Goal: Transaction & Acquisition: Register for event/course

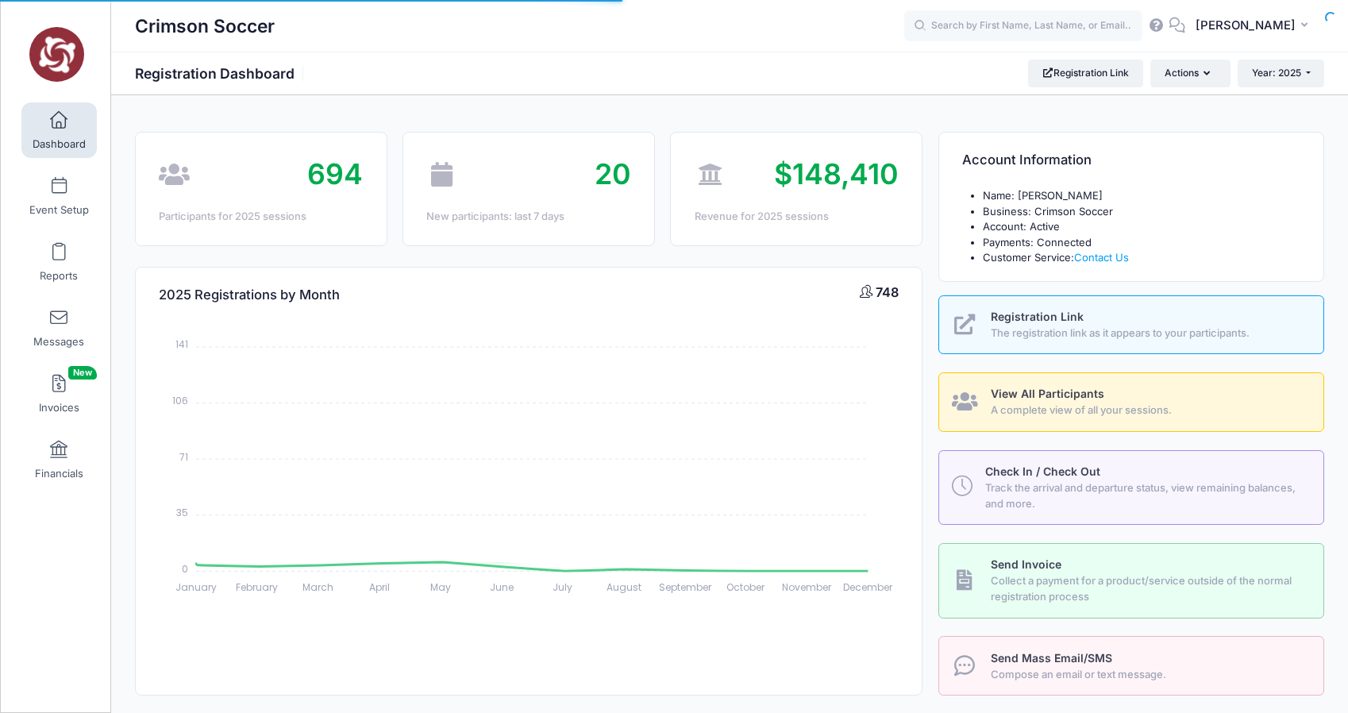
select select
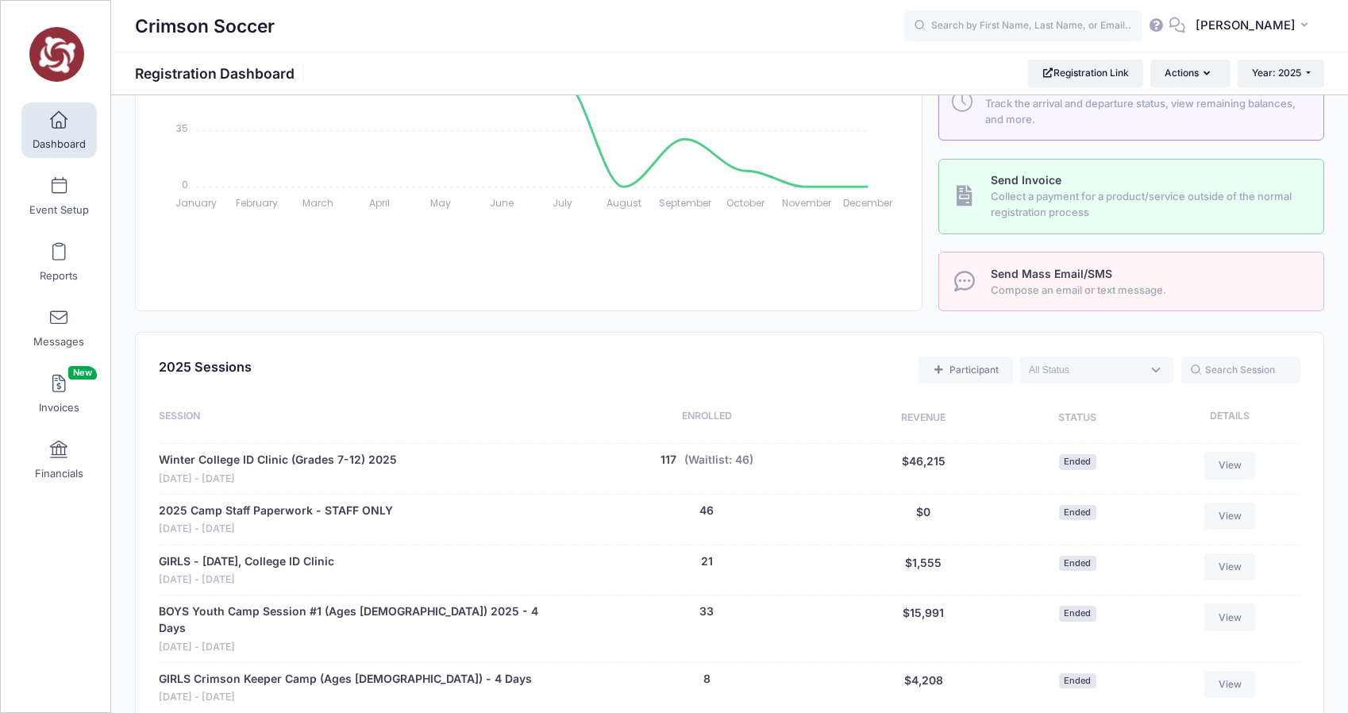
scroll to position [1366, 0]
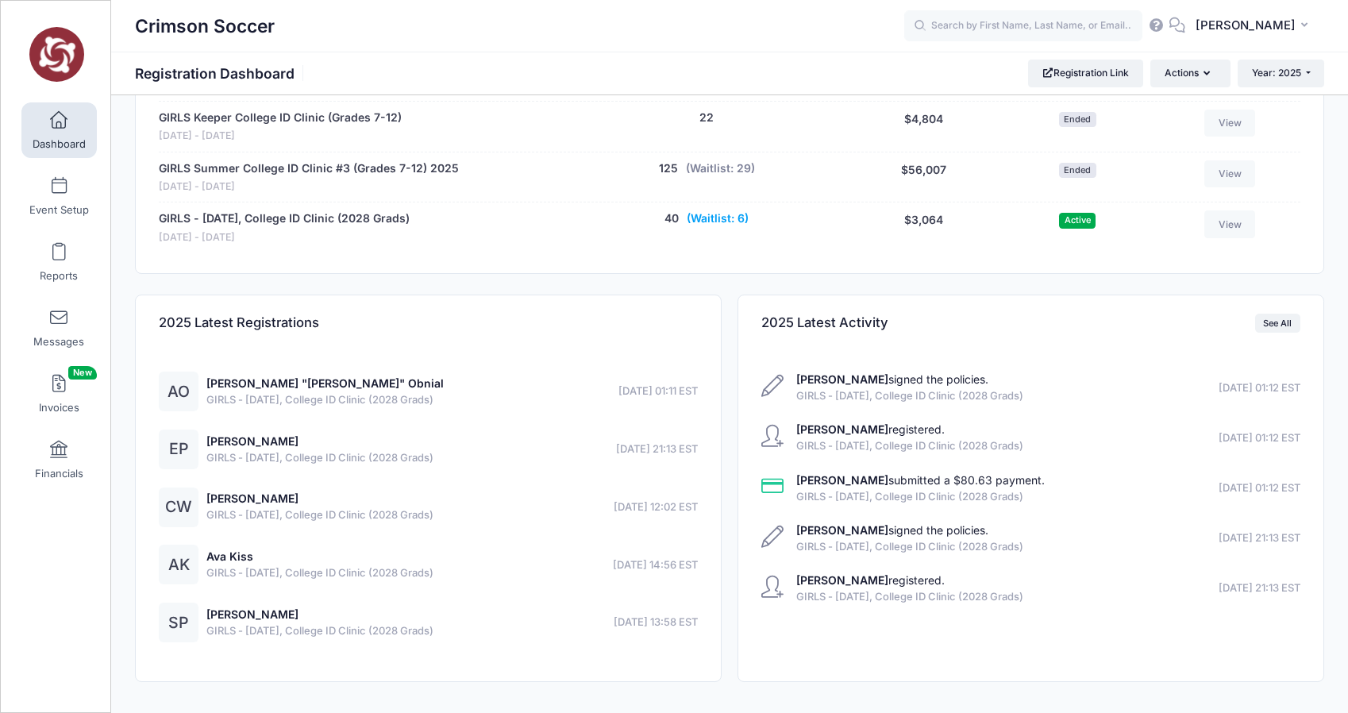
click at [732, 210] on button "(Waitlist: 6)" at bounding box center [718, 218] width 62 height 17
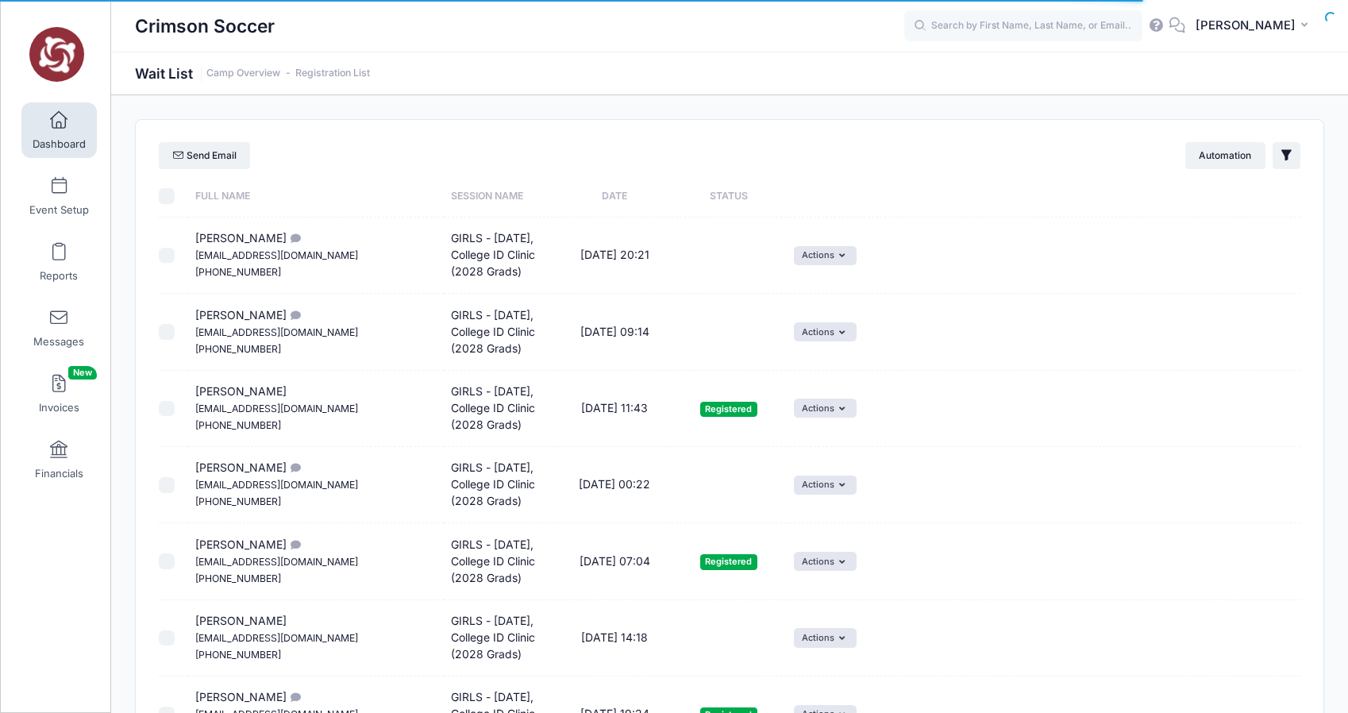
click at [345, 344] on td "Elena Pothos Dpothos256@gmail.com (201) 575-3373" at bounding box center [315, 332] width 256 height 76
select select "50"
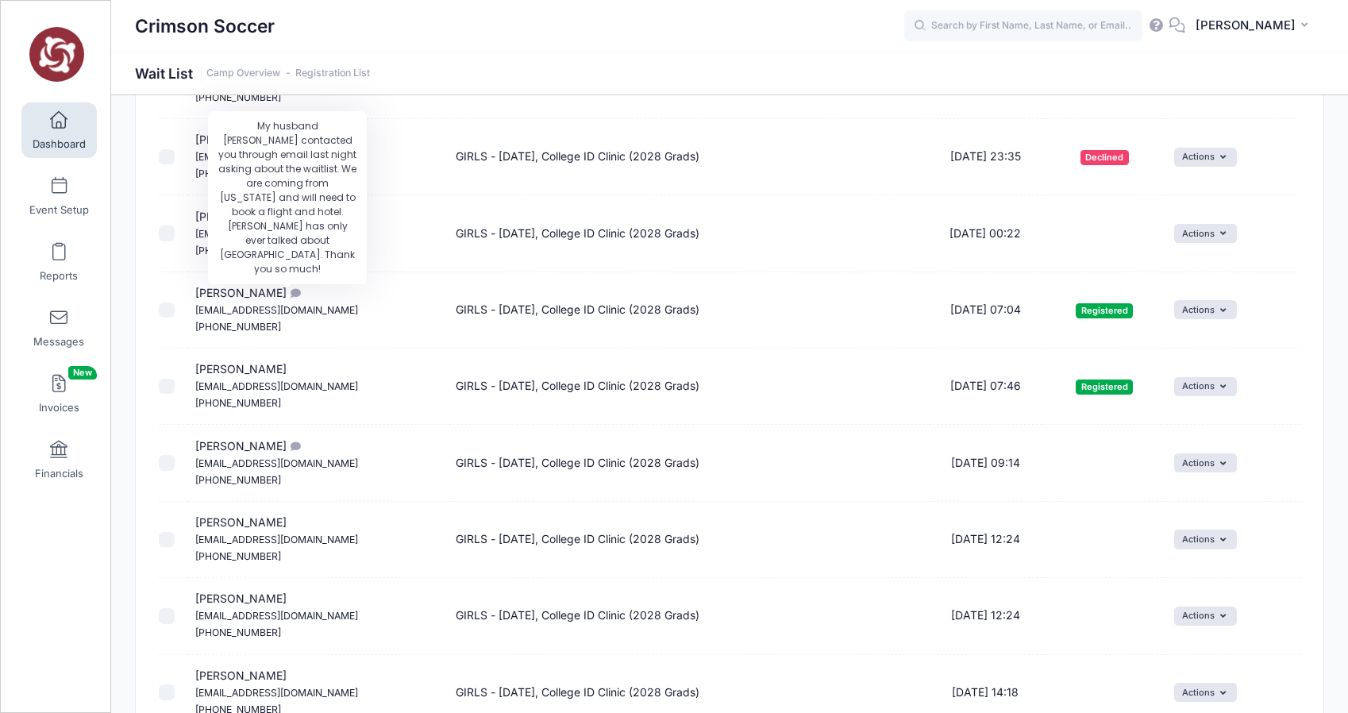
scroll to position [592, 0]
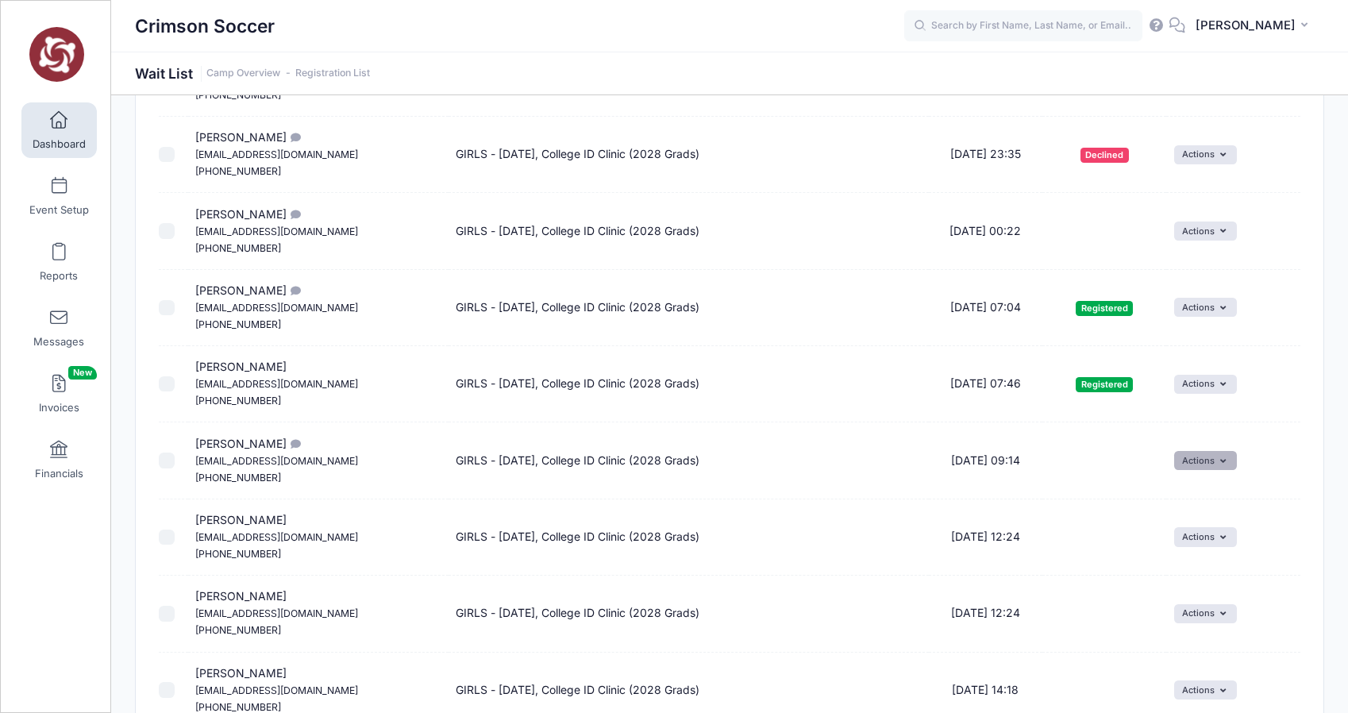
click at [1219, 461] on button "Actions" at bounding box center [1205, 460] width 63 height 19
click at [1192, 495] on link "Invite" at bounding box center [1185, 495] width 69 height 30
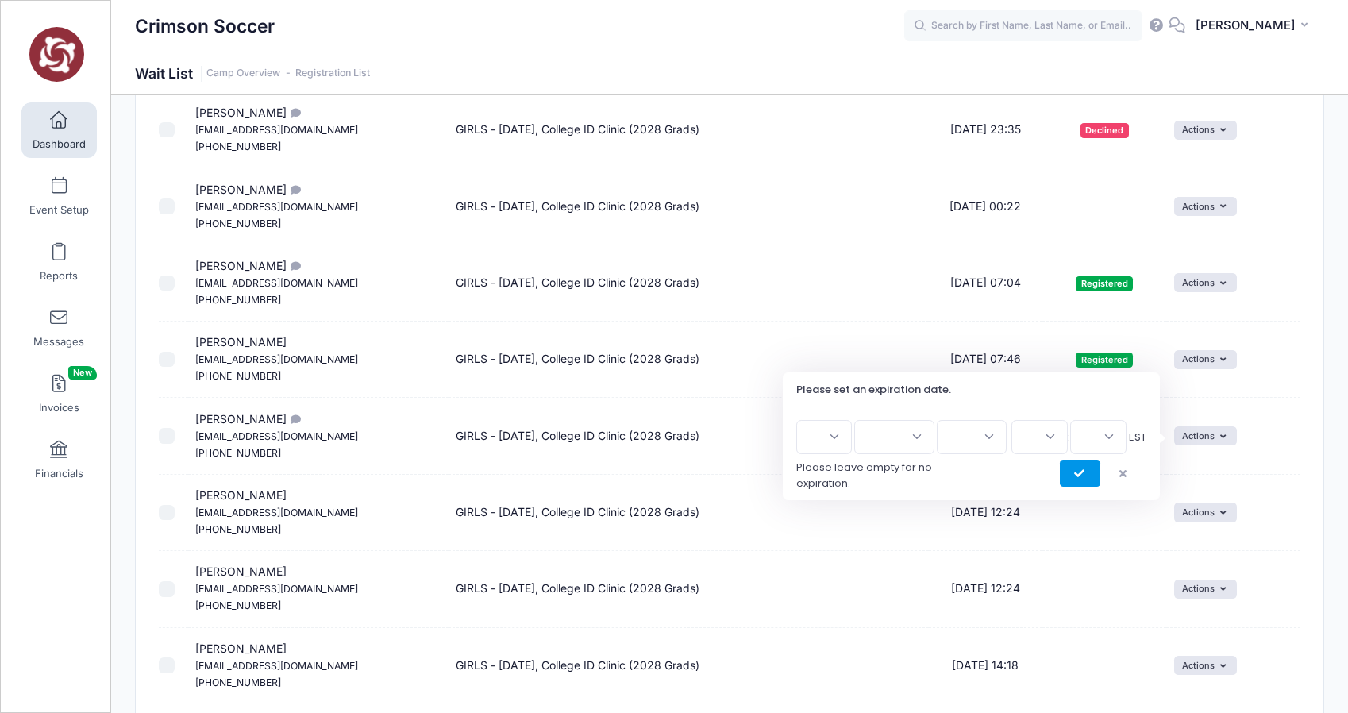
click at [1073, 466] on button "submit" at bounding box center [1080, 473] width 40 height 27
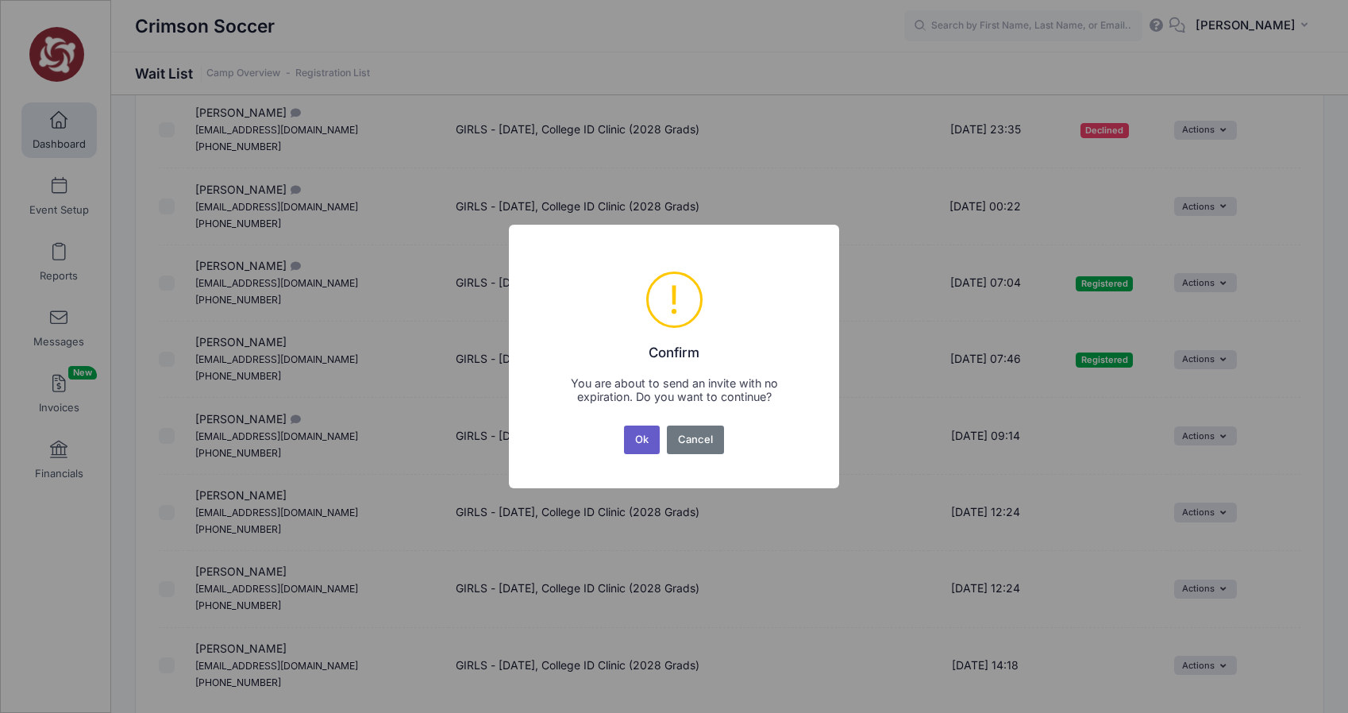
click at [645, 444] on button "Ok" at bounding box center [642, 440] width 37 height 29
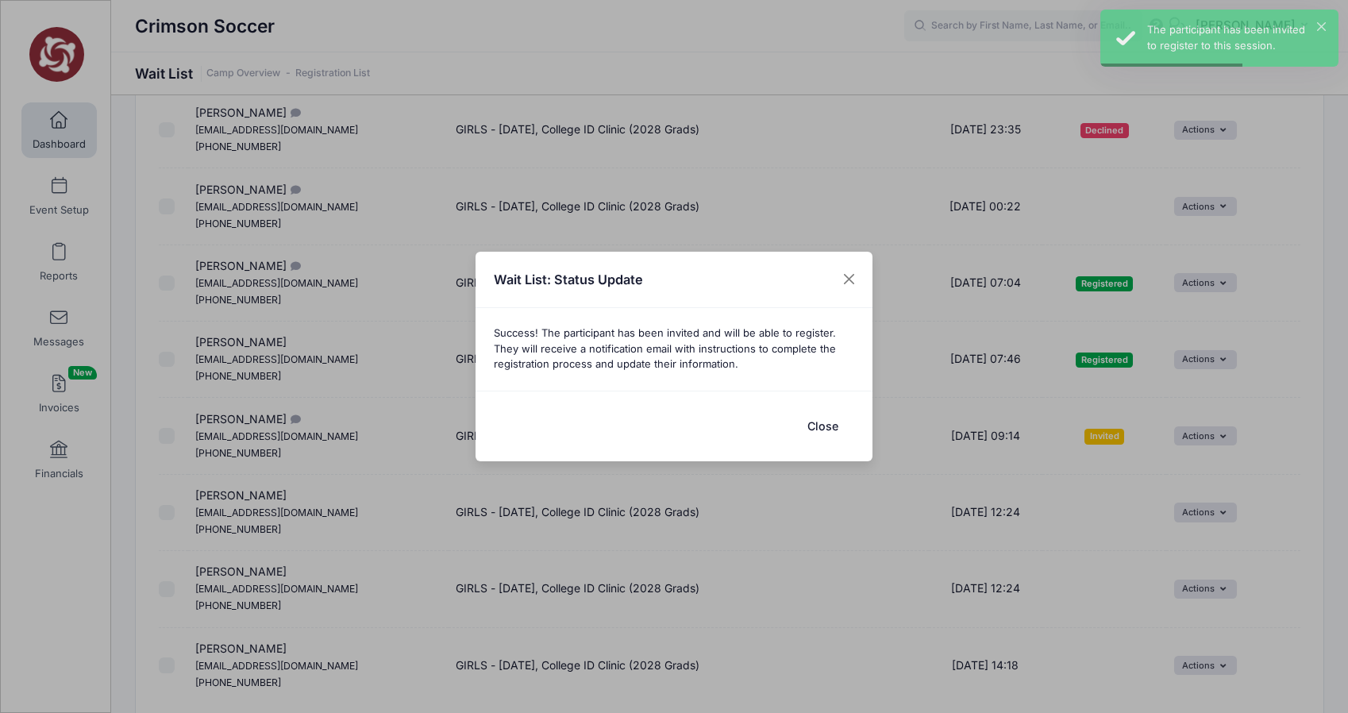
click at [812, 421] on button "Close" at bounding box center [823, 426] width 64 height 34
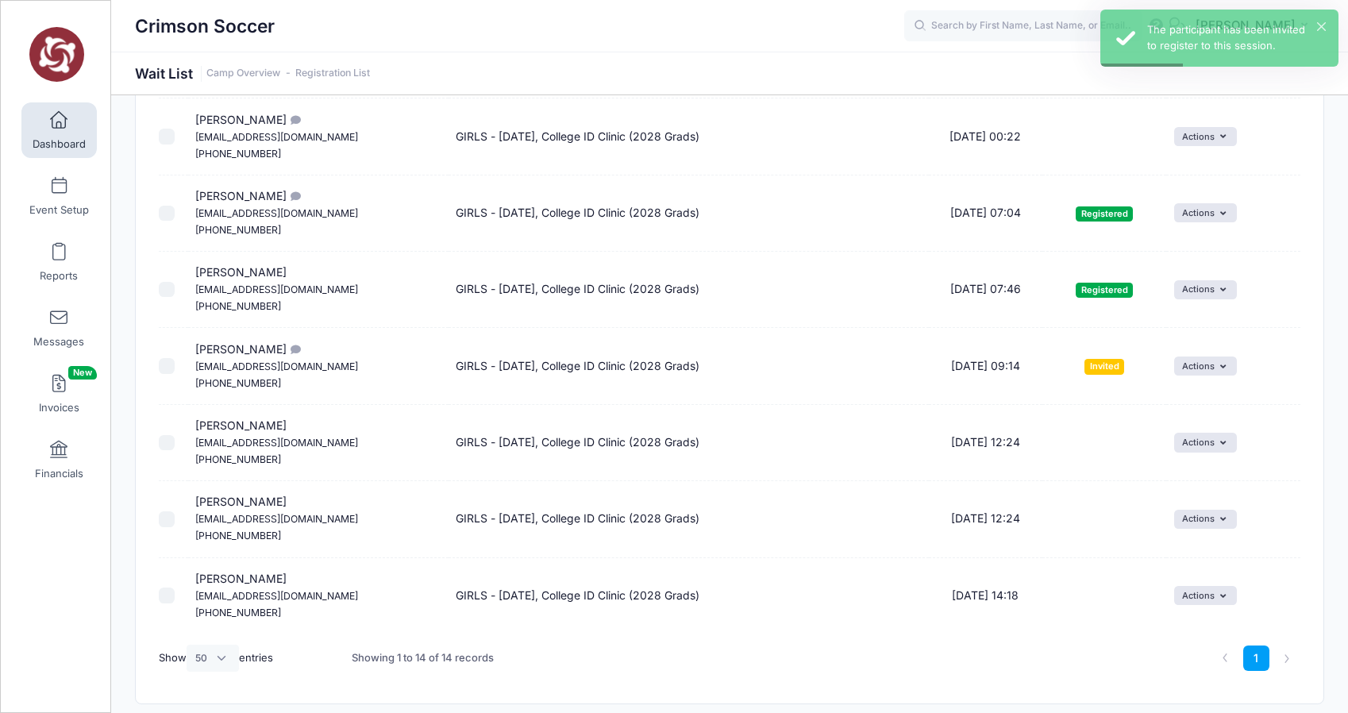
scroll to position [738, 0]
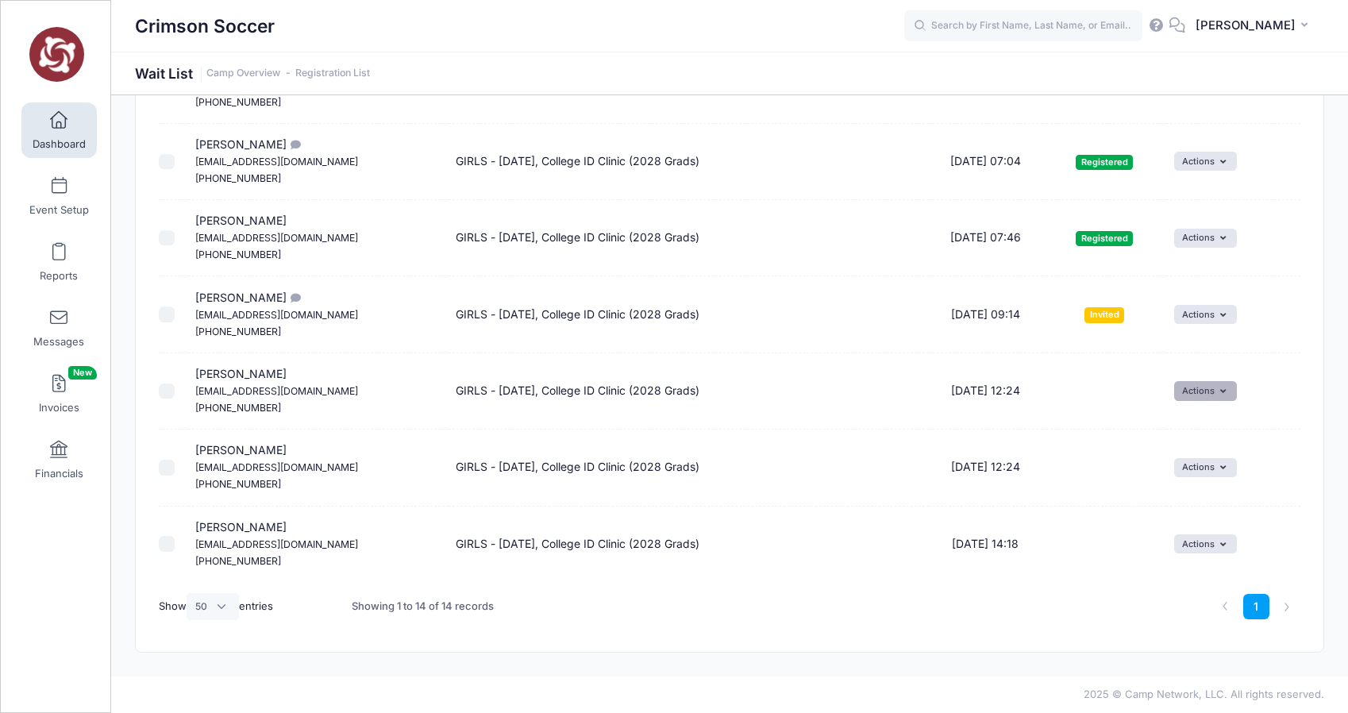
click at [1220, 391] on icon "button" at bounding box center [1226, 391] width 12 height 0
click at [1177, 432] on link "Invite" at bounding box center [1185, 425] width 69 height 30
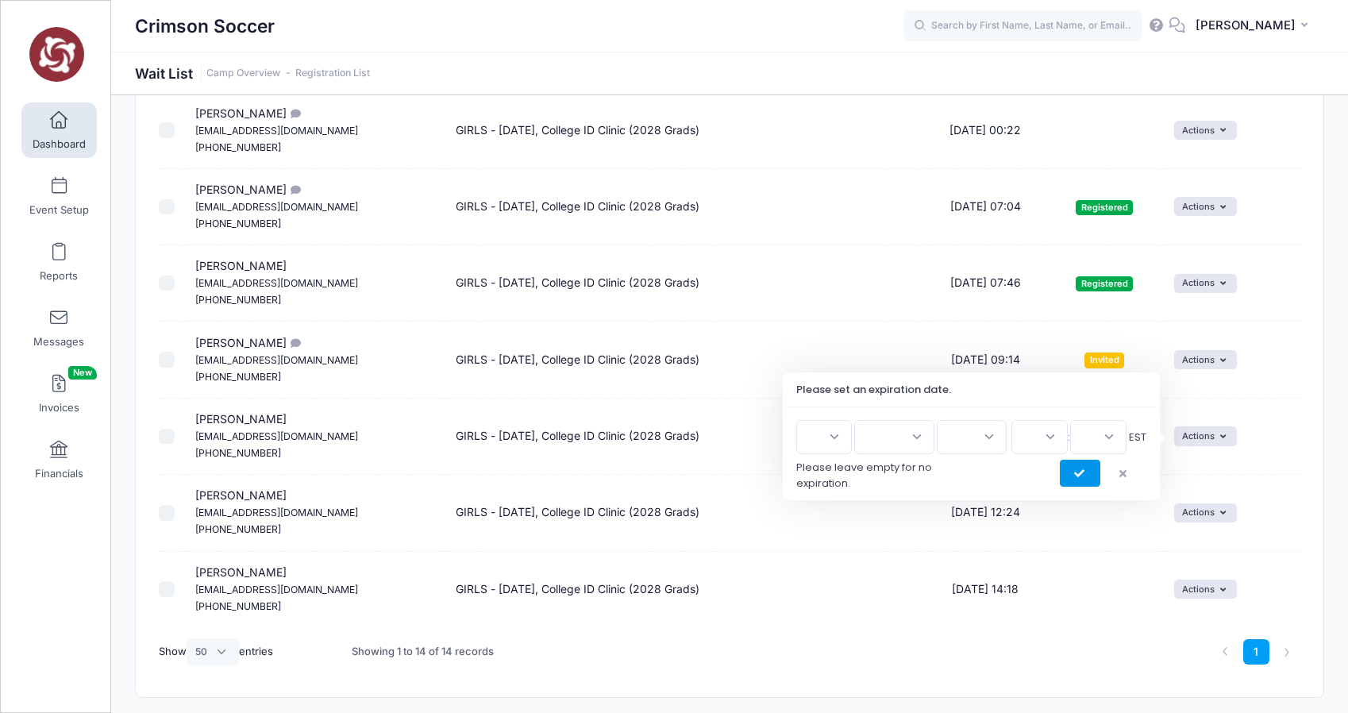
click at [1083, 474] on icon "submit" at bounding box center [1080, 474] width 13 height 0
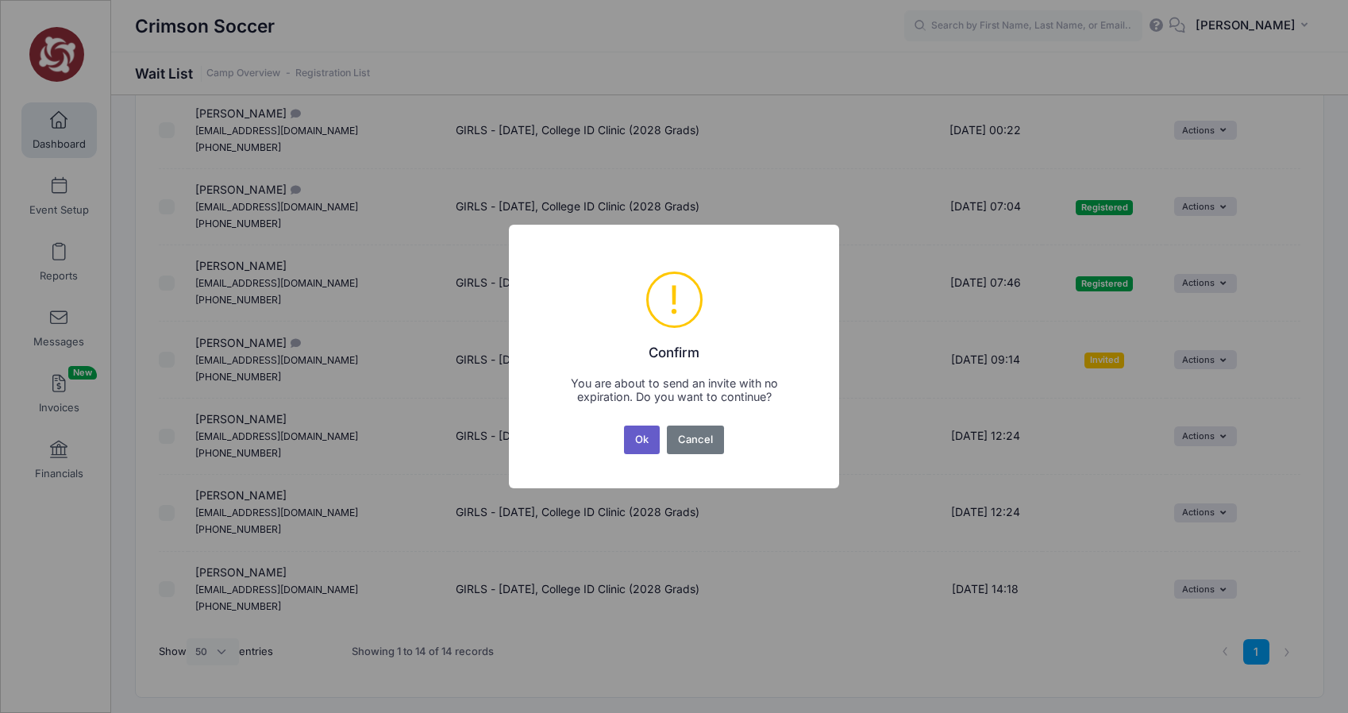
click at [651, 433] on button "Ok" at bounding box center [642, 440] width 37 height 29
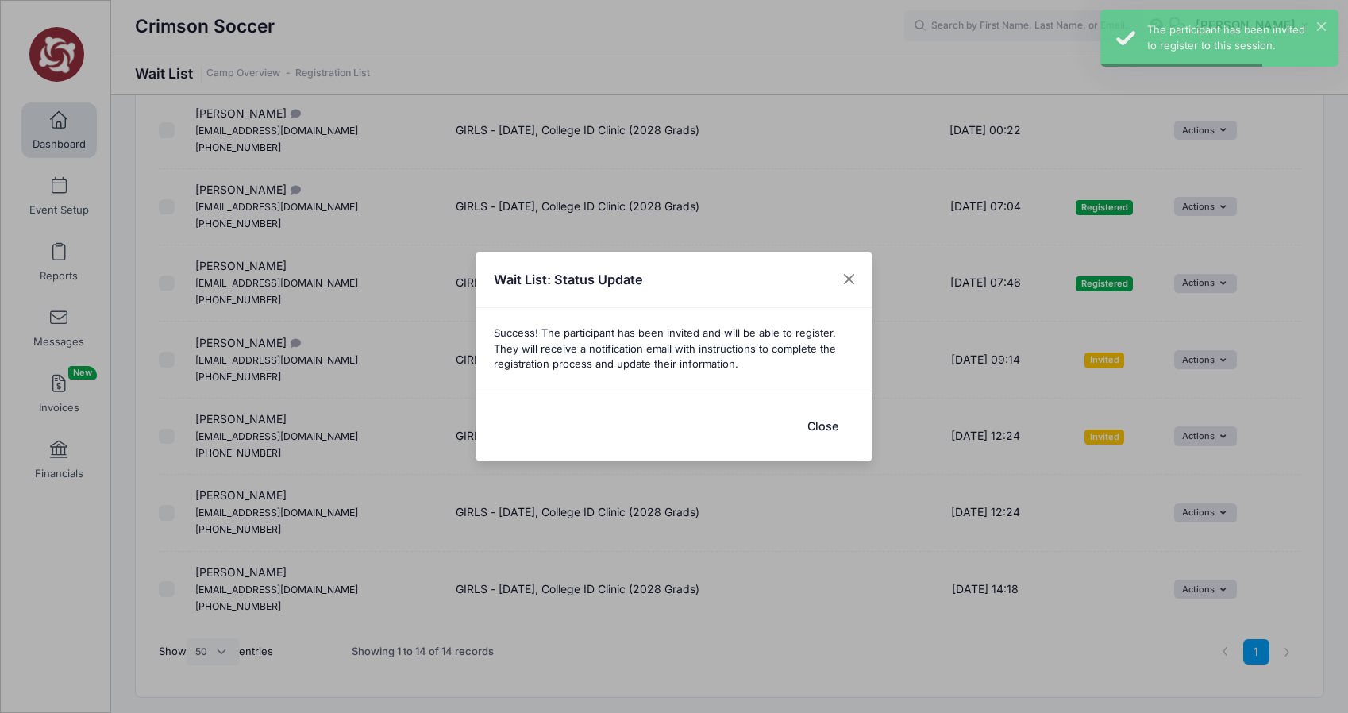
click at [819, 434] on button "Close" at bounding box center [823, 426] width 64 height 34
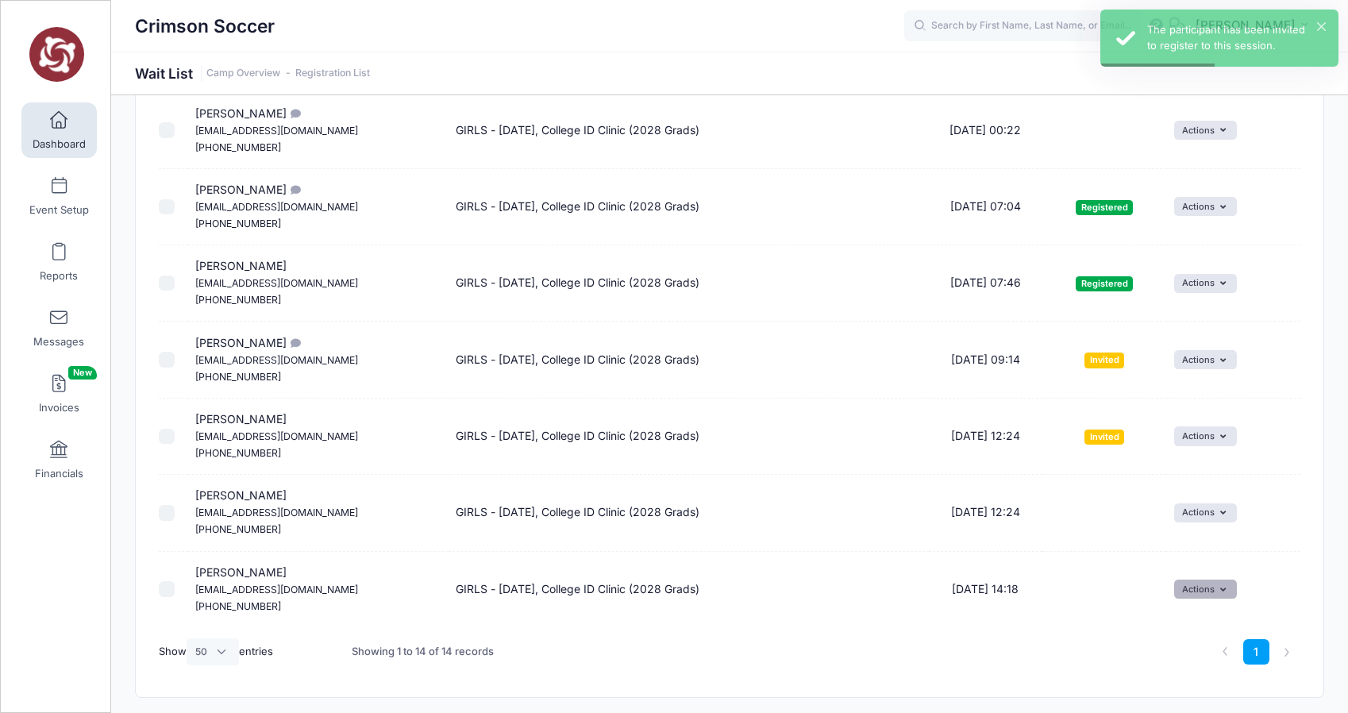
click at [1220, 590] on icon "button" at bounding box center [1226, 590] width 12 height 0
click at [1189, 618] on link "Invite" at bounding box center [1185, 624] width 69 height 30
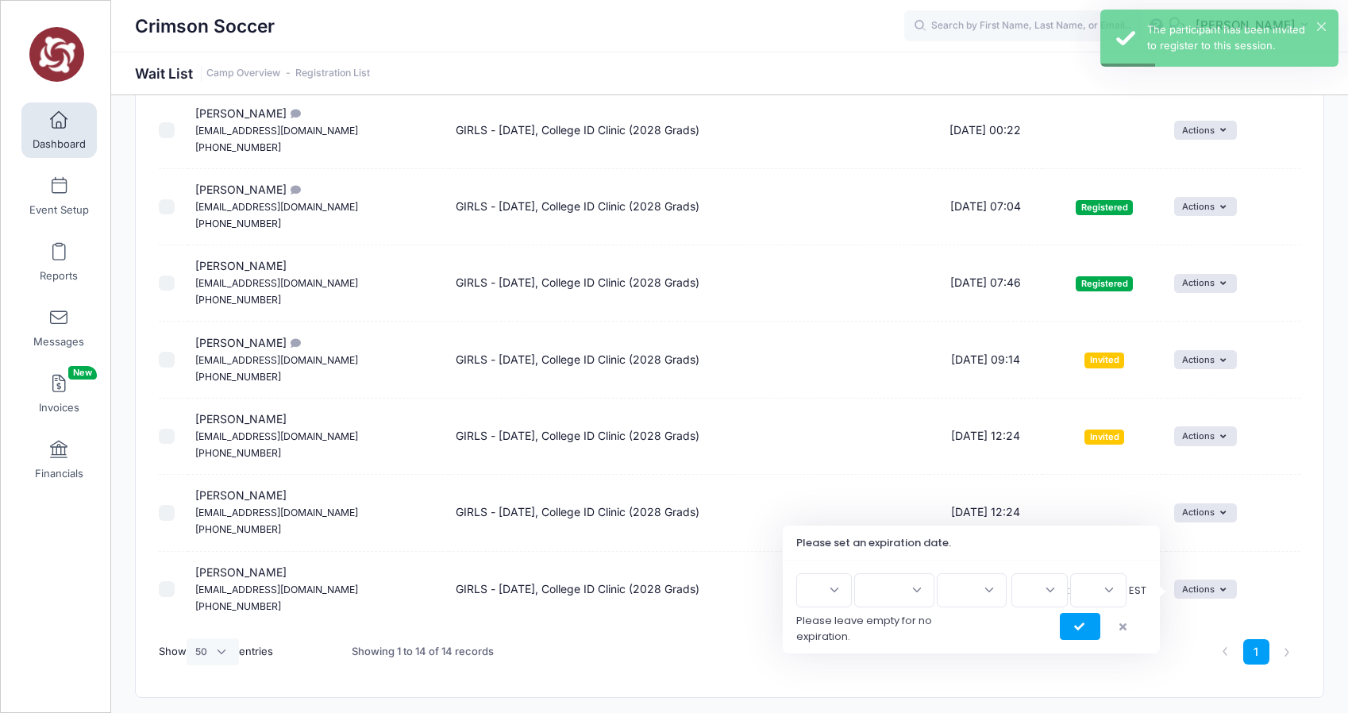
scroll to position [738, 0]
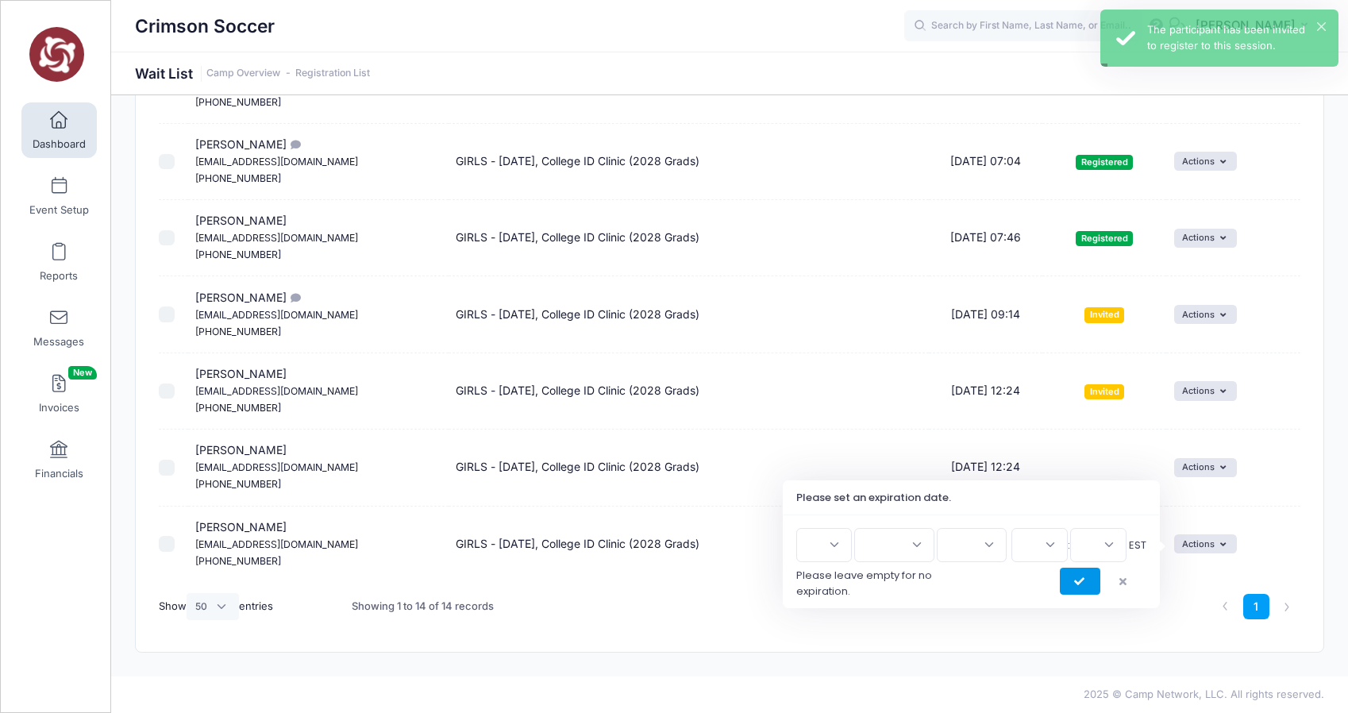
click at [1073, 591] on button "submit" at bounding box center [1080, 581] width 40 height 27
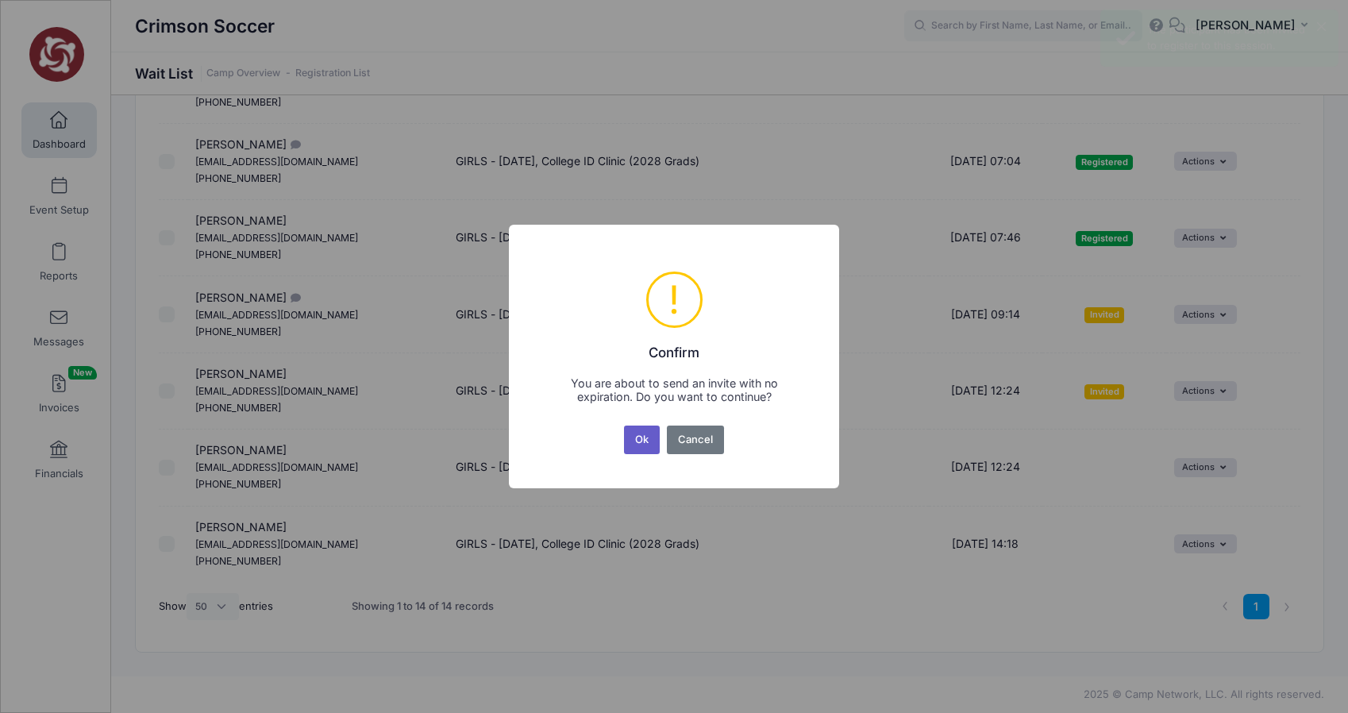
click at [647, 441] on button "Ok" at bounding box center [642, 440] width 37 height 29
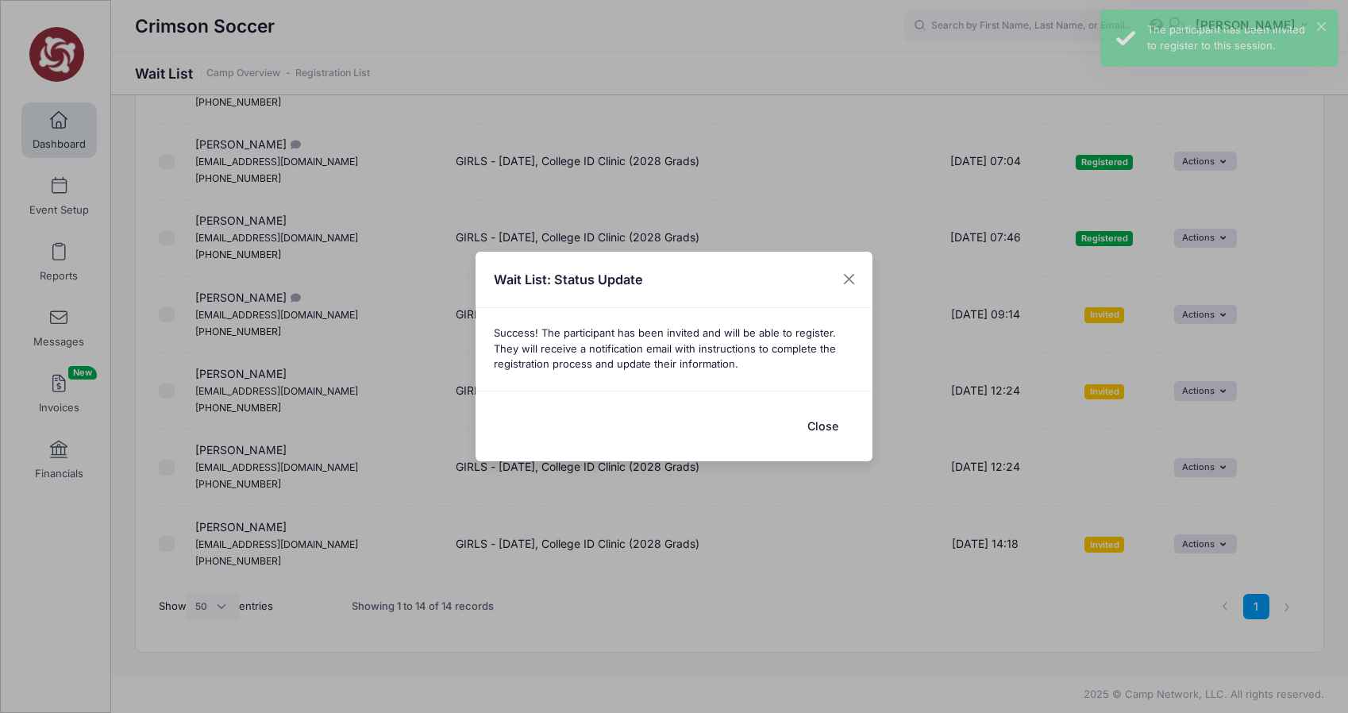
click at [825, 433] on button "Close" at bounding box center [823, 426] width 64 height 34
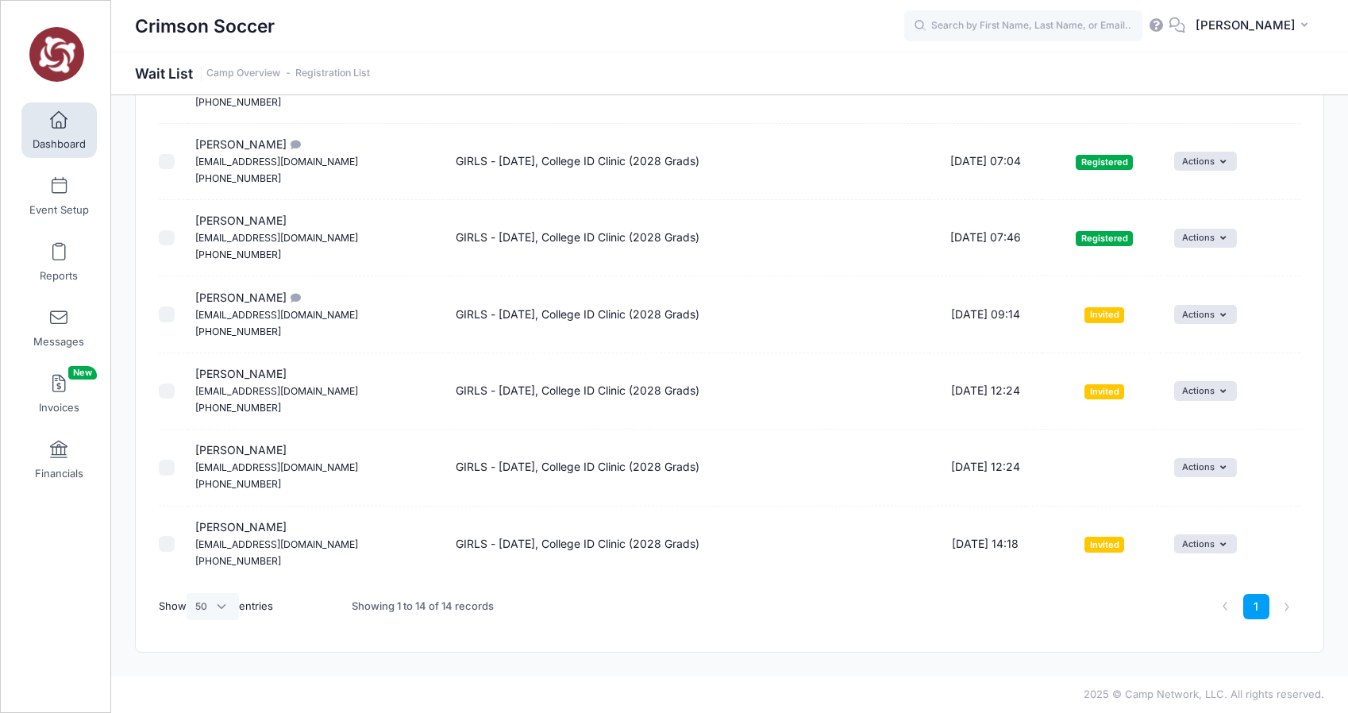
click at [58, 139] on span "Dashboard" at bounding box center [59, 143] width 53 height 13
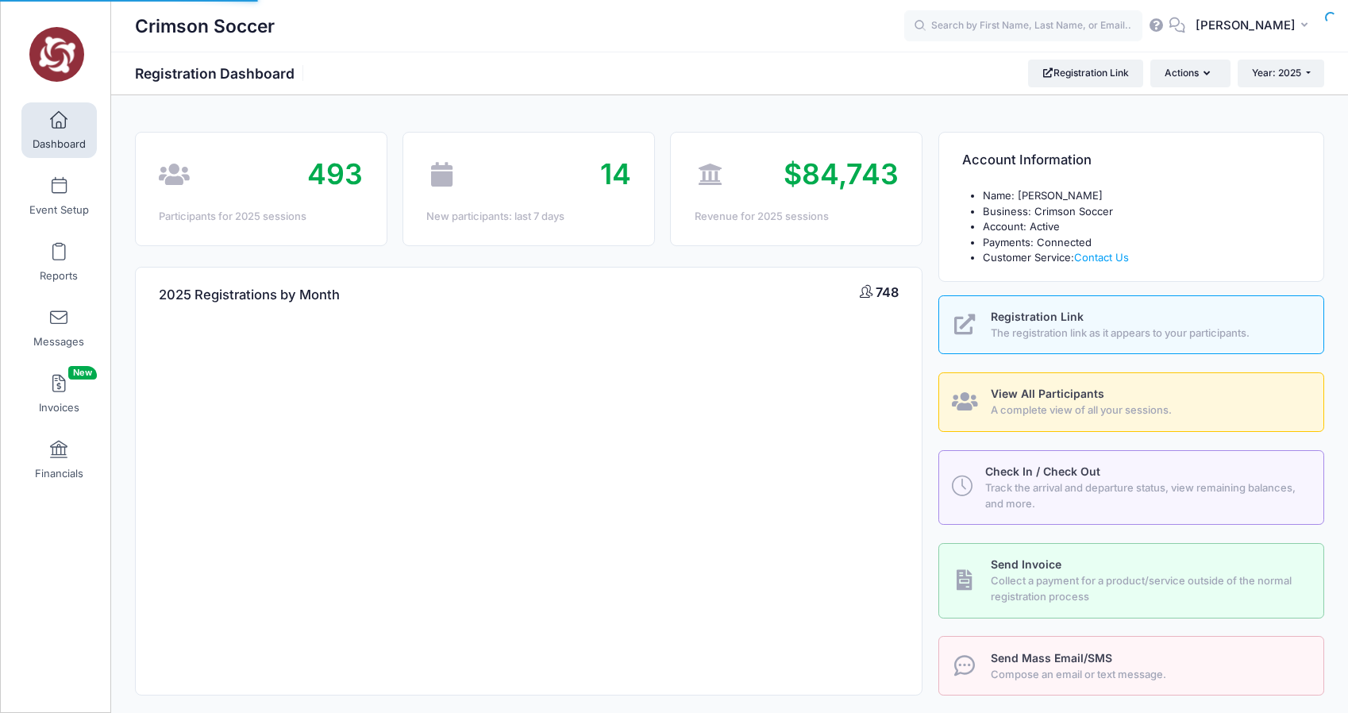
select select
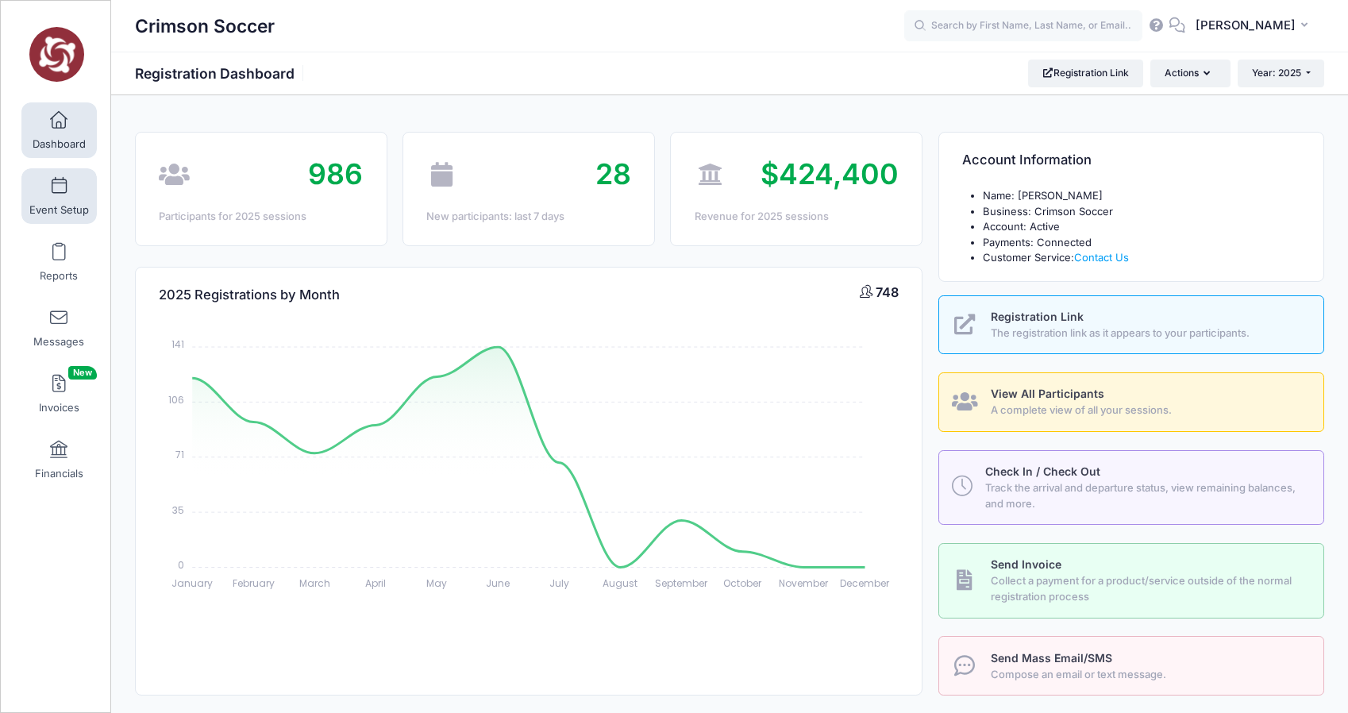
click at [63, 197] on link "Event Setup" at bounding box center [58, 196] width 75 height 56
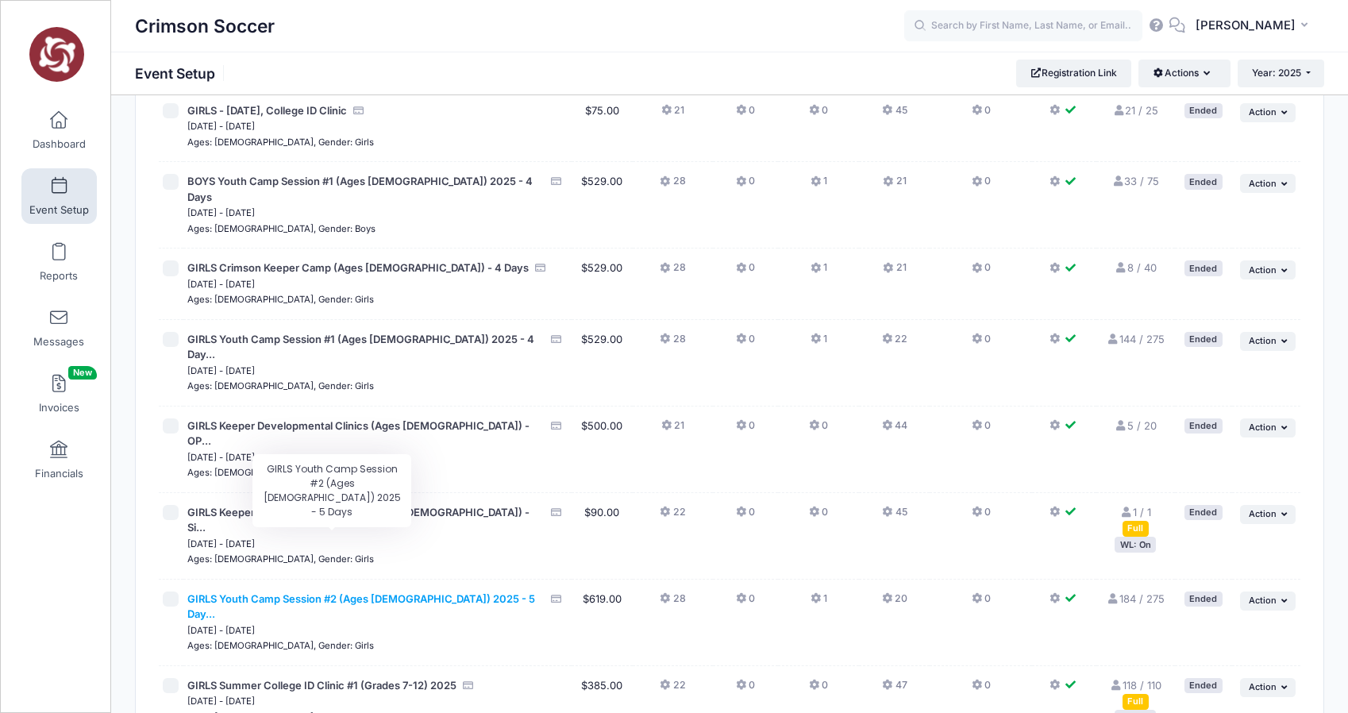
scroll to position [256, 0]
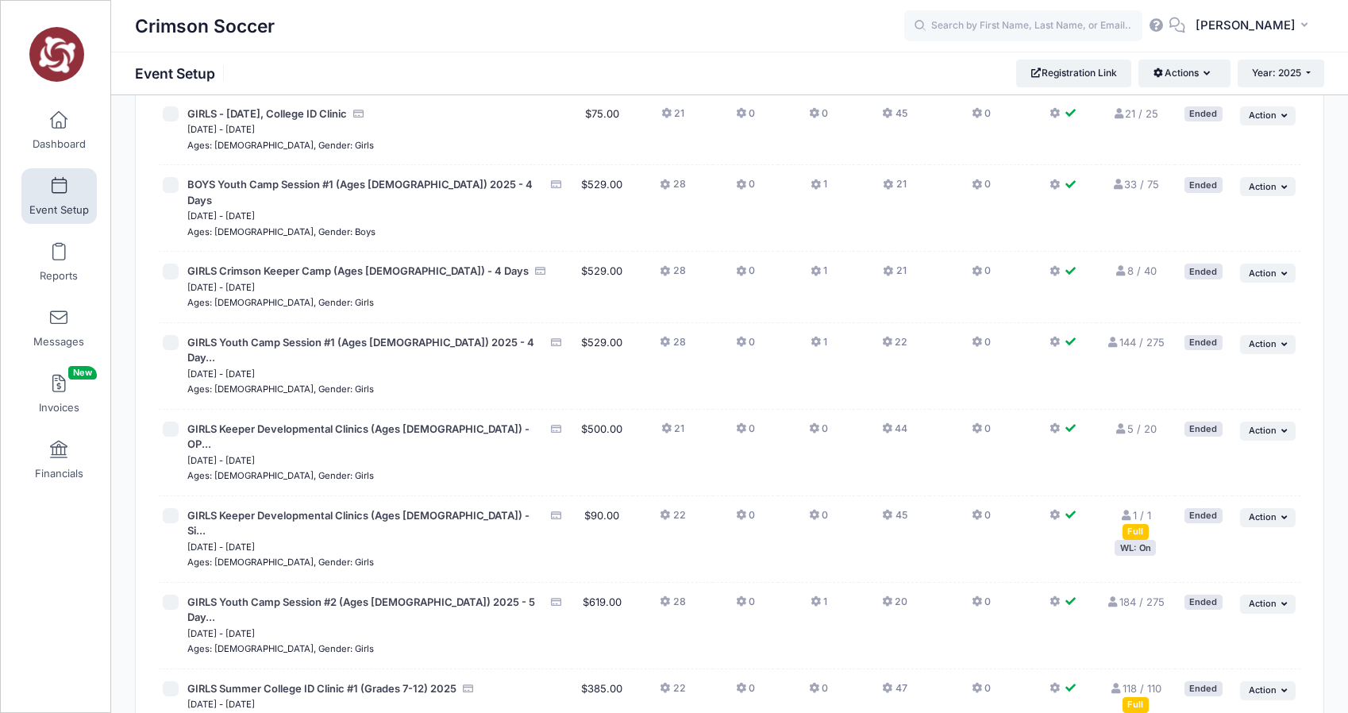
click at [1299, 583] on td "... Action Edit Session Duplicate Session" at bounding box center [1266, 626] width 68 height 87
click at [1281, 599] on icon "button" at bounding box center [1286, 603] width 10 height 9
click at [1227, 604] on link "Duplicate Session" at bounding box center [1217, 608] width 144 height 30
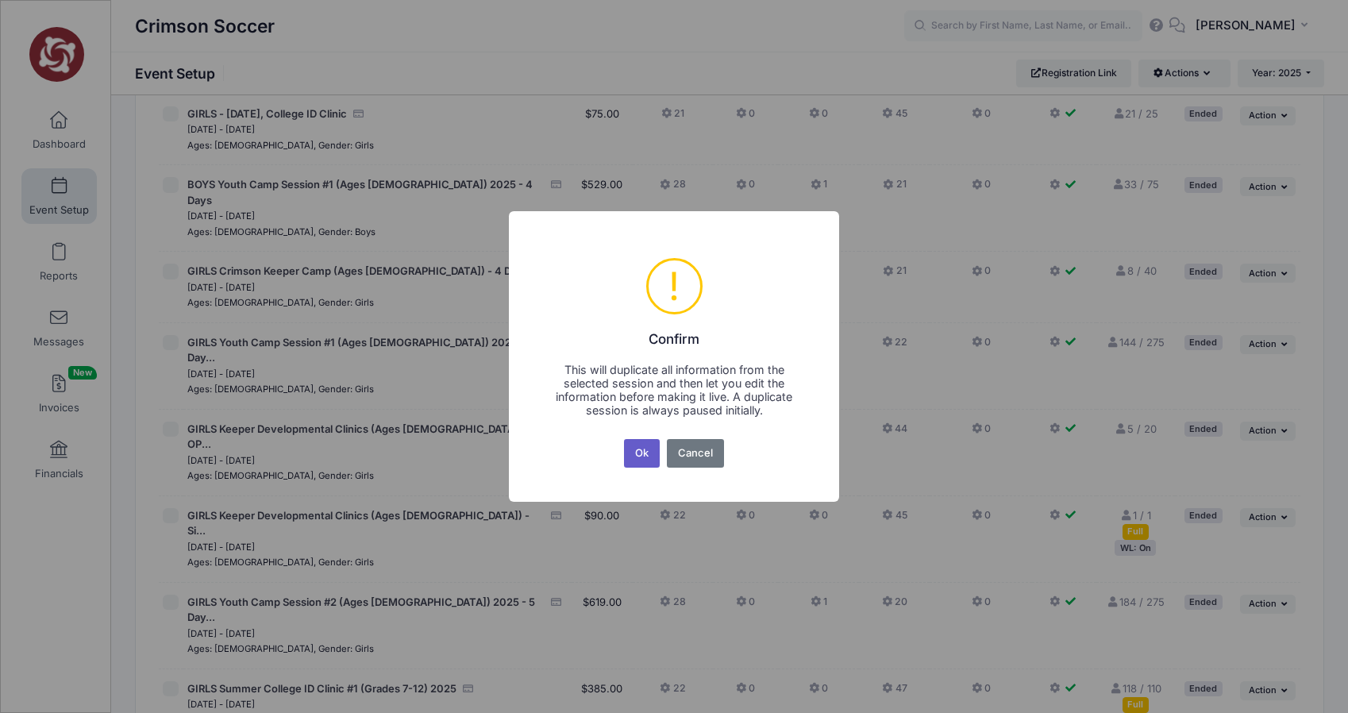
click at [637, 453] on button "Ok" at bounding box center [642, 453] width 37 height 29
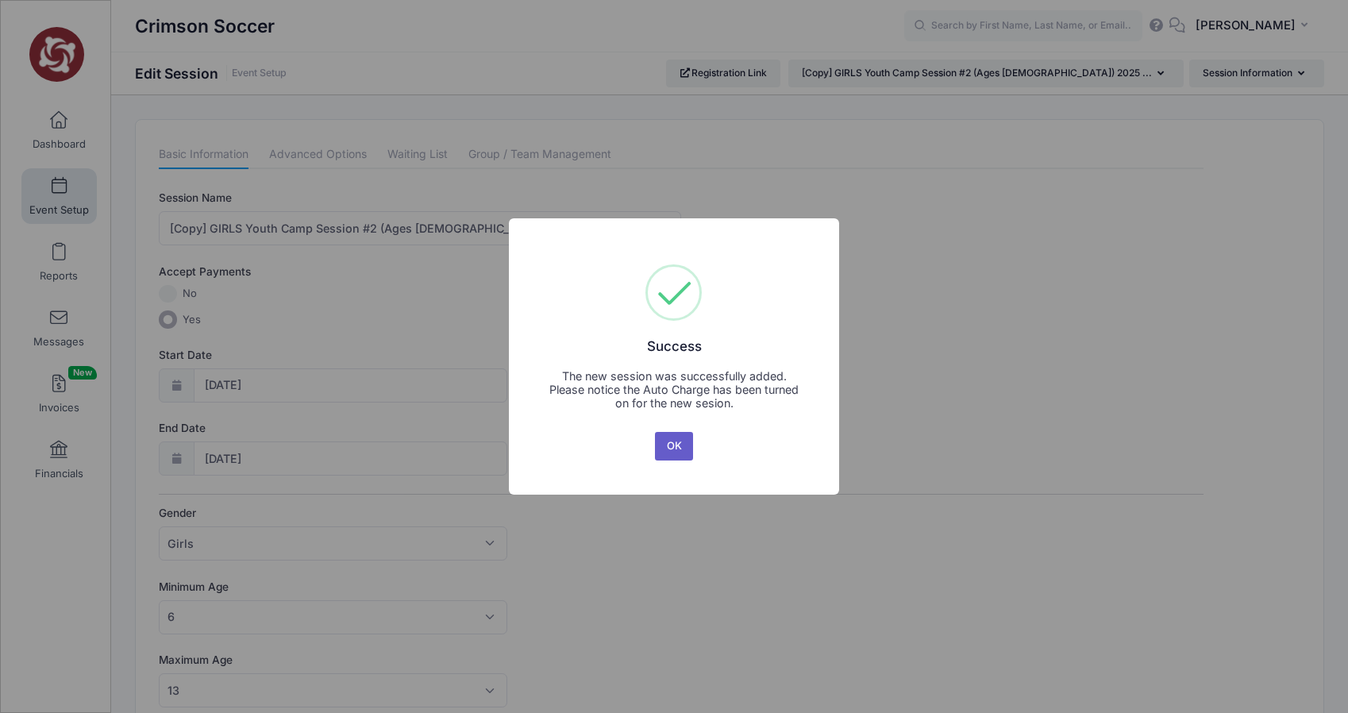
click at [682, 451] on button "OK" at bounding box center [674, 446] width 38 height 29
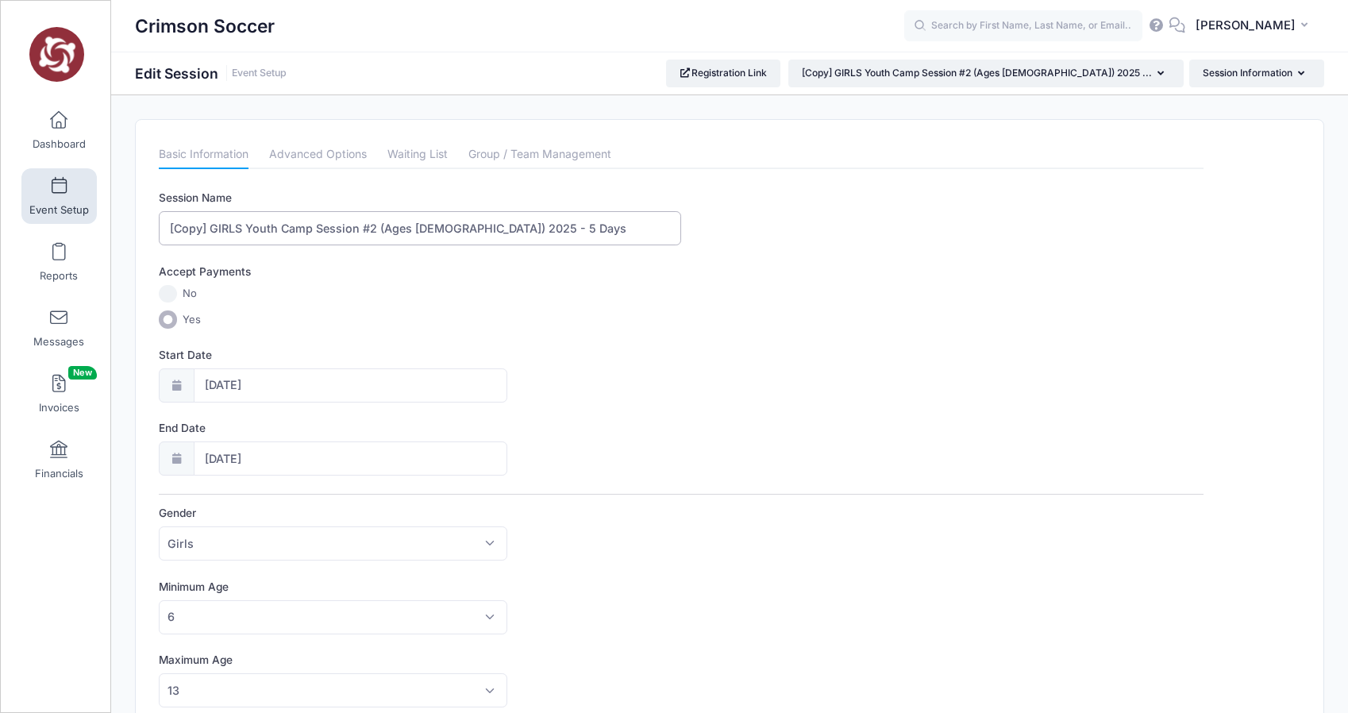
drag, startPoint x: 210, startPoint y: 229, endPoint x: 160, endPoint y: 229, distance: 49.2
click at [160, 229] on input "[Copy] GIRLS Youth Camp Session #2 (Ages 6-13) 2025 - 5 Days" at bounding box center [420, 228] width 522 height 34
click at [333, 223] on input "GIRLS Youth Camp Session #2 (Ages [DEMOGRAPHIC_DATA]) 2025 - 5 Days" at bounding box center [420, 228] width 522 height 34
click at [431, 225] on input "GIRLS Youth Camp Session #1 (Ages 6-13) 2025 - 5 Days" at bounding box center [420, 228] width 522 height 34
drag, startPoint x: 486, startPoint y: 232, endPoint x: 430, endPoint y: 223, distance: 56.3
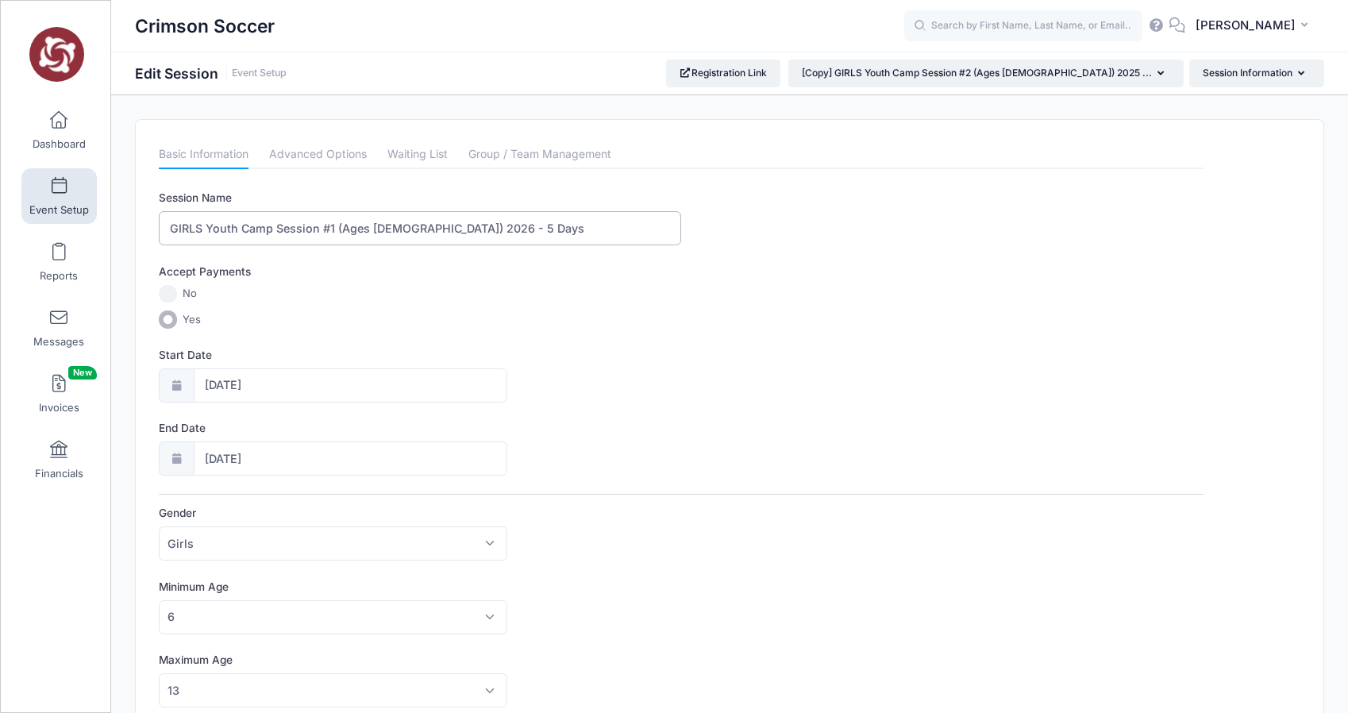
click at [430, 223] on input "GIRLS Youth Camp Session #1 (Ages 6-13) 2026 - 5 Days" at bounding box center [420, 228] width 522 height 34
type input "GIRLS Youth Camp Session #1 (Ages 6-13) 2026"
click at [221, 386] on input "07/07/2025" at bounding box center [351, 385] width 314 height 34
click at [393, 426] on icon at bounding box center [393, 428] width 6 height 10
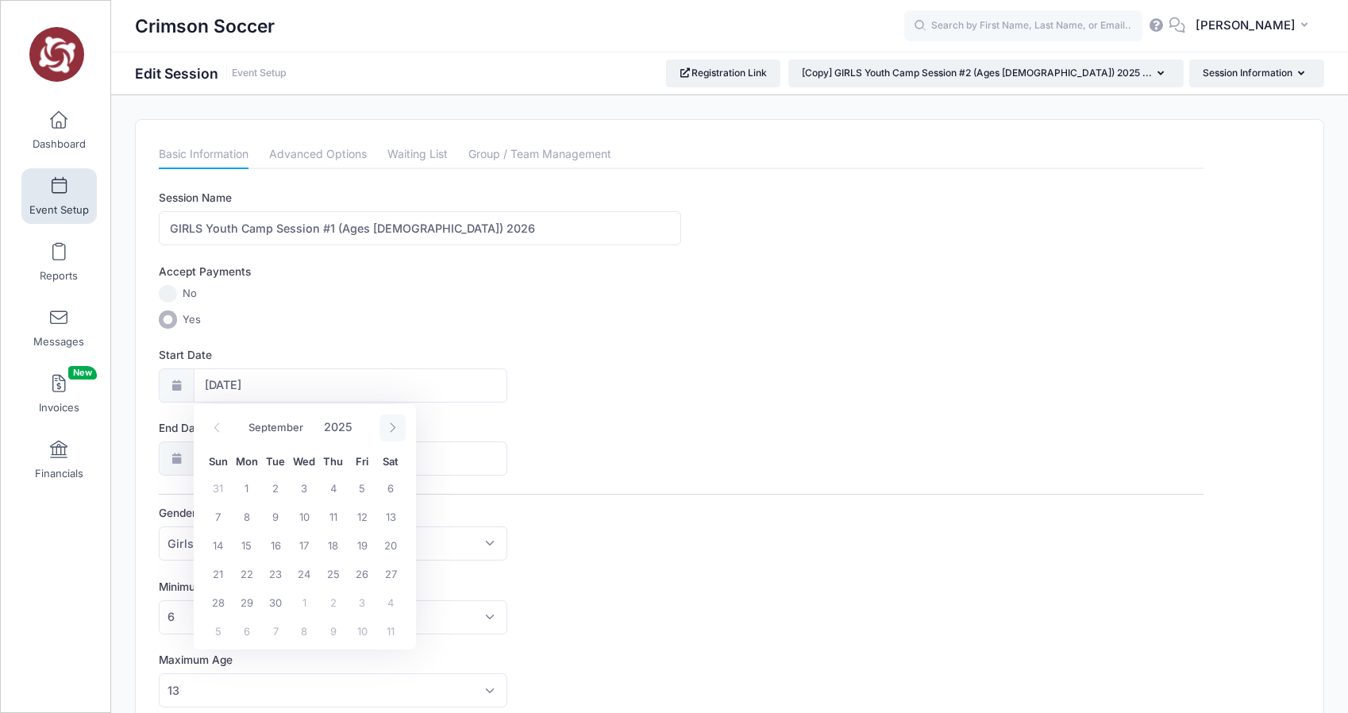
click at [393, 426] on icon at bounding box center [393, 428] width 6 height 10
select select "11"
click at [393, 426] on icon at bounding box center [393, 428] width 6 height 10
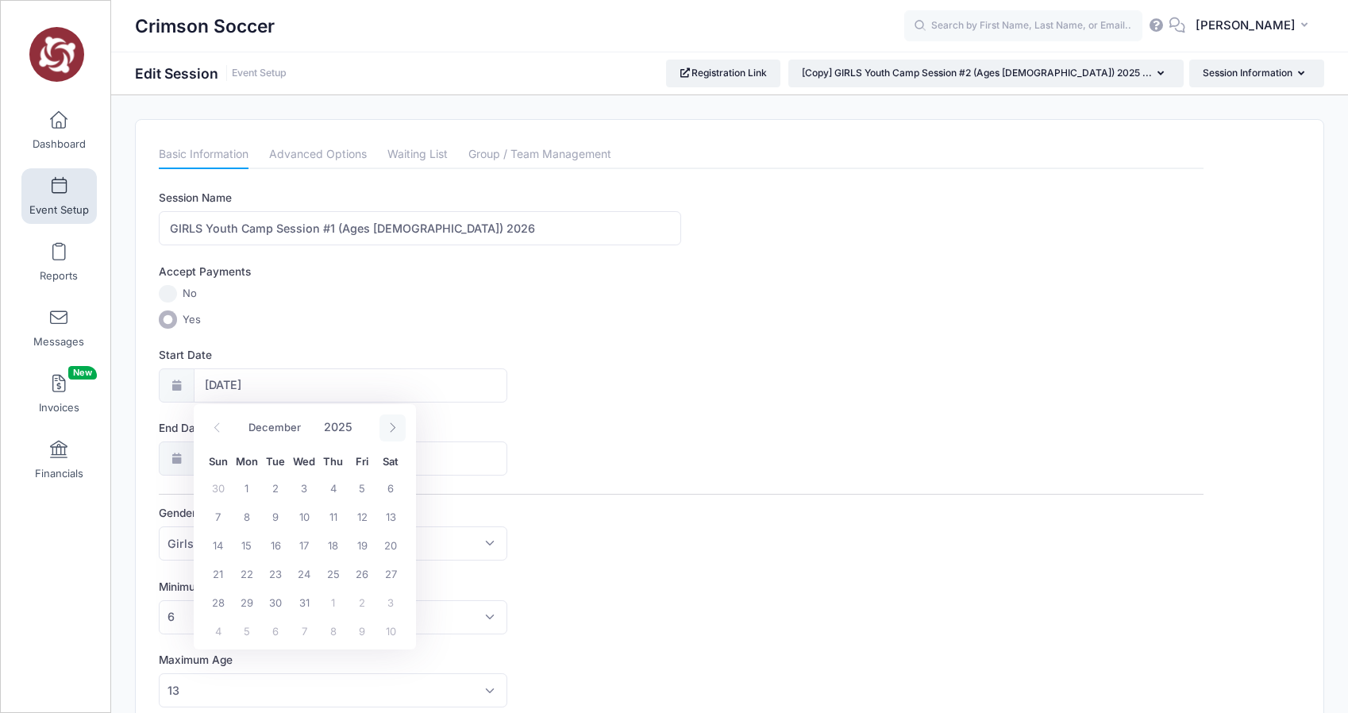
type input "2026"
click at [393, 426] on icon at bounding box center [393, 428] width 6 height 10
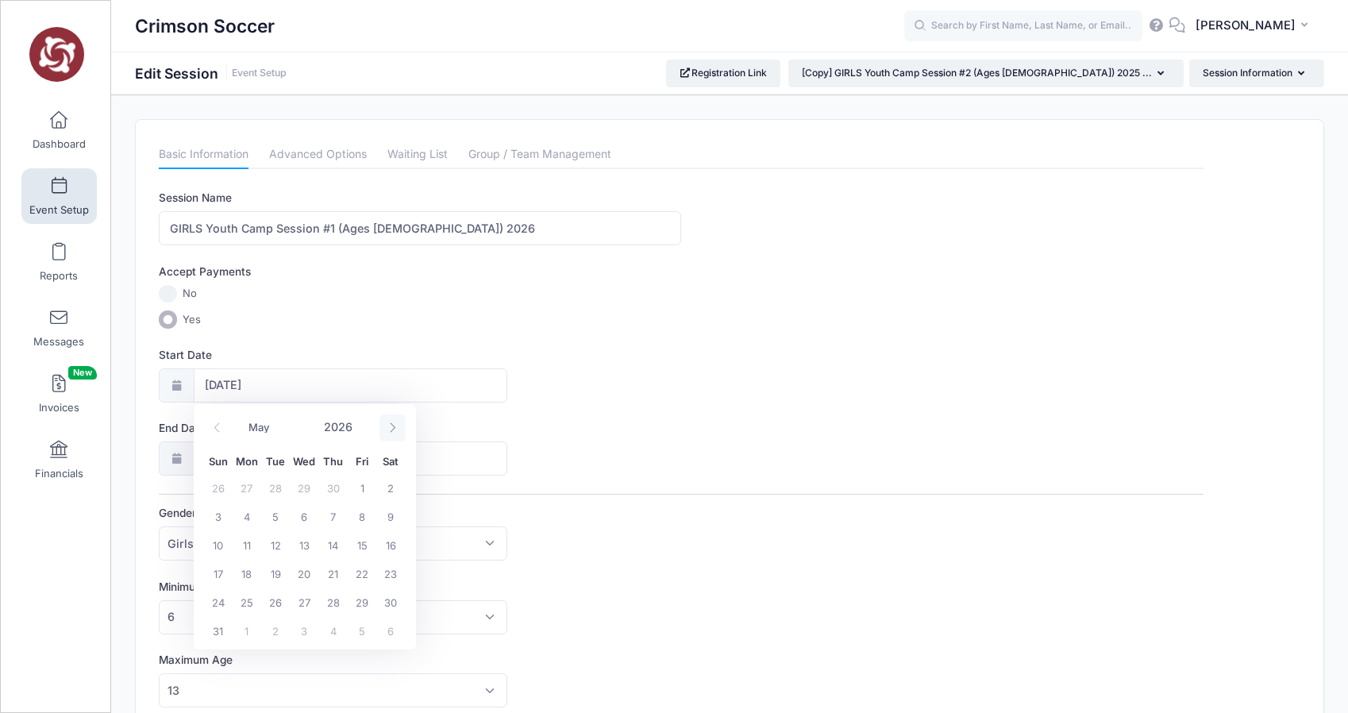
click at [393, 426] on icon at bounding box center [393, 428] width 6 height 10
select select "5"
click at [248, 572] on span "22" at bounding box center [247, 573] width 29 height 29
type input "06/22/2026"
type input "06/23/2026"
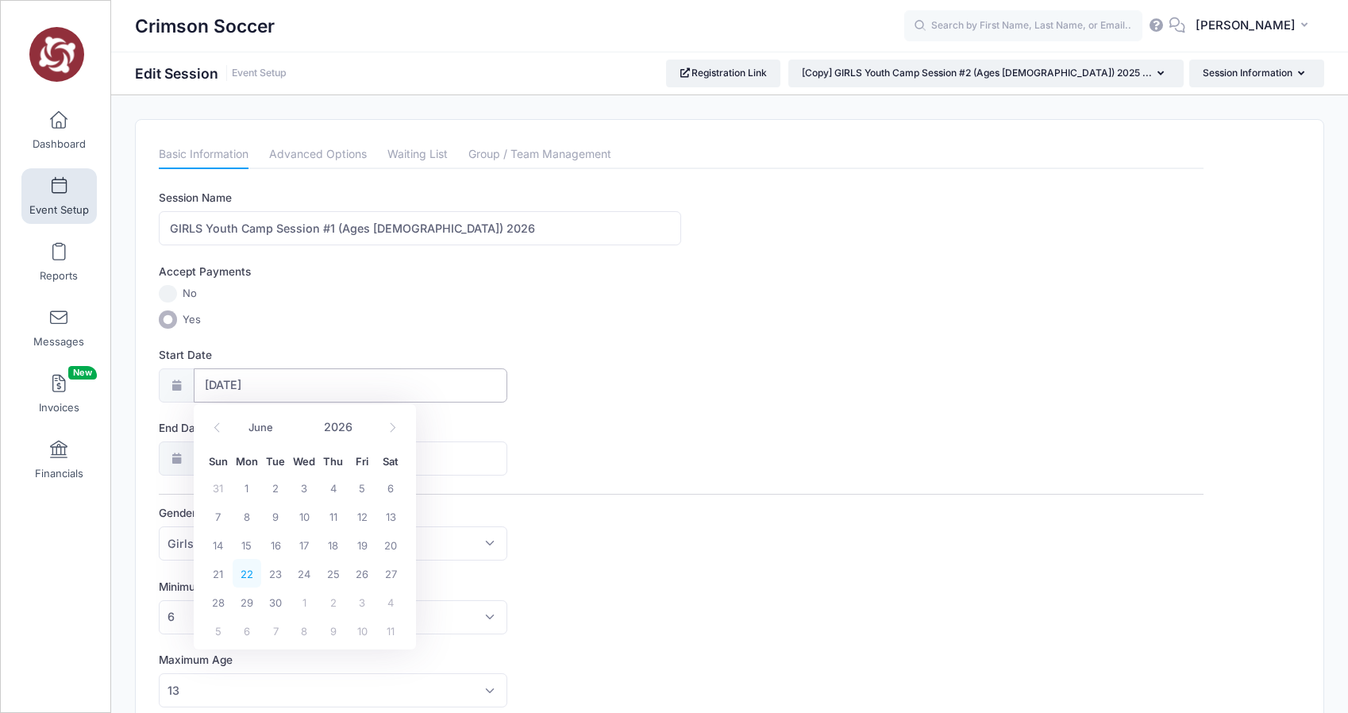
type input "2026"
select select "5"
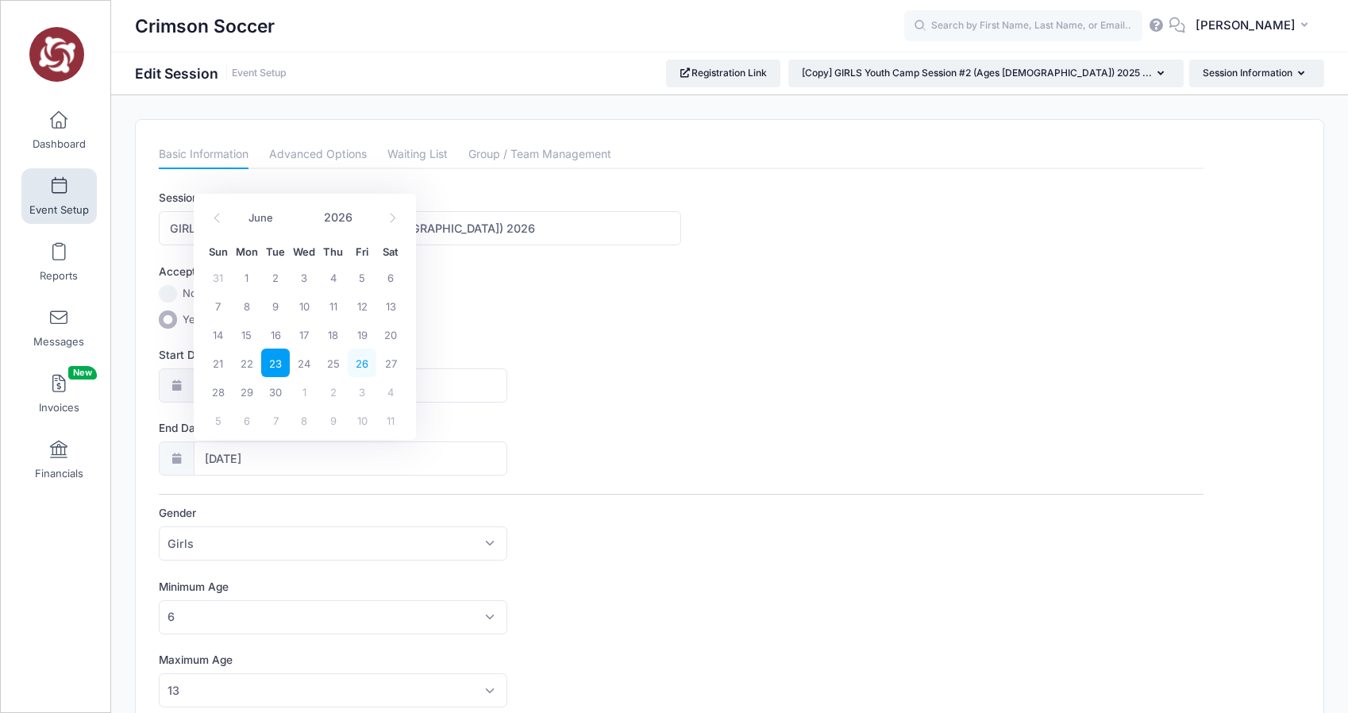
click at [362, 364] on span "26" at bounding box center [362, 363] width 29 height 29
type input "06/26/2026"
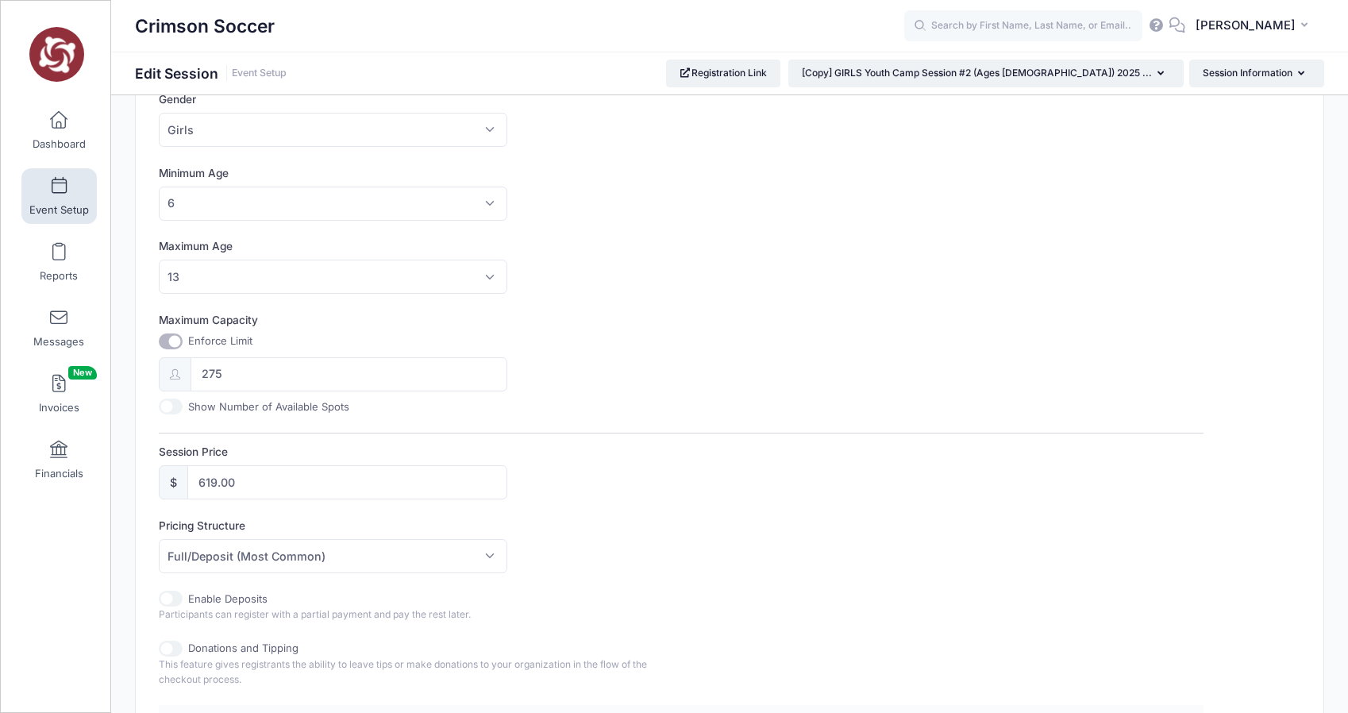
scroll to position [742, 0]
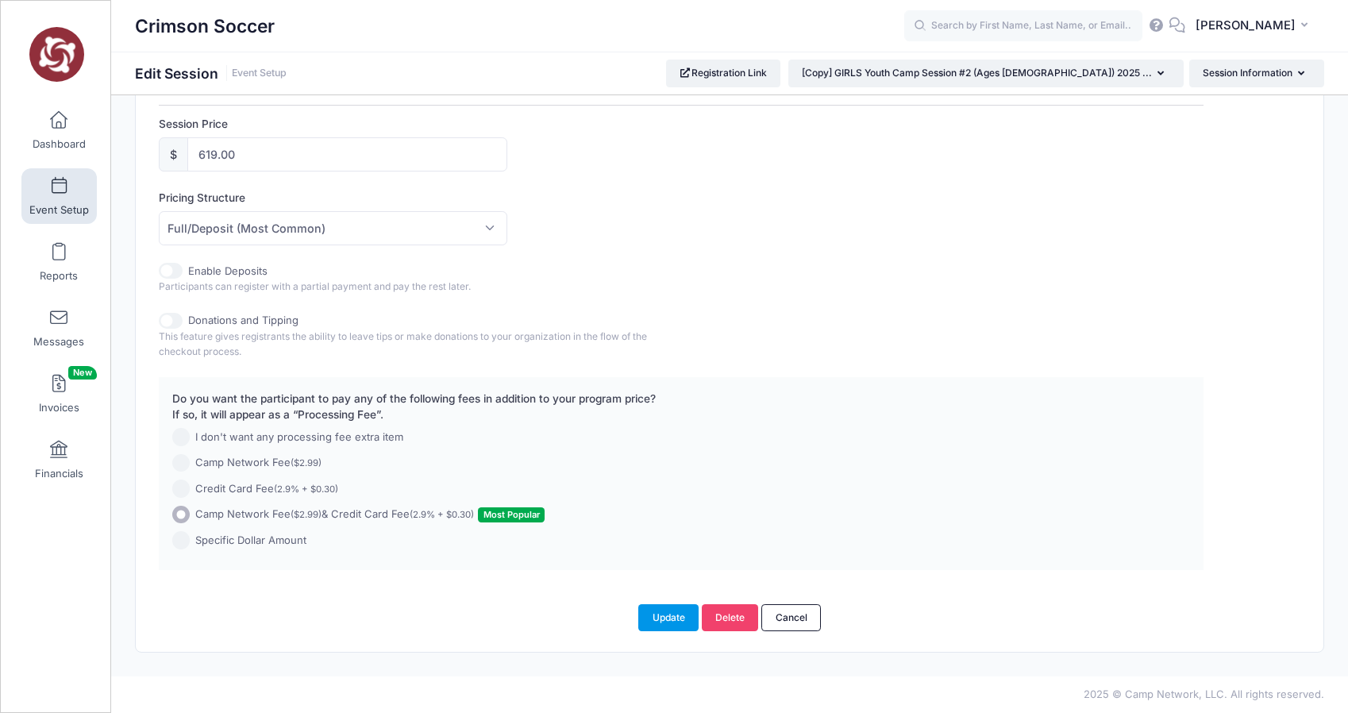
click at [661, 617] on button "Update" at bounding box center [668, 617] width 60 height 27
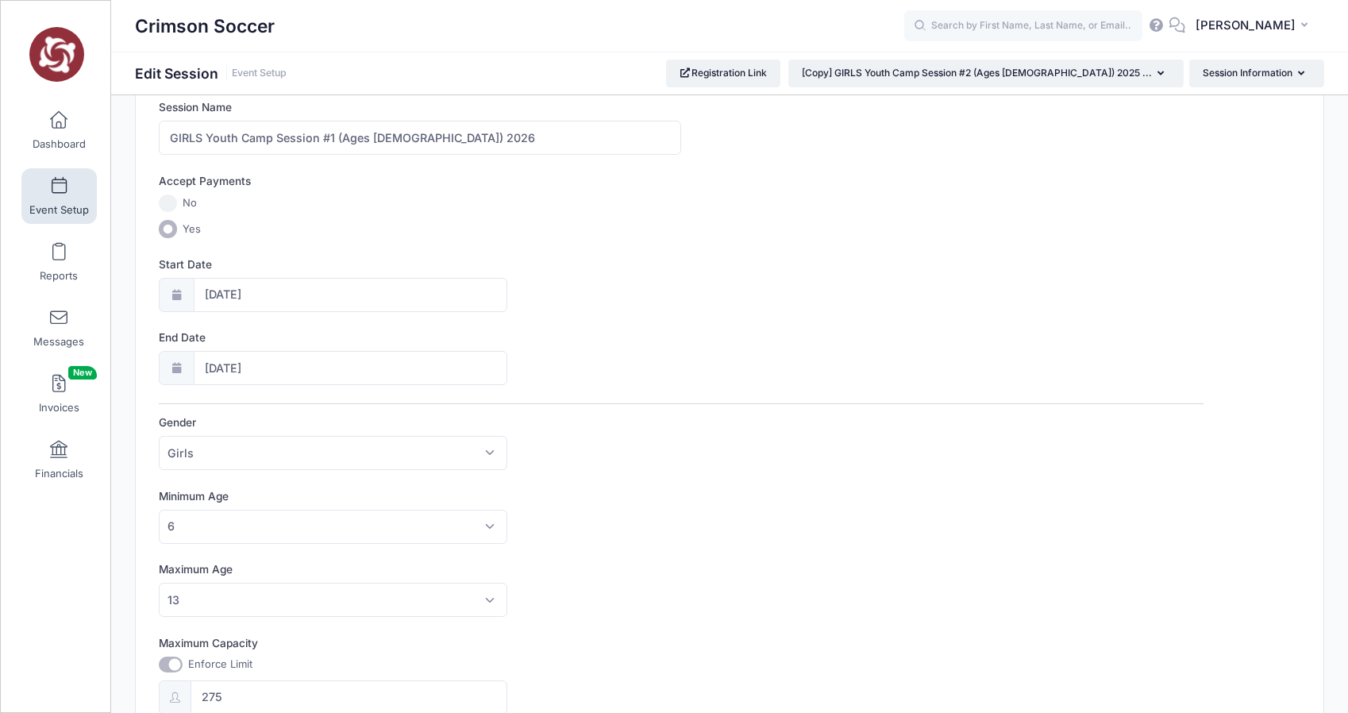
scroll to position [0, 0]
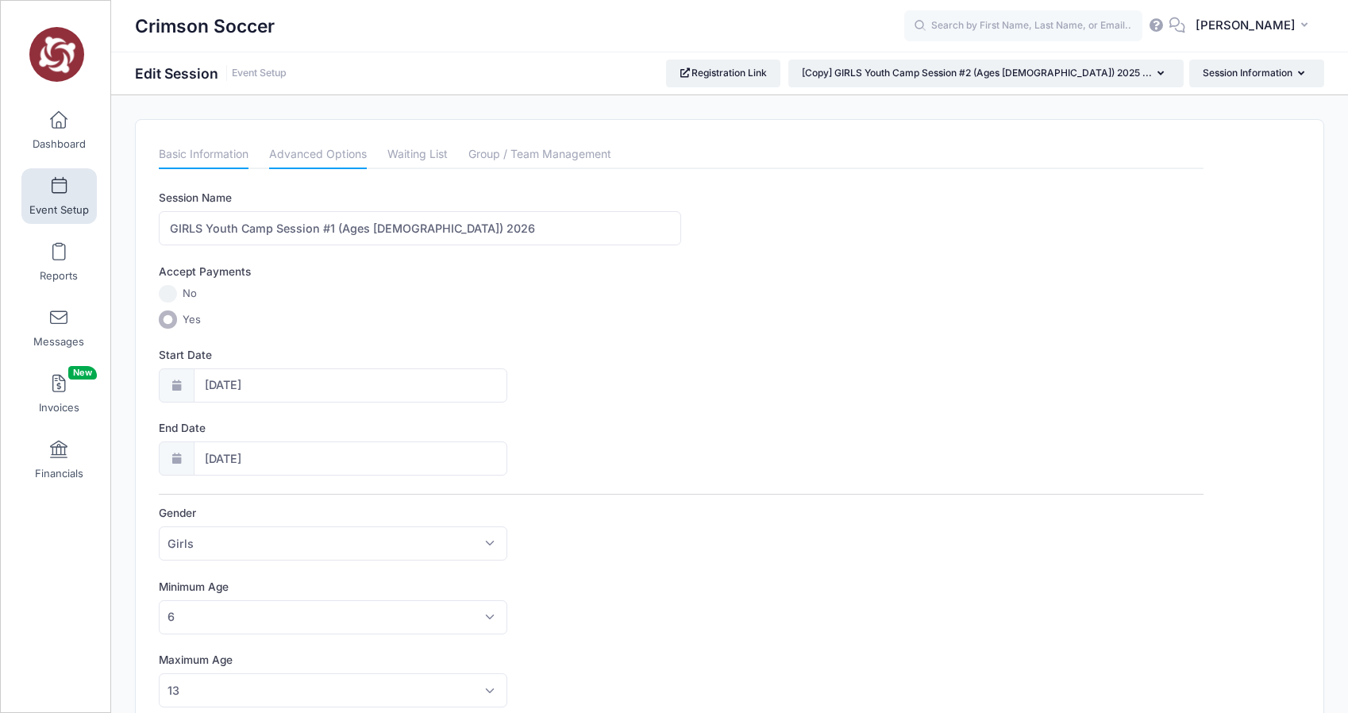
click at [314, 160] on link "Advanced Options" at bounding box center [318, 155] width 98 height 29
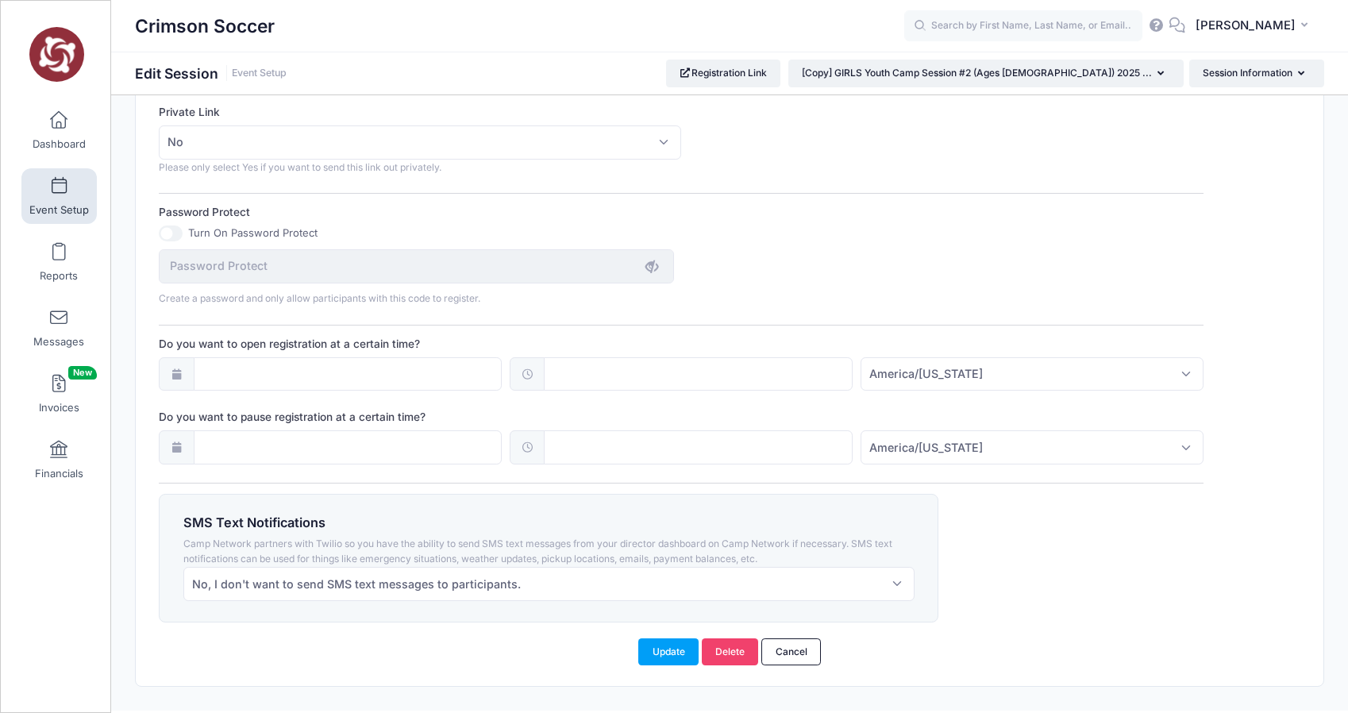
scroll to position [999, 0]
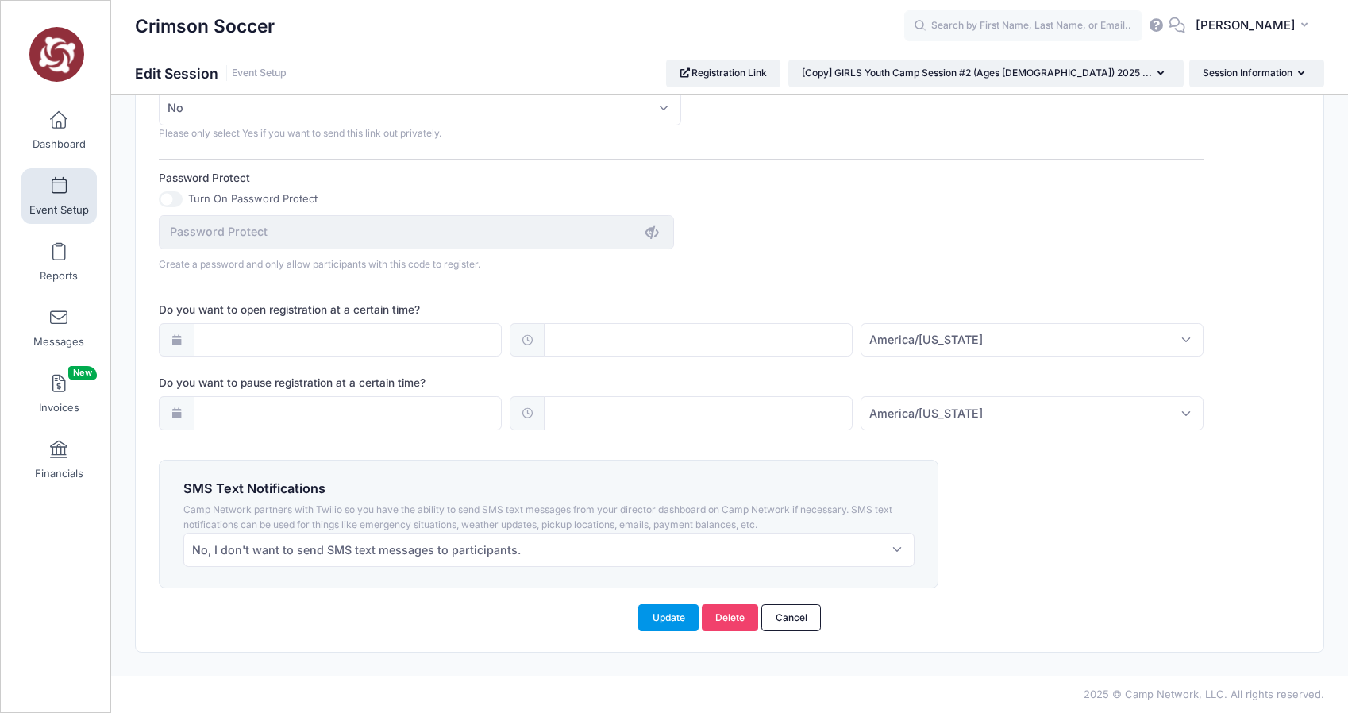
click at [665, 616] on button "Update" at bounding box center [668, 617] width 60 height 27
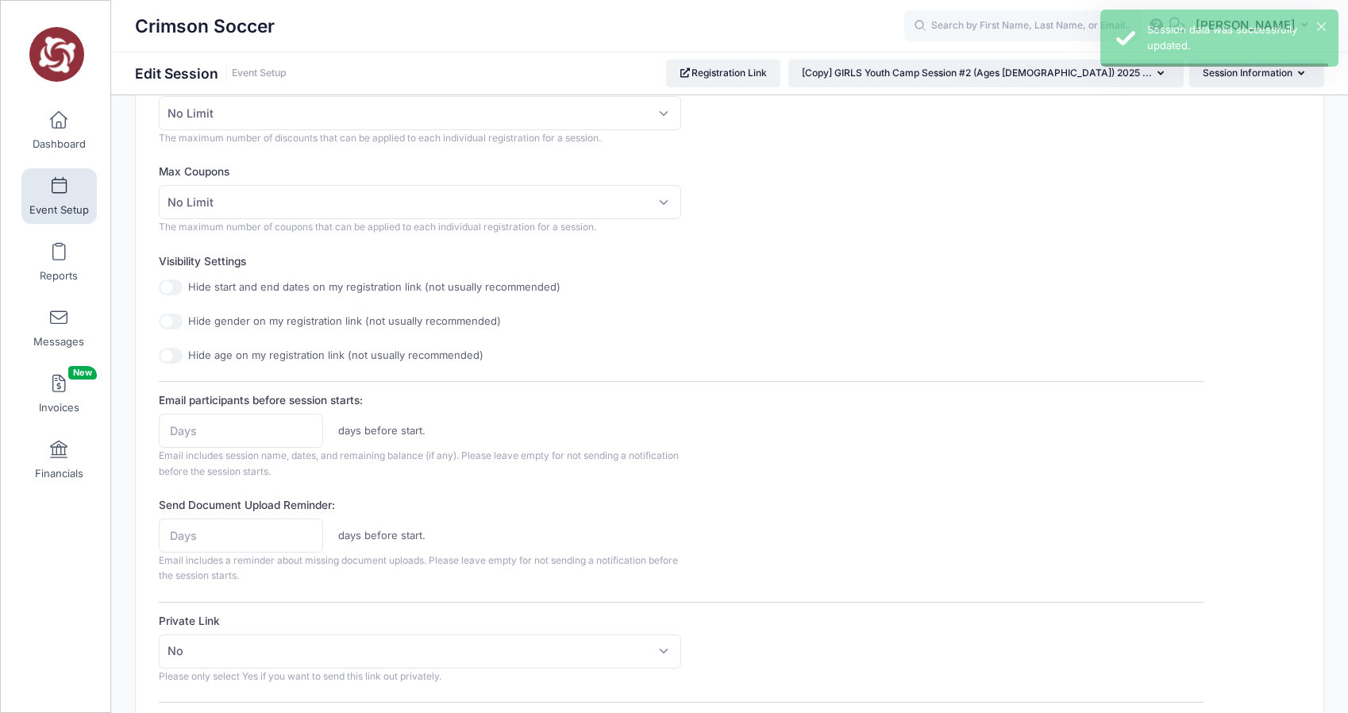
scroll to position [0, 0]
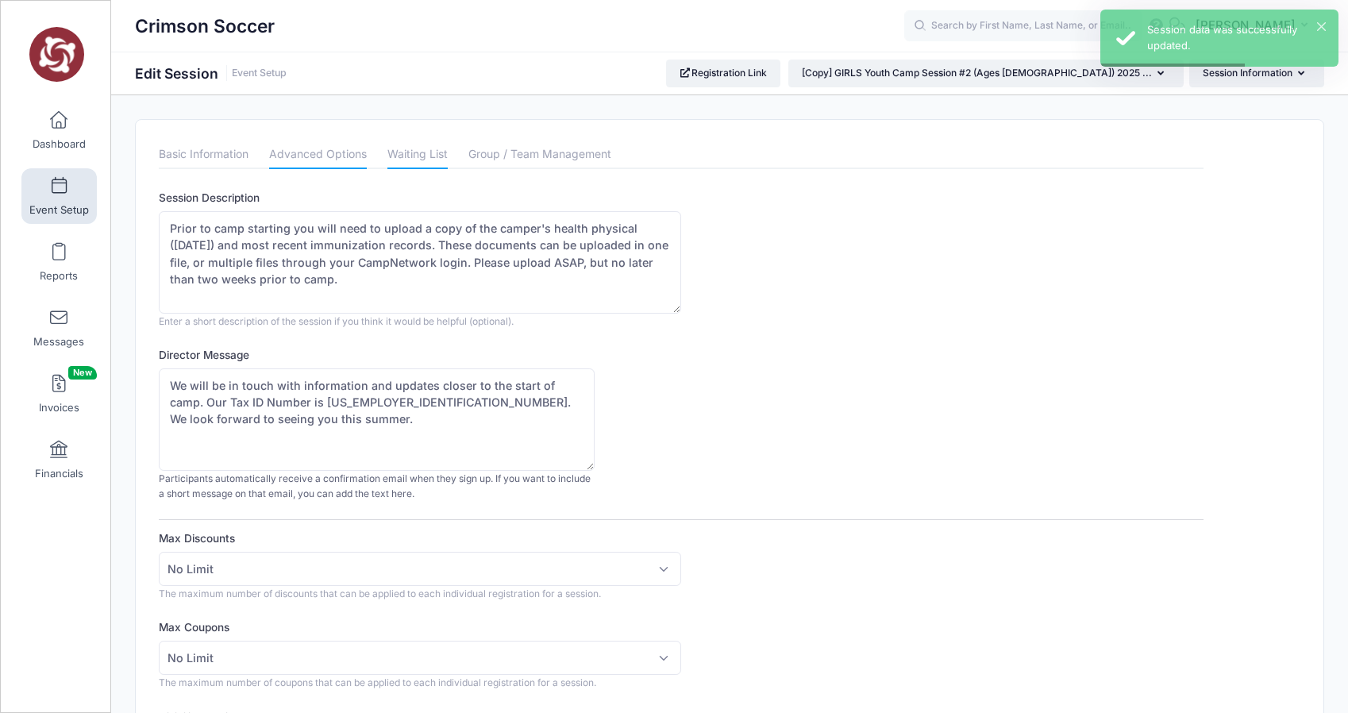
click at [407, 161] on link "Waiting List" at bounding box center [417, 155] width 60 height 29
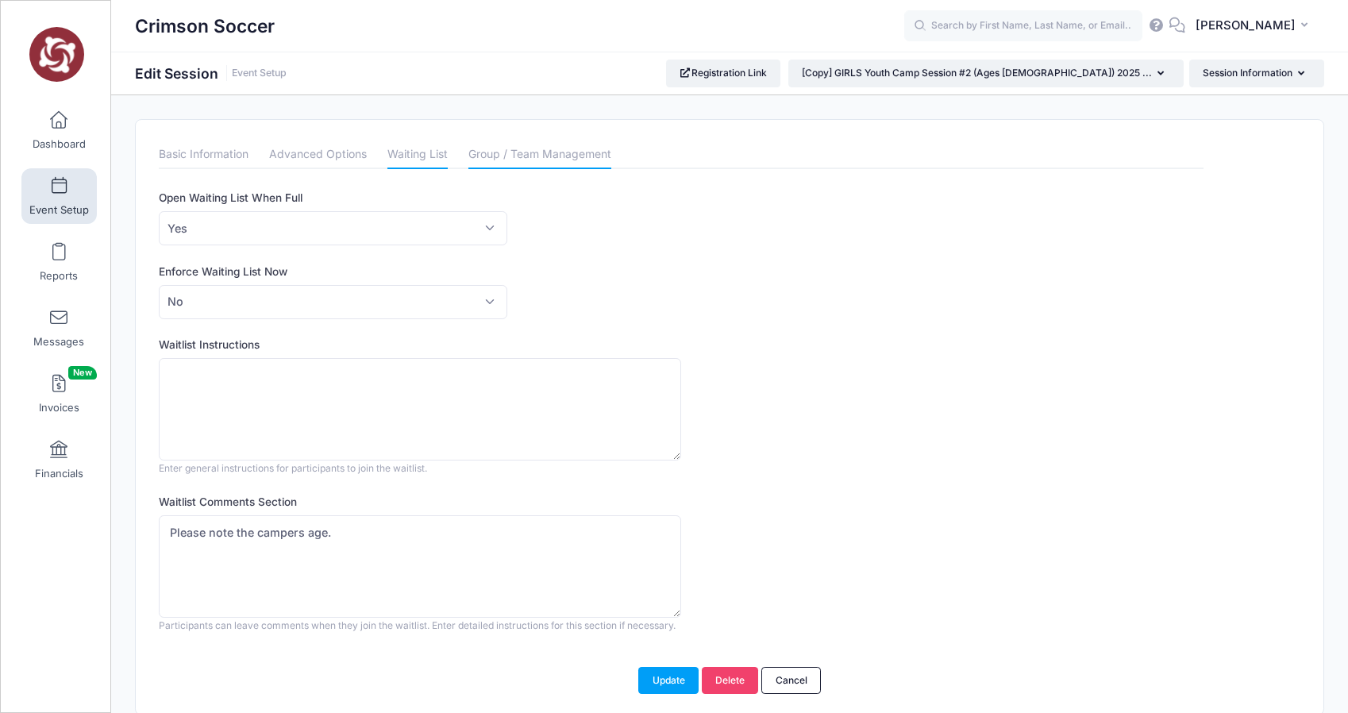
click at [529, 152] on link "Group / Team Management" at bounding box center [539, 155] width 143 height 29
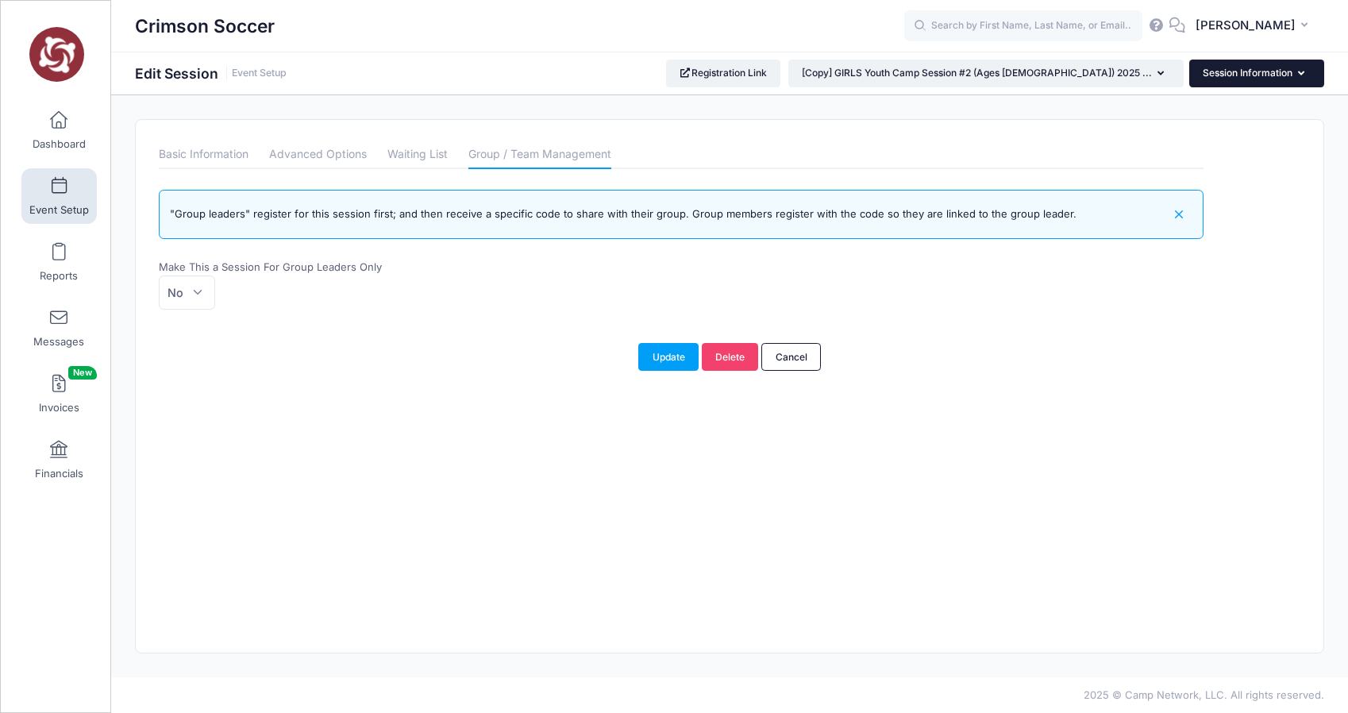
click at [1237, 73] on button "Session Information" at bounding box center [1256, 73] width 135 height 27
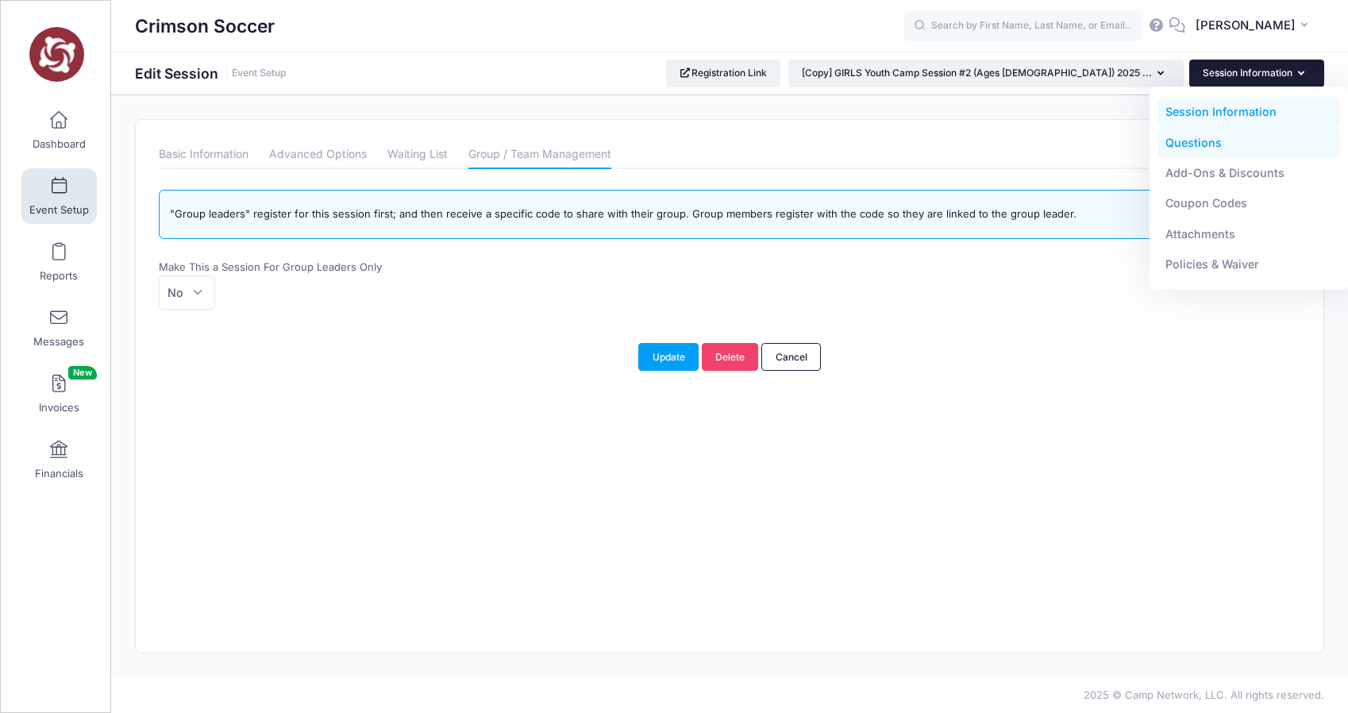
click at [1215, 147] on link "Questions" at bounding box center [1249, 142] width 183 height 30
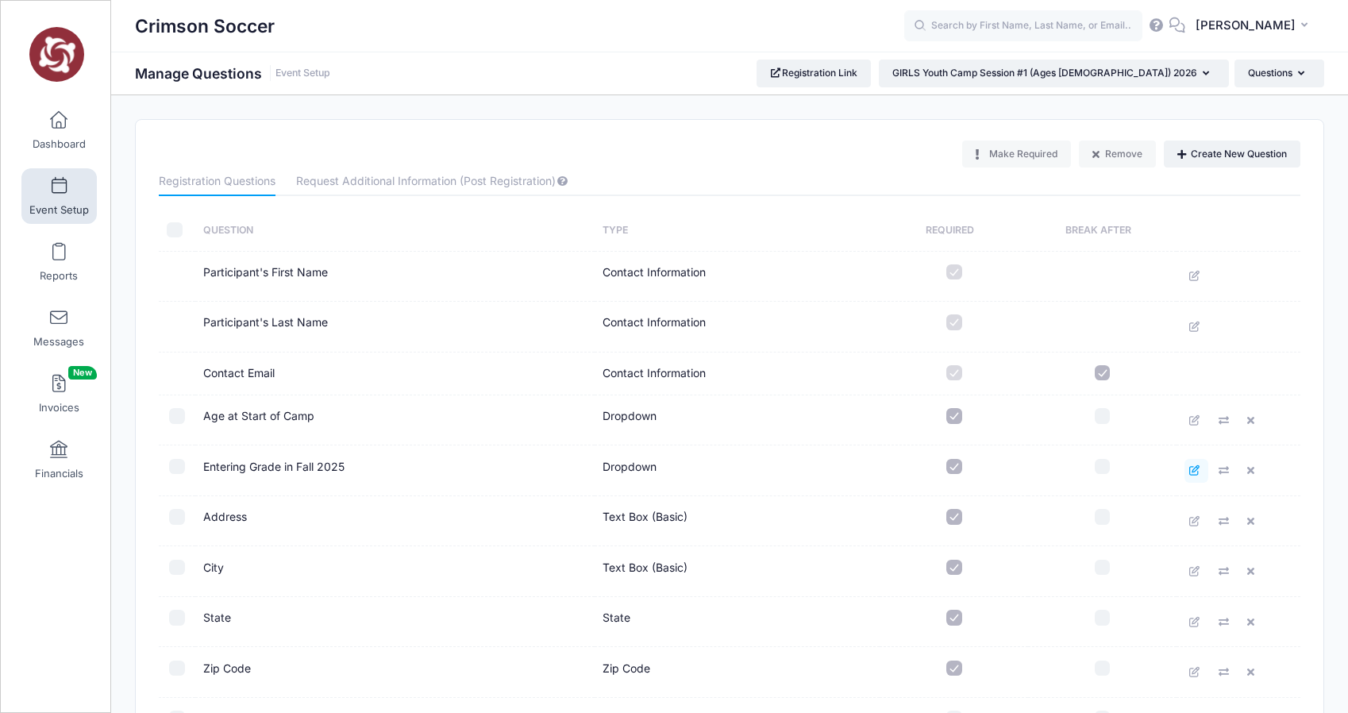
click at [1192, 471] on icon at bounding box center [1195, 470] width 13 height 10
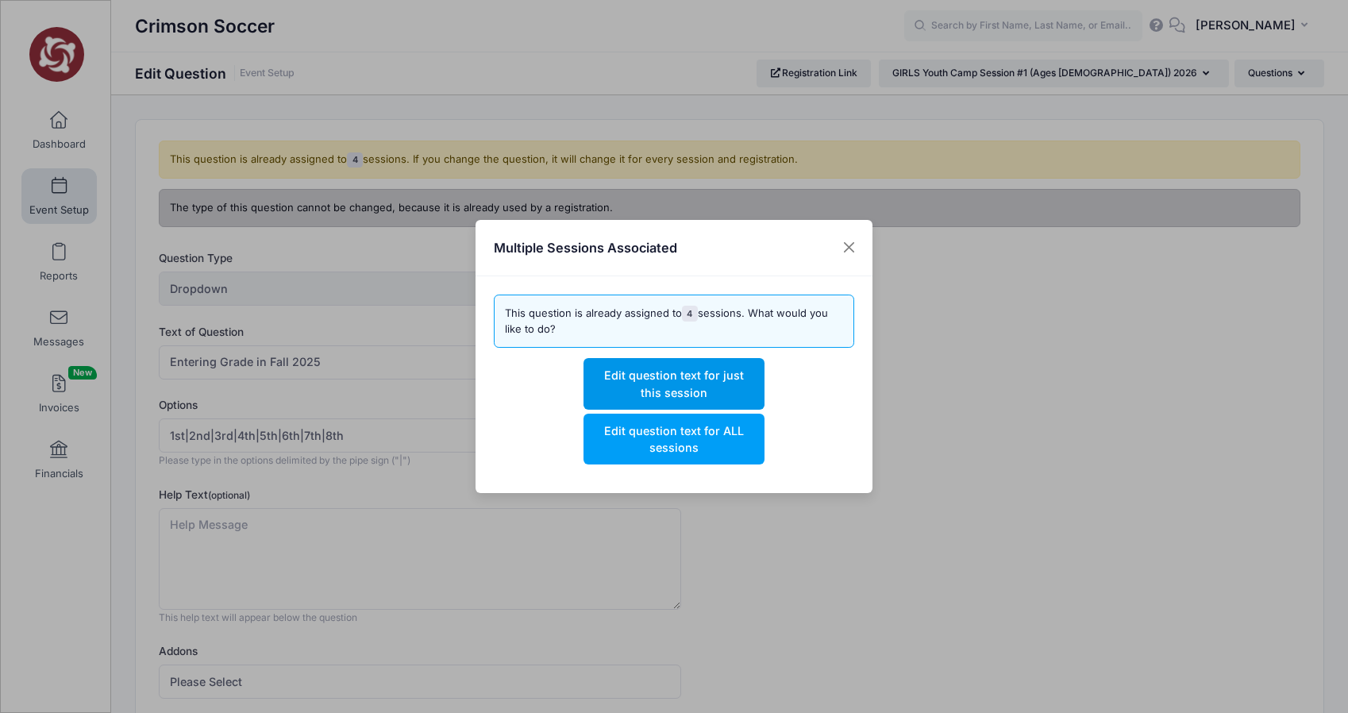
click at [688, 383] on button "Edit question text for just this session" at bounding box center [674, 383] width 180 height 51
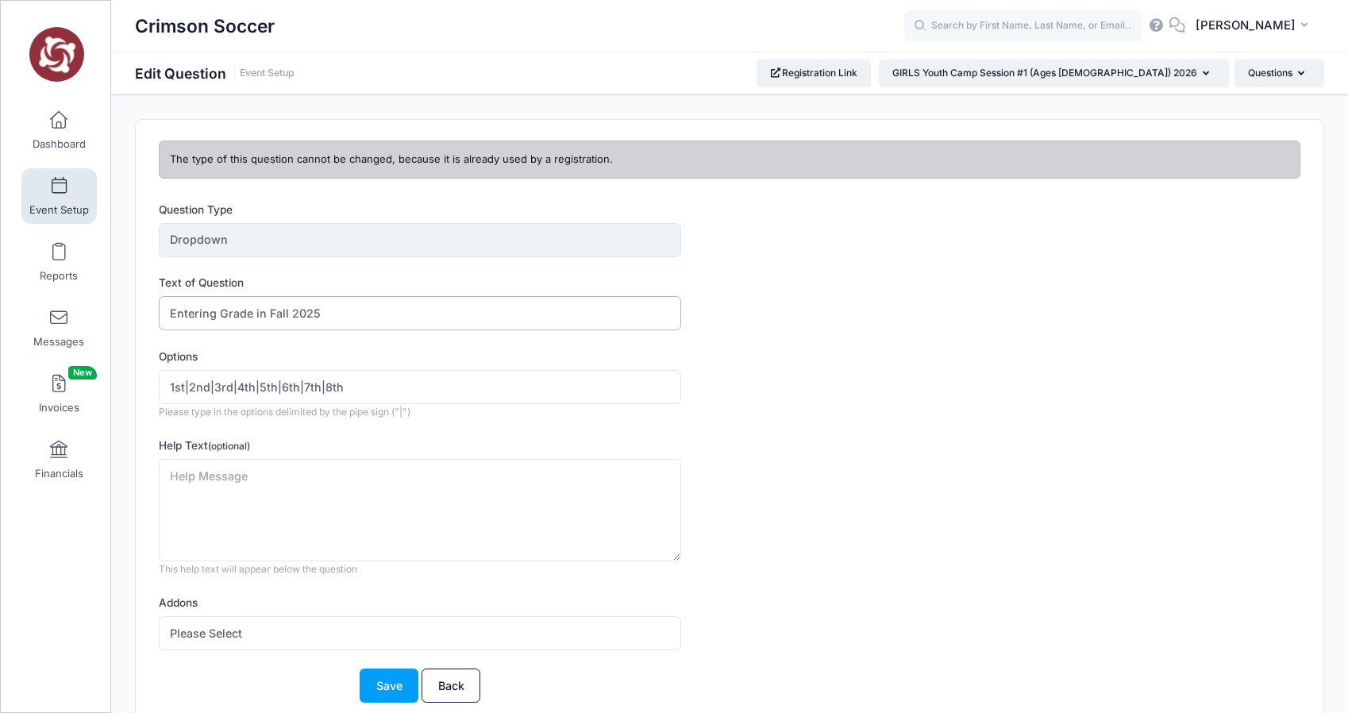
click at [349, 312] on input "Entering Grade in Fall 2025" at bounding box center [420, 313] width 522 height 34
type input "Entering Grade in Fall 2026"
click at [393, 680] on button "Save" at bounding box center [389, 685] width 59 height 34
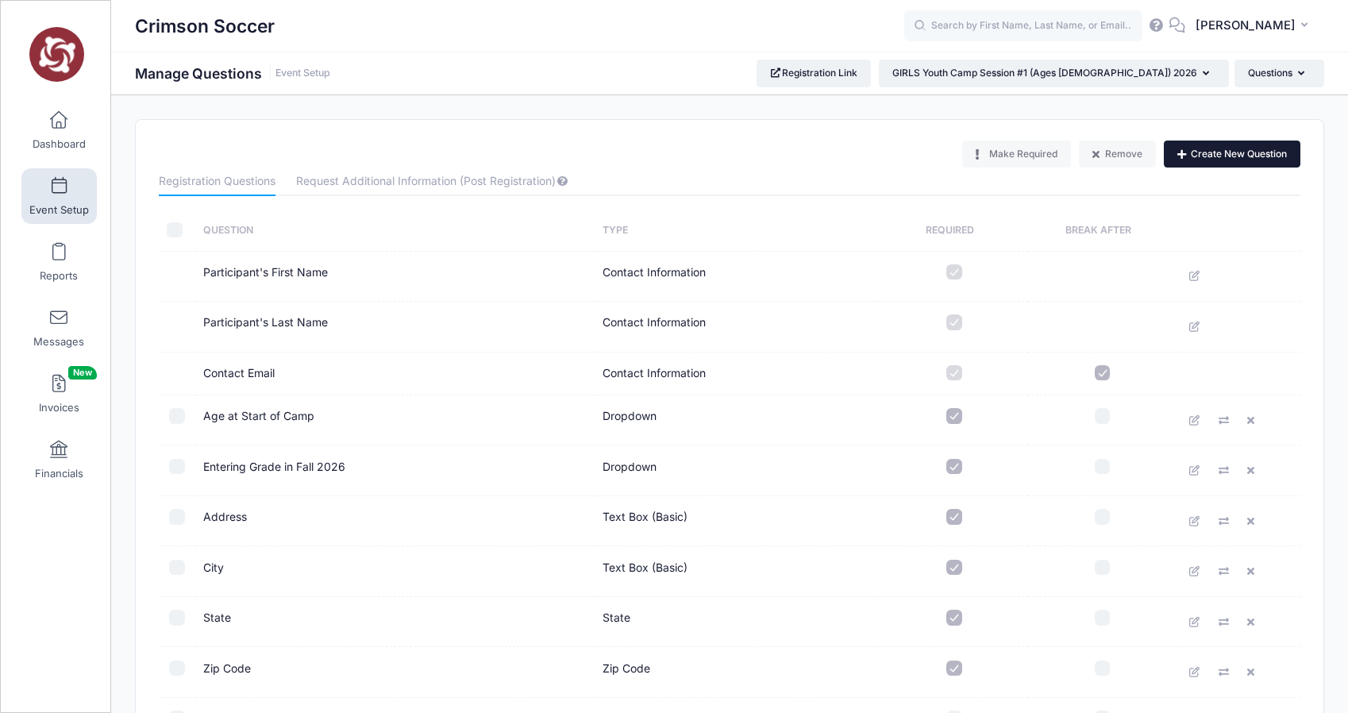
click at [1216, 152] on button "Create New Question" at bounding box center [1232, 154] width 137 height 27
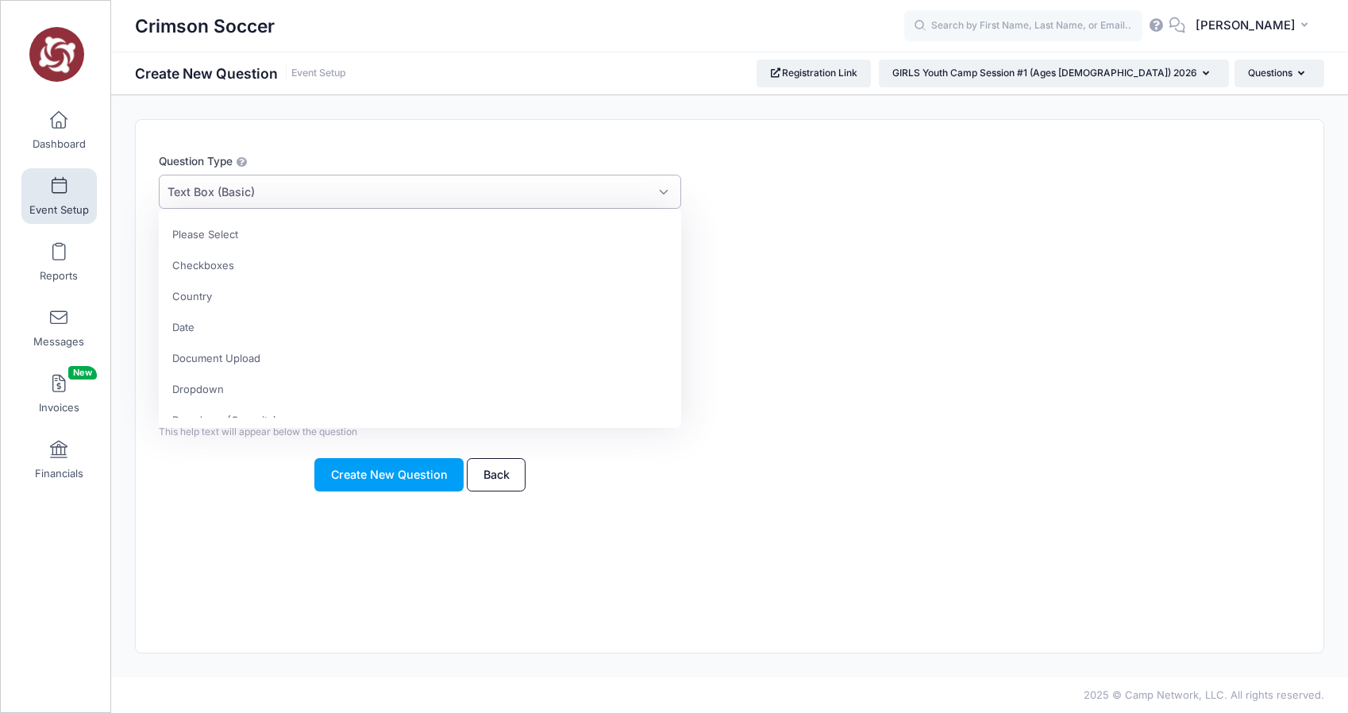
click at [260, 186] on span "Text Box (Basic)" at bounding box center [420, 192] width 522 height 34
select select "dropdown_select"
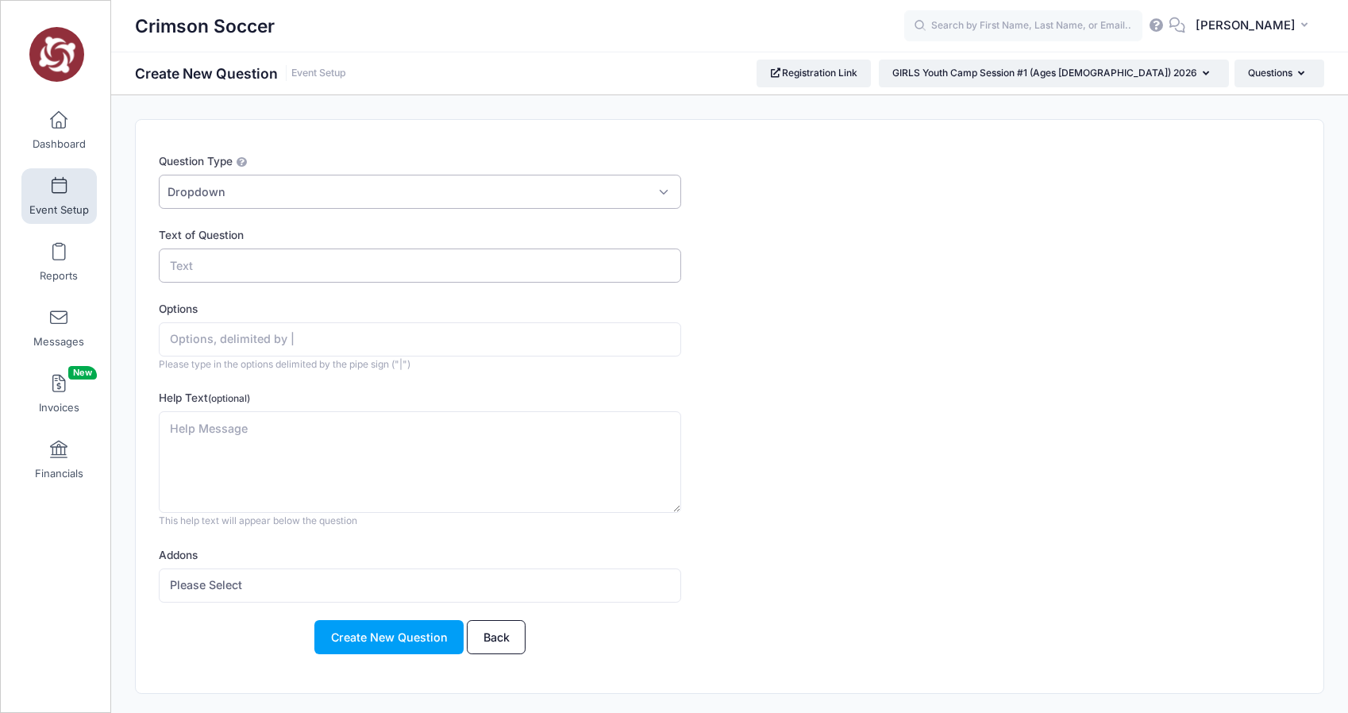
click at [208, 260] on input "Text of Question" at bounding box center [420, 265] width 522 height 34
type input "Is your daughter a goalkeeper?"
click at [199, 343] on input "Options" at bounding box center [420, 339] width 522 height 34
type input "Yes"
click at [257, 268] on input "Is your daughter a goalkeeper?" at bounding box center [420, 265] width 522 height 34
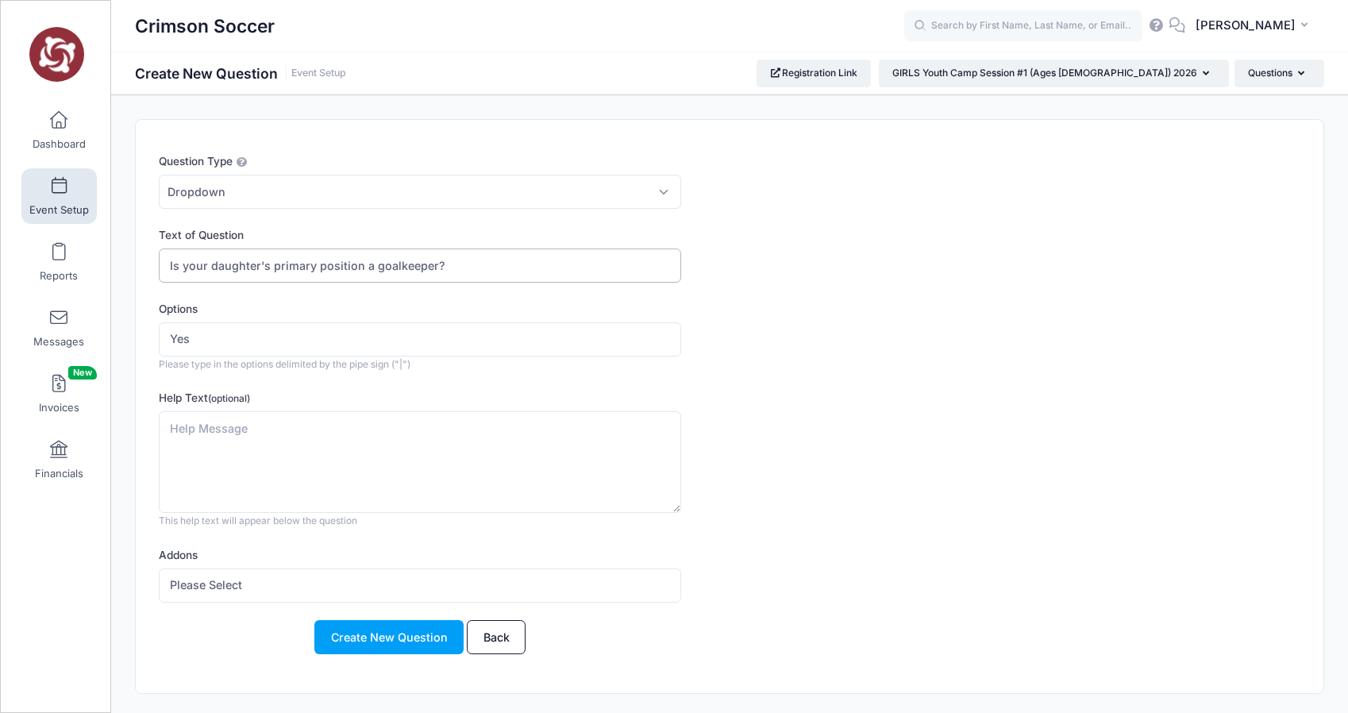
type input "Is your daughter's primary position a goalkeeper?"
click at [207, 334] on input "Yes" at bounding box center [420, 339] width 522 height 34
type input "Y"
type input "No | Yes"
click at [217, 429] on textarea "Help Text (optional)" at bounding box center [420, 462] width 522 height 102
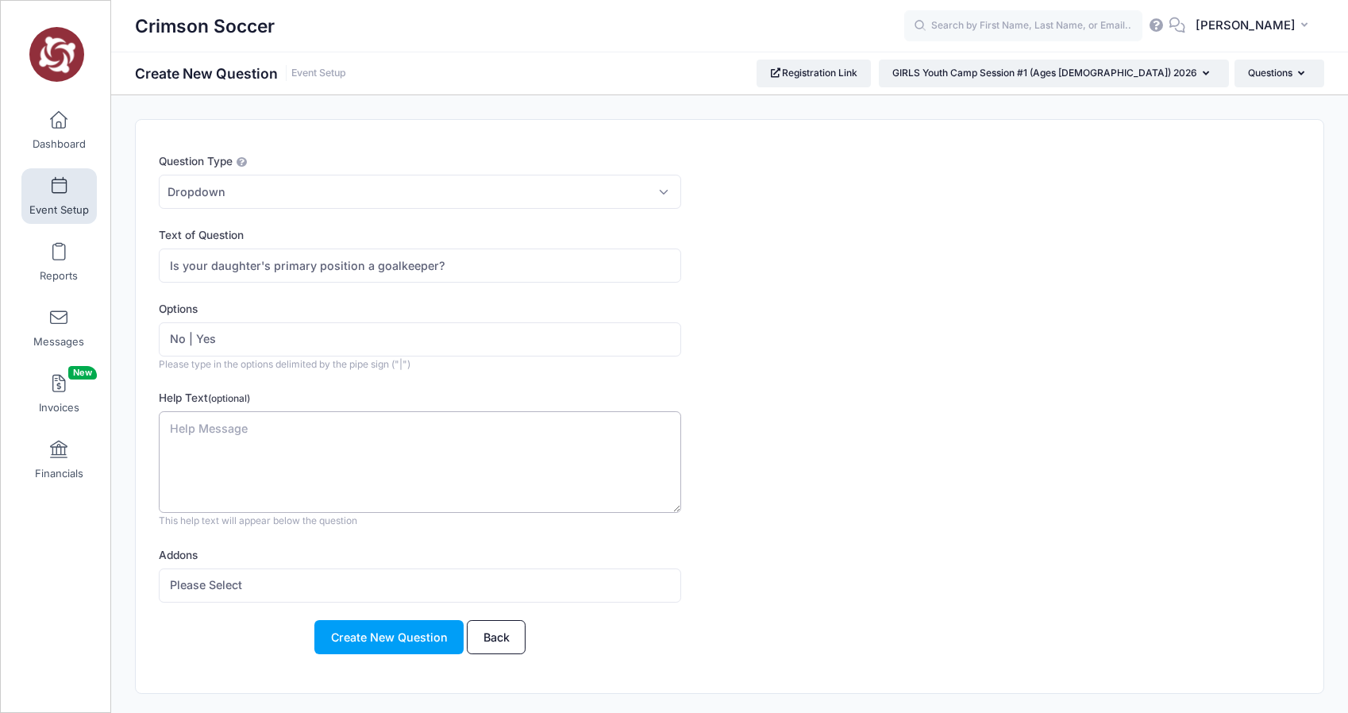
paste textarea "Goalkeepers will be trained separately each morning and join teams in the after…"
click at [243, 432] on textarea "Goalkeepers will be trained separately each morning and join teams in the after…" at bounding box center [420, 462] width 522 height 102
click at [224, 448] on textarea "Goalkeepers aged 10-13 will be trained separately each morning and join teams i…" at bounding box center [420, 462] width 522 height 102
click at [337, 429] on textarea "Goalkeepers aged 10-13 will be trained separately each morning and join teams i…" at bounding box center [420, 462] width 522 height 102
type textarea "Goalkeepers aged 10-13 will have the option to be trained separately each morni…"
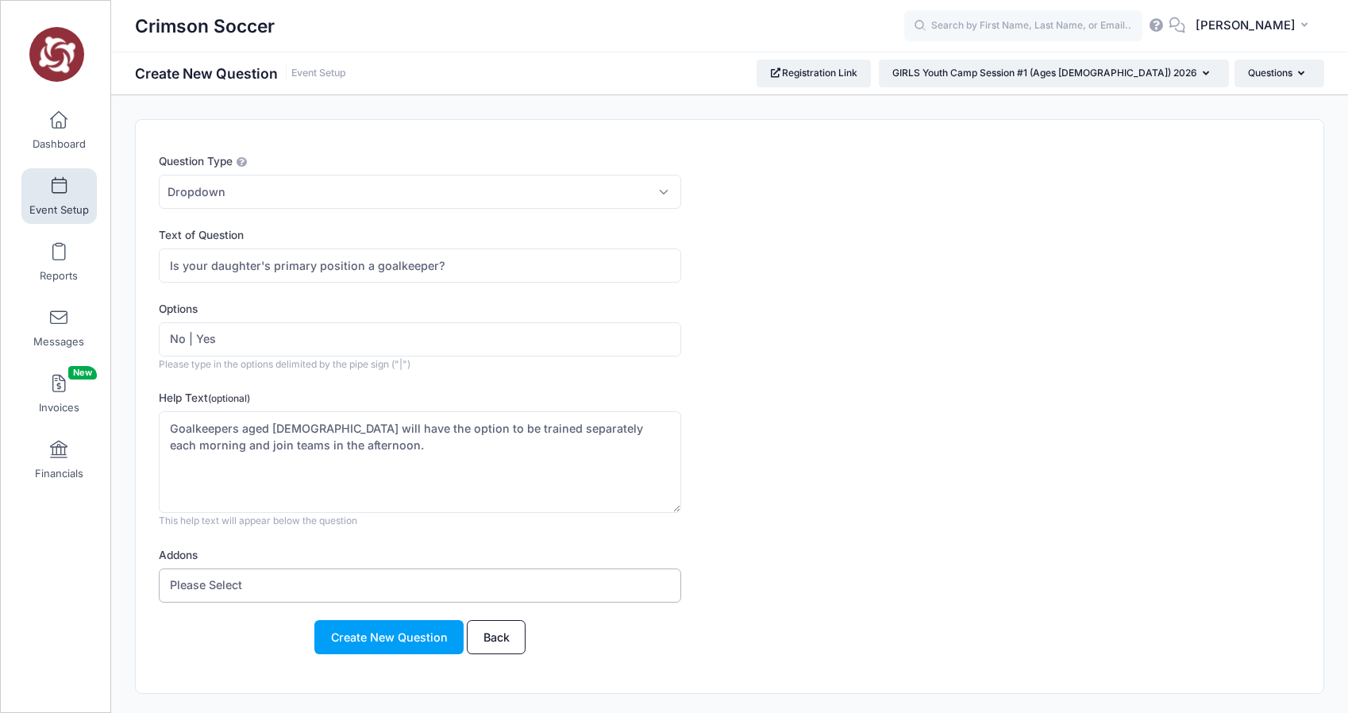
click at [402, 587] on select "Please Select" at bounding box center [420, 585] width 522 height 34
click at [385, 640] on button "Create New Question" at bounding box center [388, 637] width 149 height 34
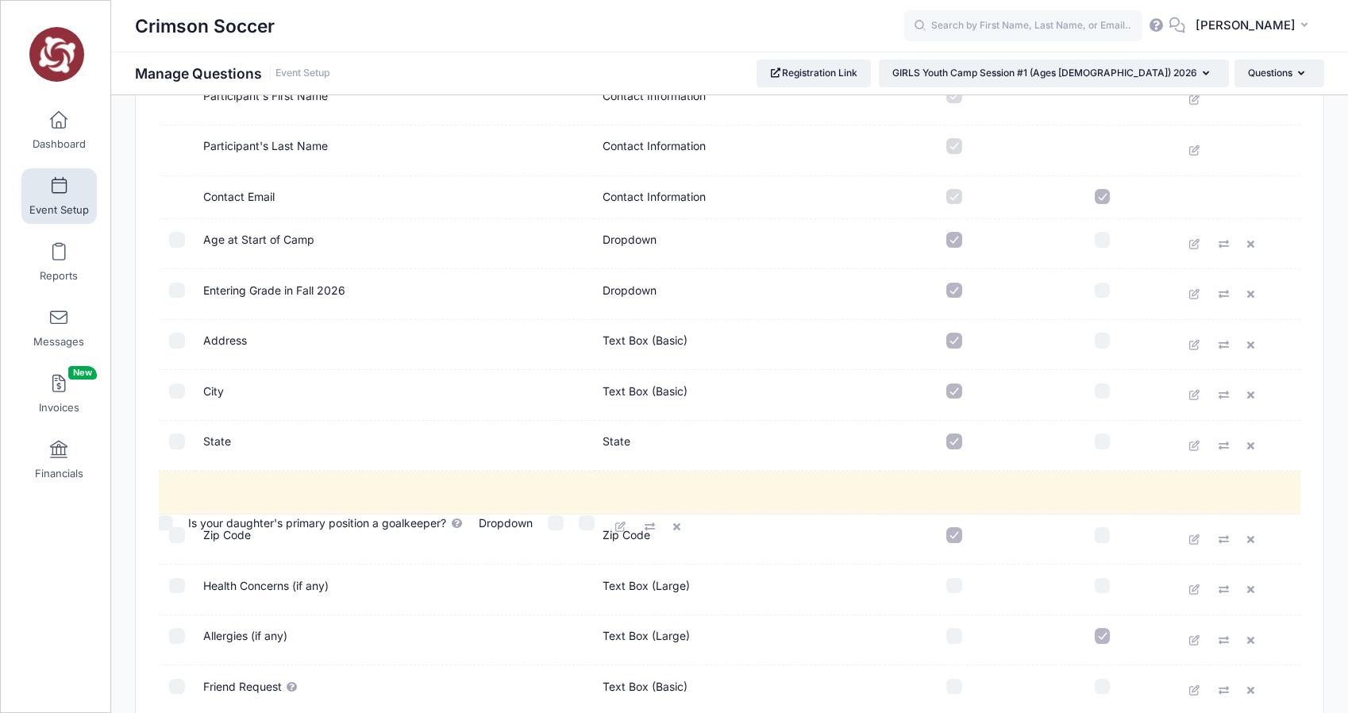
scroll to position [168, 0]
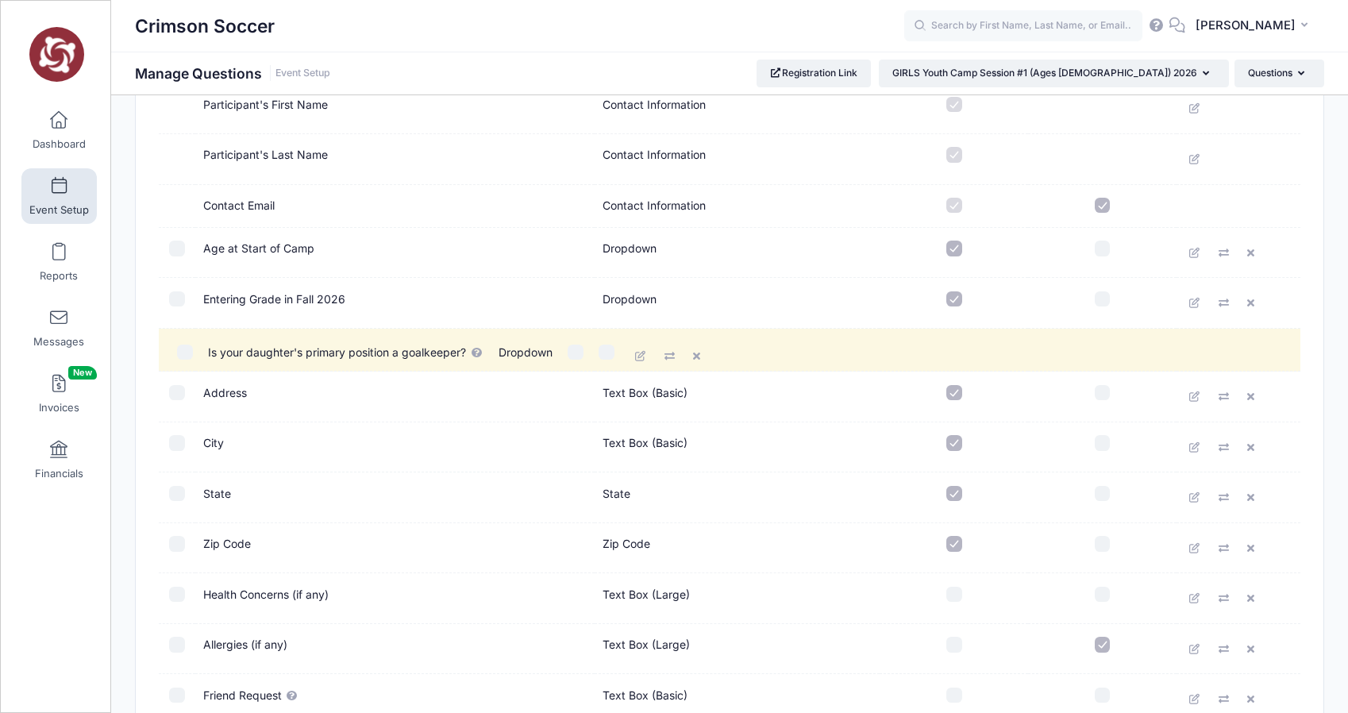
drag, startPoint x: 407, startPoint y: 530, endPoint x: 418, endPoint y: 353, distance: 177.3
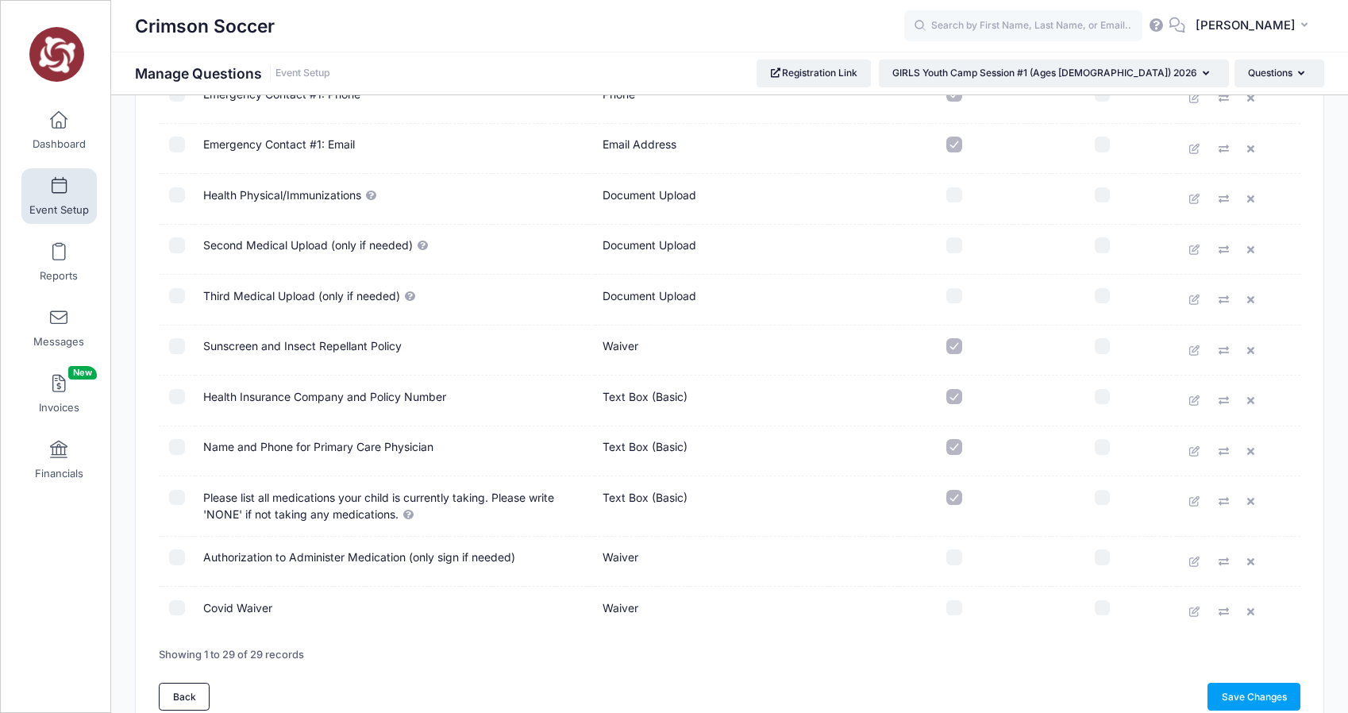
scroll to position [1157, 0]
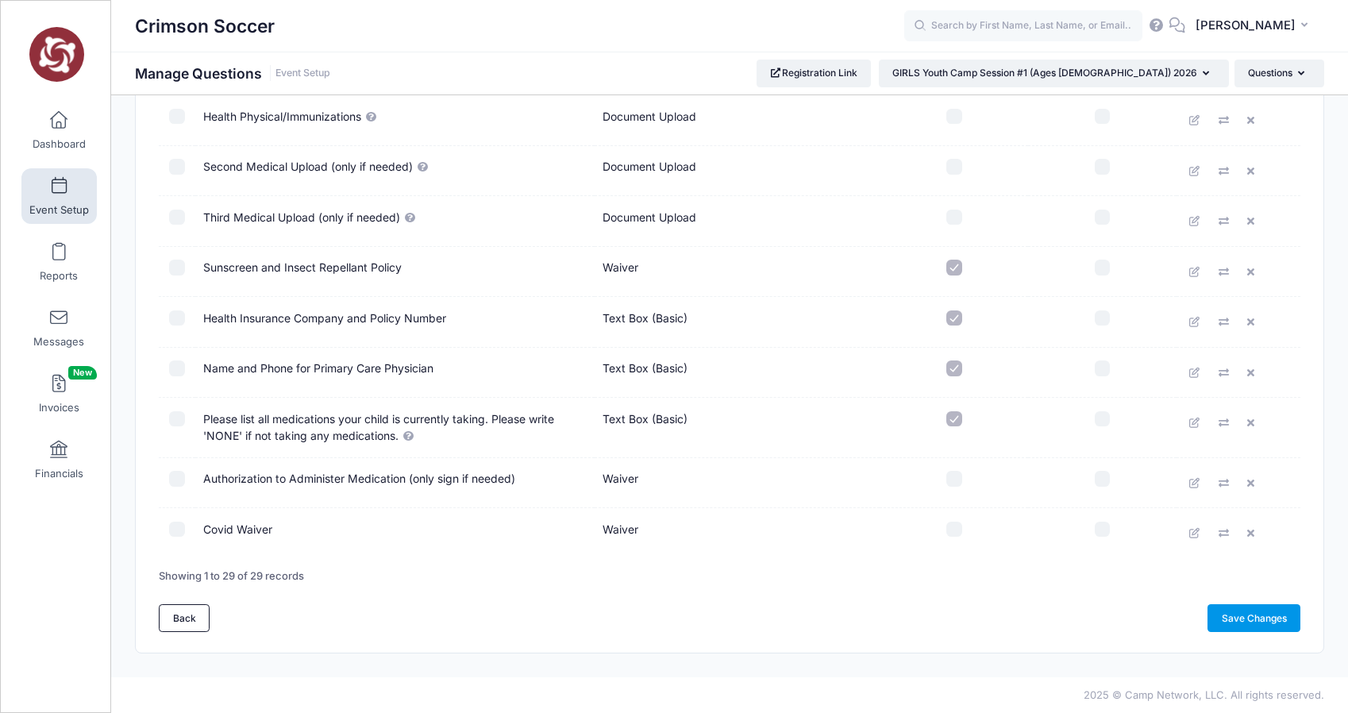
click at [1246, 619] on link "Save Changes" at bounding box center [1254, 617] width 93 height 27
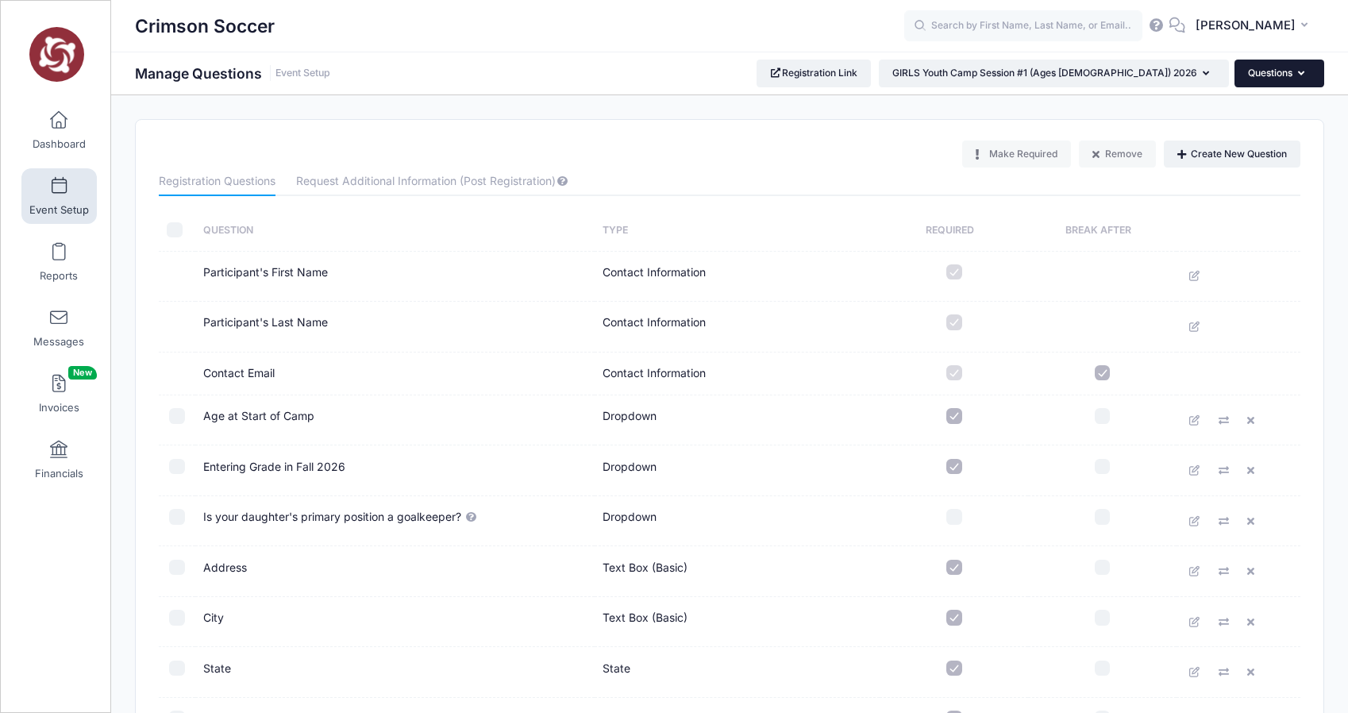
click at [1292, 75] on button "Questions" at bounding box center [1280, 73] width 90 height 27
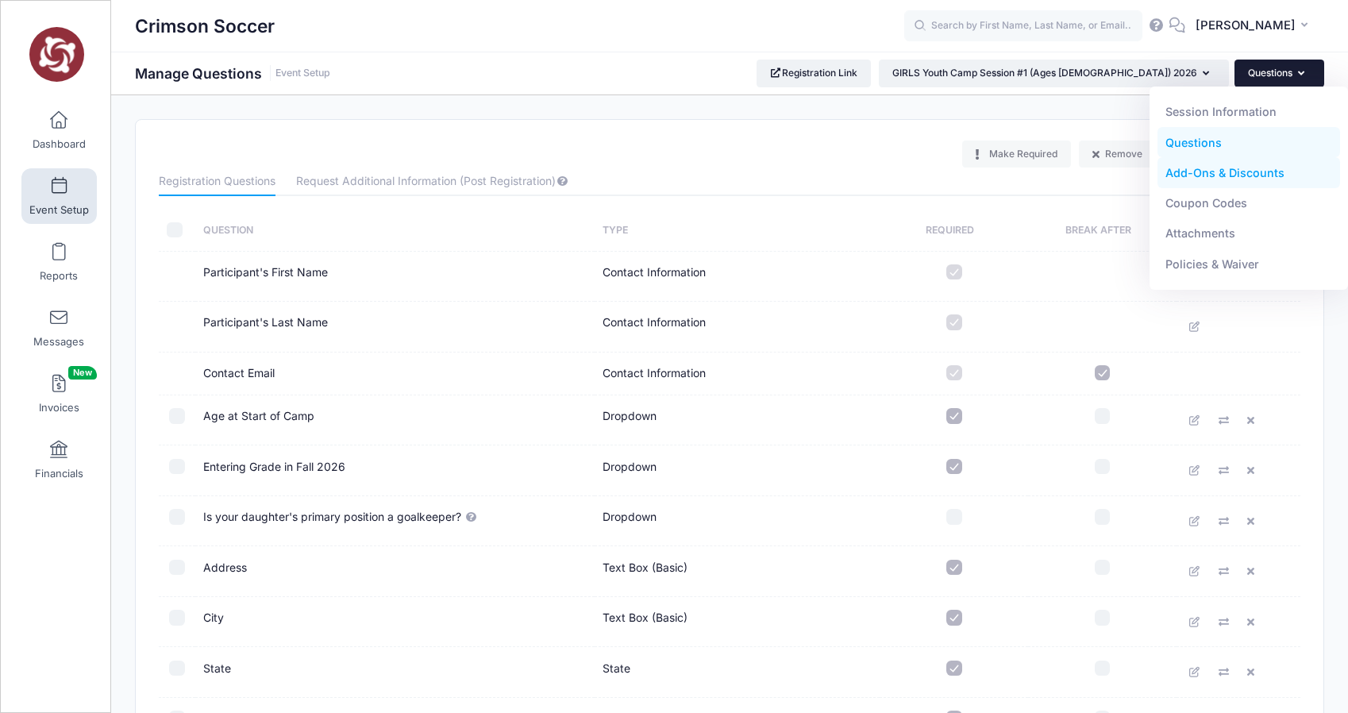
click at [1211, 173] on link "Add-Ons & Discounts" at bounding box center [1249, 173] width 183 height 30
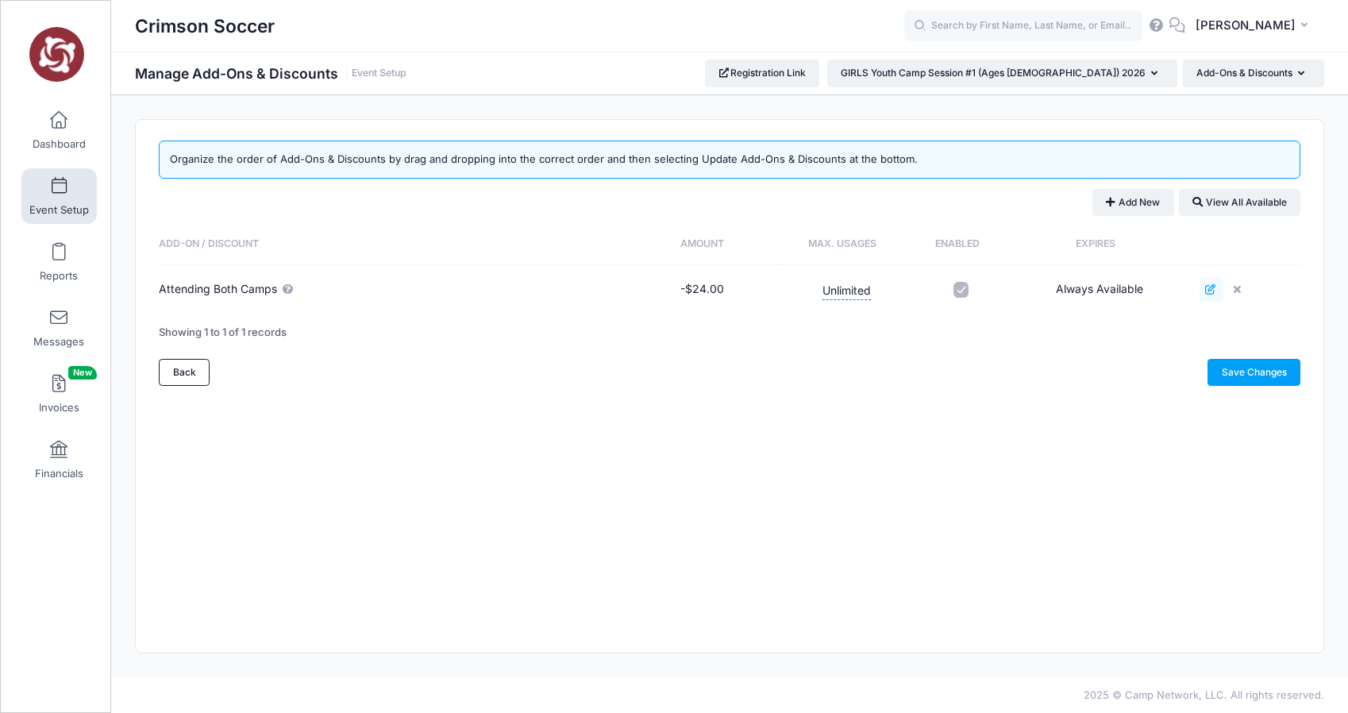
click at [1211, 285] on icon at bounding box center [1211, 289] width 13 height 10
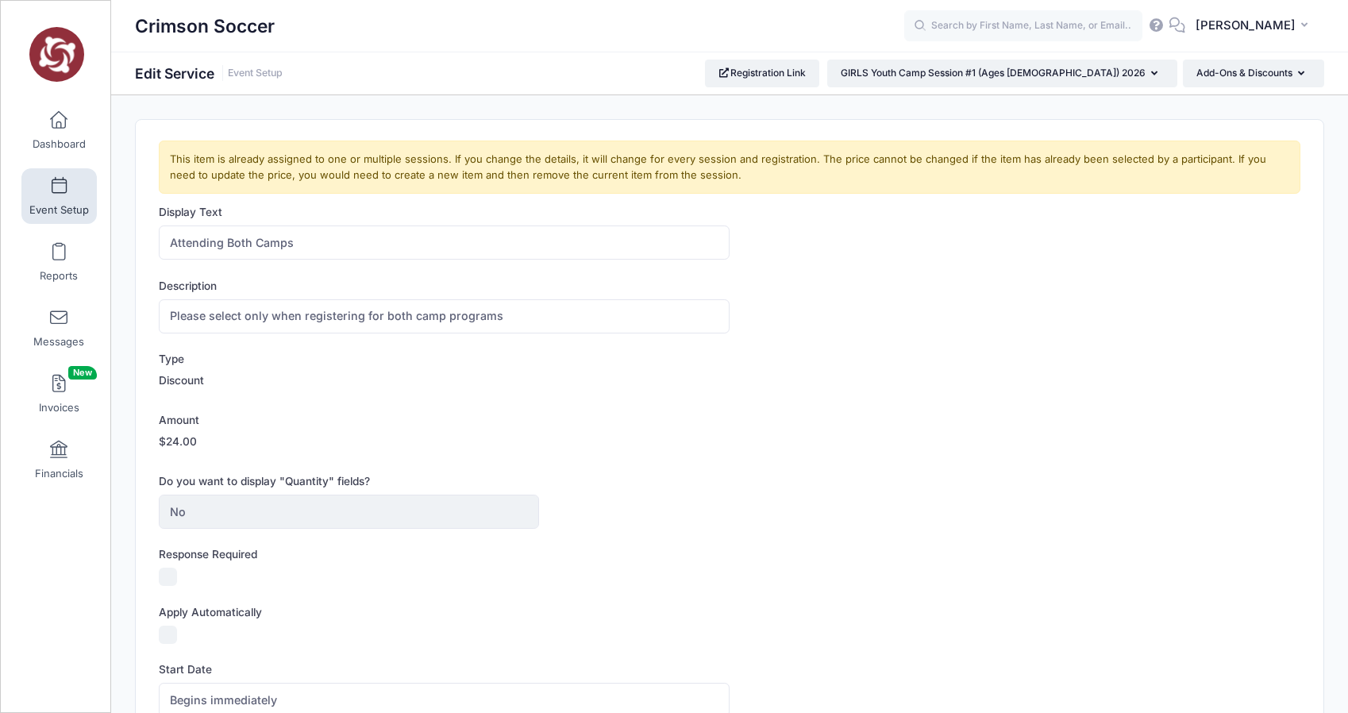
click at [179, 437] on label "$24.00" at bounding box center [178, 441] width 38 height 16
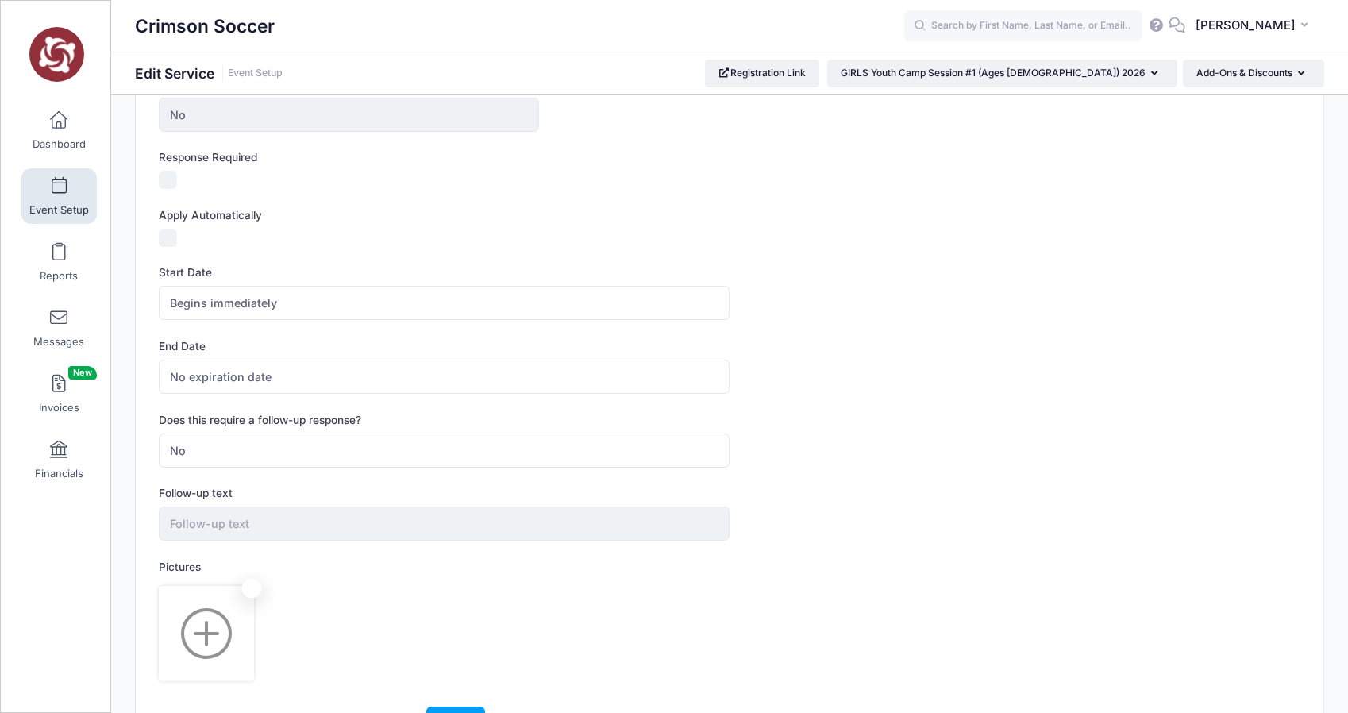
scroll to position [507, 0]
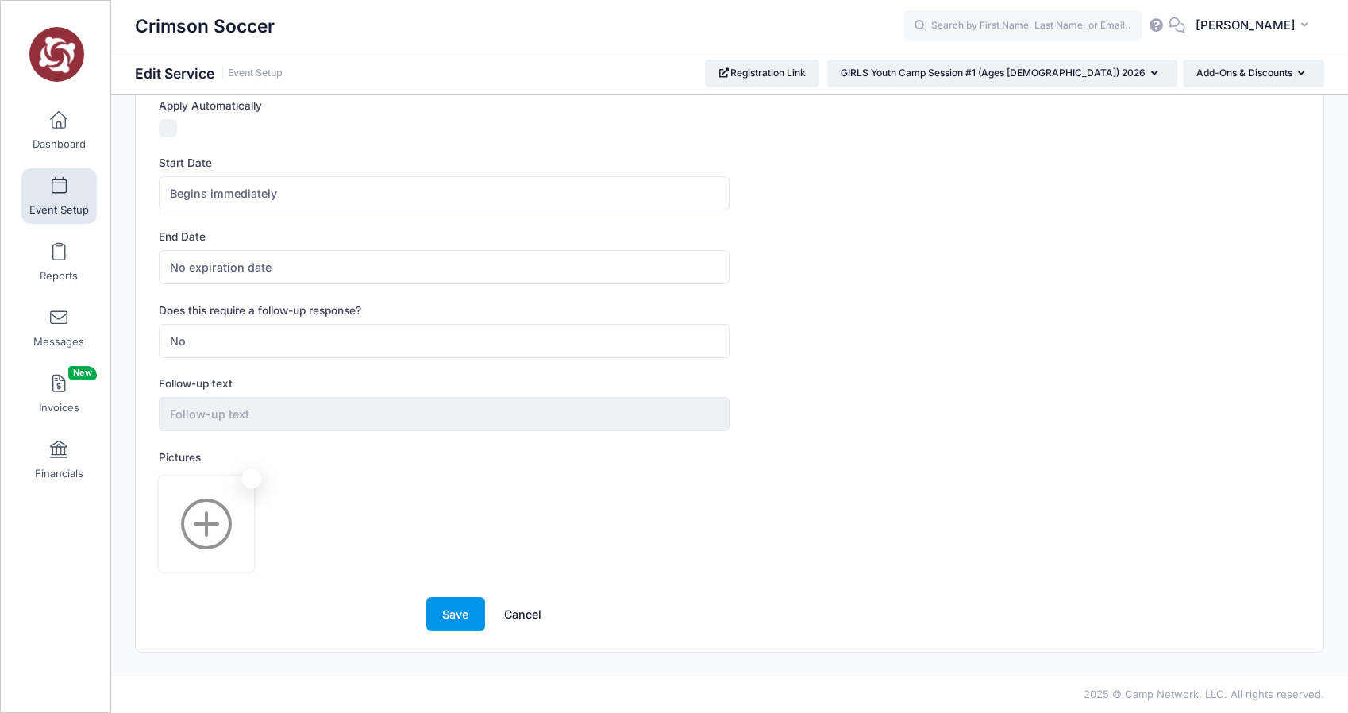
click at [457, 614] on button "Save" at bounding box center [455, 614] width 59 height 34
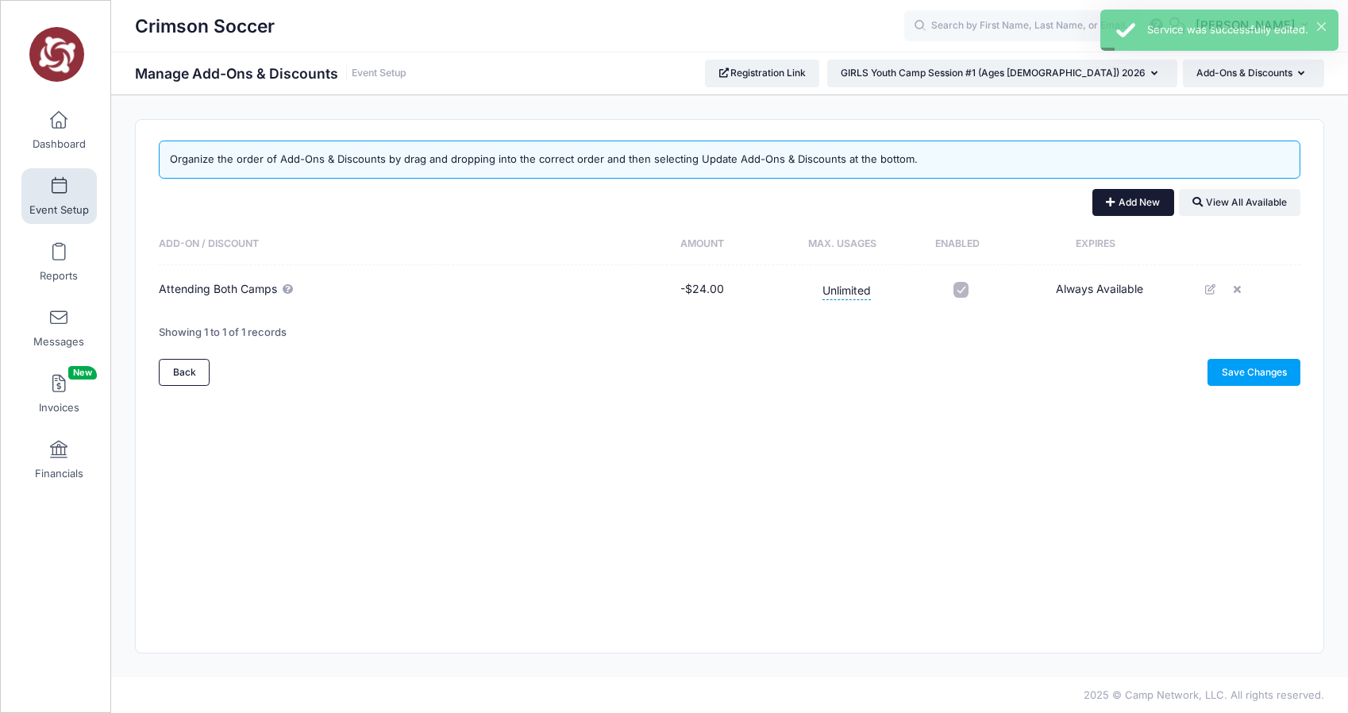
click at [1142, 198] on button "Add New" at bounding box center [1133, 202] width 82 height 27
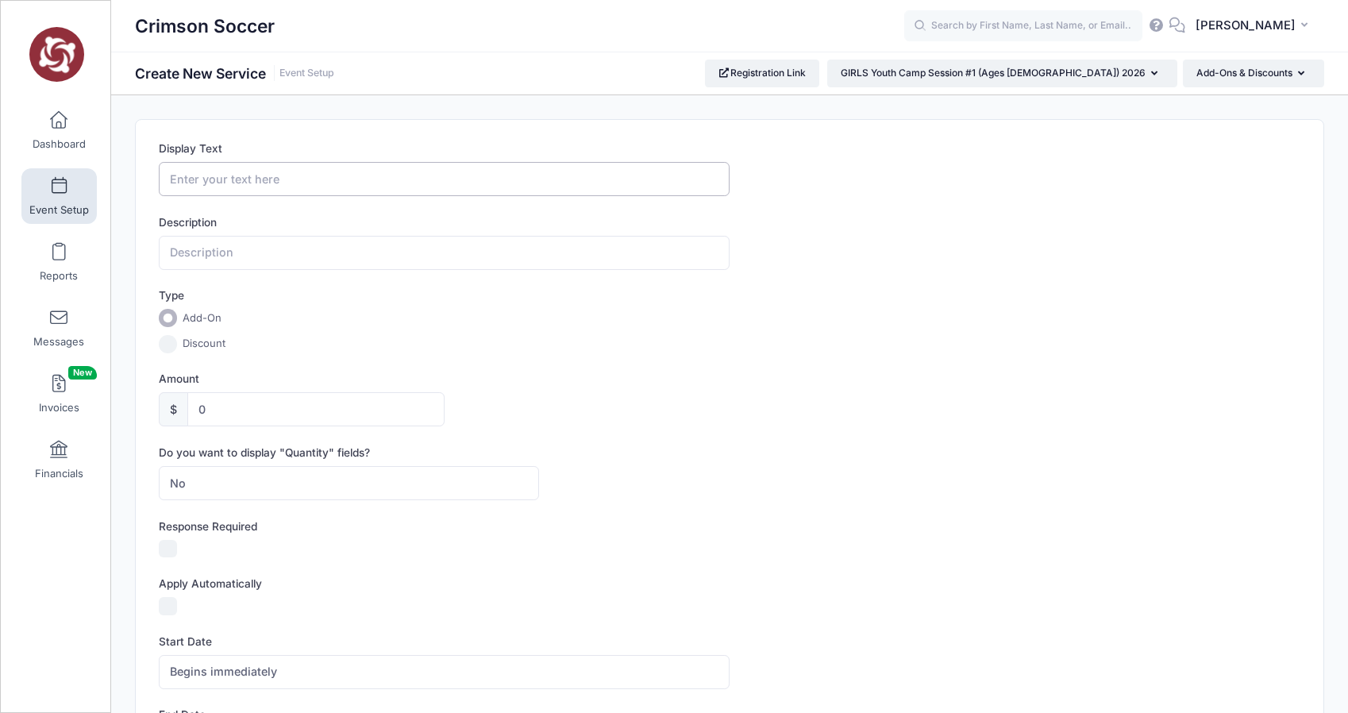
click at [207, 174] on input "Display Text" at bounding box center [444, 179] width 571 height 34
type input "Both Camp Discount"
click at [168, 341] on input "Discount" at bounding box center [168, 344] width 18 height 18
radio input "true"
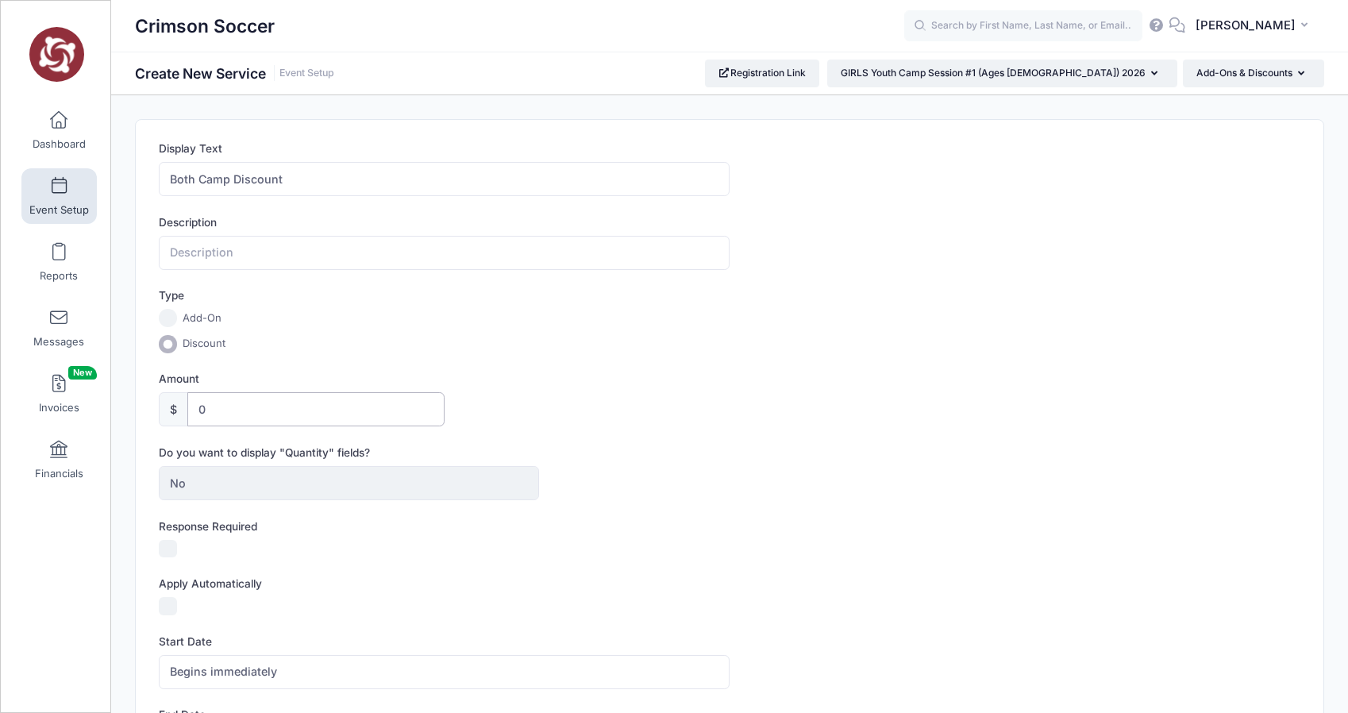
click at [221, 405] on input "0" at bounding box center [315, 409] width 256 height 34
type input "25"
click at [619, 416] on div "Amount $ 25" at bounding box center [730, 399] width 1142 height 56
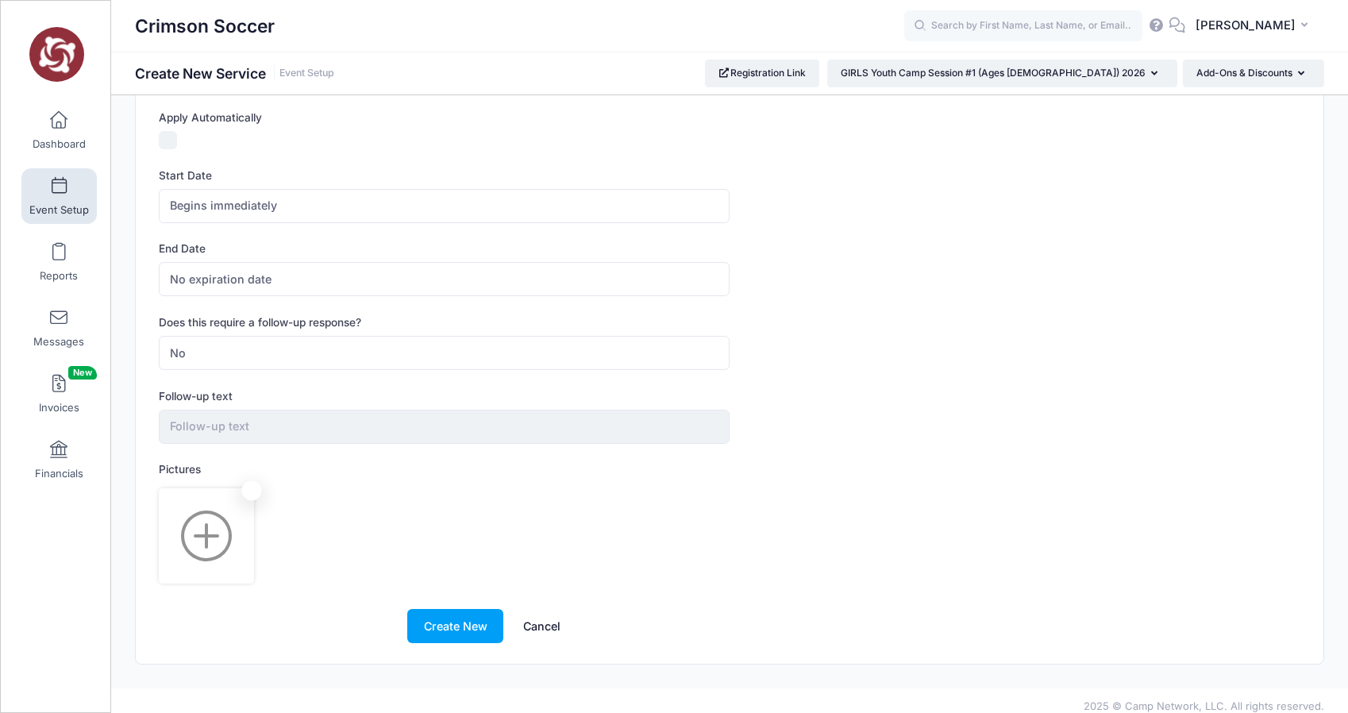
scroll to position [478, 0]
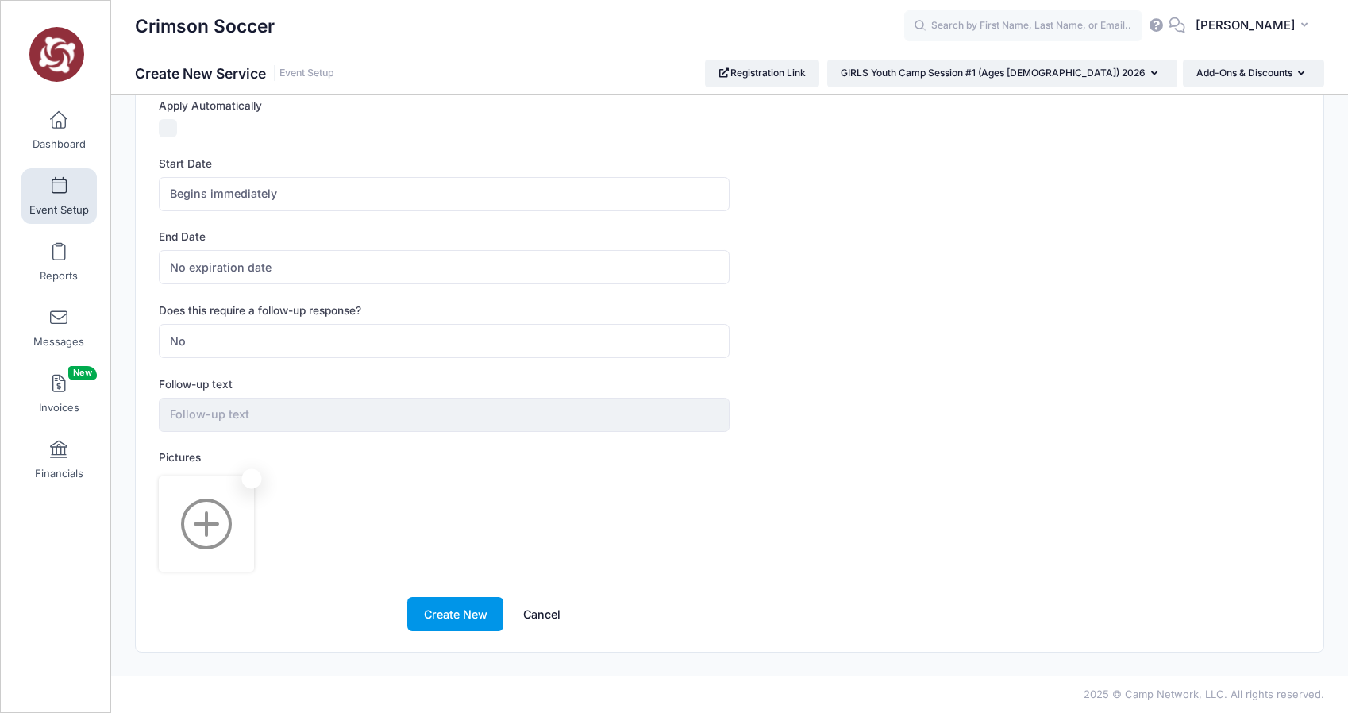
click at [449, 614] on button "Create New" at bounding box center [455, 614] width 96 height 34
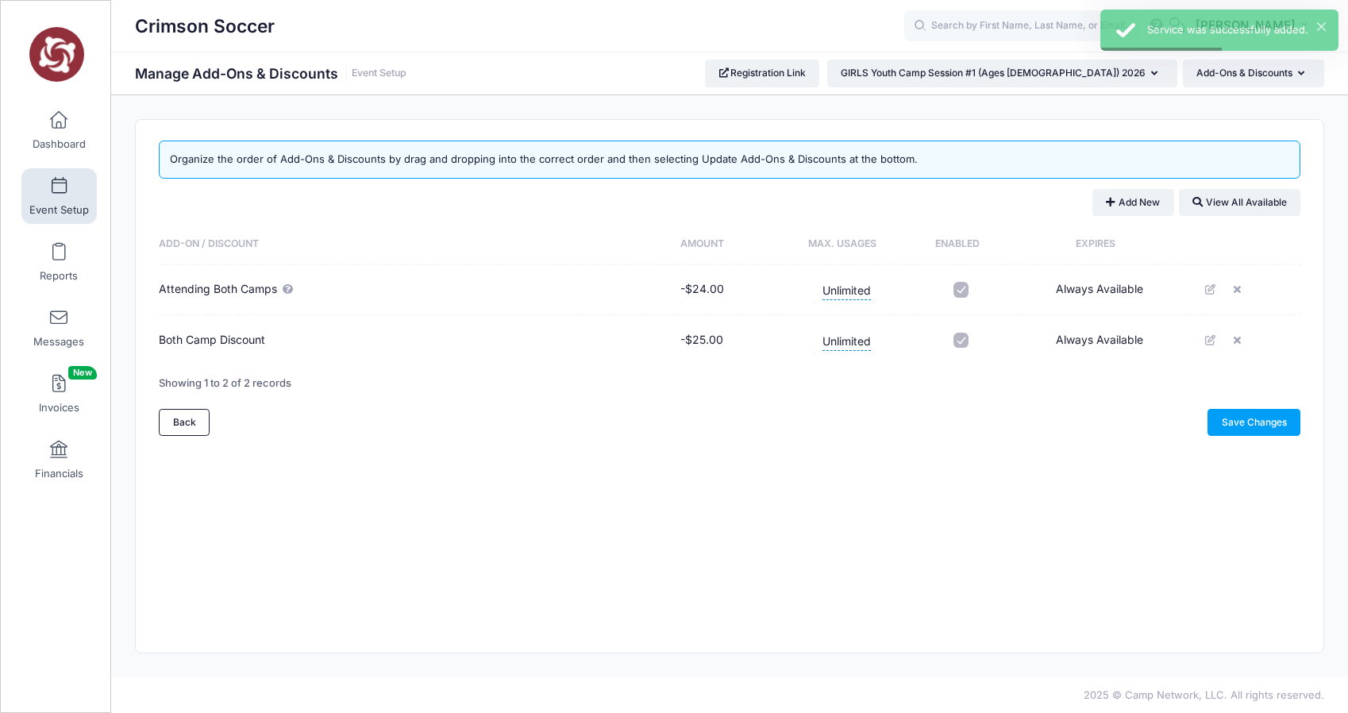
click at [291, 290] on icon at bounding box center [287, 289] width 13 height 10
click at [291, 291] on icon at bounding box center [287, 289] width 13 height 10
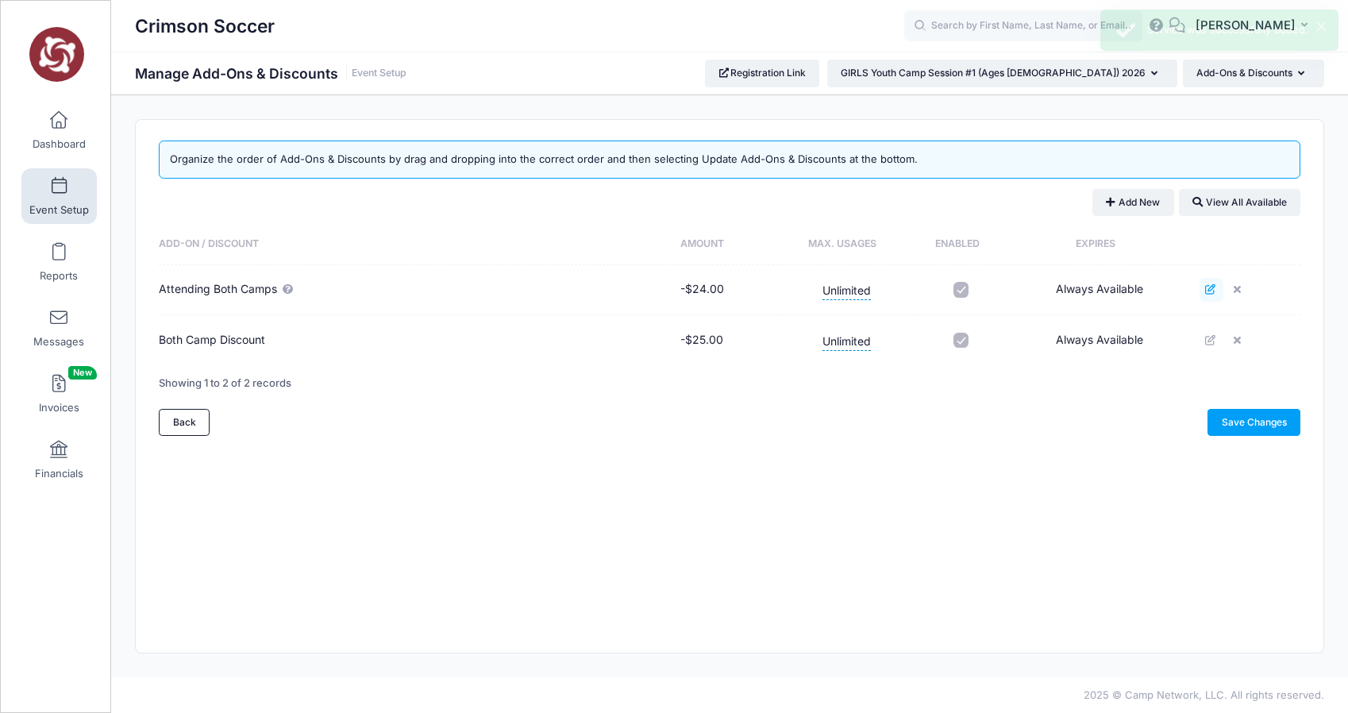
click at [1214, 287] on icon at bounding box center [1211, 289] width 13 height 10
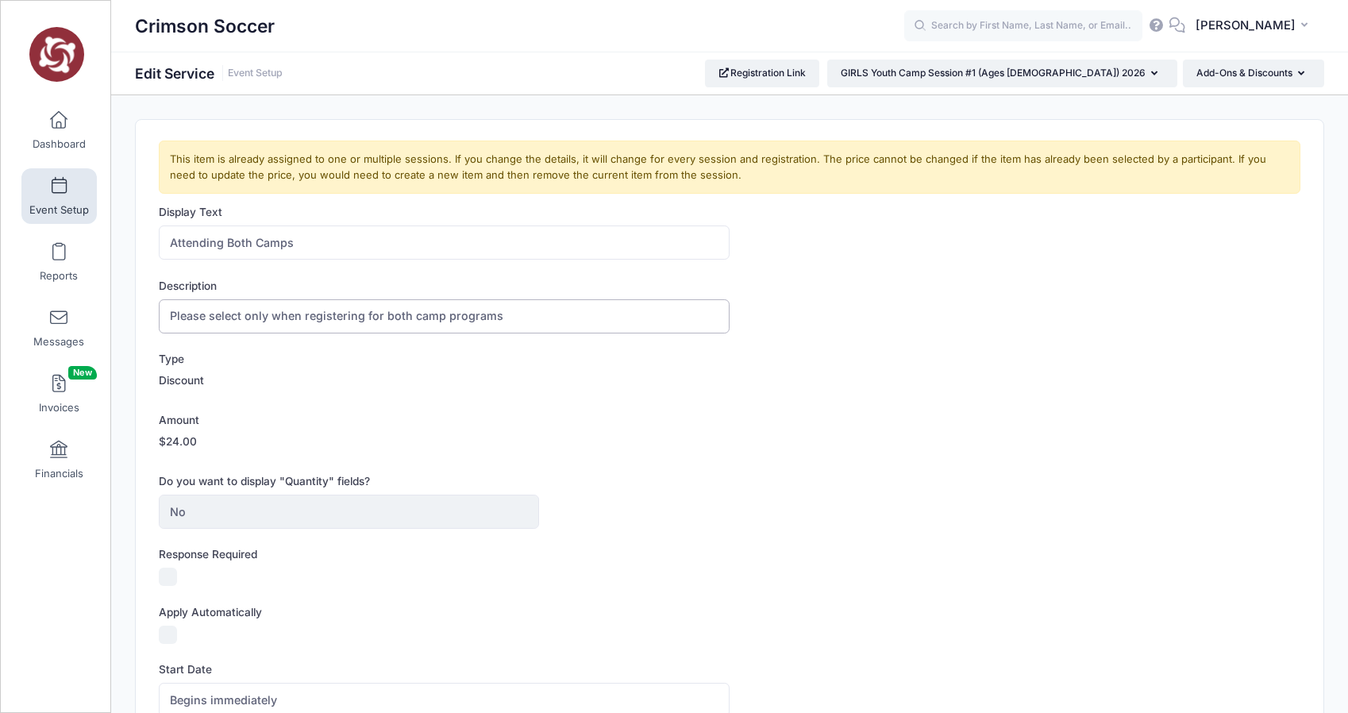
click at [515, 317] on input "Please select only when registering for both camp programs" at bounding box center [444, 316] width 571 height 34
drag, startPoint x: 513, startPoint y: 317, endPoint x: 159, endPoint y: 323, distance: 354.1
click at [159, 323] on input "Please select only when registering for both camp programs" at bounding box center [444, 316] width 571 height 34
click at [556, 378] on div "Type Discount" at bounding box center [730, 372] width 1142 height 43
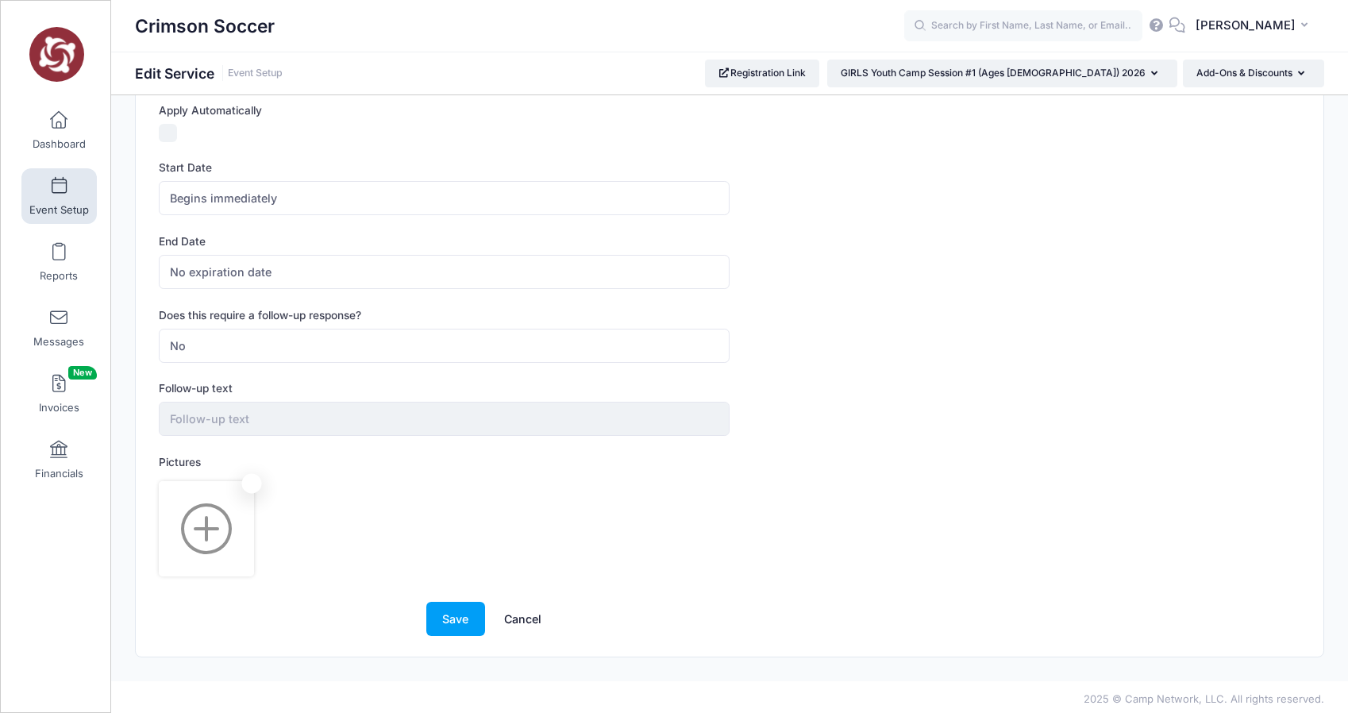
scroll to position [503, 0]
click at [457, 642] on div "This item is already assigned to one or multiple sessions. If you change the de…" at bounding box center [730, 136] width 1188 height 1038
click at [457, 616] on button "Save" at bounding box center [455, 618] width 59 height 34
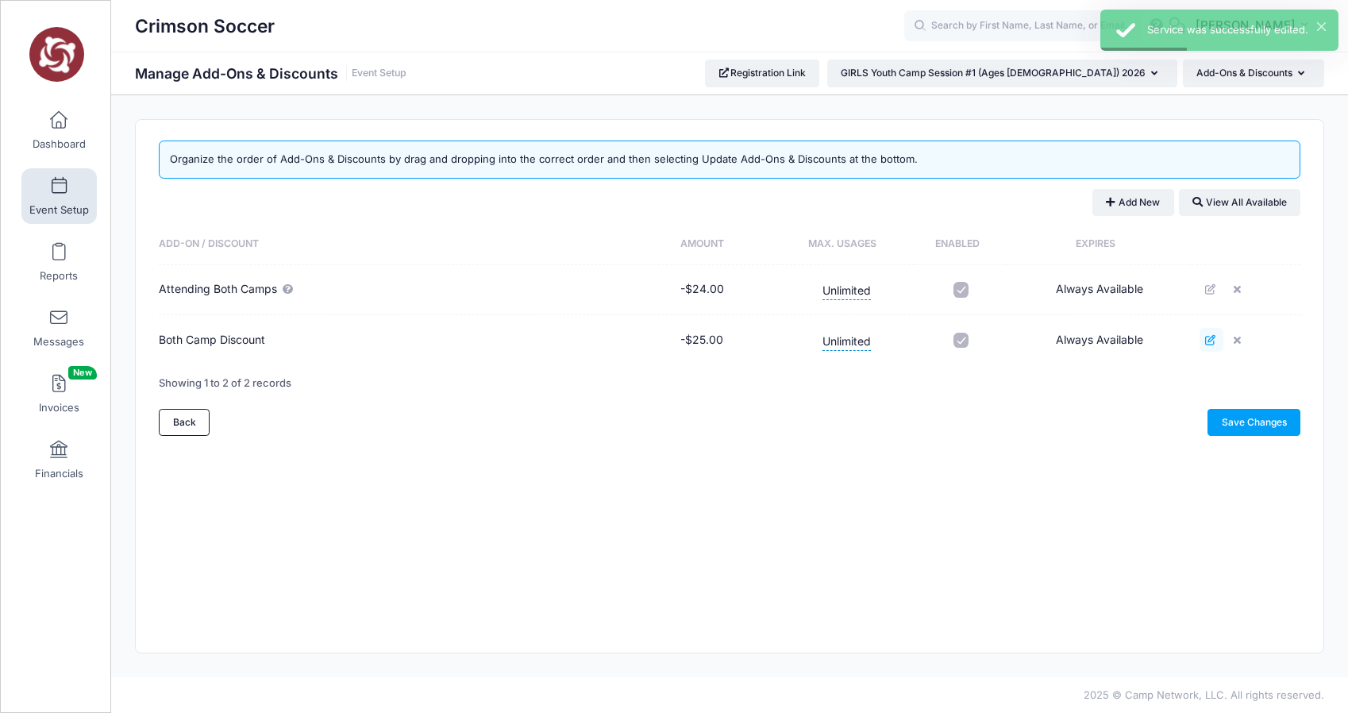
click at [1212, 337] on icon at bounding box center [1211, 340] width 13 height 10
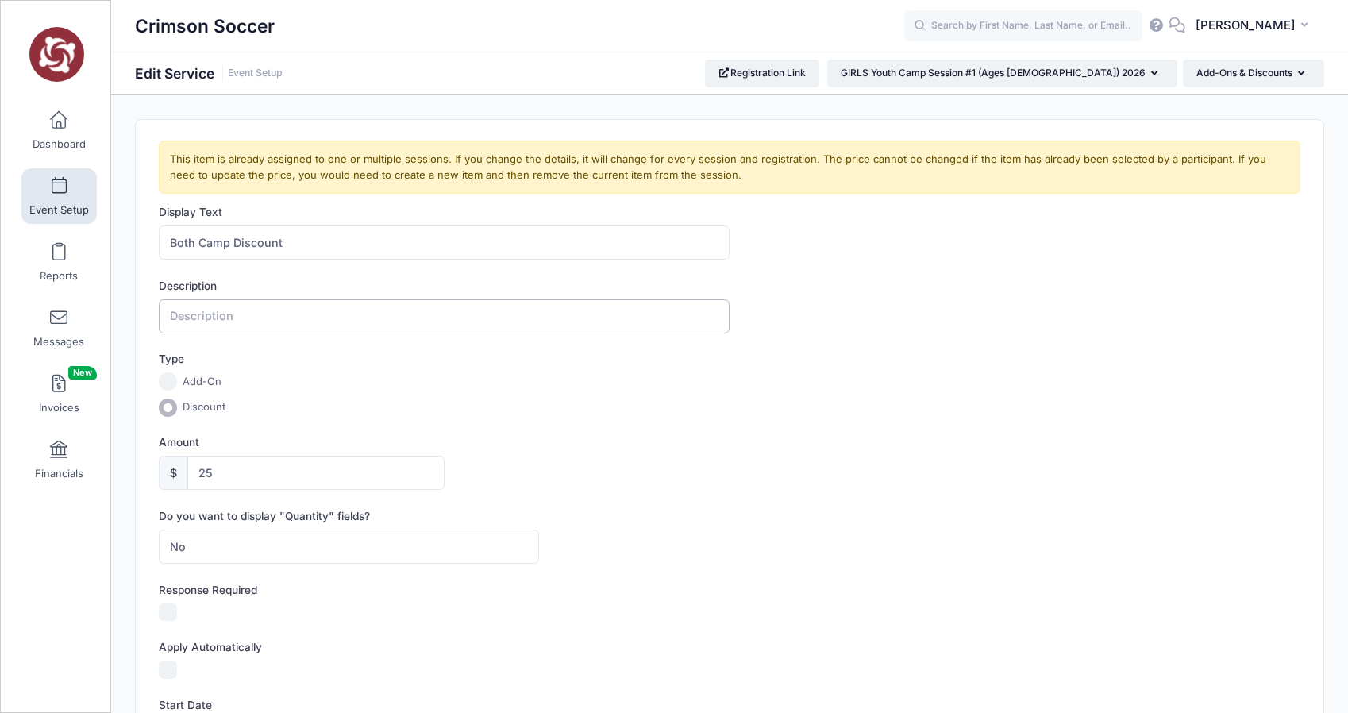
click at [210, 314] on input "text" at bounding box center [444, 316] width 571 height 34
paste input "Please select only when registering for both camp programs"
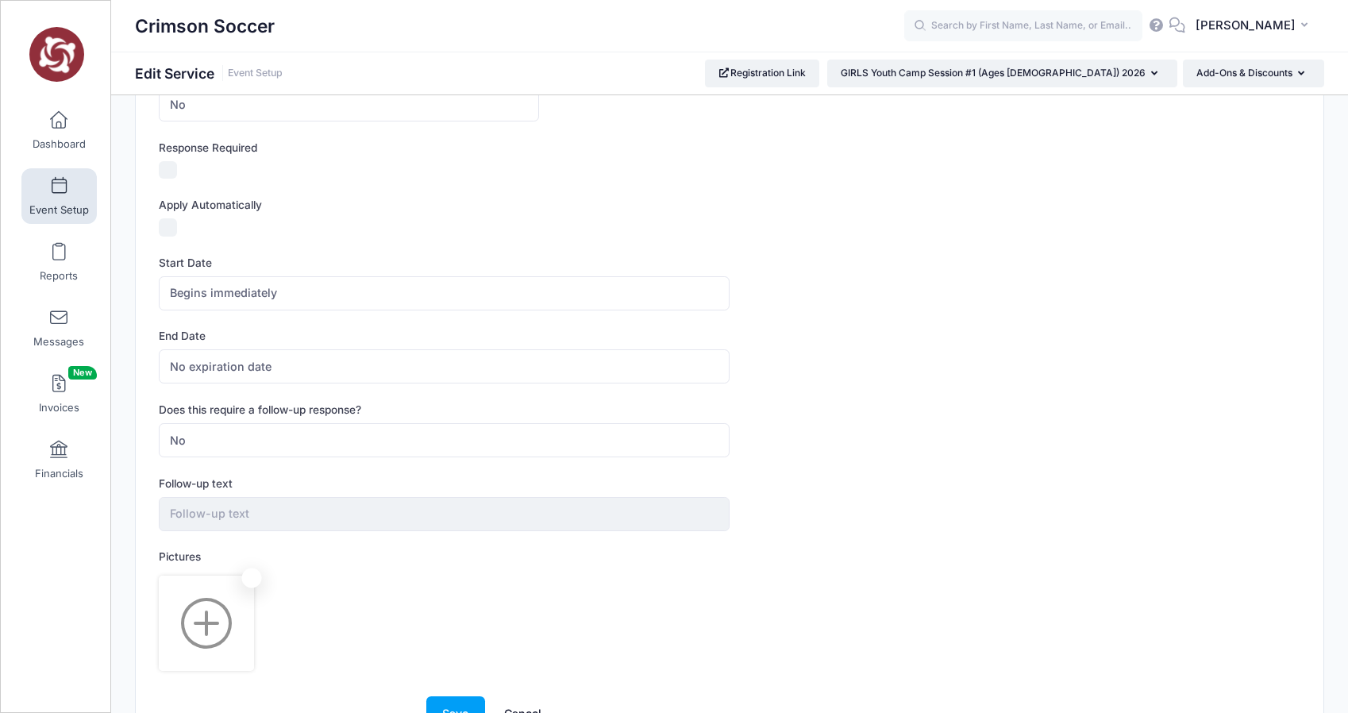
scroll to position [541, 0]
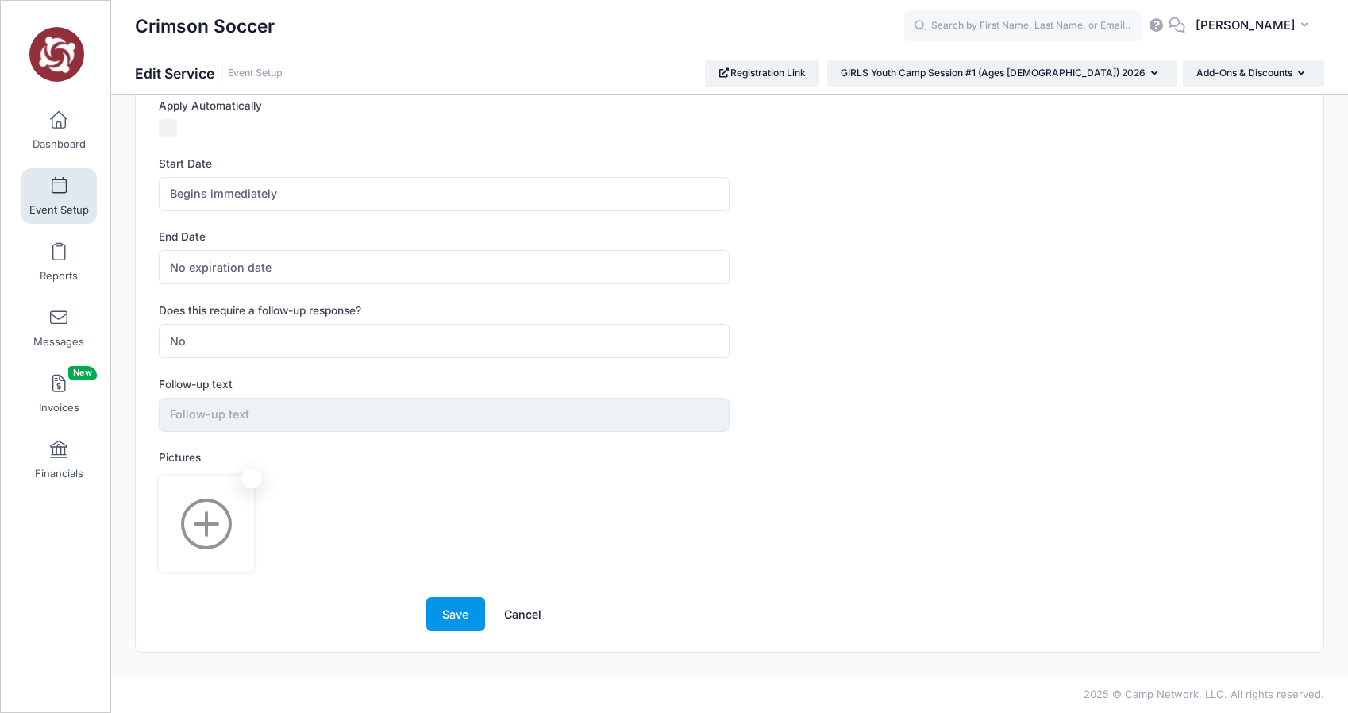
type input "Please select only when registering for both camp programs"
click at [458, 604] on button "Save" at bounding box center [455, 614] width 59 height 34
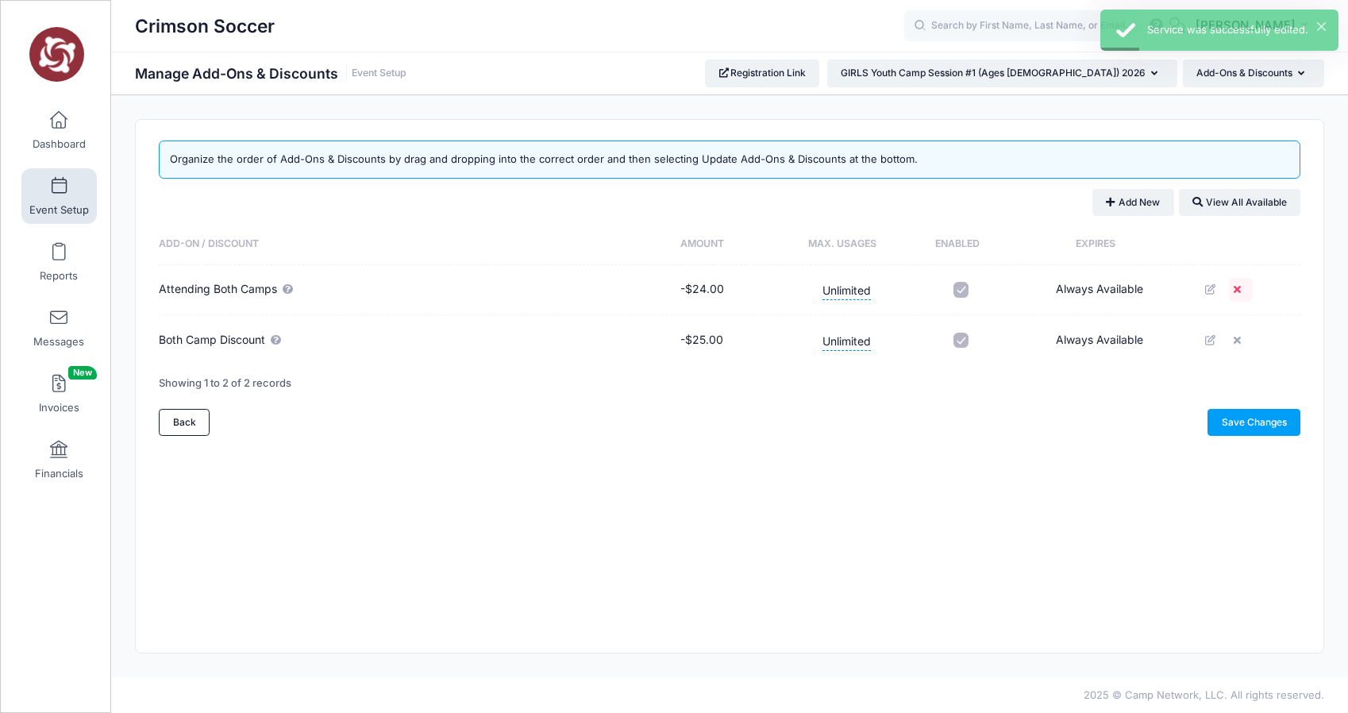
click at [1239, 287] on icon at bounding box center [1240, 289] width 13 height 10
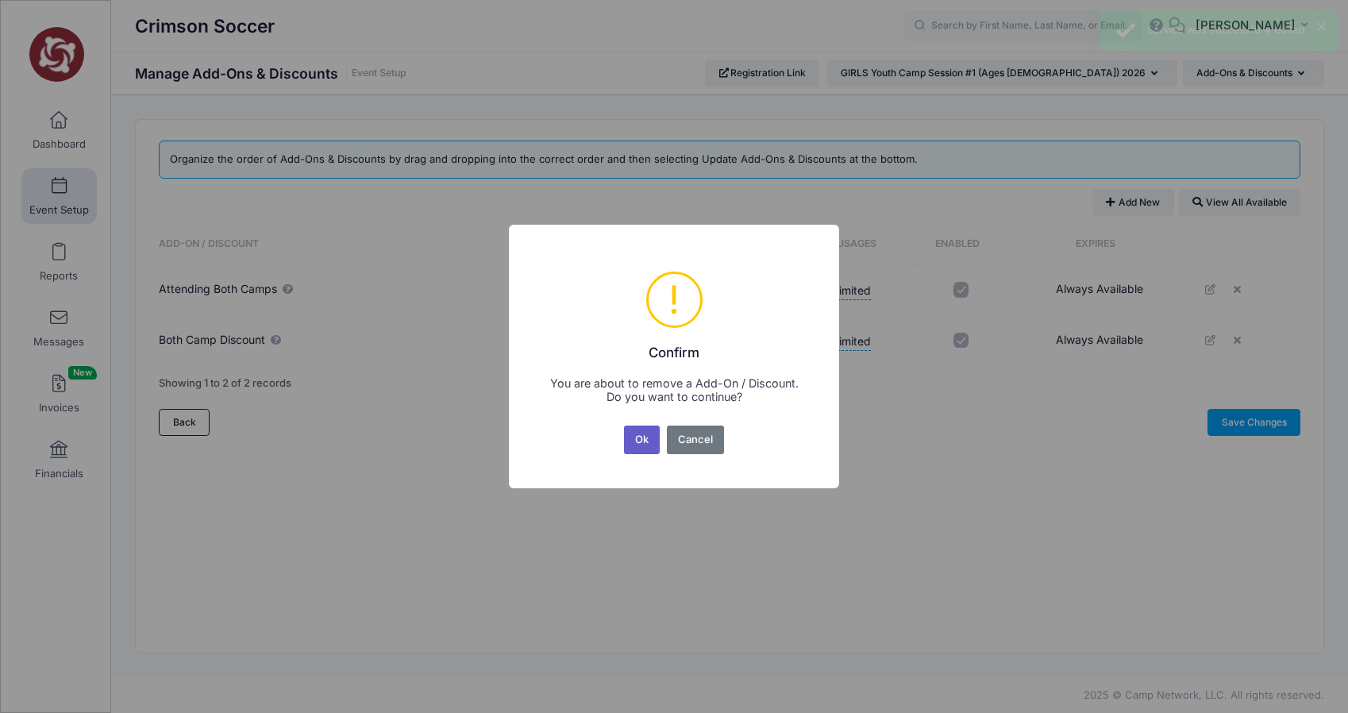
click at [645, 438] on button "Ok" at bounding box center [642, 440] width 37 height 29
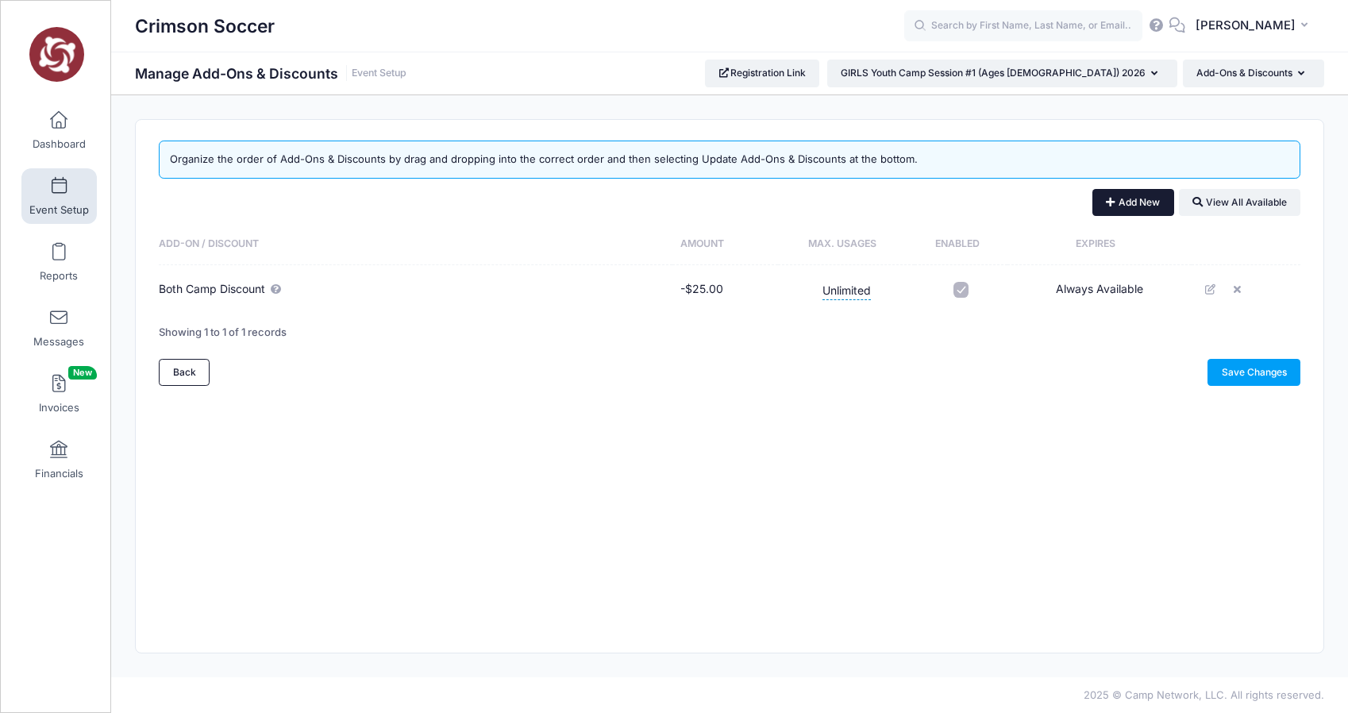
click at [1130, 201] on button "Add New" at bounding box center [1133, 202] width 82 height 27
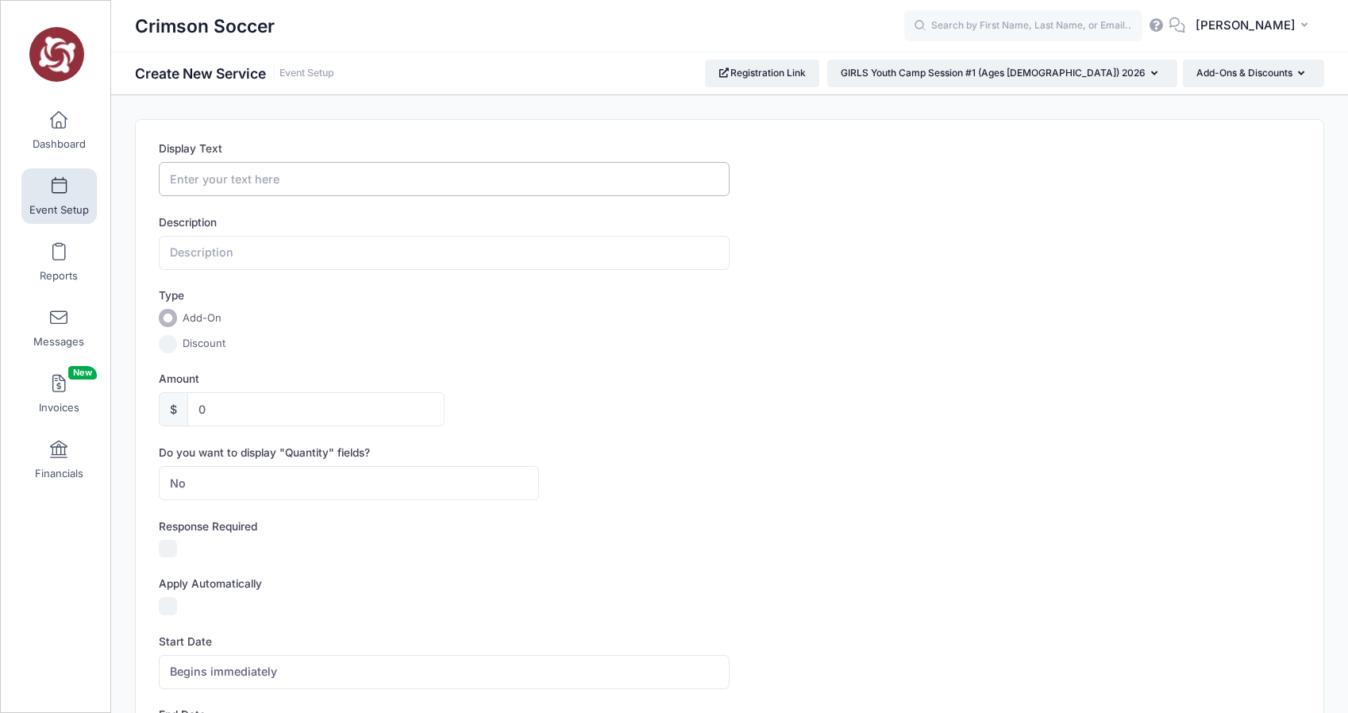
click at [225, 184] on input "Display Text" at bounding box center [444, 179] width 571 height 34
type input "4 Day Camp Option"
click at [196, 251] on input "text" at bounding box center [444, 253] width 571 height 34
type input "Select this if attending camp [DATE] - [DATE]"
click at [218, 408] on input "0" at bounding box center [315, 409] width 256 height 34
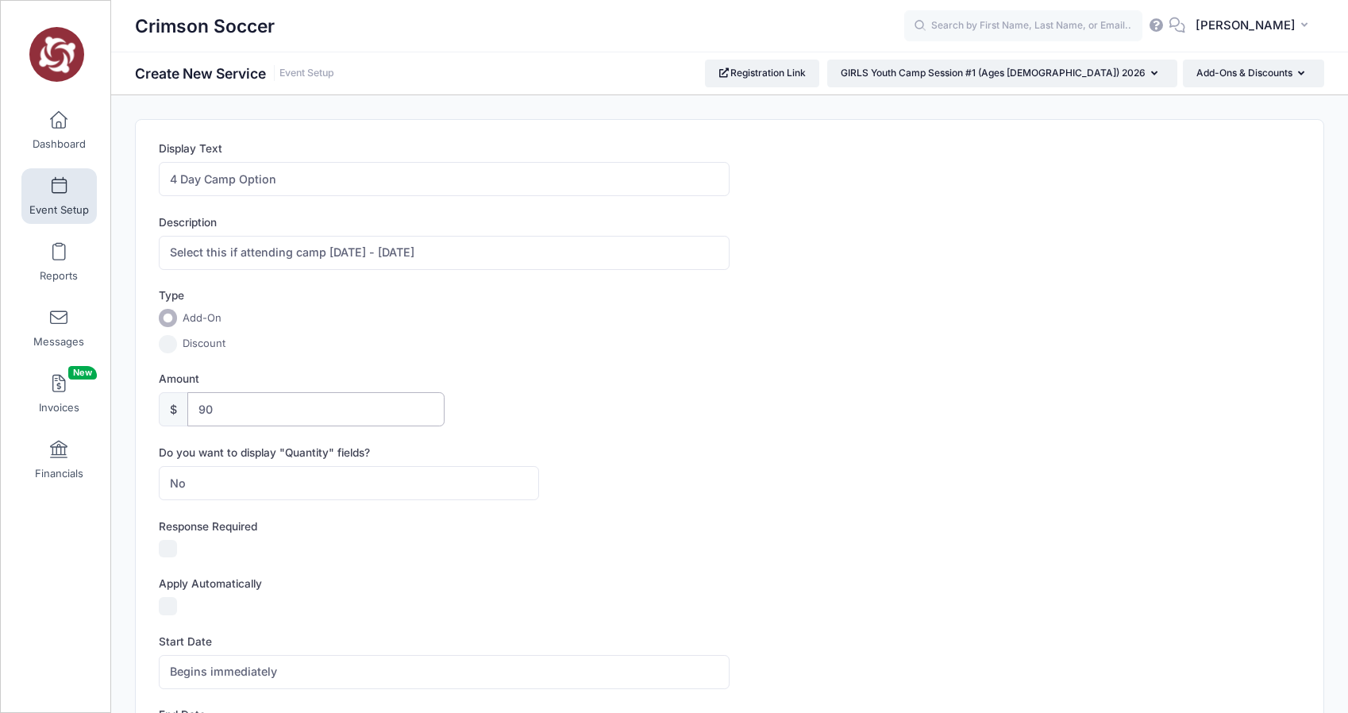
type input "90"
click at [549, 429] on form "Display Text 4 Day Camp Option Description Select this if attending camp [DATE]…" at bounding box center [730, 625] width 1142 height 969
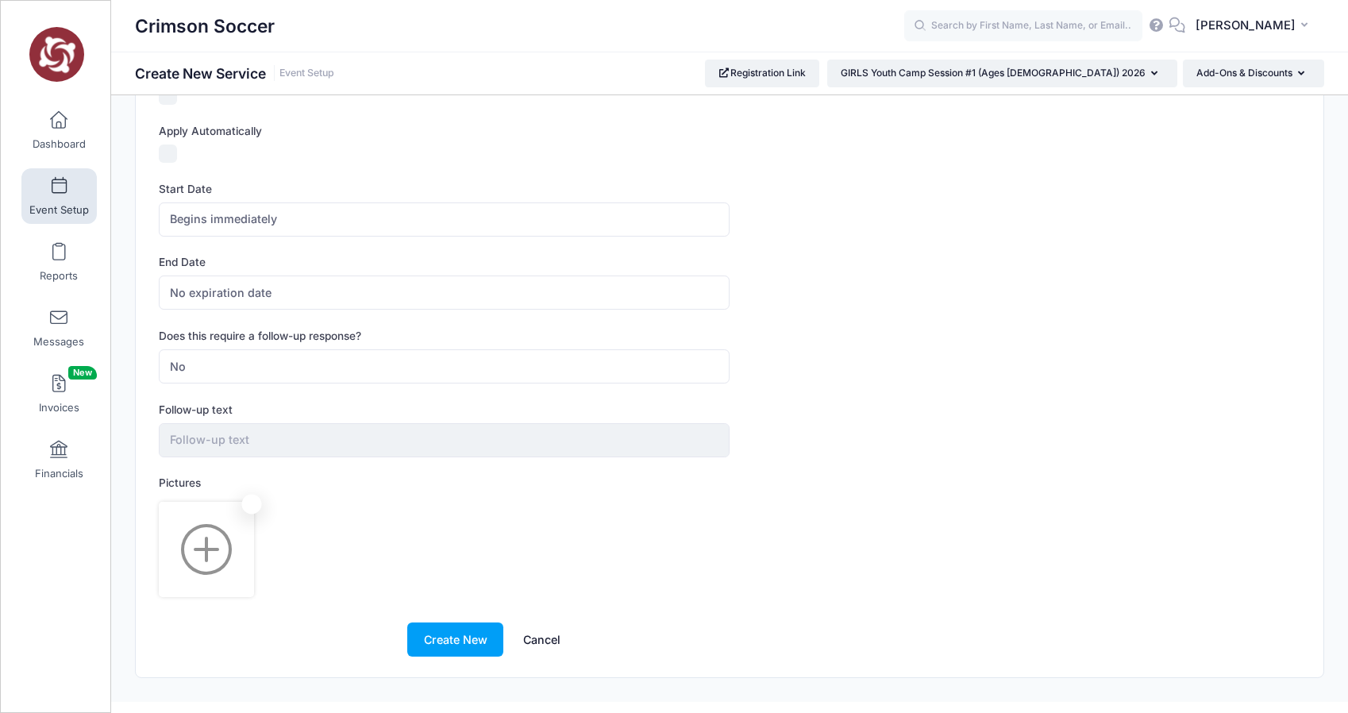
scroll to position [478, 0]
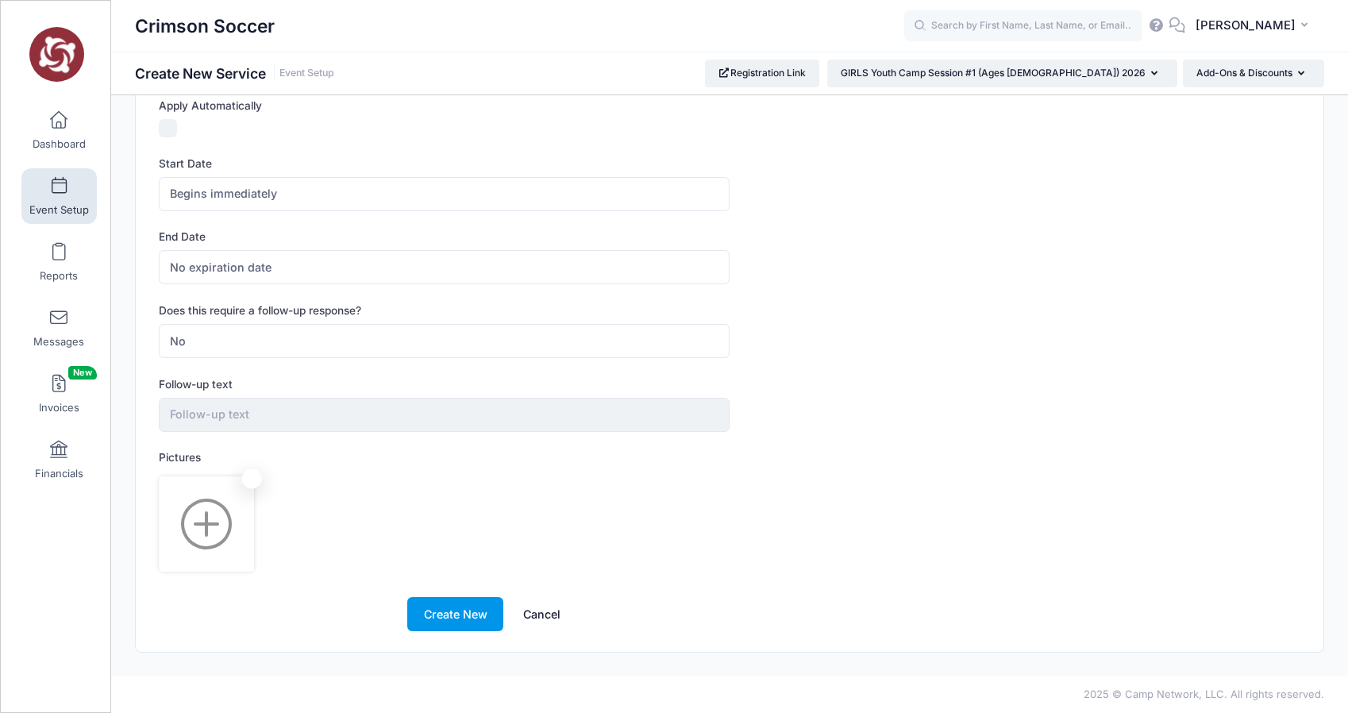
click at [449, 614] on button "Create New" at bounding box center [455, 614] width 96 height 34
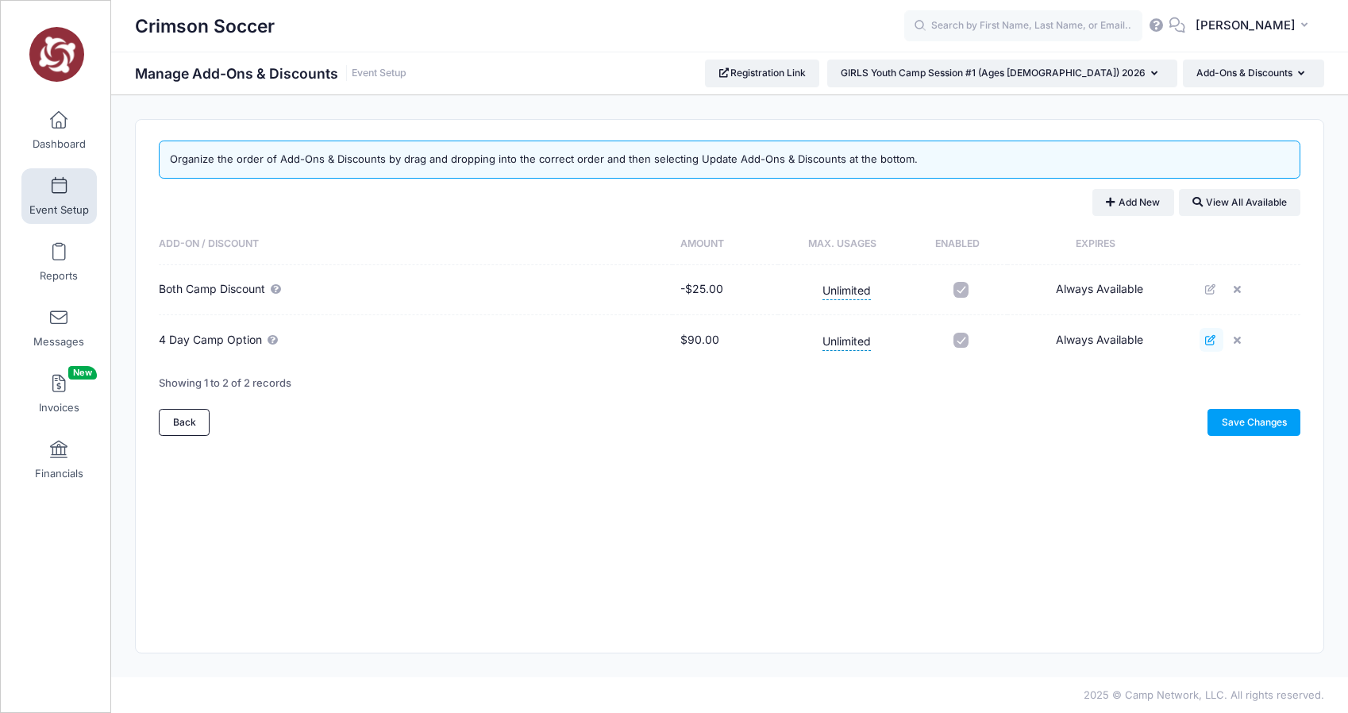
click at [1212, 338] on icon at bounding box center [1211, 340] width 13 height 10
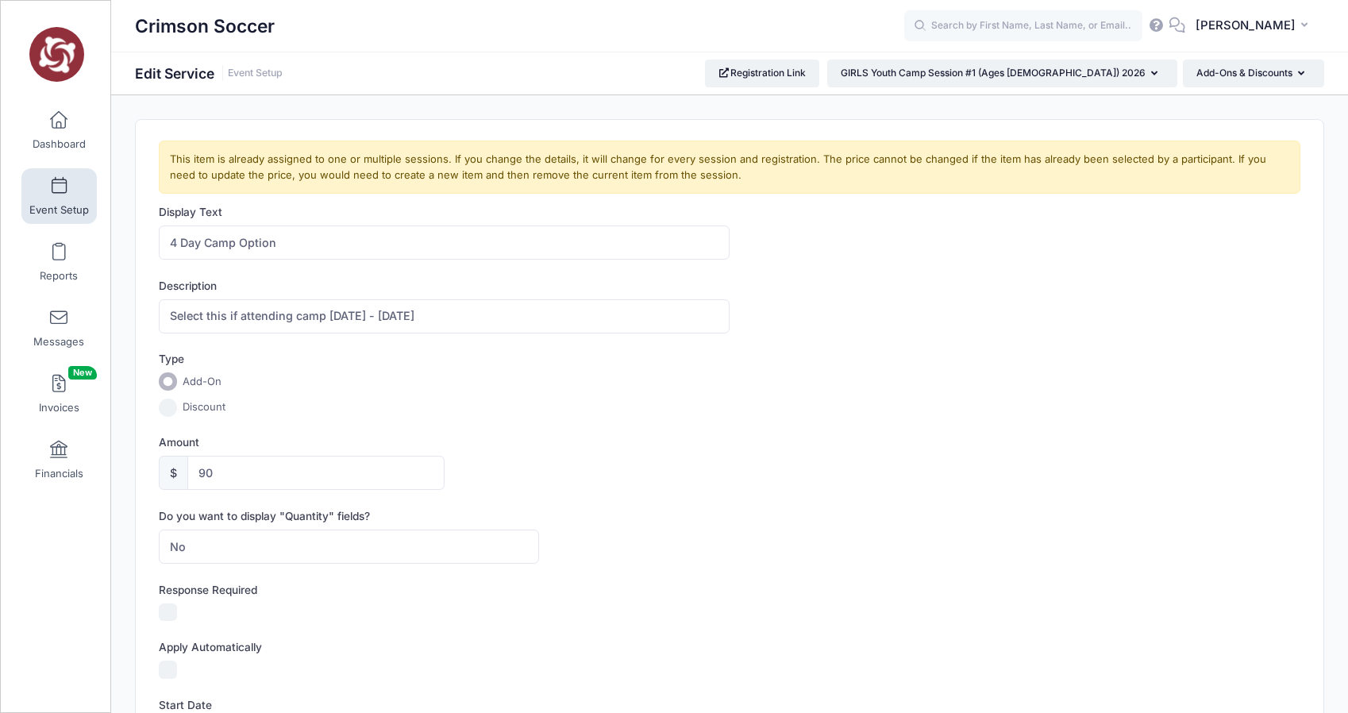
click at [169, 406] on input "Discount" at bounding box center [168, 408] width 18 height 18
radio input "true"
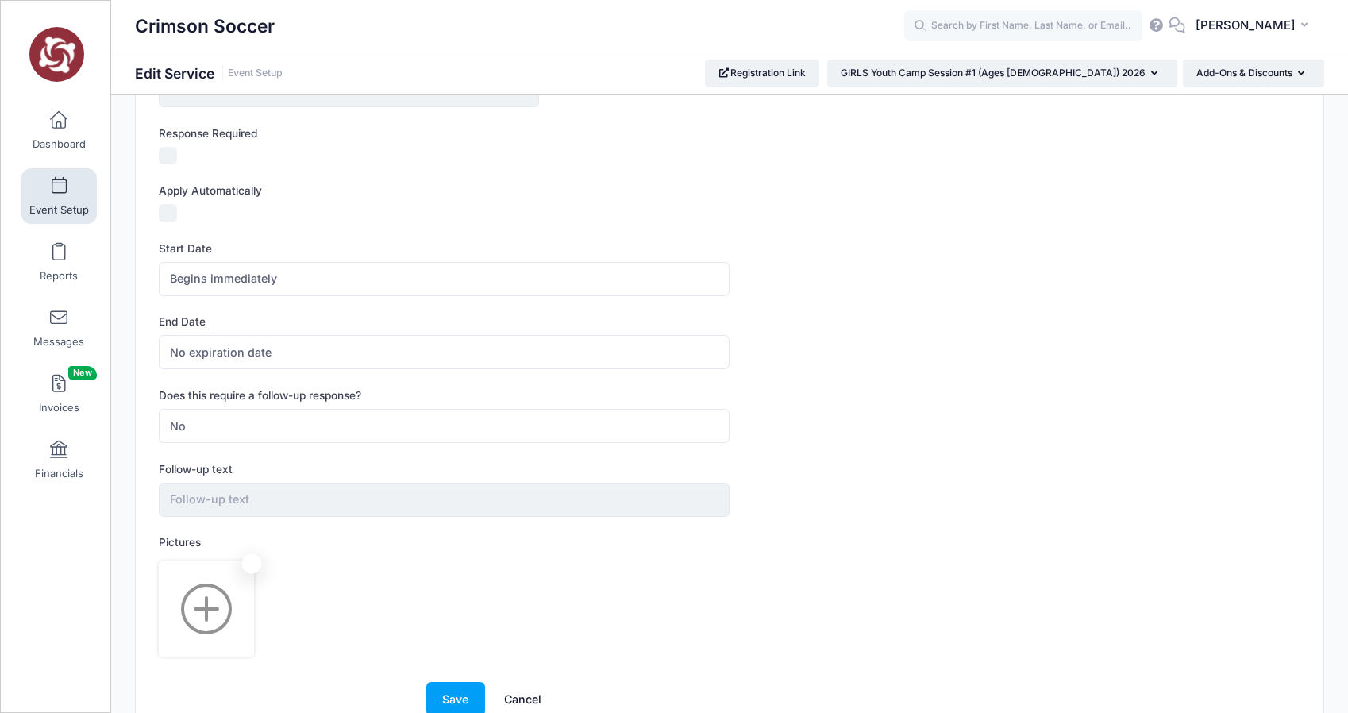
scroll to position [541, 0]
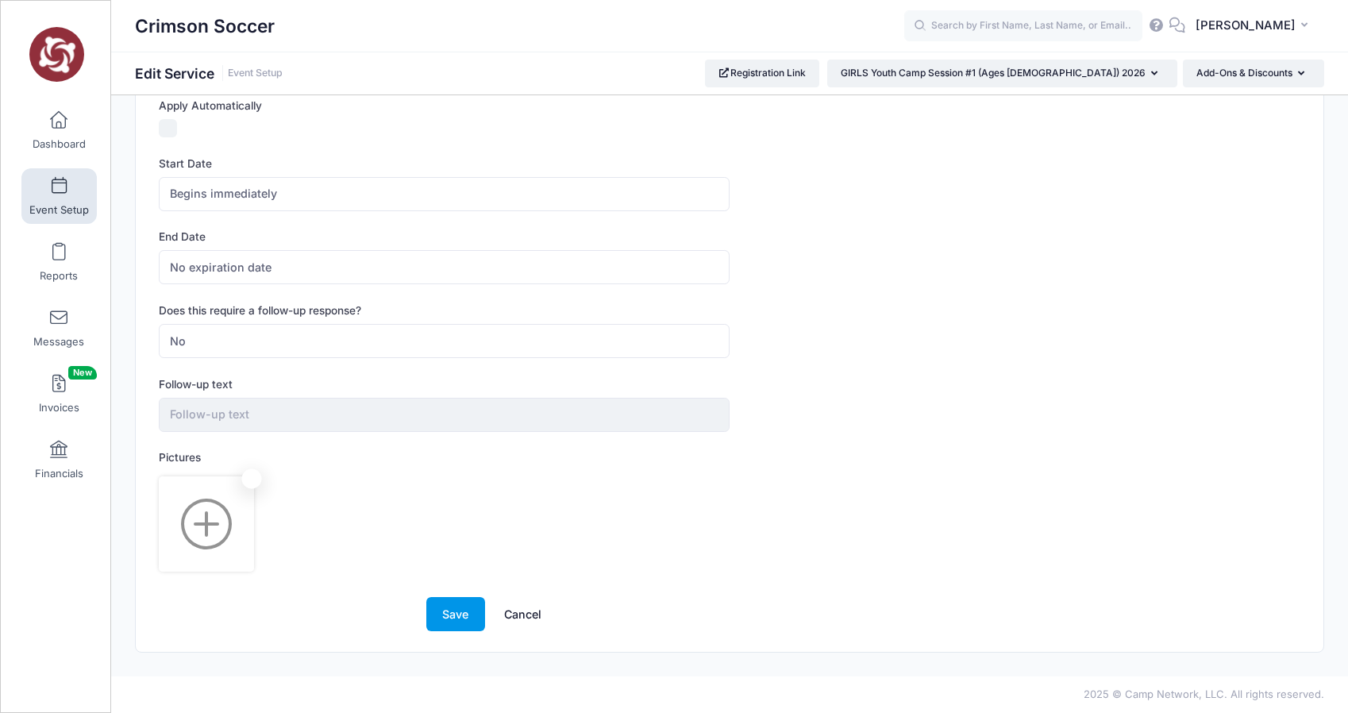
click at [451, 609] on button "Save" at bounding box center [455, 614] width 59 height 34
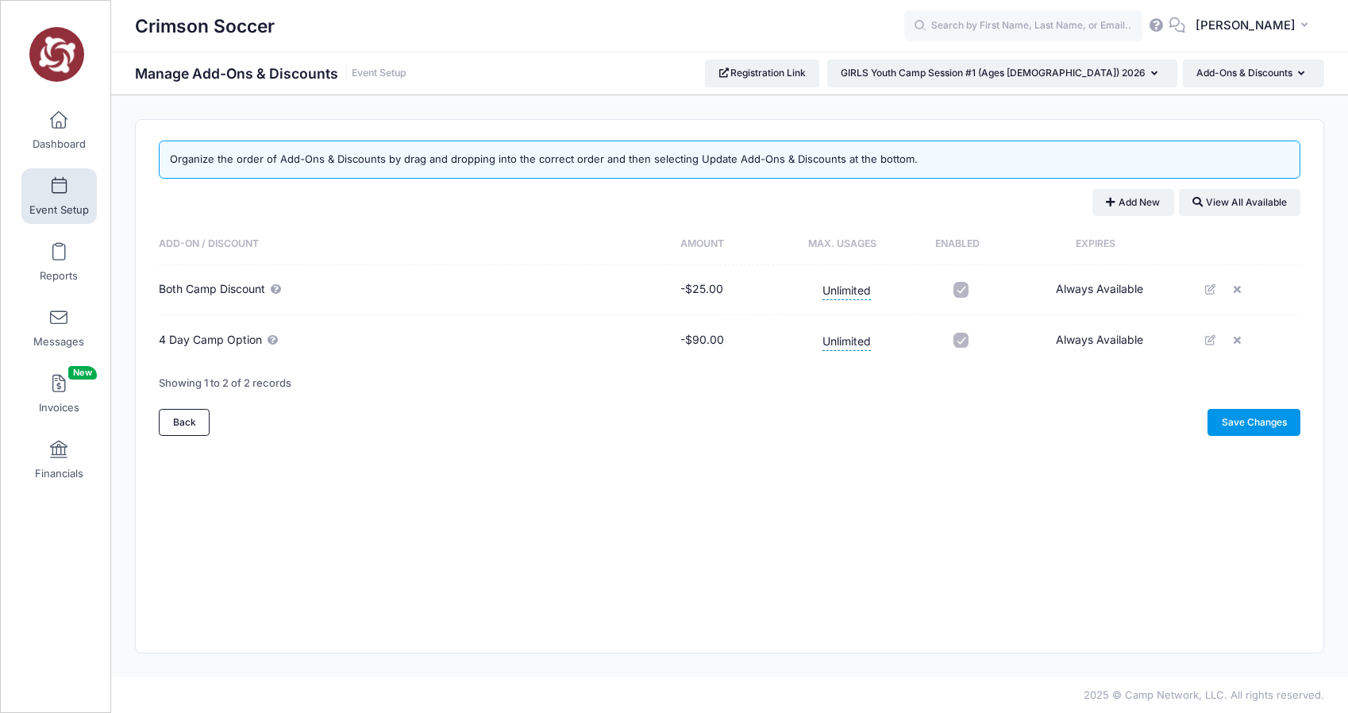
click at [1235, 422] on link "Save Changes" at bounding box center [1254, 422] width 93 height 27
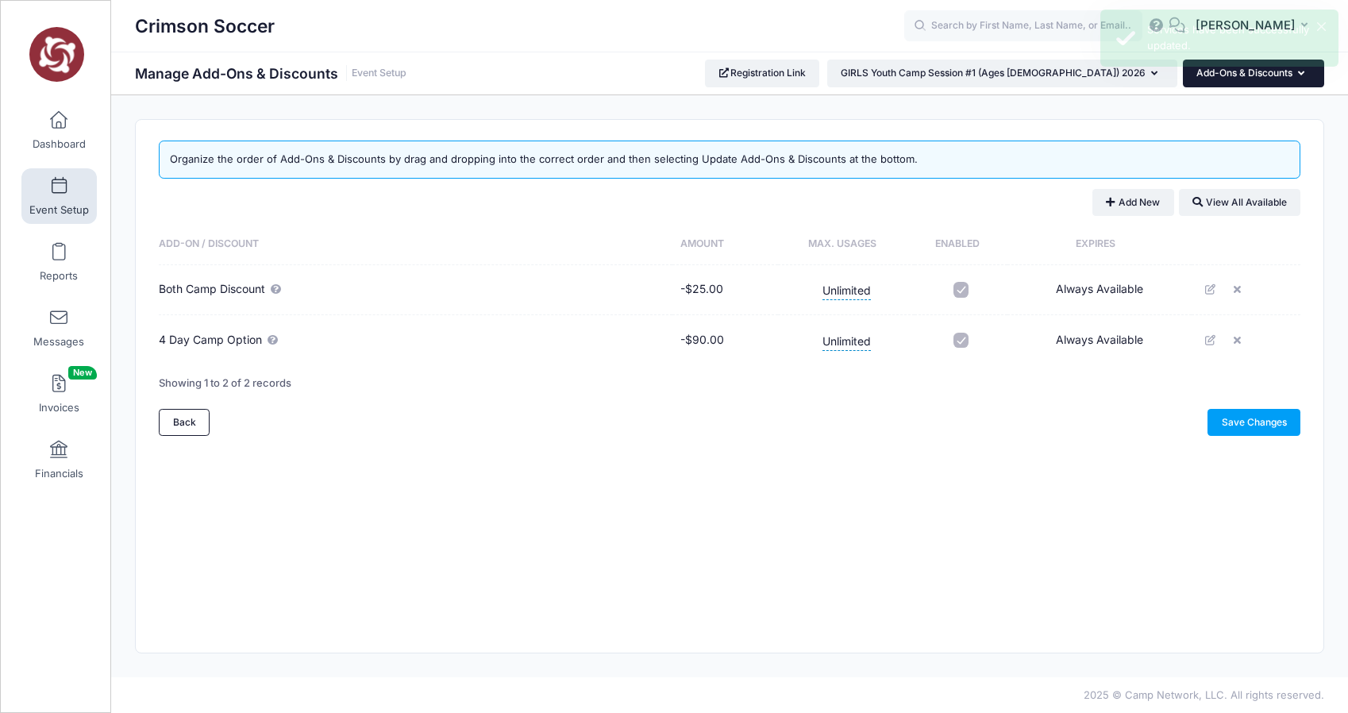
click at [1211, 75] on button "Add-Ons & Discounts" at bounding box center [1253, 73] width 141 height 27
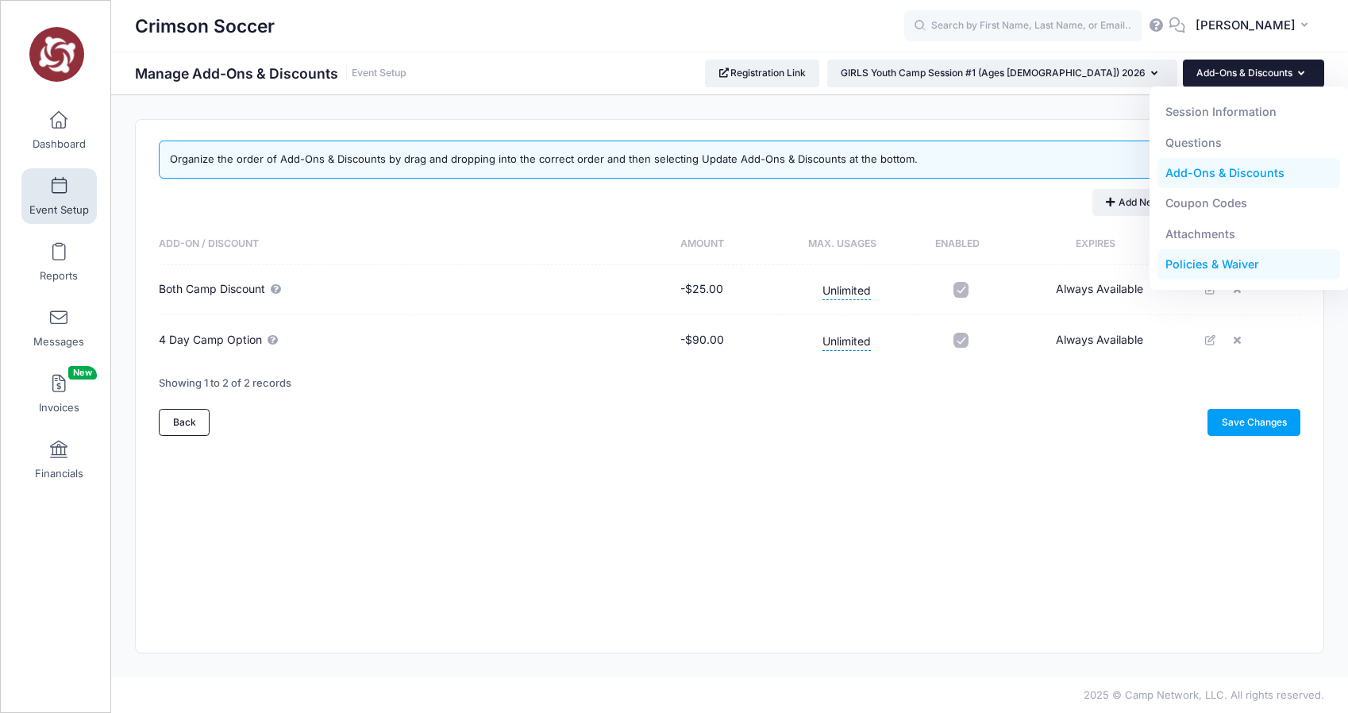
click at [1201, 262] on link "Policies & Waiver" at bounding box center [1249, 264] width 183 height 30
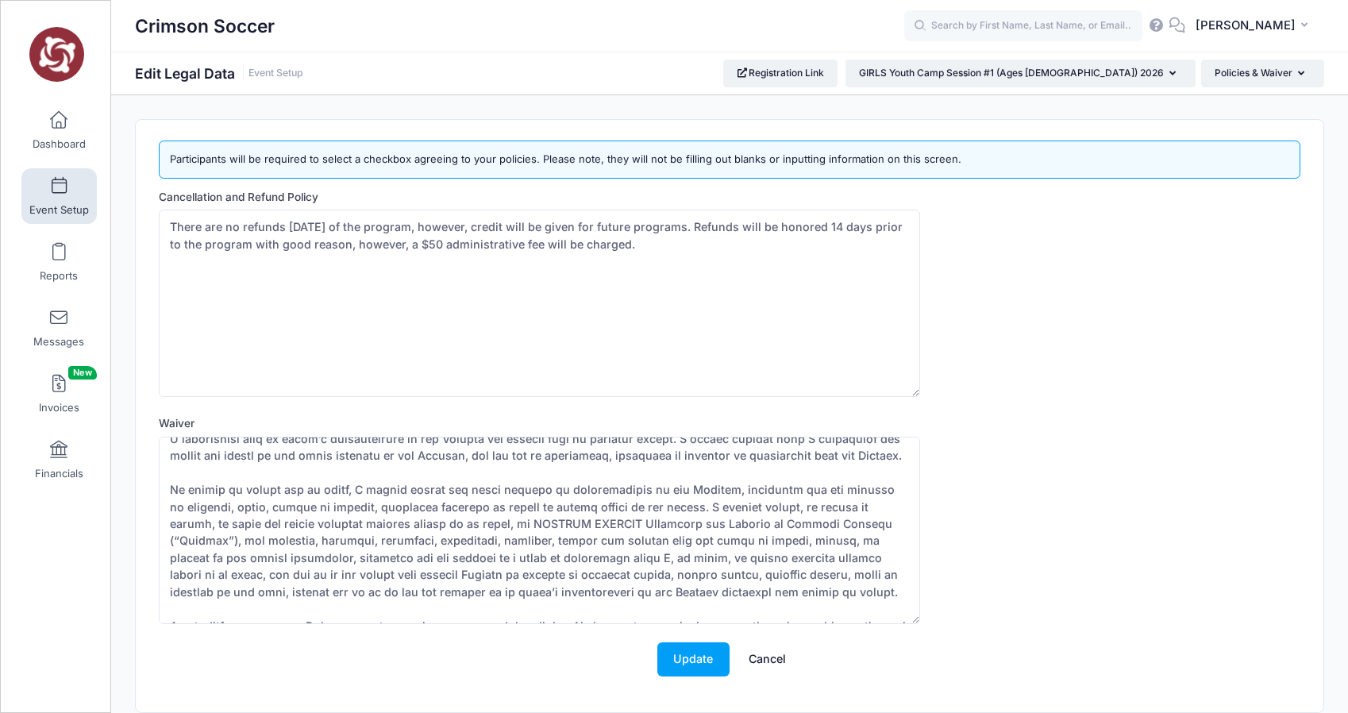
scroll to position [289, 0]
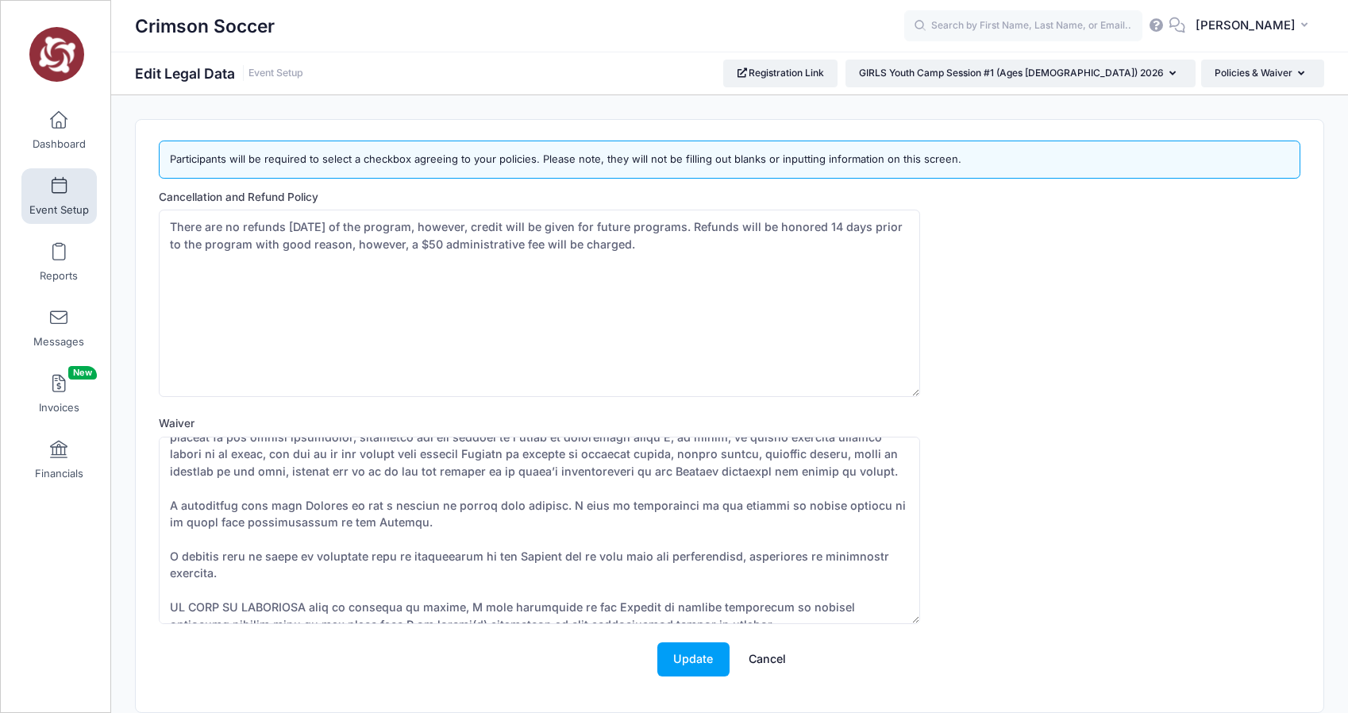
click at [689, 641] on form "Cancellation and Refund Policy There are no refunds within 14 days of the progr…" at bounding box center [730, 440] width 1142 height 503
click at [693, 650] on button "Update" at bounding box center [693, 659] width 72 height 34
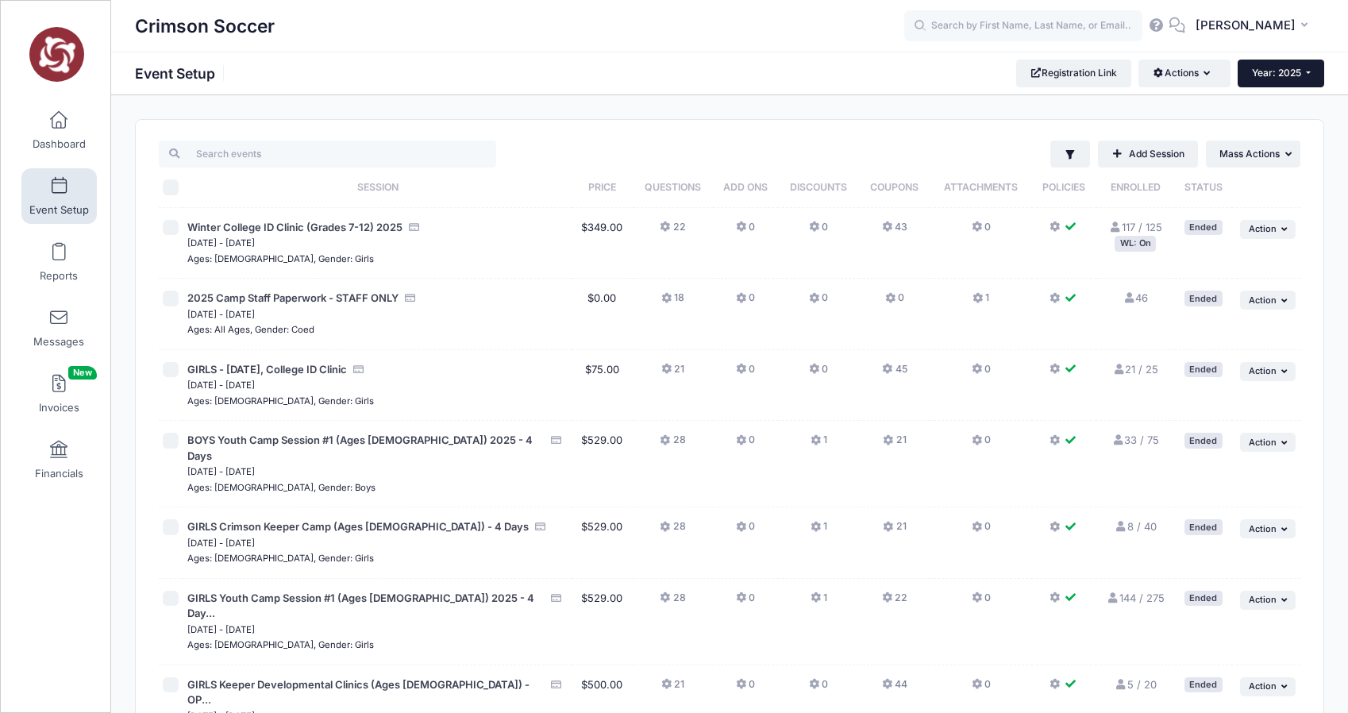
click at [1281, 79] on button "Year: 2025" at bounding box center [1281, 73] width 87 height 27
click at [1281, 101] on link "Year: 2026" at bounding box center [1289, 104] width 103 height 21
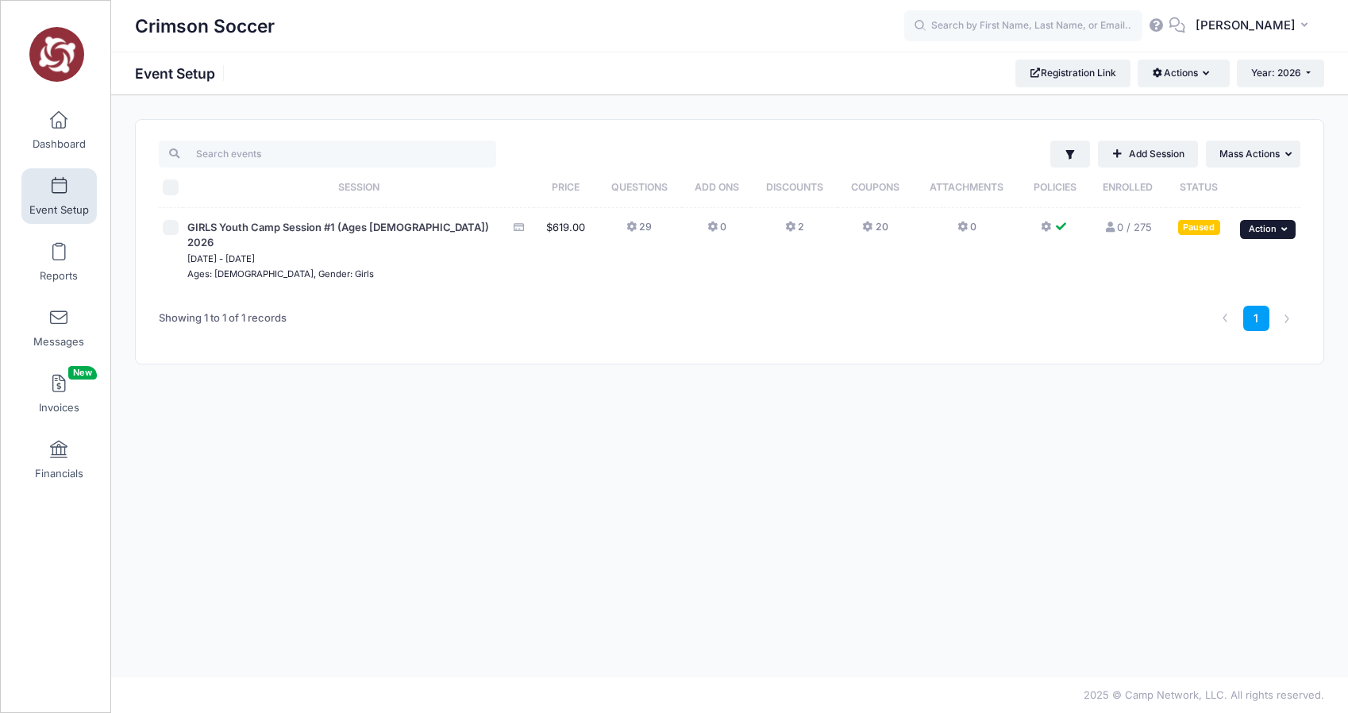
click at [1285, 229] on icon "button" at bounding box center [1286, 229] width 10 height 9
click at [1160, 256] on link "Resume Session" at bounding box center [1217, 264] width 144 height 30
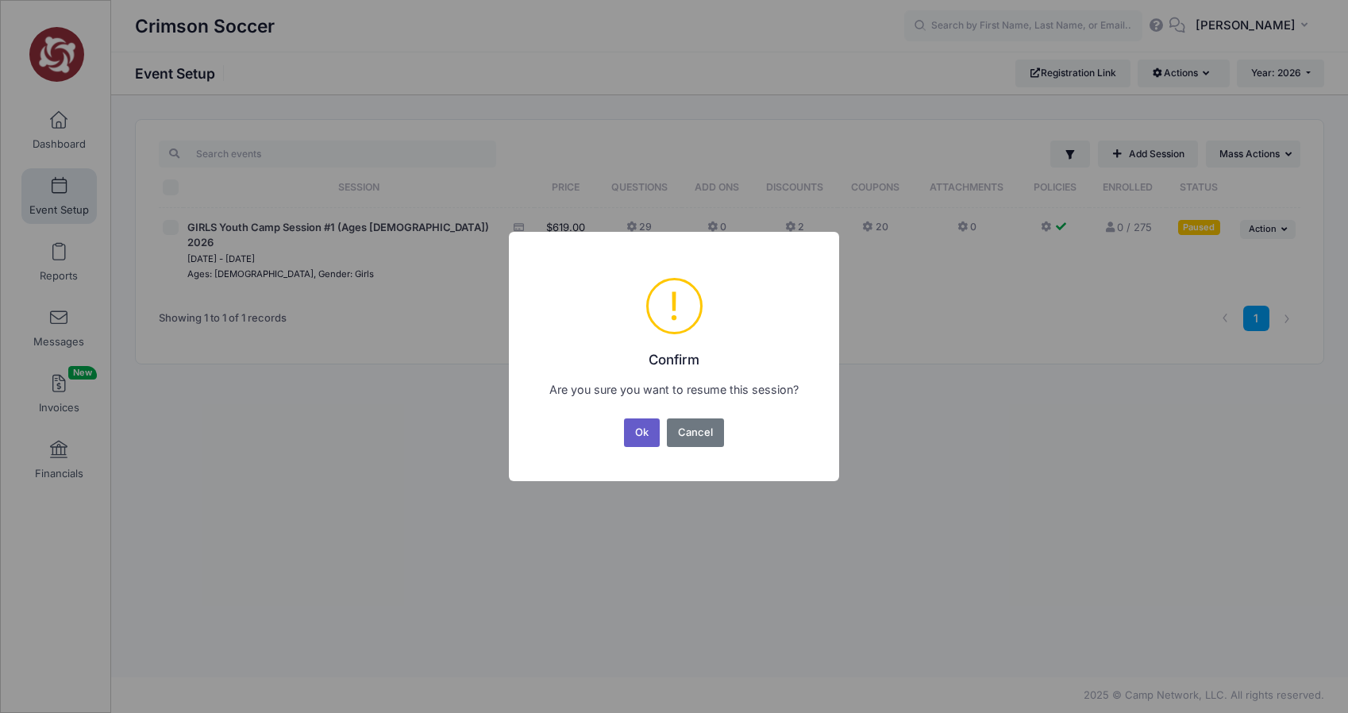
click at [638, 424] on button "Ok" at bounding box center [642, 432] width 37 height 29
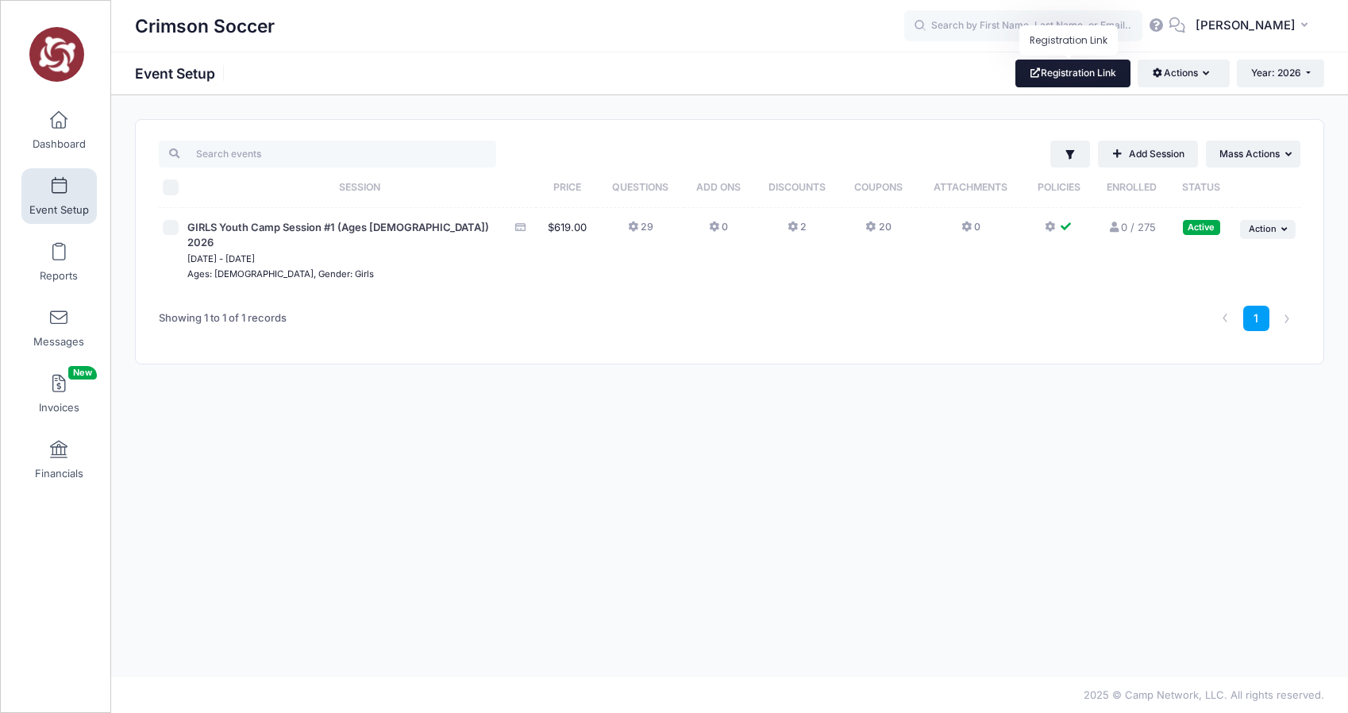
click at [1053, 73] on link "Registration Link" at bounding box center [1072, 73] width 115 height 27
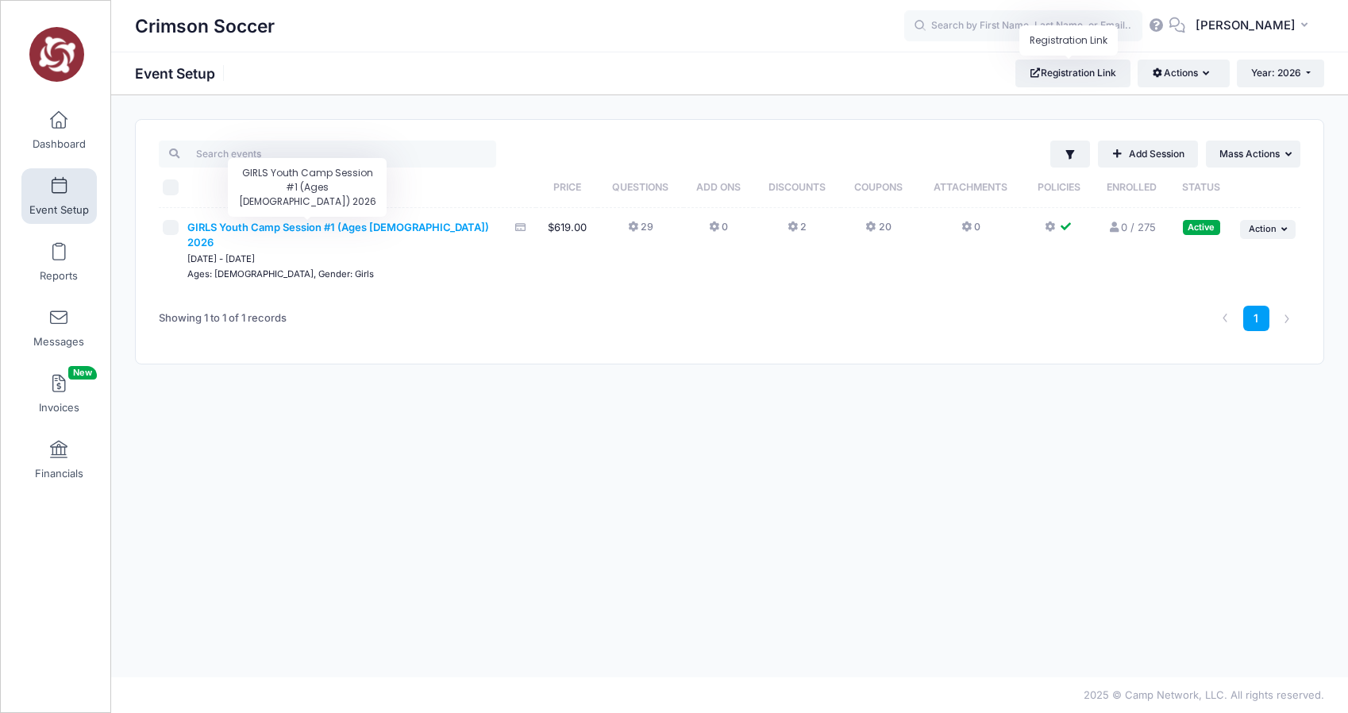
click at [343, 226] on span "GIRLS Youth Camp Session #1 (Ages [DEMOGRAPHIC_DATA]) 2026" at bounding box center [338, 235] width 302 height 29
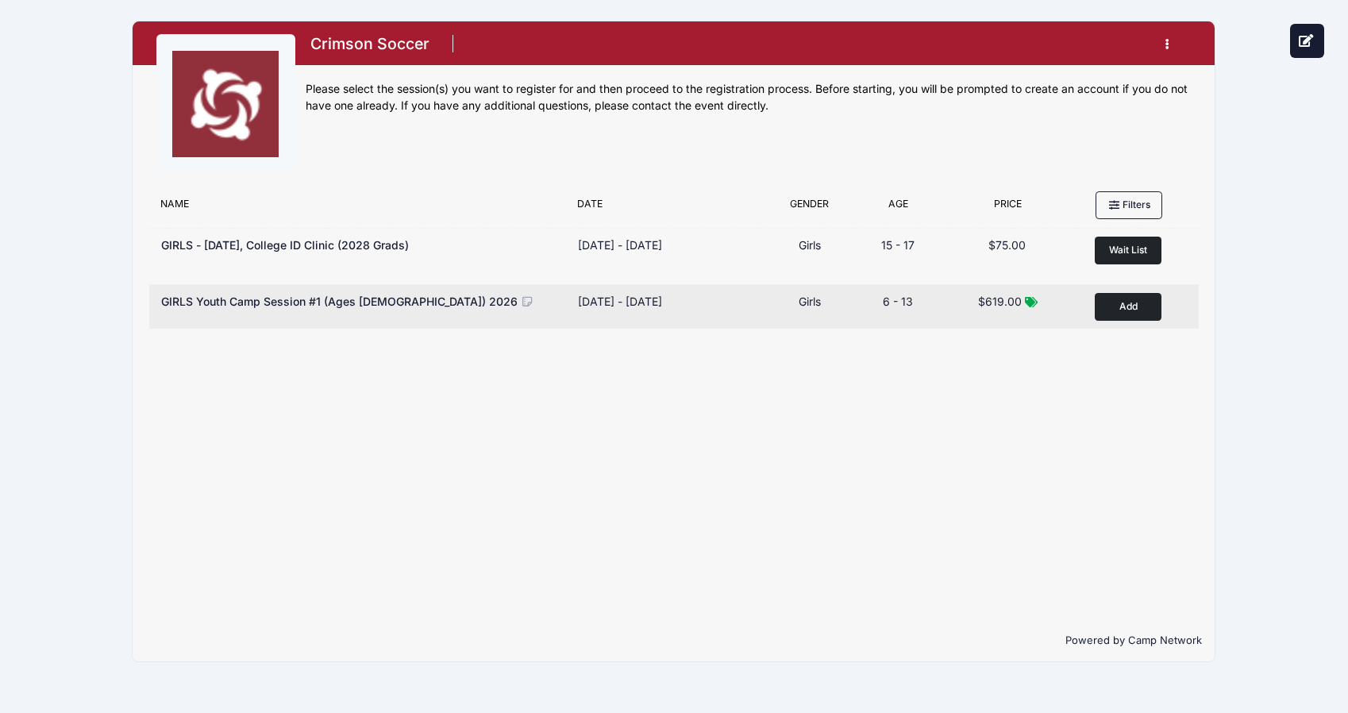
click at [1121, 303] on button "Add to Cart" at bounding box center [1128, 307] width 67 height 28
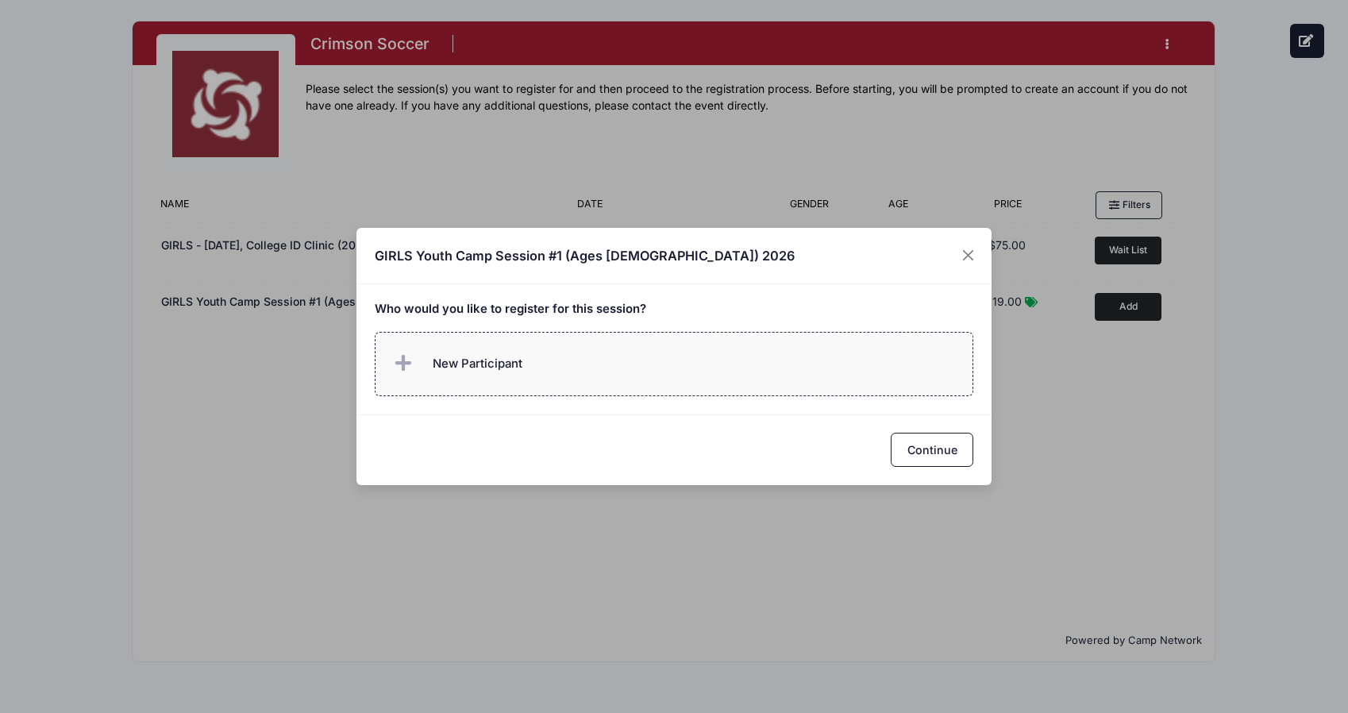
click at [447, 368] on span "New Participant" at bounding box center [478, 363] width 90 height 17
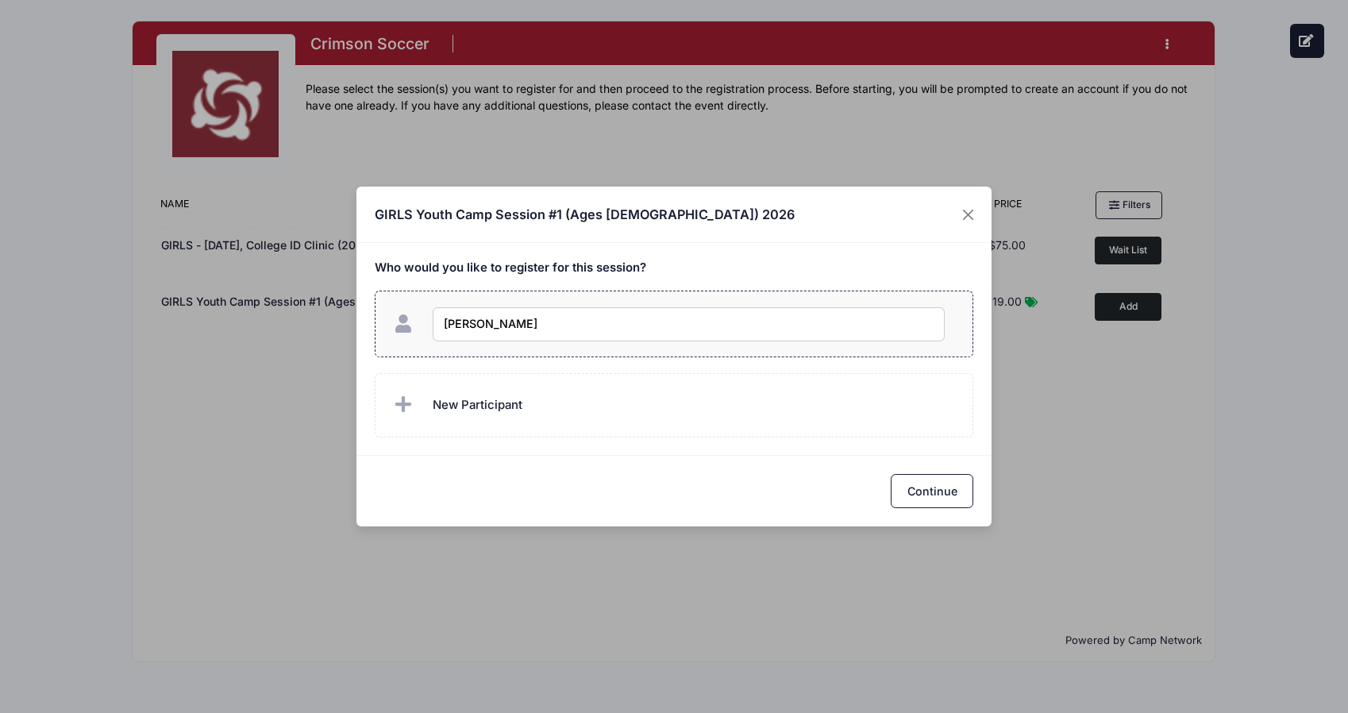
type input "[PERSON_NAME]"
checkbox input "true"
click at [951, 499] on button "Continue" at bounding box center [932, 491] width 83 height 34
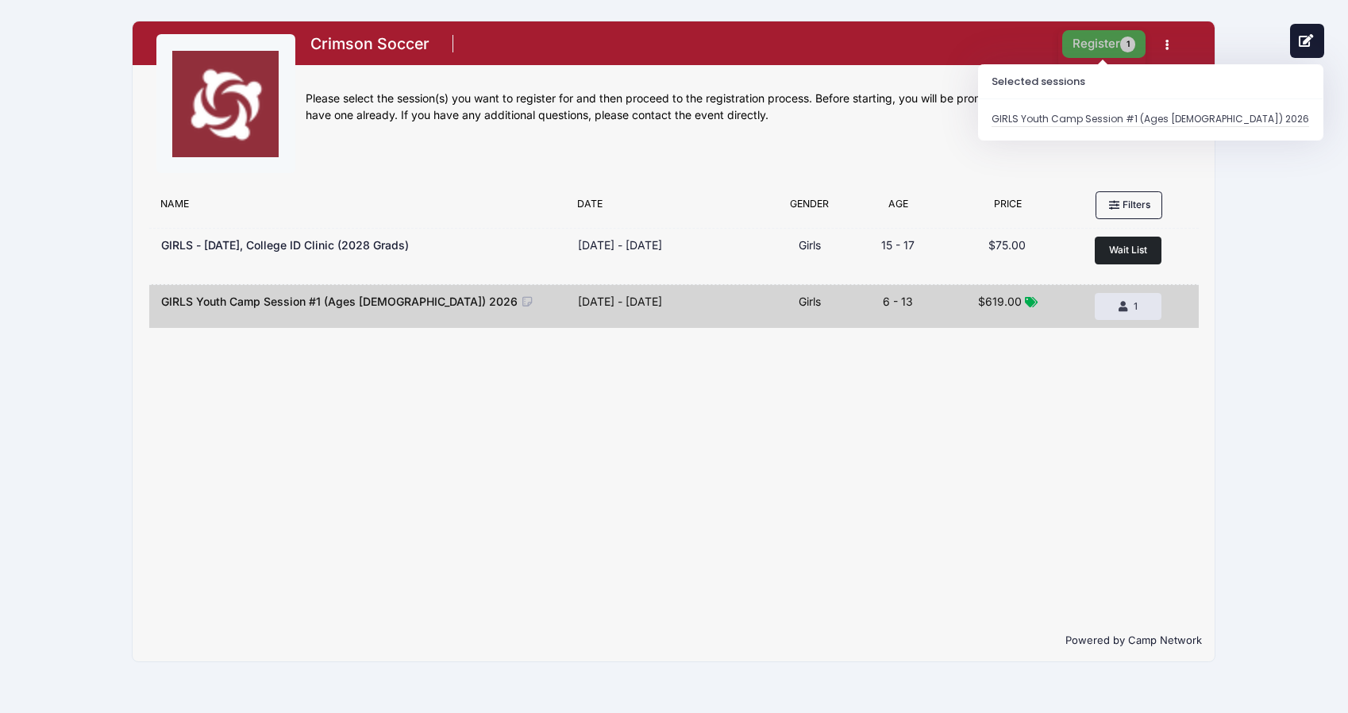
click at [1094, 46] on button "Register 1" at bounding box center [1104, 44] width 84 height 28
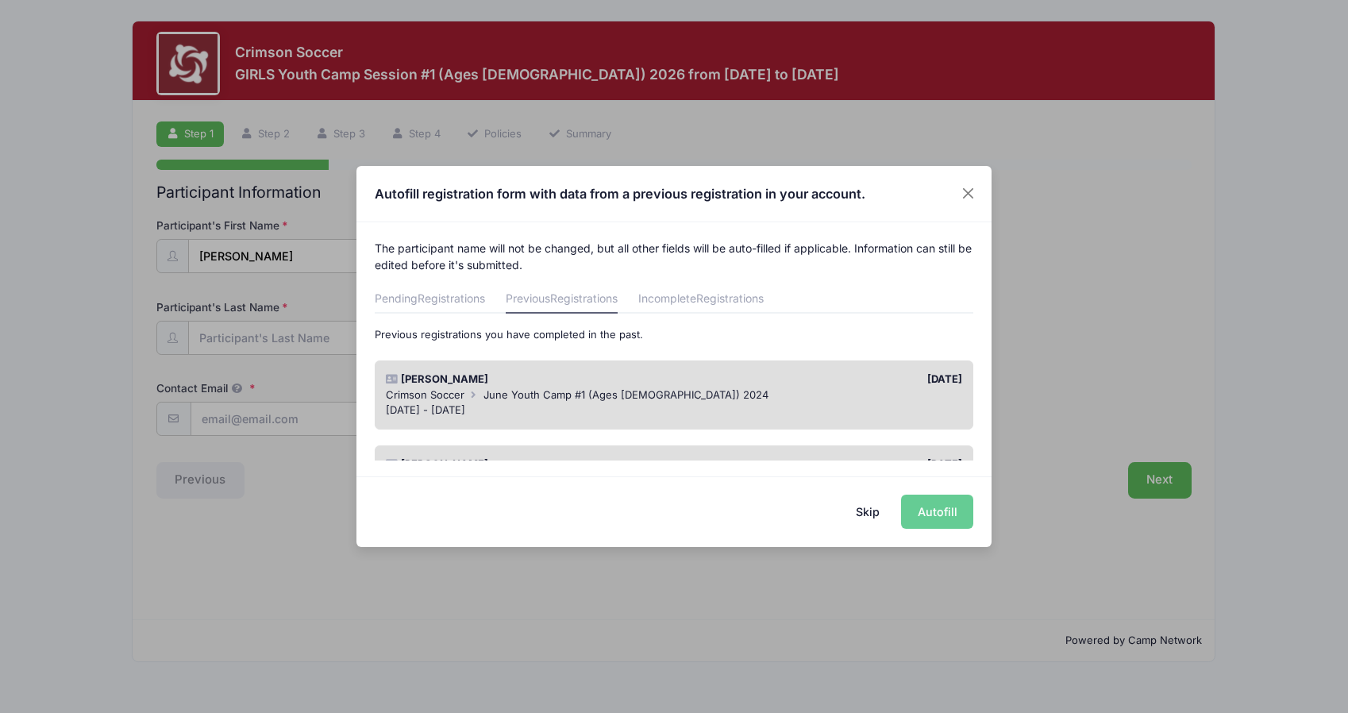
click at [870, 515] on button "Skip" at bounding box center [868, 512] width 56 height 34
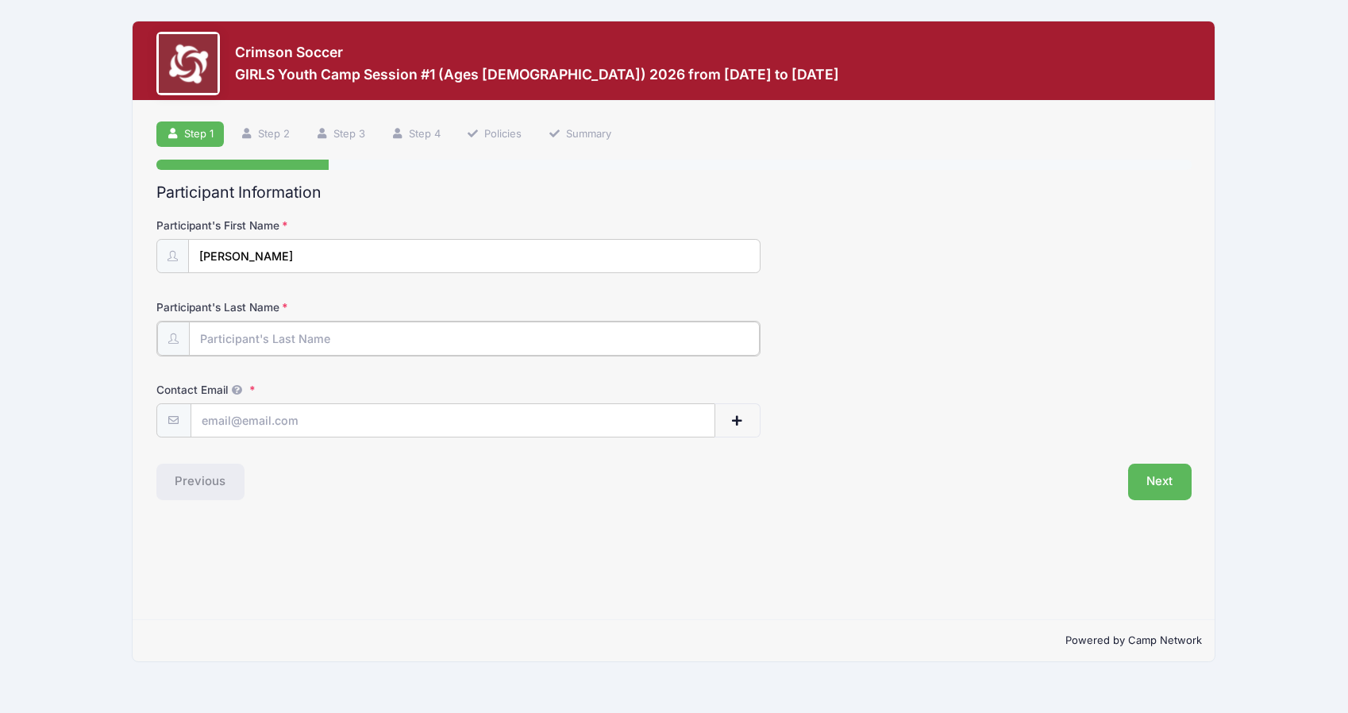
click at [245, 343] on input "Participant's Last Name" at bounding box center [474, 339] width 571 height 34
type input "[PERSON_NAME]"
type input "[PERSON_NAME][EMAIL_ADDRESS][DOMAIN_NAME]"
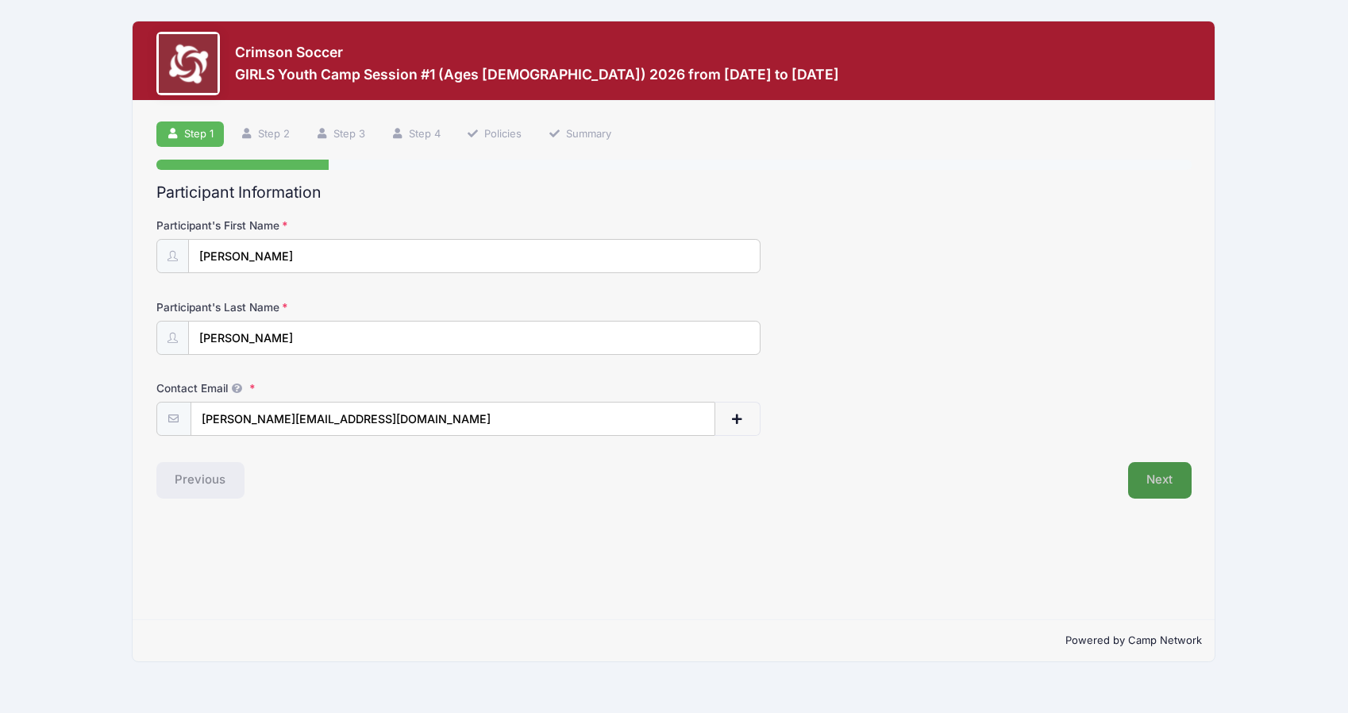
click at [1155, 476] on button "Next" at bounding box center [1160, 480] width 64 height 37
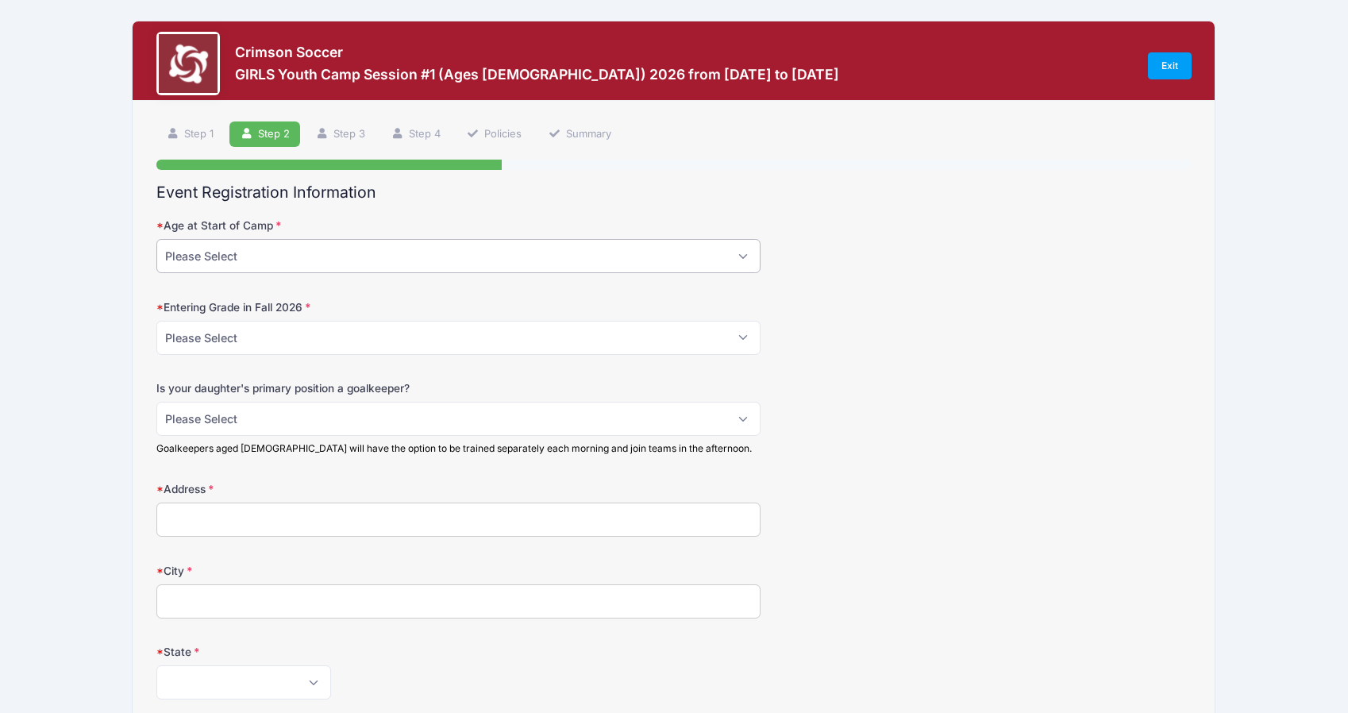
click at [230, 259] on select "Please Select 5 6 7 8 9 10 11 12 13" at bounding box center [458, 256] width 604 height 34
select select "10"
click at [156, 239] on select "Please Select 5 6 7 8 9 10 11 12 13" at bounding box center [458, 256] width 604 height 34
click at [222, 335] on select "Please Select 1st 2nd 3rd 4th 5th 6th 7th 8th" at bounding box center [458, 338] width 604 height 34
select select "4th"
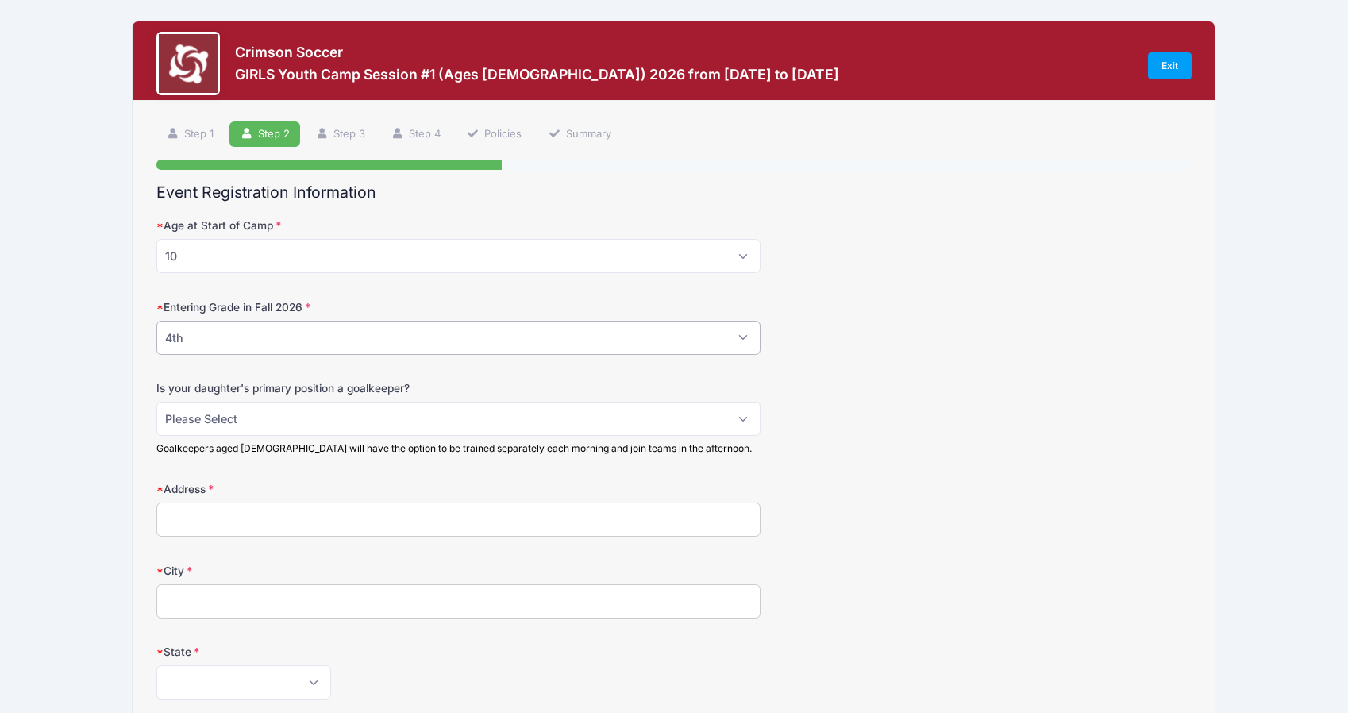
click at [156, 321] on select "Please Select 1st 2nd 3rd 4th 5th 6th 7th 8th" at bounding box center [458, 338] width 604 height 34
click at [256, 418] on select "Please Select No Yes" at bounding box center [458, 419] width 604 height 34
select select "No"
click at [156, 402] on select "Please Select No Yes" at bounding box center [458, 419] width 604 height 34
click at [287, 523] on input "Address" at bounding box center [458, 520] width 604 height 34
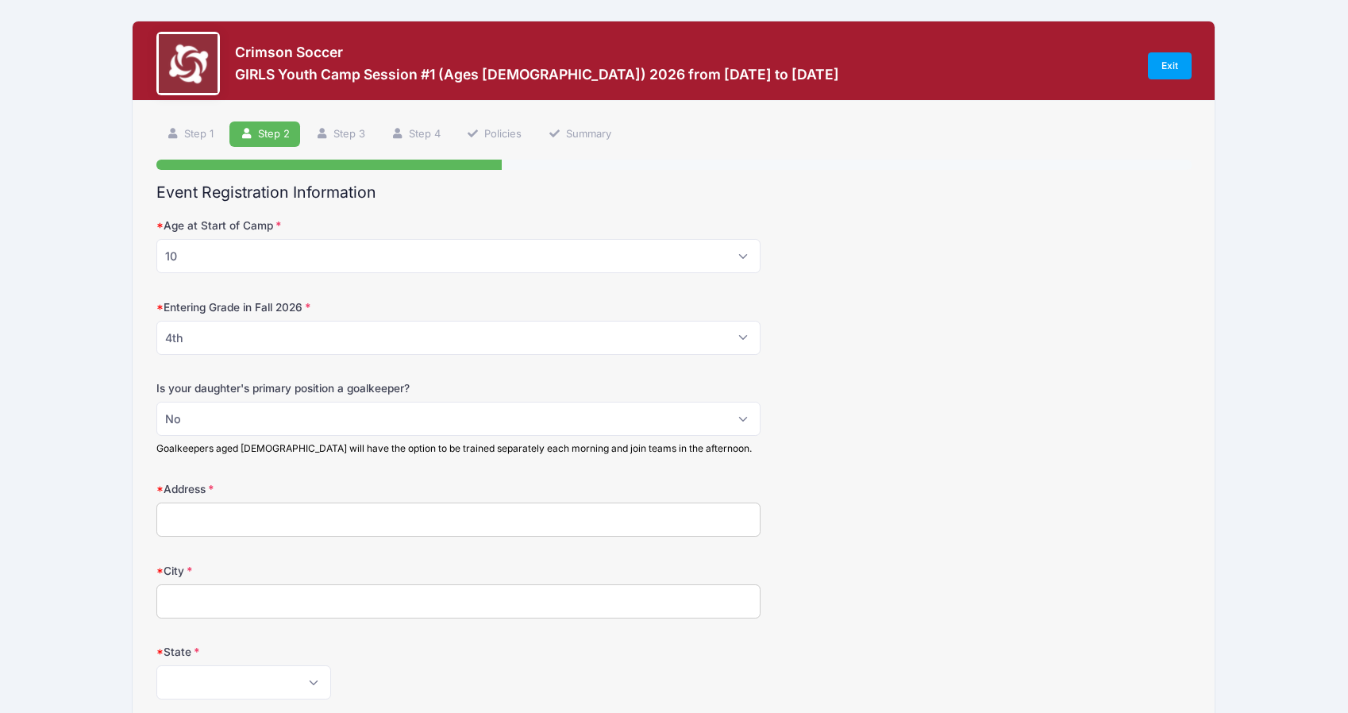
type input "[STREET_ADDRESS]"
type input "[PERSON_NAME][GEOGRAPHIC_DATA]"
select select "MA"
type input "02459"
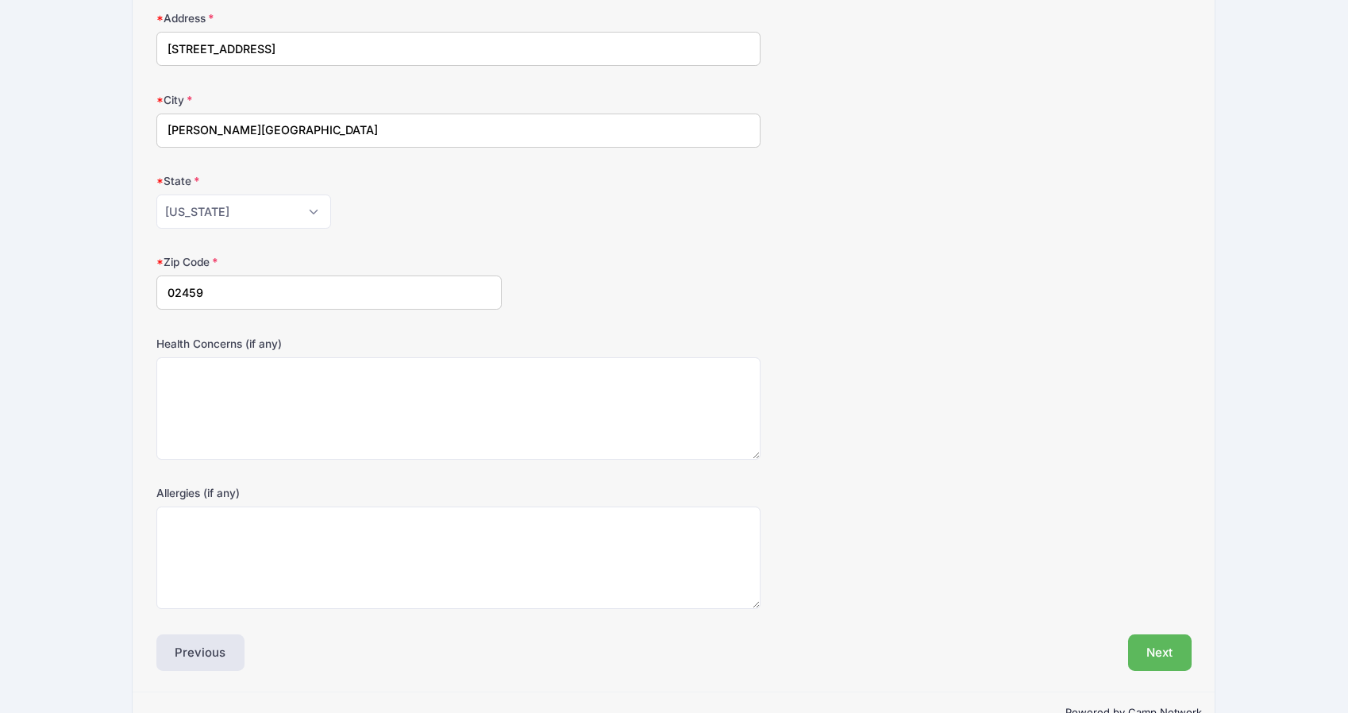
scroll to position [513, 0]
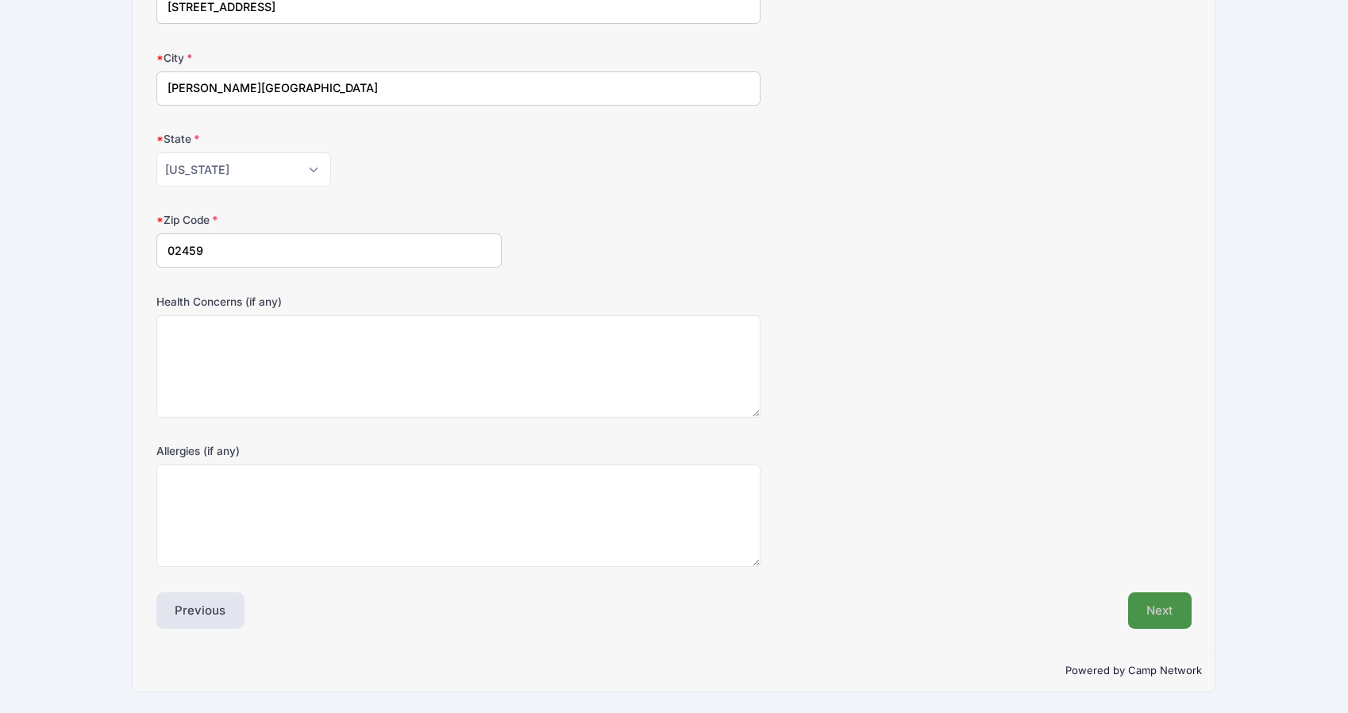
click at [1154, 610] on button "Next" at bounding box center [1160, 610] width 64 height 37
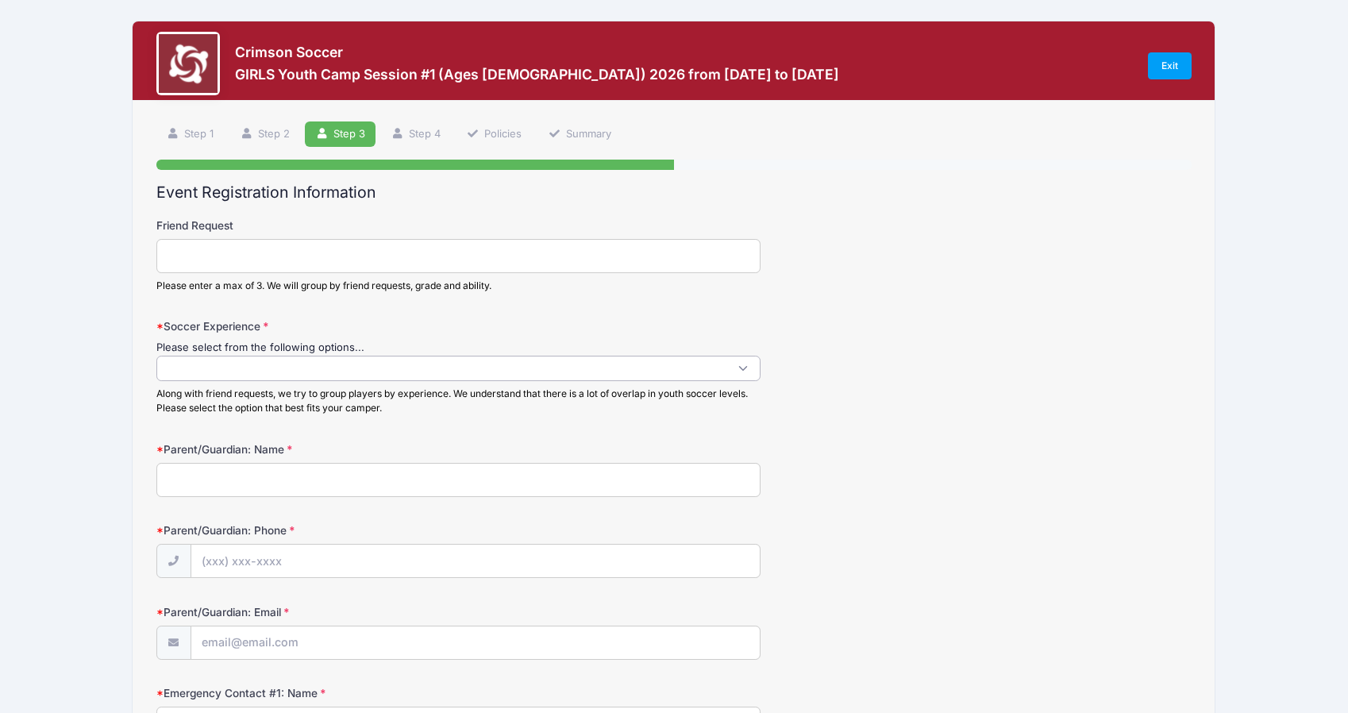
scroll to position [1, 0]
click at [292, 365] on span at bounding box center [458, 368] width 604 height 25
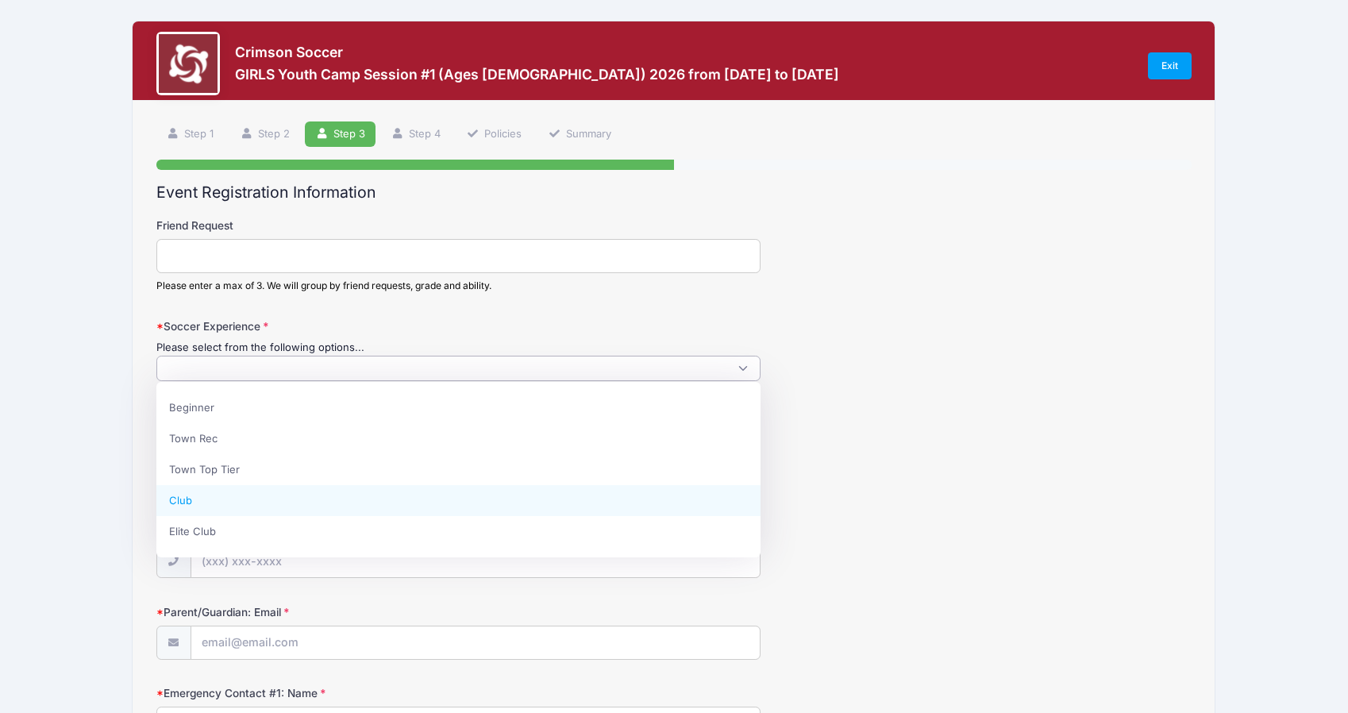
select select "Club"
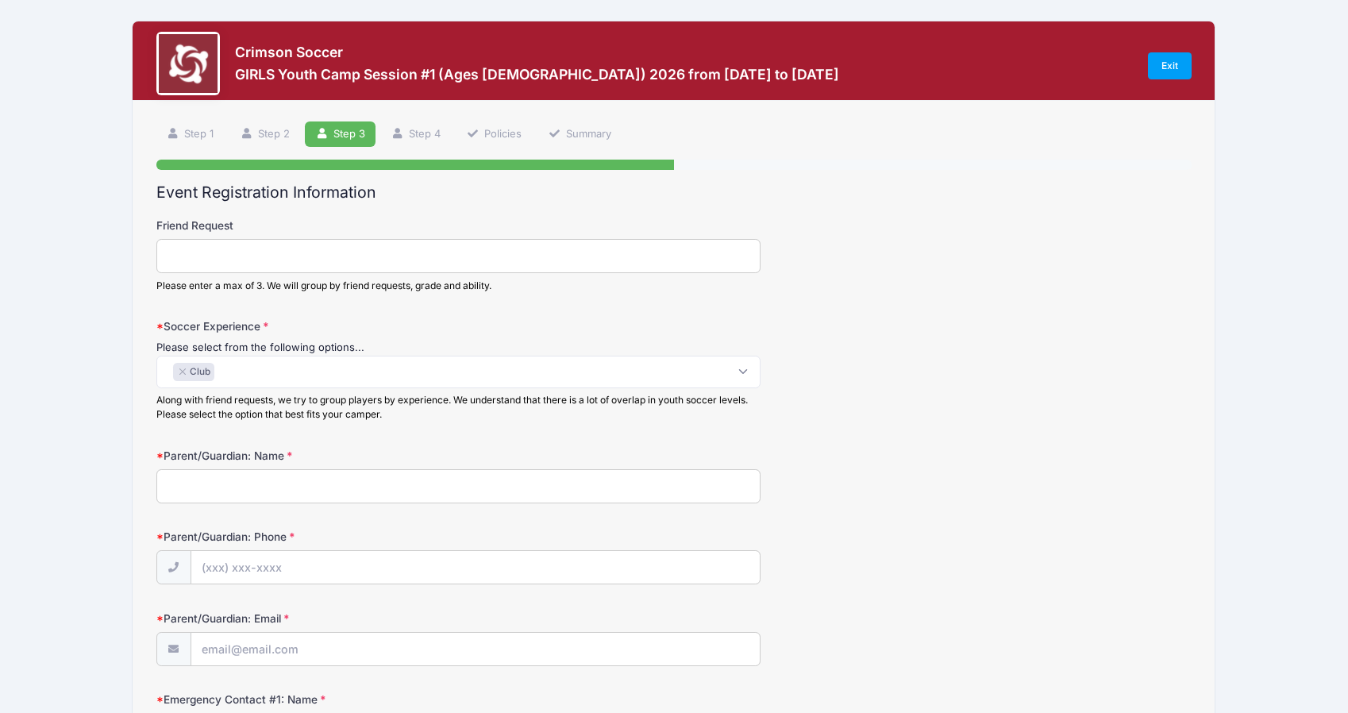
click at [314, 485] on input "Parent/Guardian: Name" at bounding box center [458, 486] width 604 height 34
type input "Chris"
click at [346, 579] on input "Parent/Guardian: Phone" at bounding box center [475, 568] width 568 height 34
type input "(617) 480-6438"
type input "hamblin@g.harvard.edu"
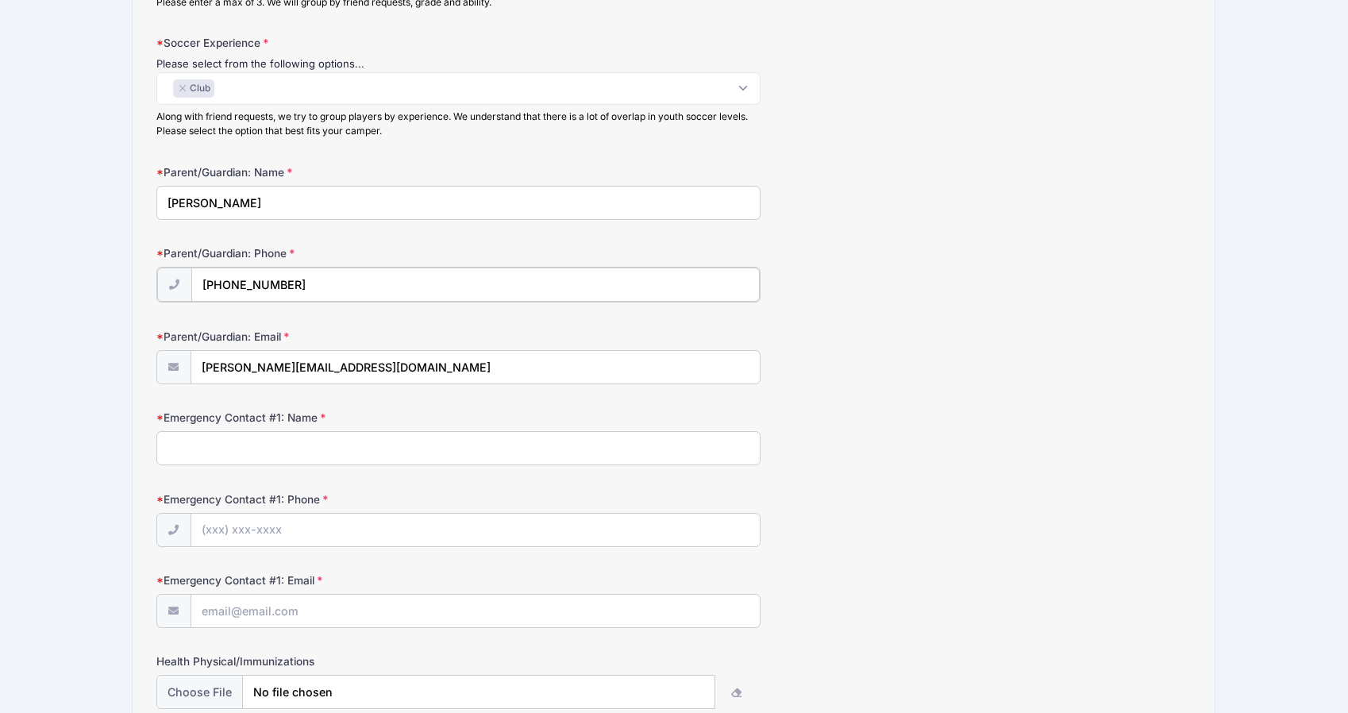
scroll to position [327, 0]
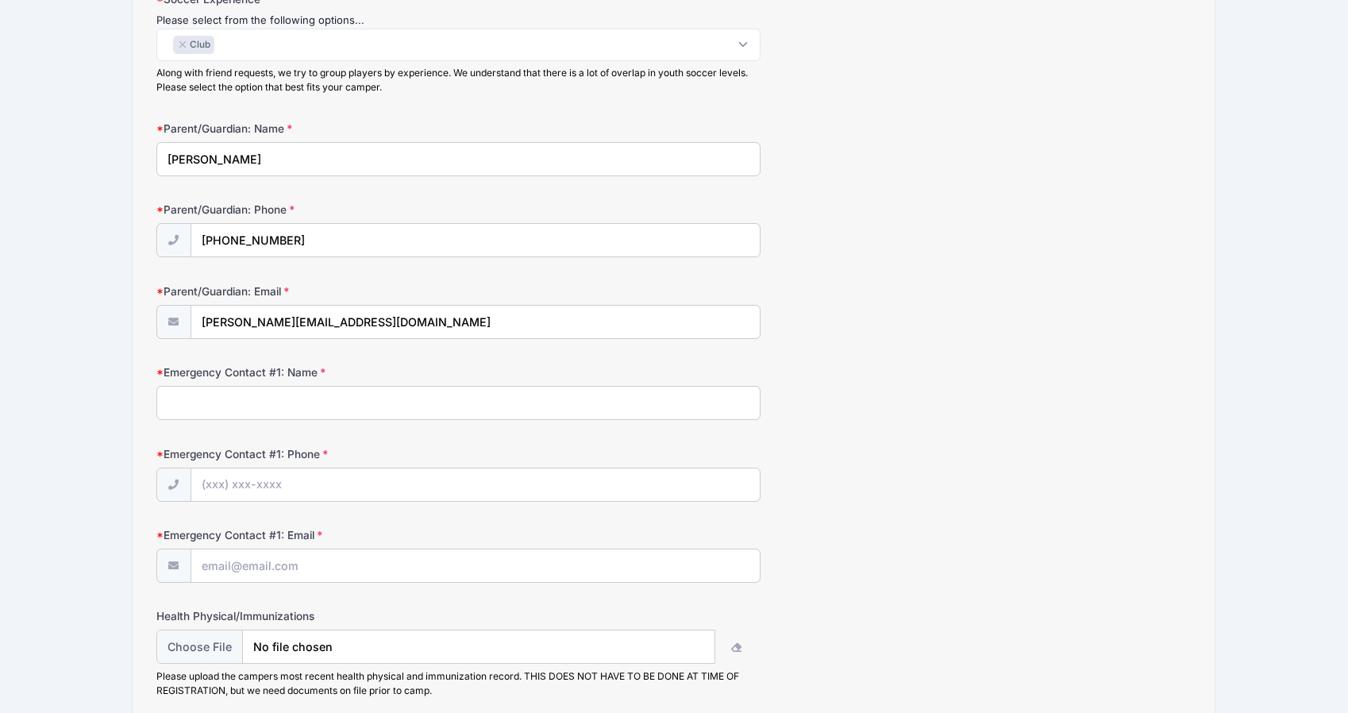
click at [361, 395] on input "Emergency Contact #1: Name" at bounding box center [458, 403] width 604 height 34
type input "Chris"
click at [350, 476] on input "Emergency Contact #1: Phone" at bounding box center [475, 485] width 568 height 34
type input "(617) 480-6438"
click at [314, 564] on input "Emergency Contact #1: Email" at bounding box center [475, 566] width 568 height 34
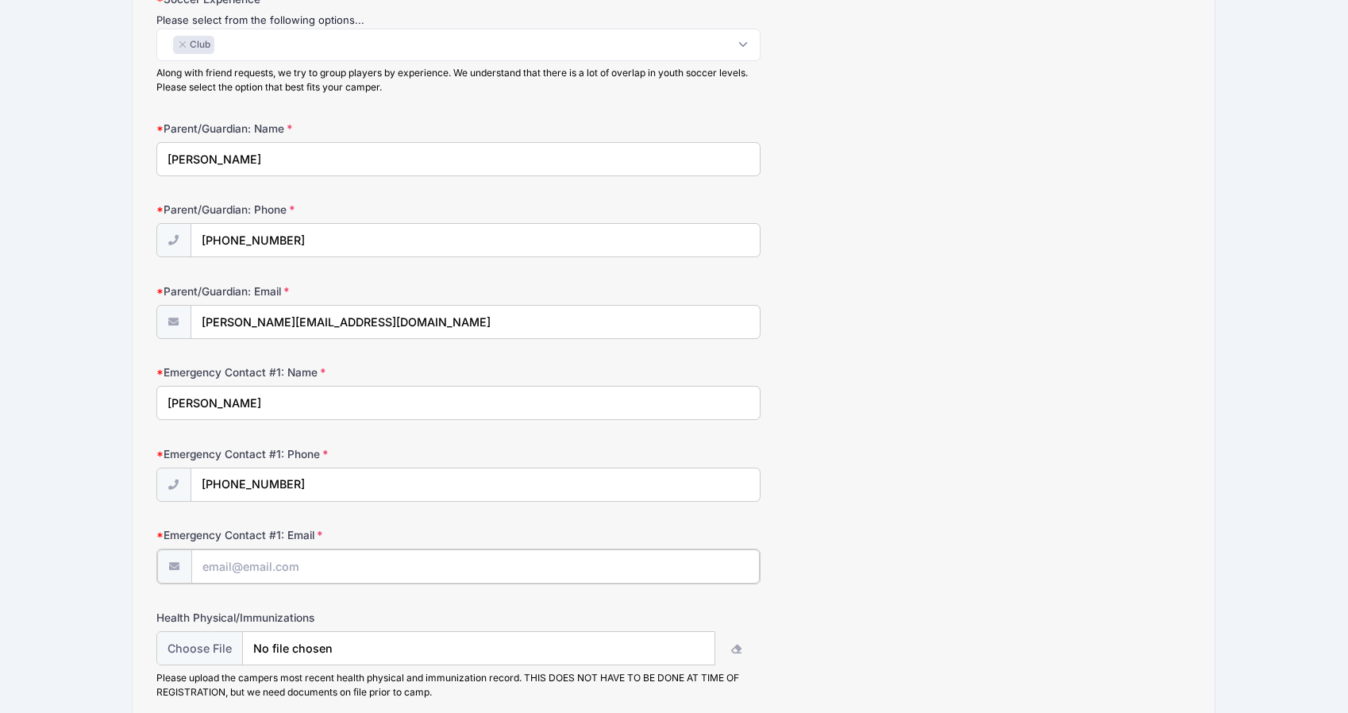
type input "hamblinc@gmail.com"
type input "6174806438"
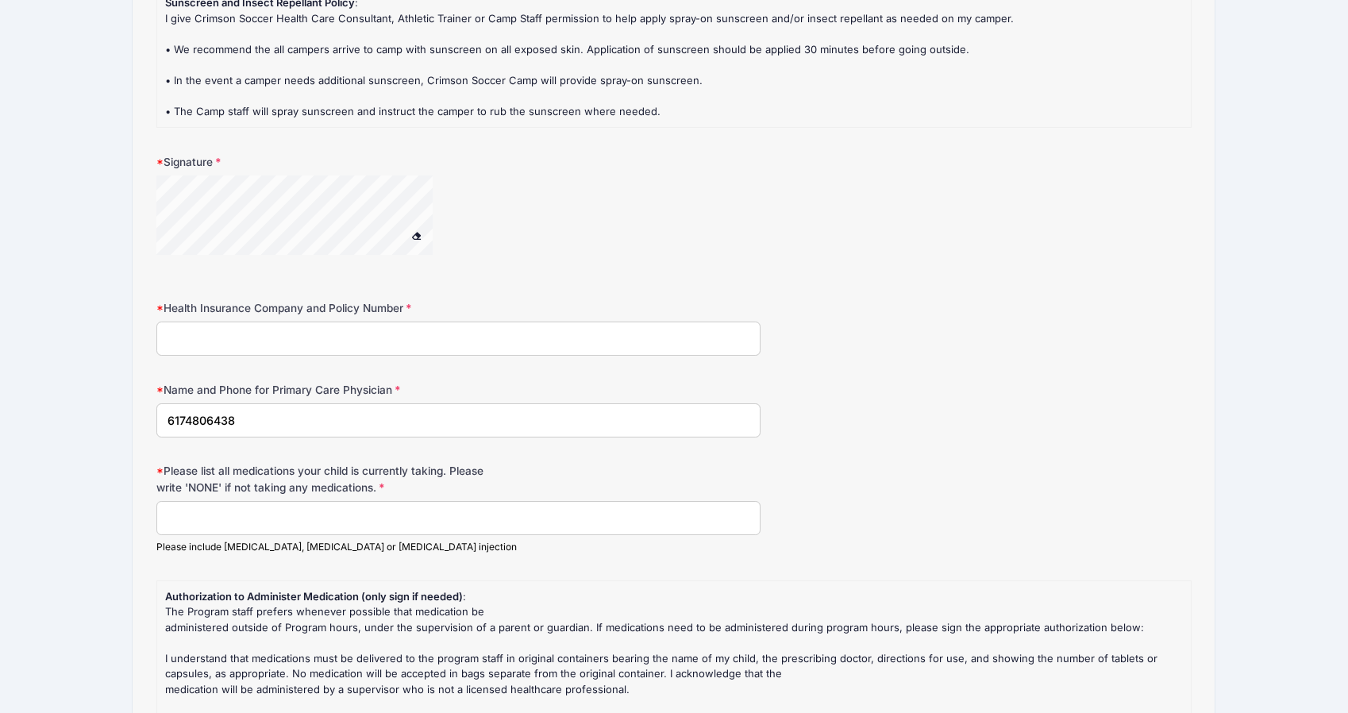
scroll to position [1264, 0]
click at [357, 342] on input "Health Insurance Company and Policy Number" at bounding box center [458, 340] width 604 height 34
type input "Harvard Women's Soccer"
click at [333, 522] on input "Please list all medications your child is currently taking. Please write 'NONE'…" at bounding box center [458, 520] width 604 height 34
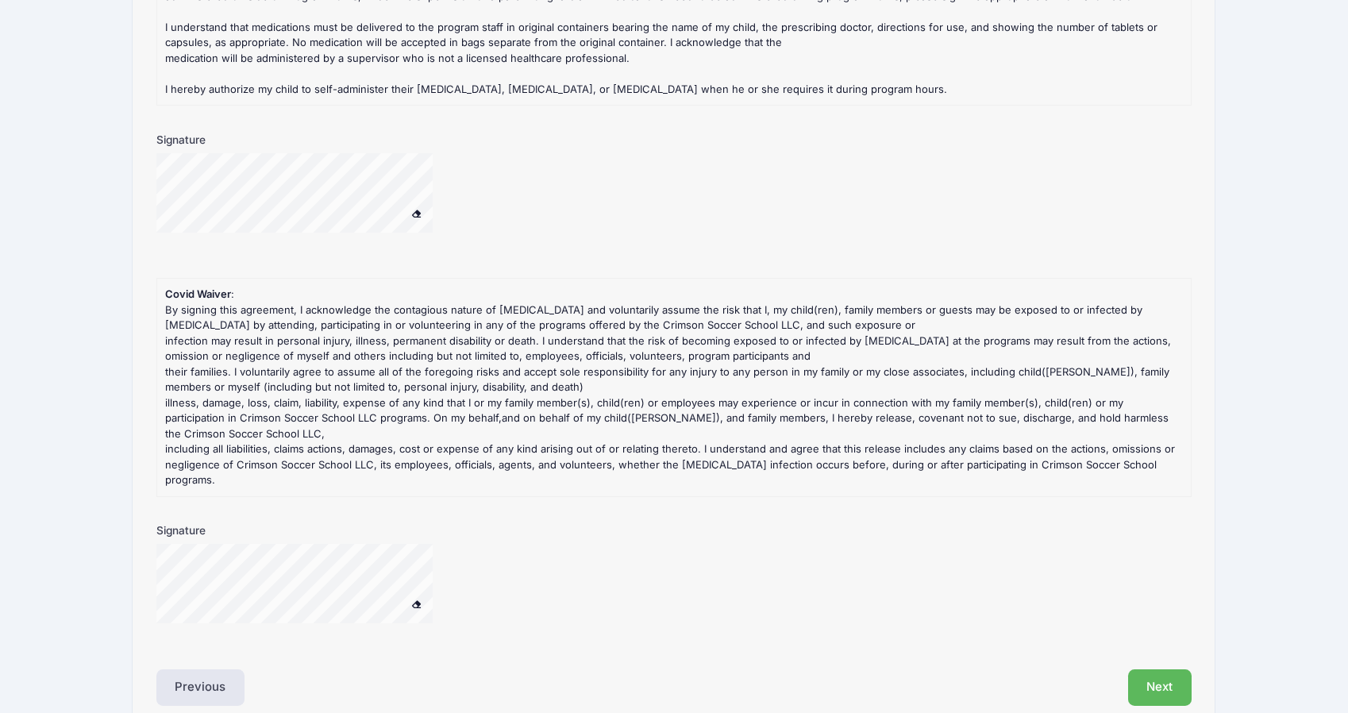
scroll to position [1958, 0]
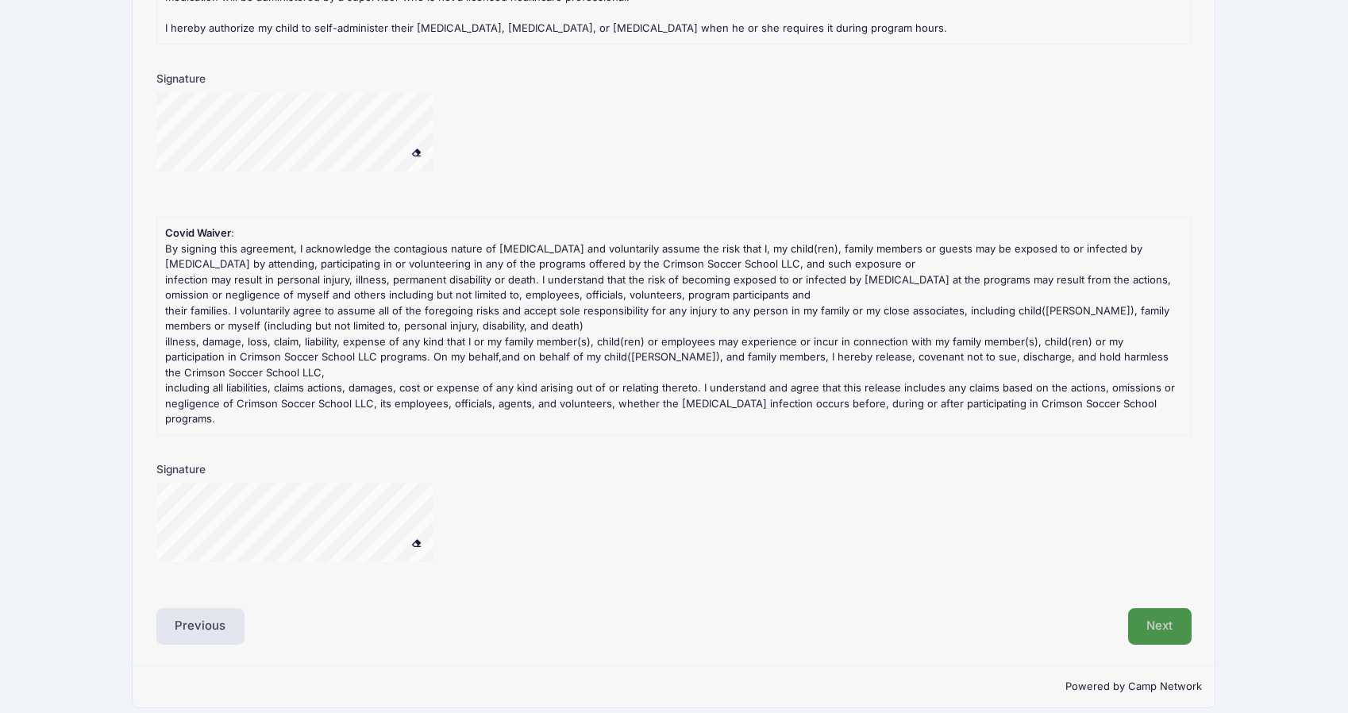
type input "NONE"
click at [1159, 617] on button "Next" at bounding box center [1160, 626] width 64 height 37
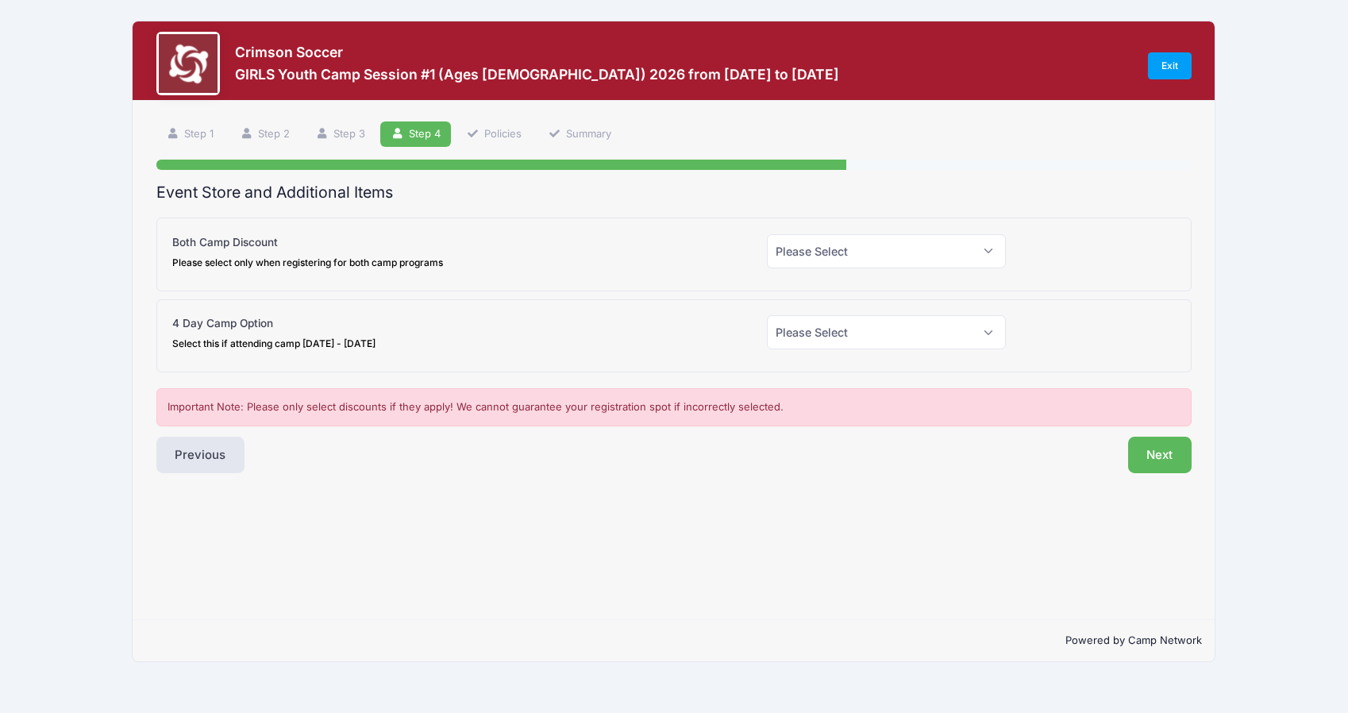
scroll to position [0, 0]
click at [793, 253] on select "Please Select Yes (-$25.00) No" at bounding box center [886, 251] width 239 height 34
select select "0"
click at [767, 234] on select "Please Select Yes (-$25.00) No" at bounding box center [886, 251] width 239 height 34
click at [803, 334] on select "Please Select Yes (-$90.00) No" at bounding box center [886, 332] width 239 height 34
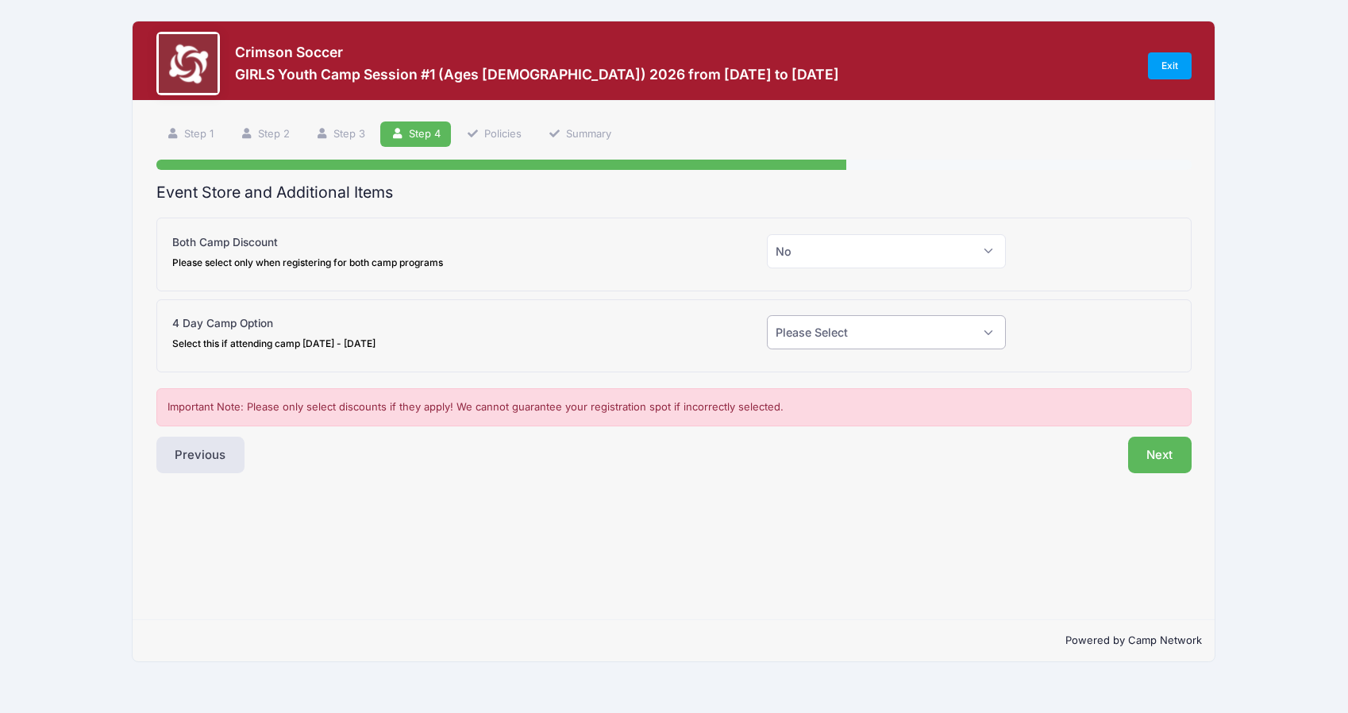
select select "1"
click at [767, 315] on select "Please Select Yes (-$90.00) No" at bounding box center [886, 332] width 239 height 34
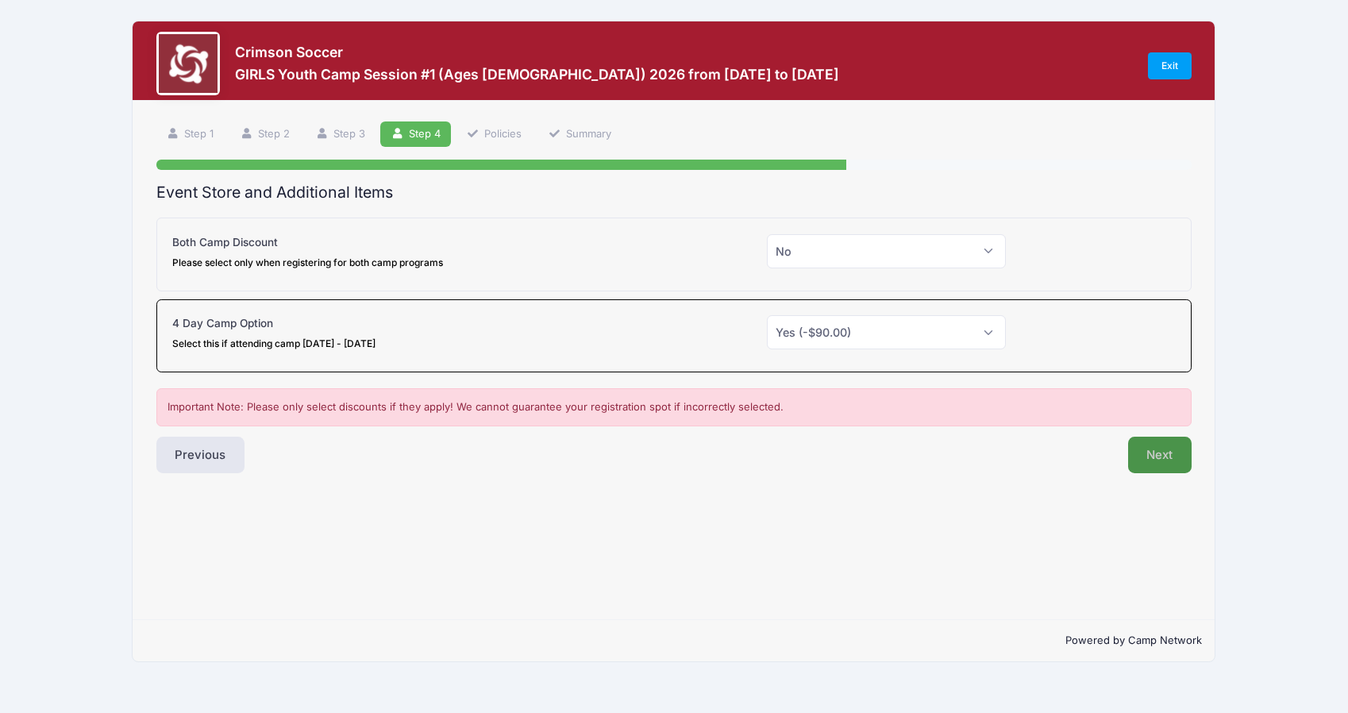
click at [1161, 455] on button "Next" at bounding box center [1160, 455] width 64 height 37
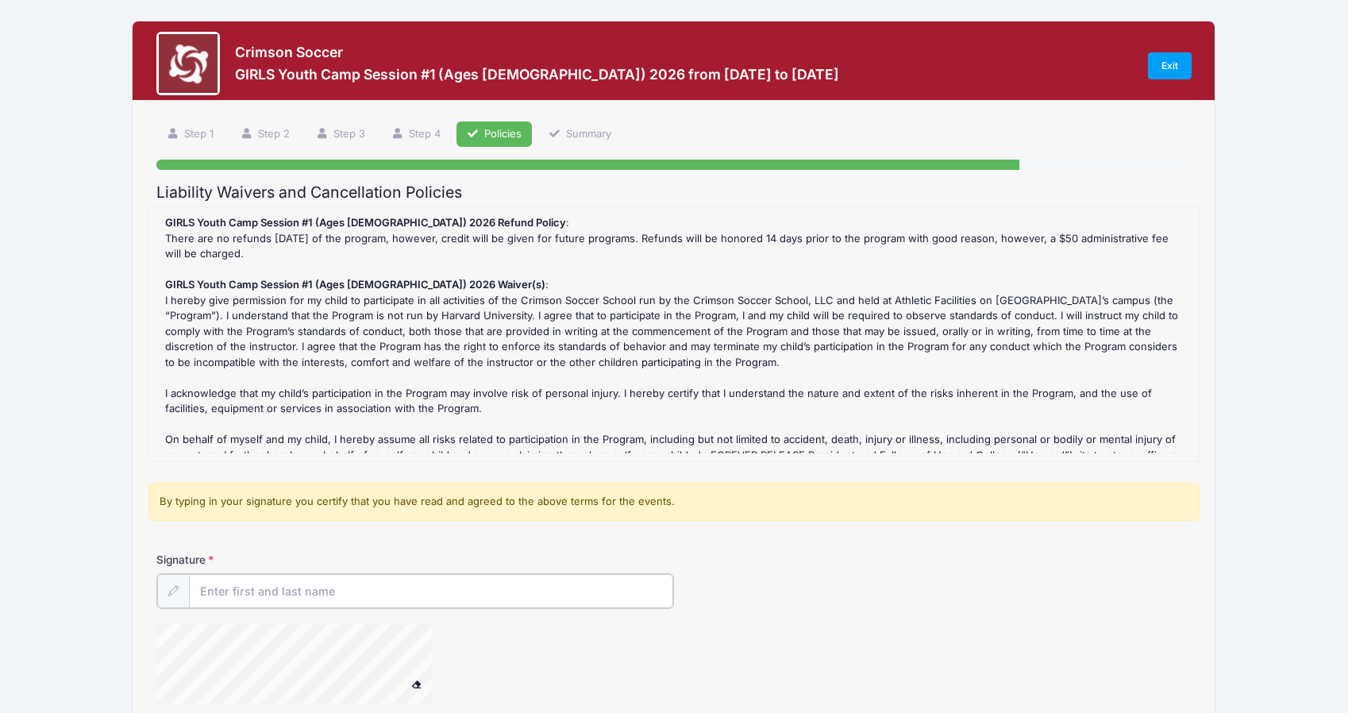
click at [268, 594] on input "Signature" at bounding box center [431, 591] width 484 height 34
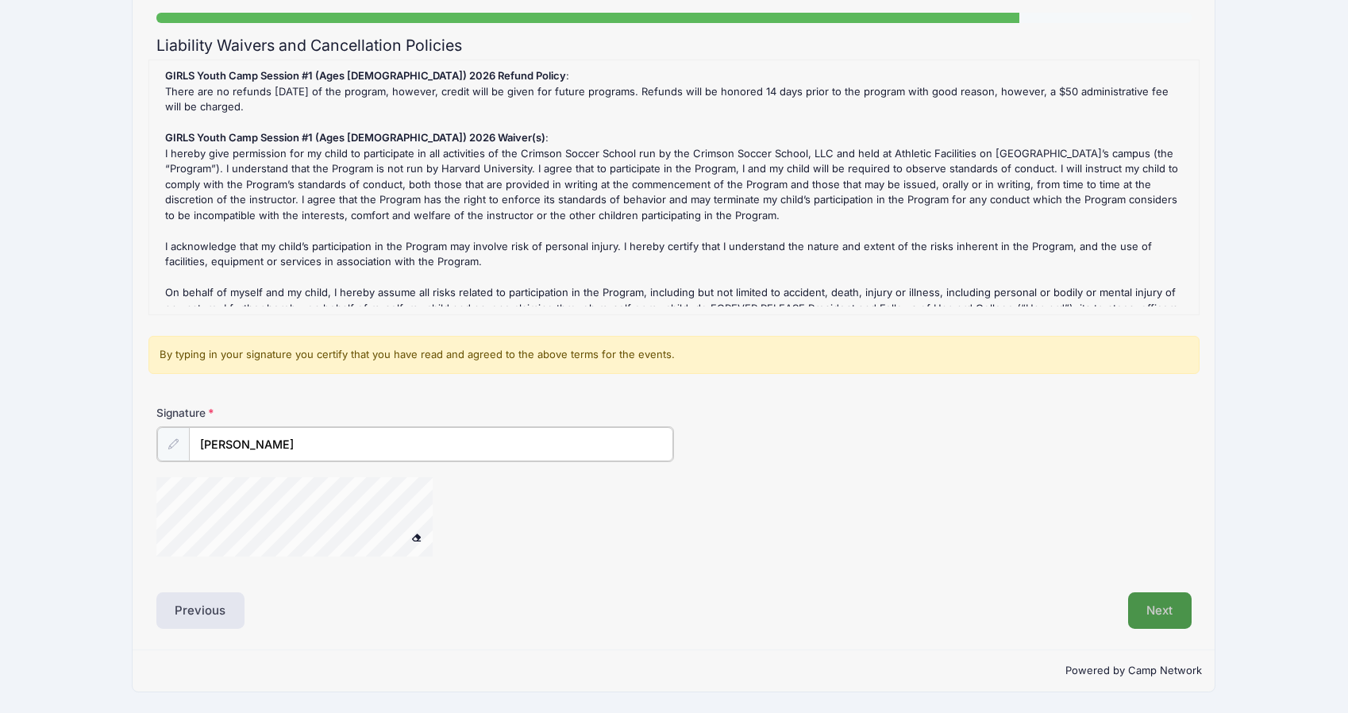
type input "Chris Hamblin"
click at [1155, 617] on button "Next" at bounding box center [1160, 610] width 64 height 37
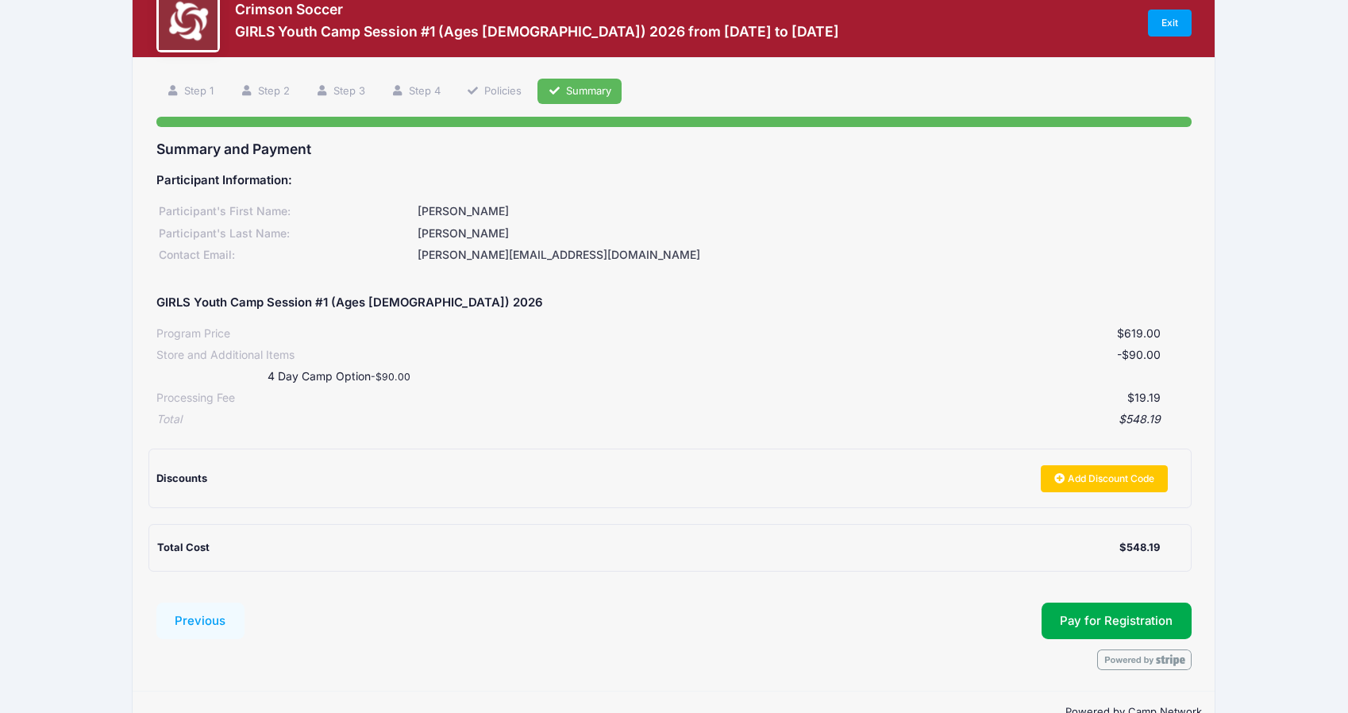
scroll to position [84, 0]
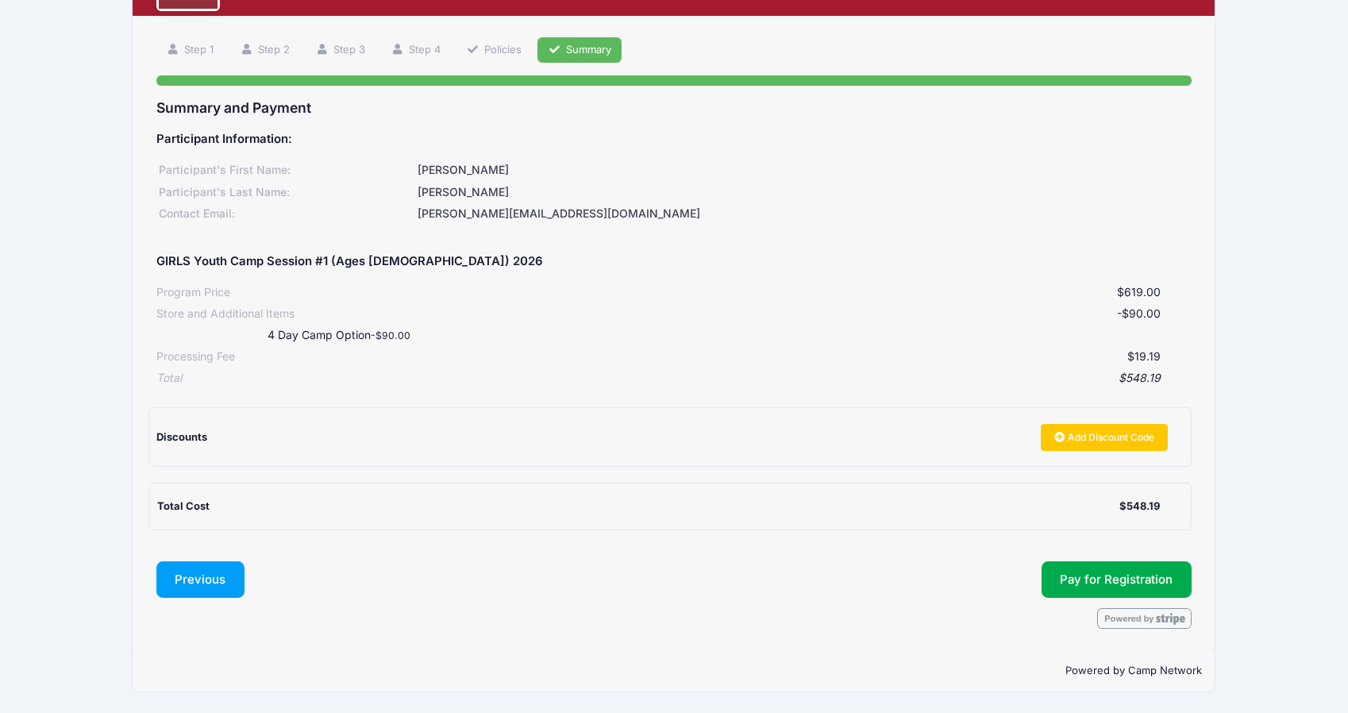
click at [197, 587] on button "Previous" at bounding box center [200, 579] width 89 height 37
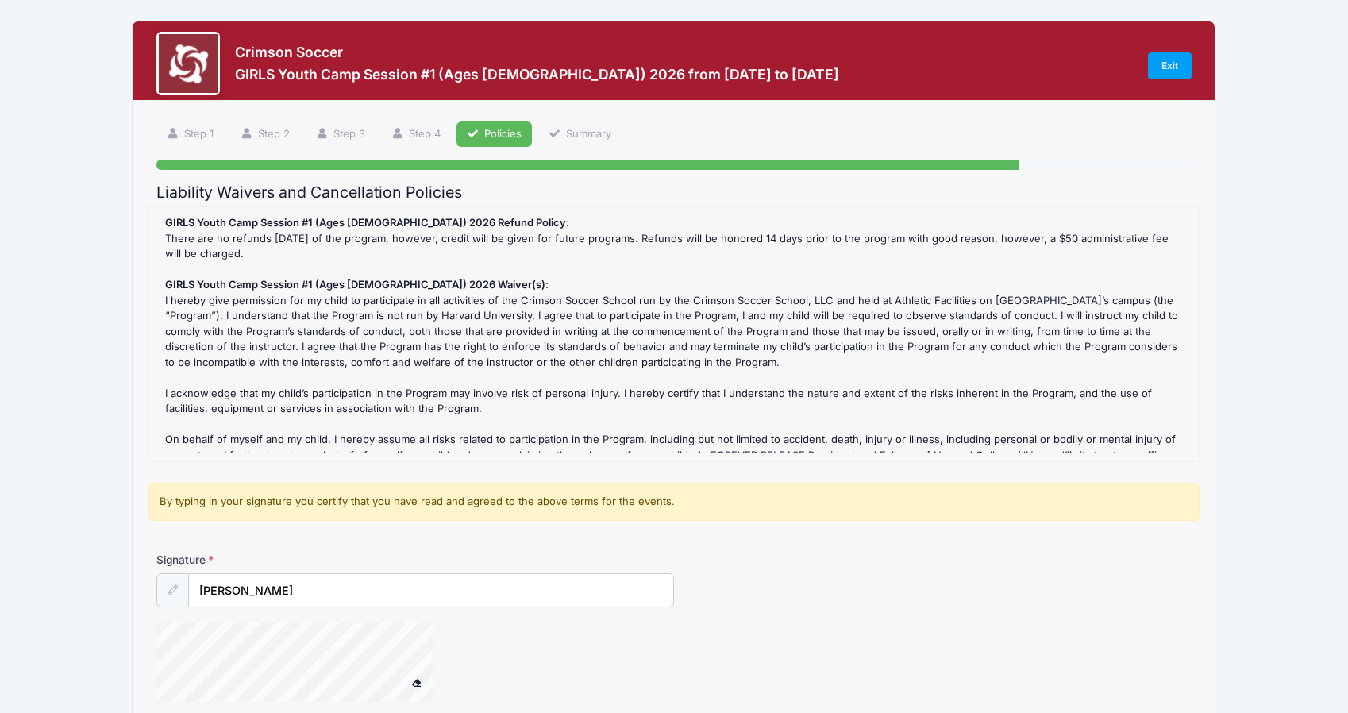
scroll to position [145, 0]
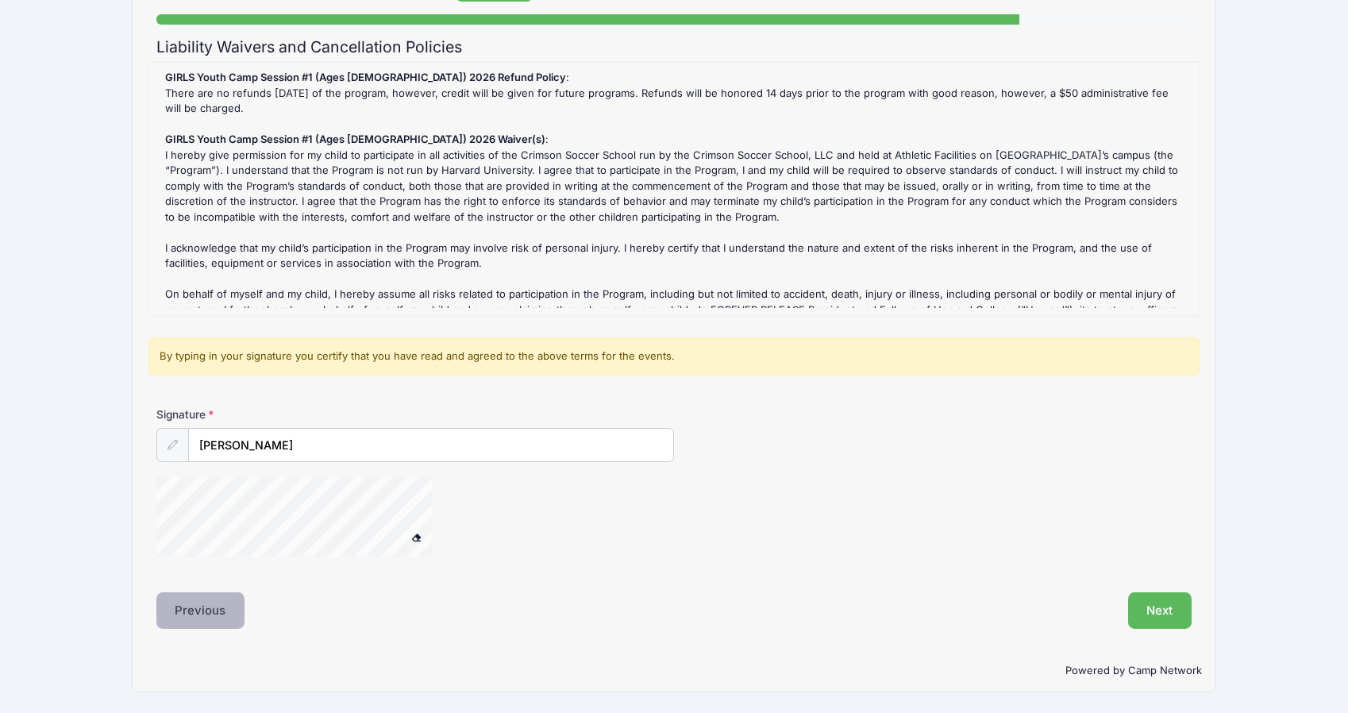
click at [198, 612] on button "Previous" at bounding box center [200, 610] width 89 height 37
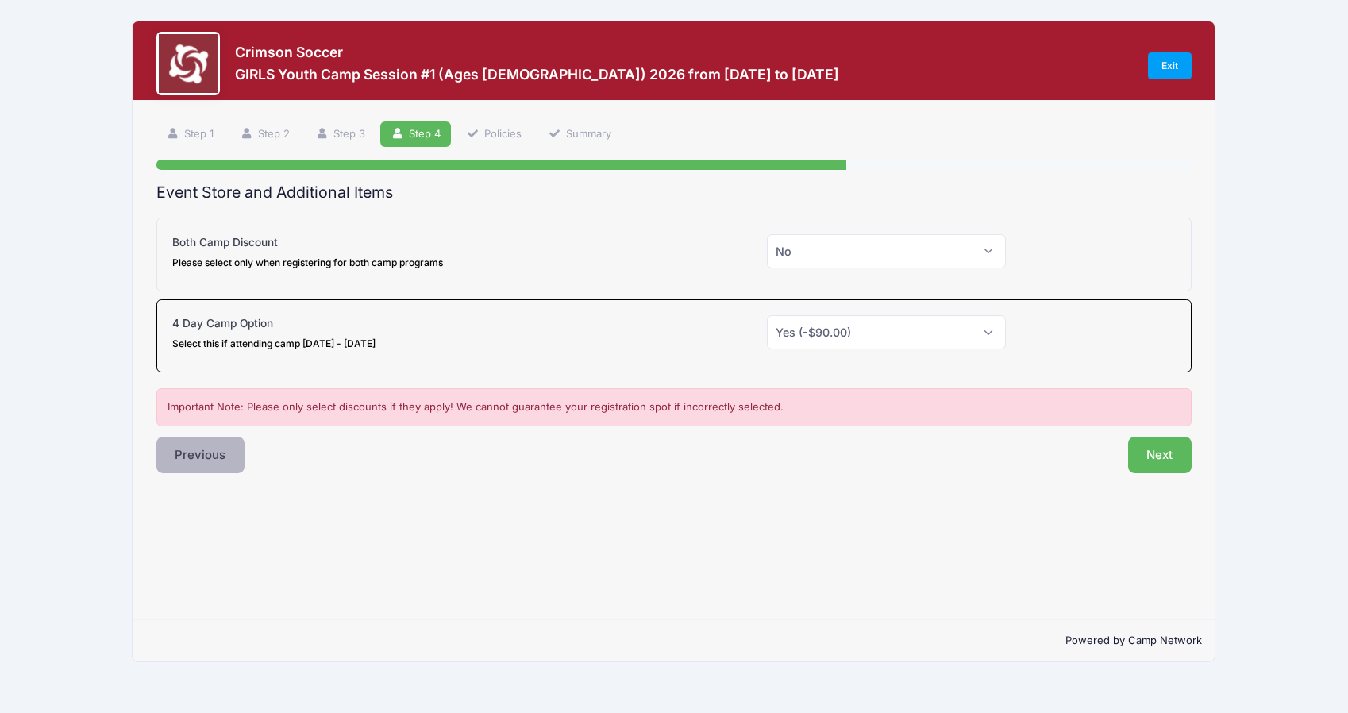
click at [210, 453] on button "Previous" at bounding box center [200, 455] width 89 height 37
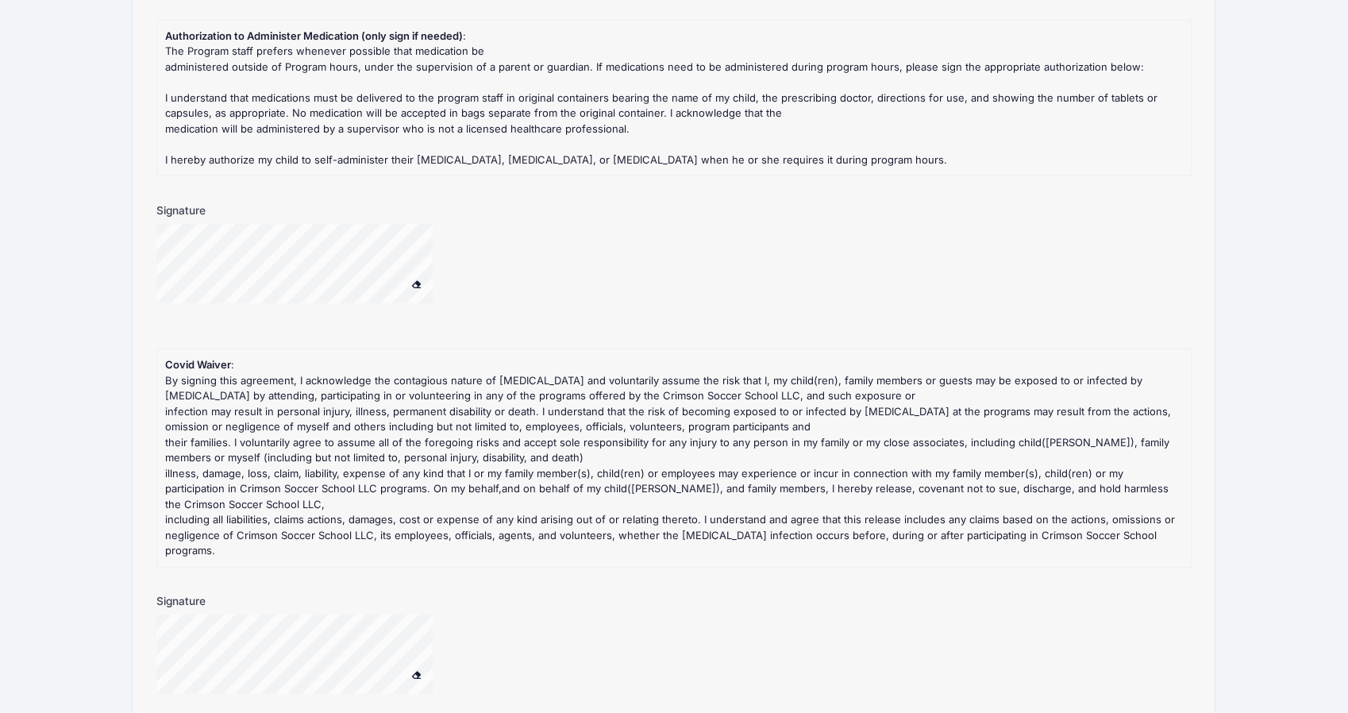
scroll to position [1958, 0]
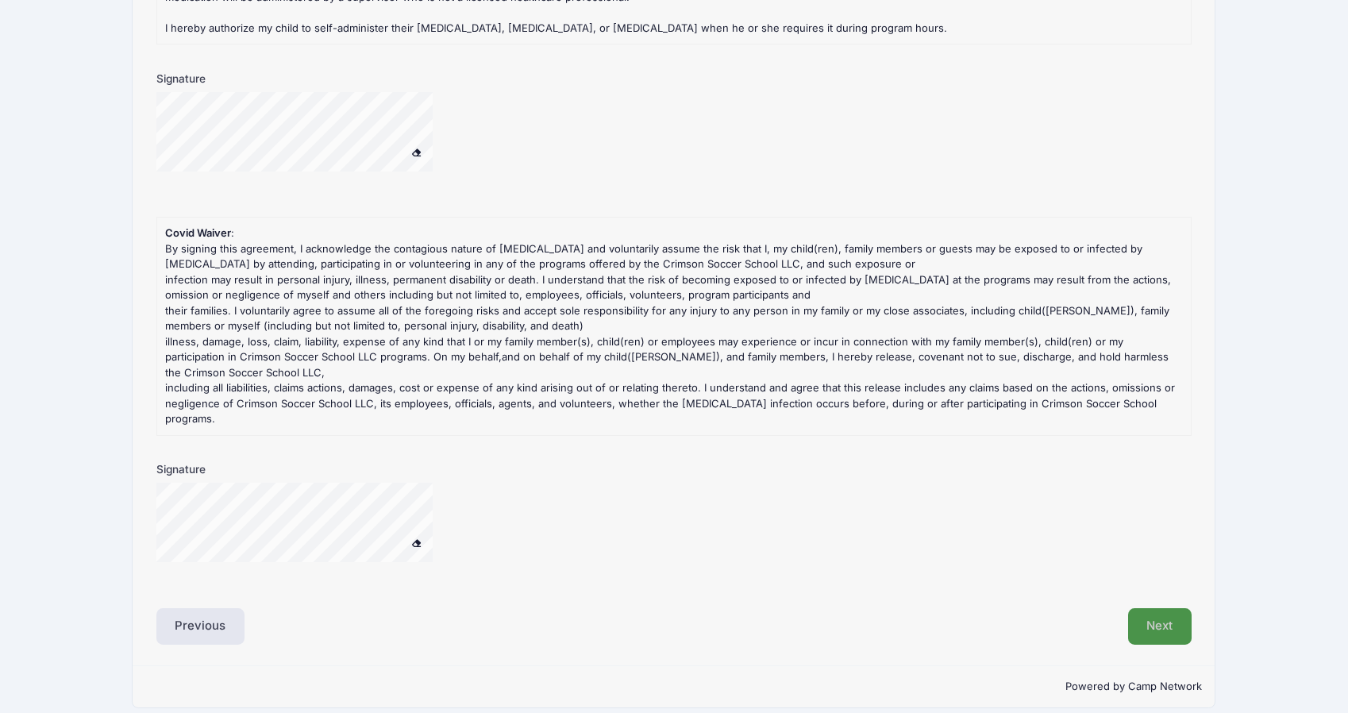
click at [1161, 614] on button "Next" at bounding box center [1160, 626] width 64 height 37
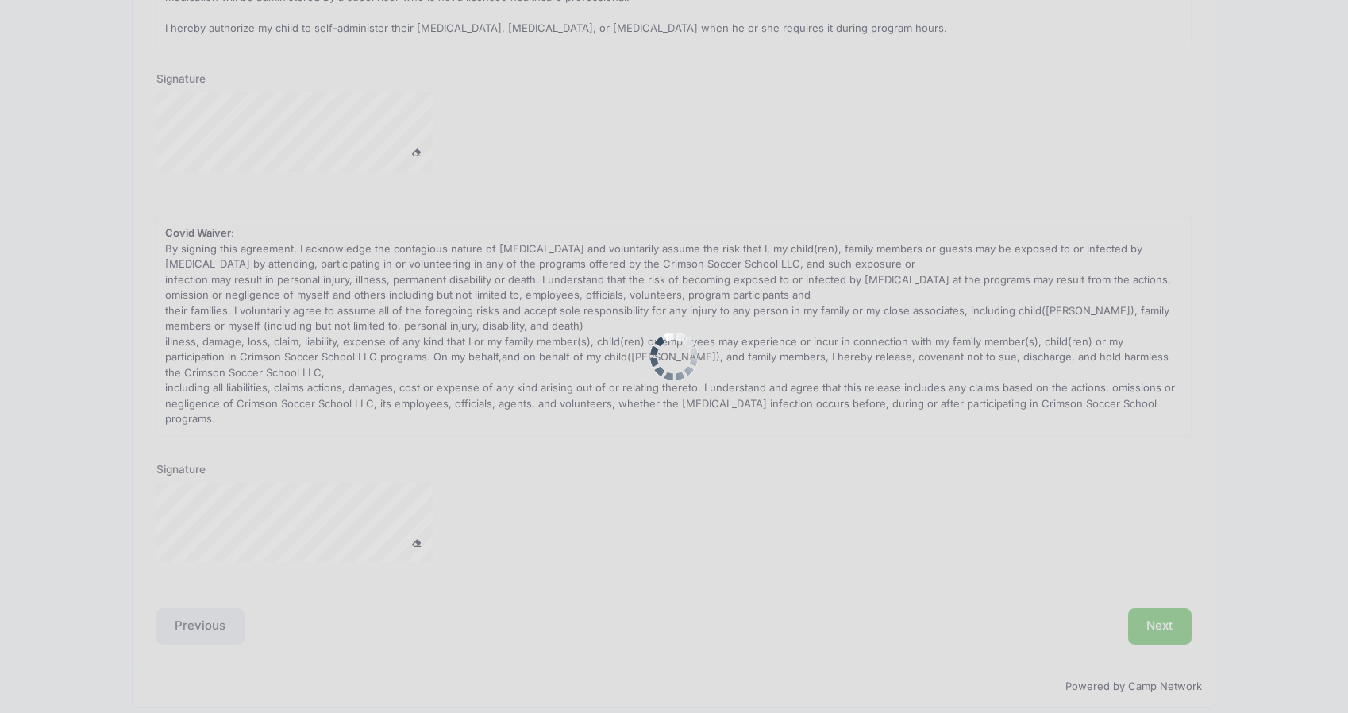
scroll to position [0, 0]
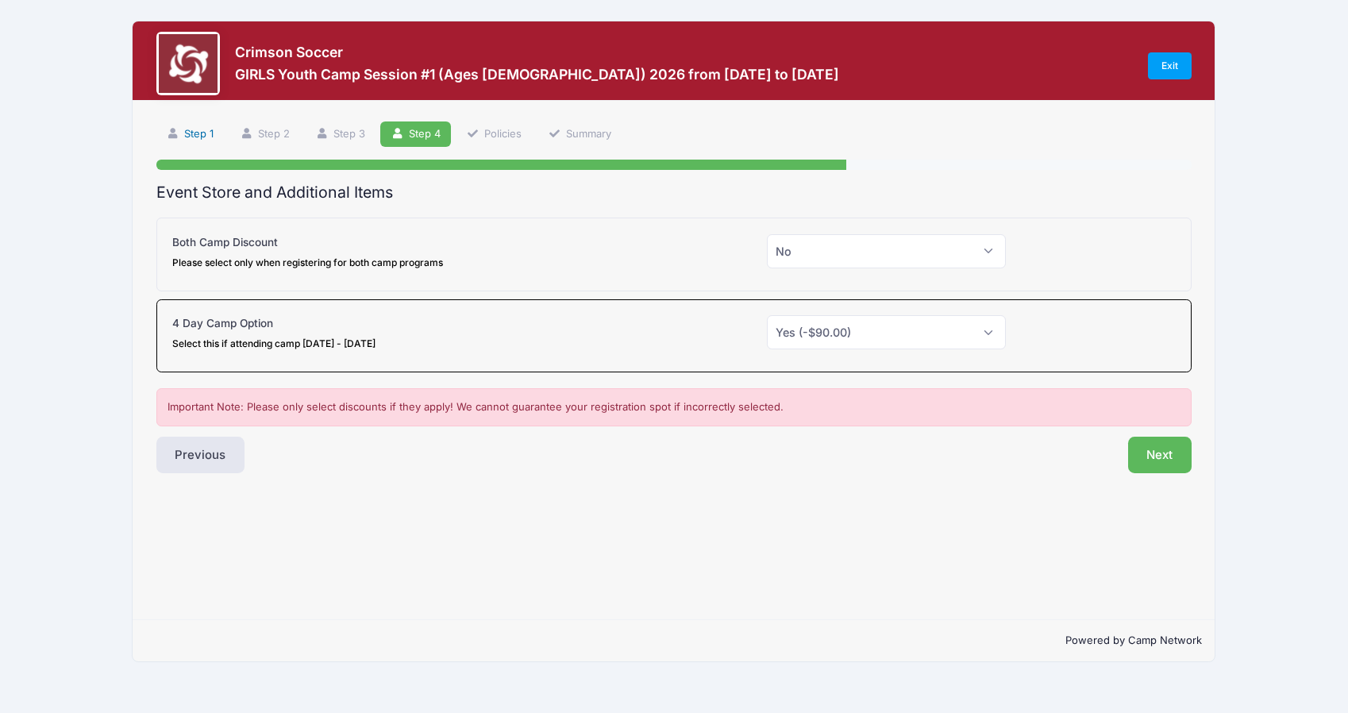
click at [195, 129] on link "Step 1" at bounding box center [190, 134] width 68 height 26
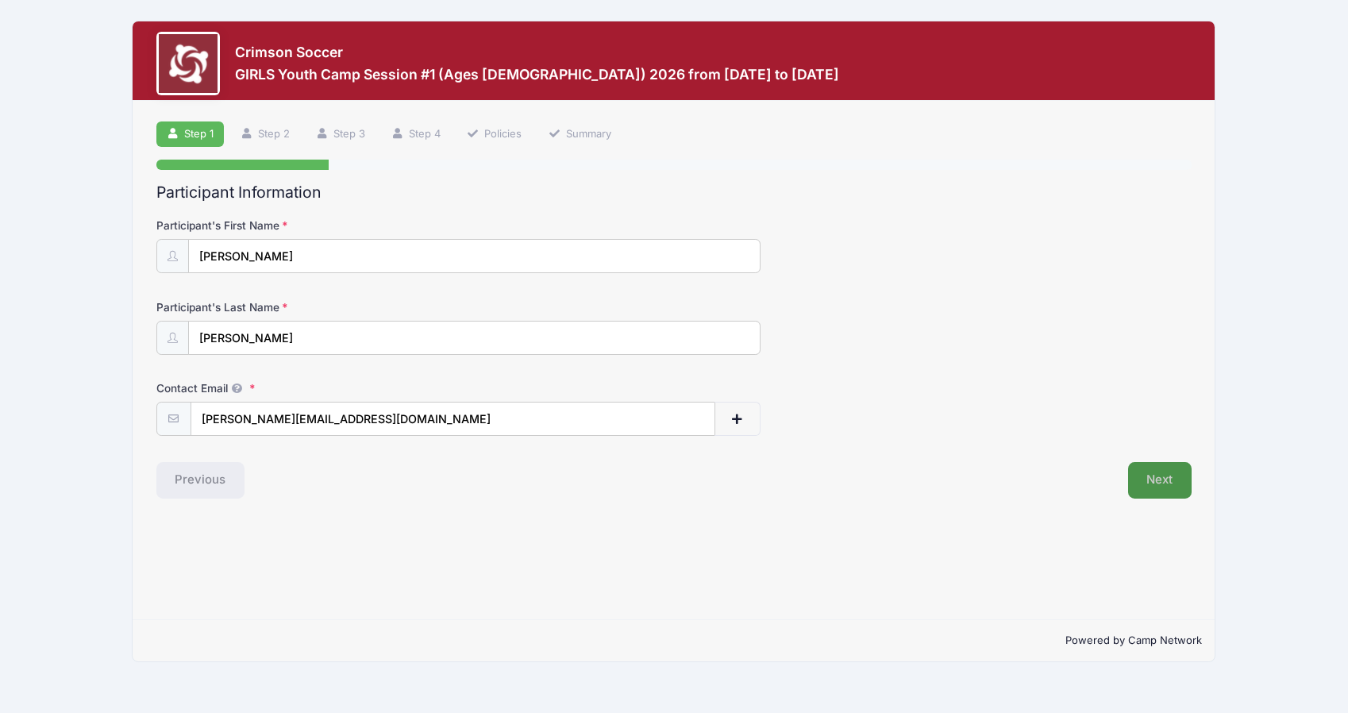
click at [1157, 484] on button "Next" at bounding box center [1160, 480] width 64 height 37
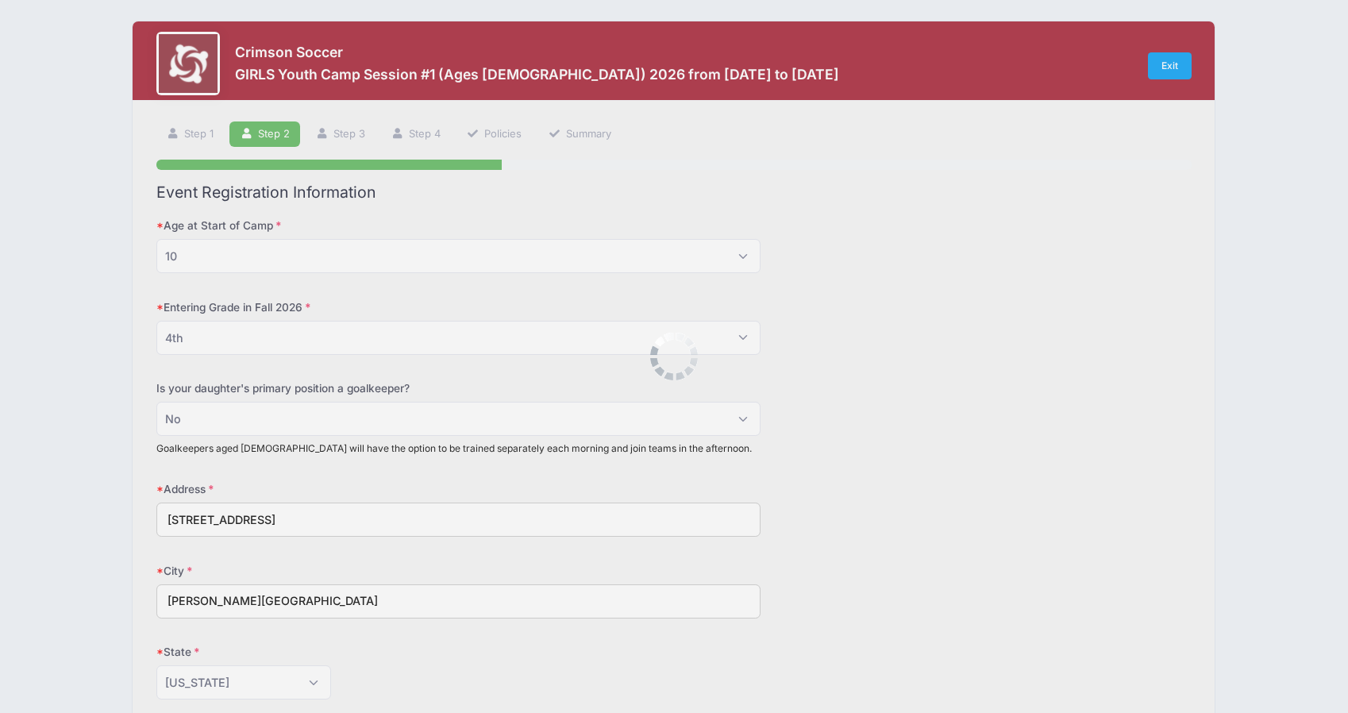
click at [1155, 483] on div "Address 9 Burdean Road" at bounding box center [674, 509] width 1036 height 56
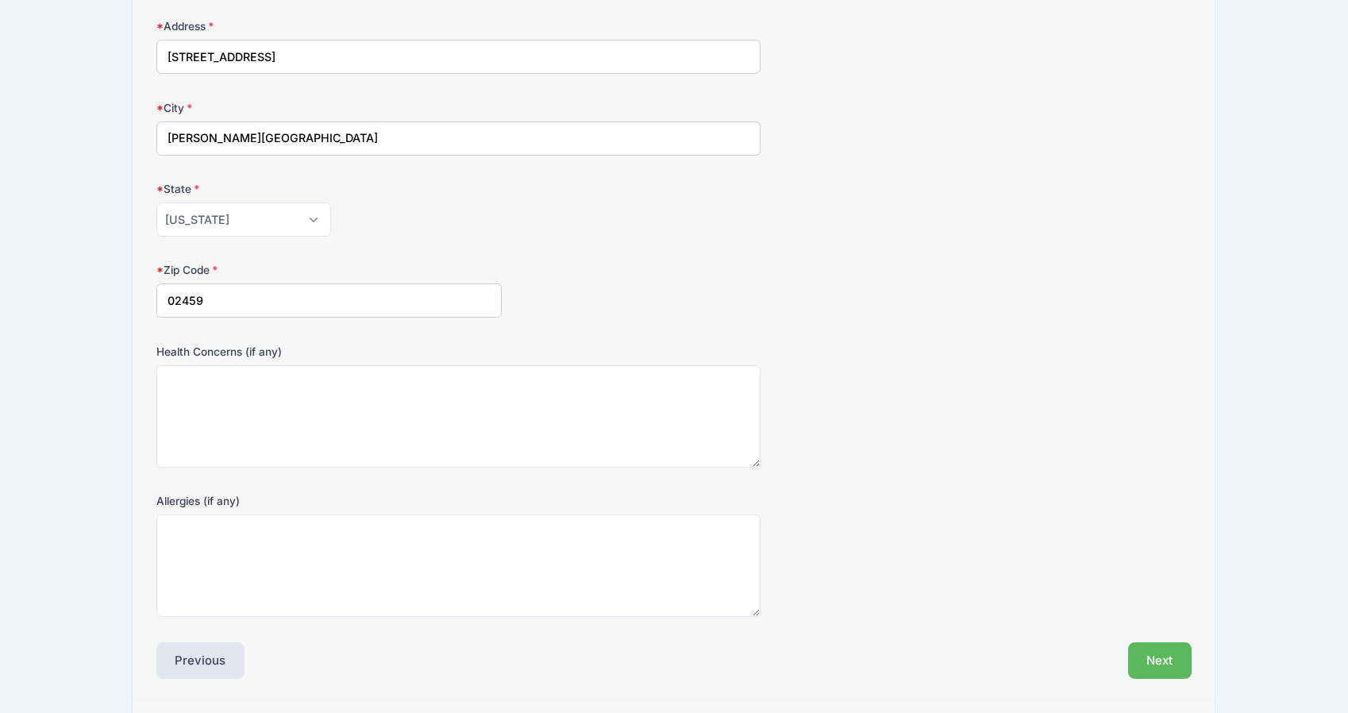
scroll to position [513, 0]
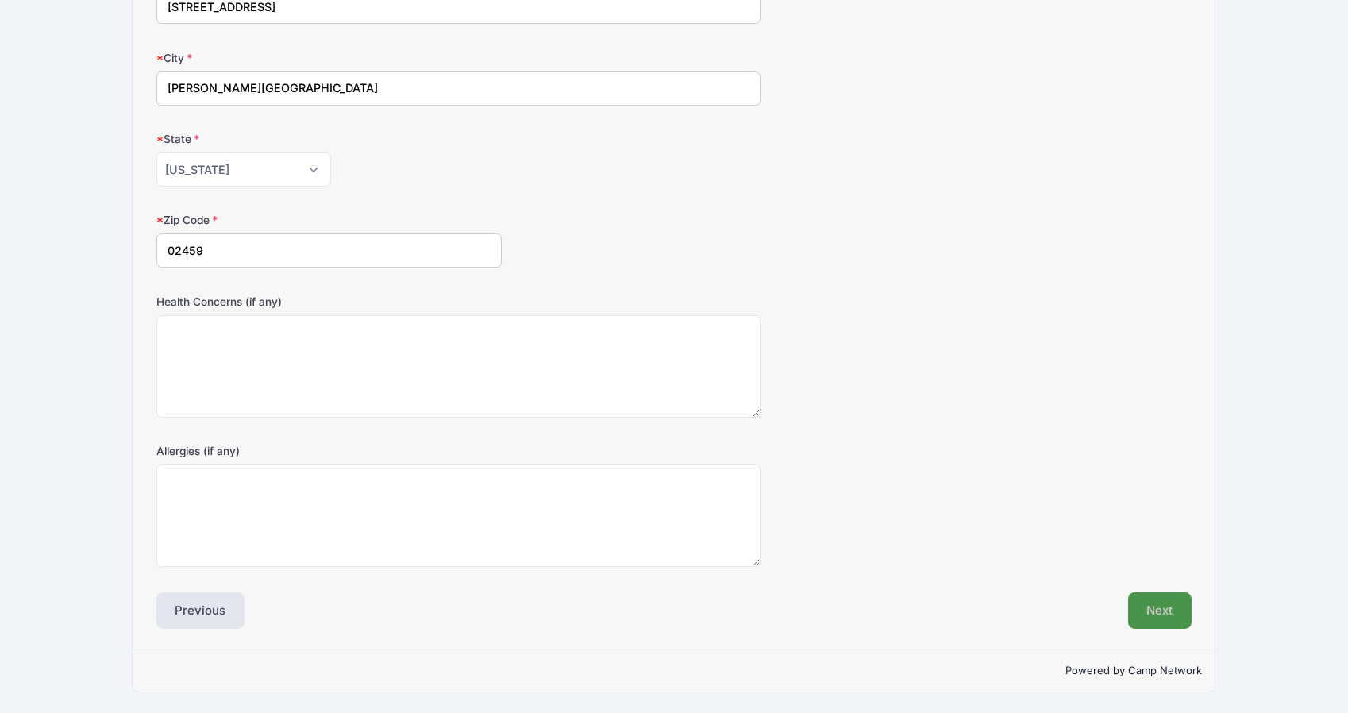
click at [1150, 599] on button "Next" at bounding box center [1160, 610] width 64 height 37
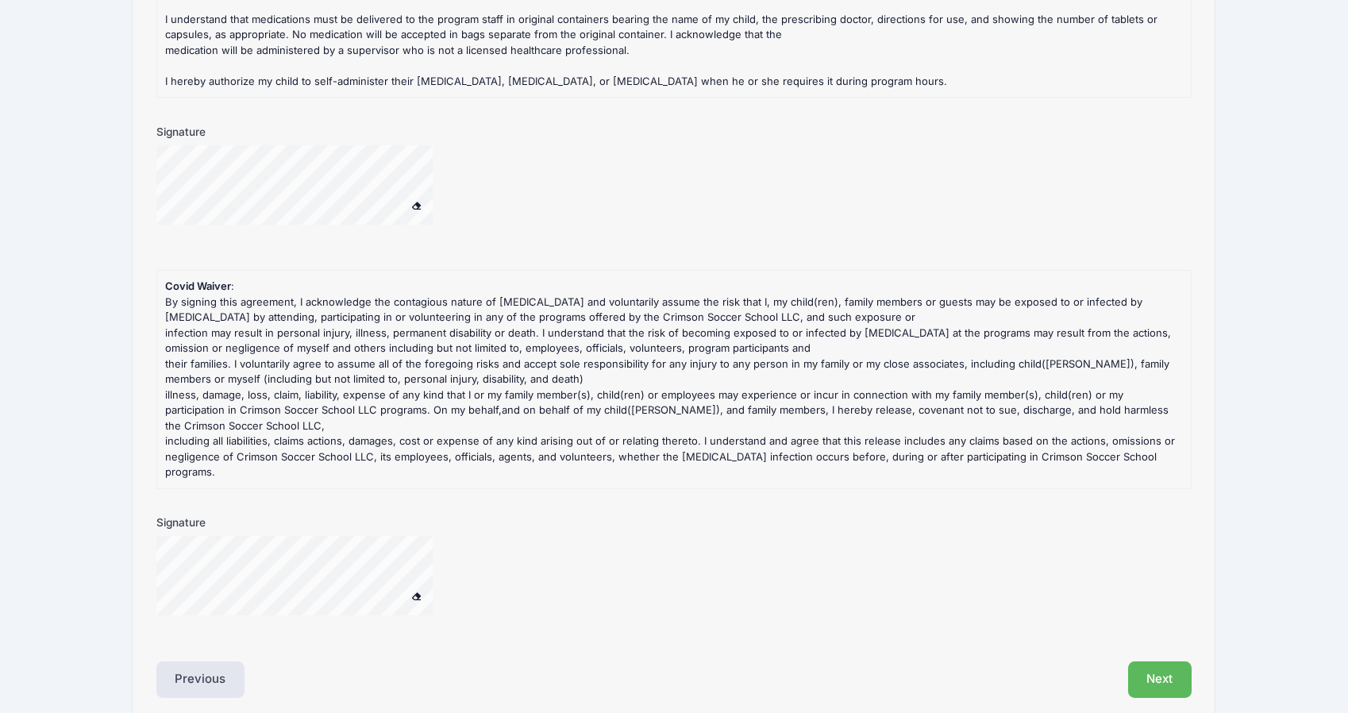
scroll to position [1958, 0]
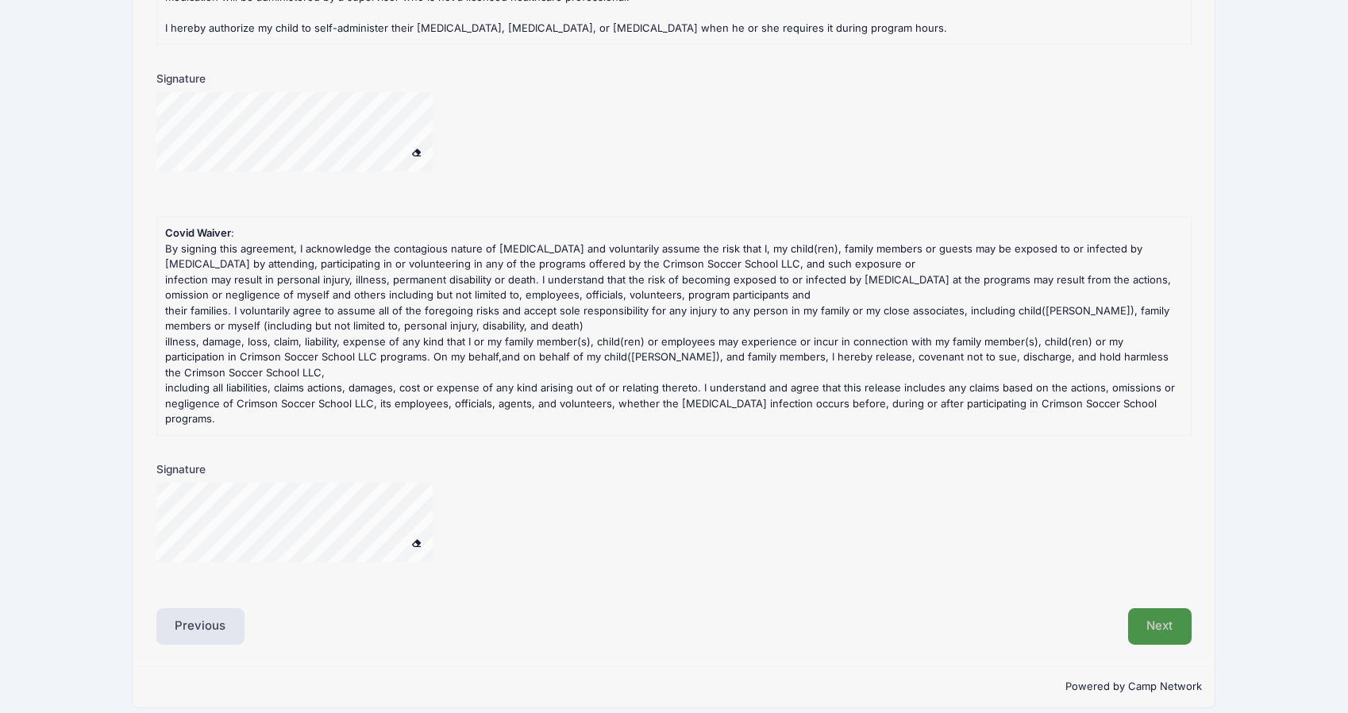
click at [1168, 611] on button "Next" at bounding box center [1160, 626] width 64 height 37
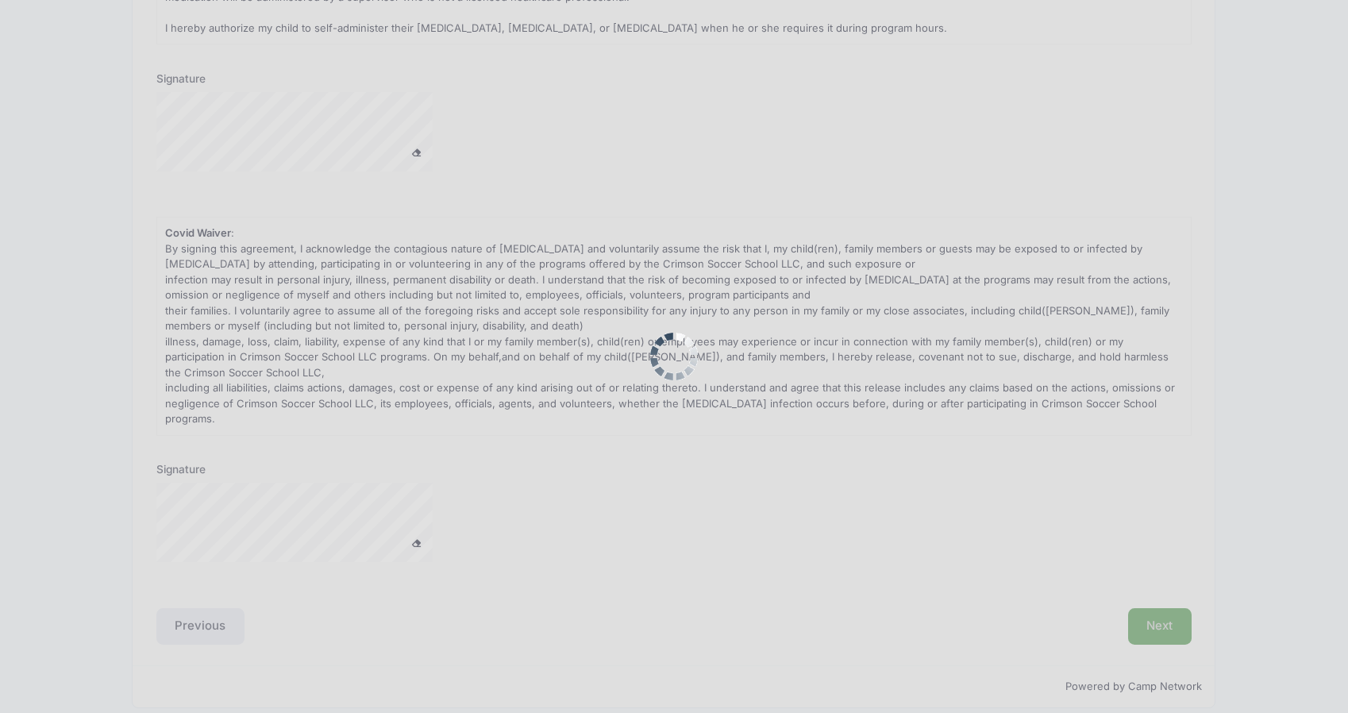
scroll to position [0, 0]
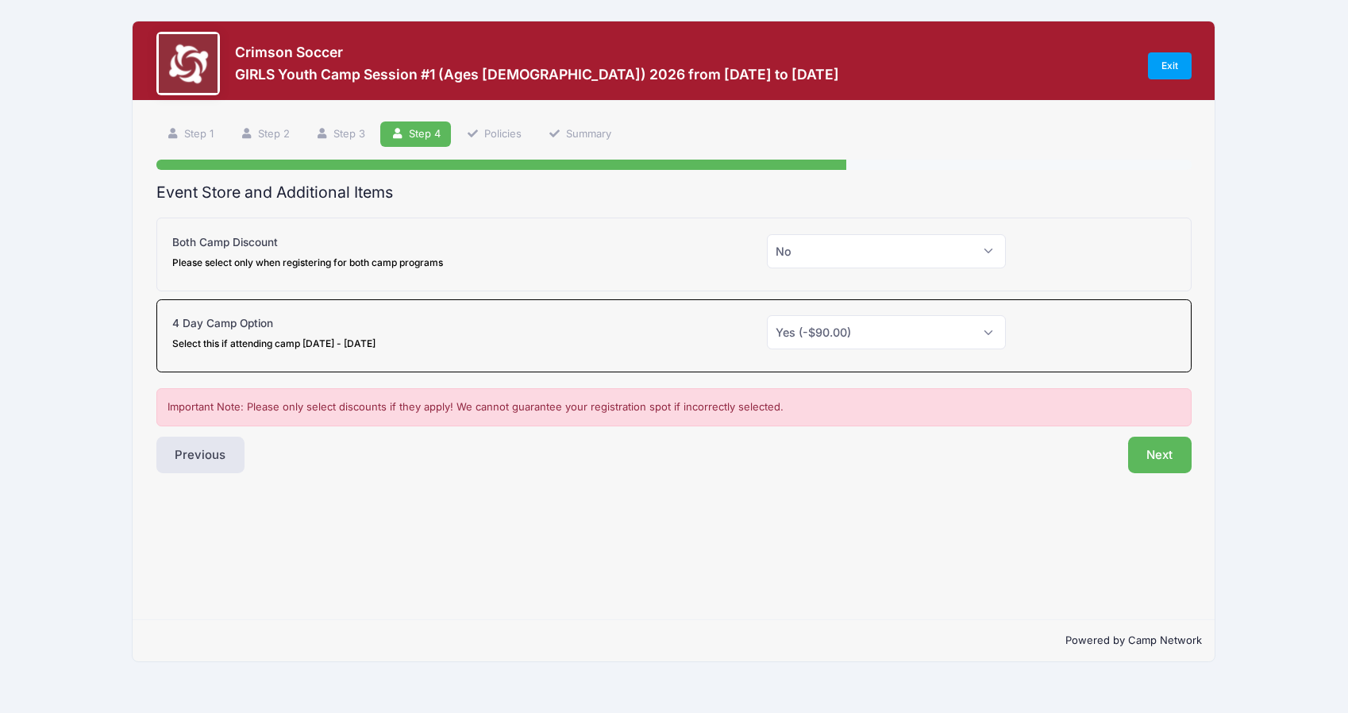
click at [1176, 48] on div "Crimson Soccer GIRLS Youth Camp Session #1 (Ages 6-13) 2026 from 06/22 to 06/26…" at bounding box center [674, 66] width 1036 height 68
click at [1173, 65] on link "Exit" at bounding box center [1170, 65] width 44 height 27
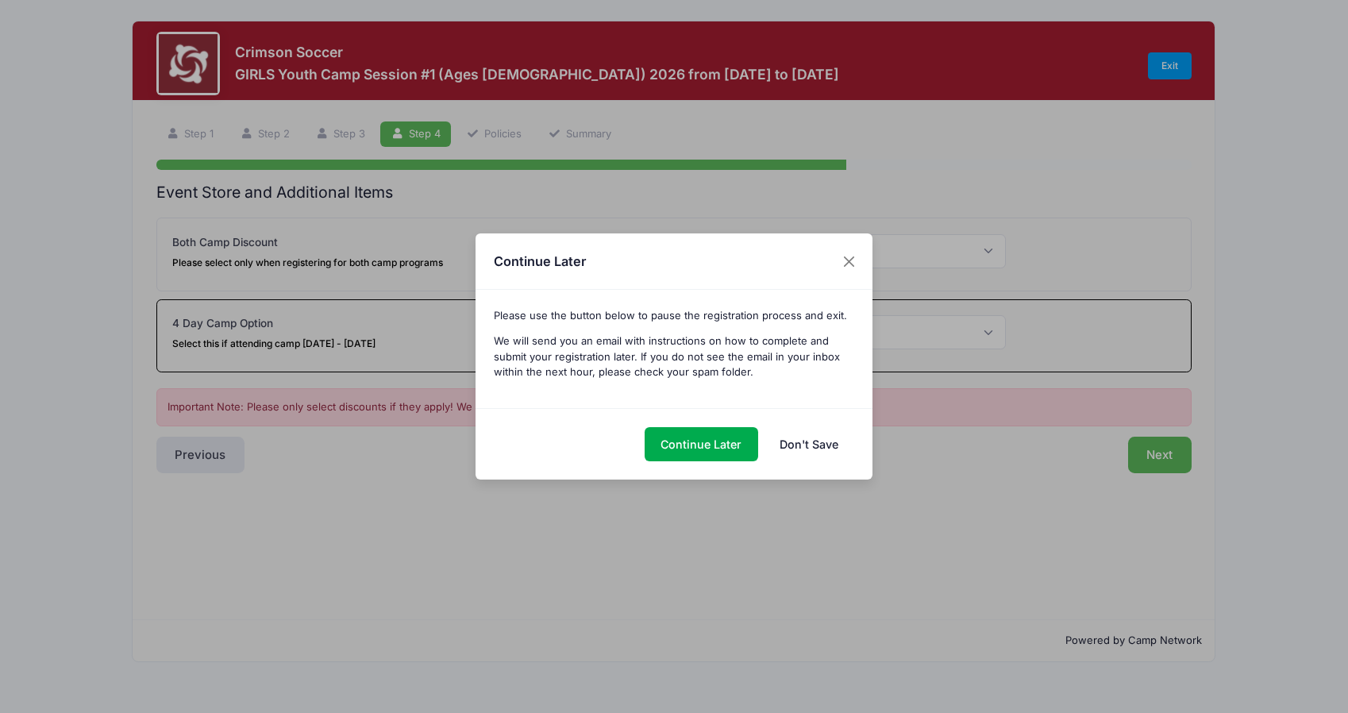
click at [804, 443] on link "Don't Save" at bounding box center [808, 444] width 91 height 34
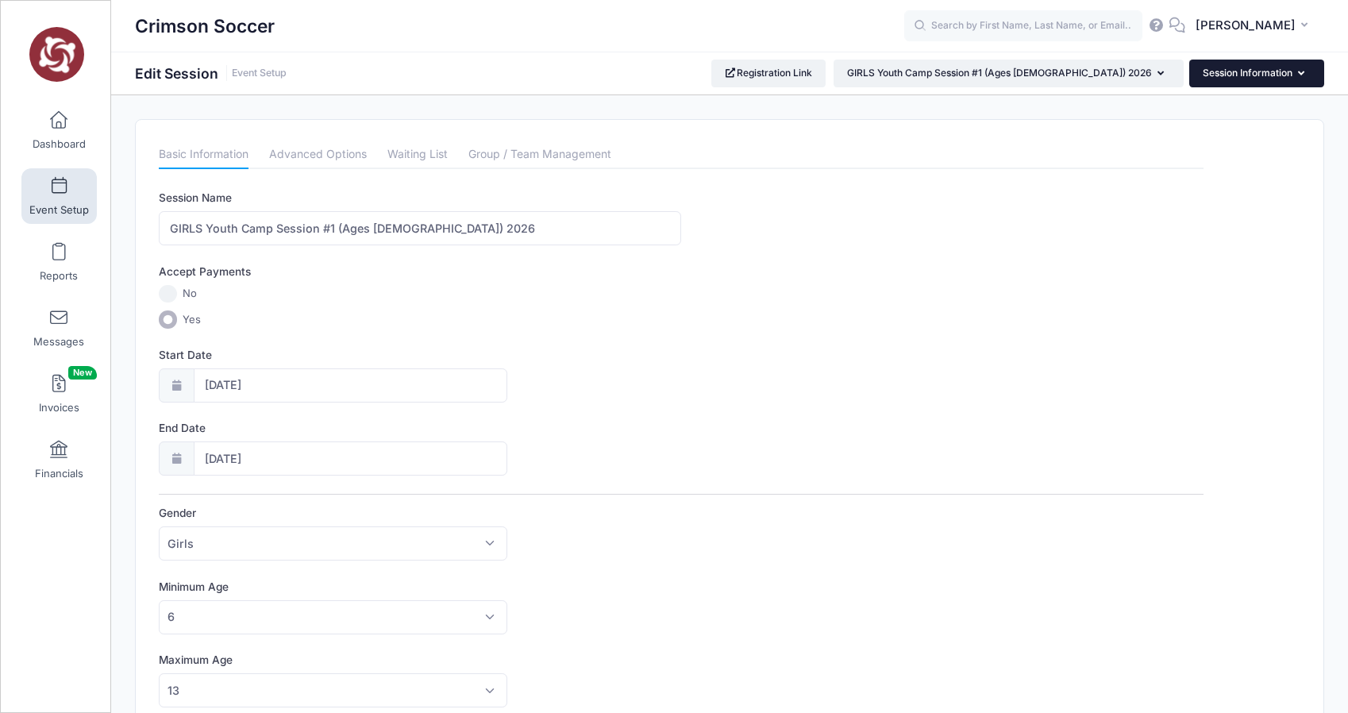
click at [1258, 75] on button "Session Information" at bounding box center [1256, 73] width 135 height 27
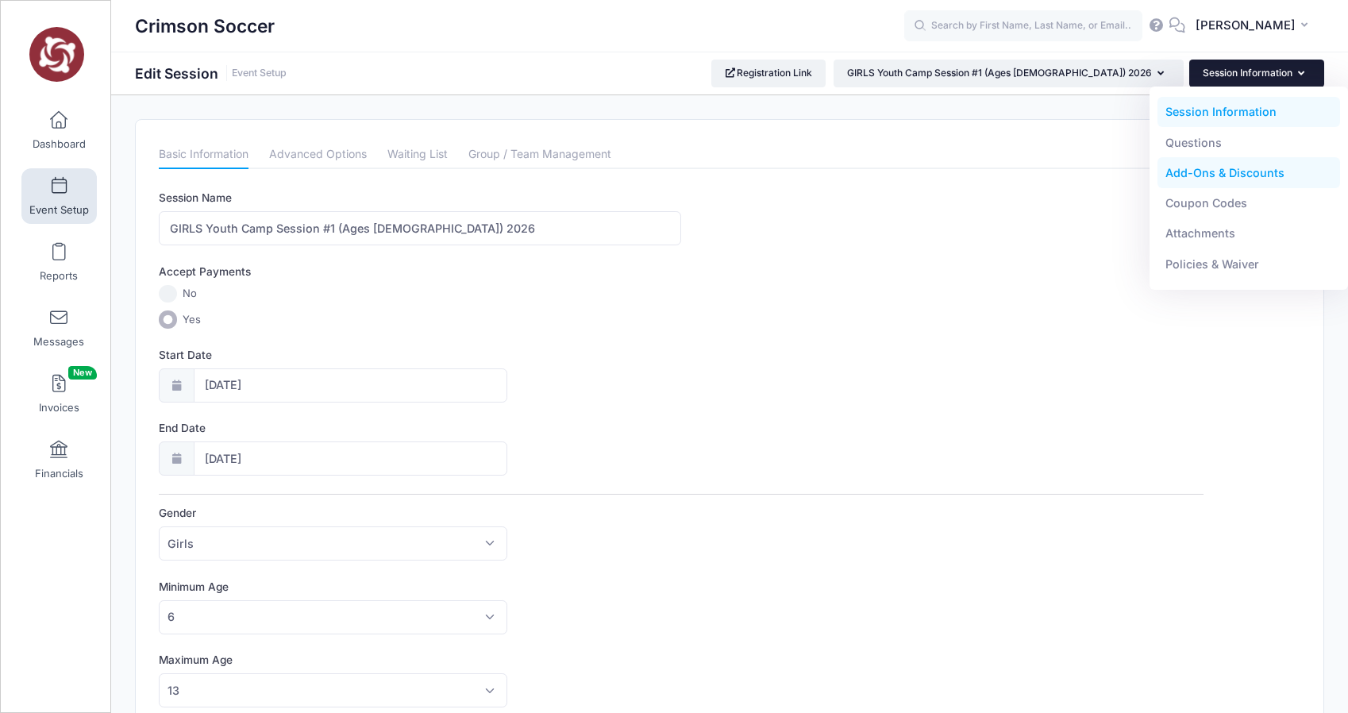
click at [1180, 170] on link "Add-Ons & Discounts" at bounding box center [1249, 173] width 183 height 30
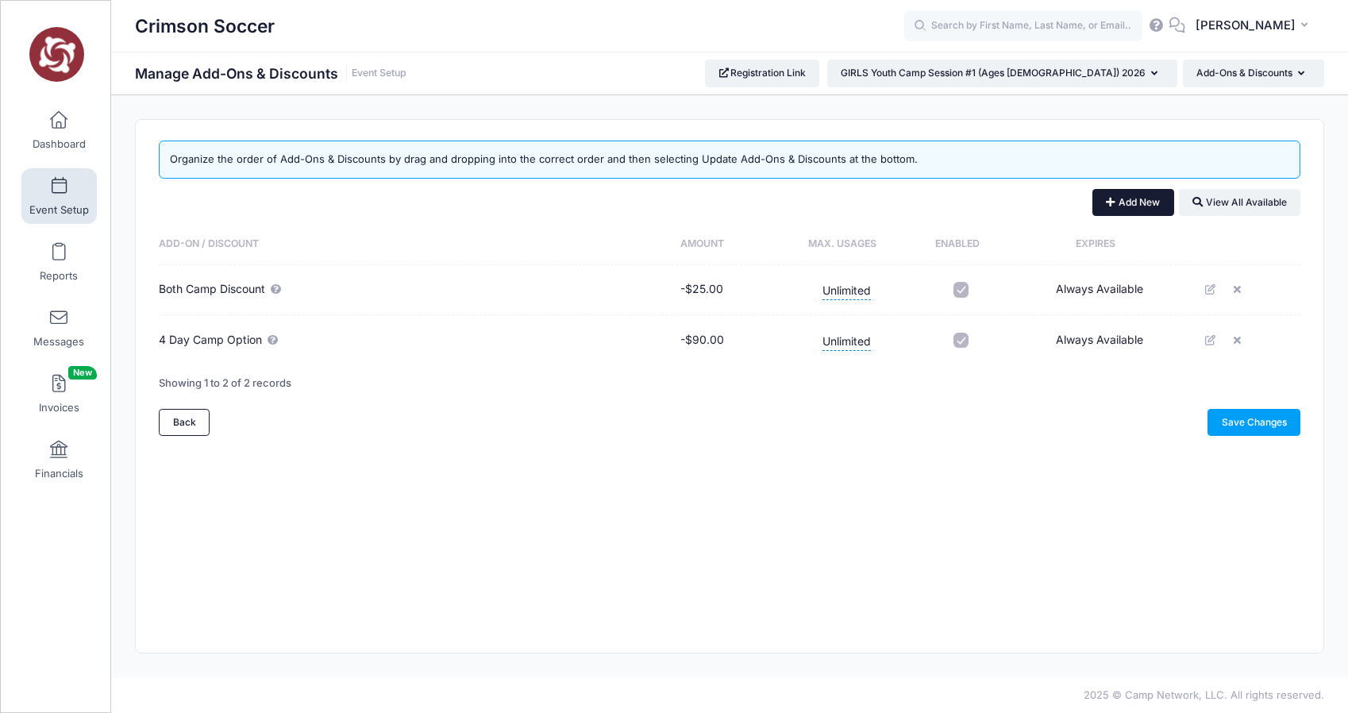
click at [1120, 199] on button "Add New" at bounding box center [1133, 202] width 82 height 27
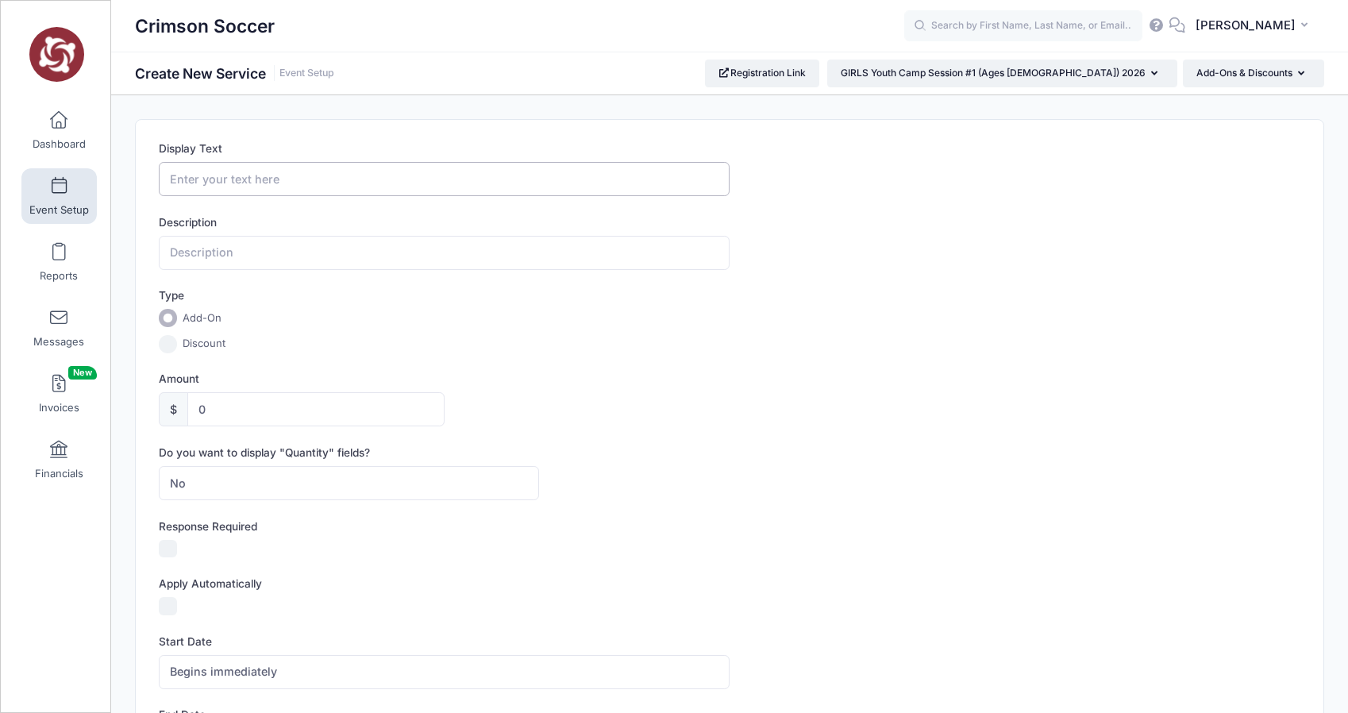
click at [213, 177] on input "Display Text" at bounding box center [444, 179] width 571 height 34
type input "Sibling Discount"
click at [205, 248] on input "text" at bounding box center [444, 253] width 571 height 34
type input "$25 per camper discount"
click at [168, 344] on input "Discount" at bounding box center [168, 344] width 18 height 18
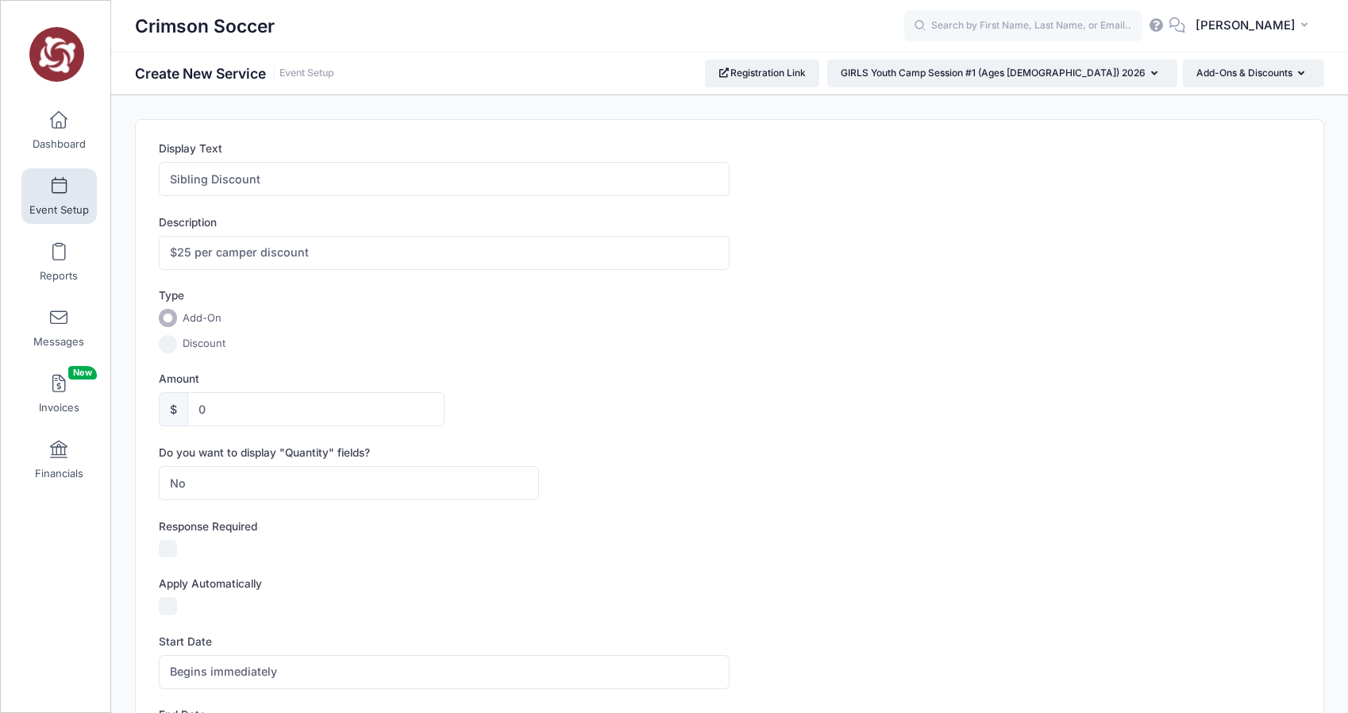
radio input "true"
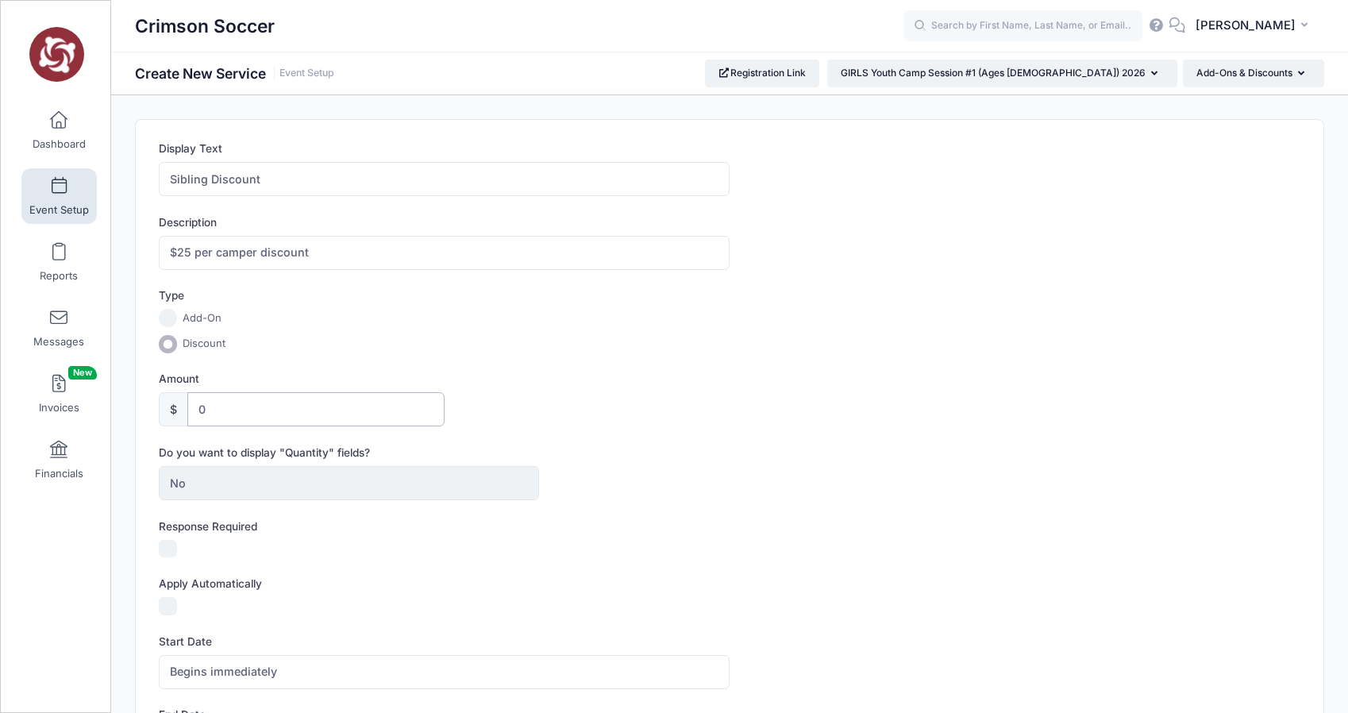
click at [224, 409] on input "0" at bounding box center [315, 409] width 256 height 34
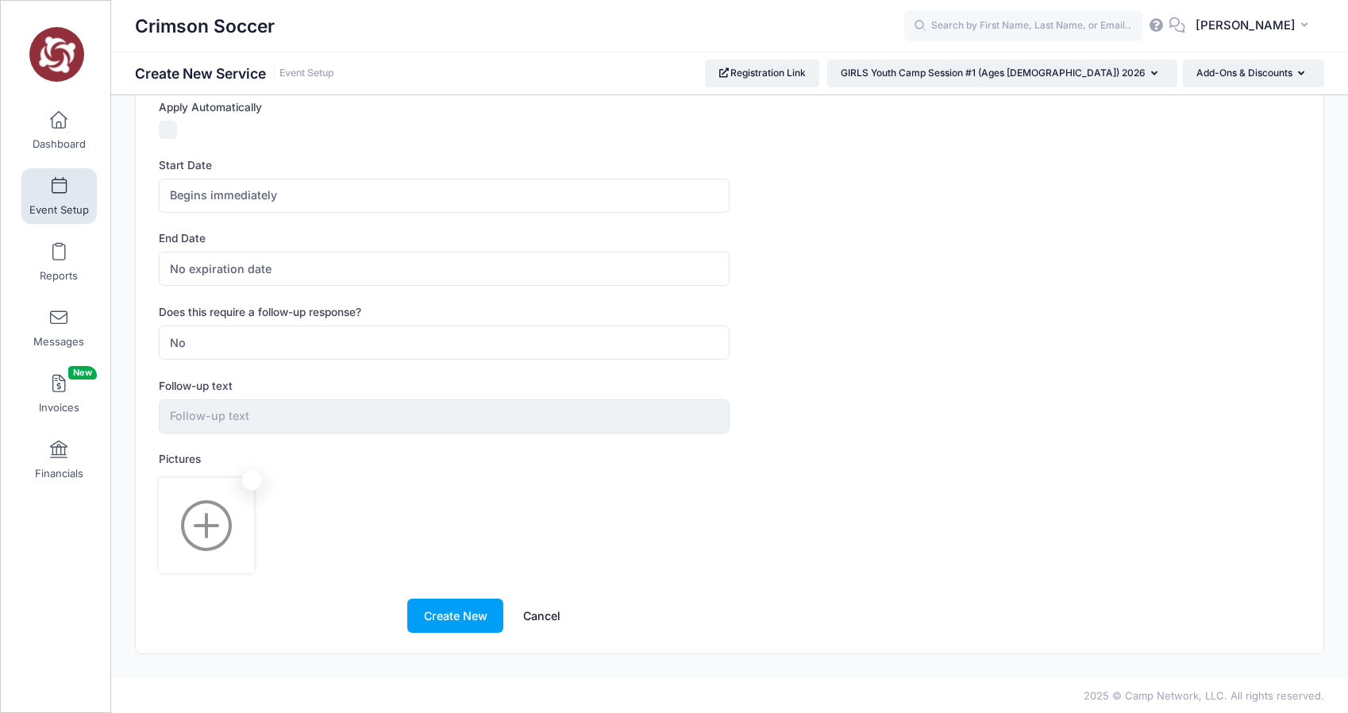
scroll to position [478, 0]
type input "25"
click at [450, 613] on button "Create New" at bounding box center [455, 614] width 96 height 34
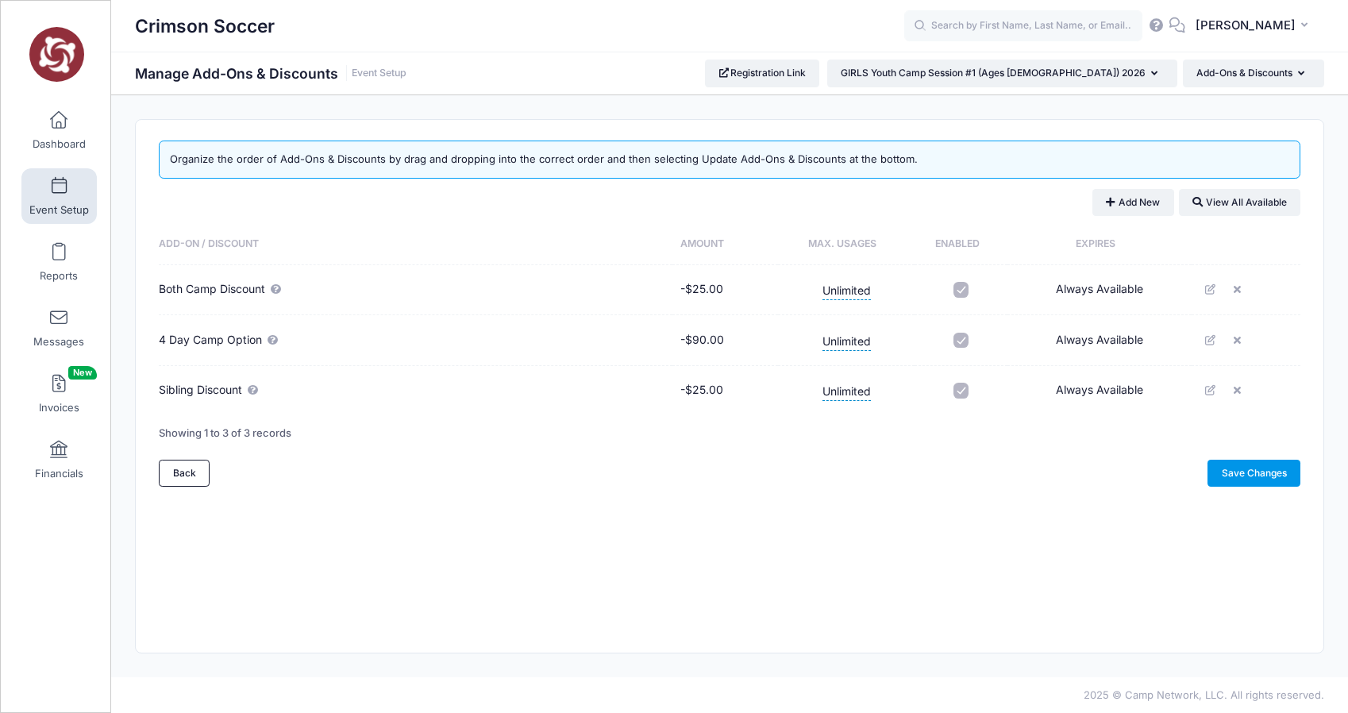
click at [1258, 481] on link "Save Changes" at bounding box center [1254, 473] width 93 height 27
click at [1232, 482] on link "Save Changes" at bounding box center [1254, 473] width 93 height 27
click at [1205, 393] on icon at bounding box center [1211, 390] width 13 height 10
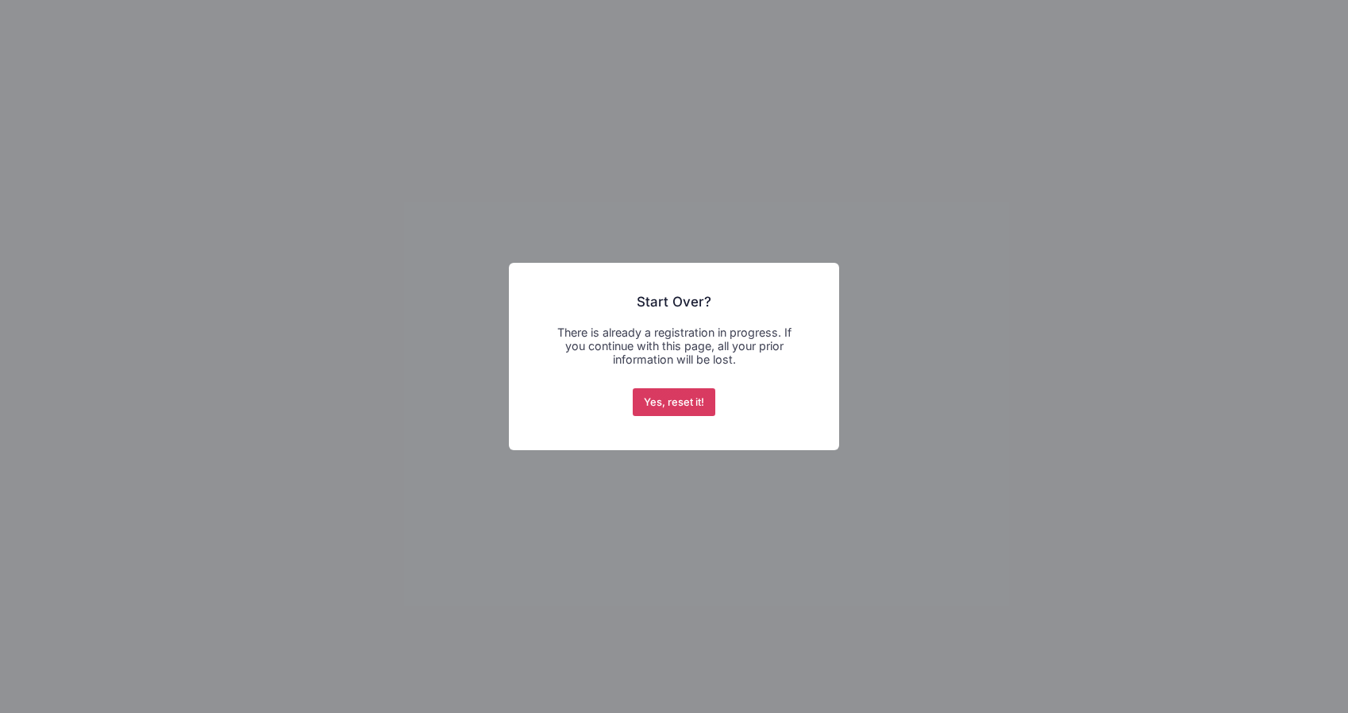
click at [672, 395] on button "Yes, reset it!" at bounding box center [674, 402] width 83 height 29
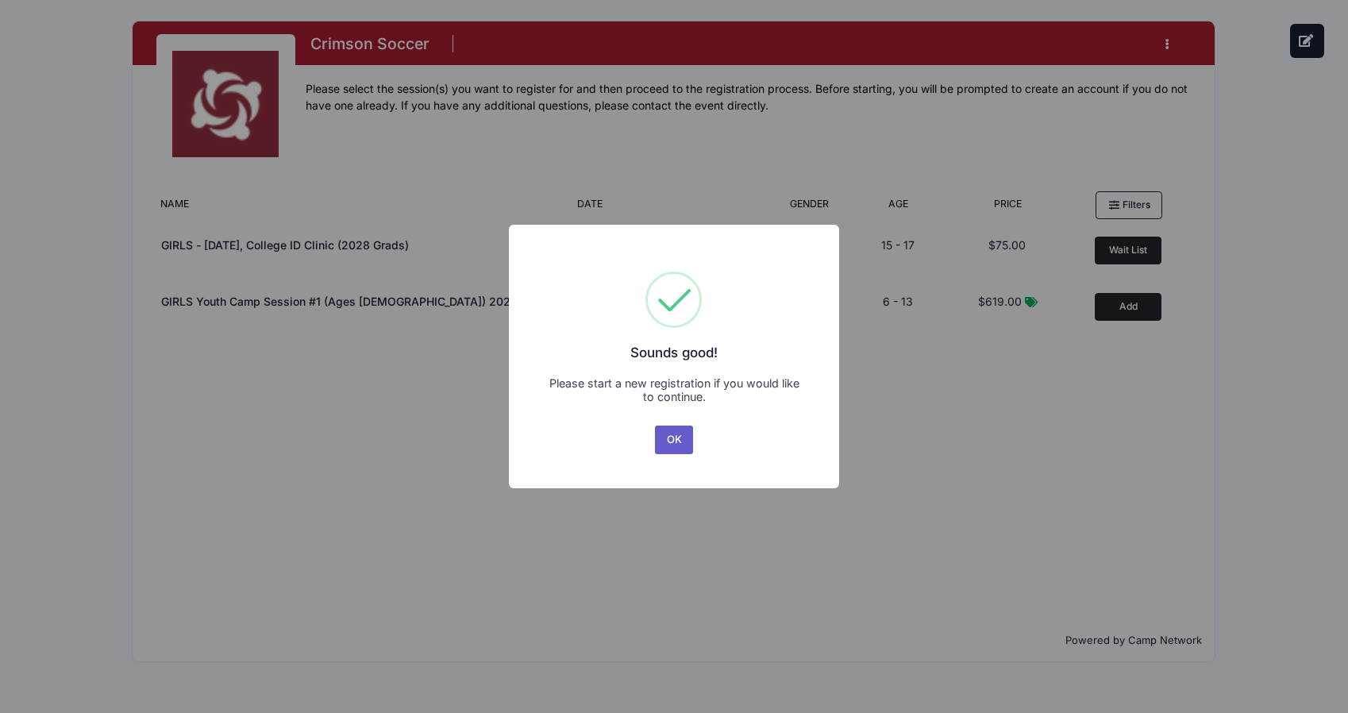
click at [665, 442] on button "OK" at bounding box center [674, 440] width 38 height 29
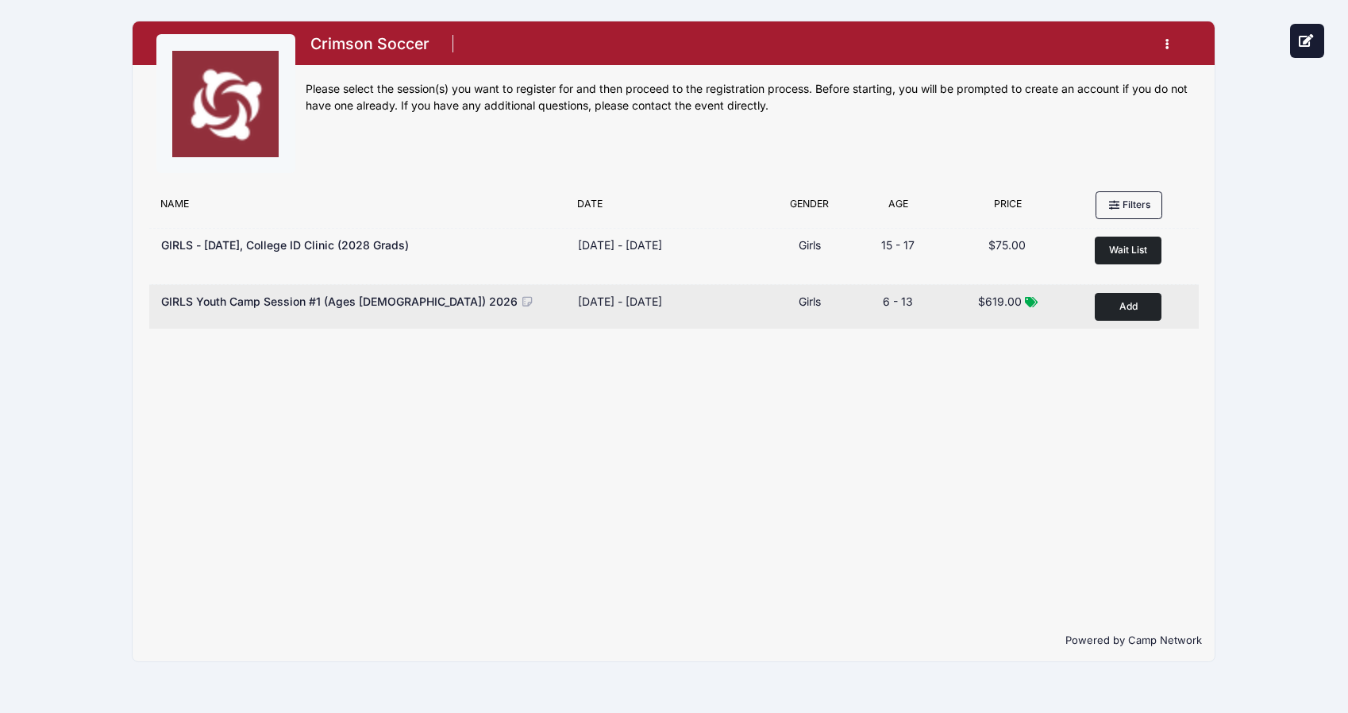
click at [1127, 306] on button "Add to Cart" at bounding box center [1128, 307] width 67 height 28
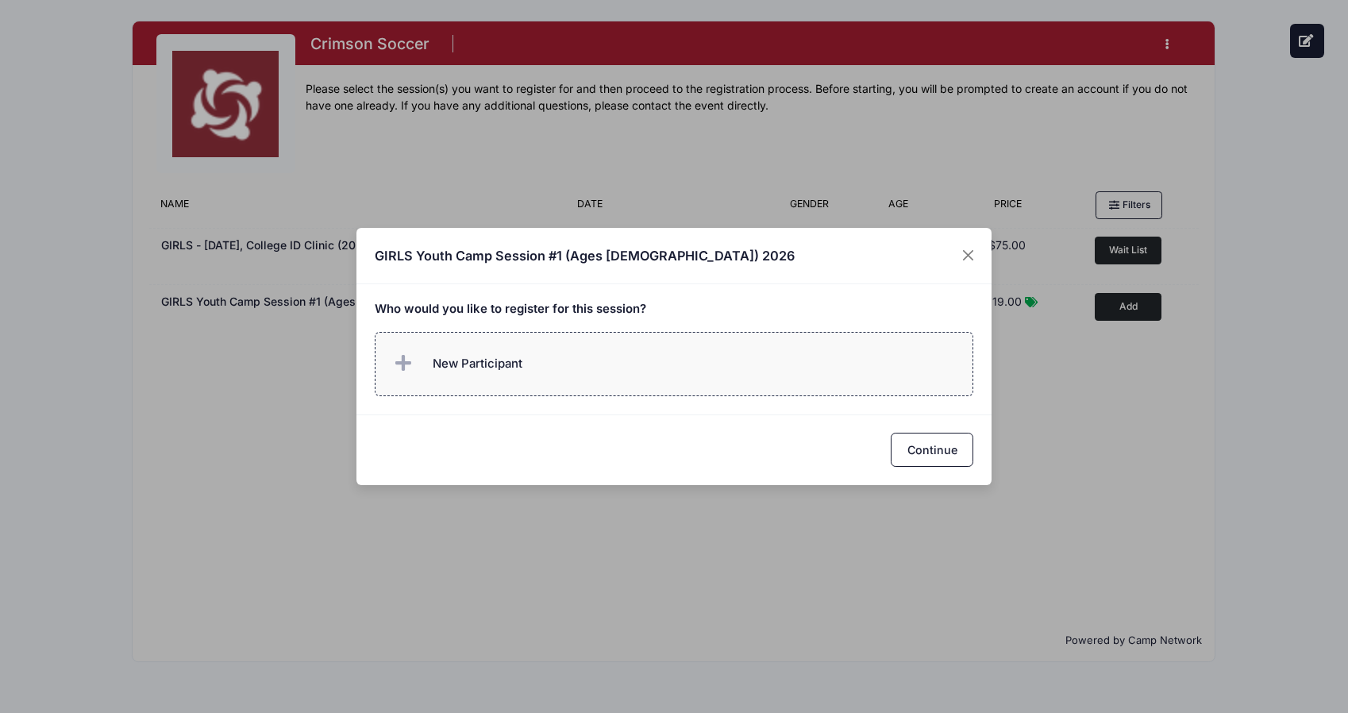
click at [623, 369] on label "New Participant" at bounding box center [674, 364] width 599 height 64
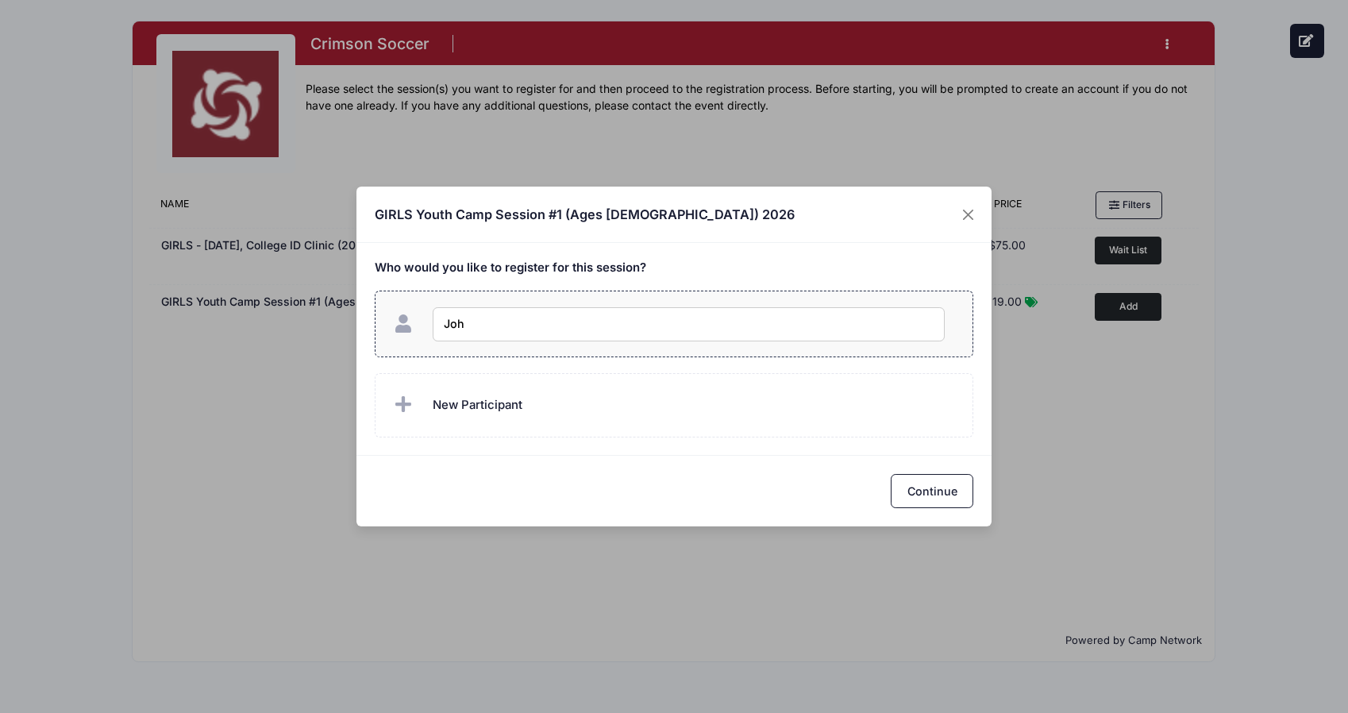
type input "John"
checkbox input "true"
click at [936, 492] on button "Continue" at bounding box center [932, 491] width 83 height 34
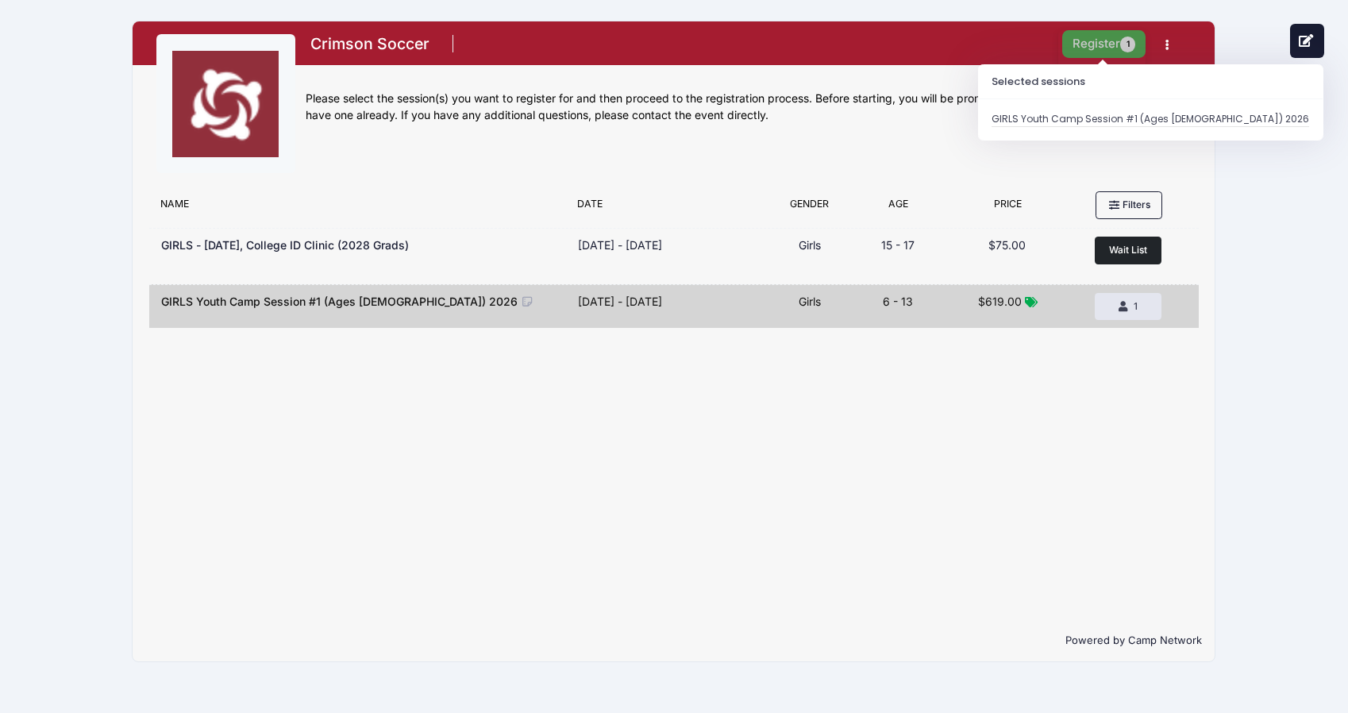
click at [1088, 41] on button "Register 1" at bounding box center [1104, 44] width 84 height 28
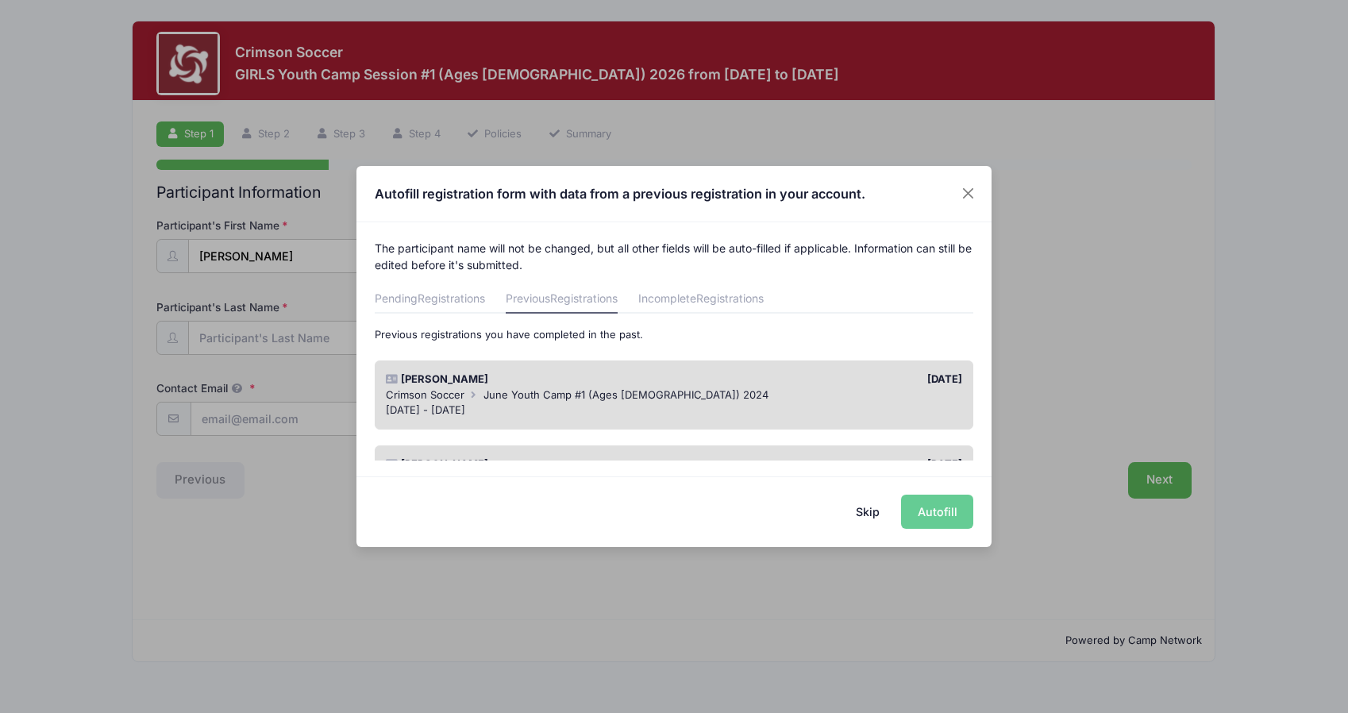
click at [867, 514] on button "Skip" at bounding box center [868, 512] width 56 height 34
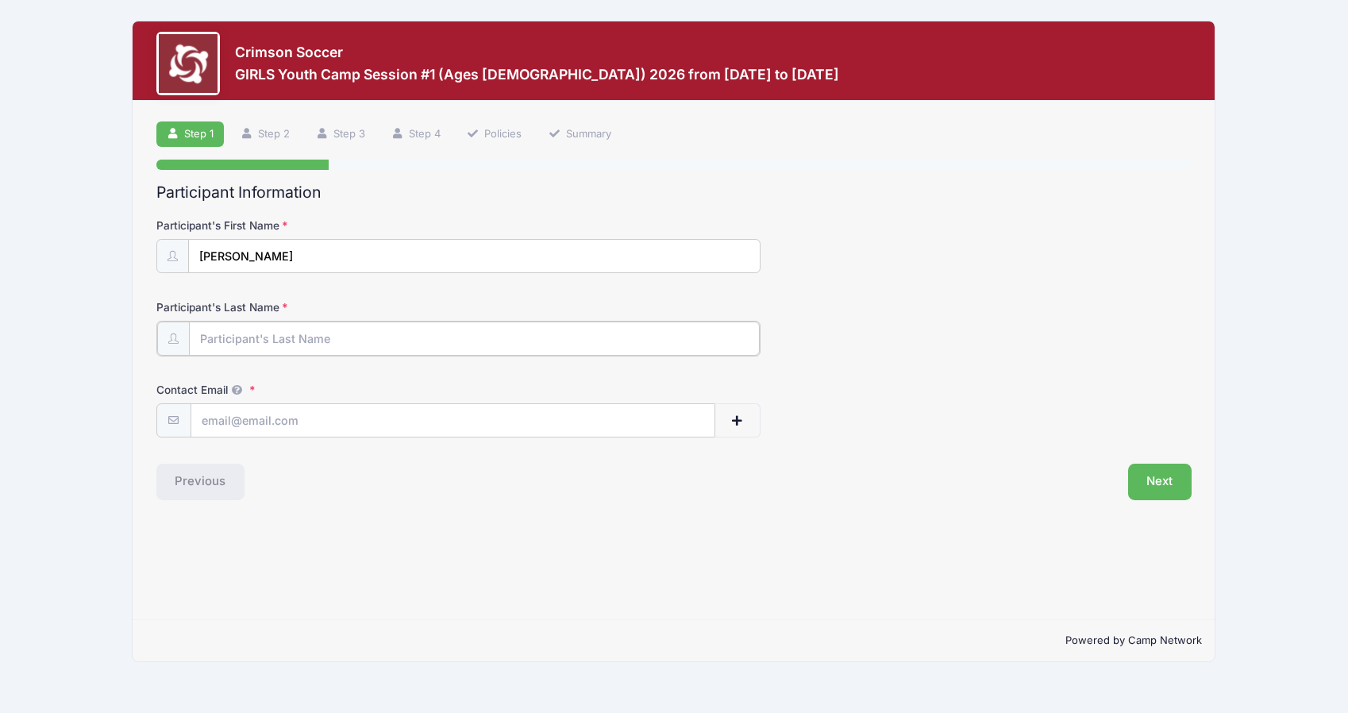
click at [372, 341] on input "Participant's Last Name" at bounding box center [474, 339] width 571 height 34
type input "Ham"
click at [225, 416] on input "Contact Email" at bounding box center [452, 420] width 523 height 34
type input "[PERSON_NAME][EMAIL_ADDRESS][DOMAIN_NAME]"
click at [1158, 489] on button "Next" at bounding box center [1160, 480] width 64 height 37
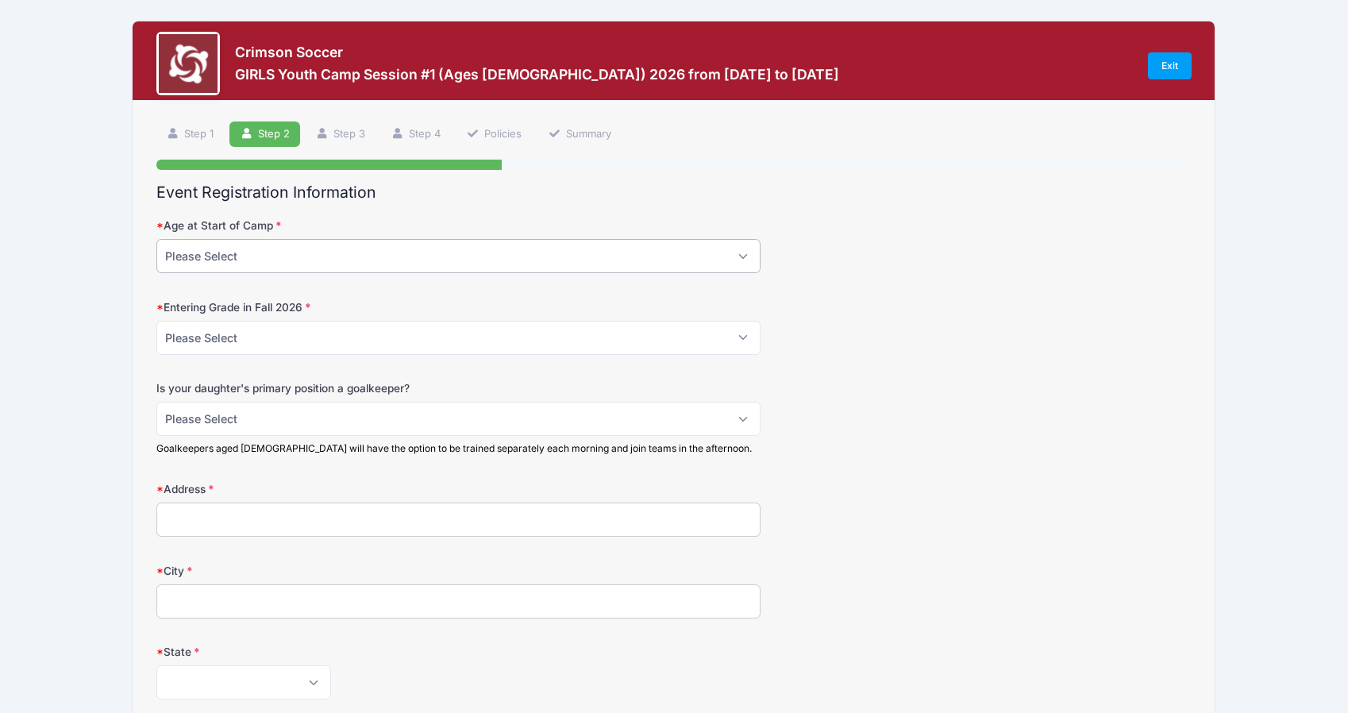
click at [289, 262] on select "Please Select 5 6 7 8 9 10 11 12 13" at bounding box center [458, 256] width 604 height 34
select select "10"
click at [156, 239] on select "Please Select 5 6 7 8 9 10 11 12 13" at bounding box center [458, 256] width 604 height 34
click at [241, 337] on select "Please Select 1st 2nd 3rd 4th 5th 6th 7th 8th" at bounding box center [458, 338] width 604 height 34
select select "6th"
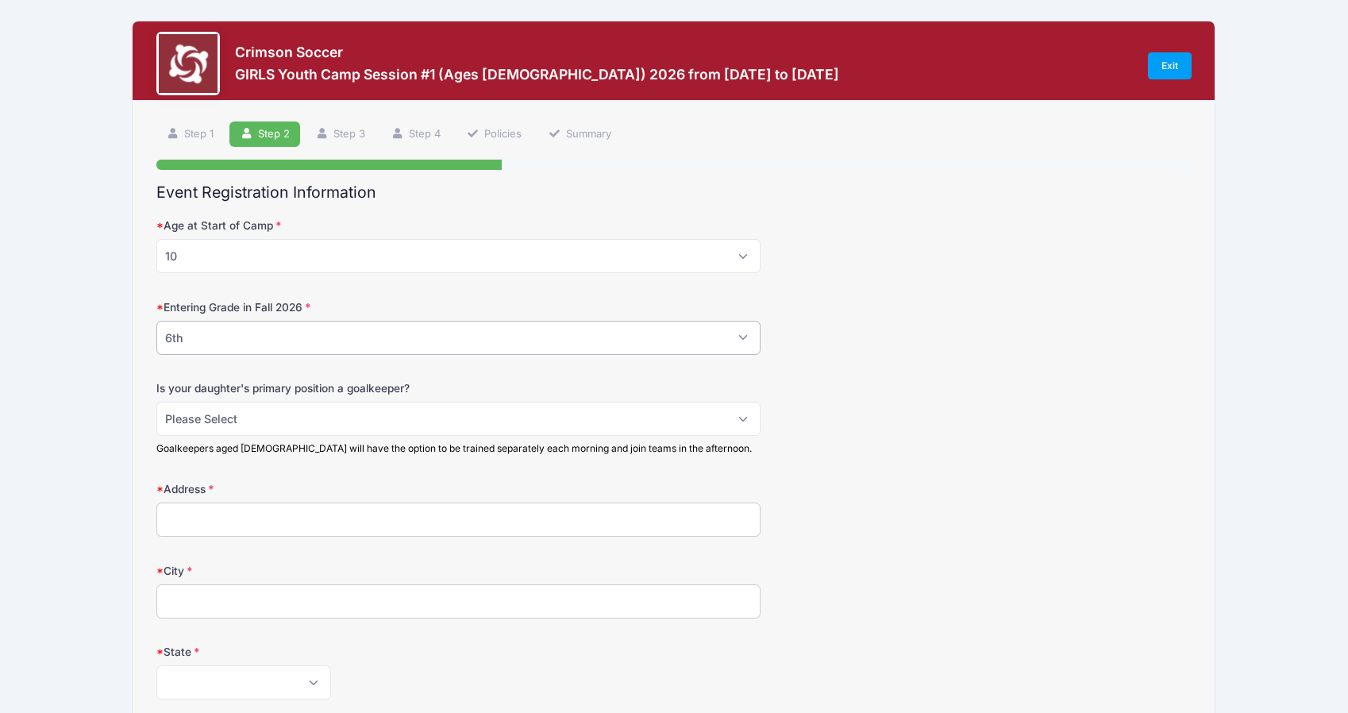
click at [156, 321] on select "Please Select 1st 2nd 3rd 4th 5th 6th 7th 8th" at bounding box center [458, 338] width 604 height 34
click at [264, 422] on select "Please Select No Yes" at bounding box center [458, 419] width 604 height 34
select select "No"
click at [156, 402] on select "Please Select No Yes" at bounding box center [458, 419] width 604 height 34
click at [225, 521] on input "Address" at bounding box center [458, 520] width 604 height 34
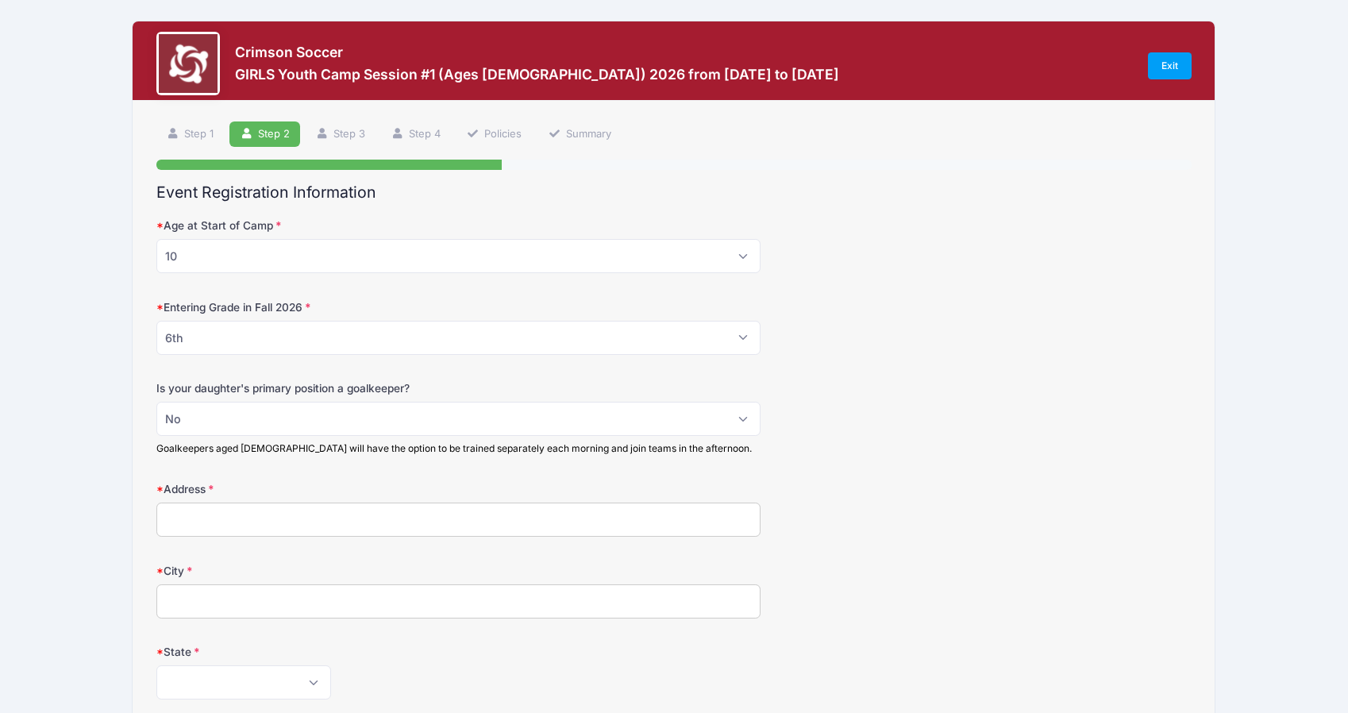
type input "9 Burdean Road"
type input "Newton Center"
select select "MA"
type input "02459"
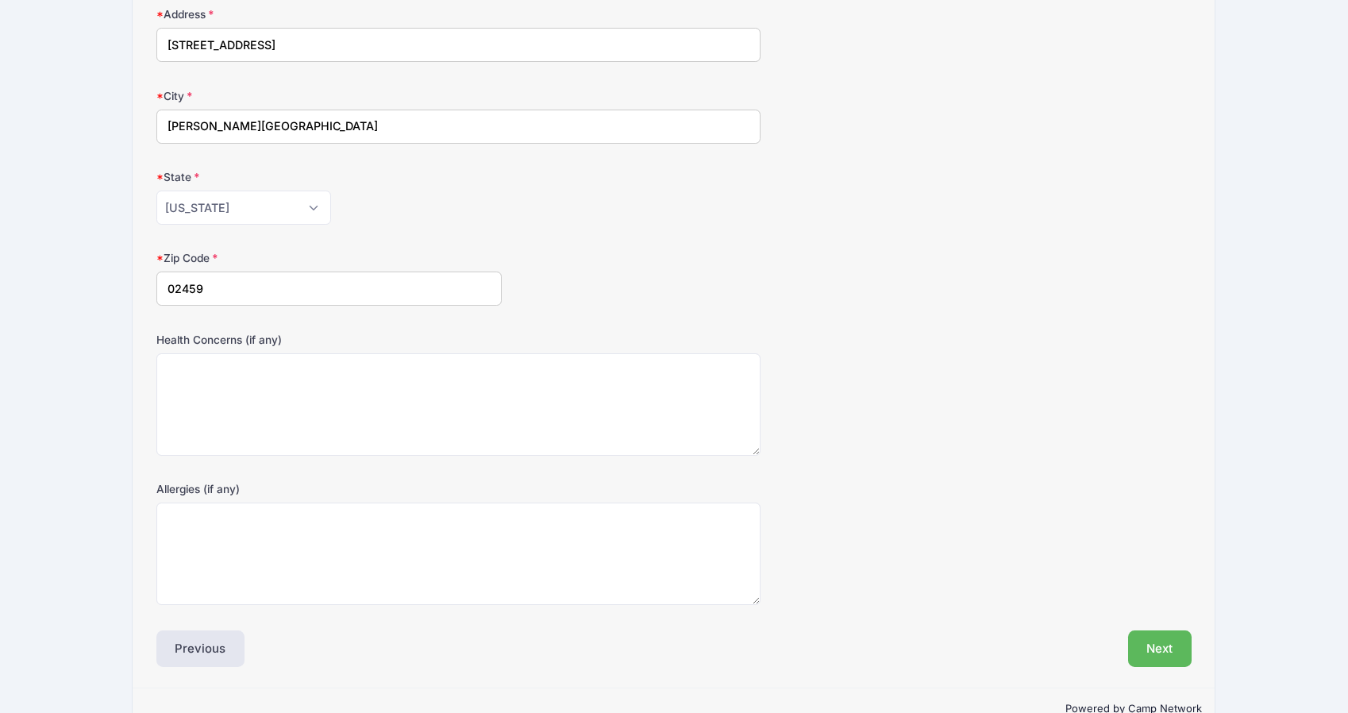
scroll to position [513, 0]
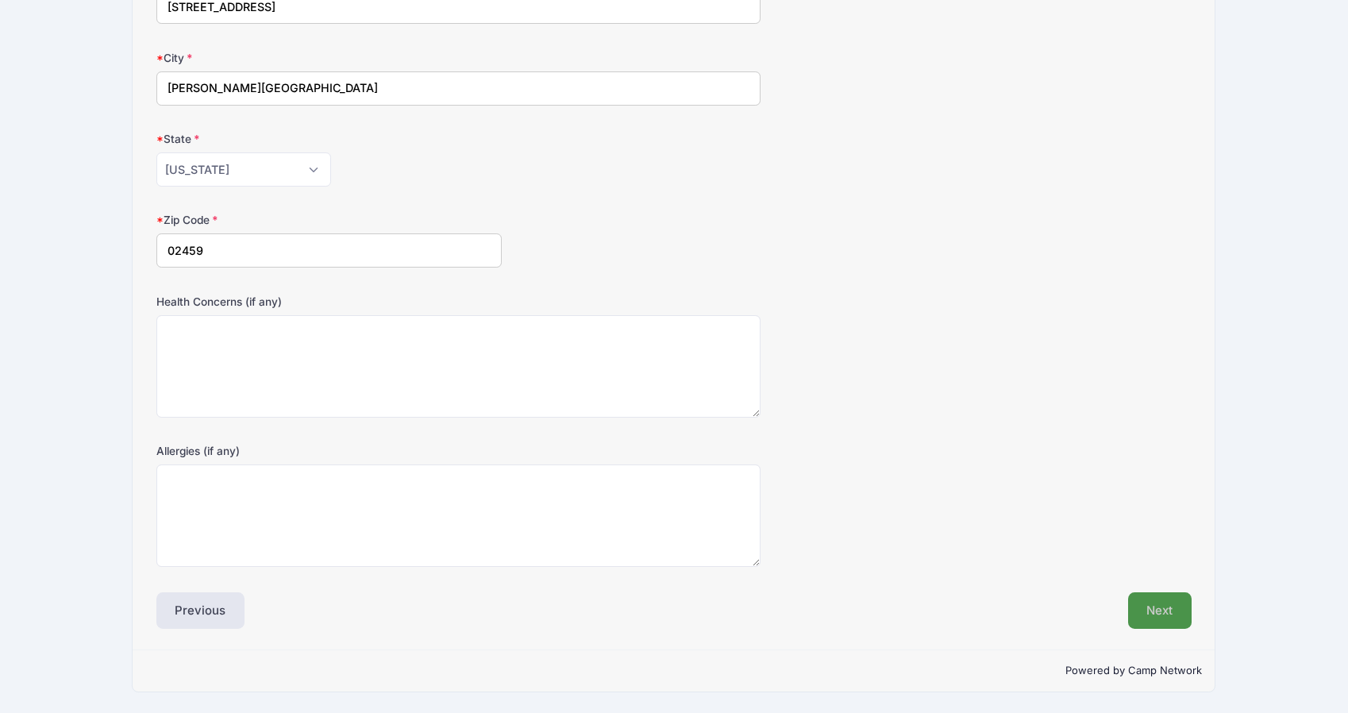
click at [1154, 615] on button "Next" at bounding box center [1160, 610] width 64 height 37
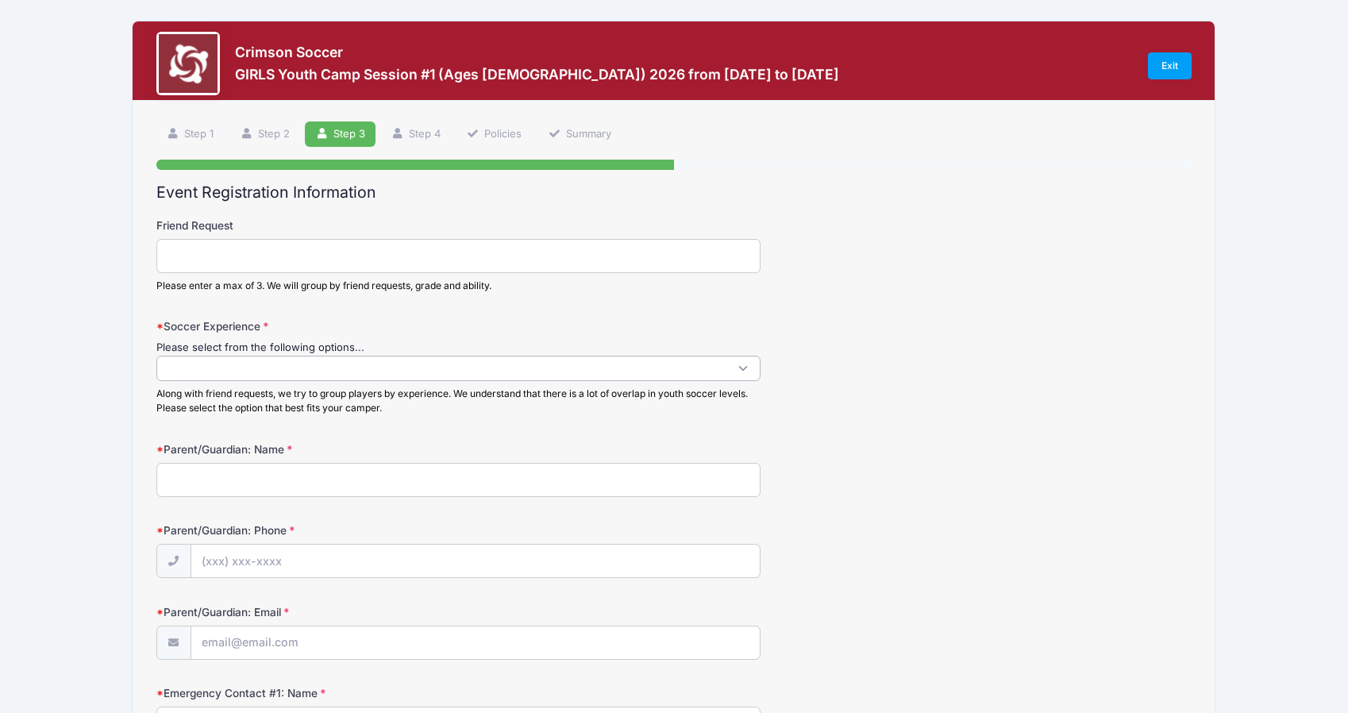
scroll to position [1, 0]
click at [360, 362] on span at bounding box center [458, 368] width 604 height 25
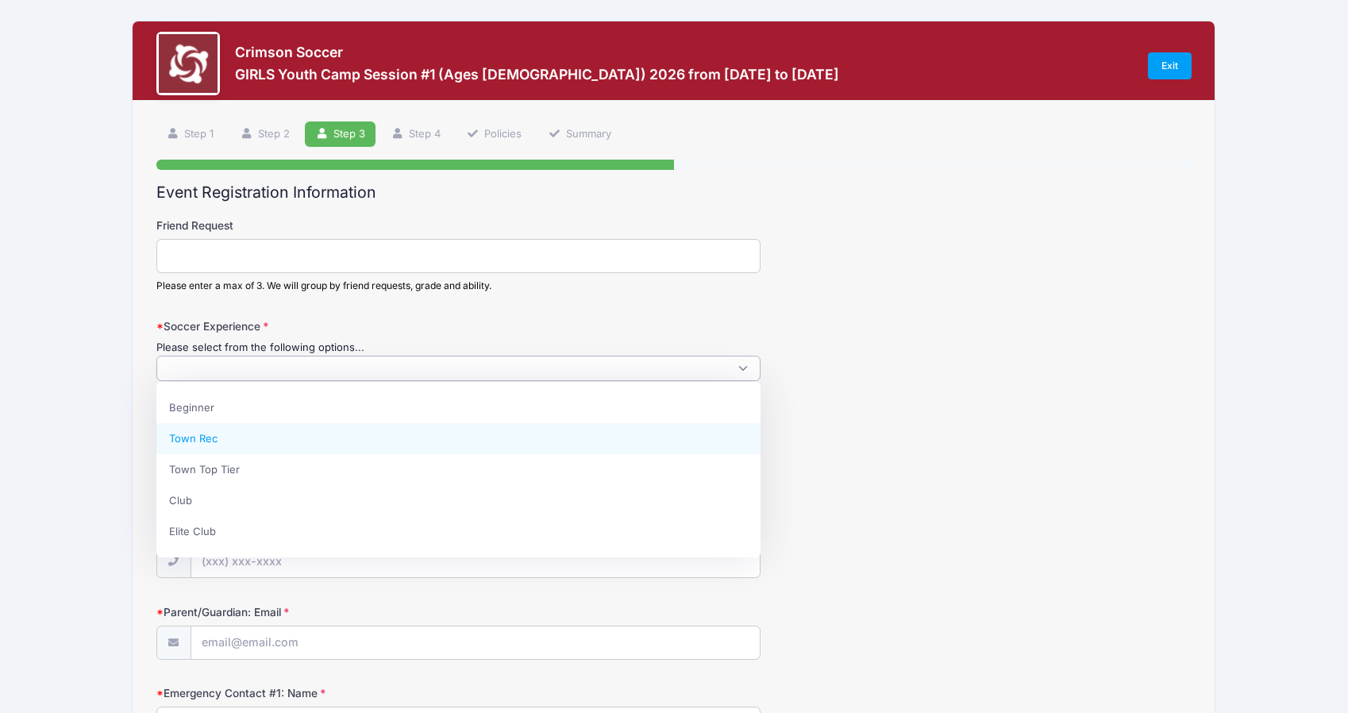
select select "Town Rec"
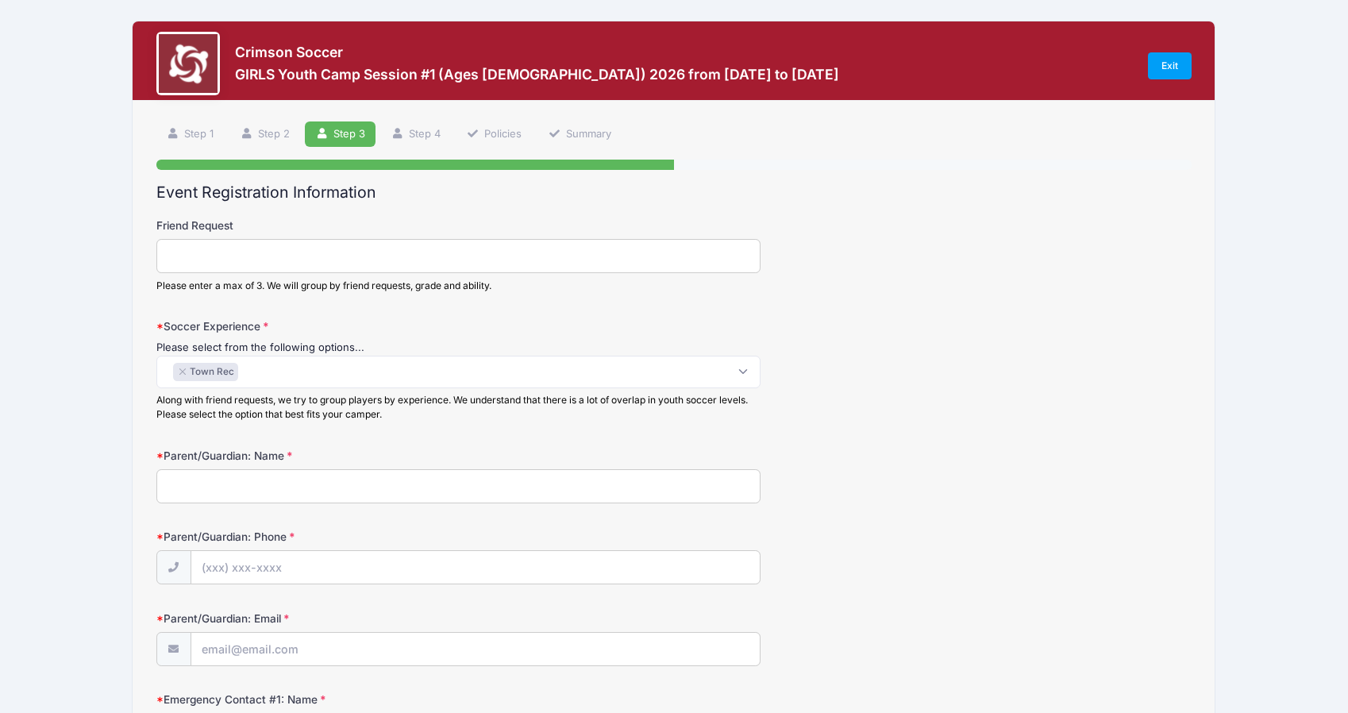
click at [319, 491] on input "Parent/Guardian: Name" at bounding box center [458, 486] width 604 height 34
type input "Chris"
click at [307, 563] on input "Parent/Guardian: Phone" at bounding box center [475, 568] width 568 height 34
type input "(617) 480-6438"
type input "hamblin@g.harvard.edu"
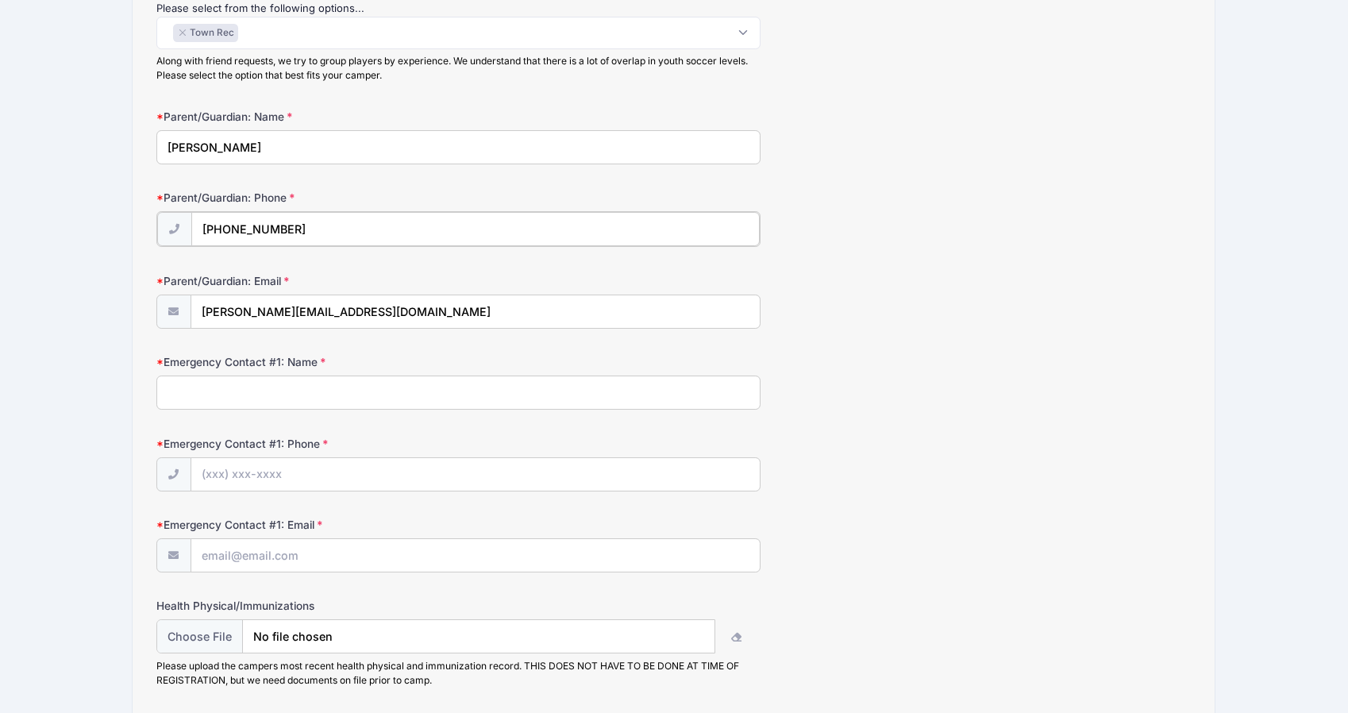
scroll to position [464, 0]
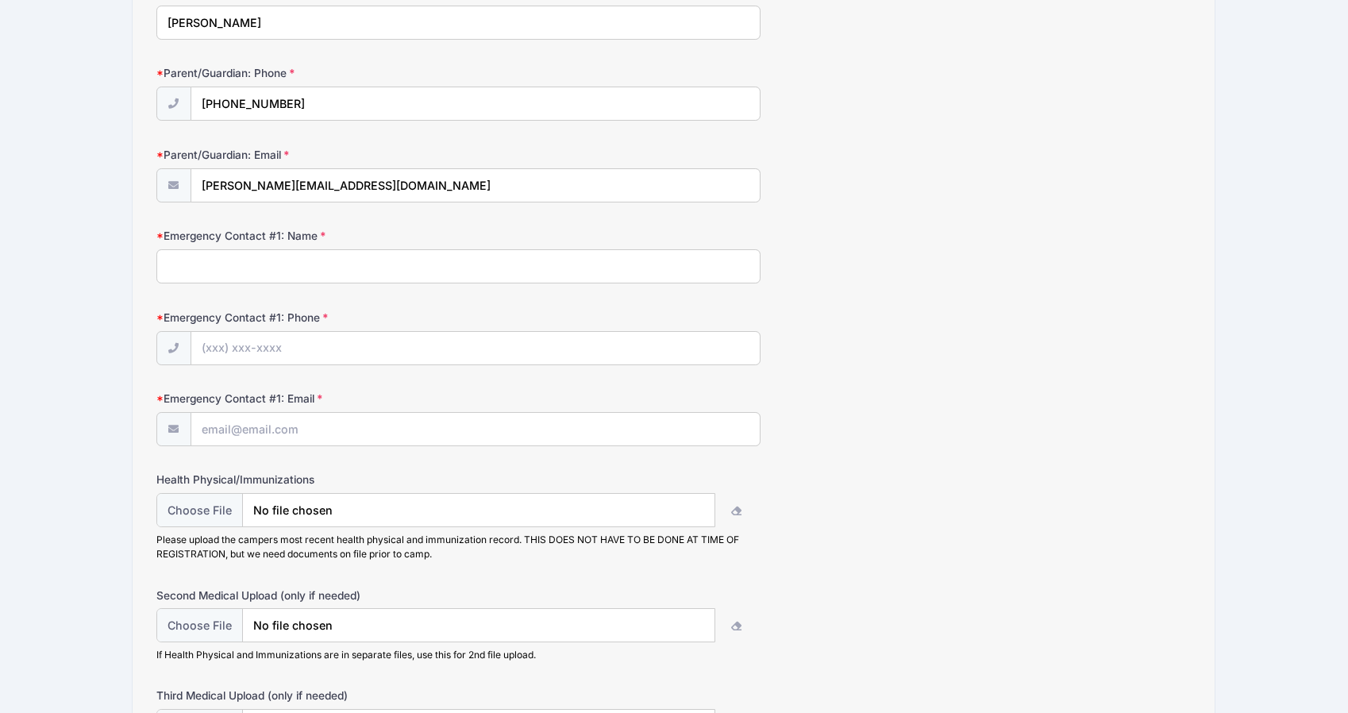
click at [296, 261] on input "Emergency Contact #1: Name" at bounding box center [458, 266] width 604 height 34
type input "Eliz"
click at [313, 347] on input "Emergency Contact #1: Phone" at bounding box center [475, 349] width 568 height 34
type input "(617) 480-6438"
click at [302, 426] on input "Emergency Contact #1: Email" at bounding box center [475, 430] width 568 height 34
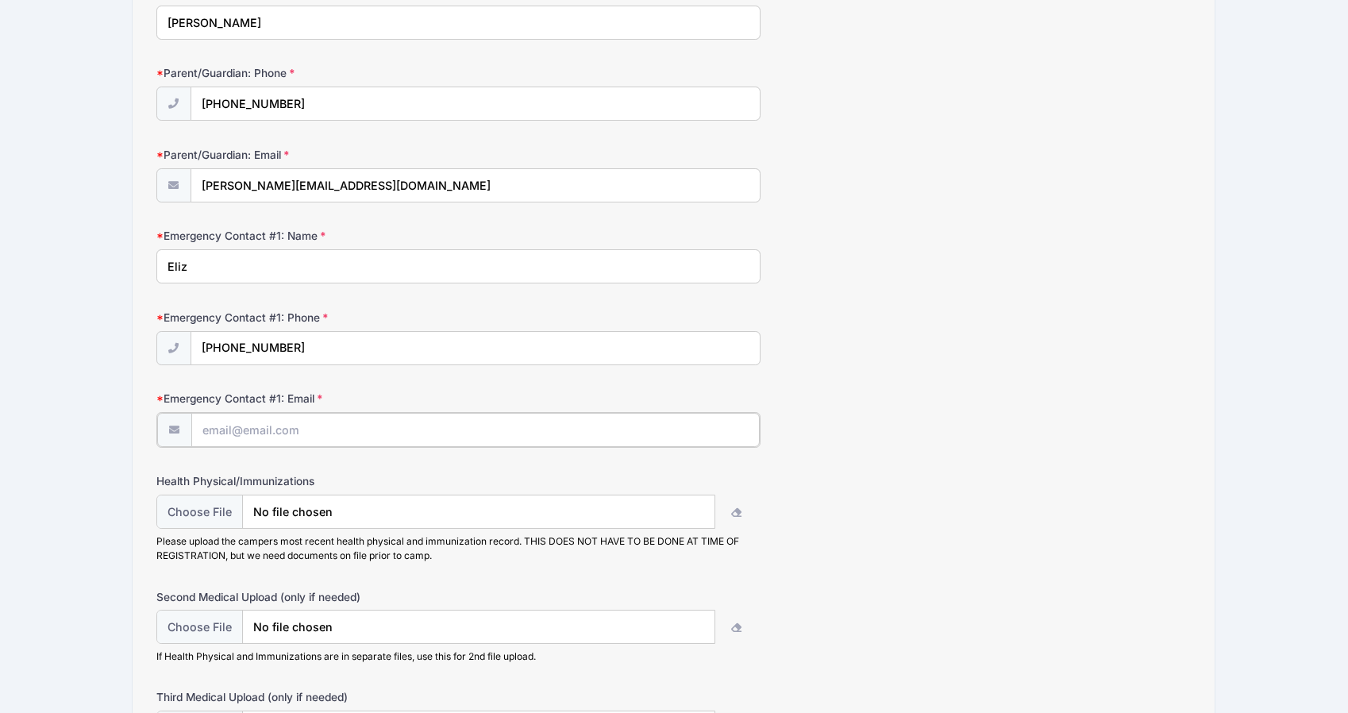
type input "hamblin@g.harvard.edu"
type input "Harvard Women's Soccer"
type input "6174806438"
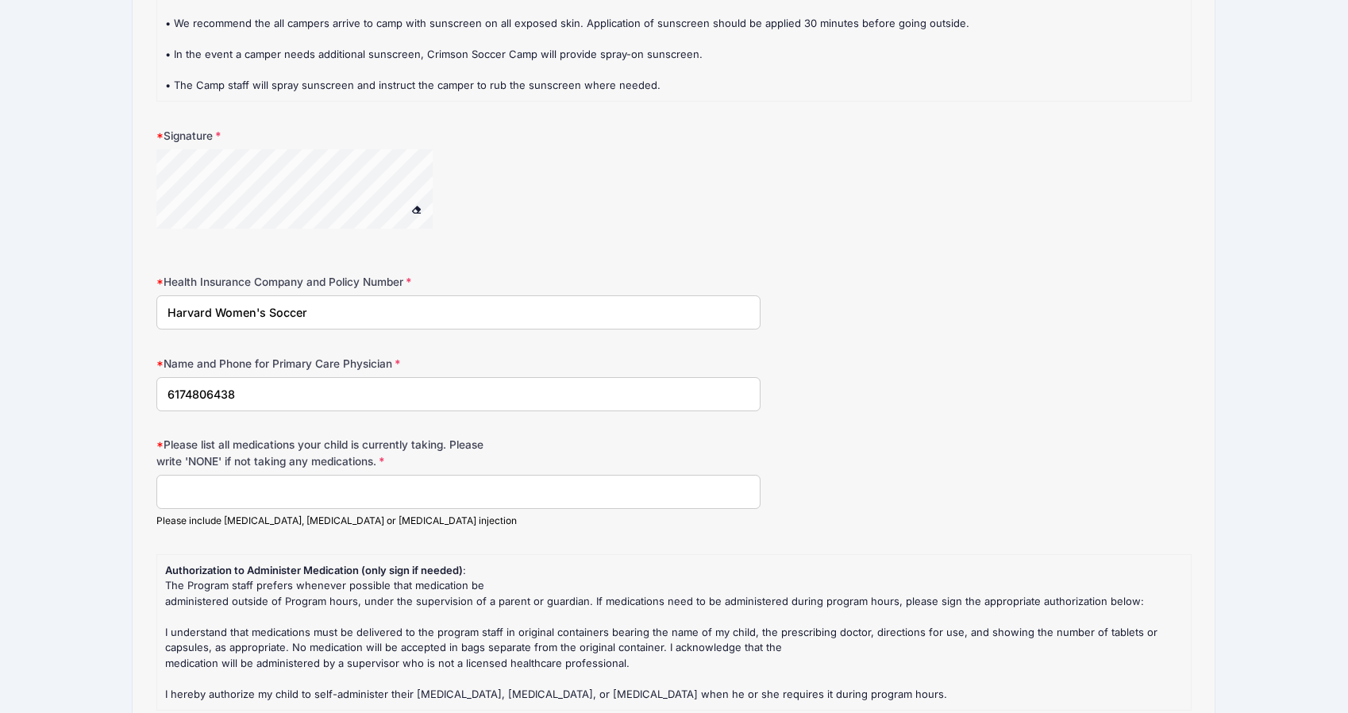
scroll to position [1290, 0]
click at [326, 491] on input "Please list all medications your child is currently taking. Please write 'NONE'…" at bounding box center [458, 493] width 604 height 34
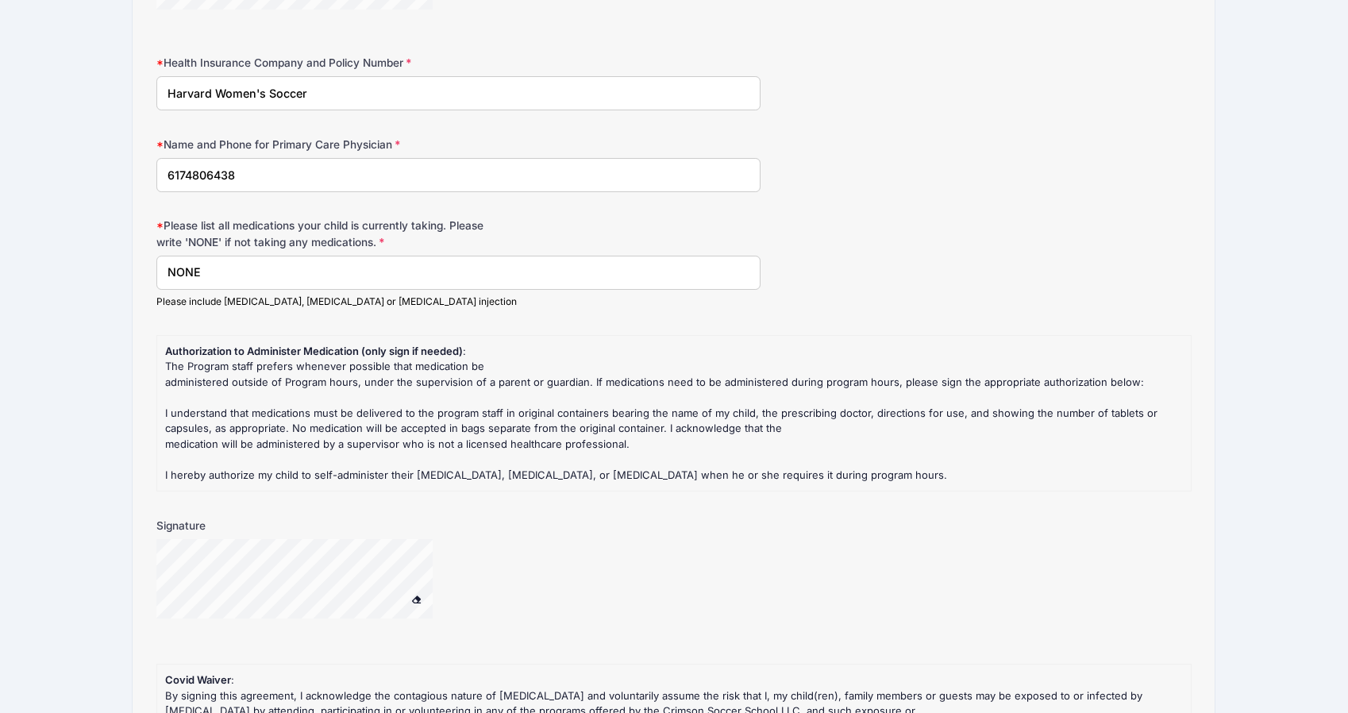
scroll to position [1585, 0]
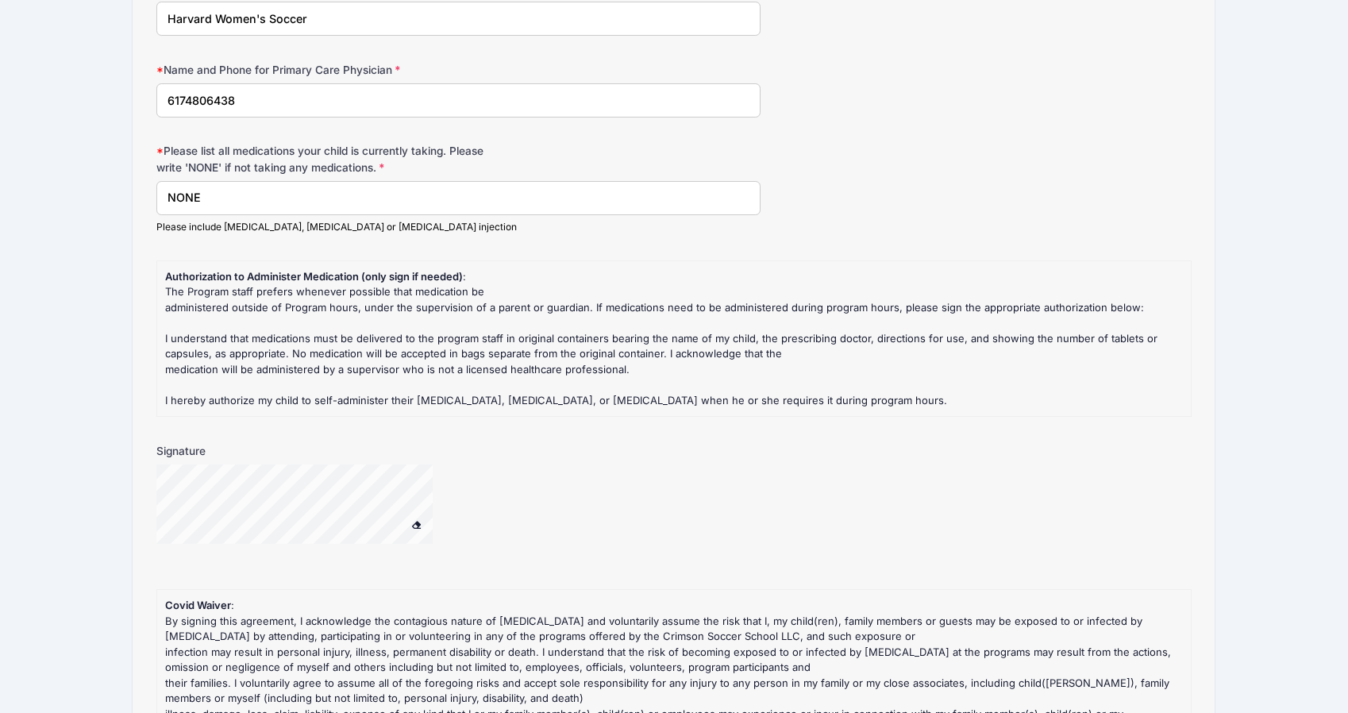
type input "NONE"
click at [357, 516] on div "Signature" at bounding box center [674, 503] width 1036 height 121
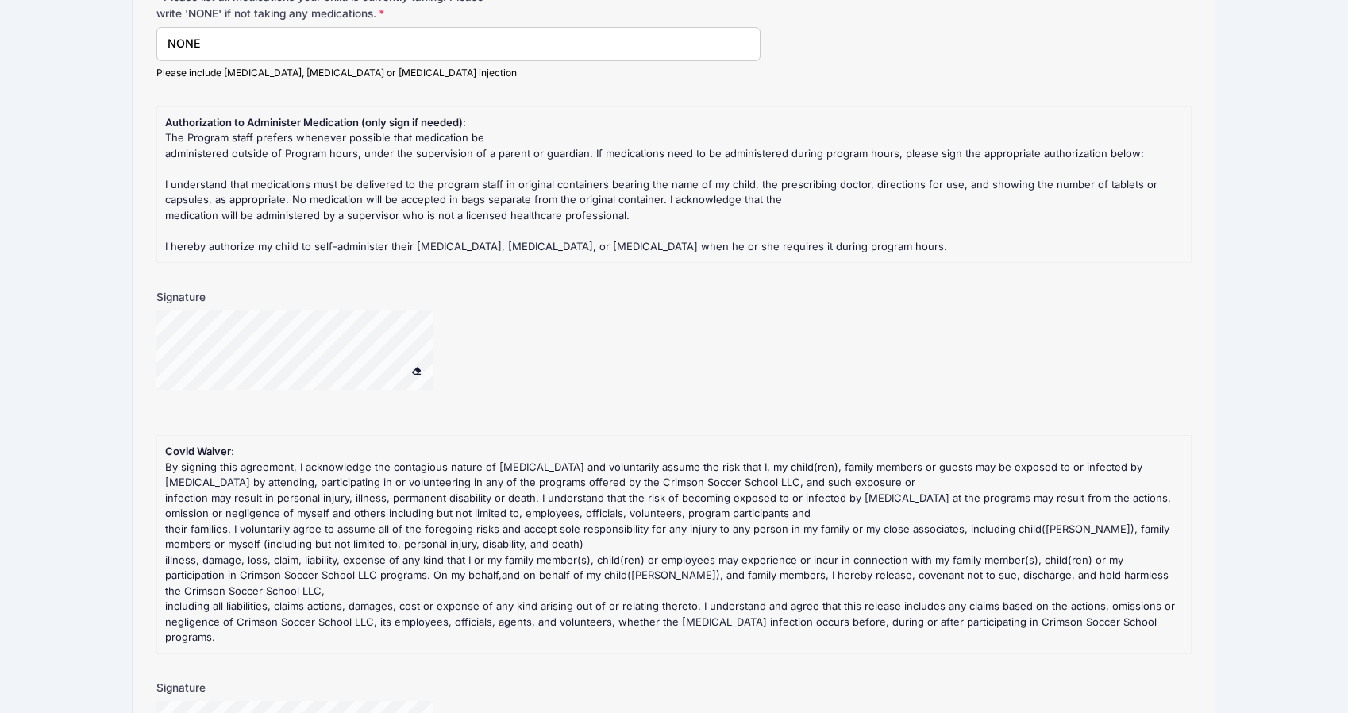
scroll to position [1951, 0]
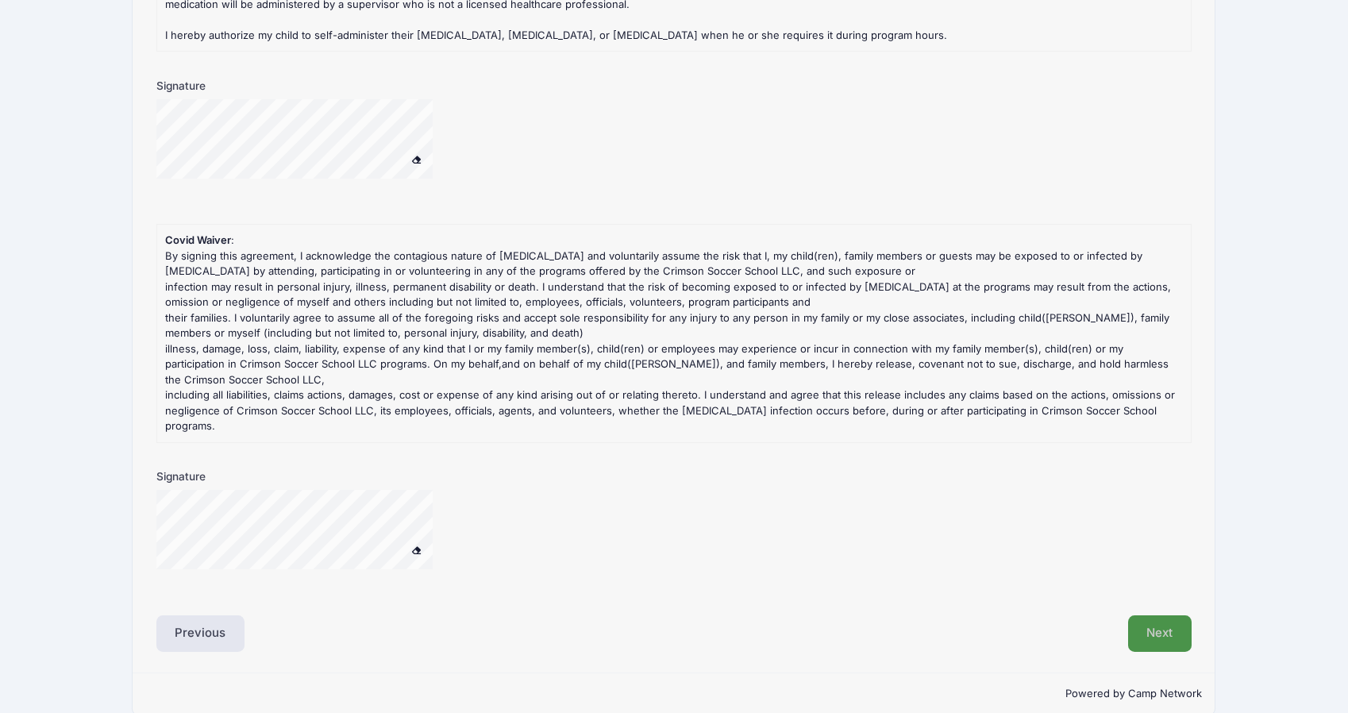
click at [1157, 618] on button "Next" at bounding box center [1160, 633] width 64 height 37
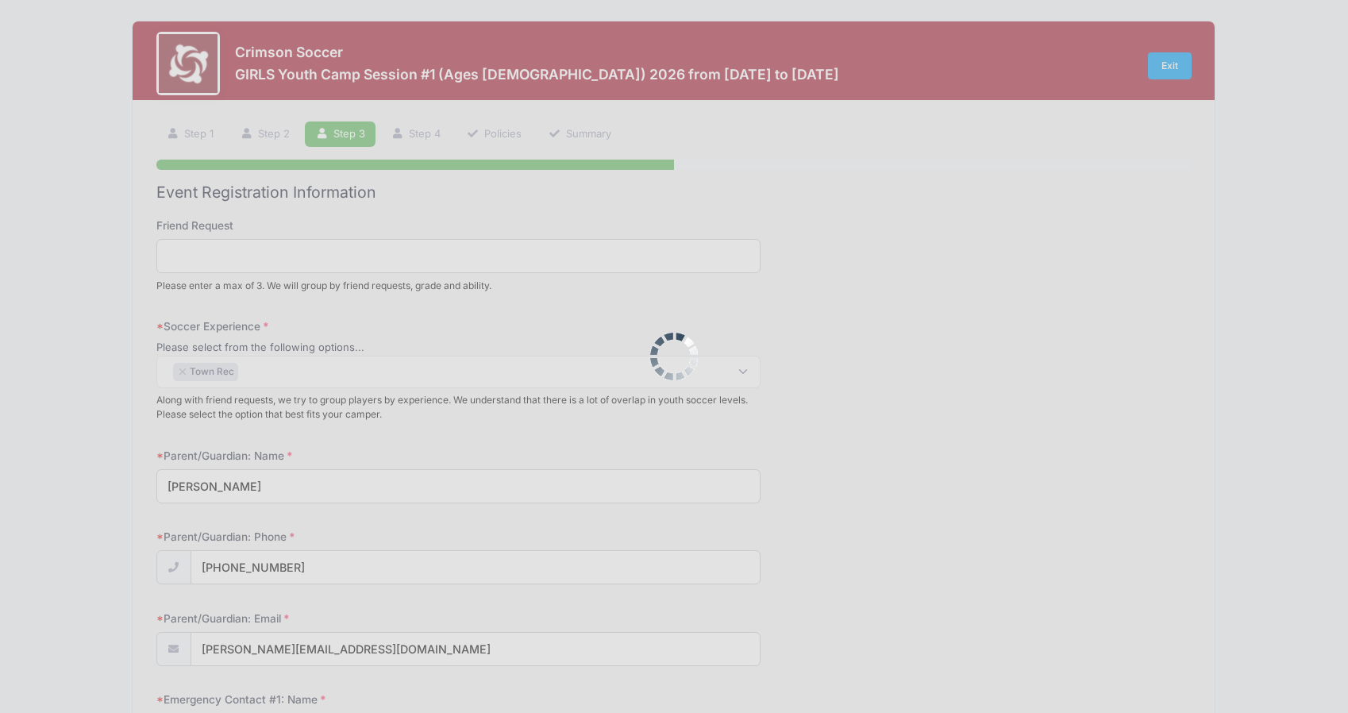
scroll to position [0, 0]
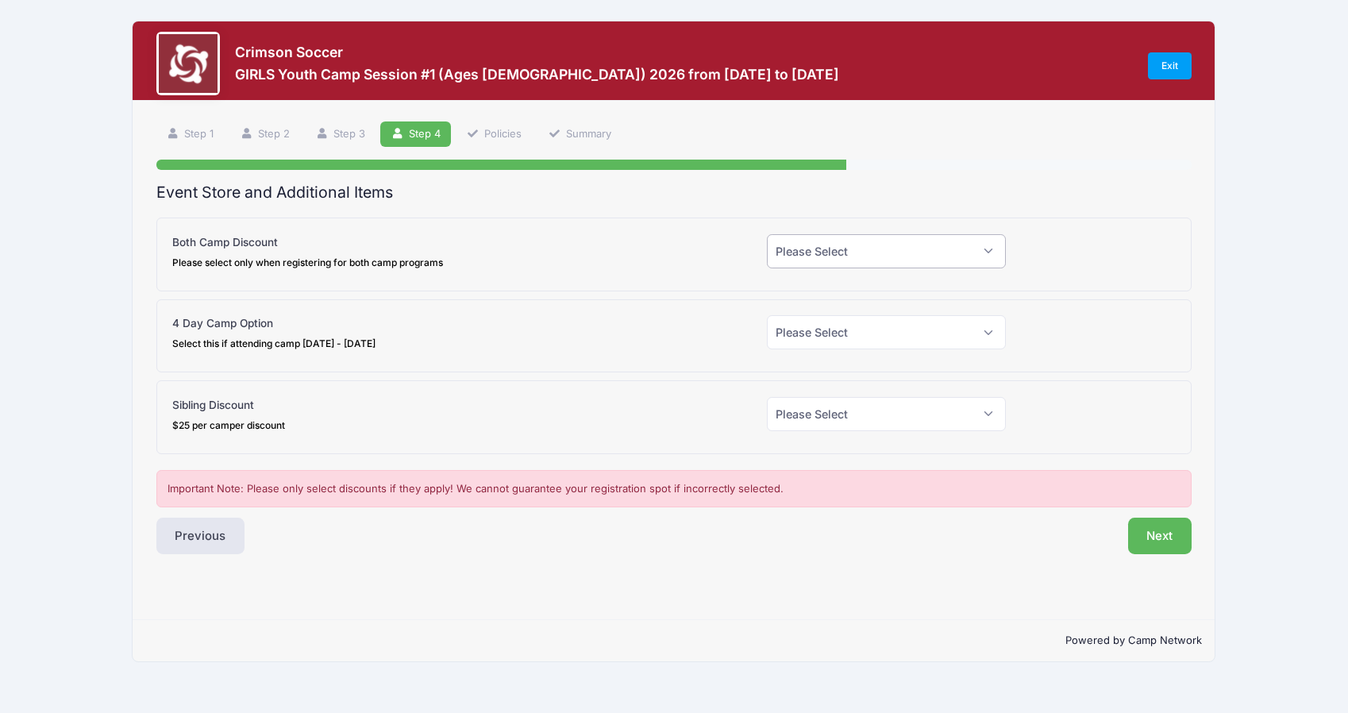
click at [818, 262] on select "Please Select Yes (-$25.00) No" at bounding box center [886, 251] width 239 height 34
select select "0"
click at [767, 234] on select "Please Select Yes (-$25.00) No" at bounding box center [886, 251] width 239 height 34
click at [806, 339] on select "Please Select Yes (-$90.00) No" at bounding box center [886, 332] width 239 height 34
select select "1"
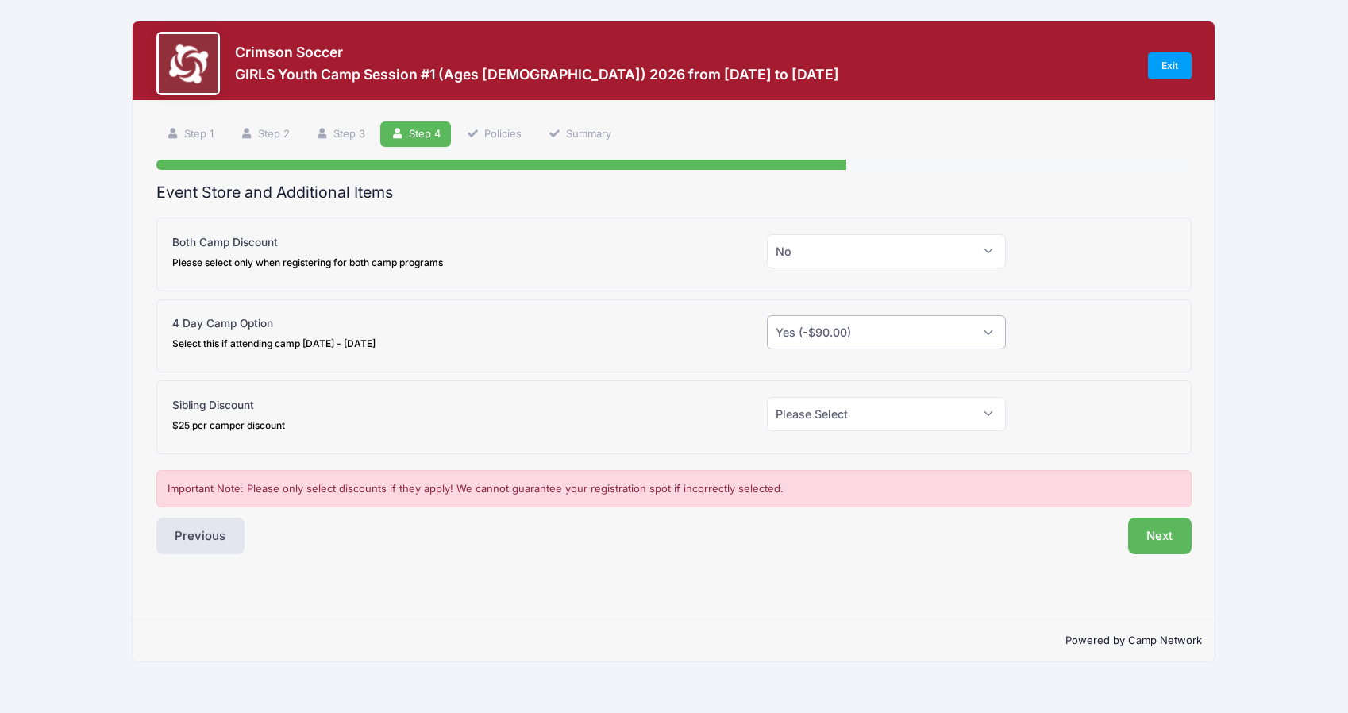
click at [767, 315] on select "Please Select Yes (-$90.00) No" at bounding box center [886, 332] width 239 height 34
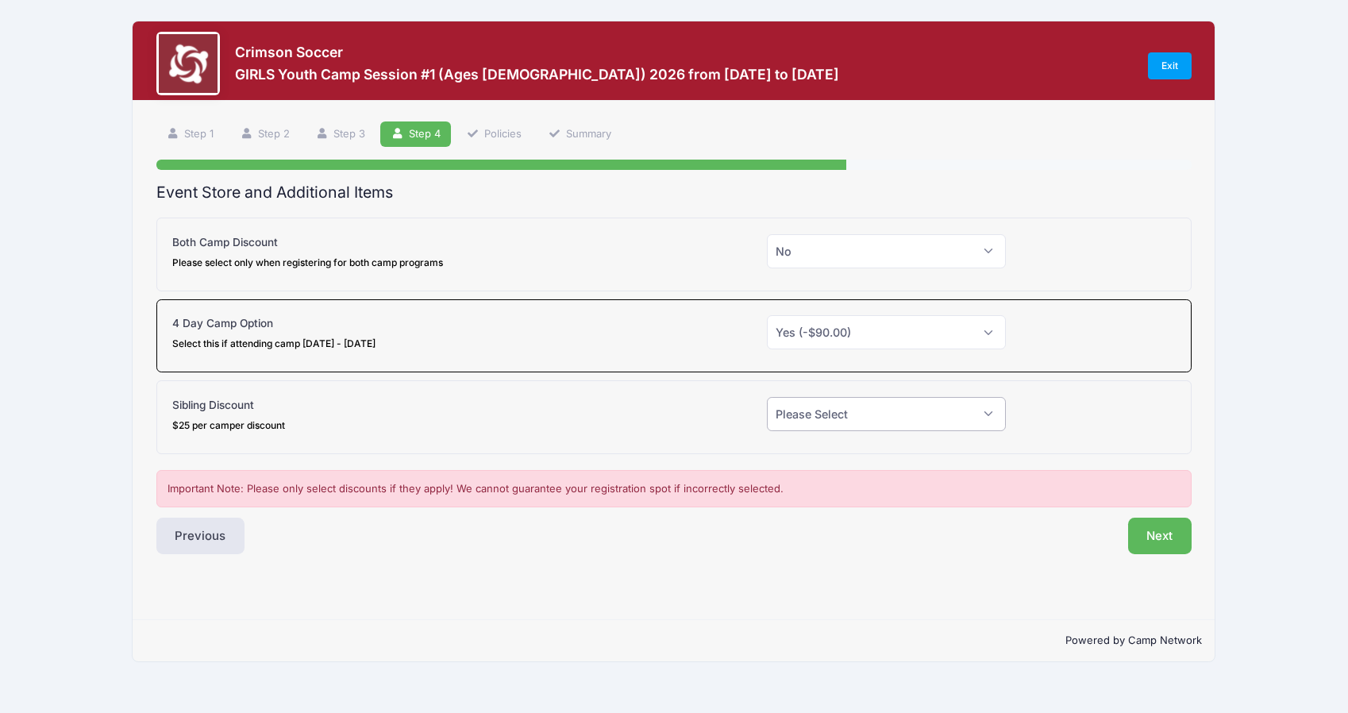
click at [797, 416] on select "Please Select Yes (-$25.00) No" at bounding box center [886, 414] width 239 height 34
select select "1"
click at [767, 397] on select "Please Select Yes (-$25.00) No" at bounding box center [886, 414] width 239 height 34
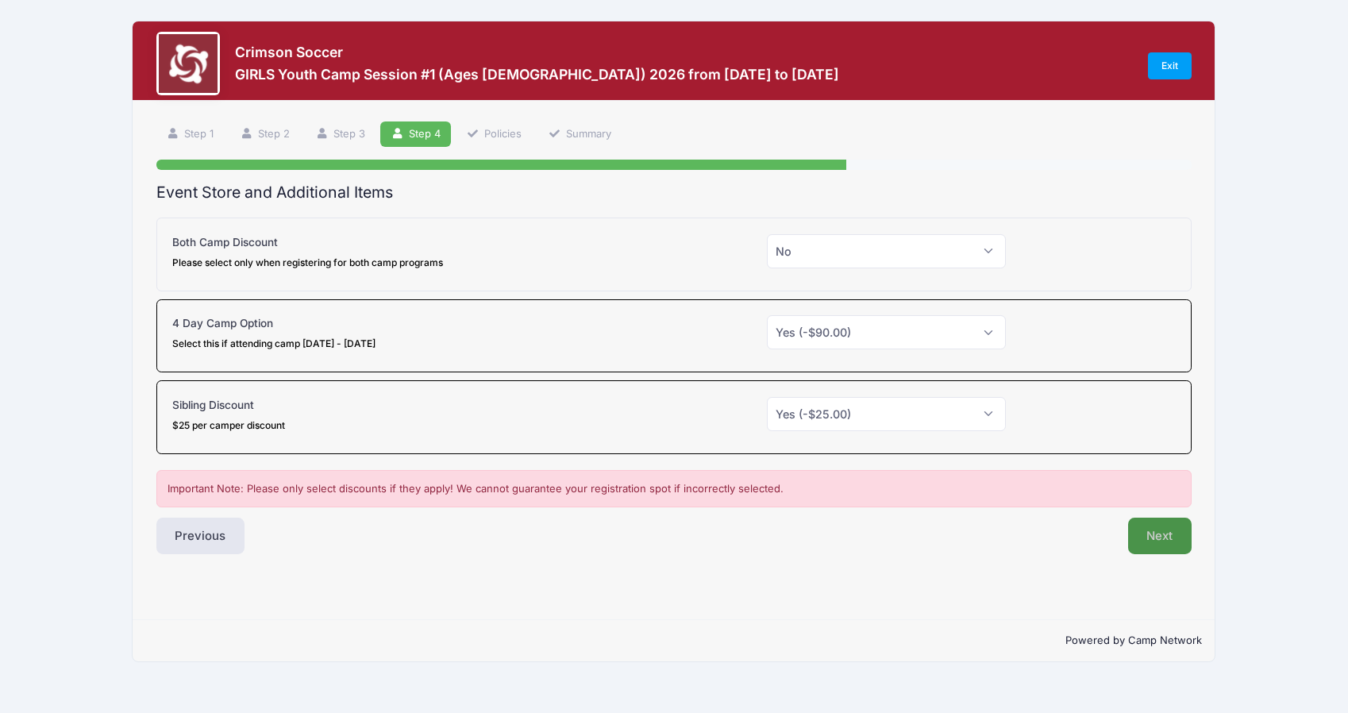
click at [1154, 537] on button "Next" at bounding box center [1160, 536] width 64 height 37
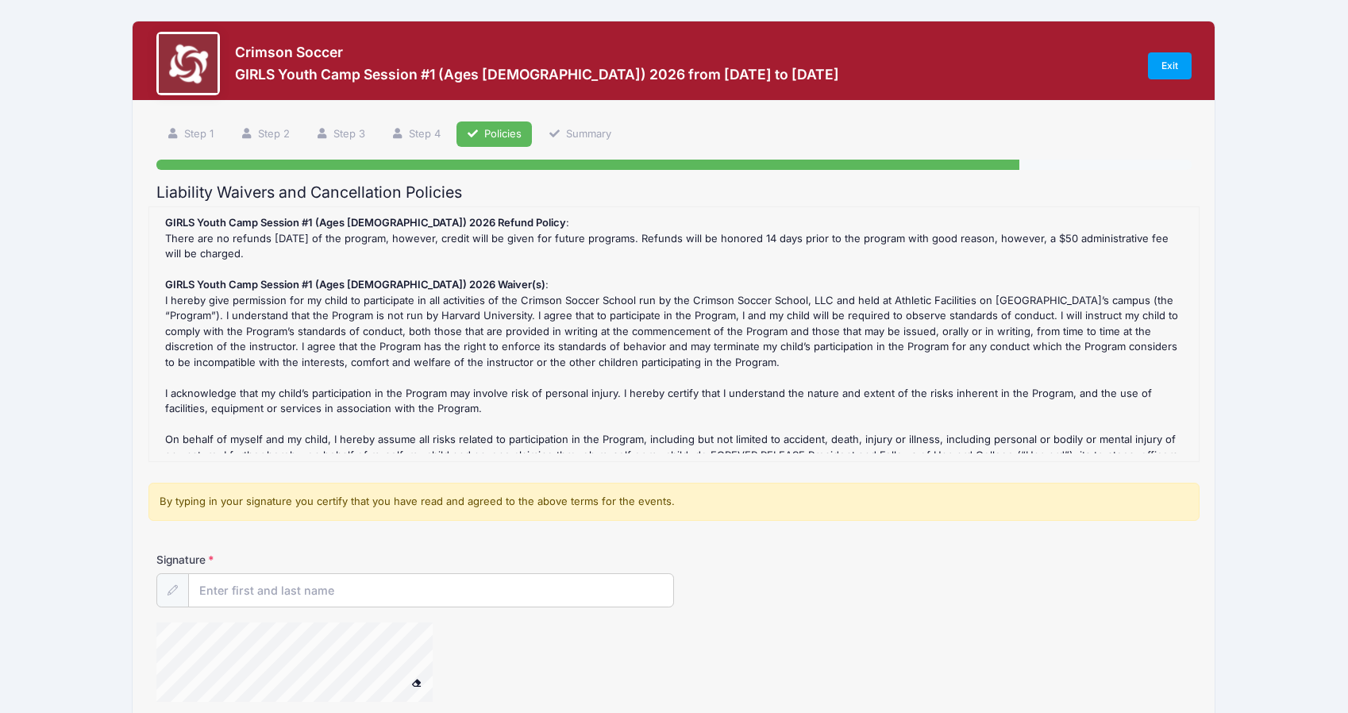
scroll to position [145, 0]
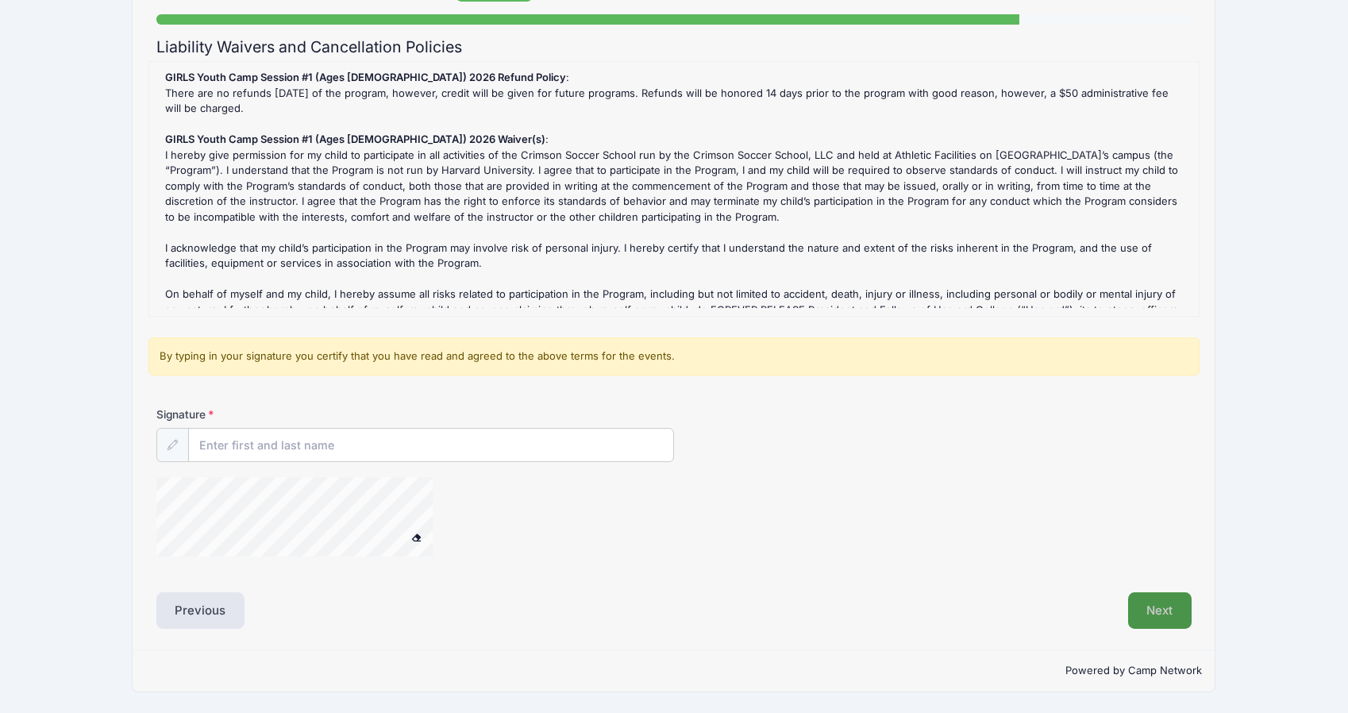
click at [1152, 607] on button "Next" at bounding box center [1160, 610] width 64 height 37
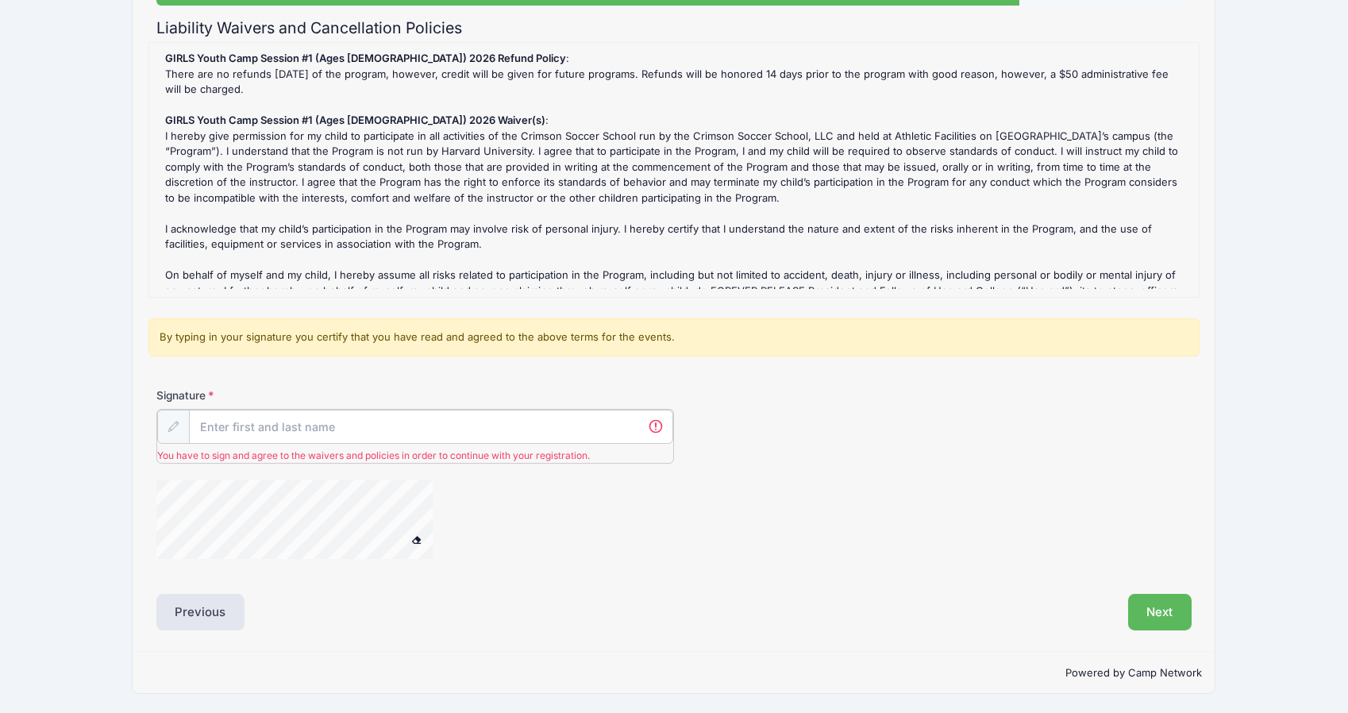
click at [380, 421] on input "Signature" at bounding box center [431, 427] width 484 height 34
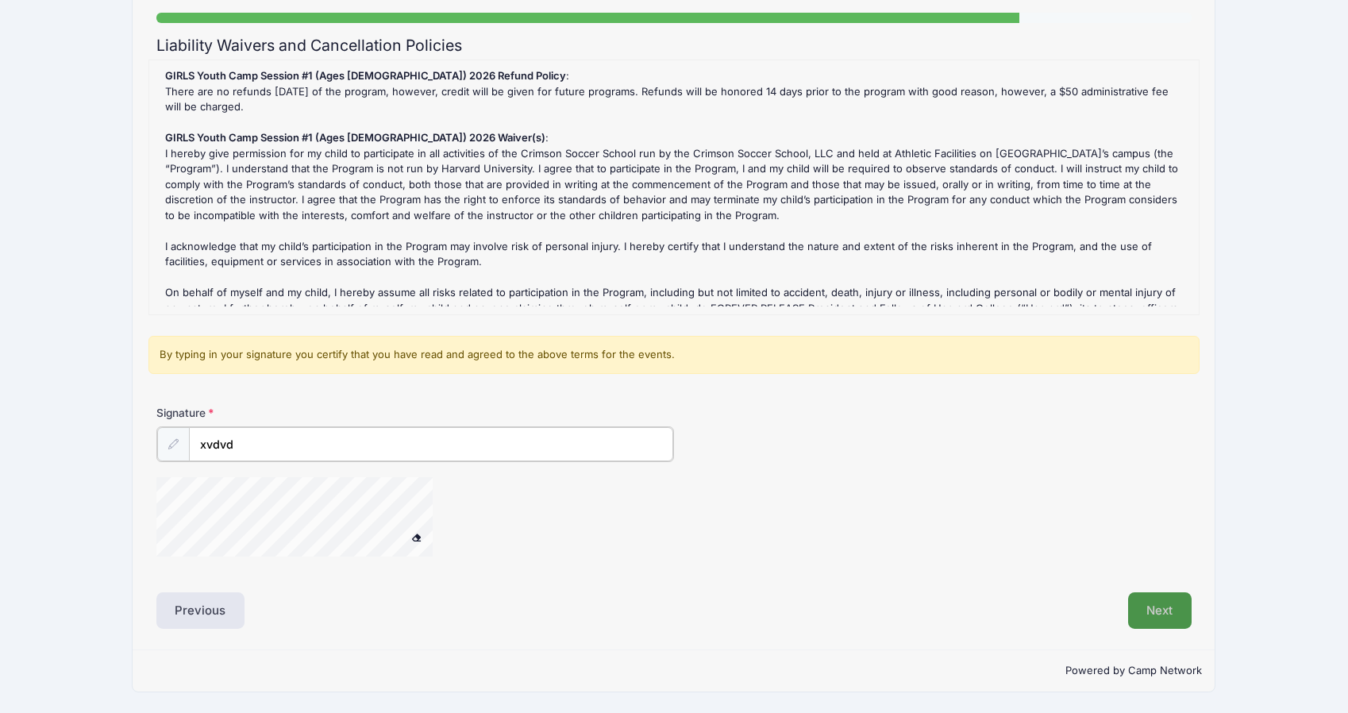
type input "xvdvd"
click at [1167, 603] on button "Next" at bounding box center [1160, 610] width 64 height 37
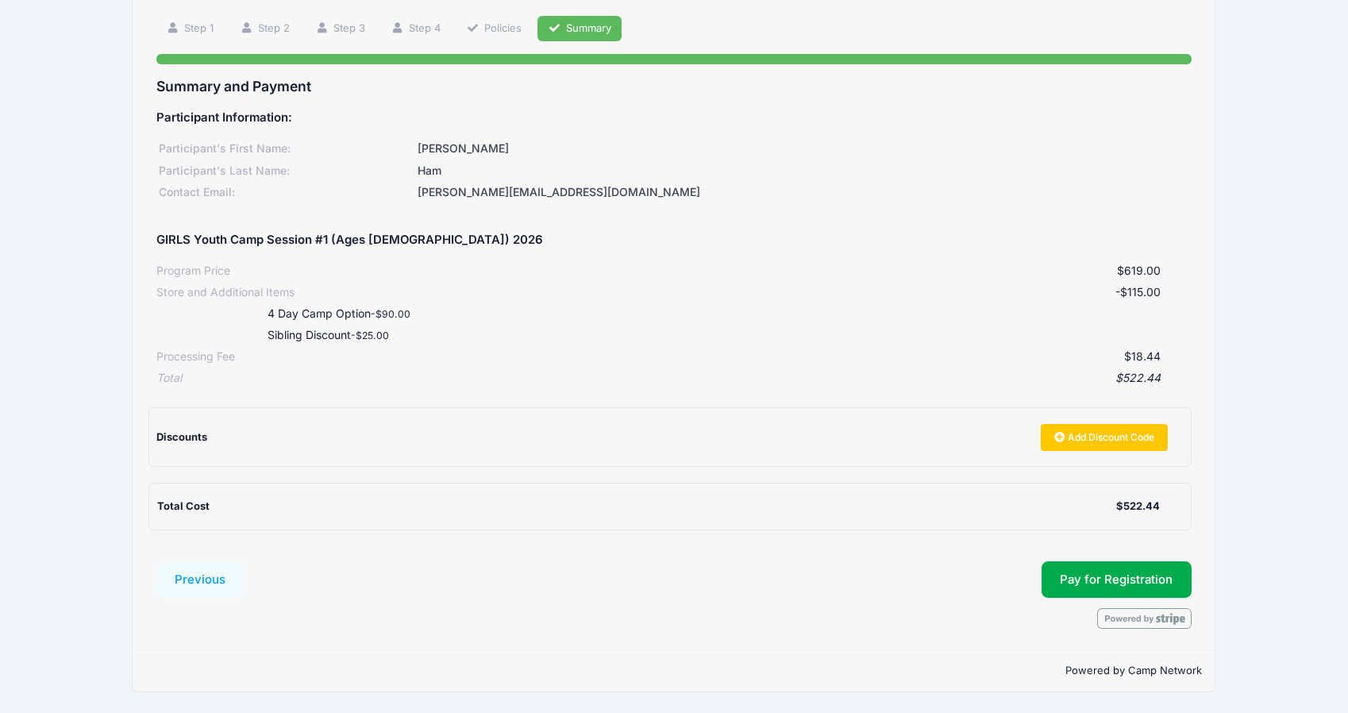
scroll to position [0, 0]
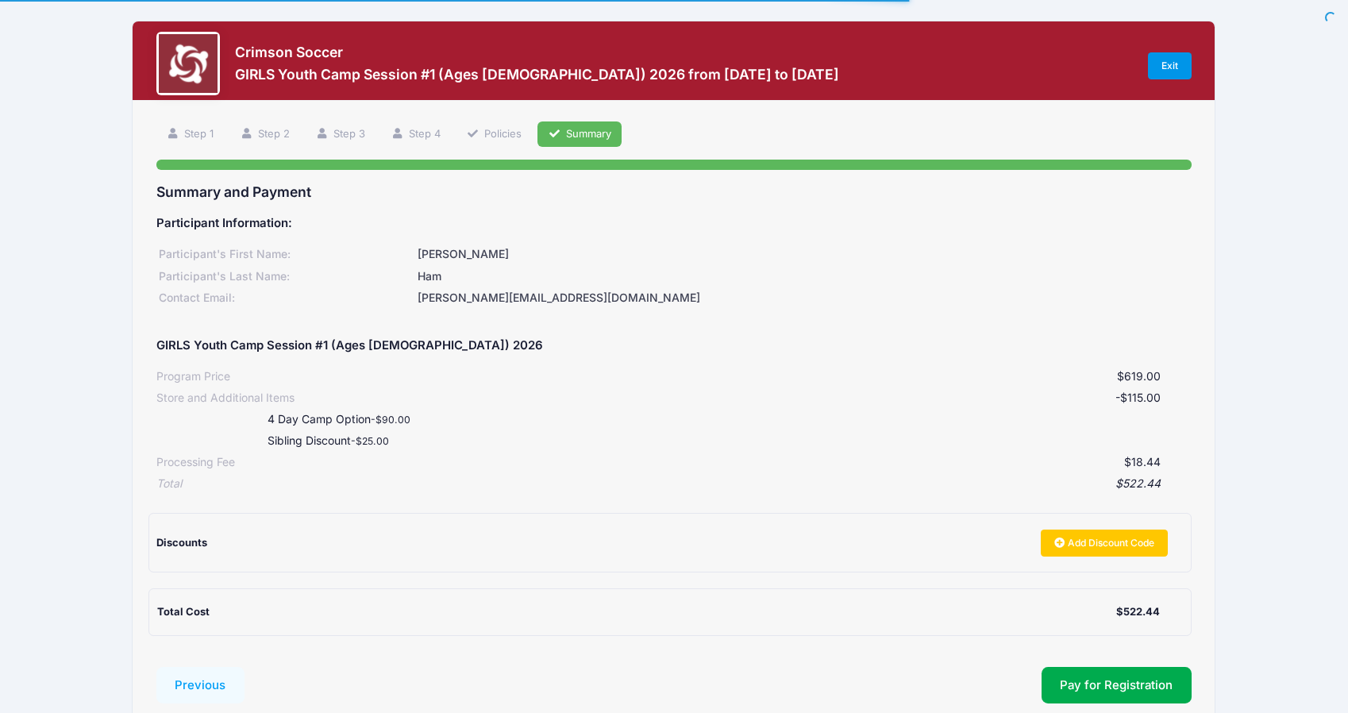
click at [1176, 66] on link "Exit" at bounding box center [1170, 65] width 44 height 27
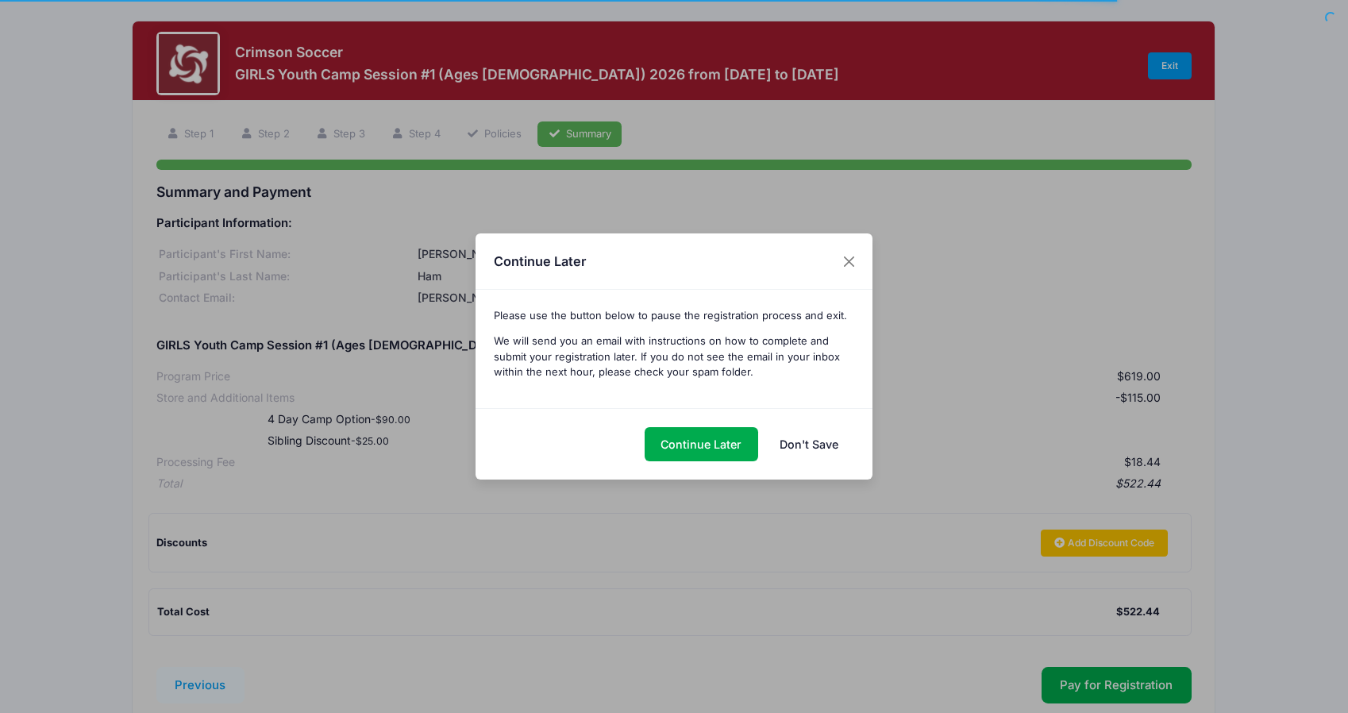
click at [795, 439] on link "Don't Save" at bounding box center [808, 444] width 91 height 34
click at [811, 451] on link "Don't Save" at bounding box center [808, 444] width 91 height 34
click at [815, 443] on link "Don't Save" at bounding box center [808, 444] width 91 height 34
click at [844, 259] on button "Close" at bounding box center [849, 261] width 29 height 29
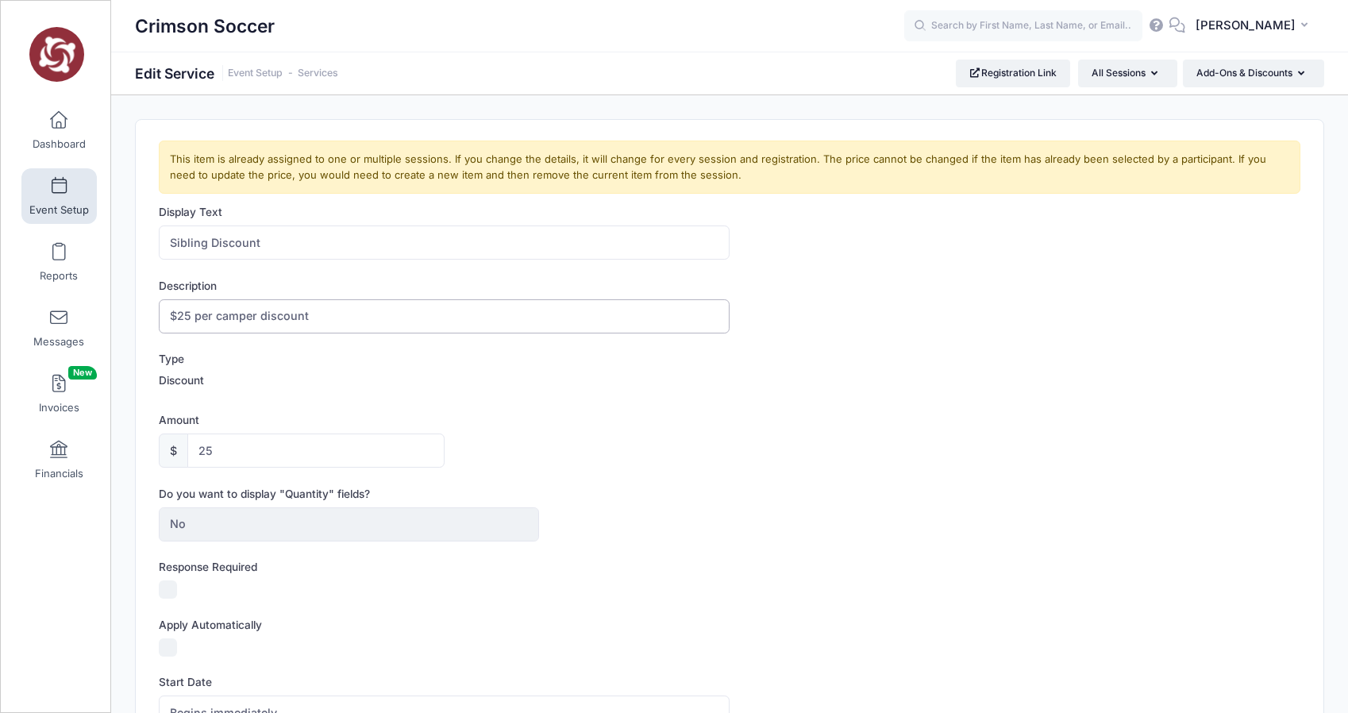
click at [329, 315] on input "$25 per camper discount" at bounding box center [444, 316] width 571 height 34
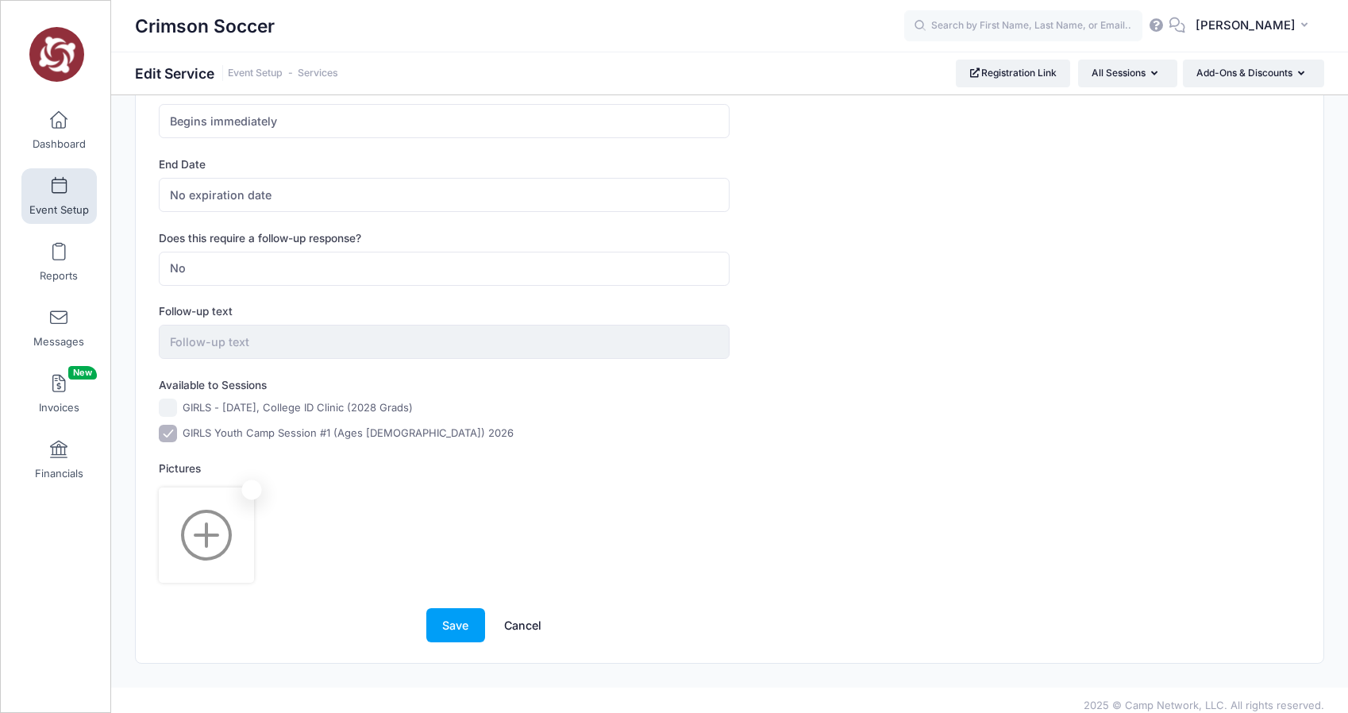
scroll to position [602, 0]
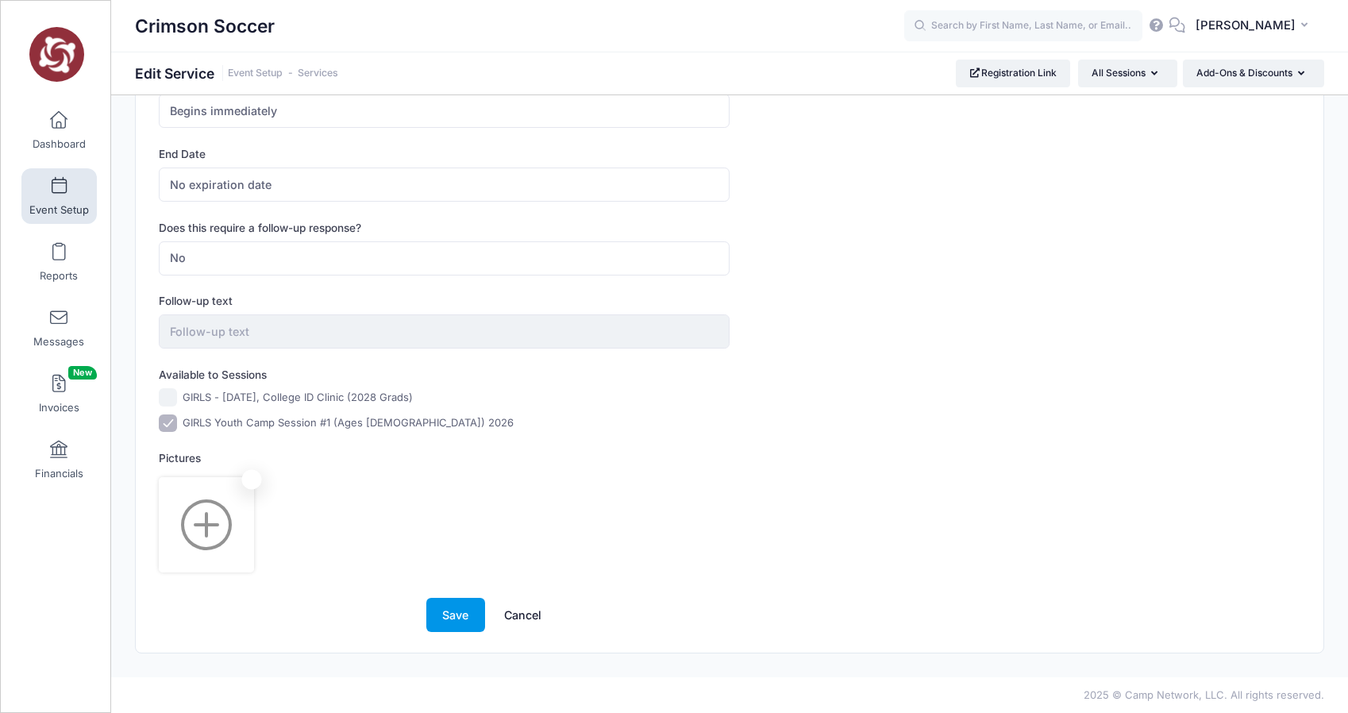
type input "$25 per camper discount if sibling is attending the same week of camp"
click at [453, 612] on button "Save" at bounding box center [455, 615] width 59 height 34
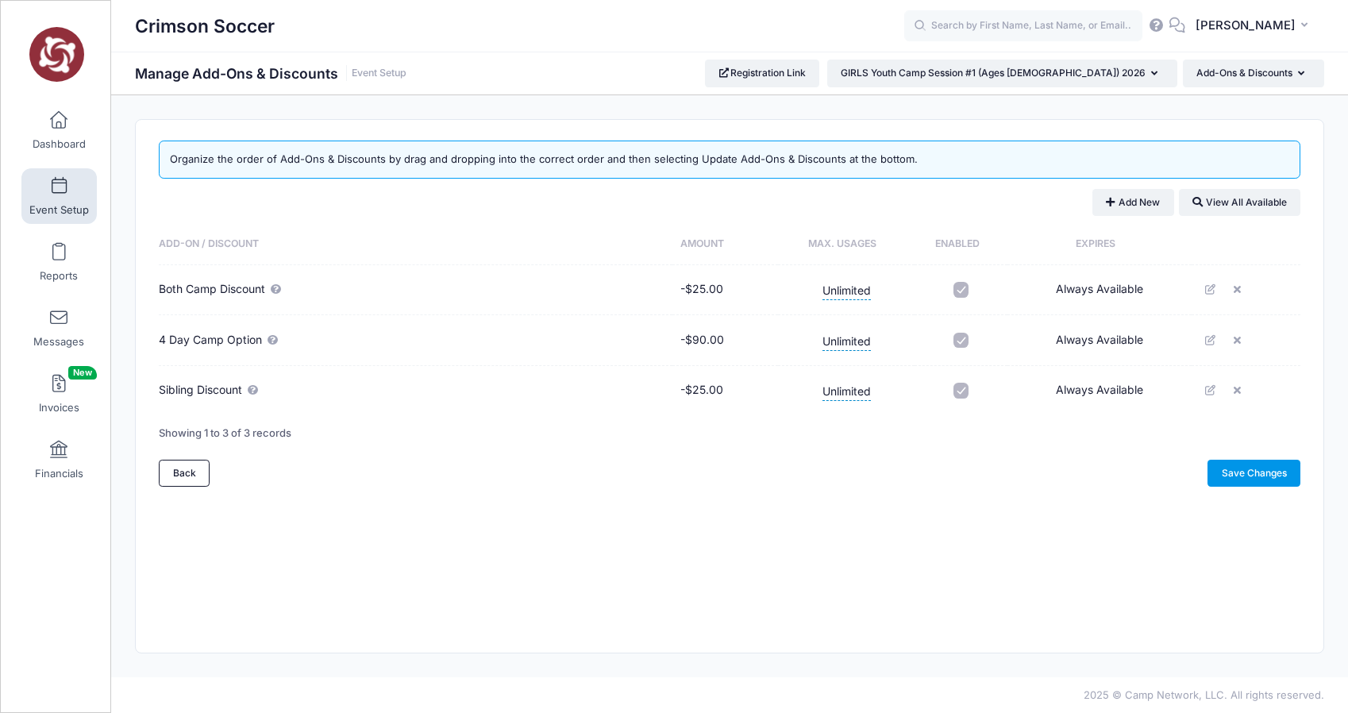
click at [1254, 471] on link "Save Changes" at bounding box center [1254, 473] width 93 height 27
click at [57, 108] on link "Dashboard" at bounding box center [58, 130] width 75 height 56
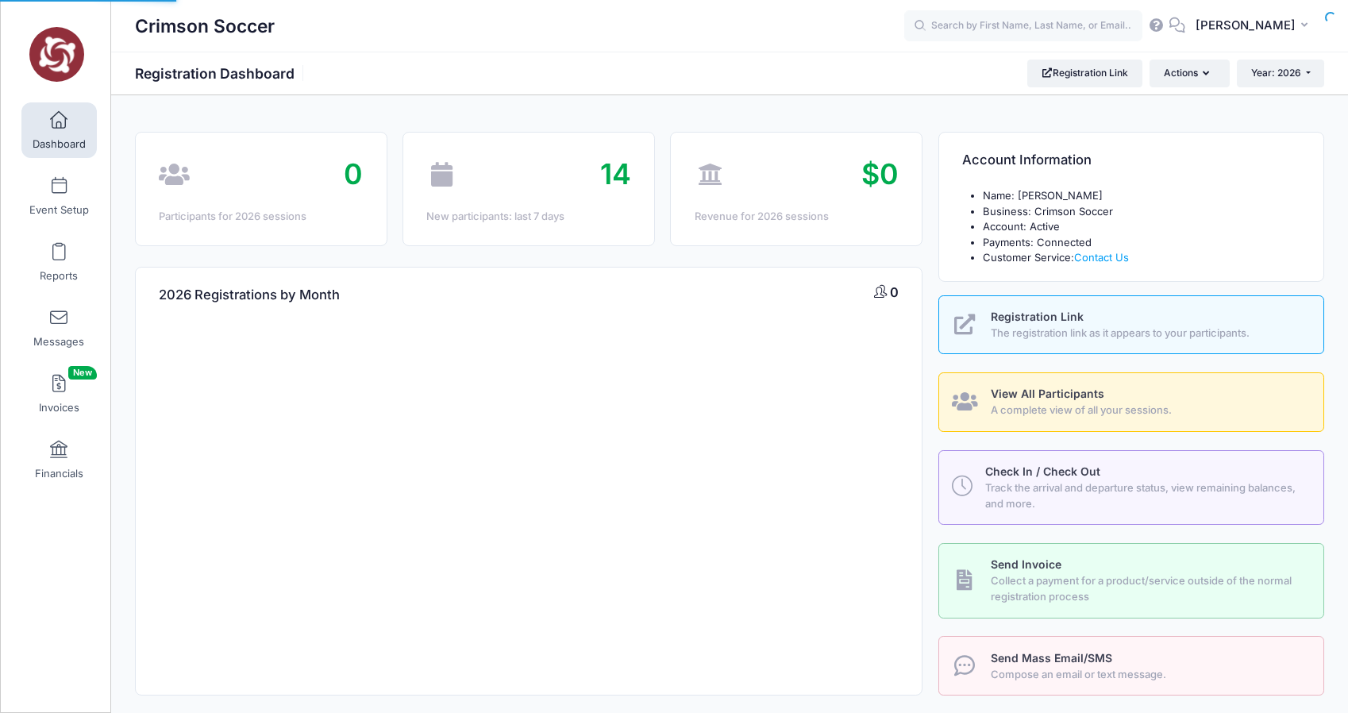
select select
click at [59, 191] on span at bounding box center [59, 186] width 0 height 17
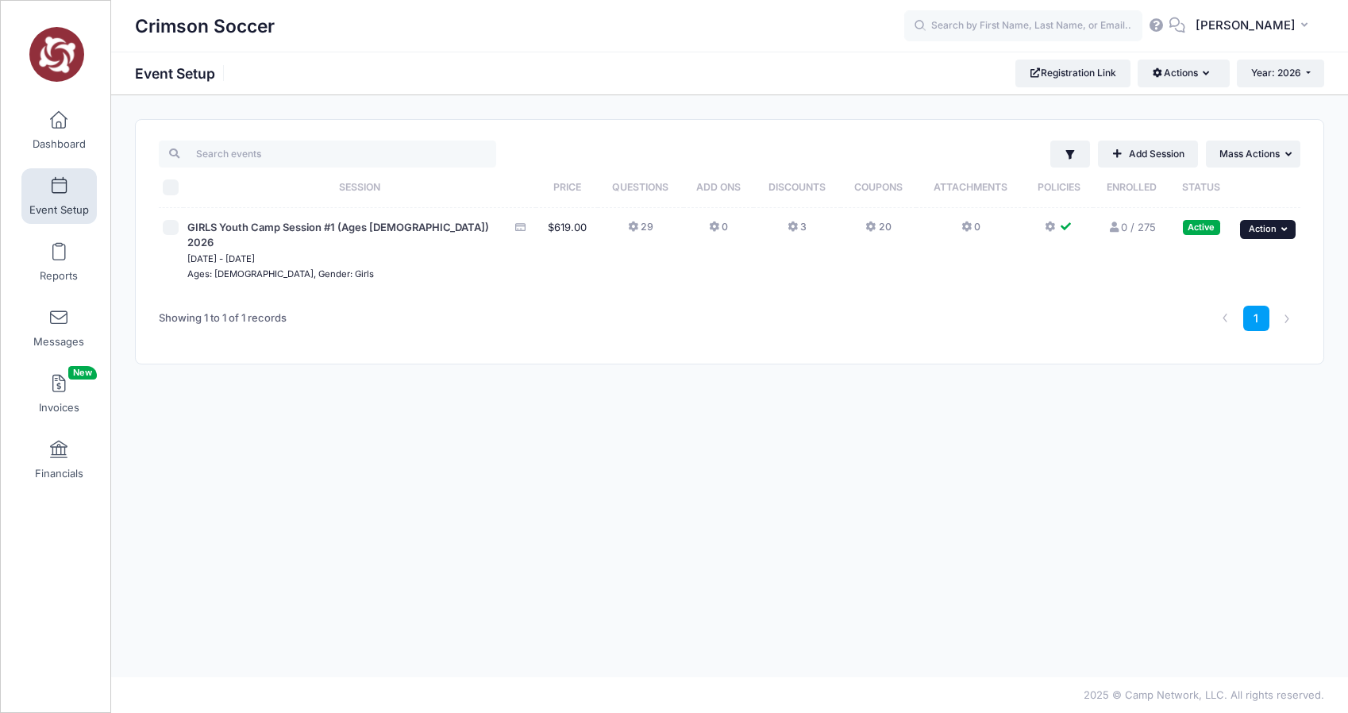
click at [1287, 226] on icon "button" at bounding box center [1286, 229] width 10 height 9
click at [1201, 327] on link "Duplicate Session" at bounding box center [1217, 325] width 144 height 30
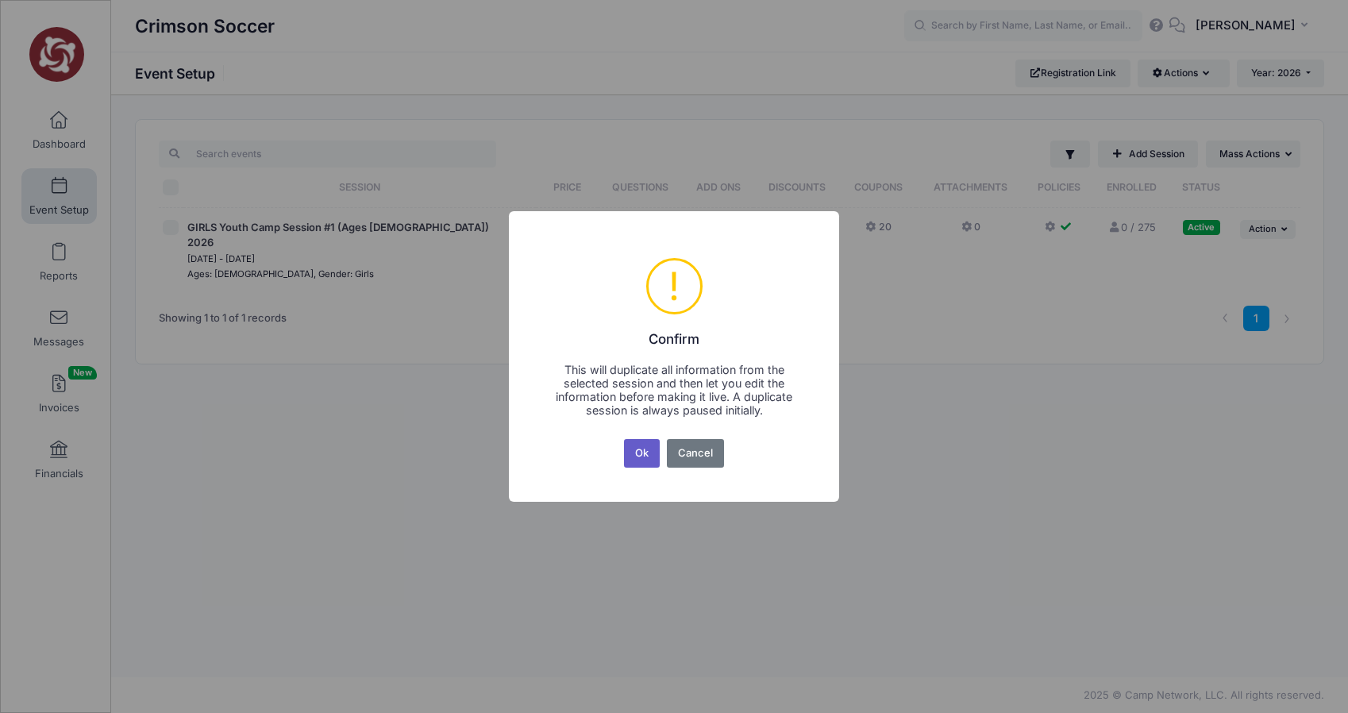
click at [644, 456] on button "Ok" at bounding box center [642, 453] width 37 height 29
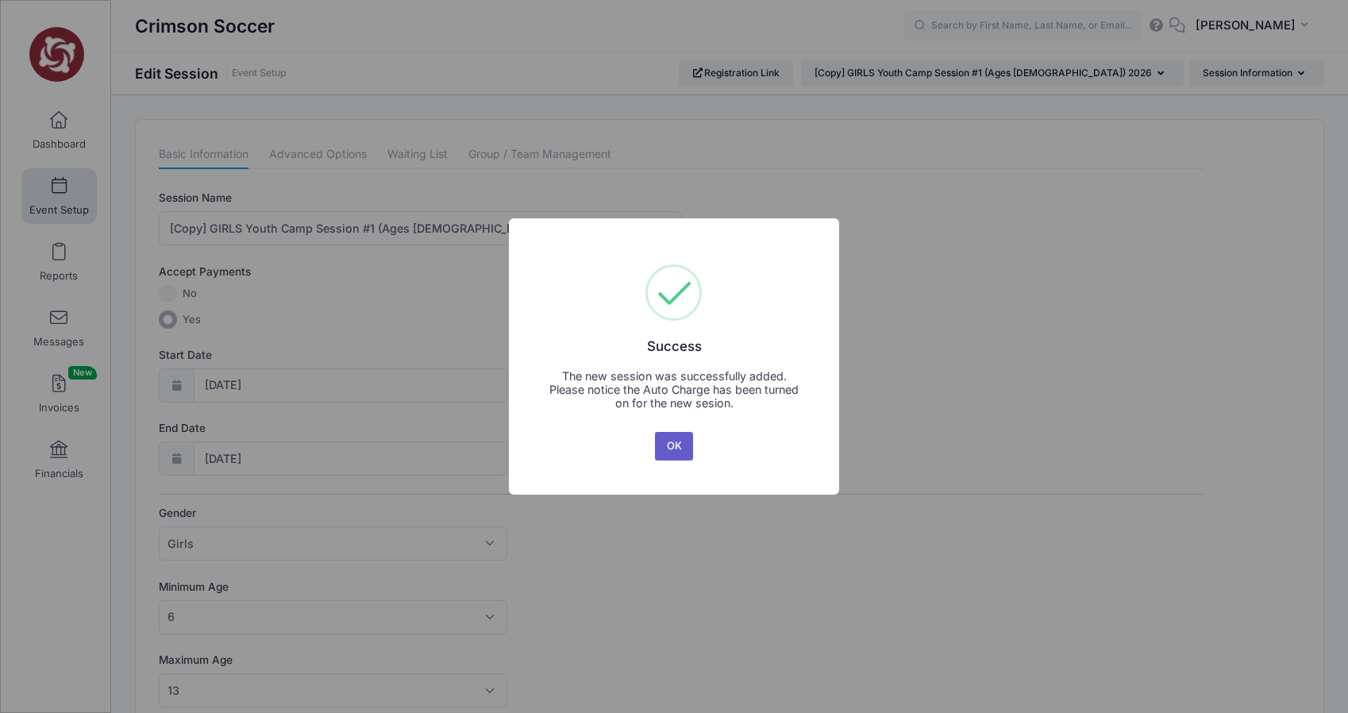
click at [677, 442] on button "OK" at bounding box center [674, 446] width 38 height 29
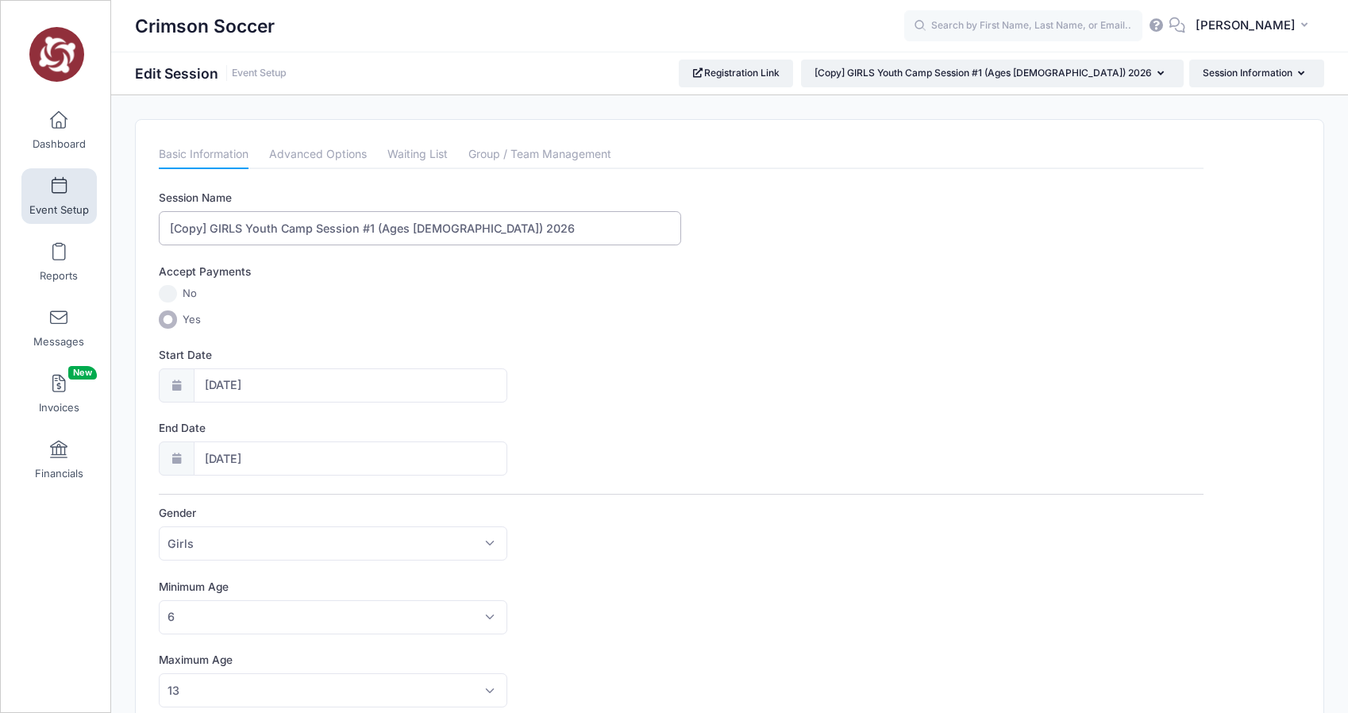
drag, startPoint x: 212, startPoint y: 233, endPoint x: 165, endPoint y: 230, distance: 46.9
click at [165, 230] on input "[Copy] GIRLS Youth Camp Session #1 (Ages 6-13) 2026" at bounding box center [420, 228] width 522 height 34
click at [333, 228] on input "GIRLS Youth Camp Session #1 (Ages [DEMOGRAPHIC_DATA]) 2026" at bounding box center [420, 228] width 522 height 34
type input "GIRLS Youth Camp Session #2 (Ages [DEMOGRAPHIC_DATA]) 2026"
click at [389, 302] on label "No" at bounding box center [681, 294] width 1045 height 18
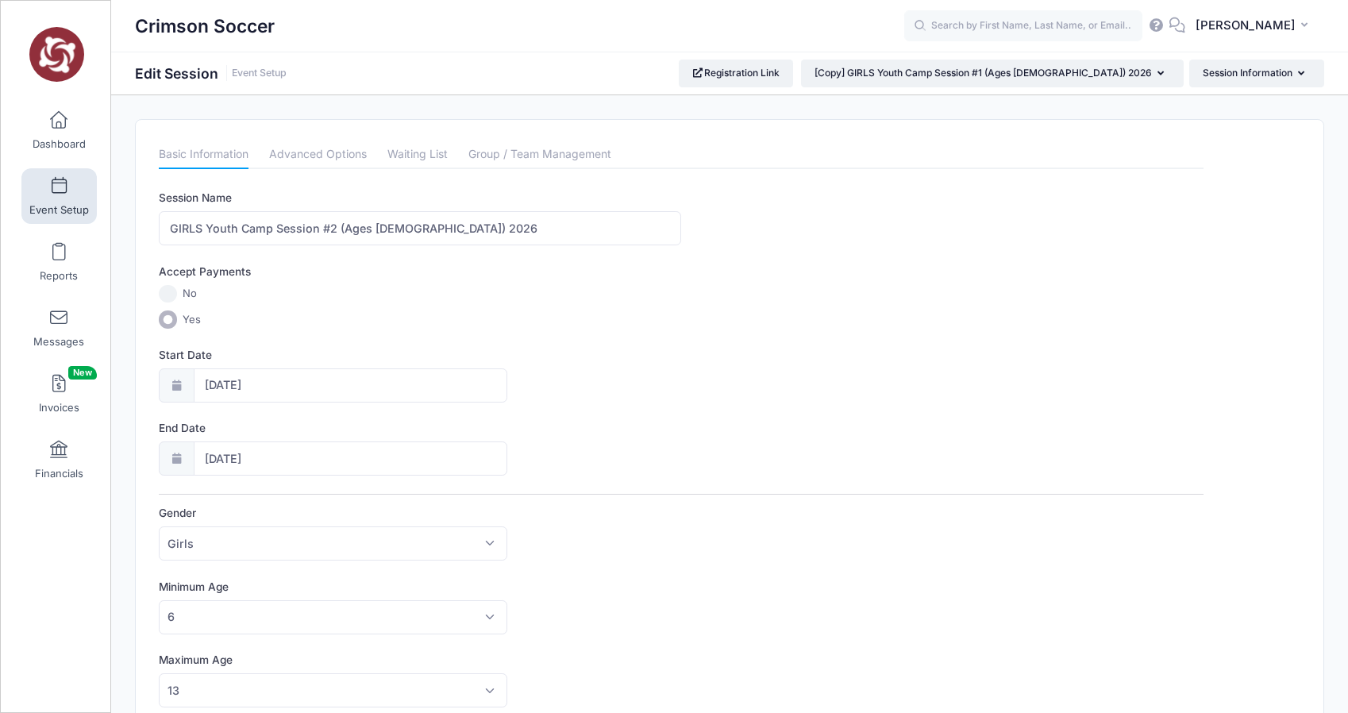
click at [177, 302] on input "No" at bounding box center [168, 294] width 18 height 18
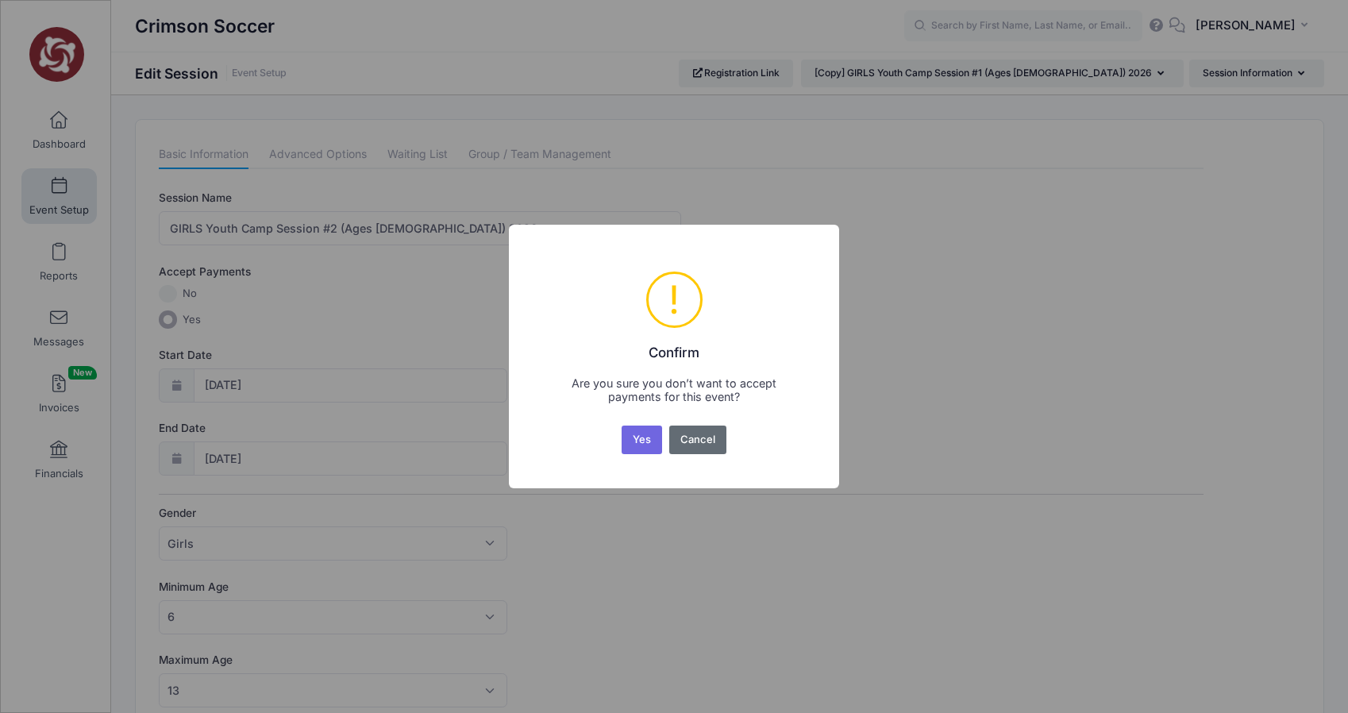
click at [690, 438] on button "Cancel" at bounding box center [698, 440] width 58 height 29
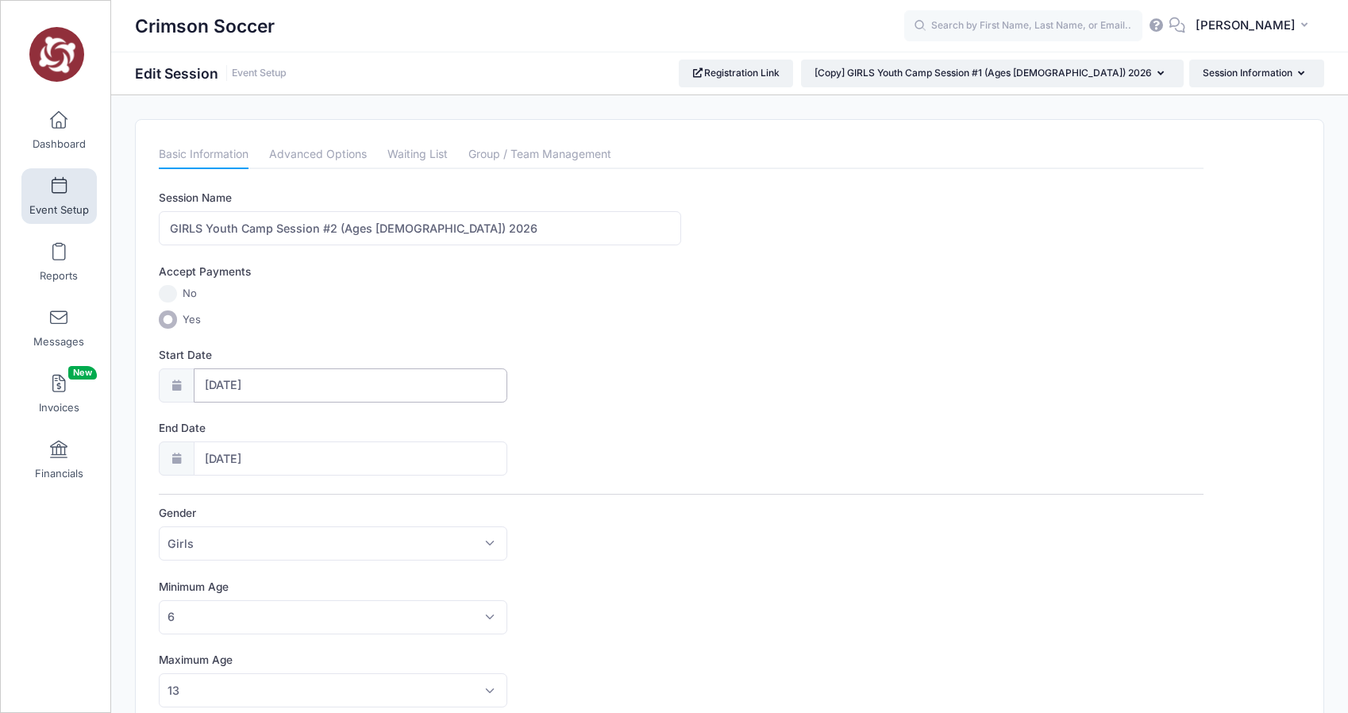
click at [246, 378] on input "06/22/2026" at bounding box center [351, 385] width 314 height 34
click at [247, 608] on span "29" at bounding box center [247, 601] width 29 height 29
type input "06/29/2026"
click at [362, 391] on span "3" at bounding box center [362, 391] width 29 height 29
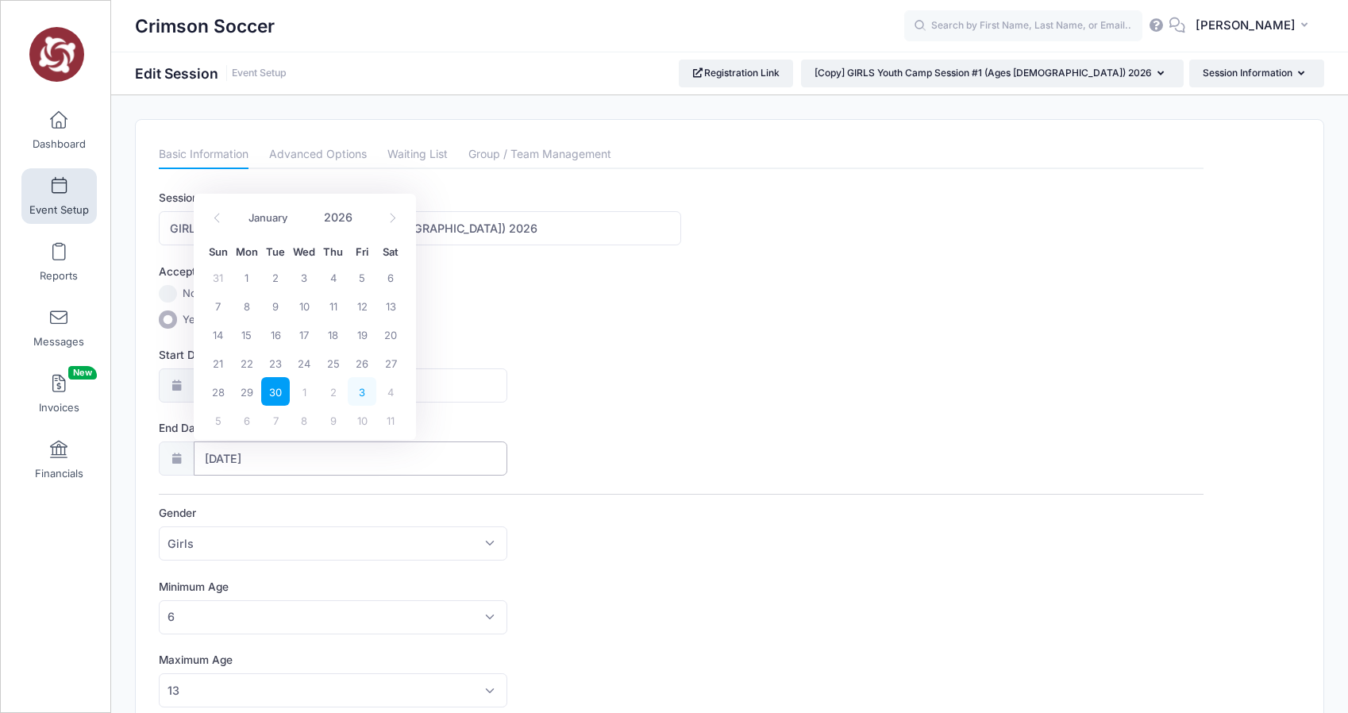
type input "07/03/2026"
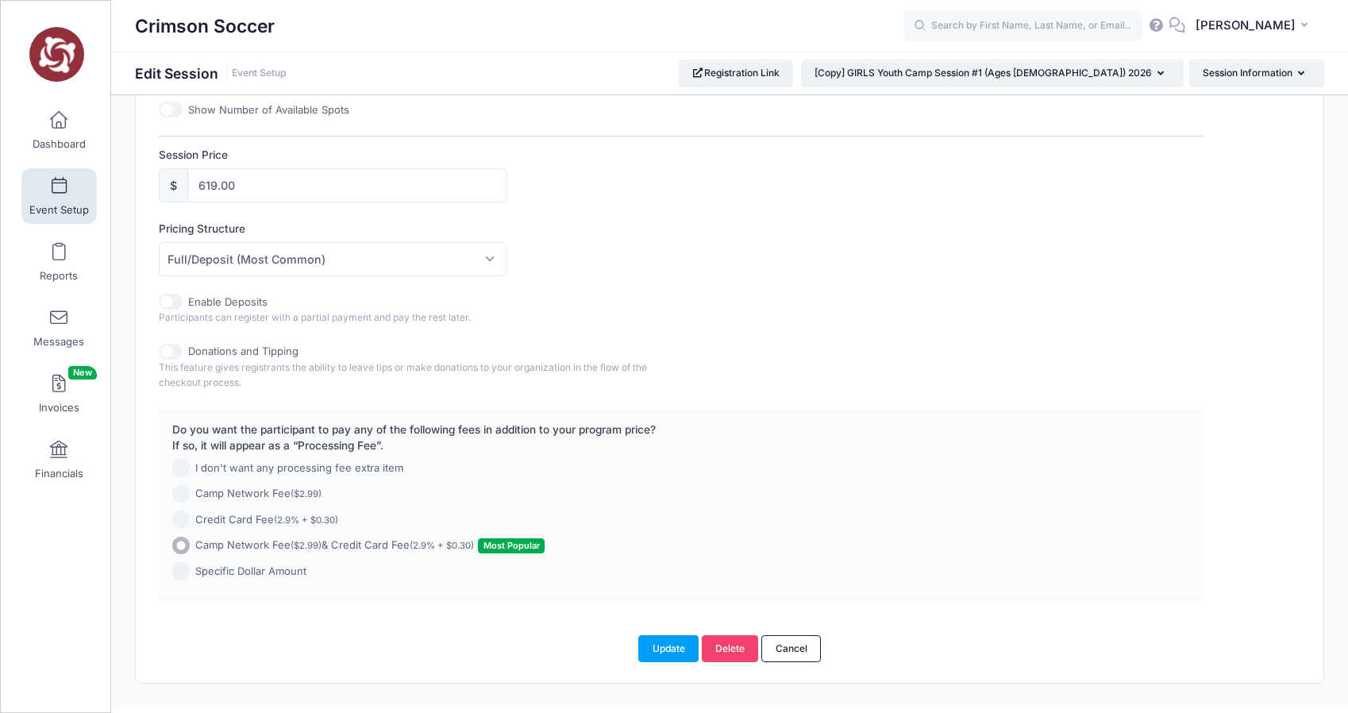
scroll to position [714, 0]
click at [491, 254] on span "Full/Deposit (Most Common)" at bounding box center [333, 256] width 349 height 34
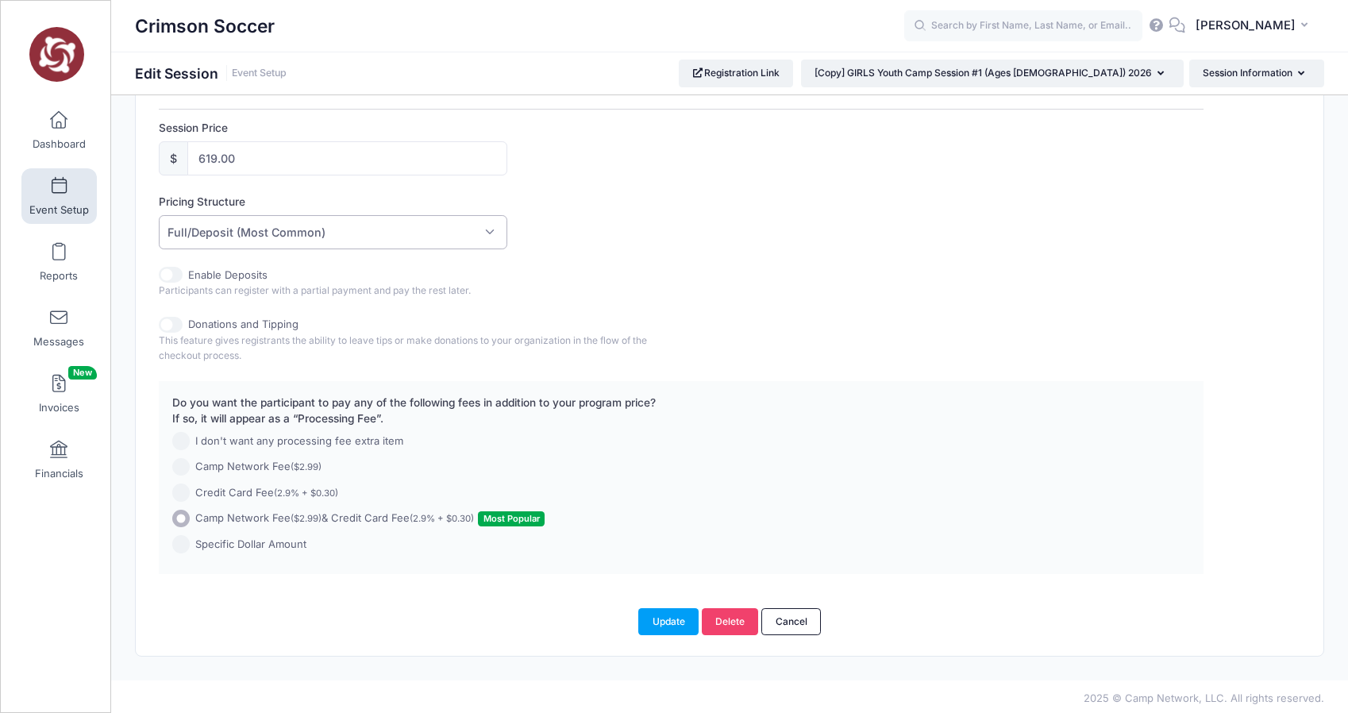
scroll to position [742, 0]
click at [659, 618] on button "Update" at bounding box center [668, 617] width 60 height 27
click at [676, 613] on button "Update" at bounding box center [668, 617] width 60 height 27
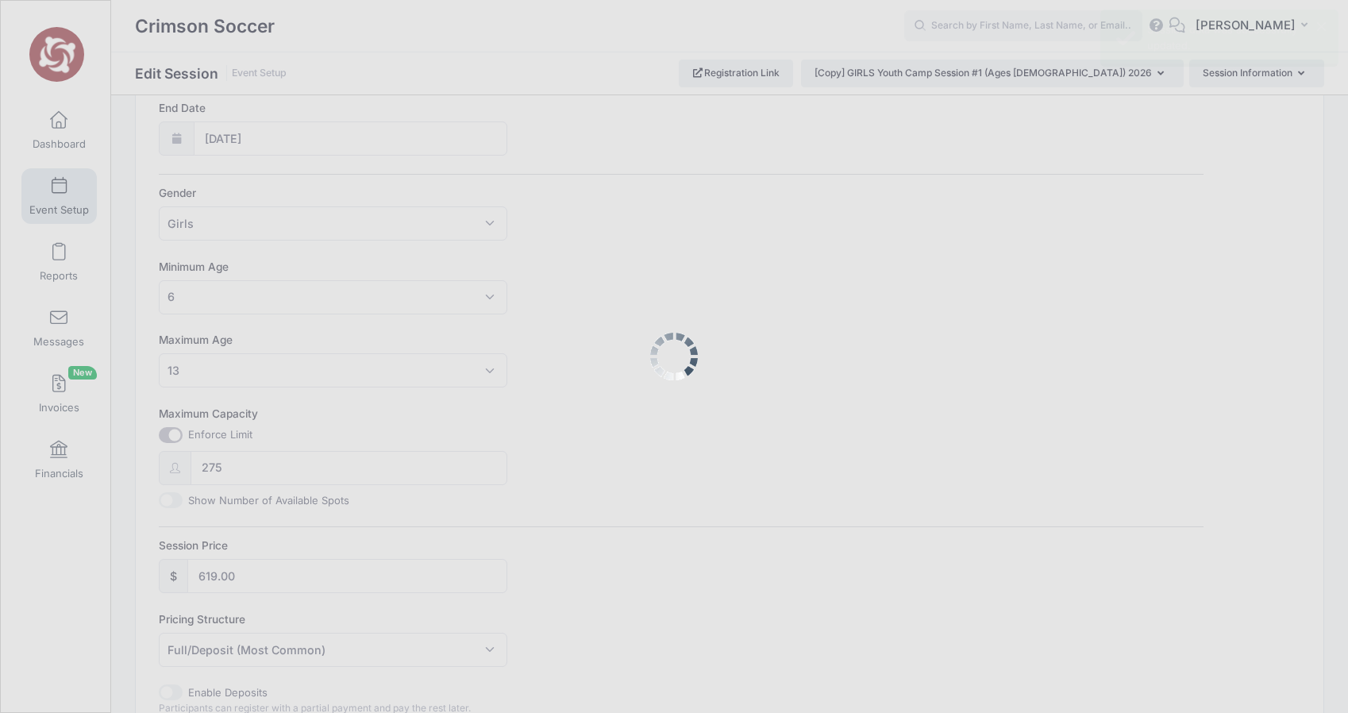
scroll to position [0, 0]
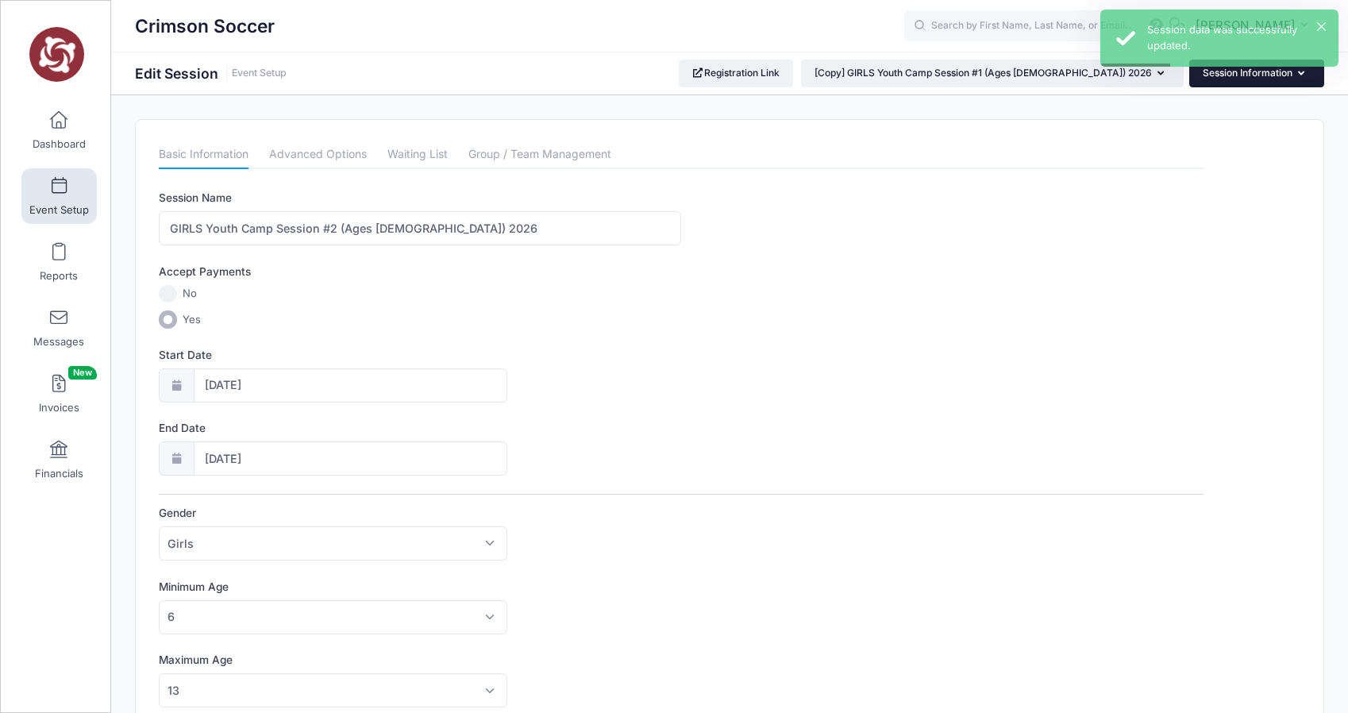
click at [1222, 77] on button "Session Information" at bounding box center [1256, 73] width 135 height 27
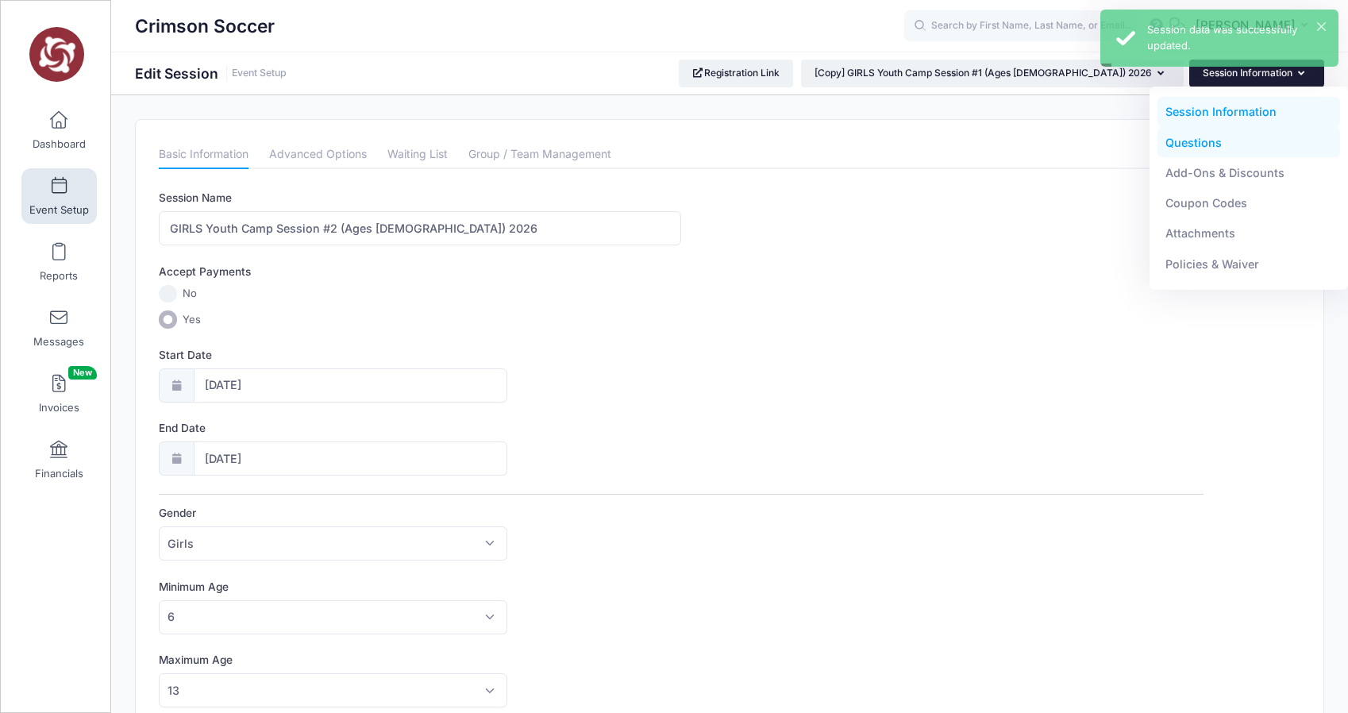
click at [1192, 143] on link "Questions" at bounding box center [1249, 142] width 183 height 30
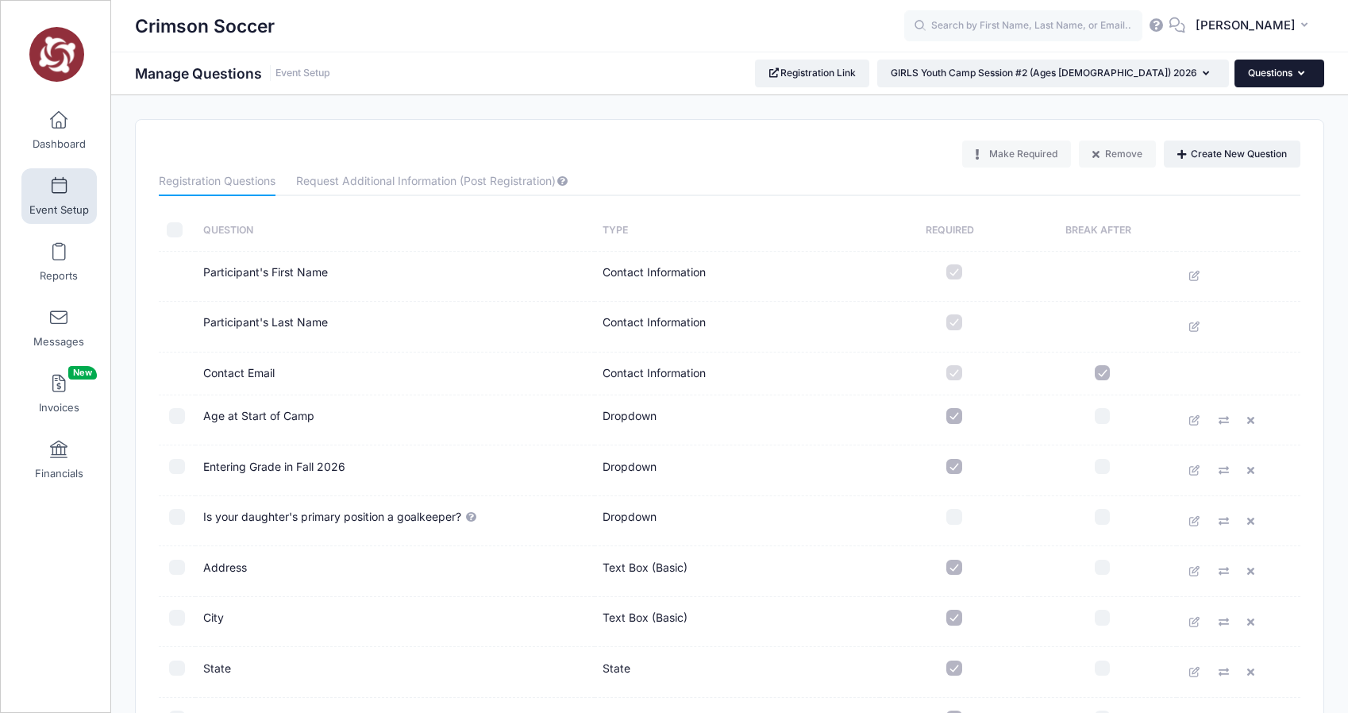
click at [1256, 76] on button "Questions" at bounding box center [1280, 73] width 90 height 27
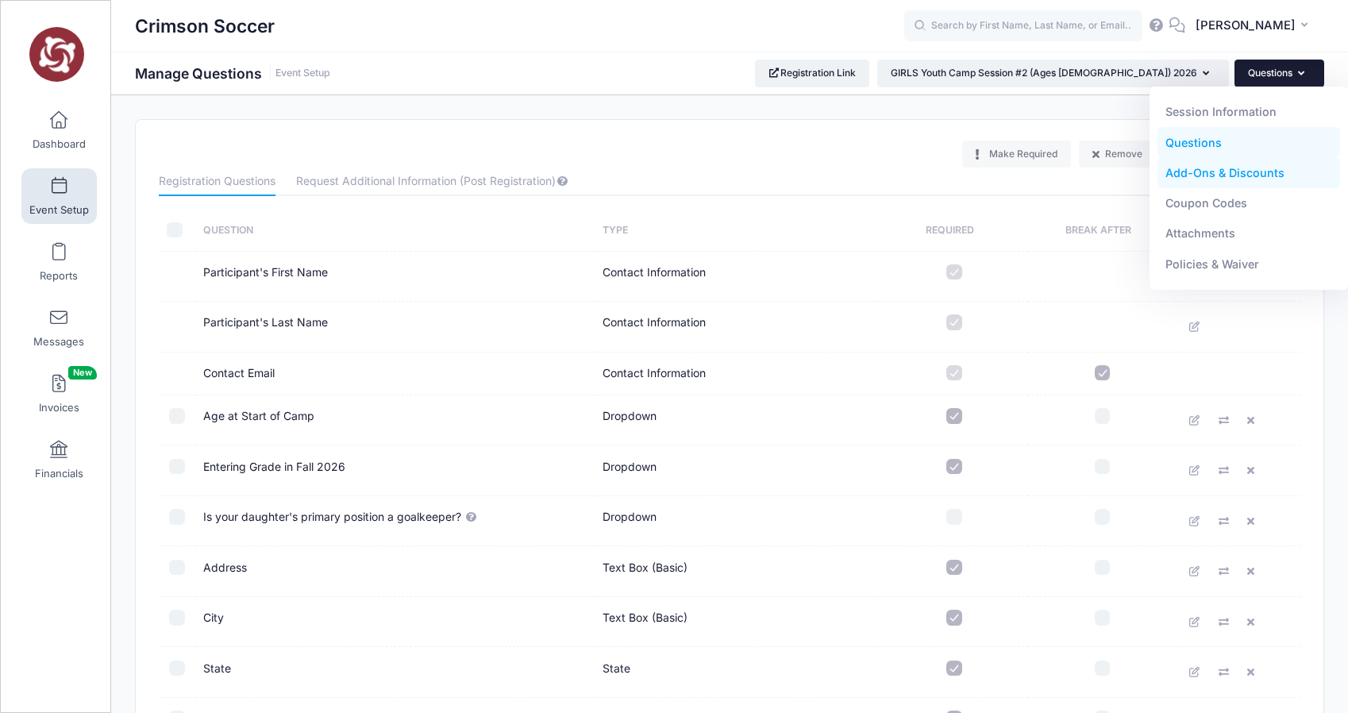
click at [1207, 175] on link "Add-Ons & Discounts" at bounding box center [1249, 173] width 183 height 30
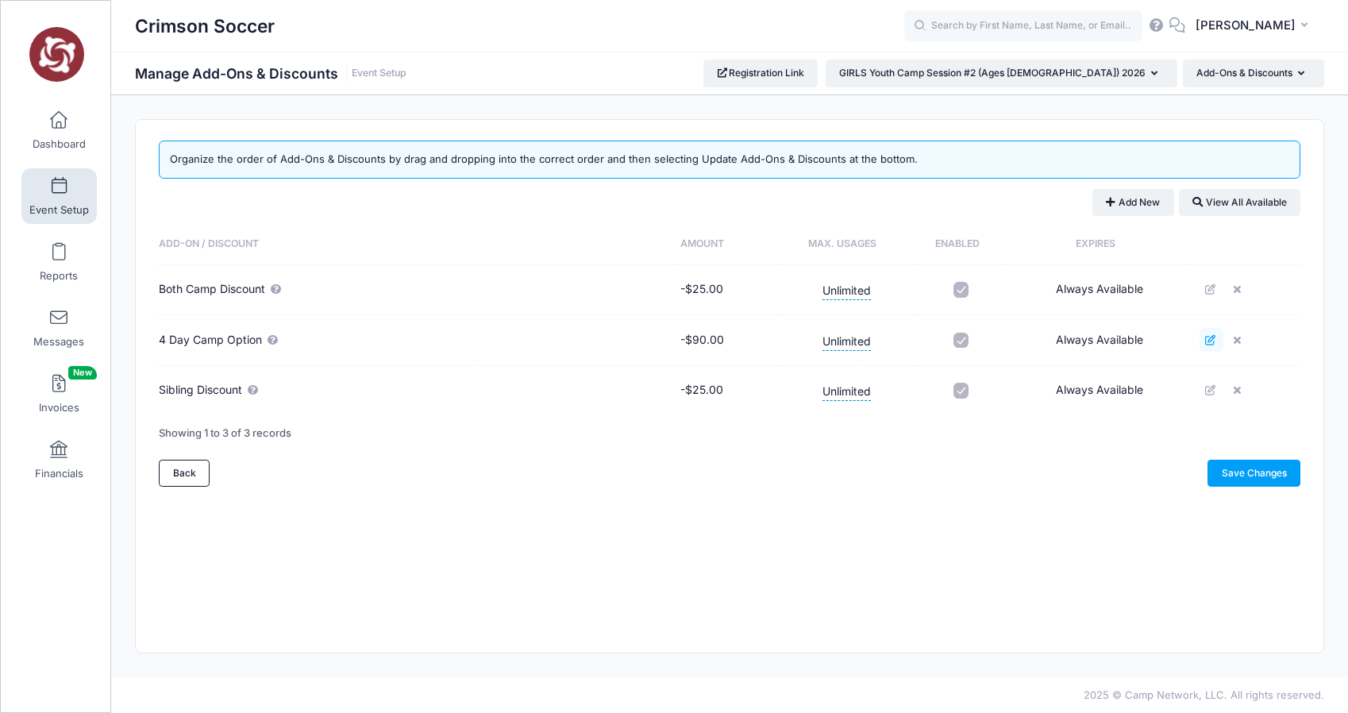
click at [1211, 339] on icon at bounding box center [1211, 340] width 13 height 10
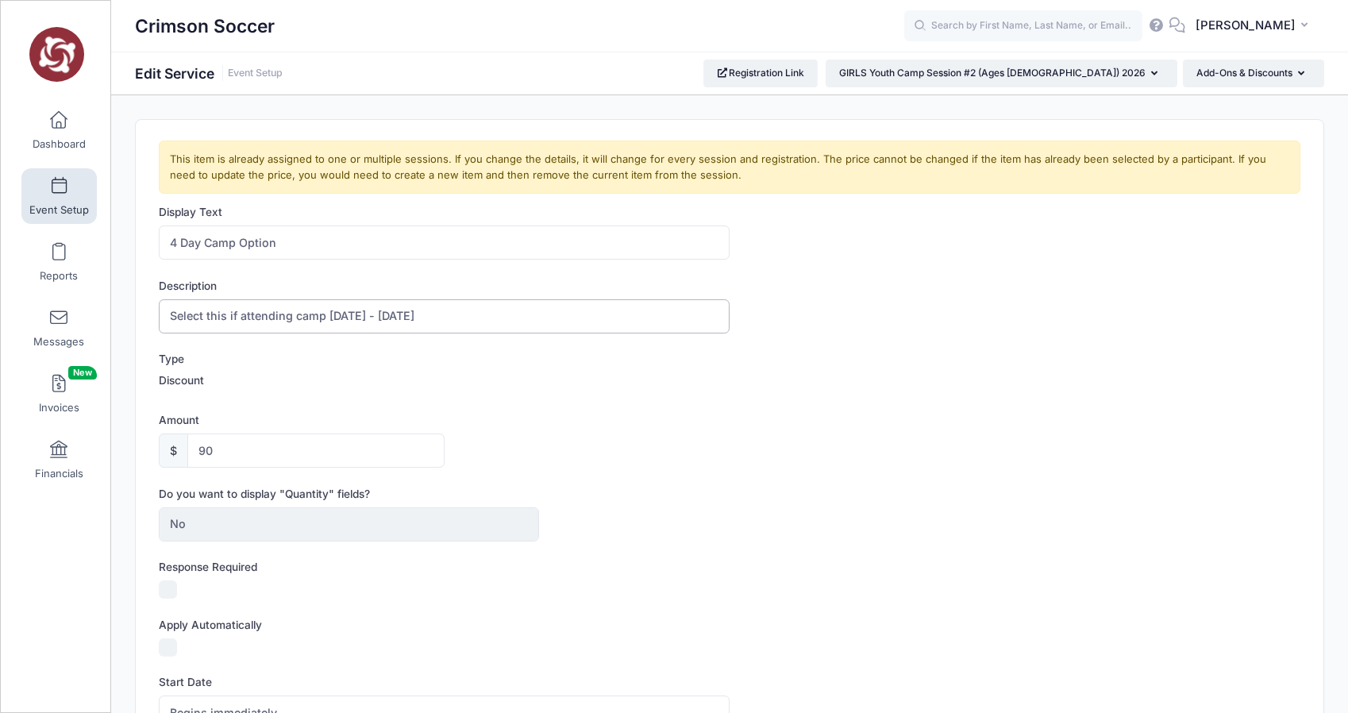
drag, startPoint x: 373, startPoint y: 318, endPoint x: 327, endPoint y: 319, distance: 46.1
click at [327, 319] on input "Select this if attending camp Tuesday June 23 - Friday June 26" at bounding box center [444, 316] width 571 height 34
click at [417, 314] on input "Select this if attending camp Monday June 23 - Friday June 26" at bounding box center [444, 316] width 571 height 34
click at [466, 317] on input "Select this if attending camp Monday June 29 - Friday June 26" at bounding box center [444, 316] width 571 height 34
drag, startPoint x: 466, startPoint y: 317, endPoint x: 449, endPoint y: 317, distance: 17.5
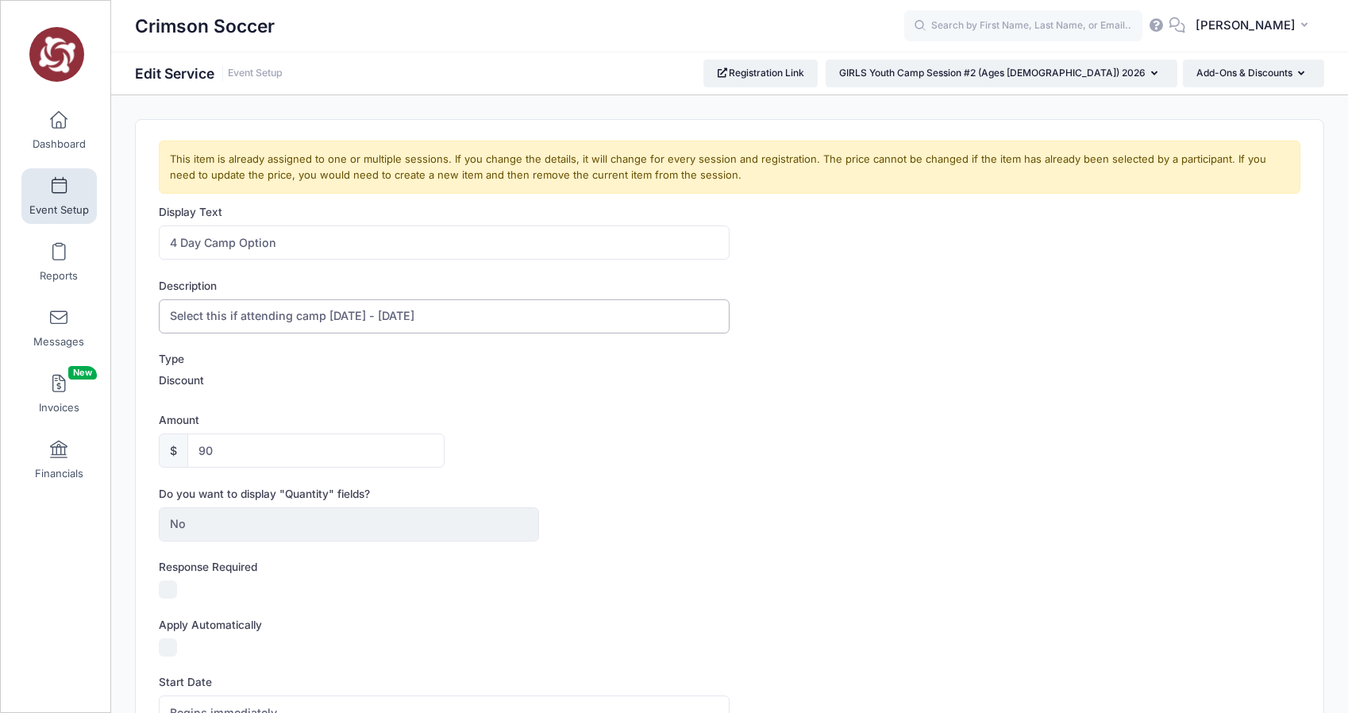
click at [449, 317] on input "Select this if attending camp Monday June 29 - Friday June 26" at bounding box center [444, 316] width 571 height 34
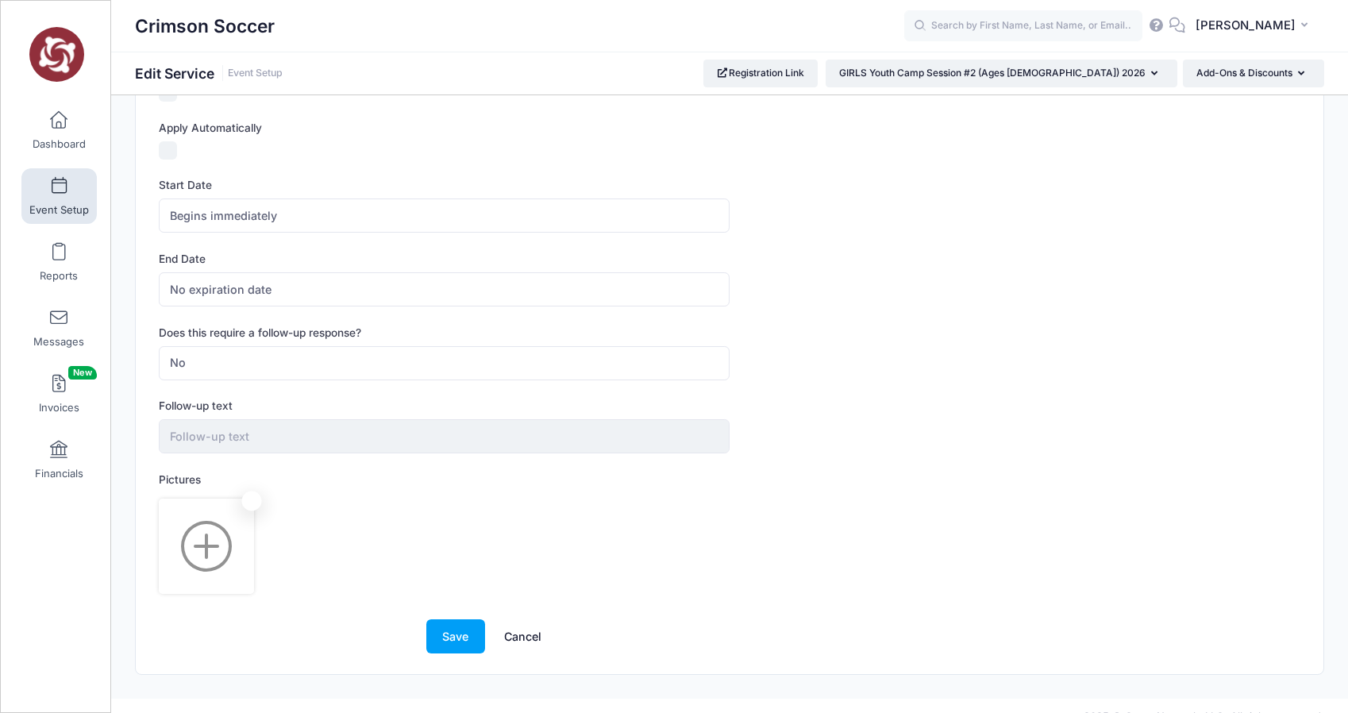
scroll to position [518, 0]
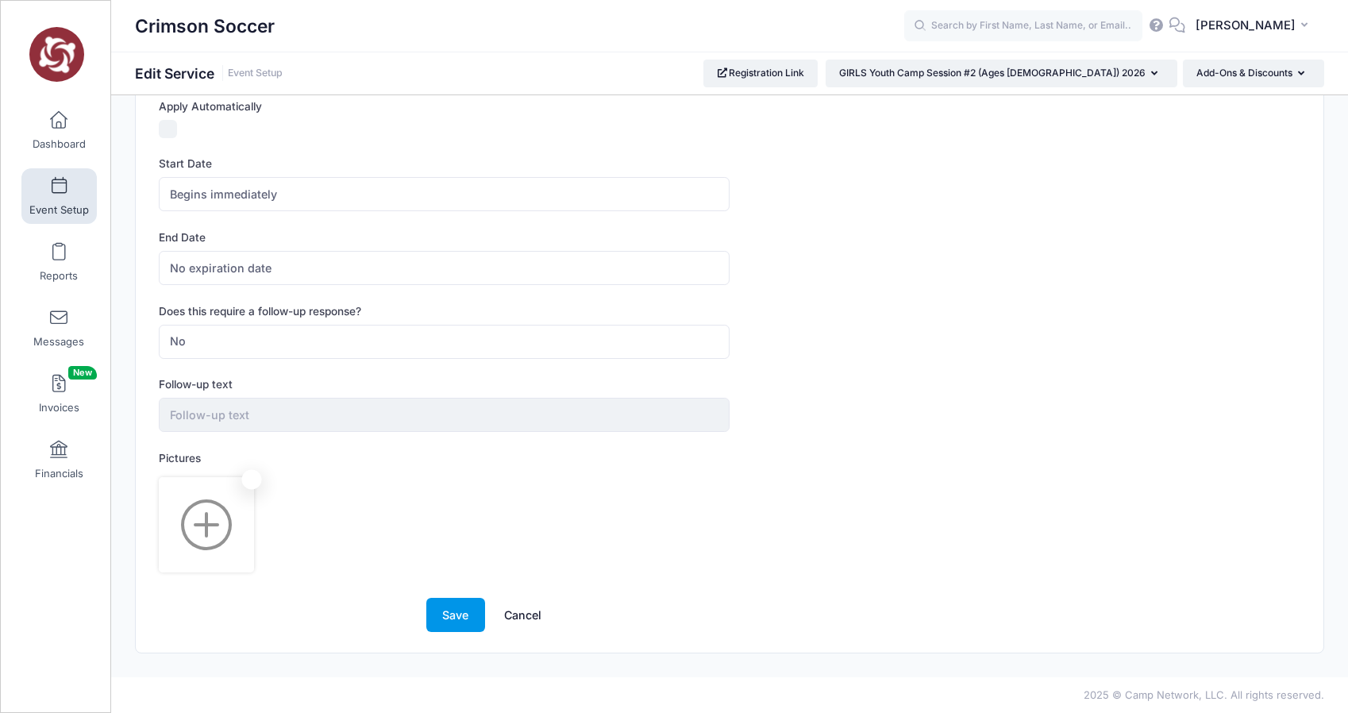
type input "Select this if attending camp [DATE] - [DATE]"
click at [449, 612] on button "Save" at bounding box center [455, 615] width 59 height 34
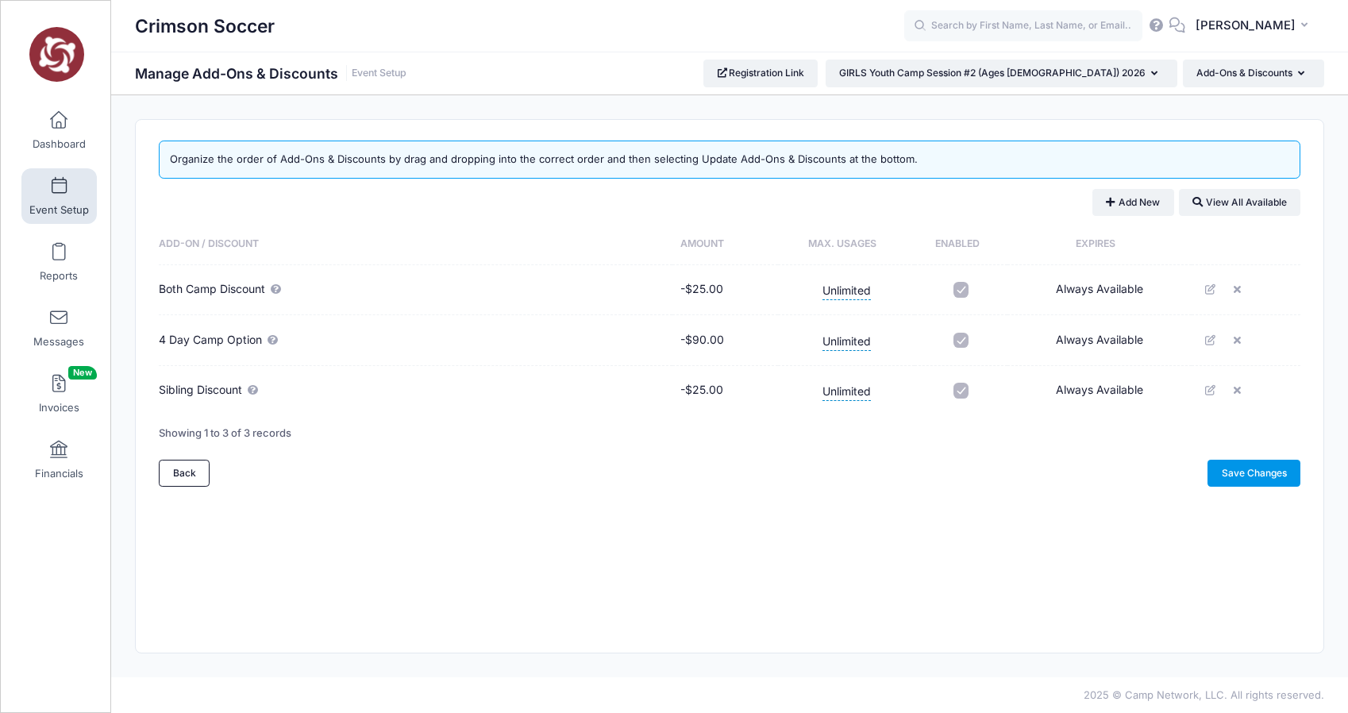
click at [1244, 473] on link "Save Changes" at bounding box center [1254, 473] width 93 height 27
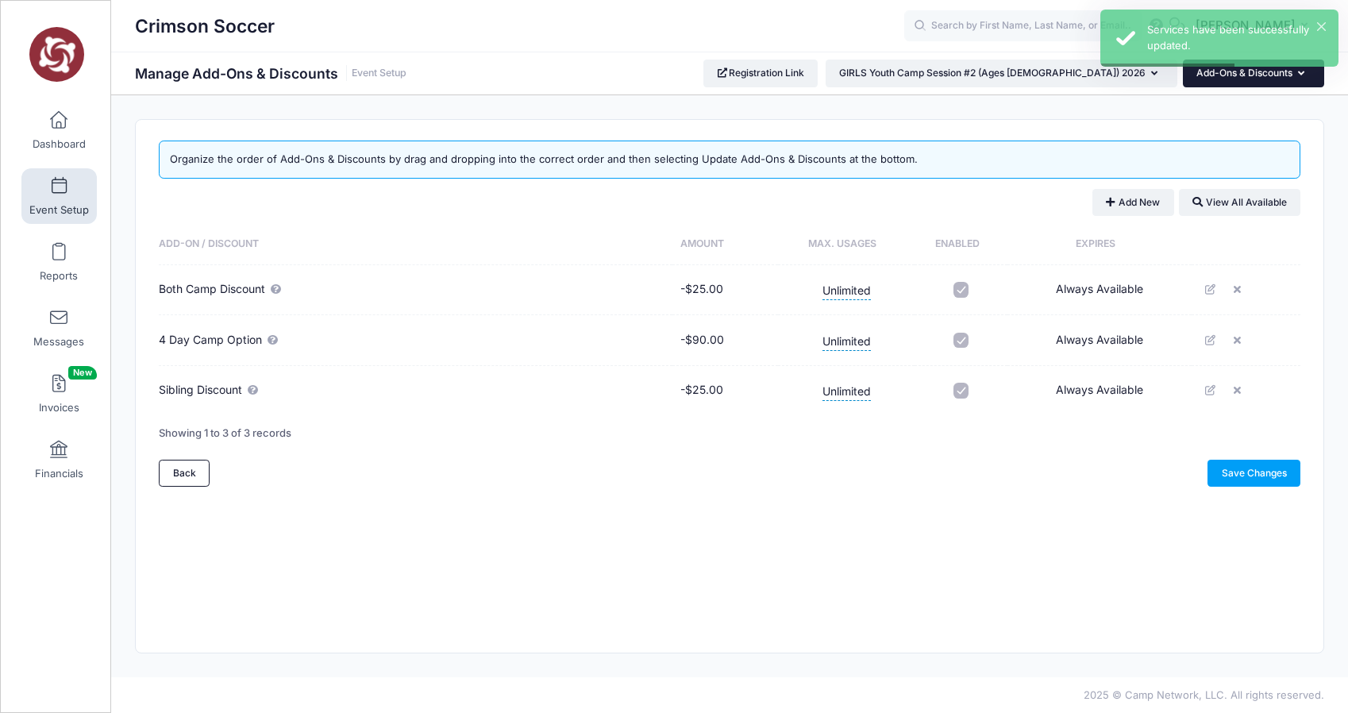
click at [1224, 74] on button "Add-Ons & Discounts" at bounding box center [1253, 73] width 141 height 27
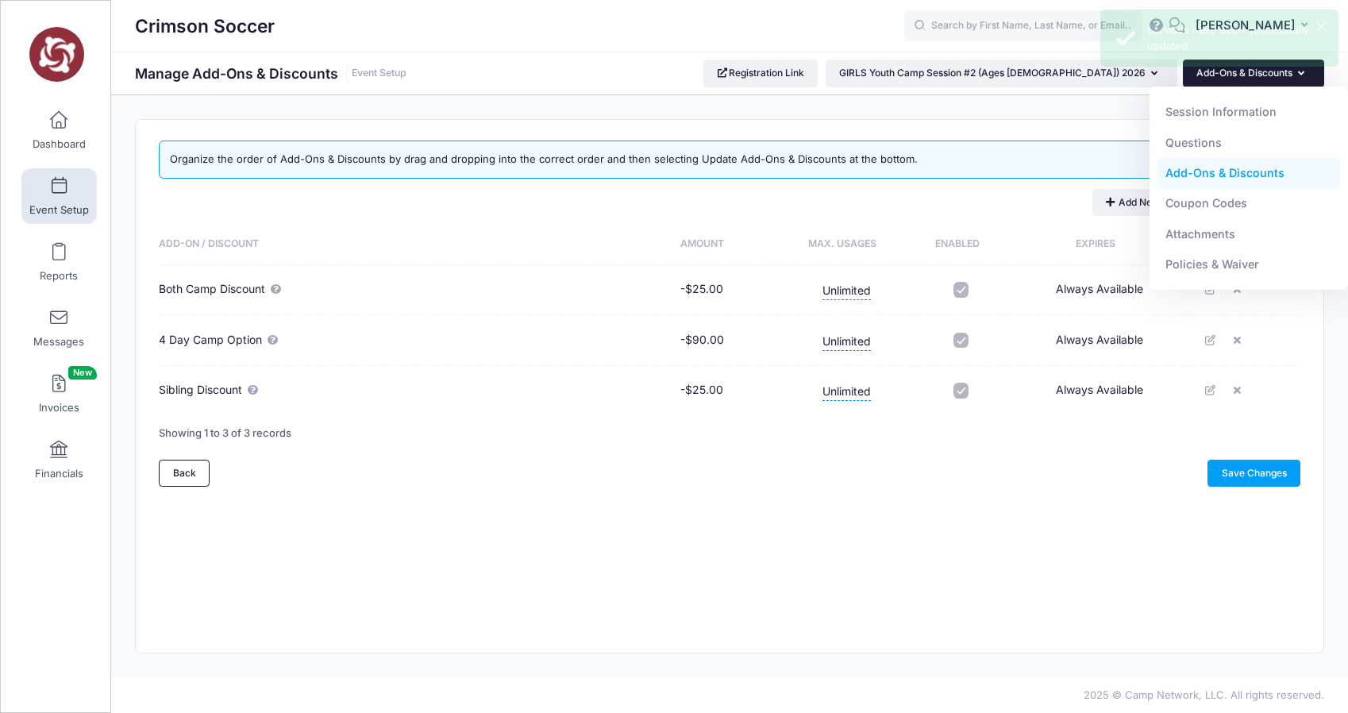
click at [991, 602] on div "Organize the order of Add-Ons & Discounts by drag and dropping into the correct…" at bounding box center [730, 386] width 1188 height 533
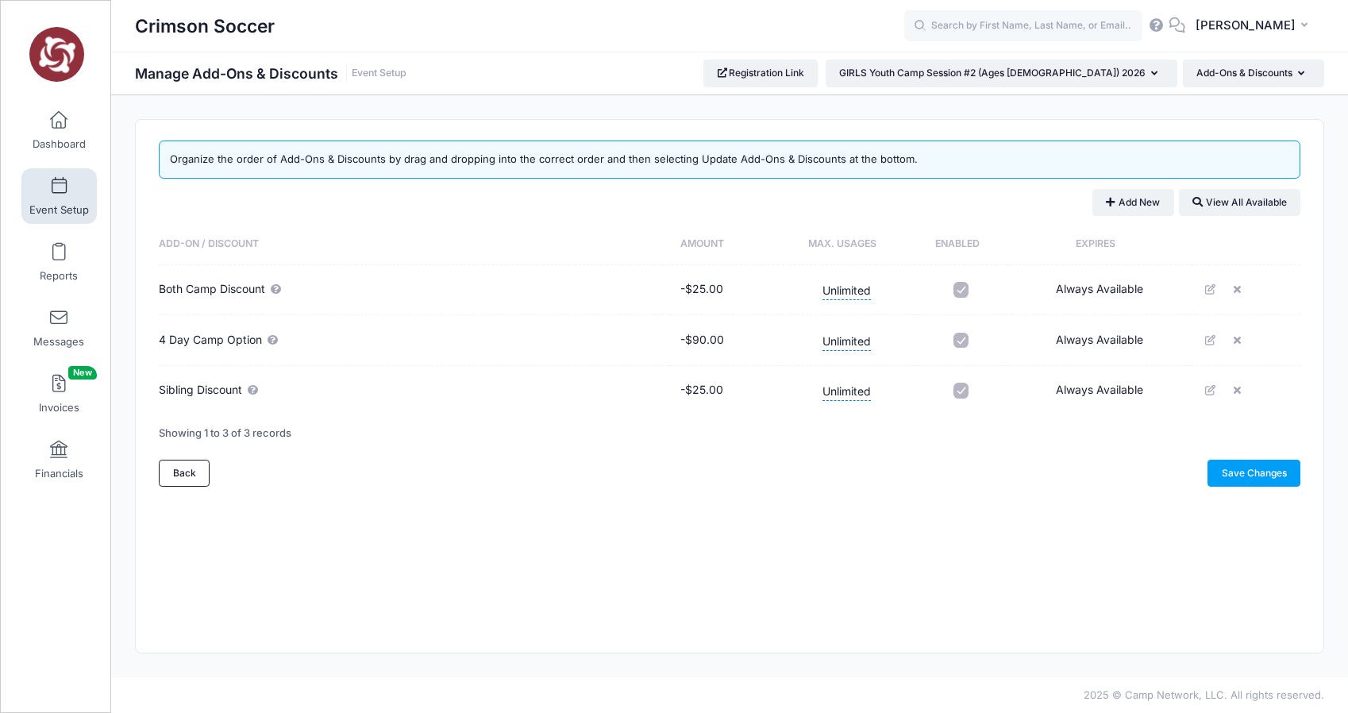
click at [54, 198] on link "Event Setup" at bounding box center [58, 196] width 75 height 56
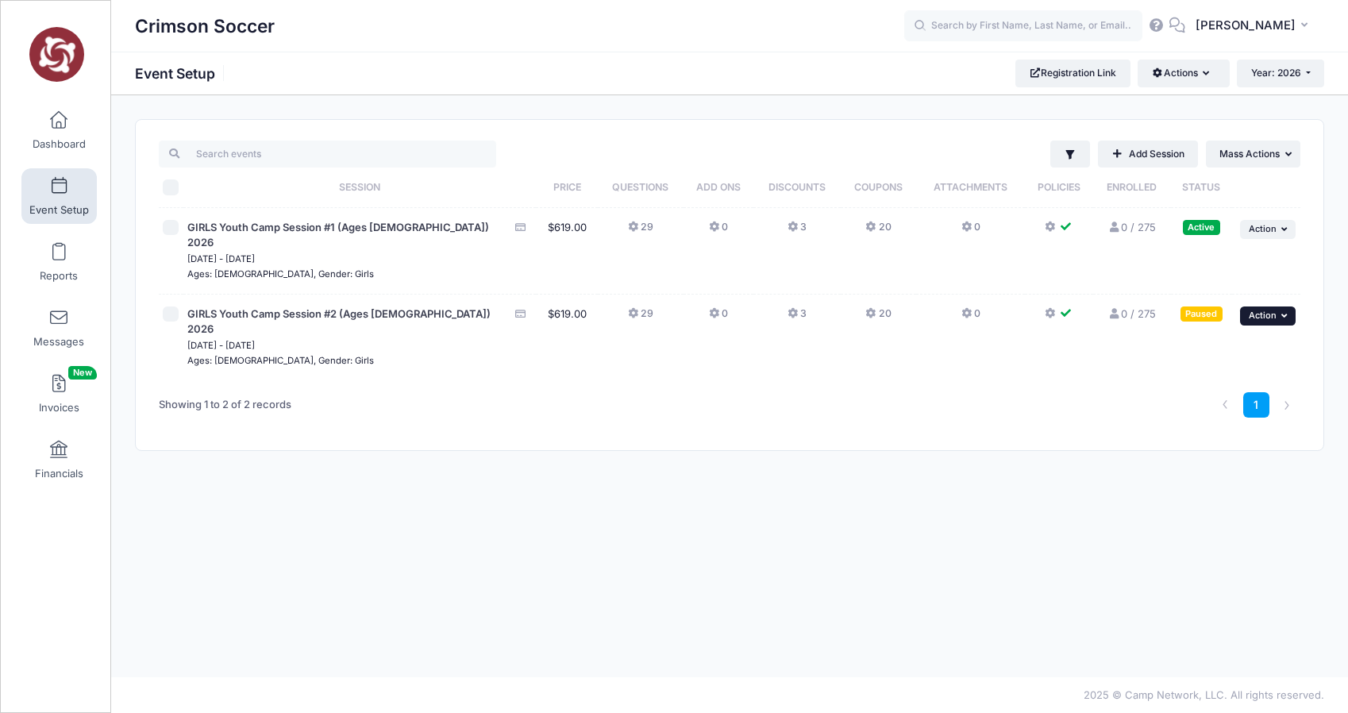
click at [1282, 311] on icon "button" at bounding box center [1286, 315] width 10 height 9
click at [1181, 341] on link "Resume Session" at bounding box center [1217, 335] width 144 height 30
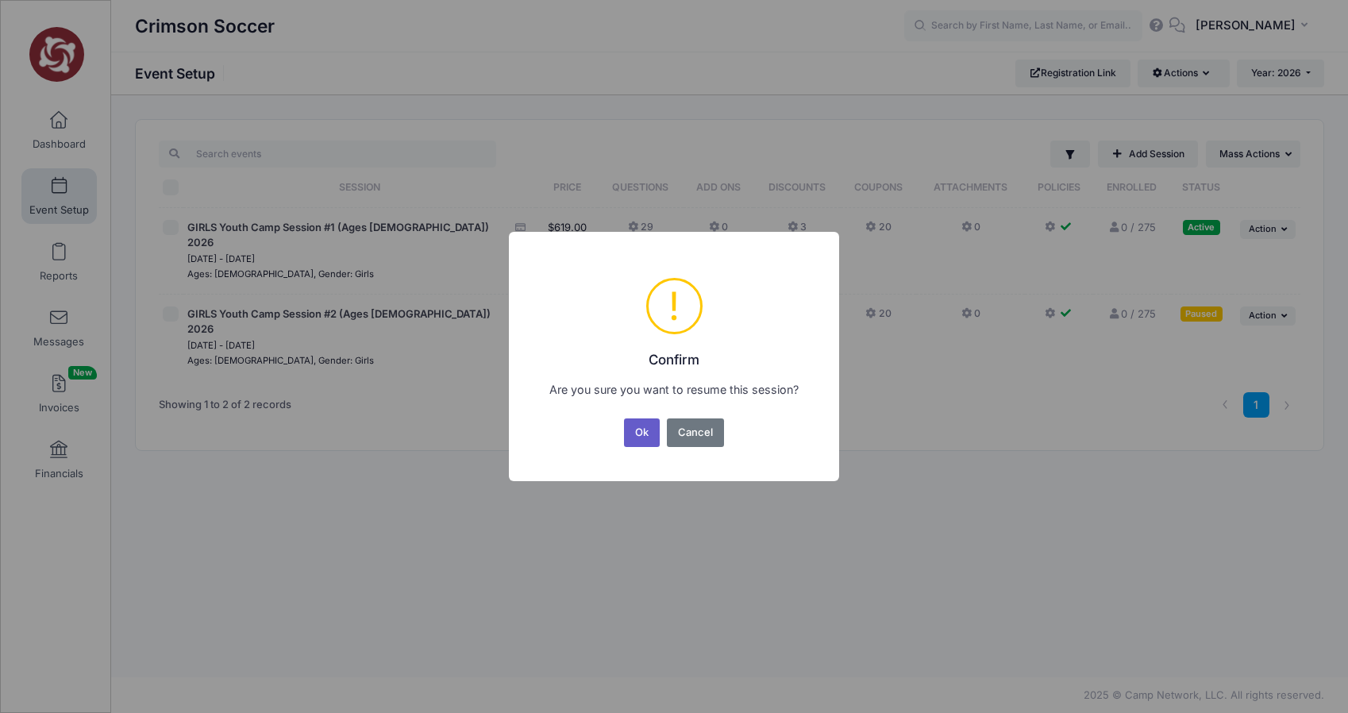
click at [638, 440] on button "Ok" at bounding box center [642, 432] width 37 height 29
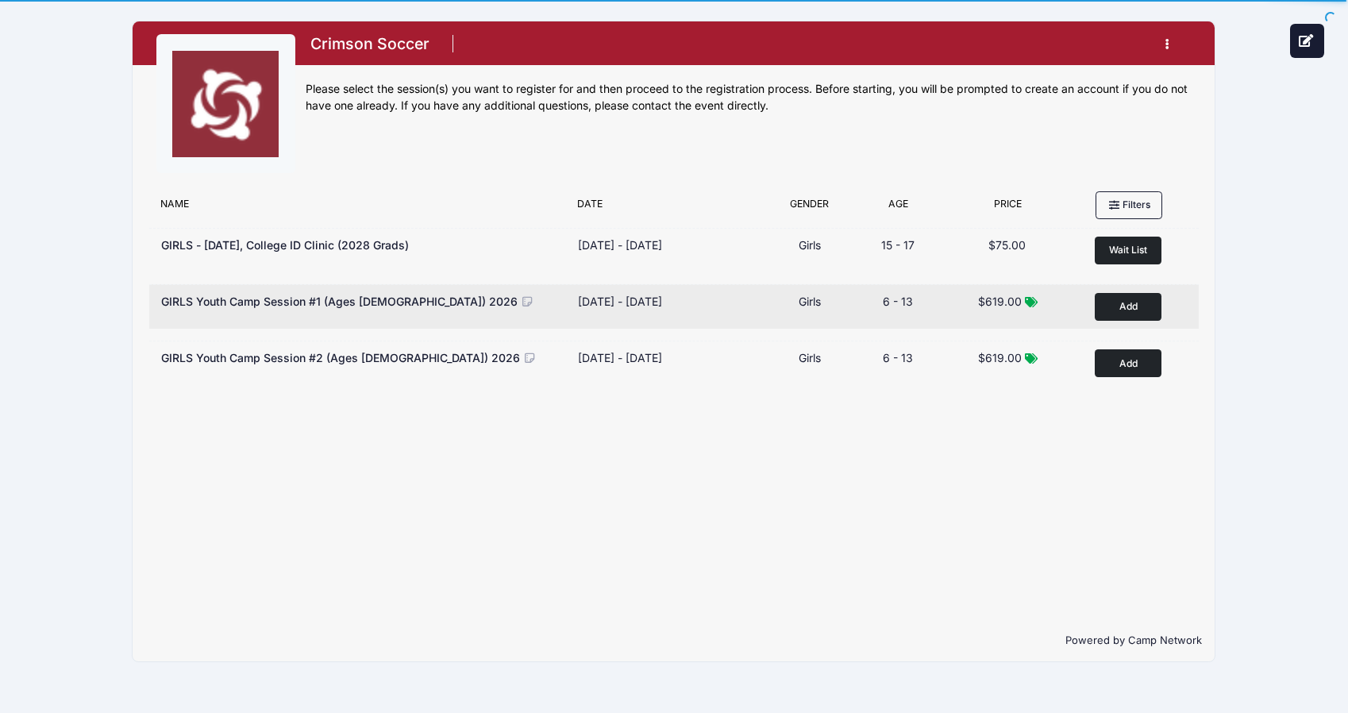
click at [1131, 303] on button "Add to Cart" at bounding box center [1128, 307] width 67 height 28
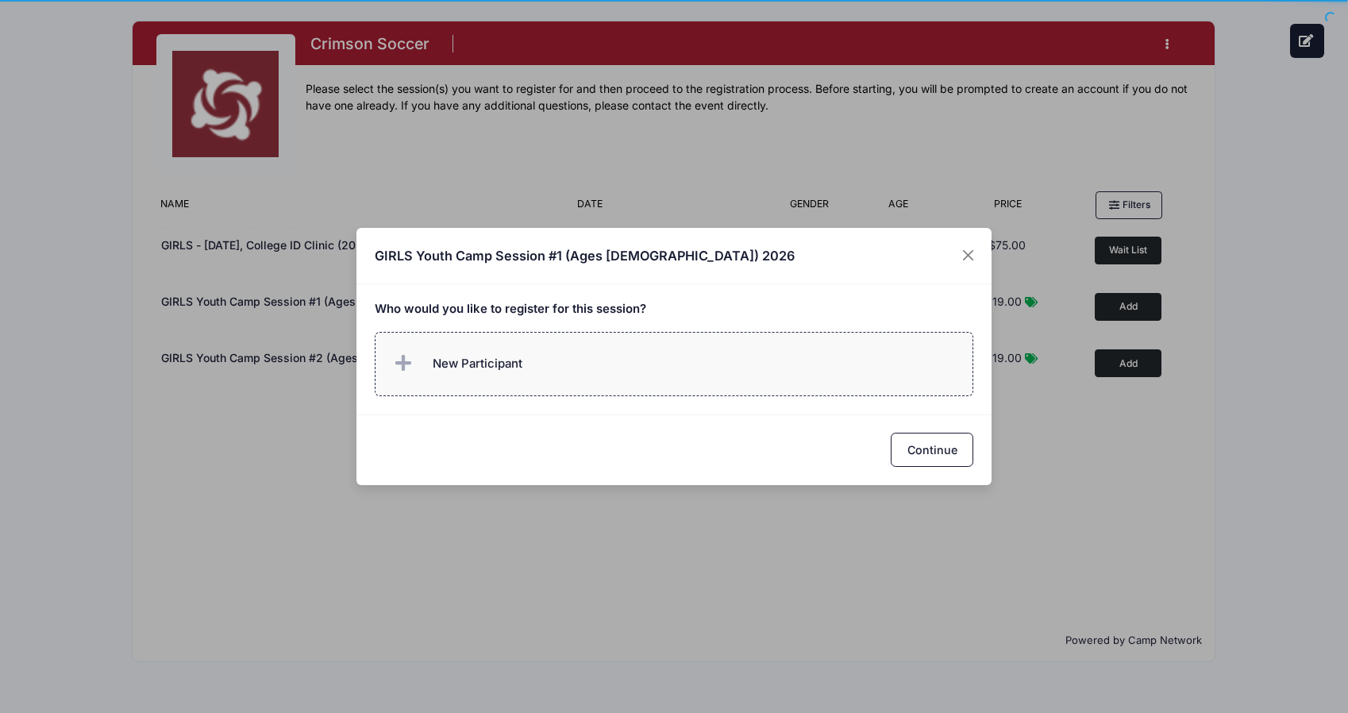
click at [676, 373] on label "New Participant" at bounding box center [674, 364] width 599 height 64
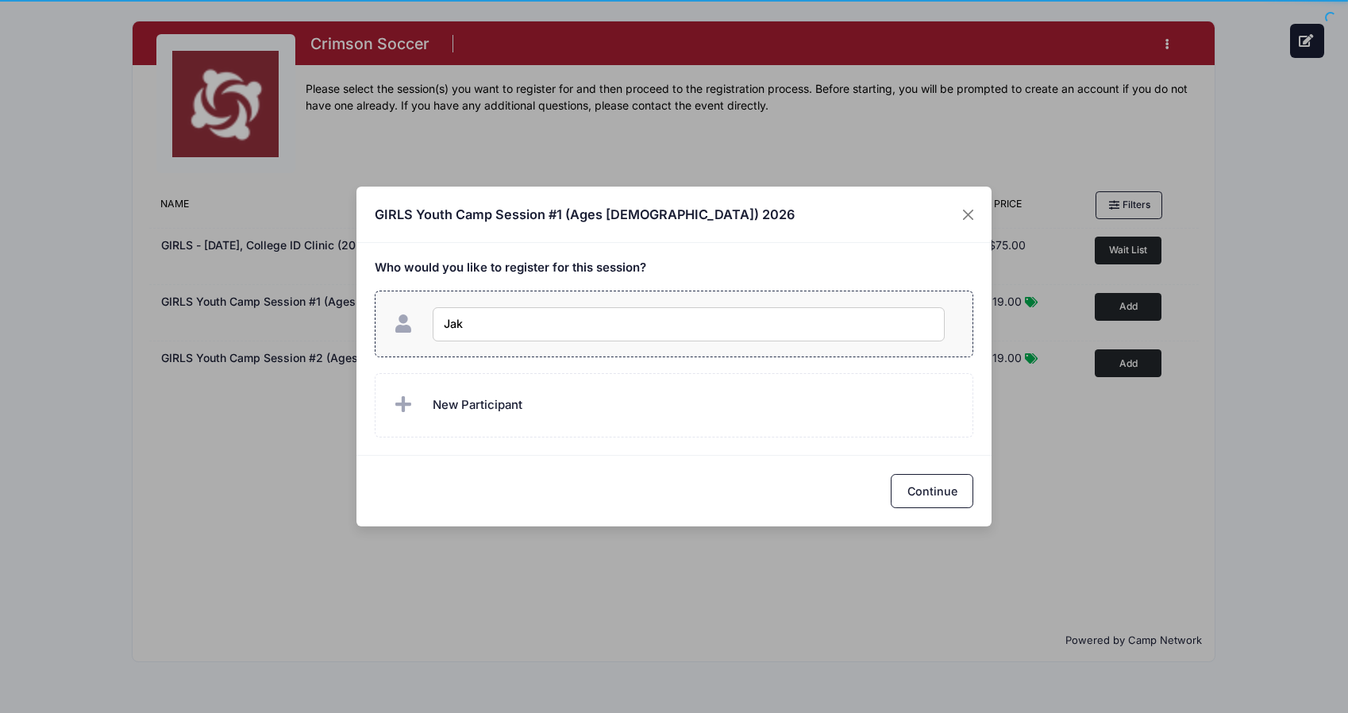
type input "[PERSON_NAME]"
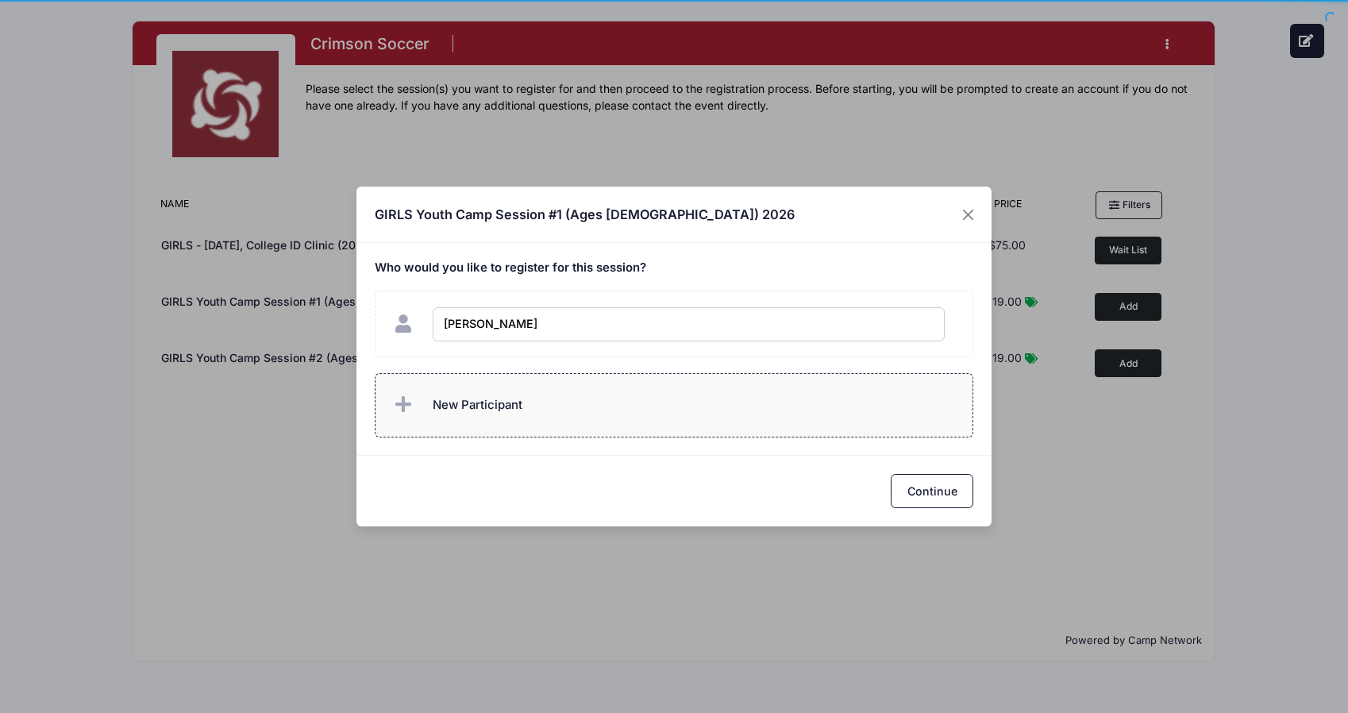
checkbox input "true"
click at [514, 405] on span "New Participant" at bounding box center [478, 404] width 90 height 17
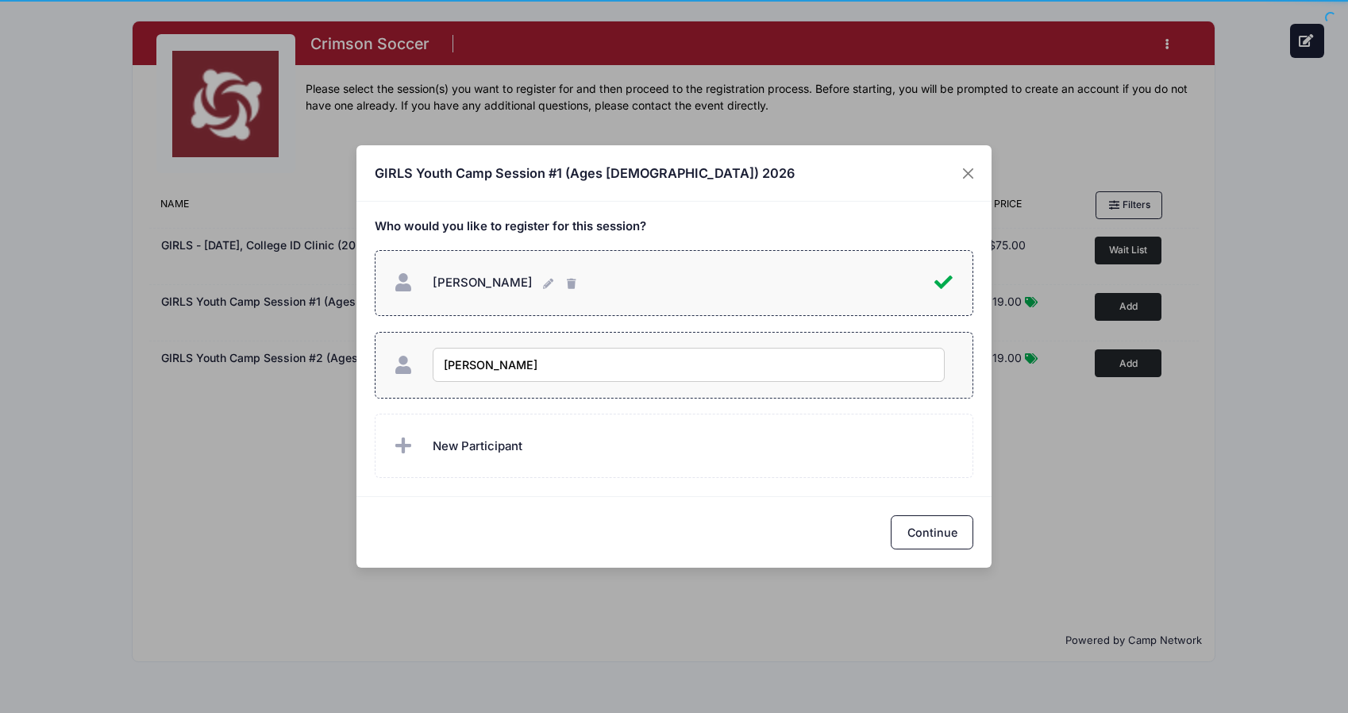
type input "Sarah"
checkbox input "true"
click at [926, 537] on button "Continue" at bounding box center [932, 532] width 83 height 34
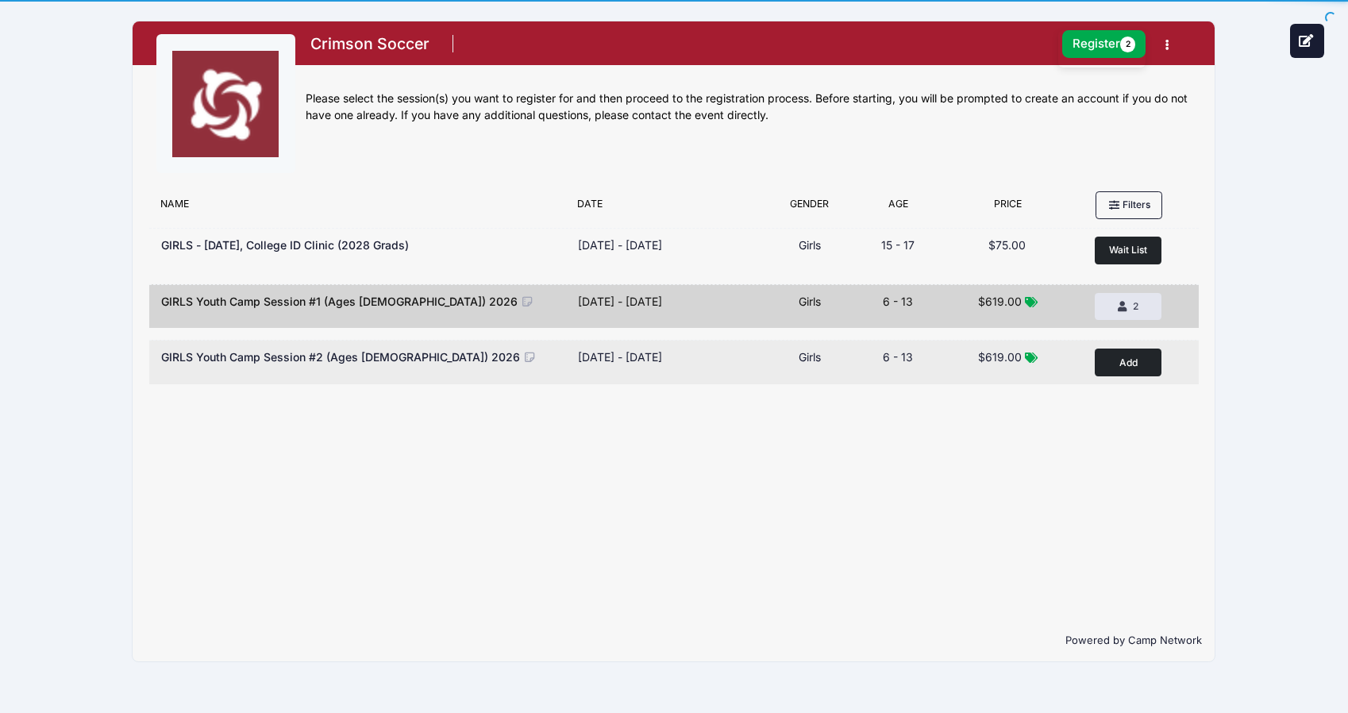
click at [1123, 368] on button "Add to Cart" at bounding box center [1128, 363] width 67 height 28
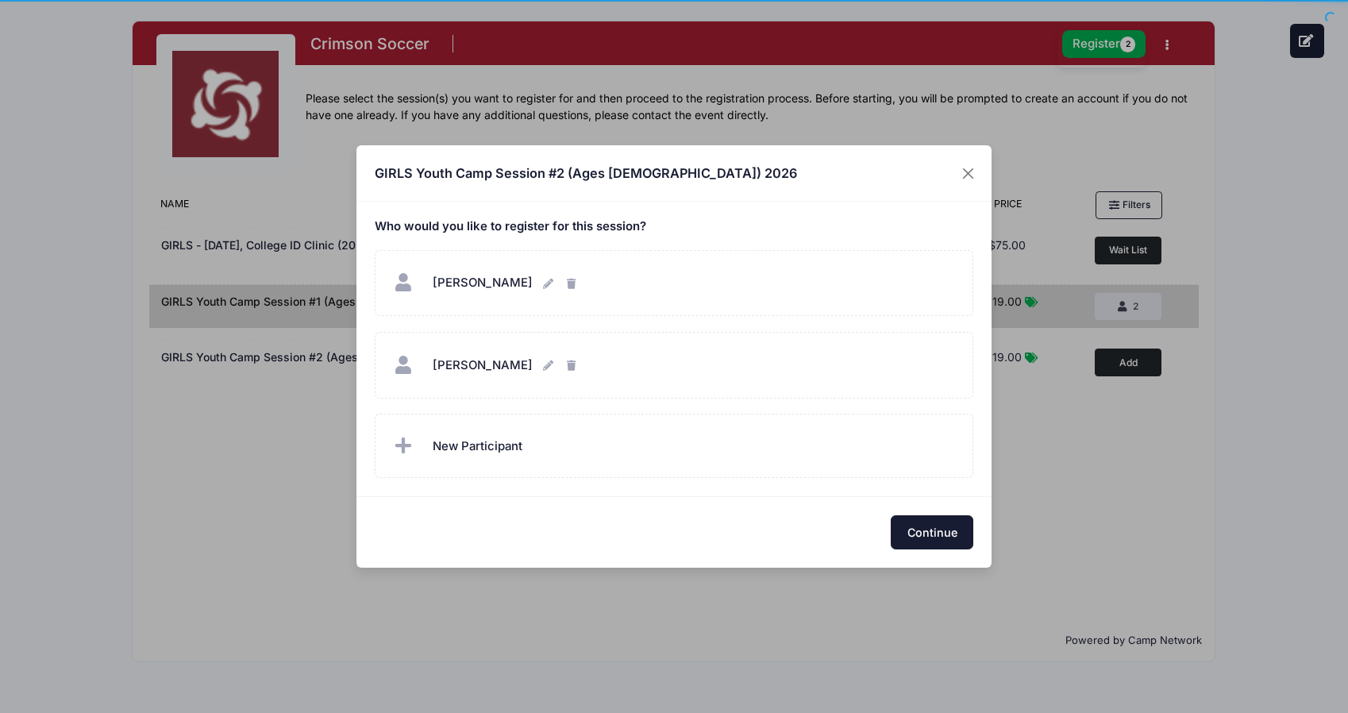
click at [921, 538] on button "Continue" at bounding box center [932, 532] width 83 height 34
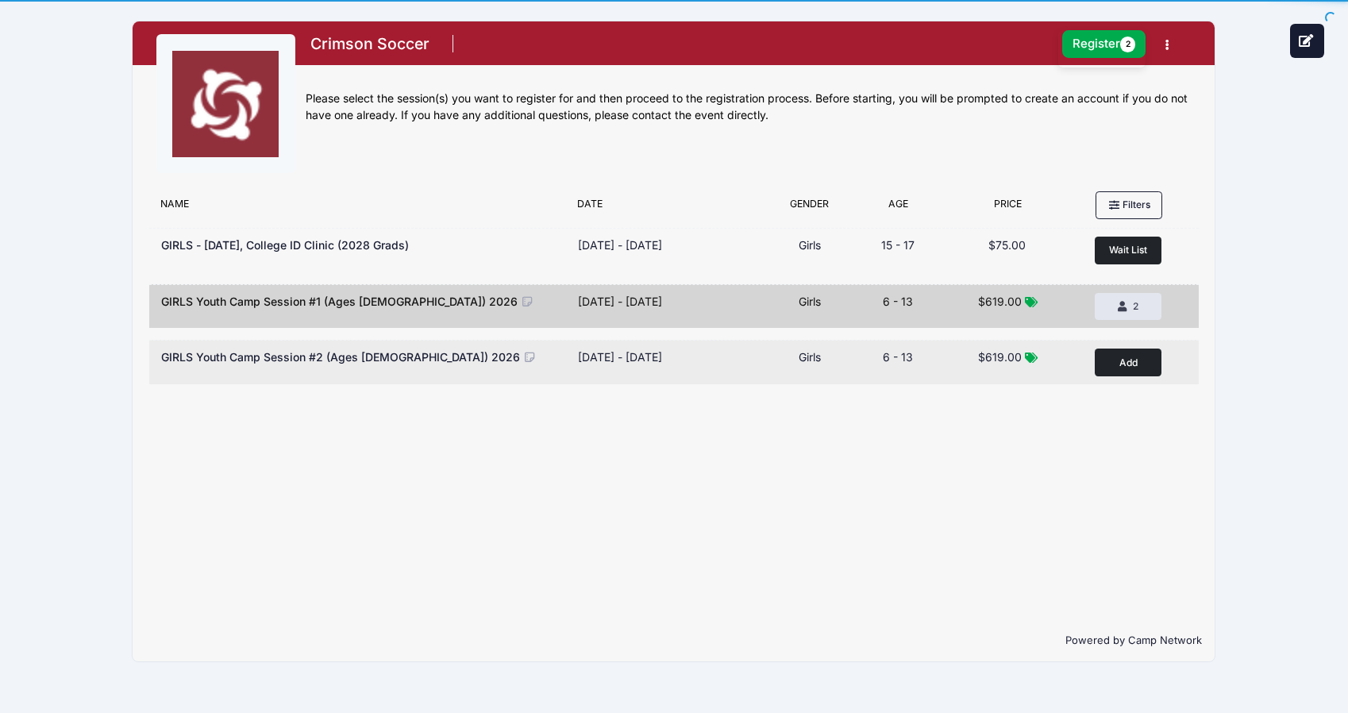
click at [1142, 361] on button "Add to Cart" at bounding box center [1128, 363] width 67 height 28
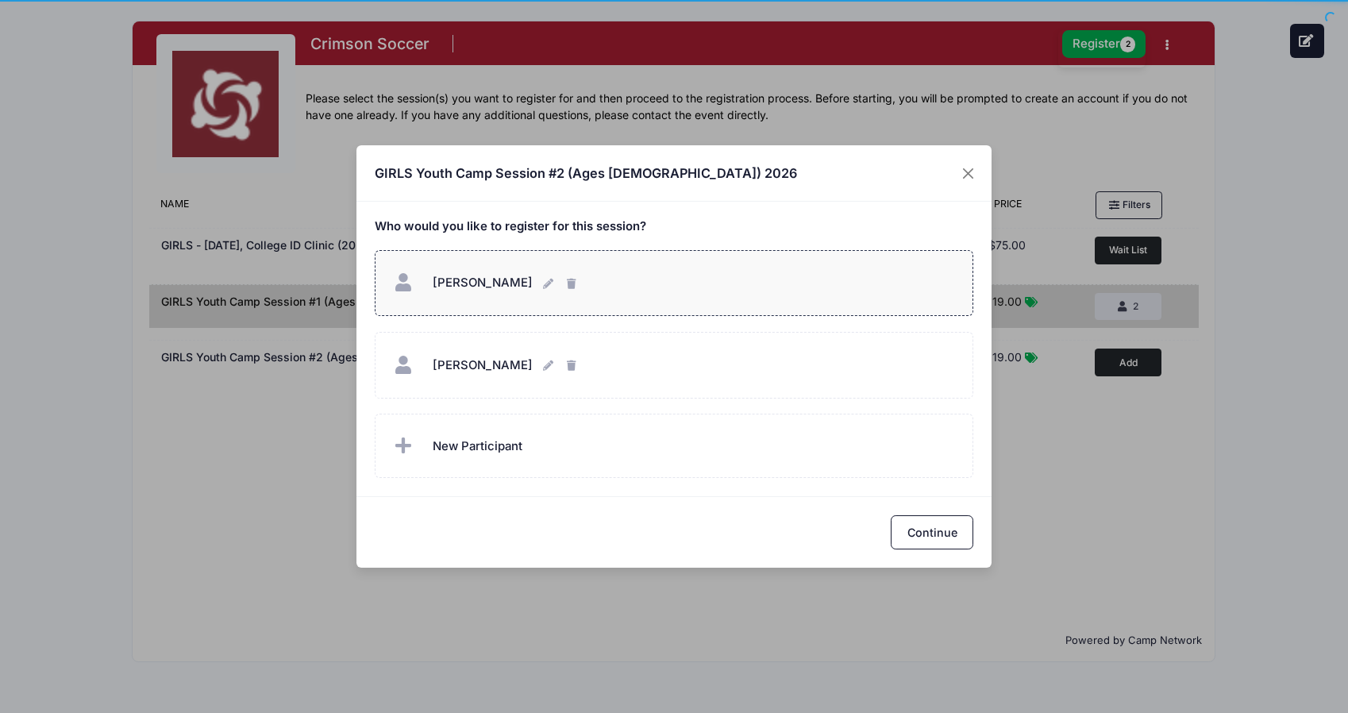
click at [555, 289] on div "Jake Jake" at bounding box center [674, 283] width 567 height 34
checkbox input "true"
click at [560, 383] on label "Sarah Sarah" at bounding box center [674, 365] width 599 height 67
checkbox input "true"
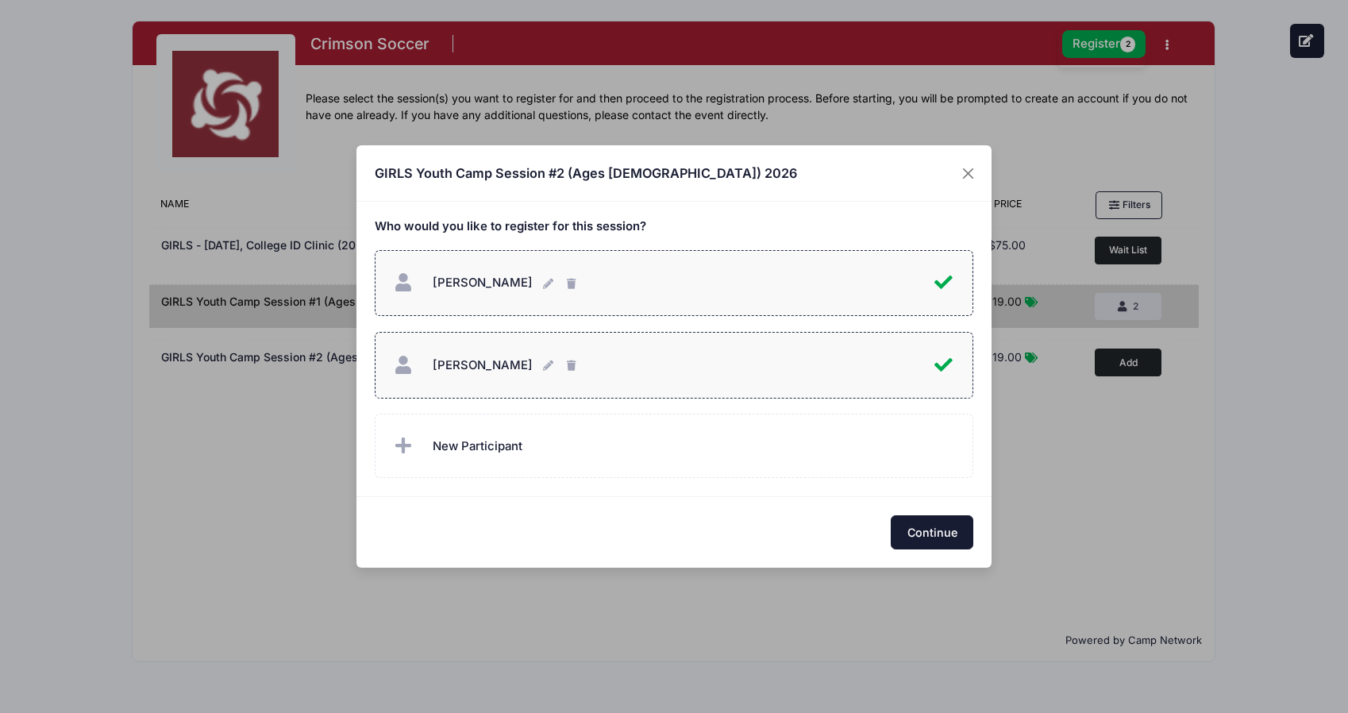
click at [930, 539] on button "Continue" at bounding box center [932, 532] width 83 height 34
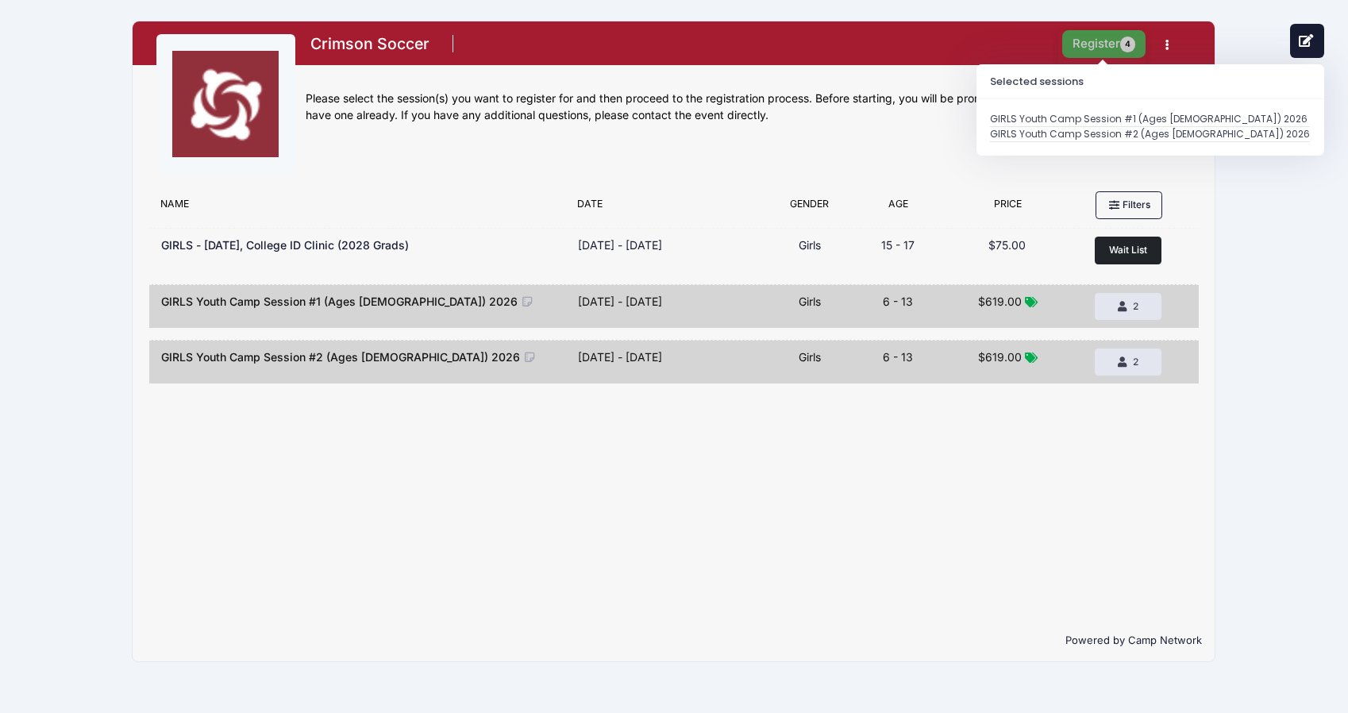
click at [1107, 44] on button "Register 4" at bounding box center [1104, 44] width 84 height 28
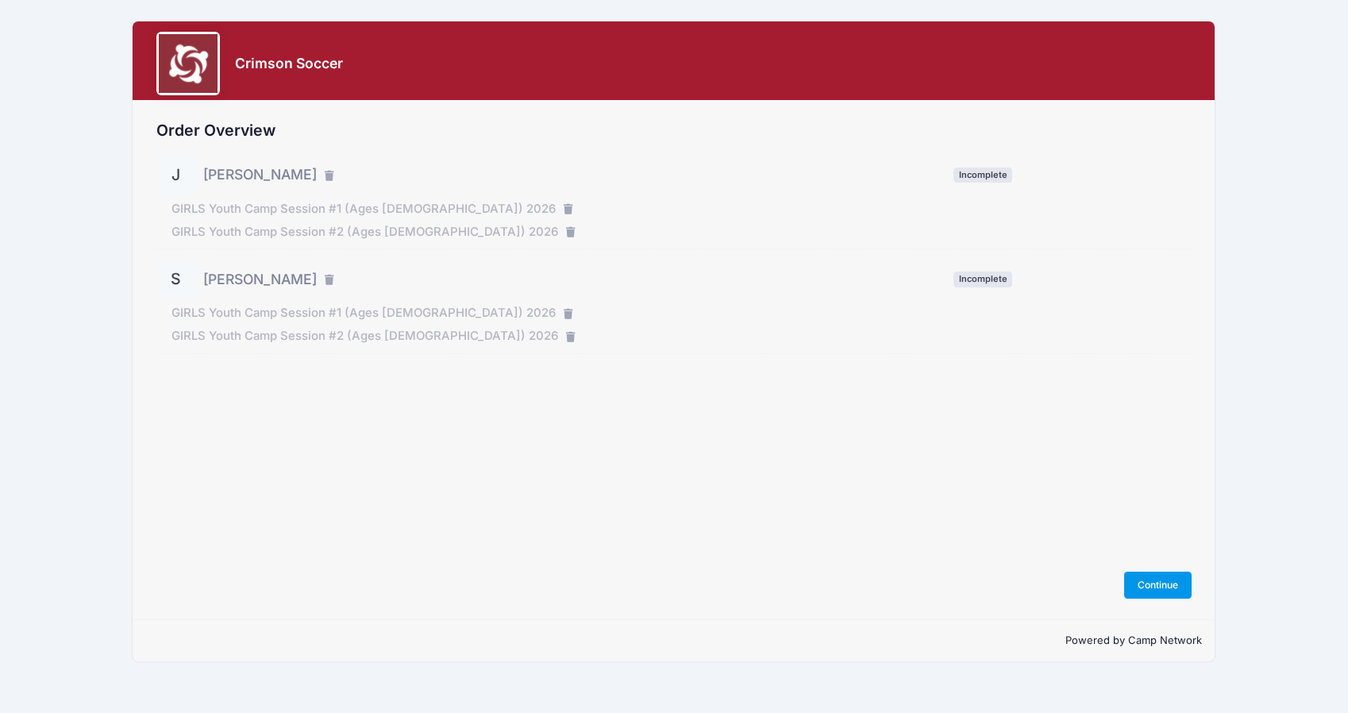
click at [1159, 587] on button "Continue" at bounding box center [1158, 585] width 68 height 27
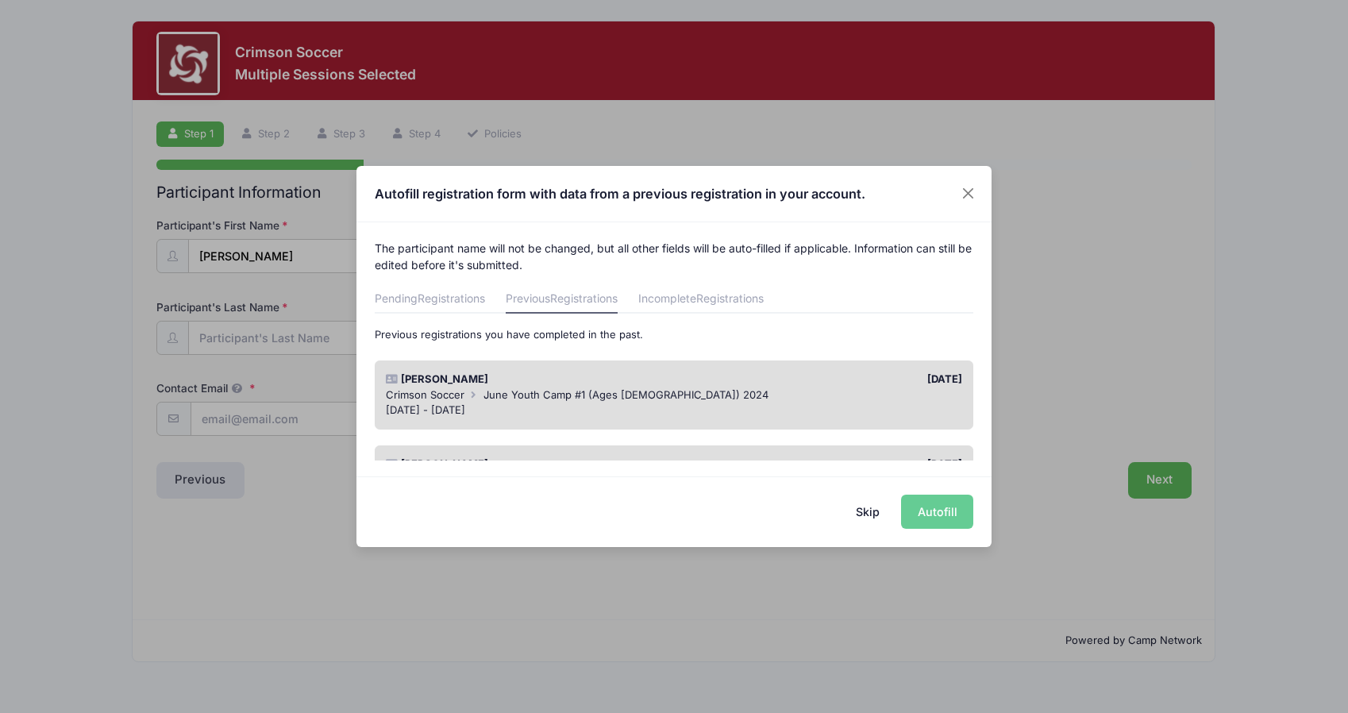
click at [869, 516] on button "Skip" at bounding box center [868, 512] width 56 height 34
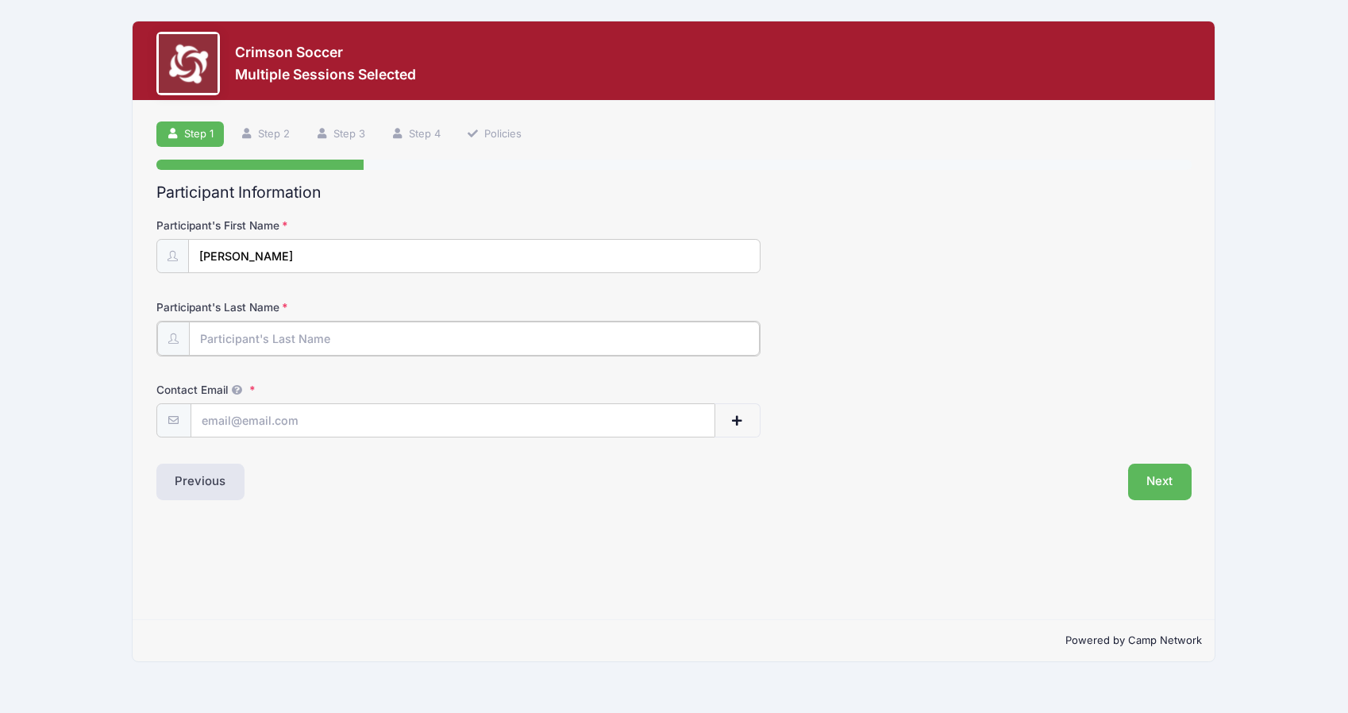
click at [268, 345] on input "Participant's Last Name" at bounding box center [474, 339] width 571 height 34
type input "[PERSON_NAME]"
type input "[PERSON_NAME][EMAIL_ADDRESS][DOMAIN_NAME]"
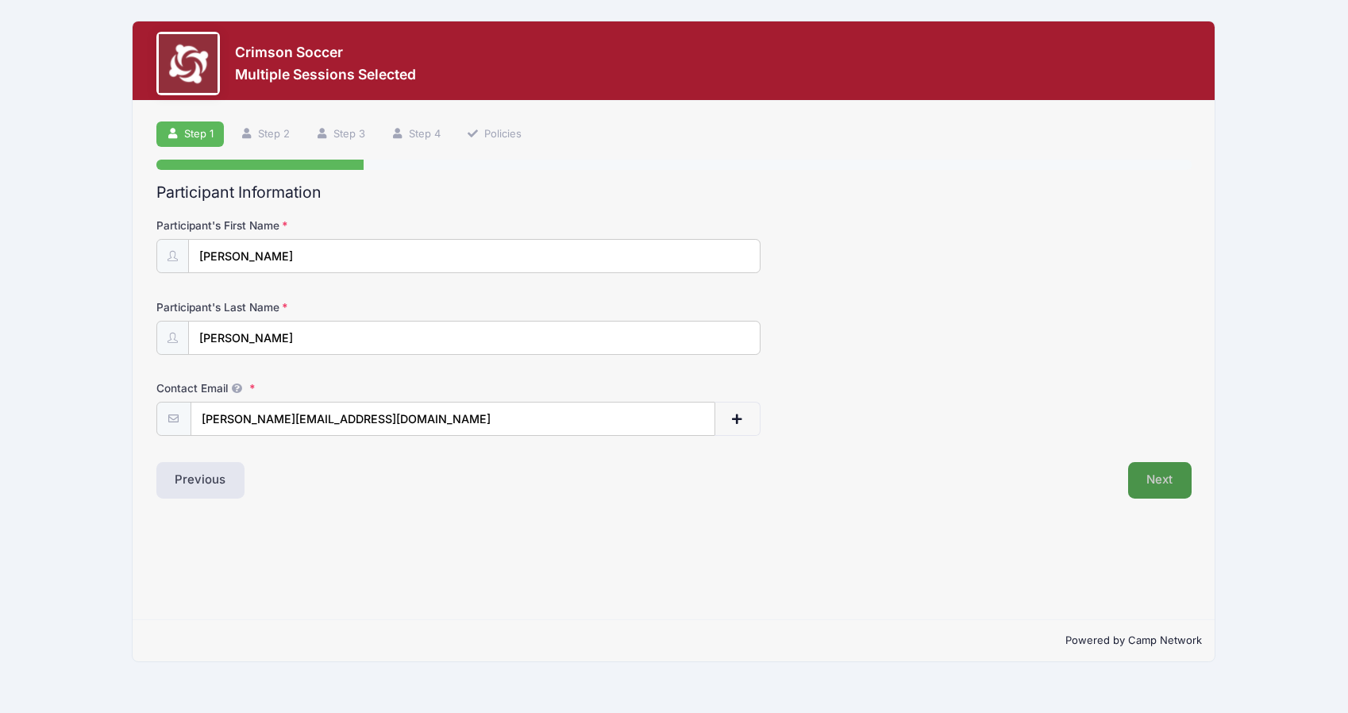
click at [1154, 486] on button "Next" at bounding box center [1160, 480] width 64 height 37
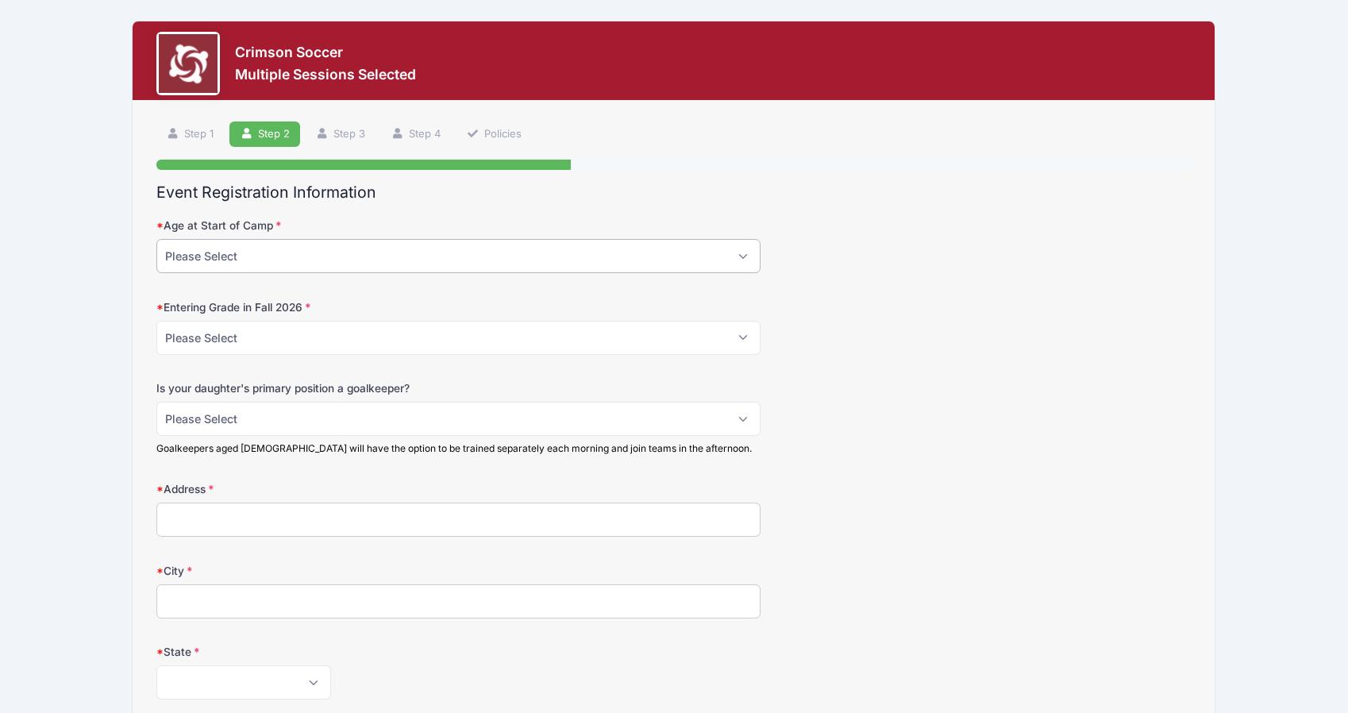
click at [325, 249] on select "Please Select 5 6 7 8 9 10 11 12 13" at bounding box center [458, 256] width 604 height 34
select select "9"
click at [156, 239] on select "Please Select 5 6 7 8 9 10 11 12 13" at bounding box center [458, 256] width 604 height 34
click at [277, 335] on select "Please Select 1st 2nd 3rd 4th 5th 6th 7th 8th" at bounding box center [458, 338] width 604 height 34
select select "5th"
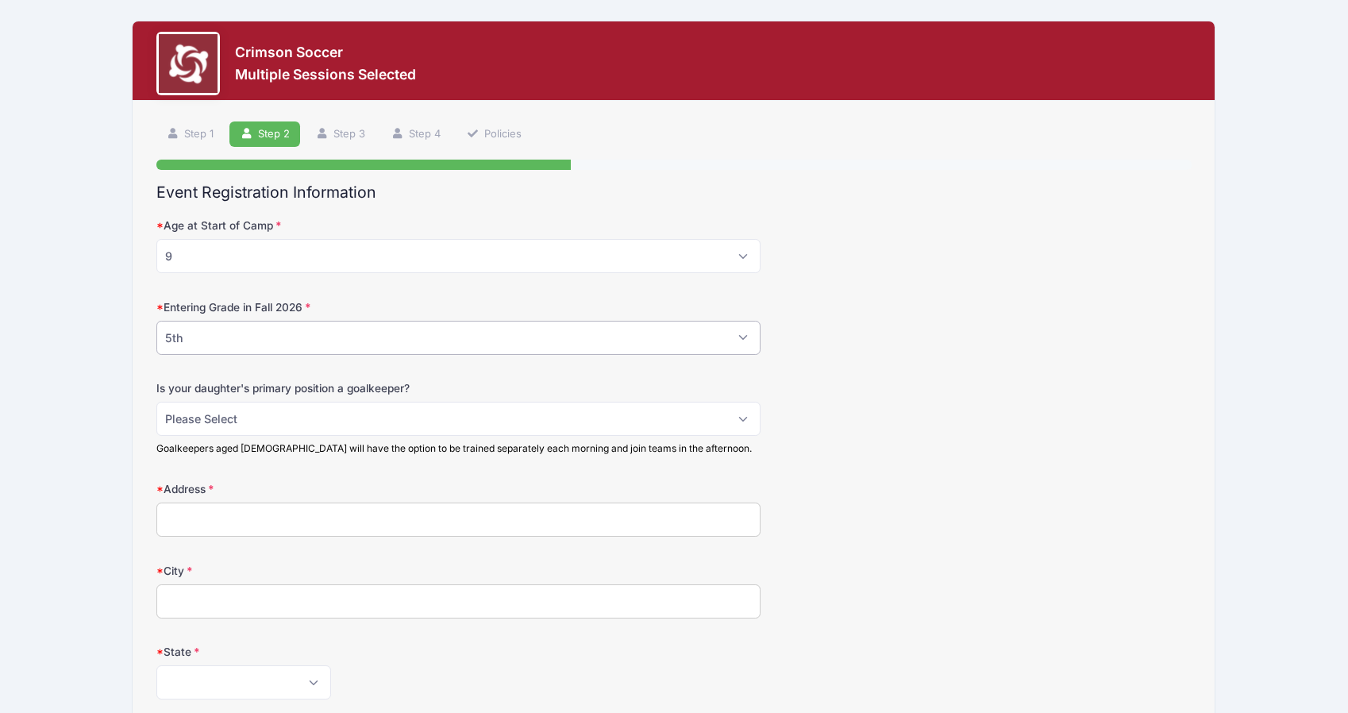
click at [156, 321] on select "Please Select 1st 2nd 3rd 4th 5th 6th 7th 8th" at bounding box center [458, 338] width 604 height 34
click at [266, 422] on select "Please Select No Yes" at bounding box center [458, 419] width 604 height 34
select select "No"
click at [156, 402] on select "Please Select No Yes" at bounding box center [458, 419] width 604 height 34
click at [269, 518] on input "Address" at bounding box center [458, 520] width 604 height 34
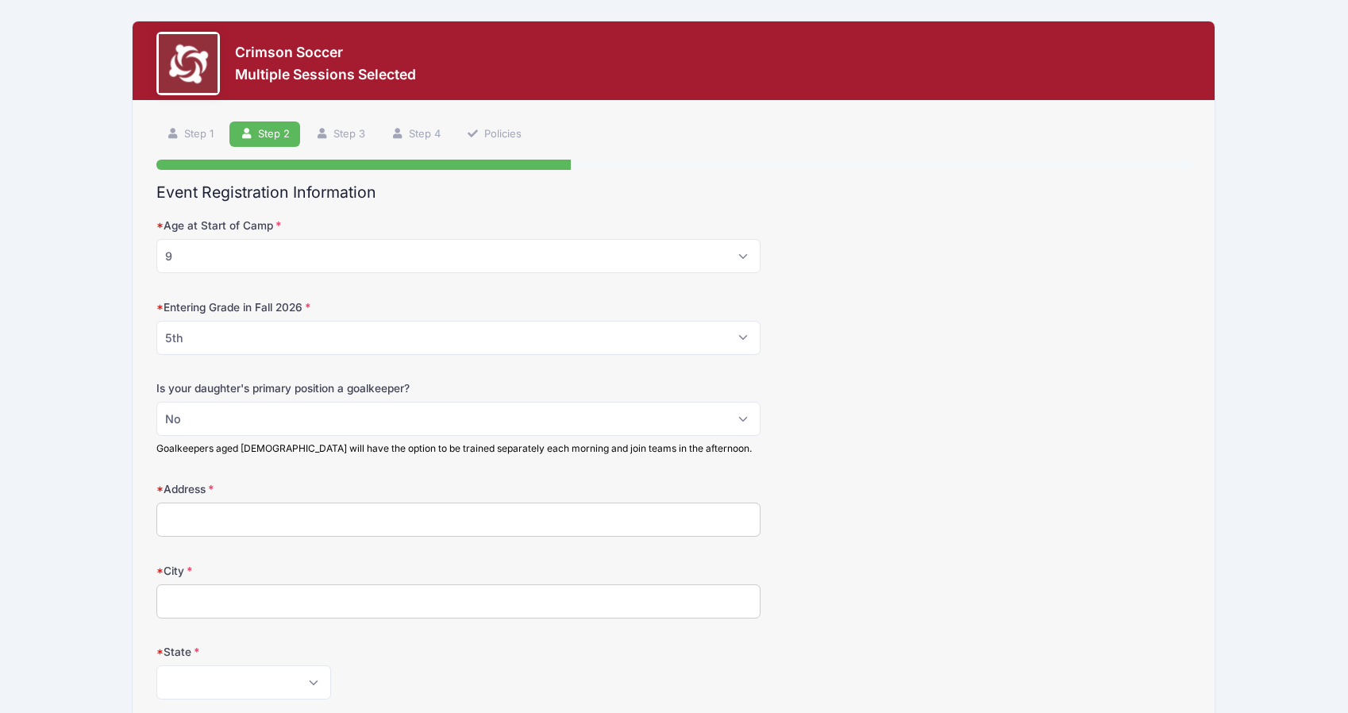
type input "[STREET_ADDRESS]"
type input "[PERSON_NAME][GEOGRAPHIC_DATA]"
select select "MA"
type input "02459"
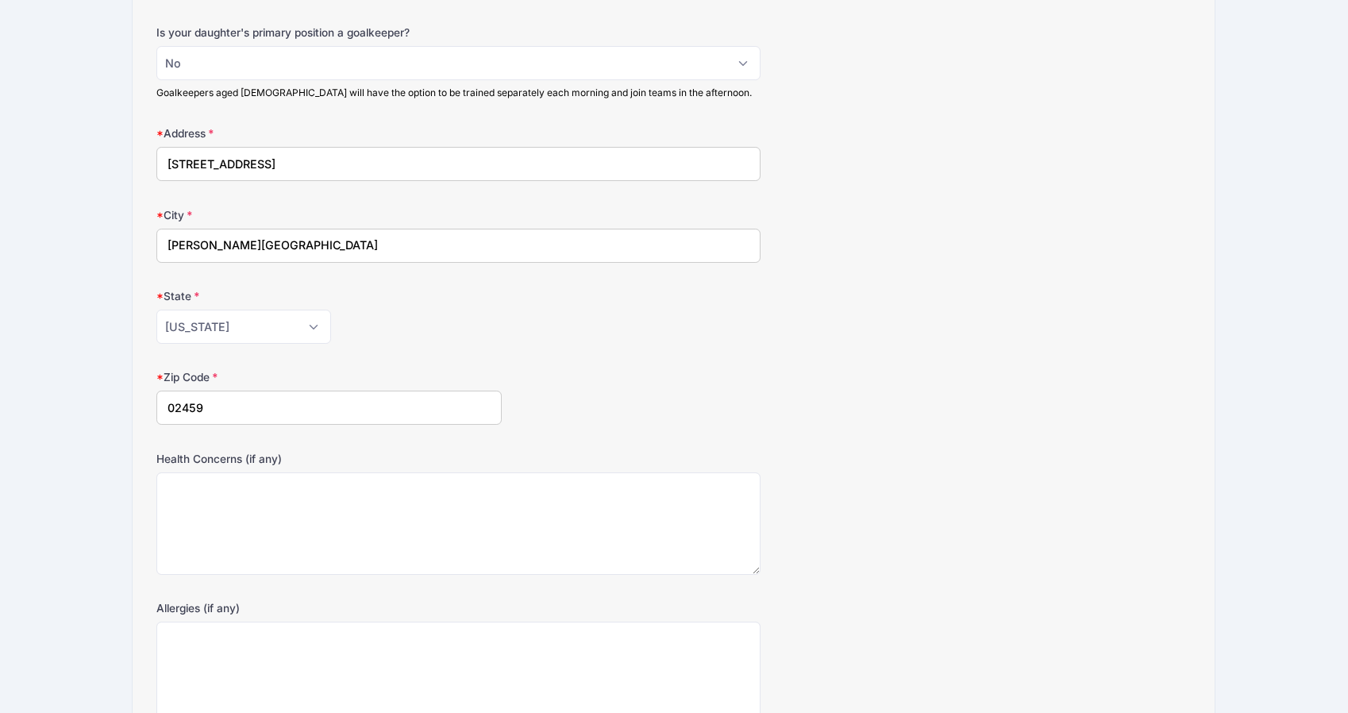
scroll to position [513, 0]
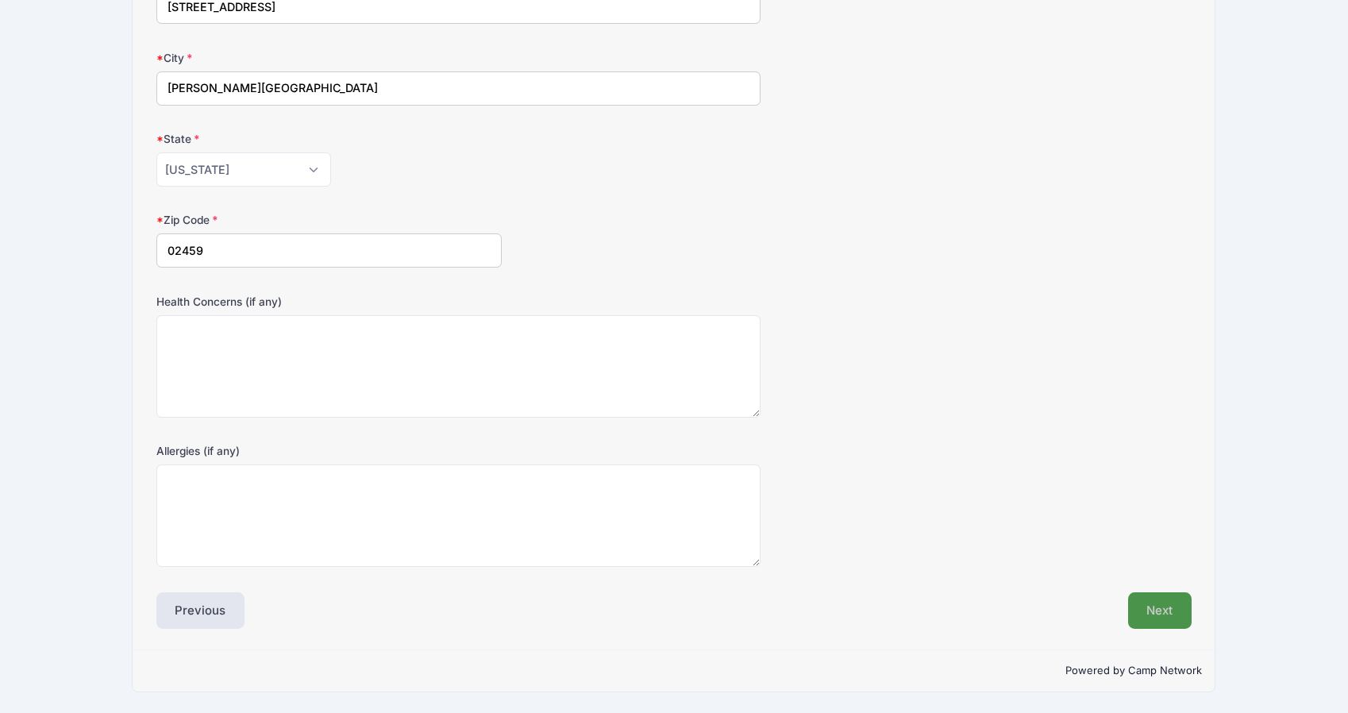
click at [1146, 617] on button "Next" at bounding box center [1160, 610] width 64 height 37
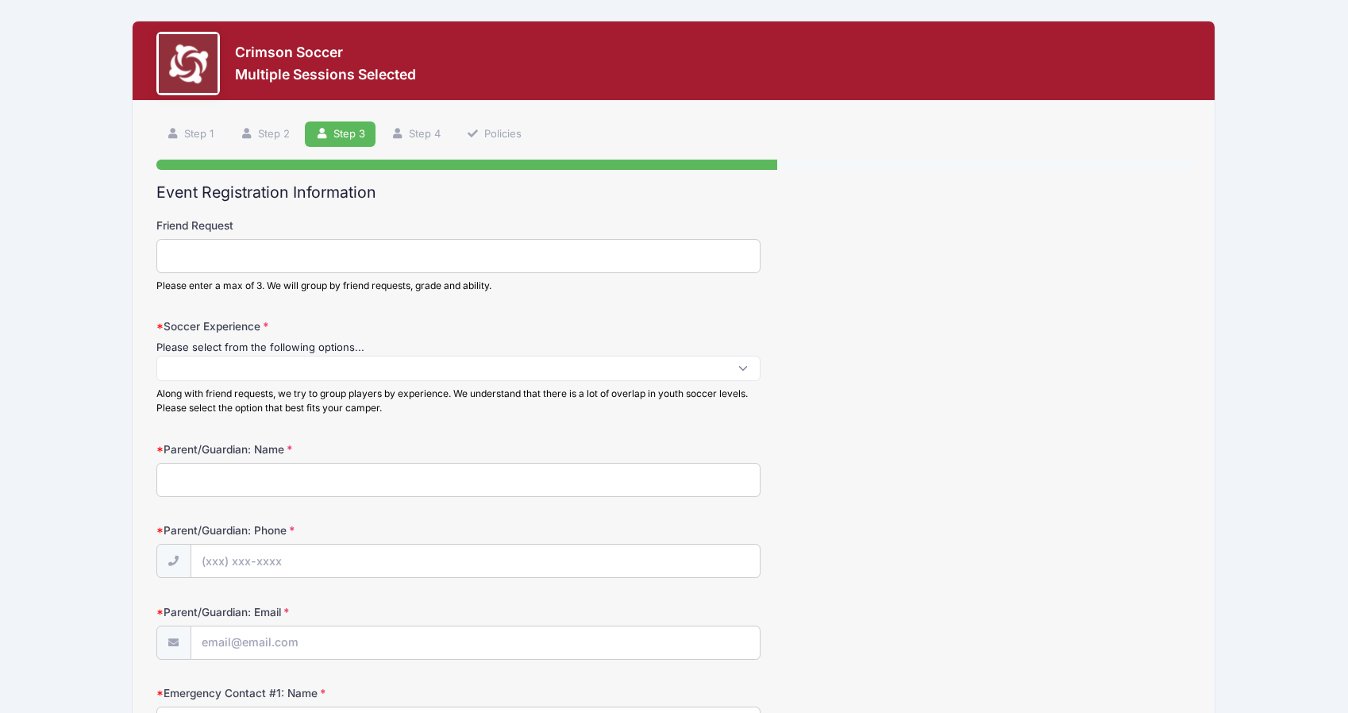
scroll to position [1, 0]
click at [422, 362] on span at bounding box center [458, 368] width 604 height 25
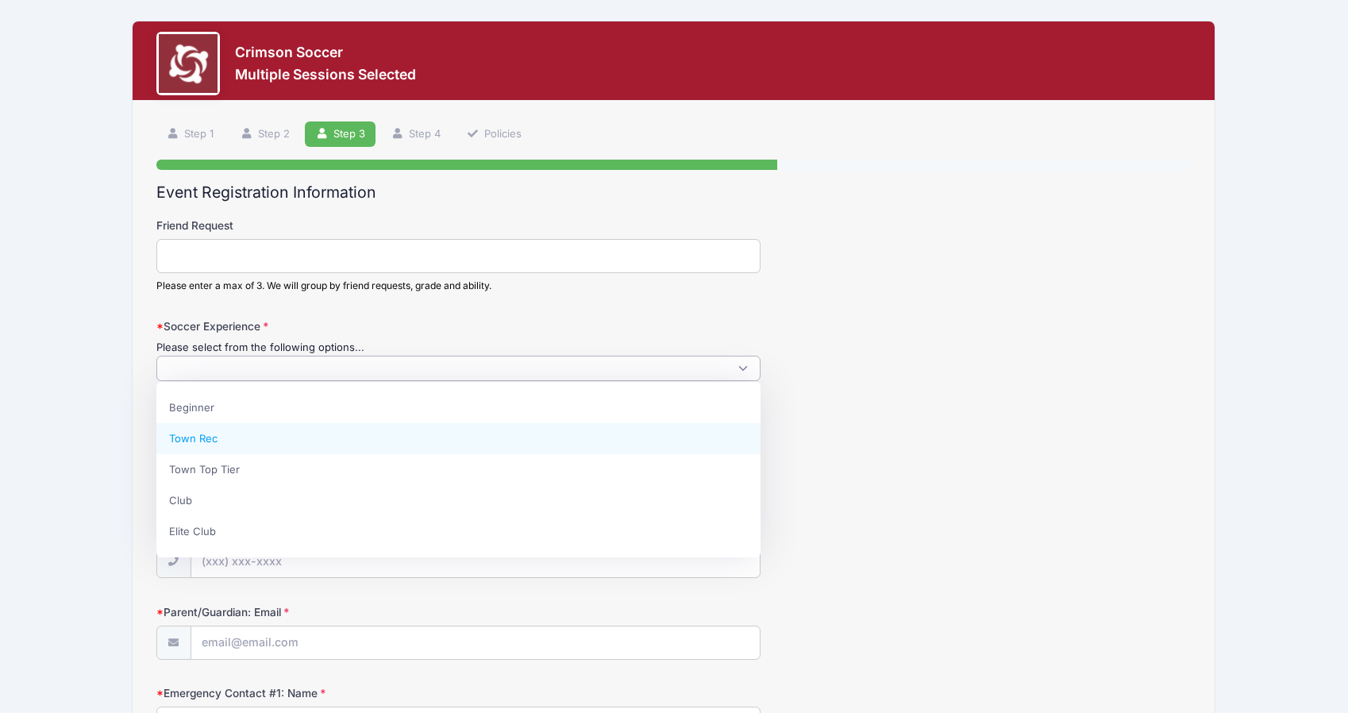
select select "Town Rec"
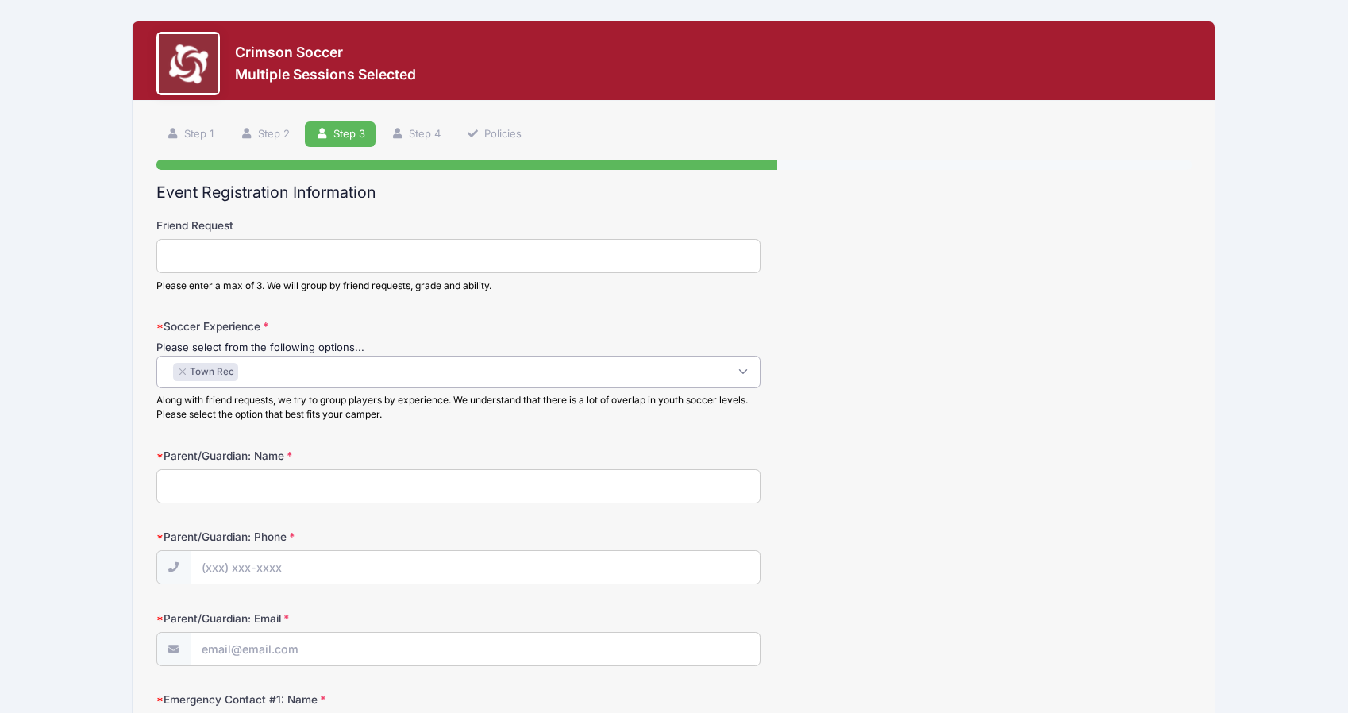
click at [402, 487] on input "Parent/Guardian: Name" at bounding box center [458, 486] width 604 height 34
type input "hello"
click at [414, 559] on input "Parent/Guardian: Phone" at bounding box center [475, 568] width 568 height 34
type input "(617) 480-6438"
type input "[PERSON_NAME][EMAIL_ADDRESS][DOMAIN_NAME]"
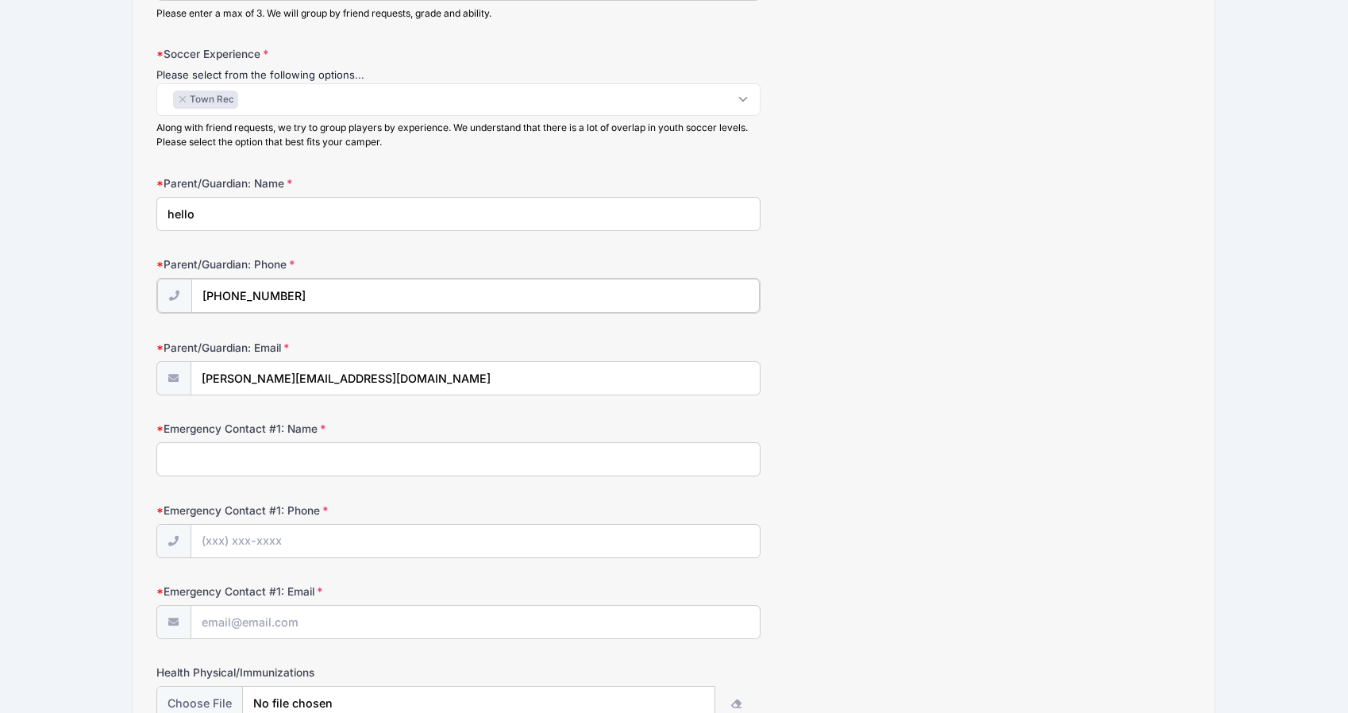
scroll to position [294, 0]
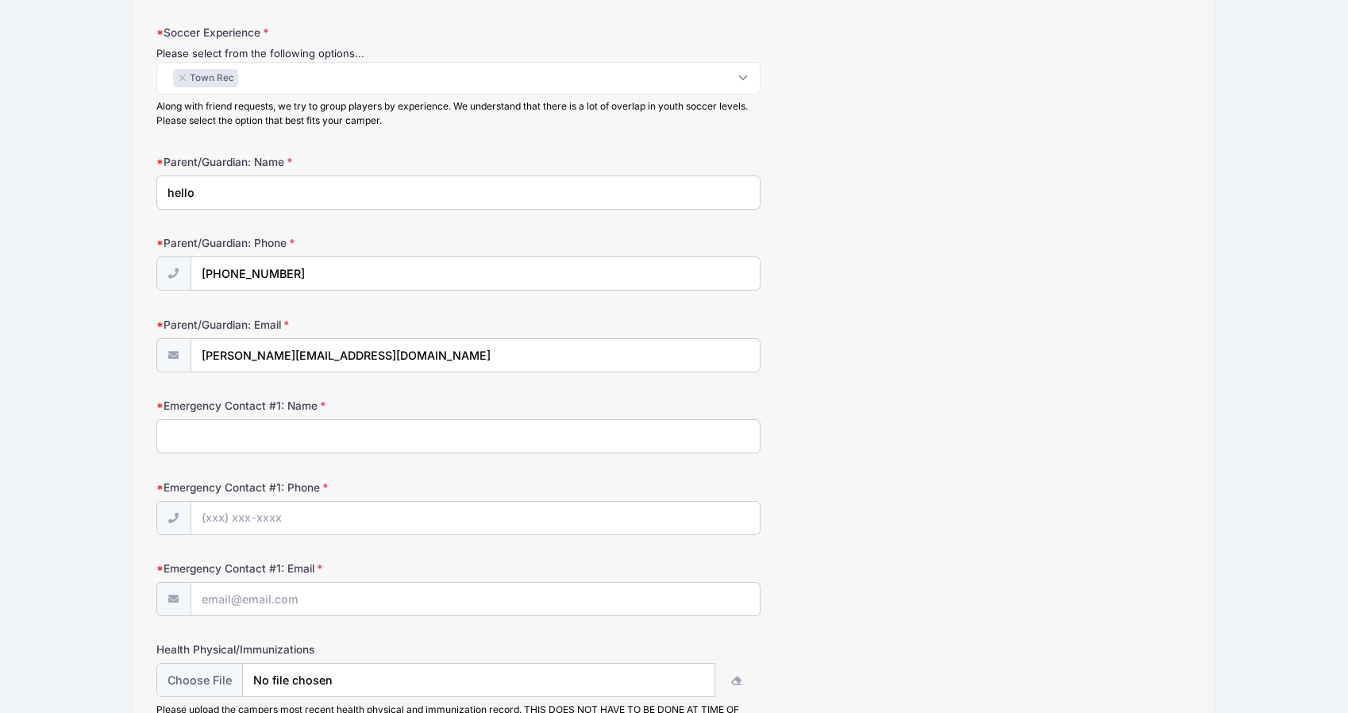
click at [325, 433] on input "Emergency Contact #1: Name" at bounding box center [458, 436] width 604 height 34
type input "ham"
click at [287, 514] on input "Emergency Contact #1: Phone" at bounding box center [475, 519] width 568 height 34
type input "(617) 480-6438"
click at [333, 605] on input "Emergency Contact #1: Email" at bounding box center [475, 600] width 568 height 34
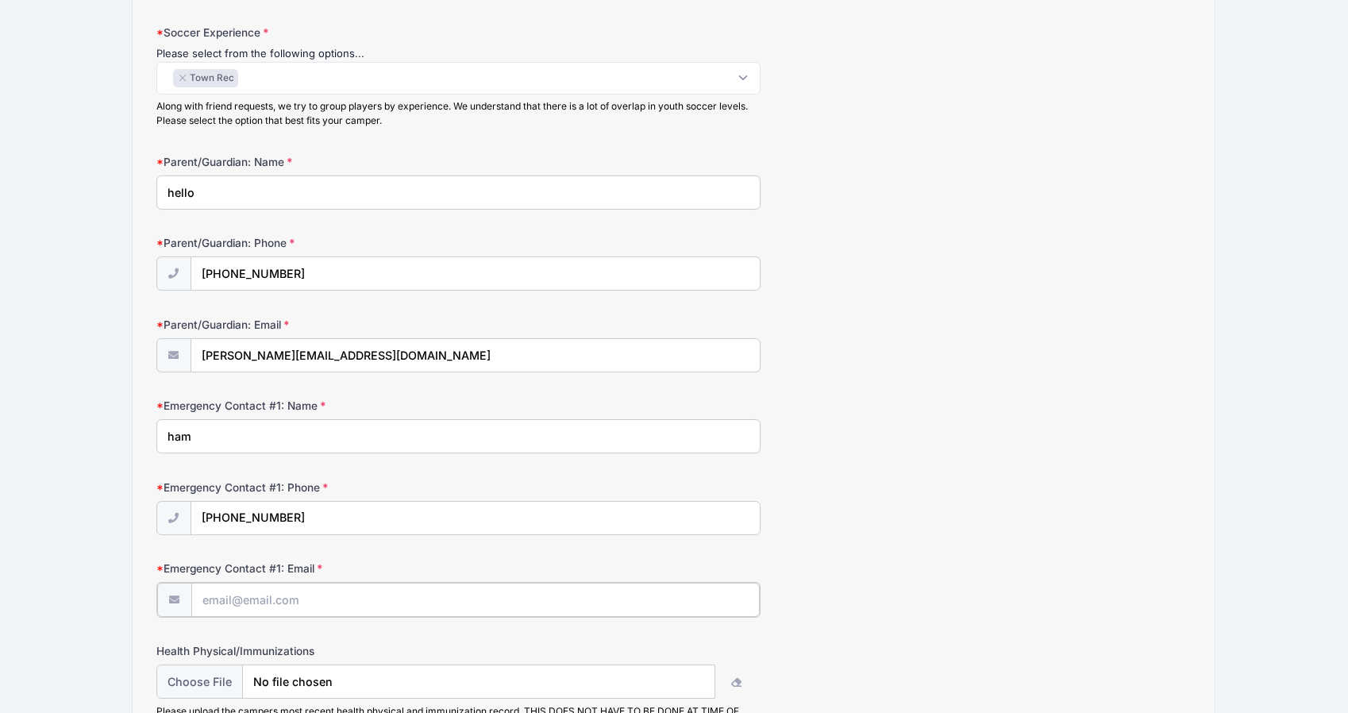
type input "[PERSON_NAME][EMAIL_ADDRESS][DOMAIN_NAME]"
type input "Harvard Women's Soccer"
type input "6174806438"
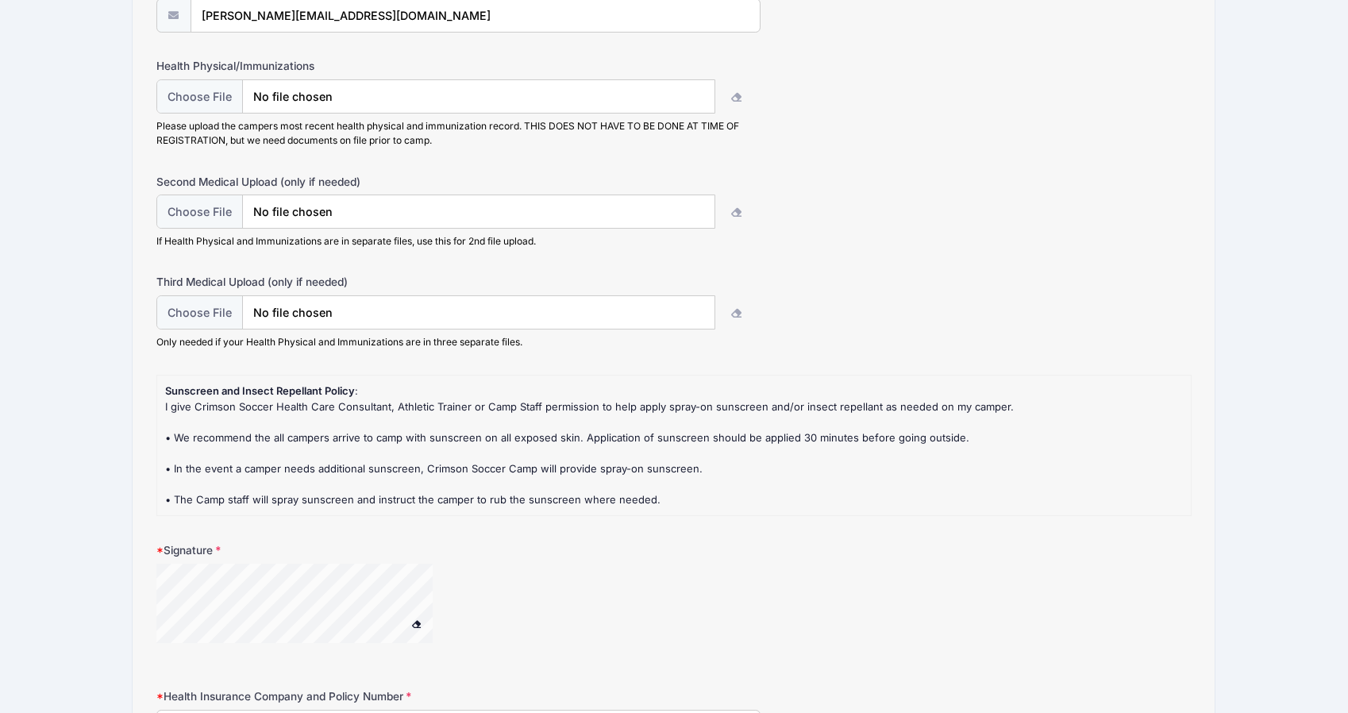
scroll to position [876, 0]
click at [216, 600] on div "Signature" at bounding box center [674, 603] width 1036 height 121
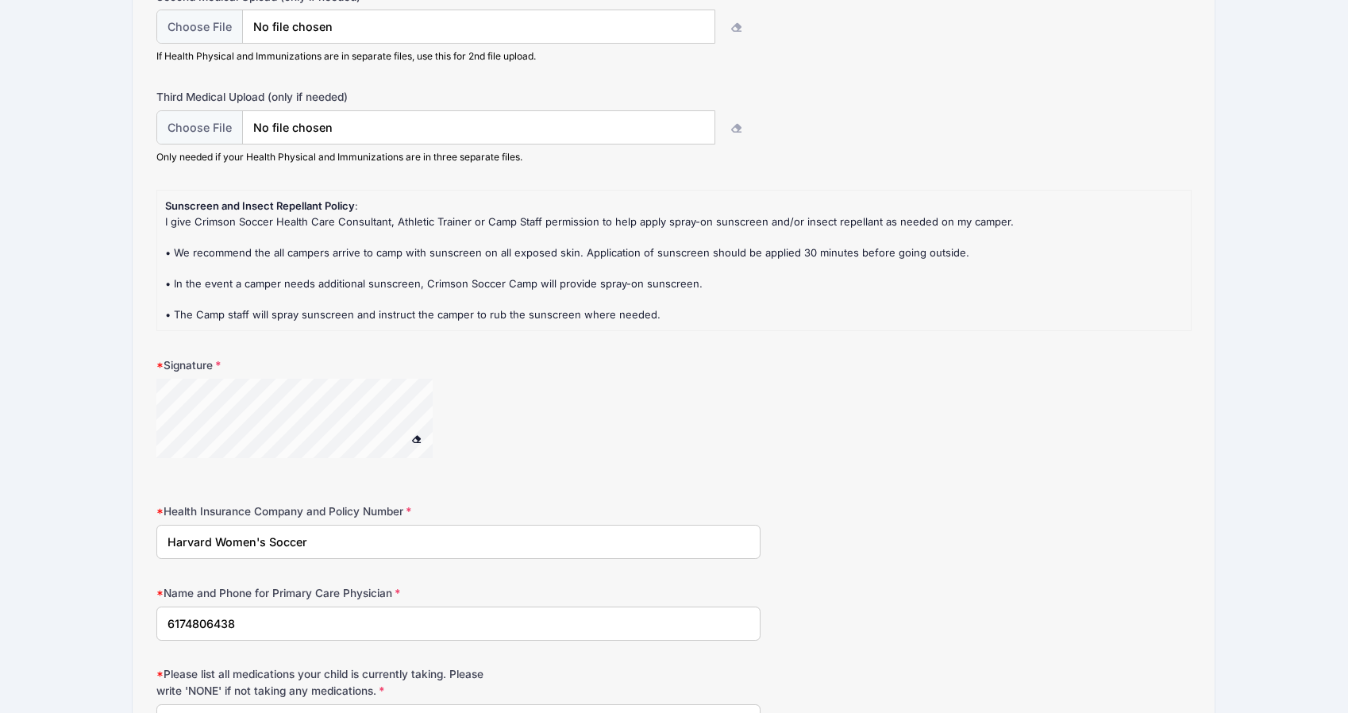
scroll to position [1144, 0]
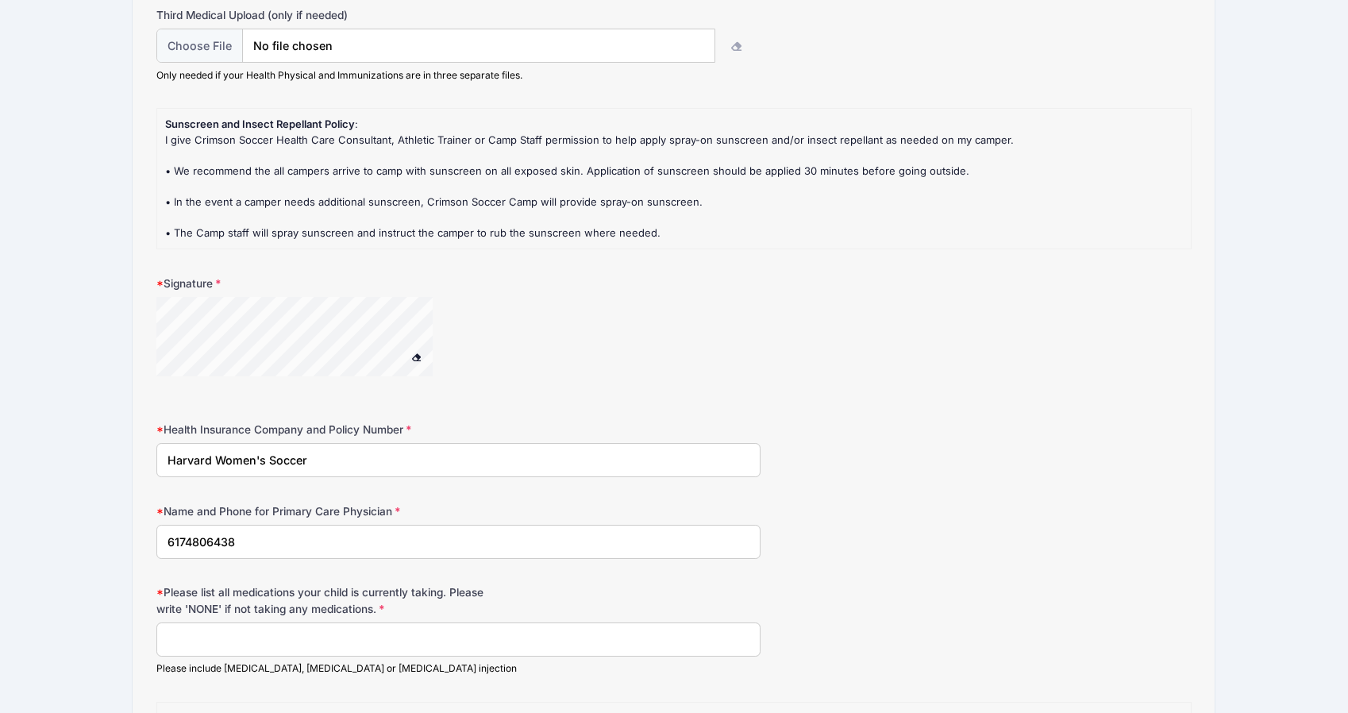
click at [365, 635] on input "Please list all medications your child is currently taking. Please write 'NONE'…" at bounding box center [458, 639] width 604 height 34
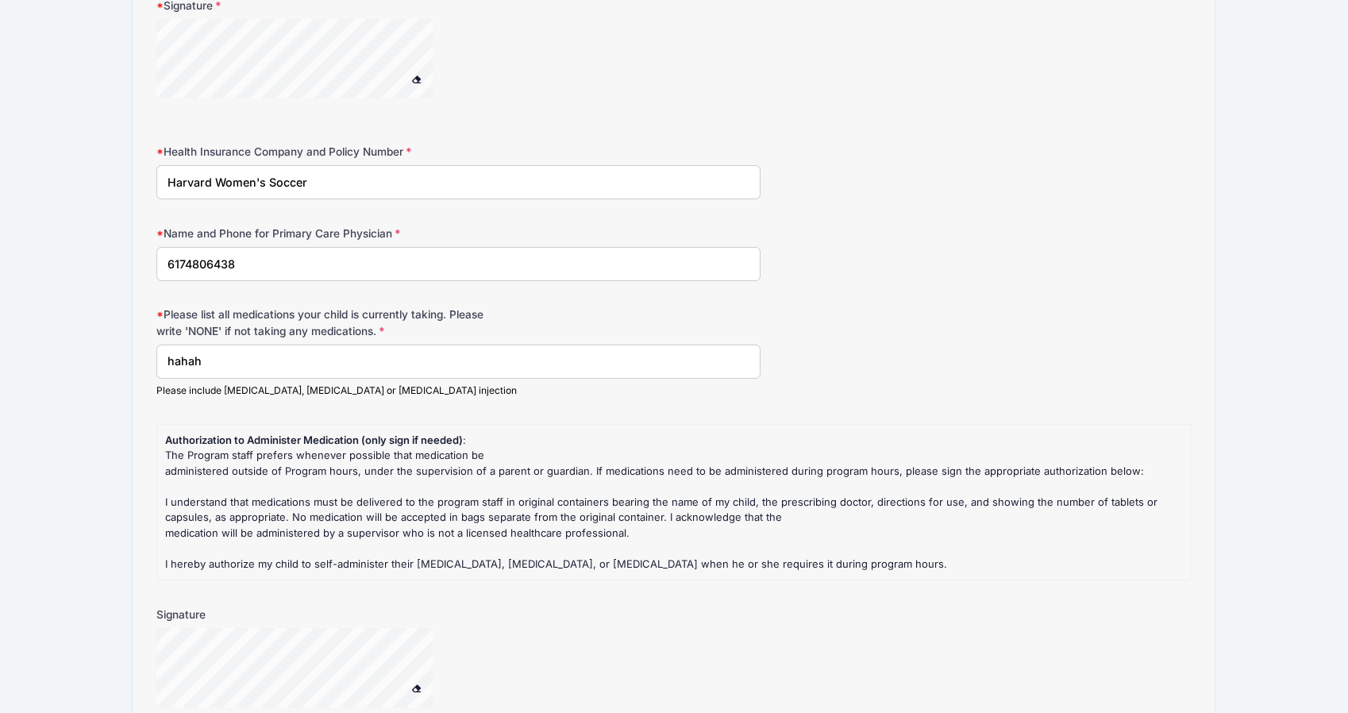
scroll to position [1496, 0]
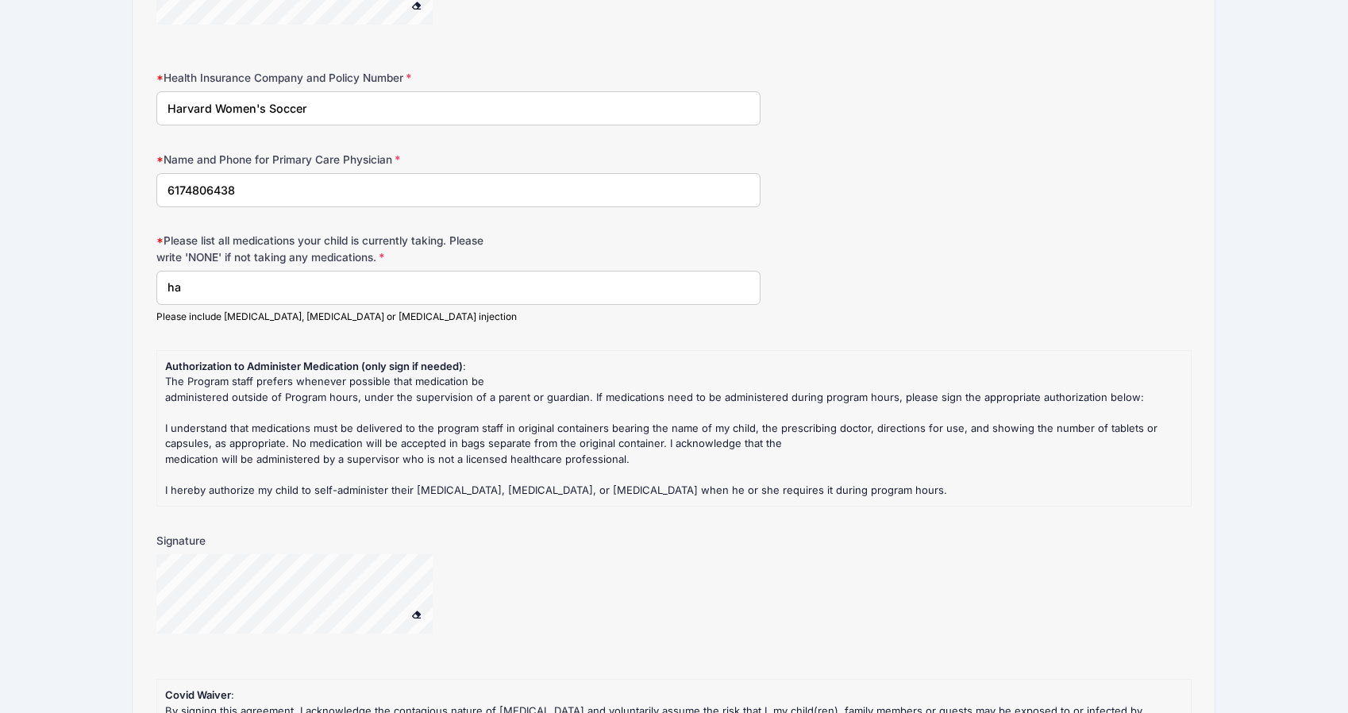
type input "h"
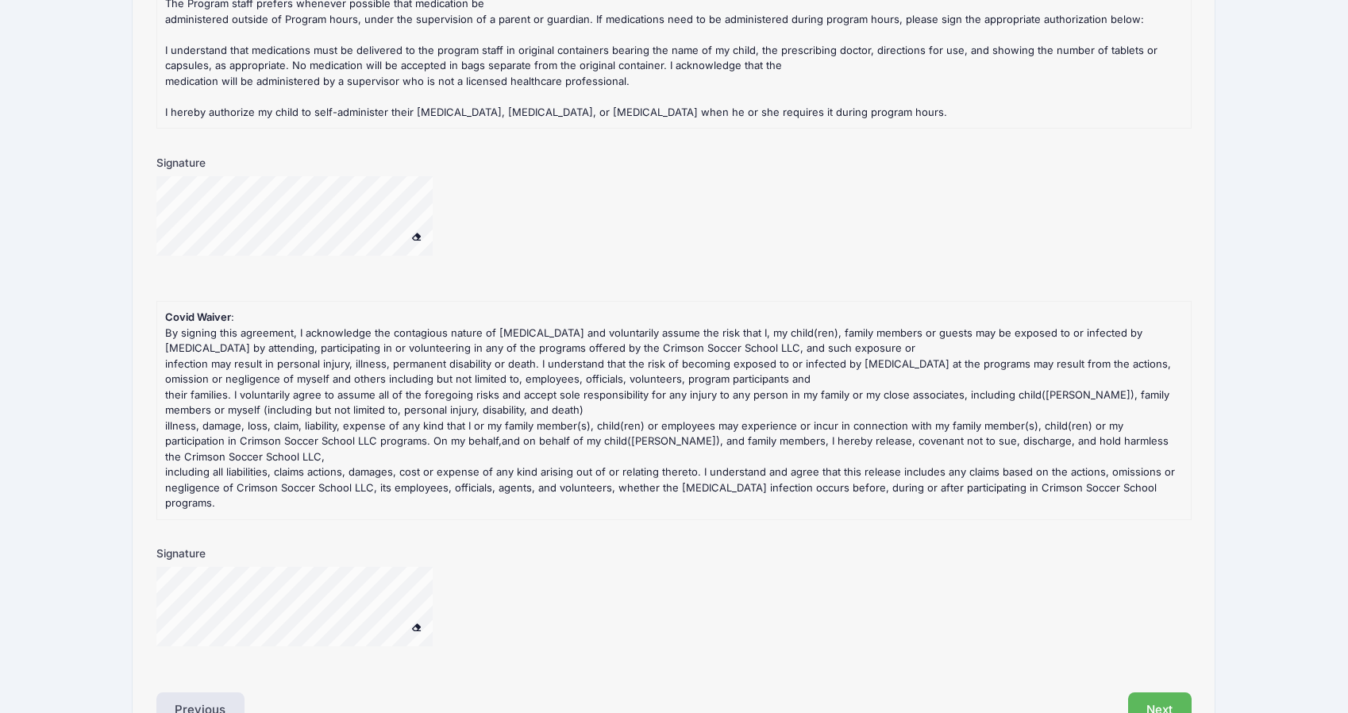
scroll to position [1958, 0]
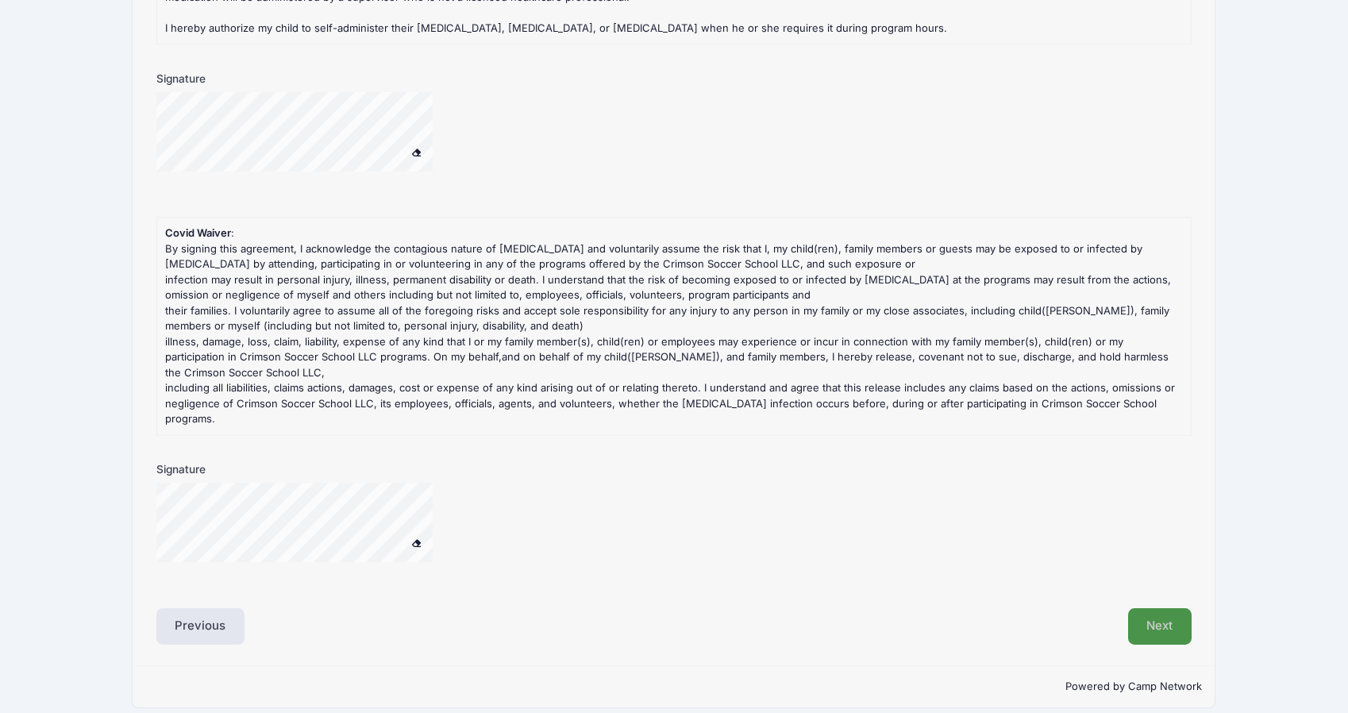
type input "None"
click at [1158, 608] on button "Next" at bounding box center [1160, 626] width 64 height 37
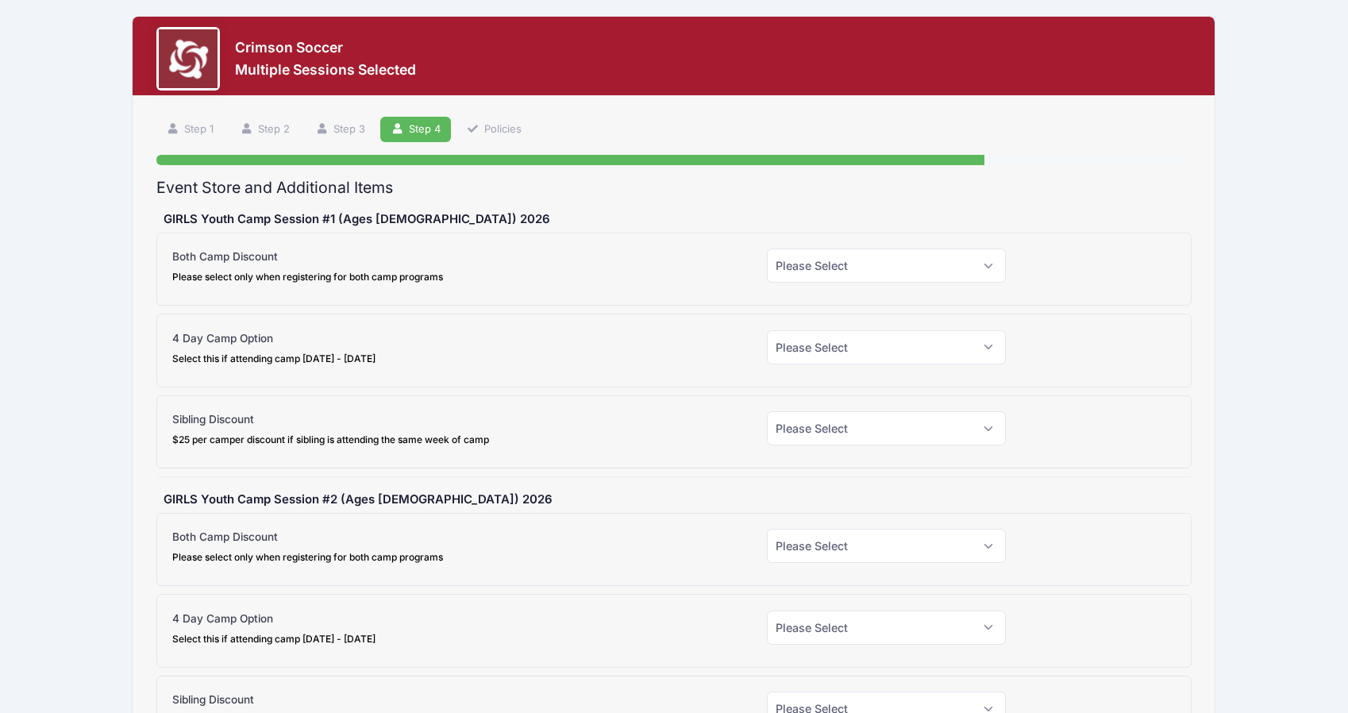
scroll to position [0, 0]
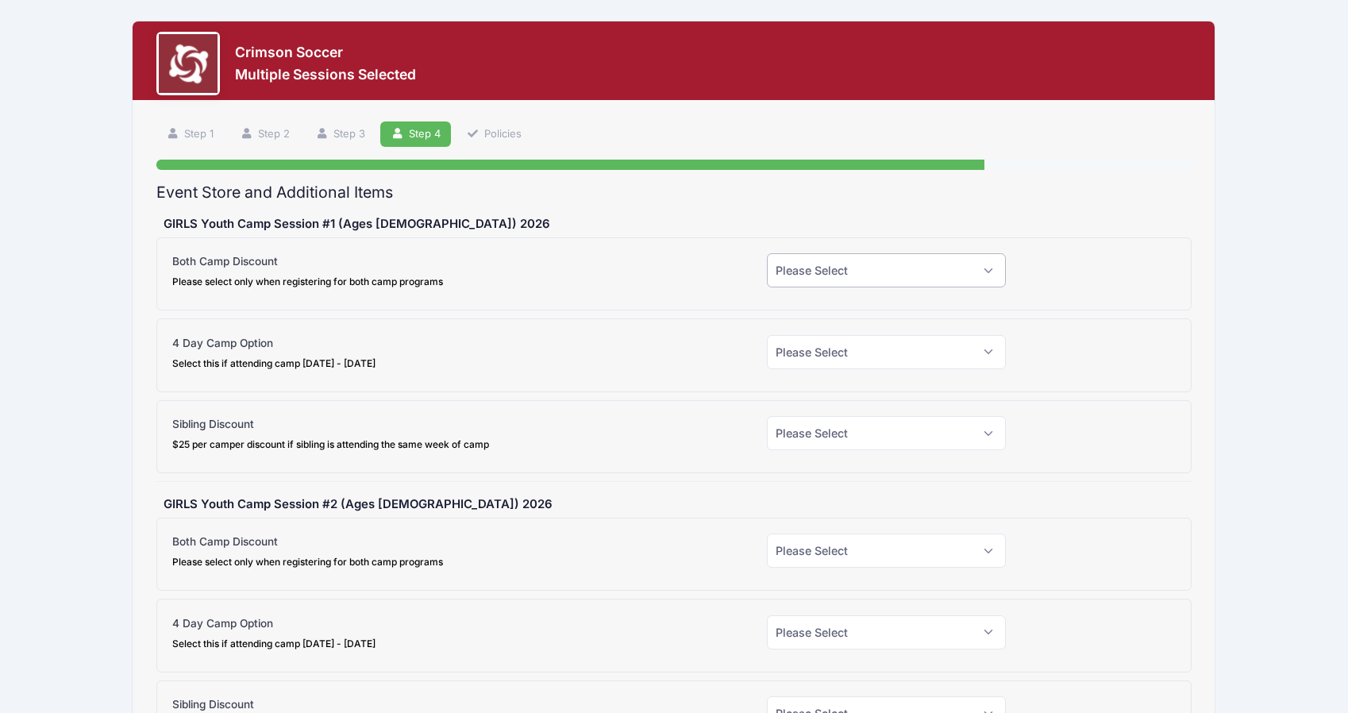
click at [818, 264] on select "Please Select Yes (-$25.00) No" at bounding box center [886, 270] width 239 height 34
select select "1"
click at [767, 253] on select "Please Select Yes (-$25.00) No" at bounding box center [886, 270] width 239 height 34
click at [828, 358] on select "Please Select Yes (-$90.00) No" at bounding box center [886, 352] width 239 height 34
select select "0"
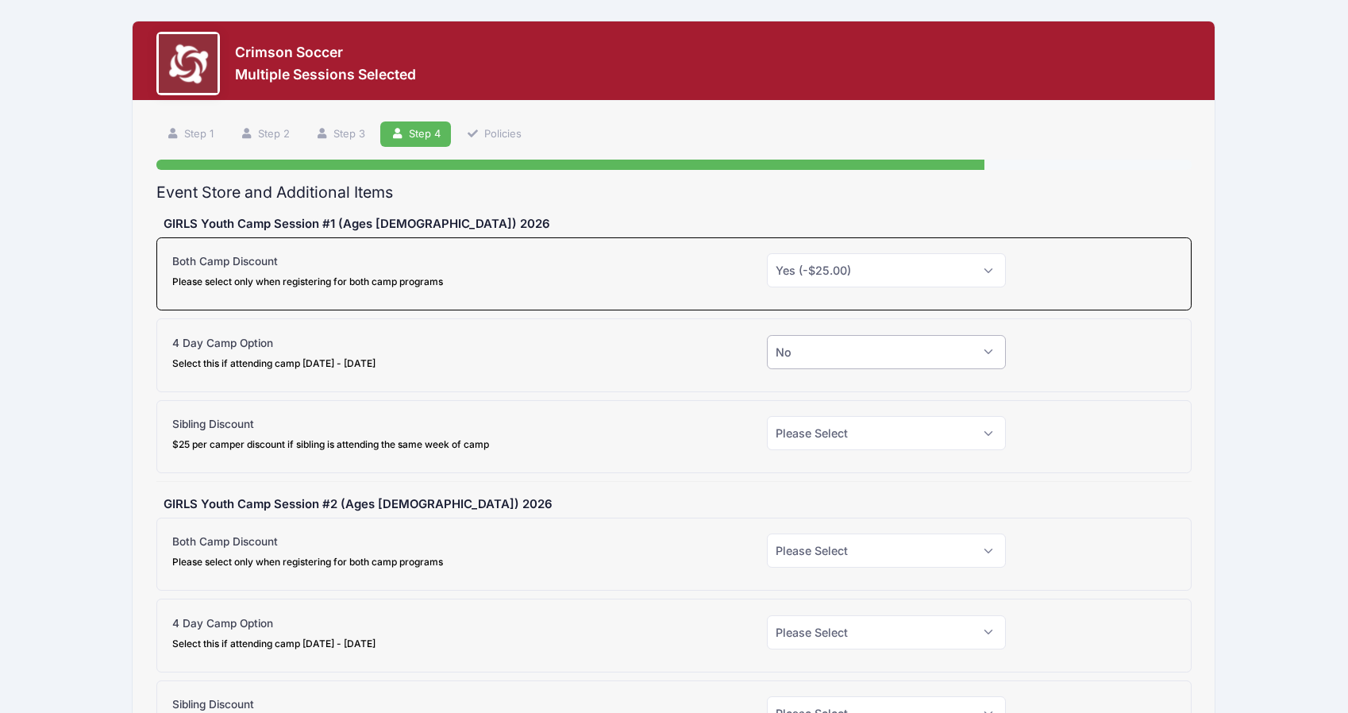
click at [767, 335] on select "Please Select Yes (-$90.00) No" at bounding box center [886, 352] width 239 height 34
click at [799, 433] on select "Please Select Yes (-$25.00) No" at bounding box center [886, 433] width 239 height 34
select select "1"
click at [767, 416] on select "Please Select Yes (-$25.00) No" at bounding box center [886, 433] width 239 height 34
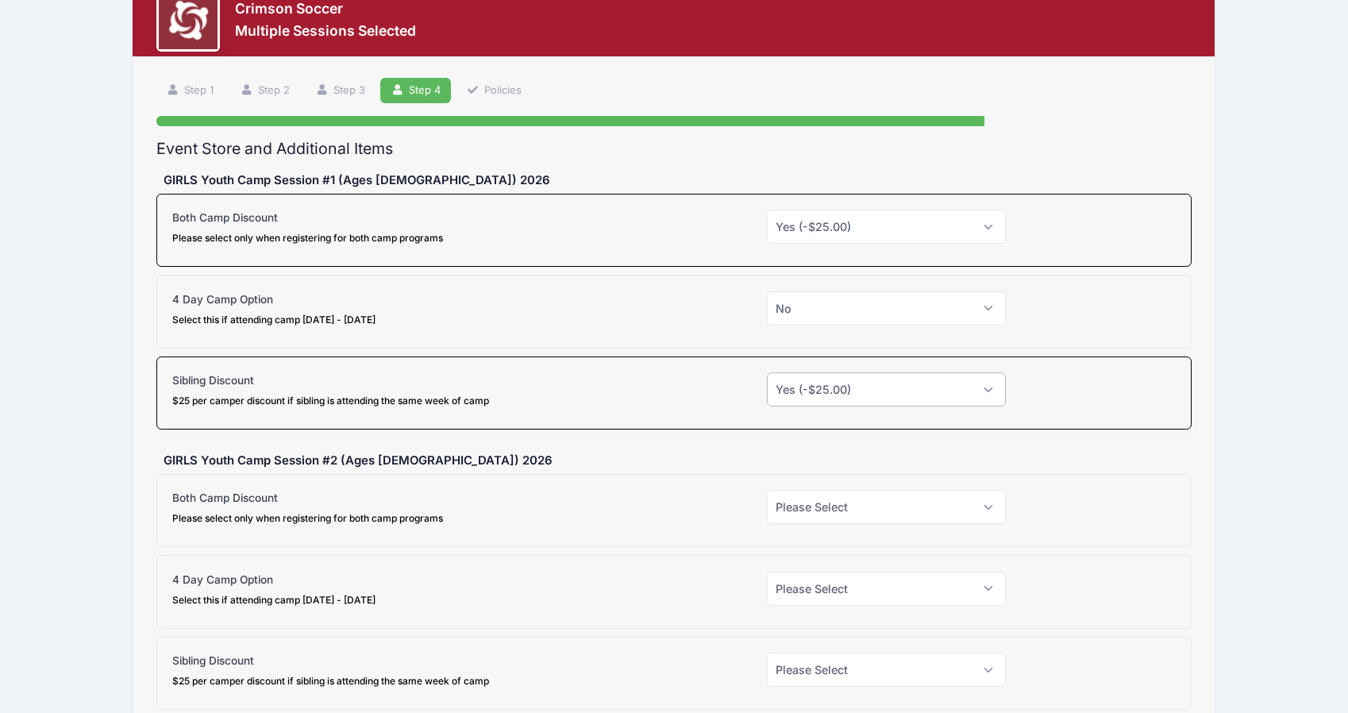
scroll to position [48, 0]
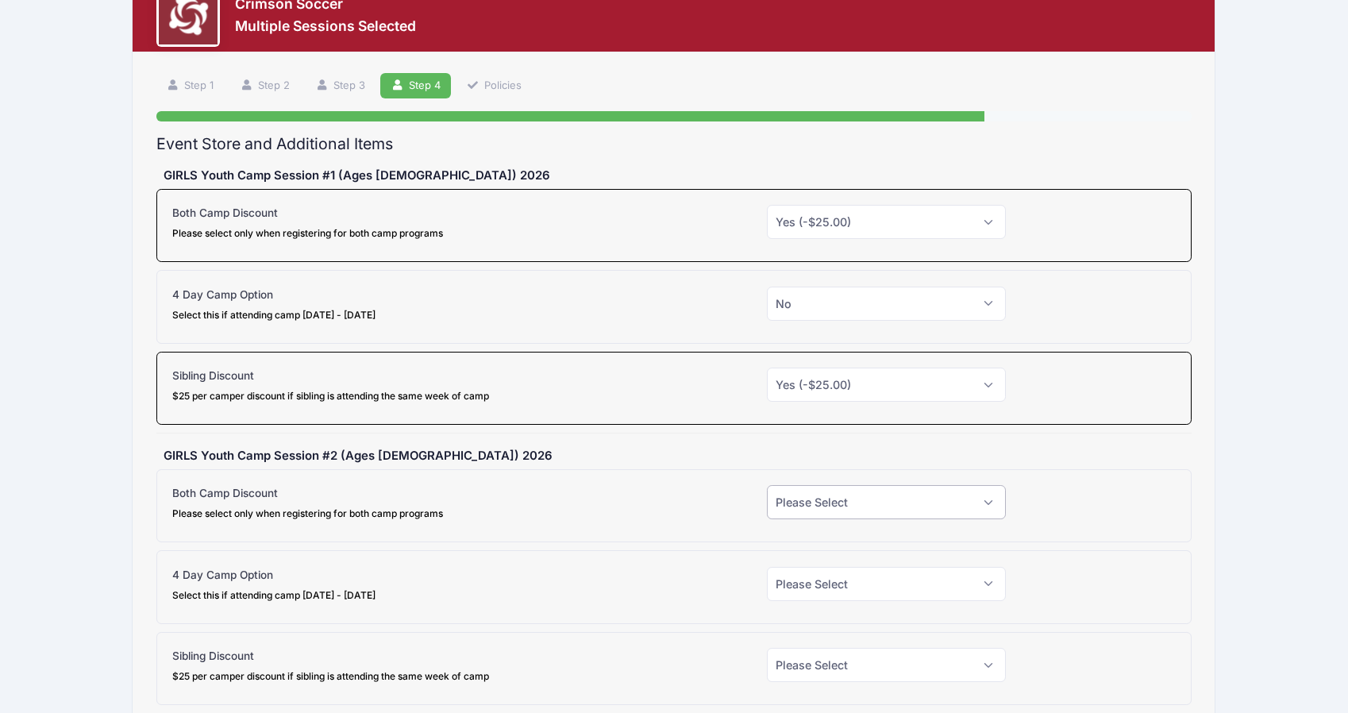
click at [799, 502] on select "Please Select Yes (-$25.00) No" at bounding box center [886, 502] width 239 height 34
select select "1"
click at [767, 485] on select "Please Select Yes (-$25.00) No" at bounding box center [886, 502] width 239 height 34
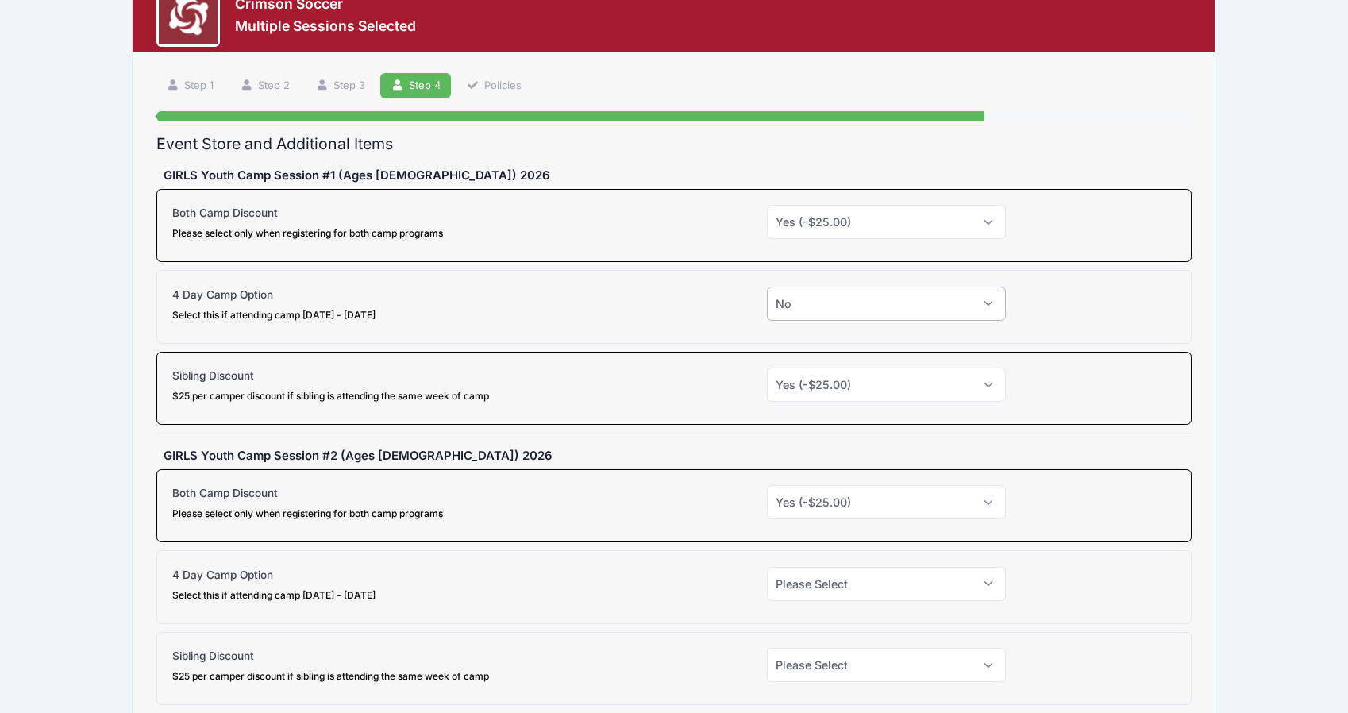
click at [794, 308] on select "Please Select Yes (-$90.00) No" at bounding box center [886, 304] width 239 height 34
select select "1"
click at [767, 287] on select "Please Select Yes (-$90.00) No" at bounding box center [886, 304] width 239 height 34
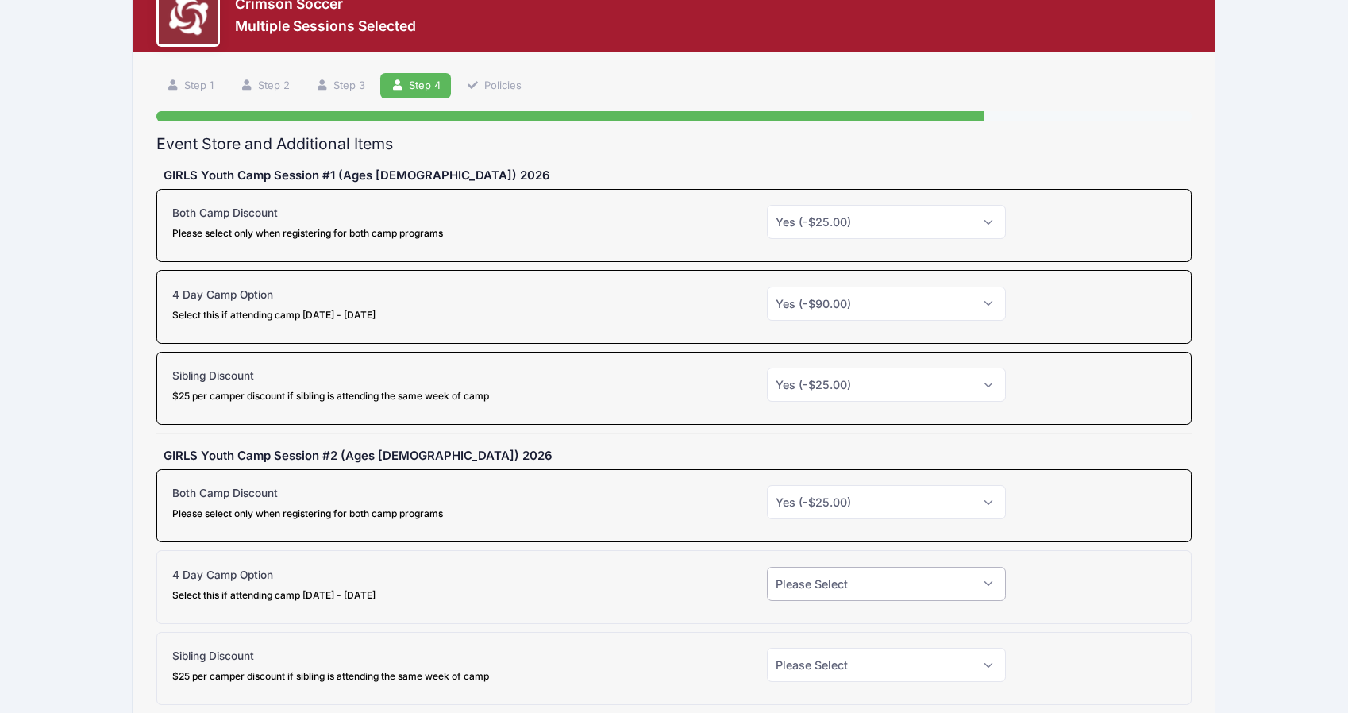
click at [800, 587] on select "Please Select Yes (-$90.00) No" at bounding box center [886, 584] width 239 height 34
select select "1"
click at [767, 567] on select "Please Select Yes (-$90.00) No" at bounding box center [886, 584] width 239 height 34
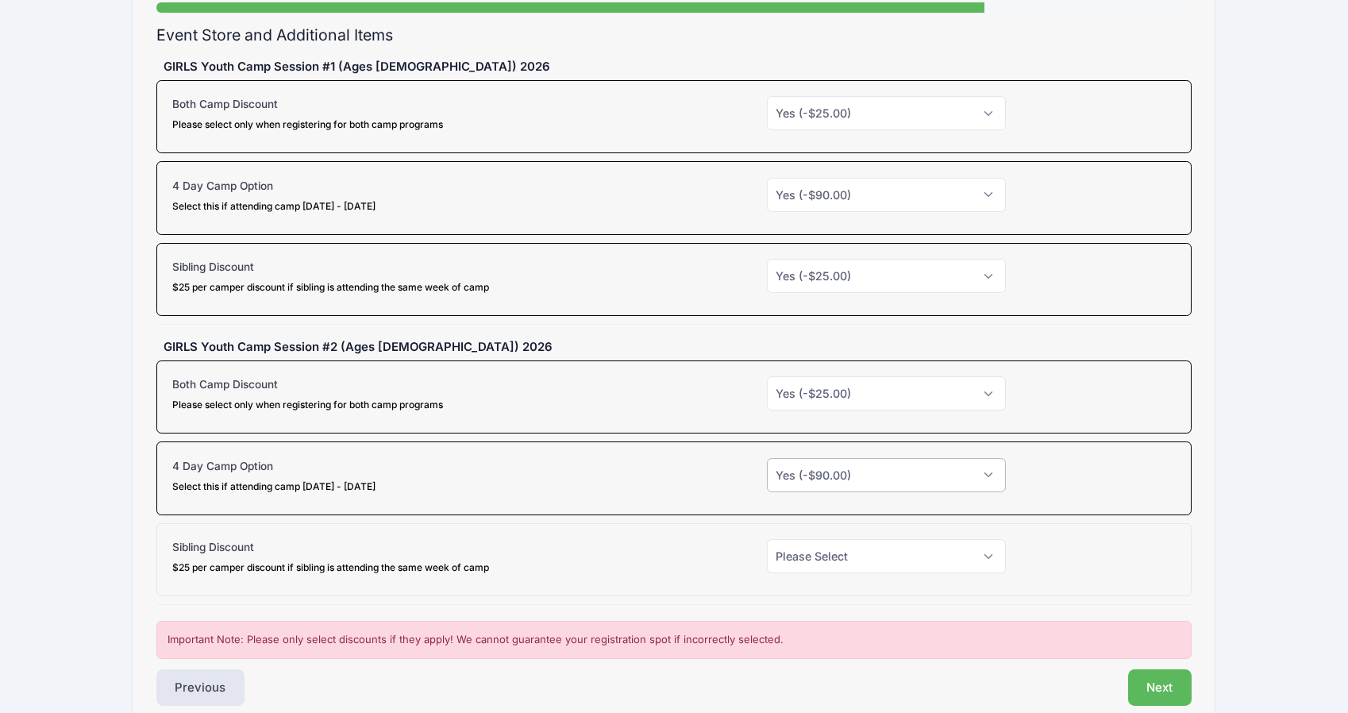
scroll to position [168, 0]
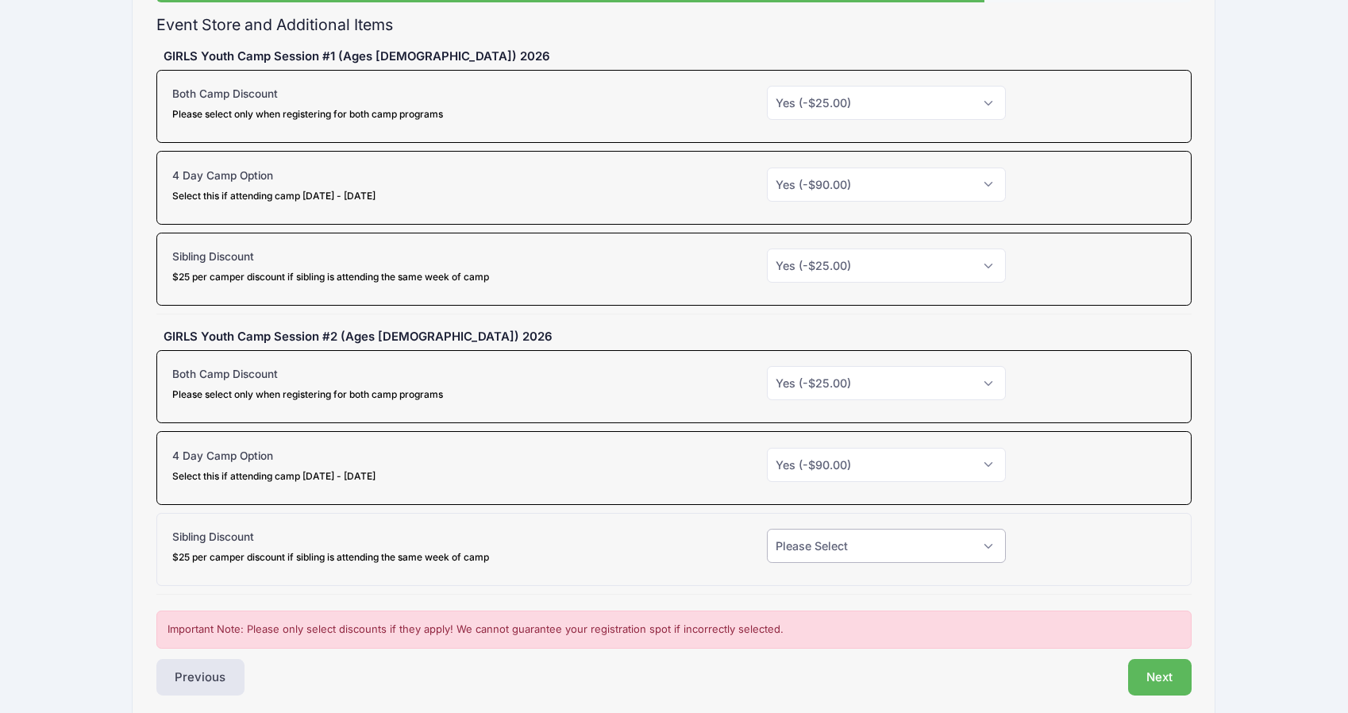
click at [815, 545] on select "Please Select Yes (-$25.00) No" at bounding box center [886, 546] width 239 height 34
select select "1"
click at [767, 529] on select "Please Select Yes (-$25.00) No" at bounding box center [886, 546] width 239 height 34
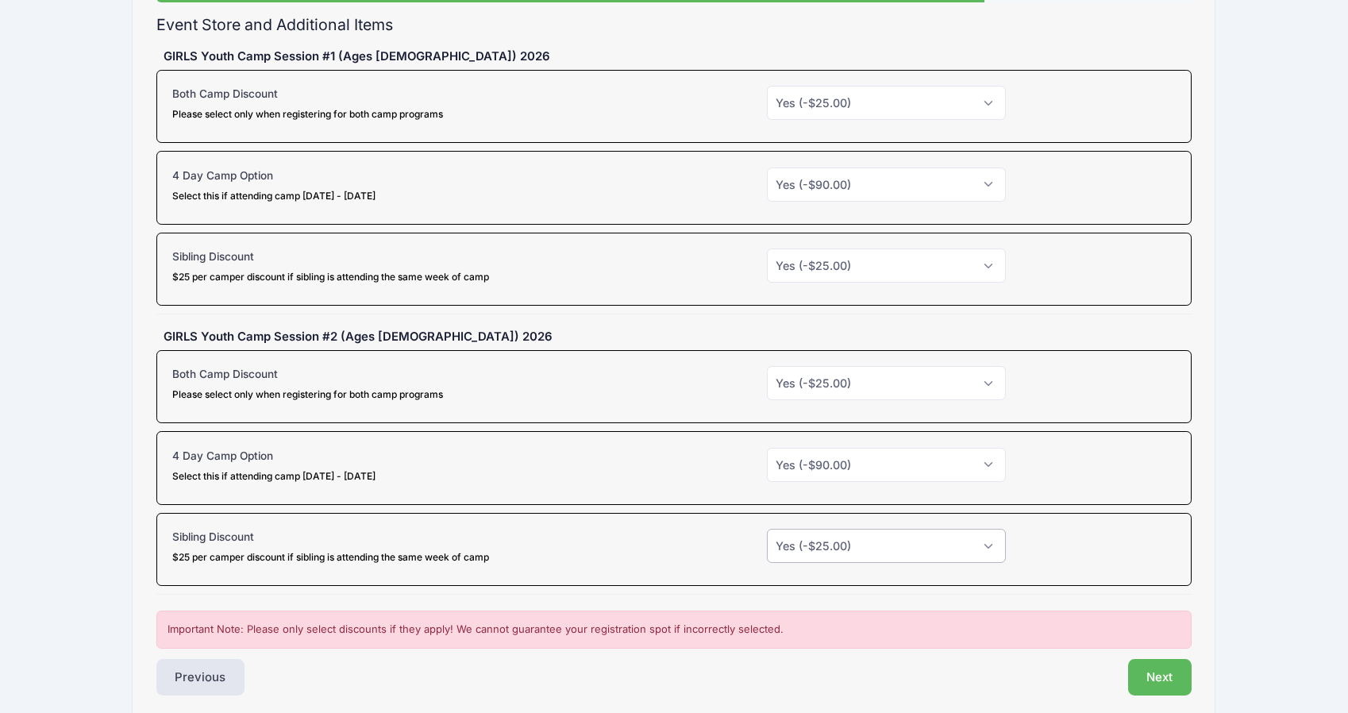
scroll to position [234, 0]
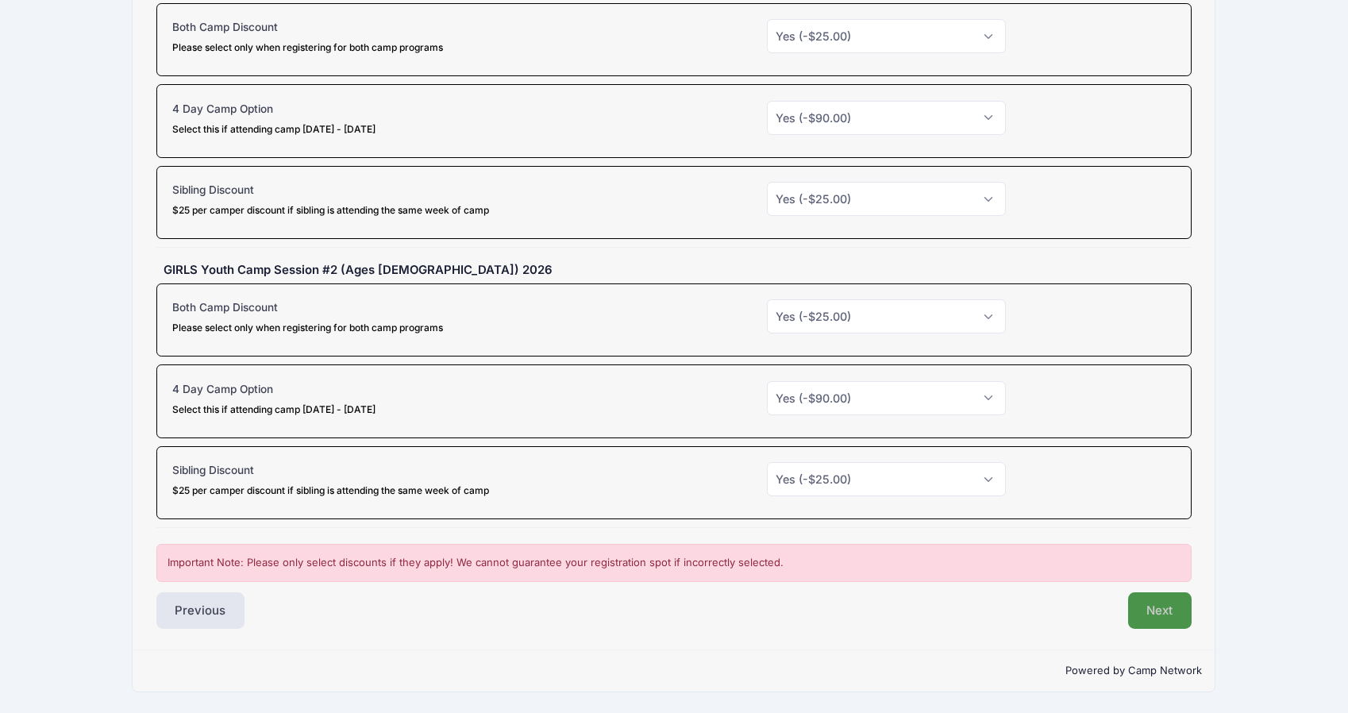
click at [1165, 610] on button "Next" at bounding box center [1160, 610] width 64 height 37
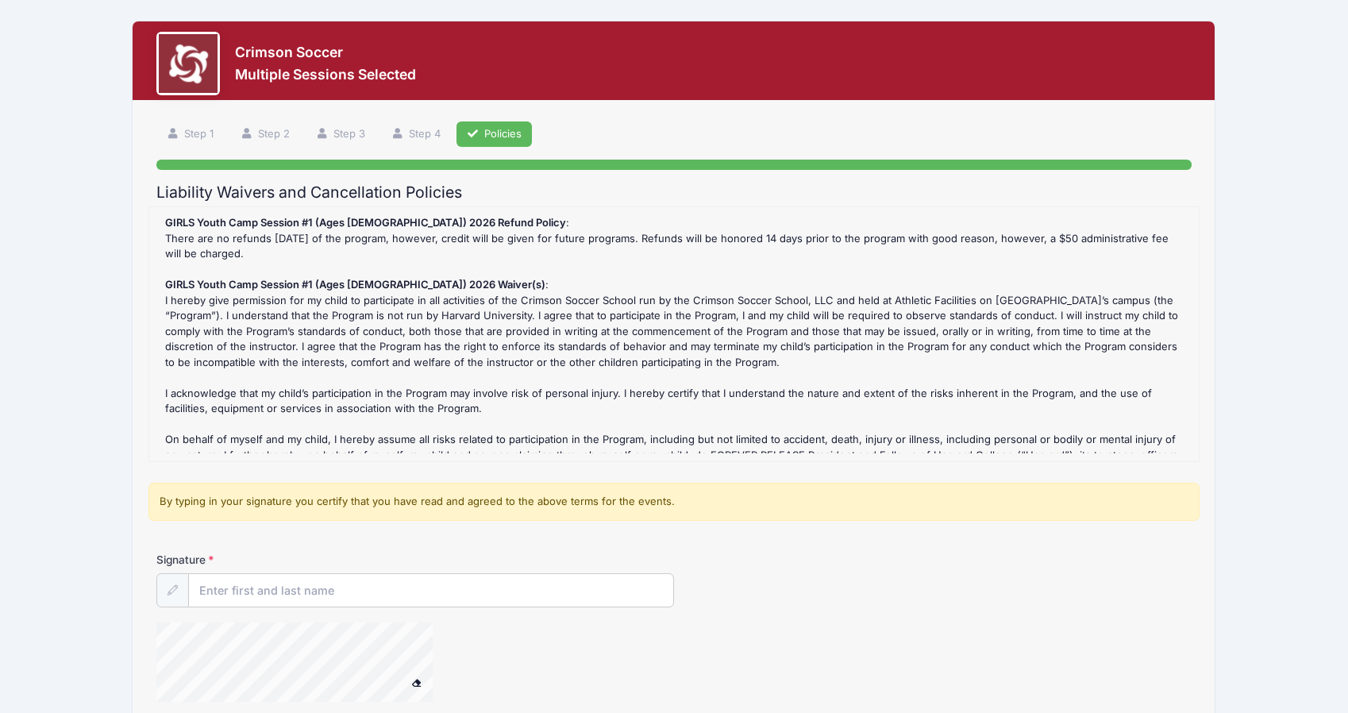
scroll to position [29, 0]
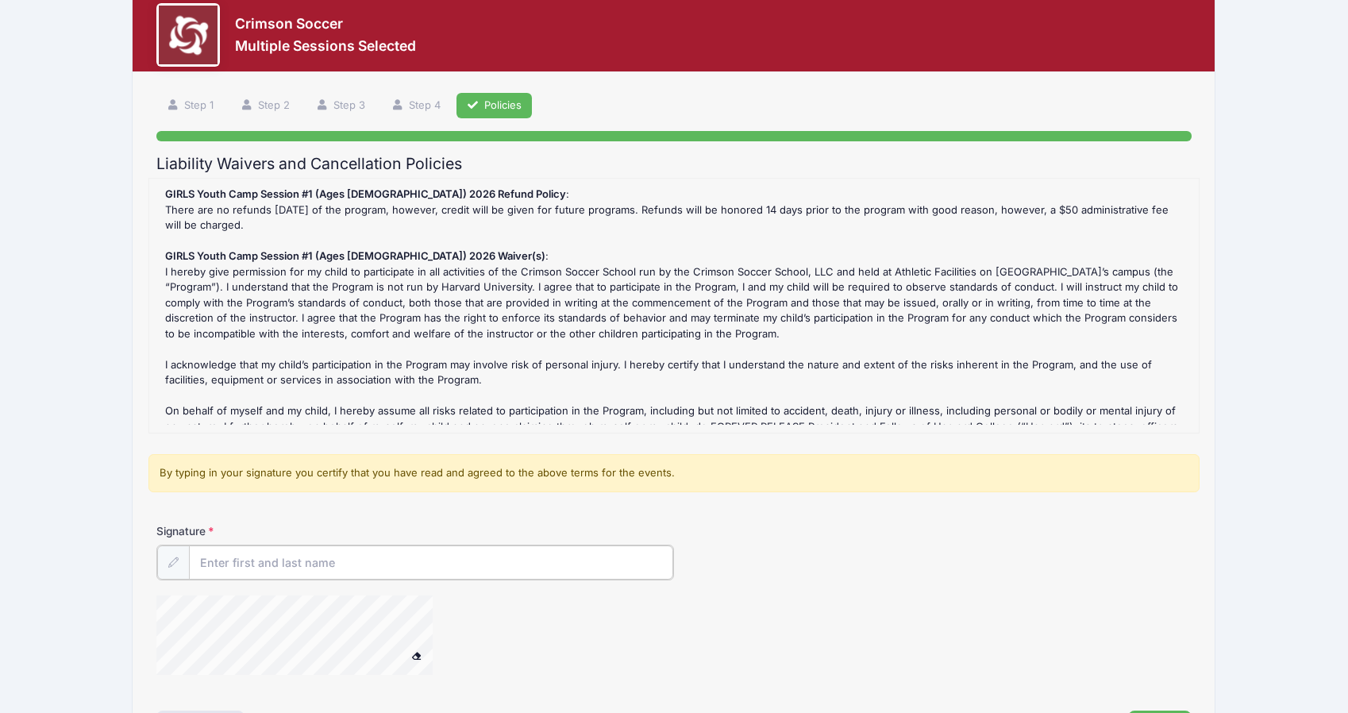
click at [303, 561] on input "Signature" at bounding box center [431, 562] width 484 height 34
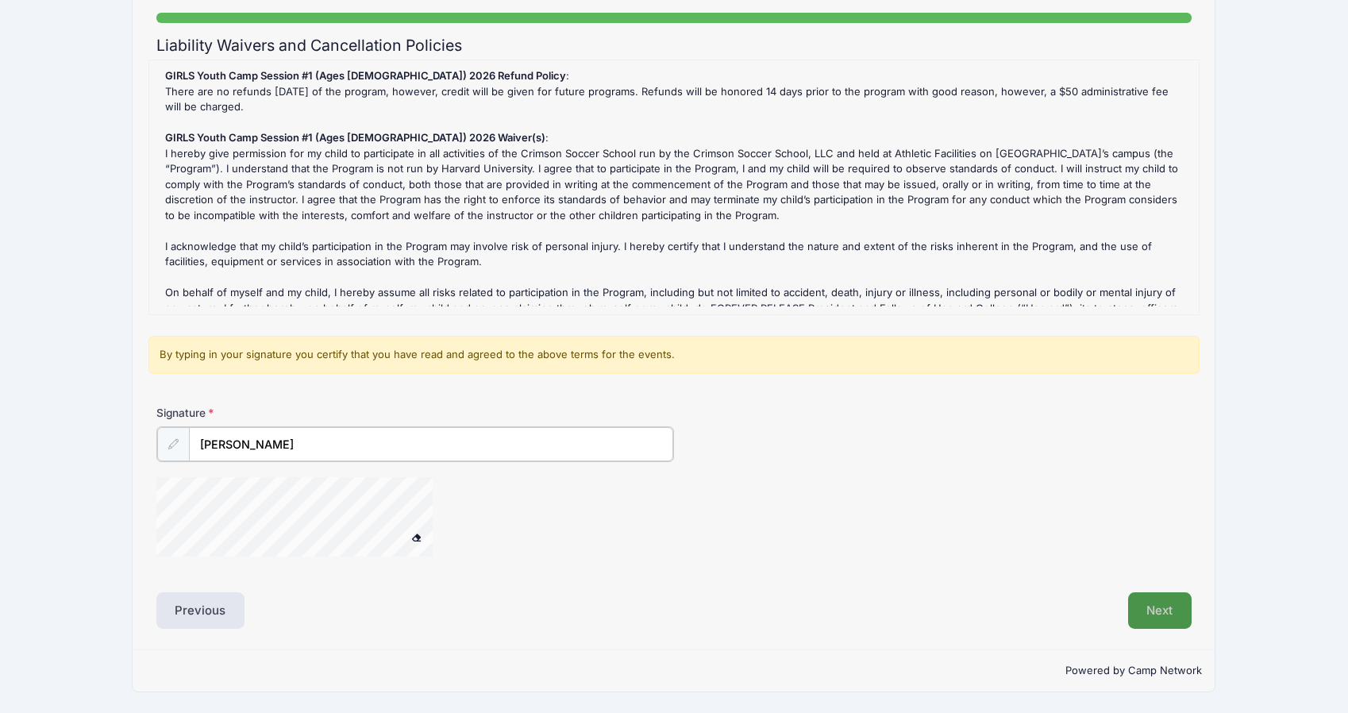
type input "Chris"
click at [1151, 614] on button "Next" at bounding box center [1160, 610] width 64 height 37
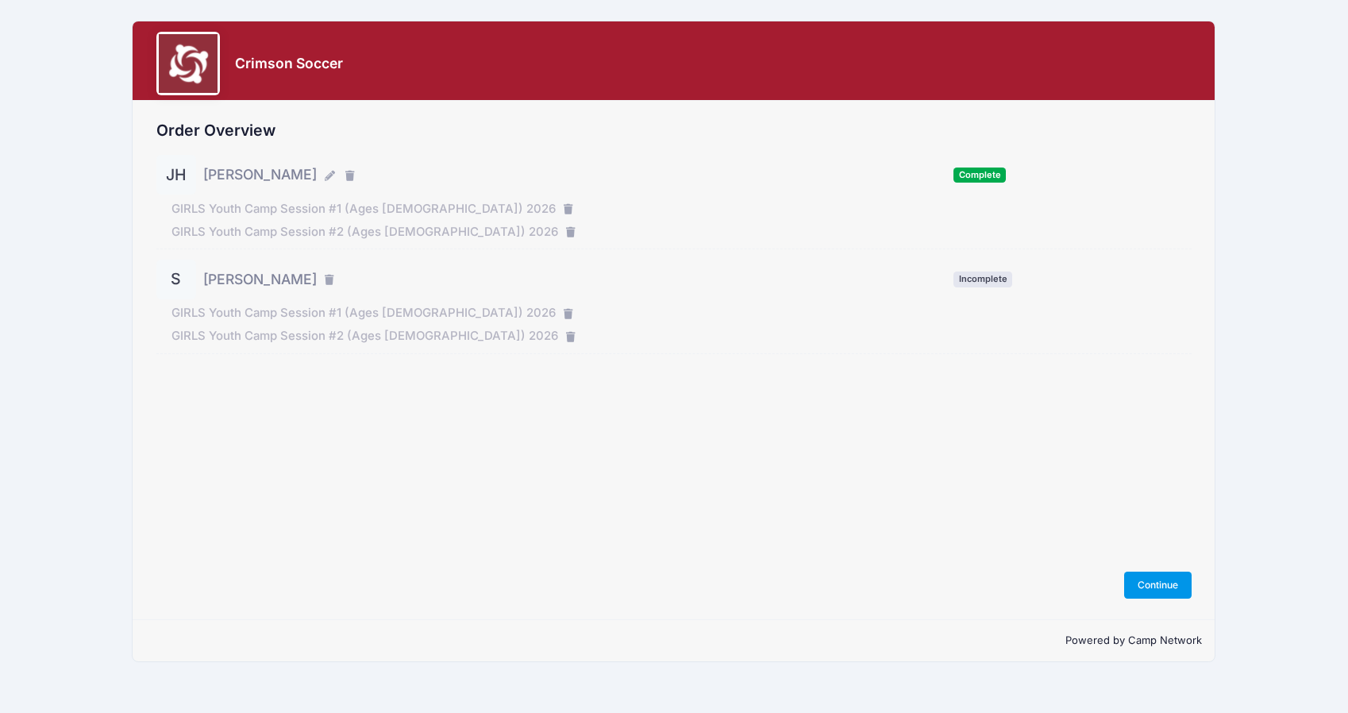
click at [1157, 587] on button "Continue" at bounding box center [1158, 585] width 68 height 27
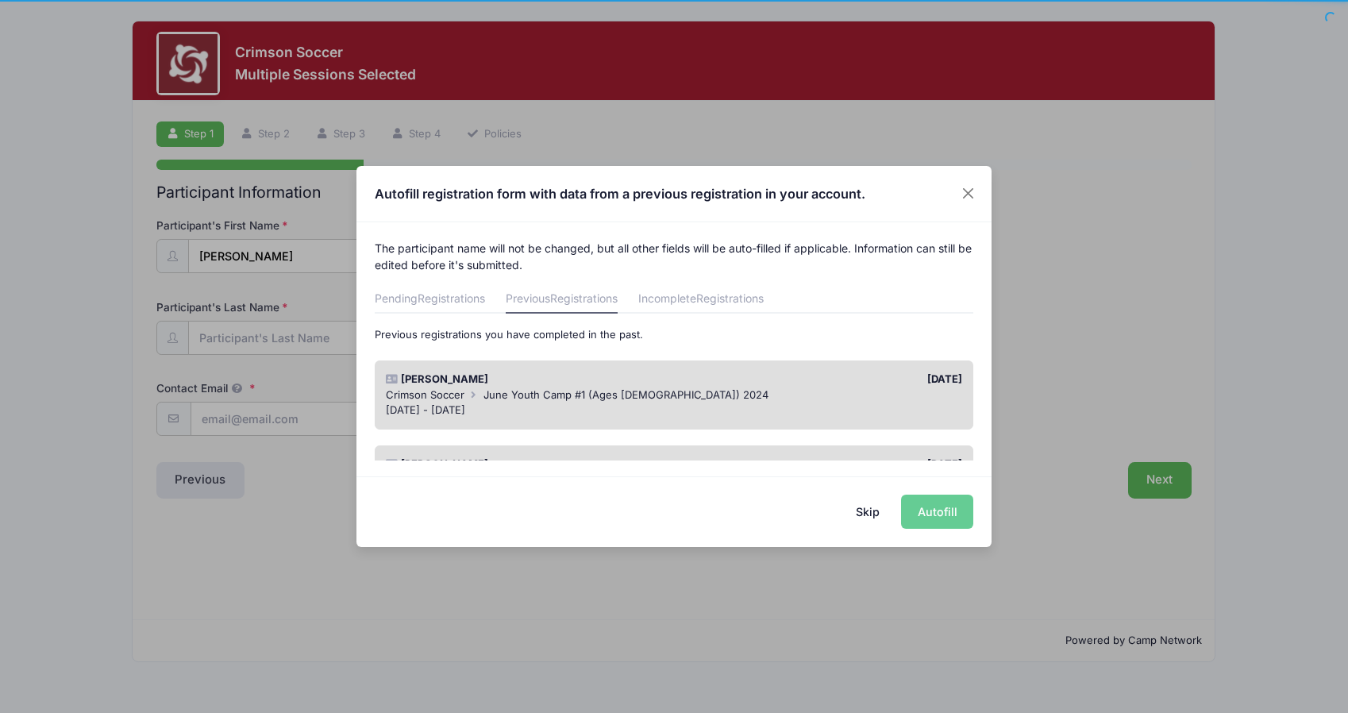
click at [869, 512] on button "Skip" at bounding box center [868, 512] width 56 height 34
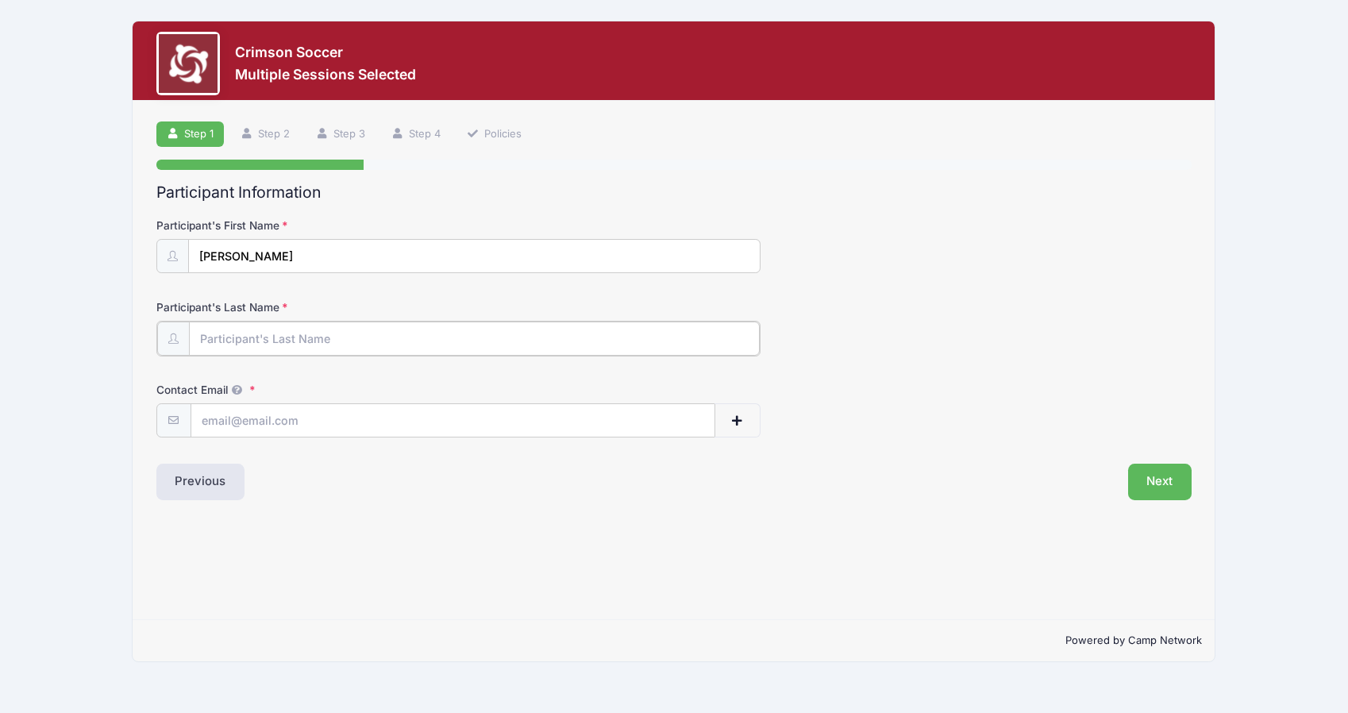
click at [250, 324] on input "Participant's Last Name" at bounding box center [474, 339] width 571 height 34
type input "[PERSON_NAME]"
type input "[PERSON_NAME][EMAIL_ADDRESS][DOMAIN_NAME]"
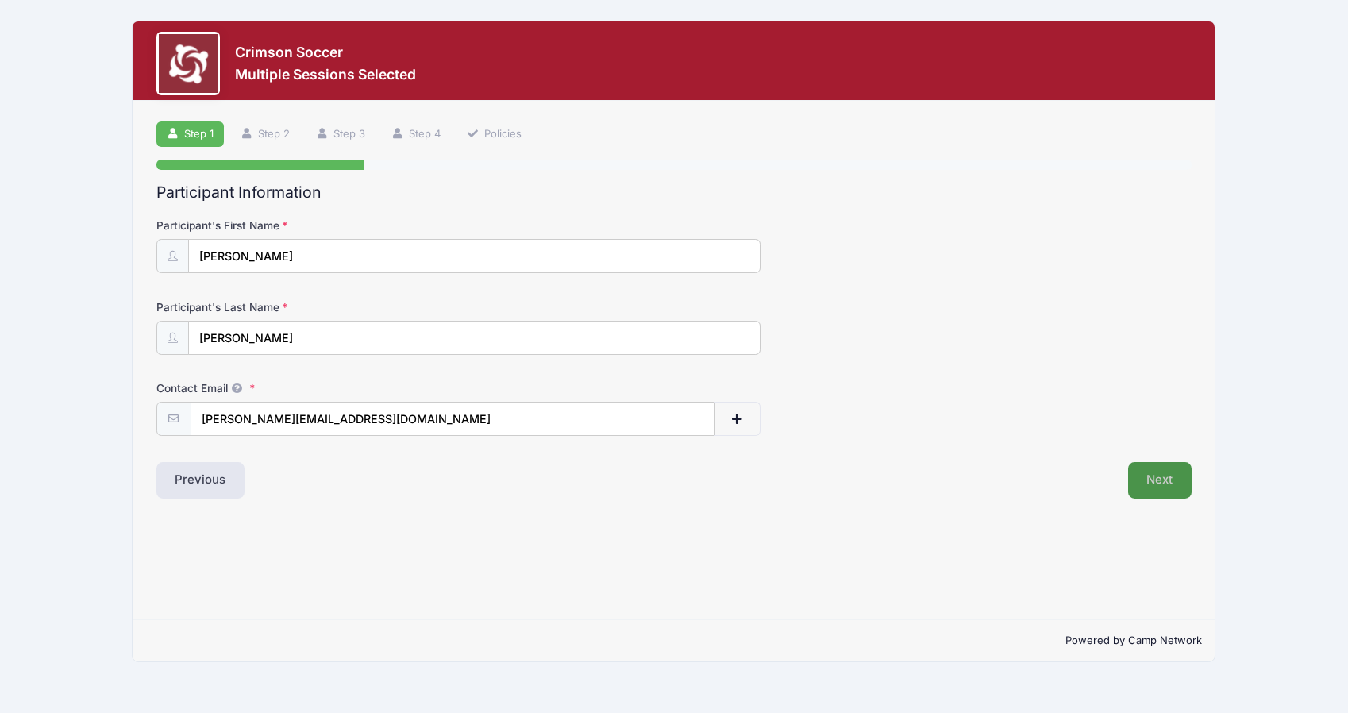
click at [1158, 489] on button "Next" at bounding box center [1160, 480] width 64 height 37
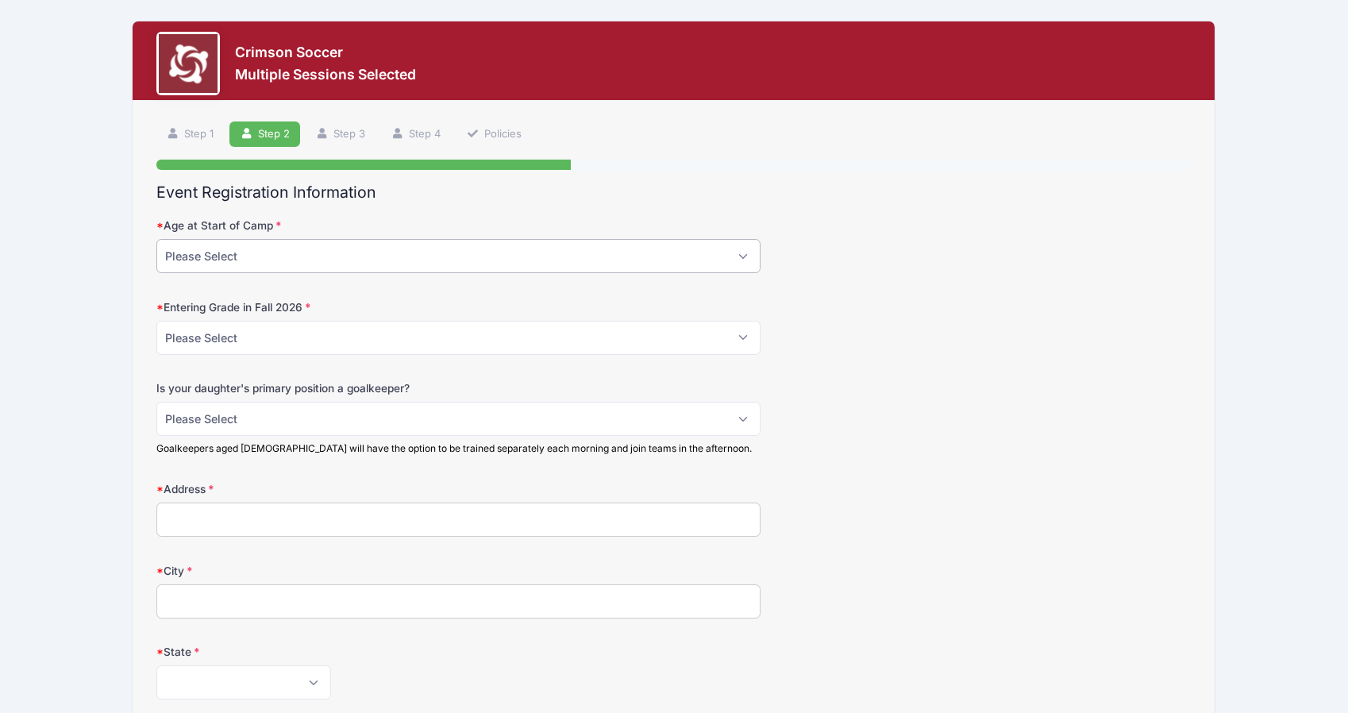
click at [245, 265] on select "Please Select 5 6 7 8 9 10 11 12 13" at bounding box center [458, 256] width 604 height 34
select select "11"
click at [156, 239] on select "Please Select 5 6 7 8 9 10 11 12 13" at bounding box center [458, 256] width 604 height 34
click at [224, 342] on select "Please Select 1st 2nd 3rd 4th 5th 6th 7th 8th" at bounding box center [458, 338] width 604 height 34
select select "8th"
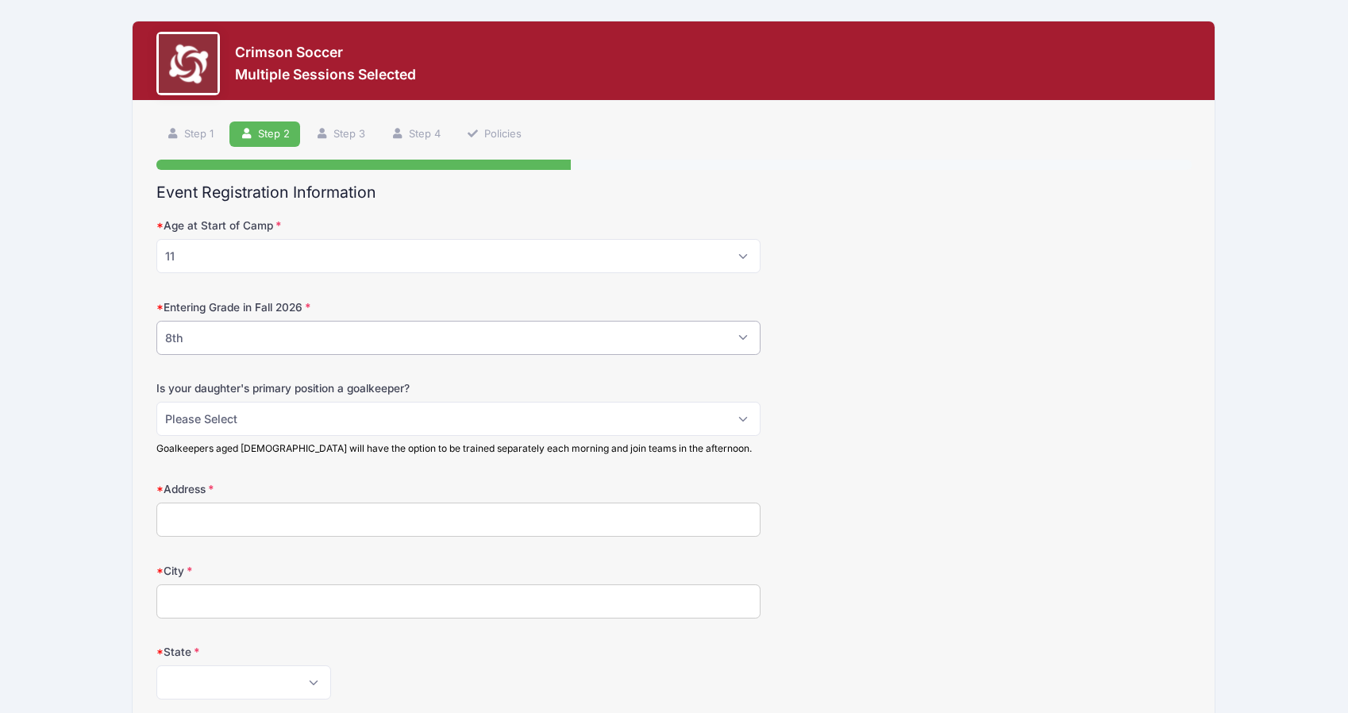
click at [156, 321] on select "Please Select 1st 2nd 3rd 4th 5th 6th 7th 8th" at bounding box center [458, 338] width 604 height 34
click at [235, 418] on select "Please Select No Yes" at bounding box center [458, 419] width 604 height 34
select select "No"
click at [156, 402] on select "Please Select No Yes" at bounding box center [458, 419] width 604 height 34
click at [249, 524] on input "Address" at bounding box center [458, 520] width 604 height 34
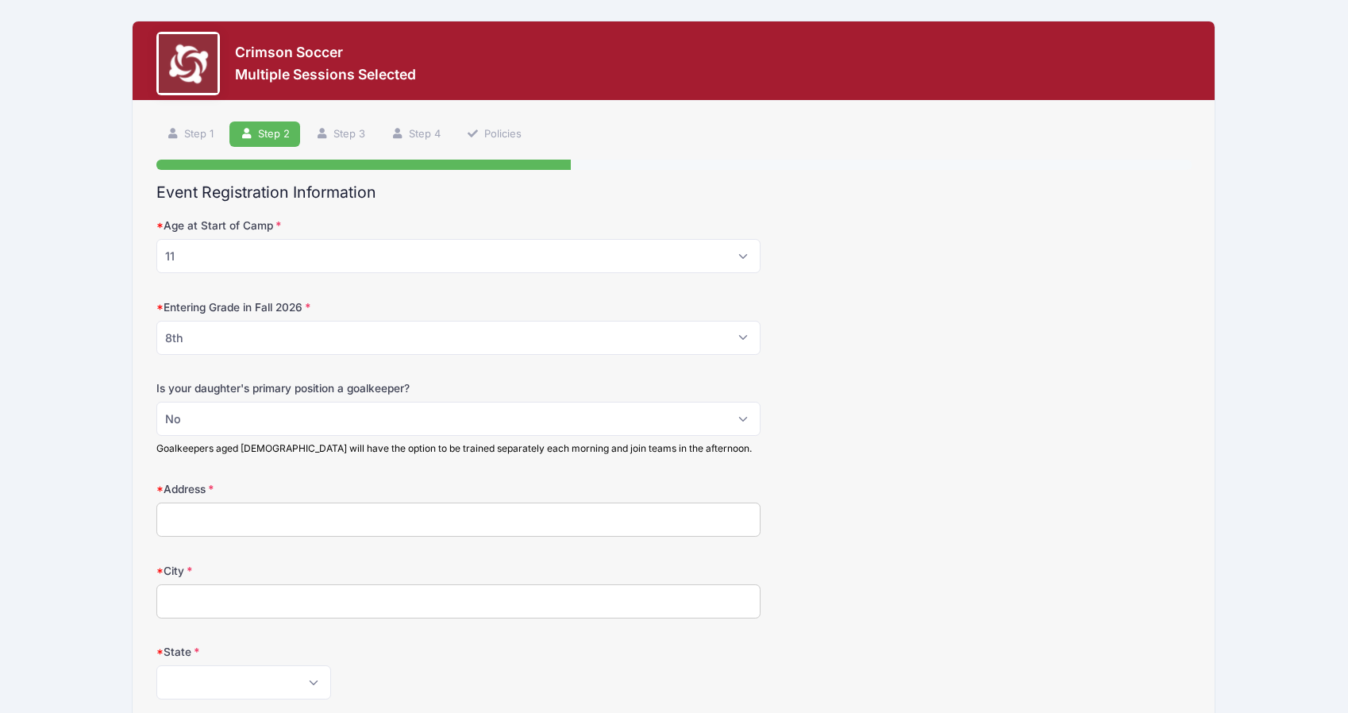
type input "[STREET_ADDRESS]"
type input "Newton Center"
select select "MA"
type input "02459"
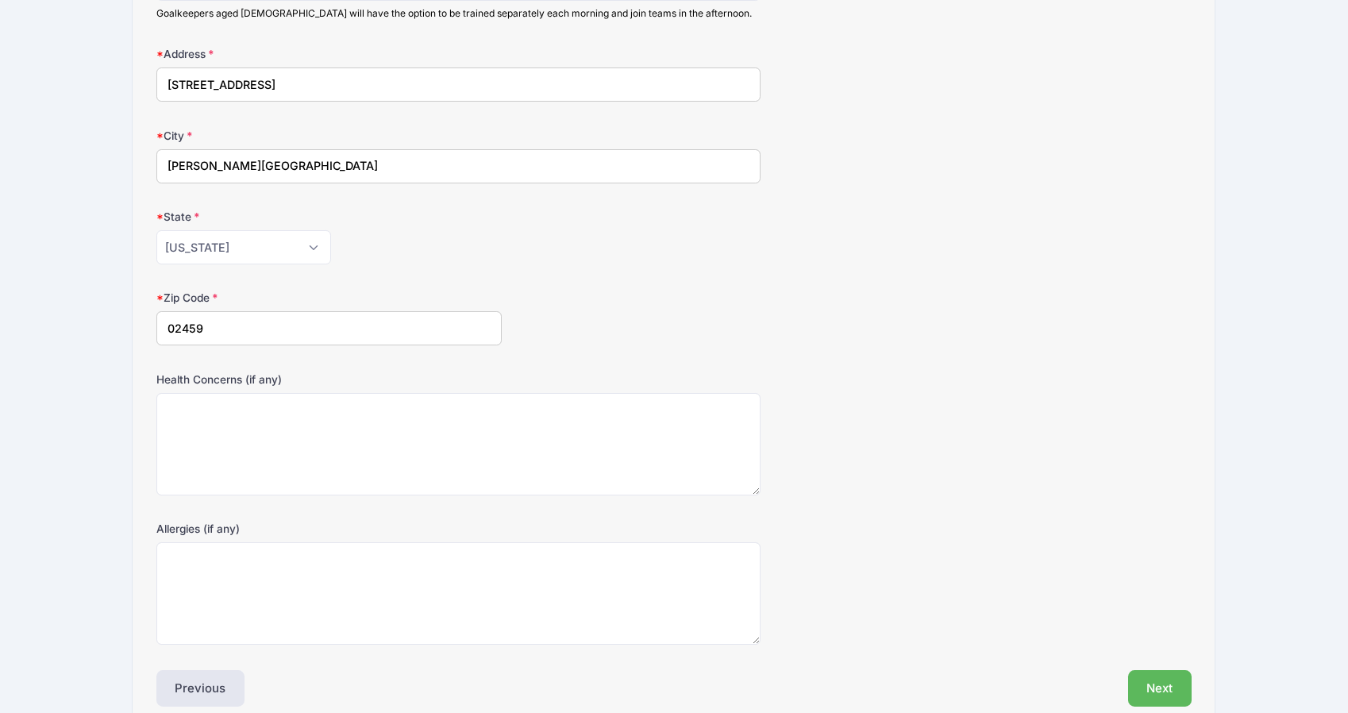
scroll to position [513, 0]
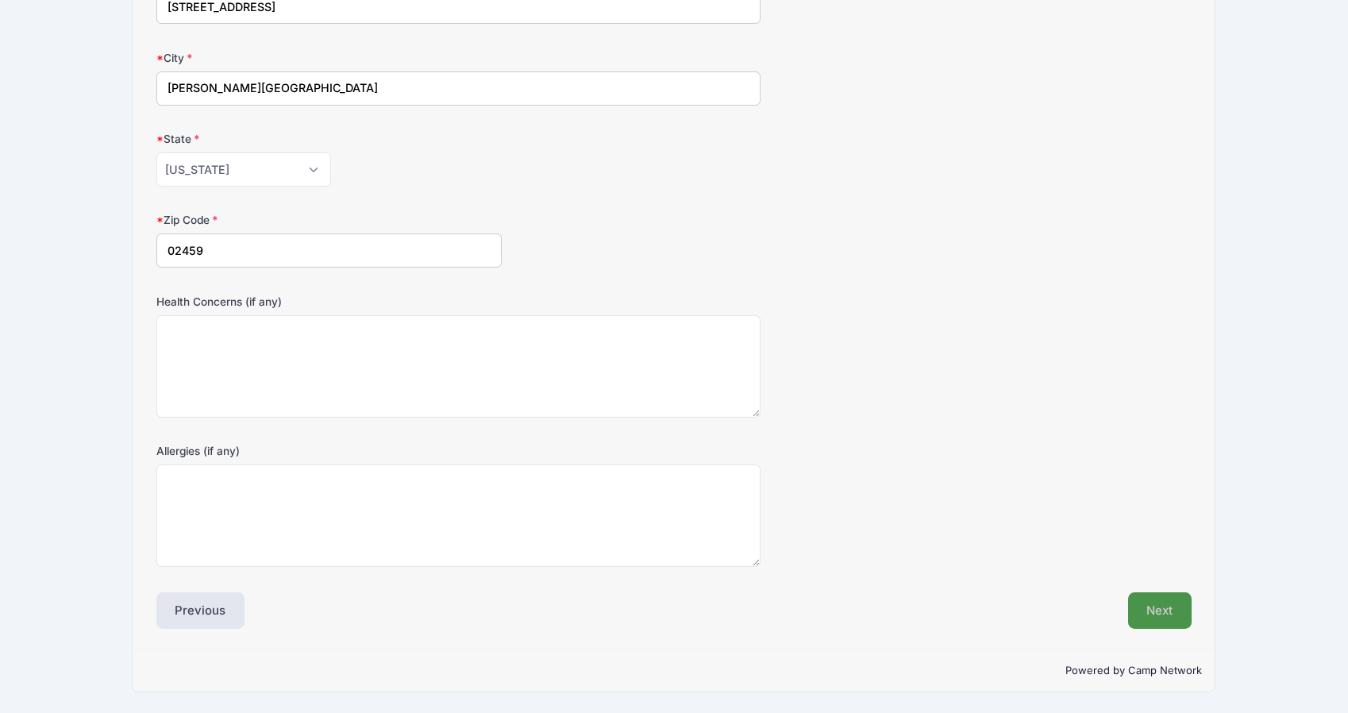
click at [1158, 614] on button "Next" at bounding box center [1160, 610] width 64 height 37
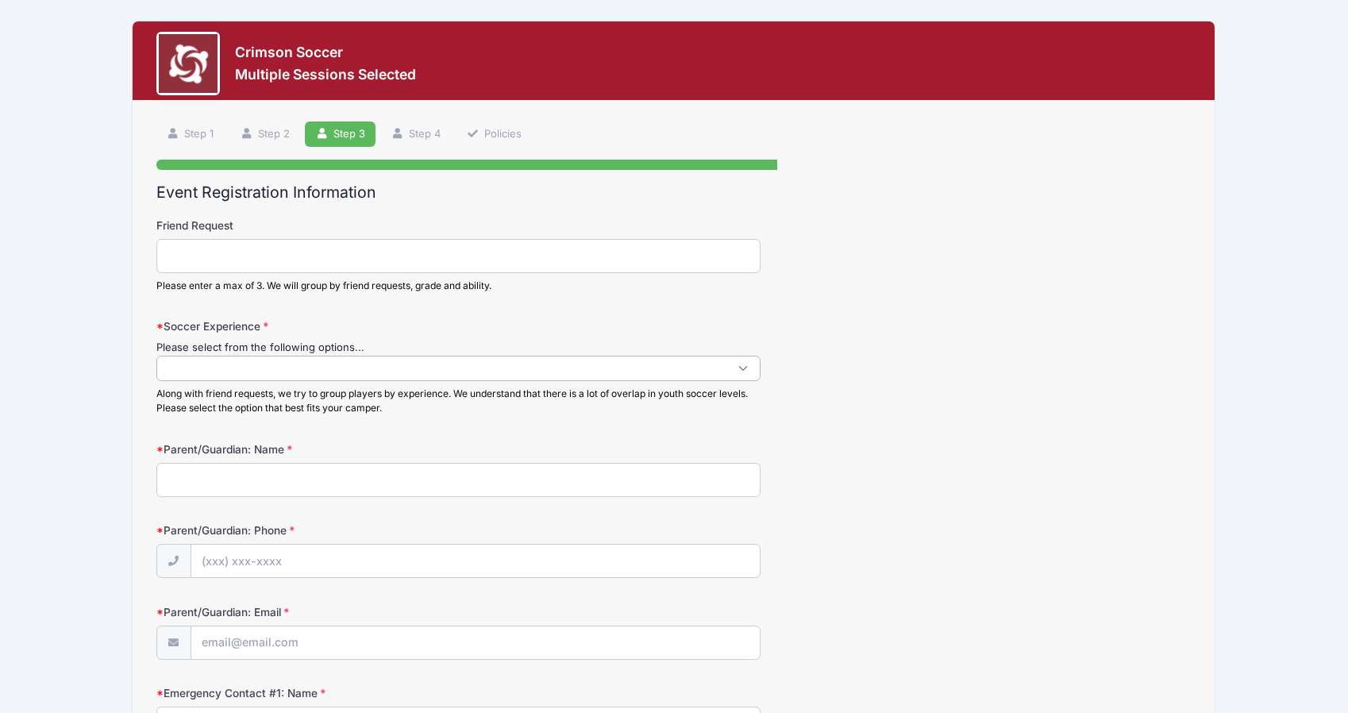
scroll to position [1, 0]
click at [296, 363] on span at bounding box center [458, 368] width 604 height 25
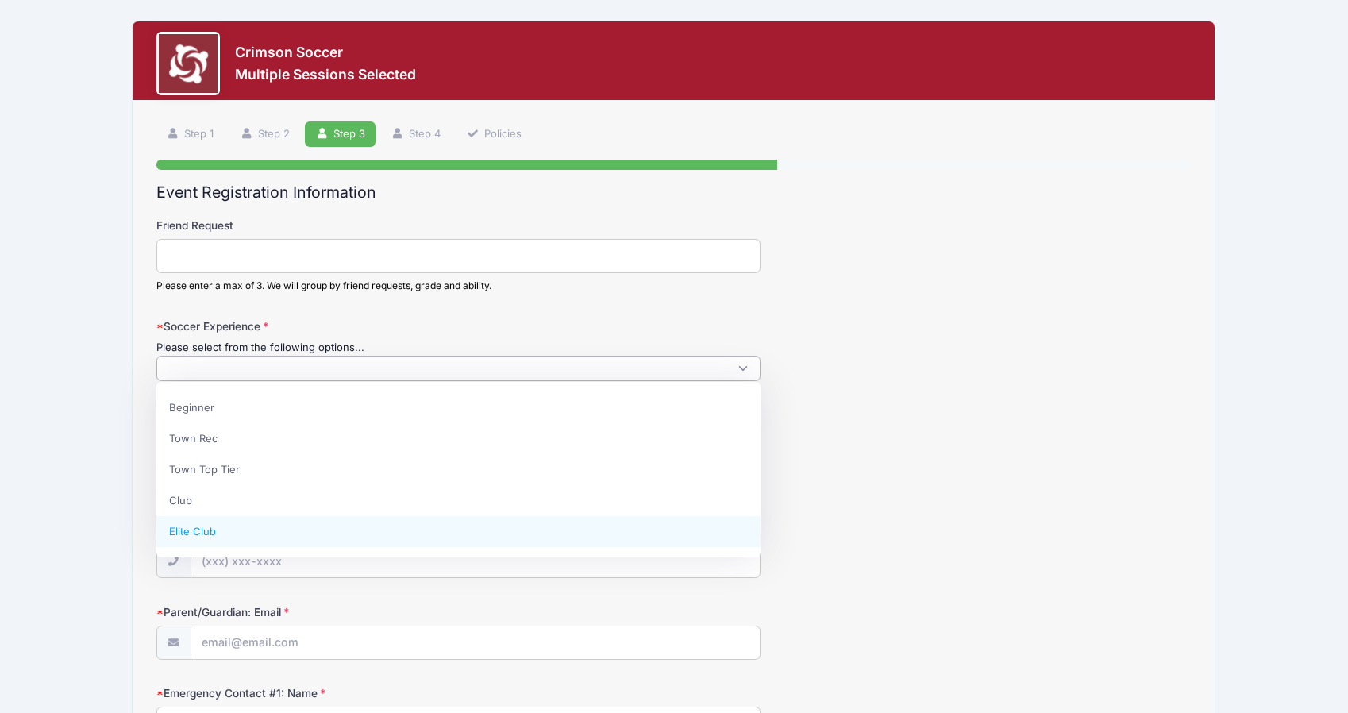
select select "Elite Club"
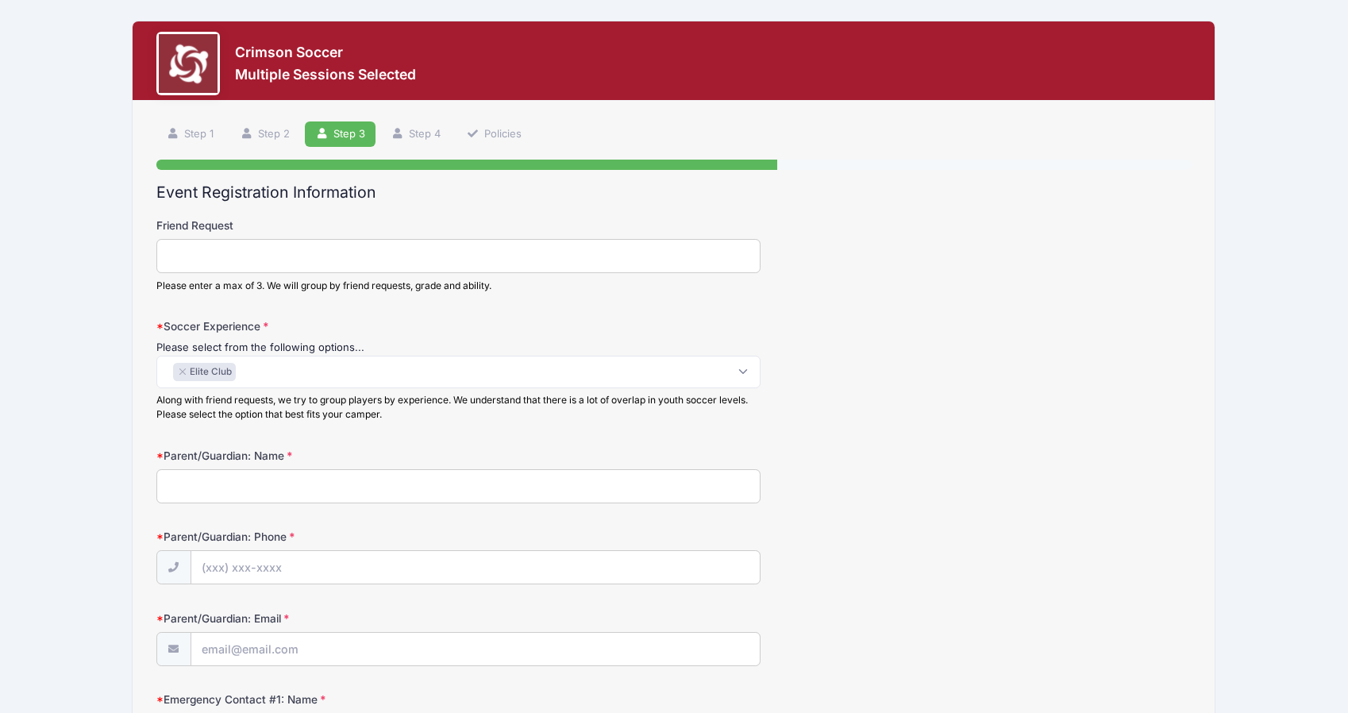
click at [264, 495] on input "Parent/Guardian: Name" at bounding box center [458, 486] width 604 height 34
type input "Chris"
click at [242, 573] on input "Parent/Guardian: Phone" at bounding box center [475, 568] width 568 height 34
type input "(617) 480-6438"
type input "[PERSON_NAME][EMAIL_ADDRESS][DOMAIN_NAME]"
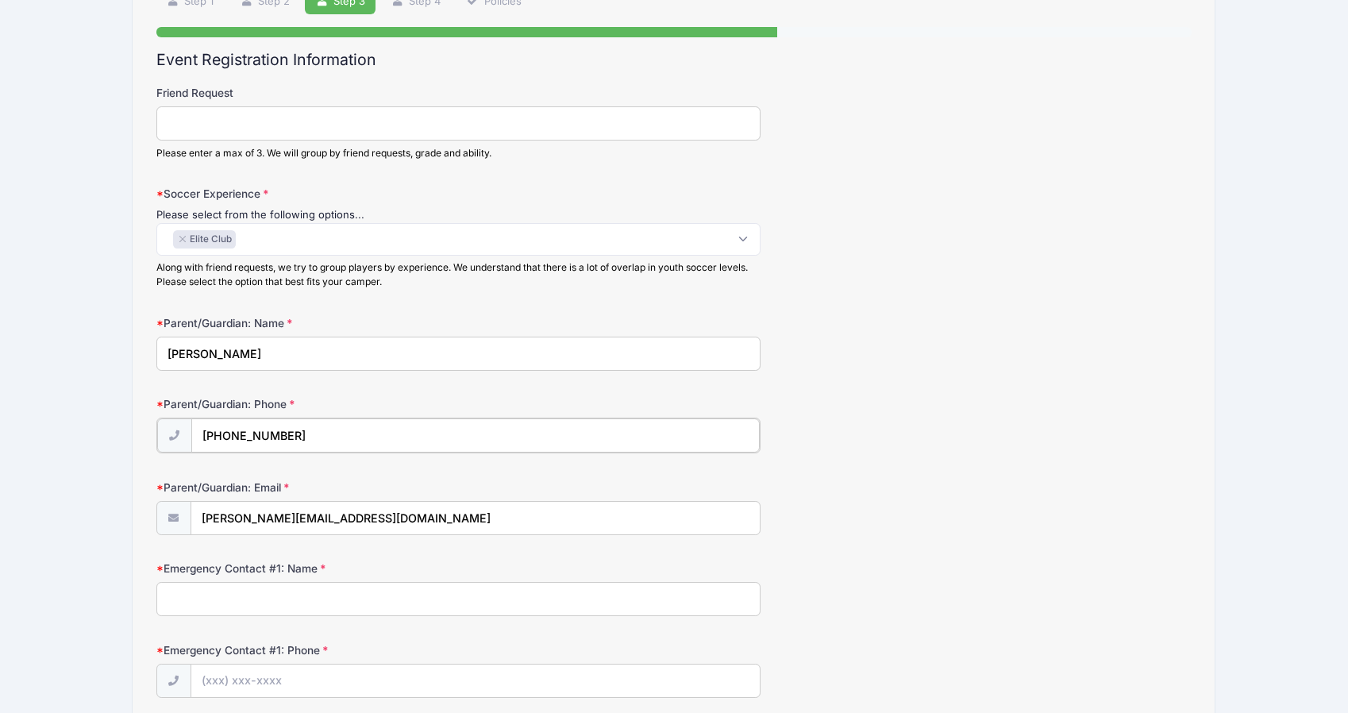
scroll to position [347, 0]
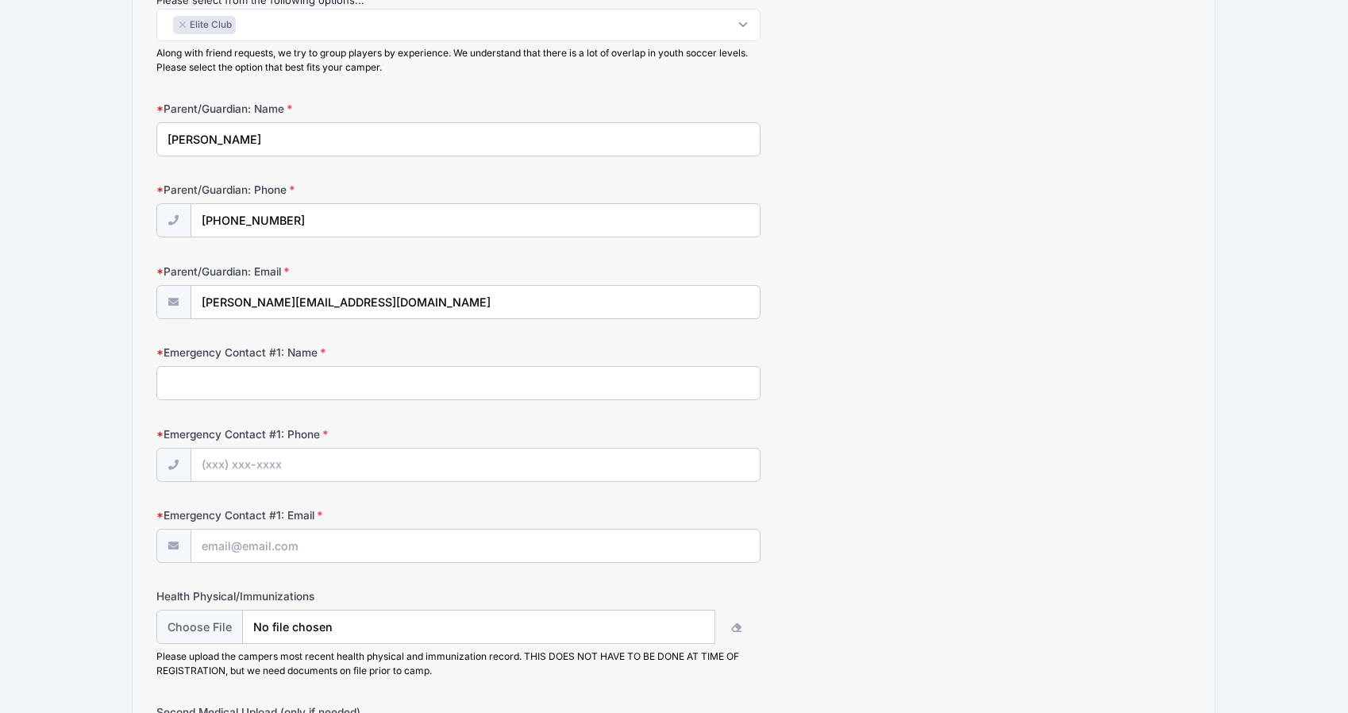
click at [237, 378] on input "Emergency Contact #1: Name" at bounding box center [458, 383] width 604 height 34
type input "jhsjdks"
click at [256, 457] on input "Emergency Contact #1: Phone" at bounding box center [475, 466] width 568 height 34
type input "l"
click at [260, 466] on input "Emergency Contact #1: Phone" at bounding box center [475, 466] width 568 height 34
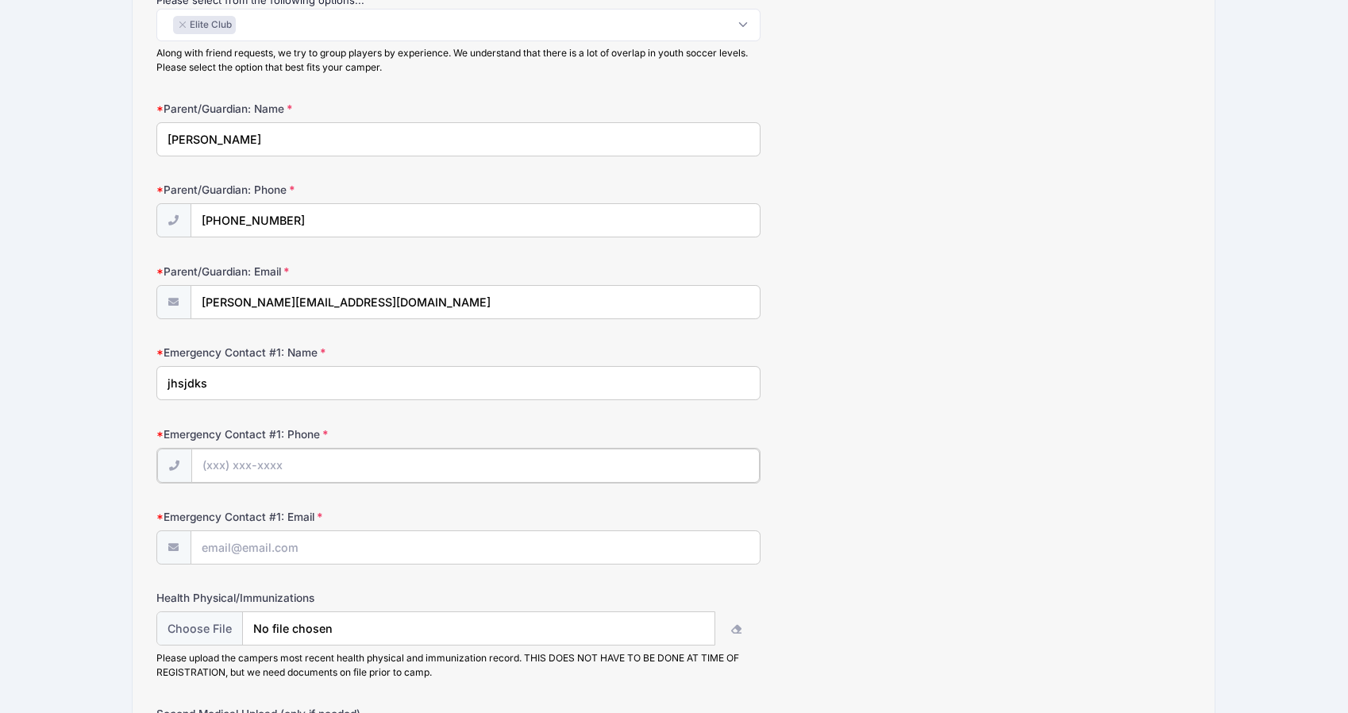
type input "(617) 480-6438"
click at [349, 551] on input "Emergency Contact #1: Email" at bounding box center [475, 547] width 568 height 34
type input "[PERSON_NAME][EMAIL_ADDRESS][DOMAIN_NAME]"
type input "Harvard Women's Soccer"
type input "6174806438"
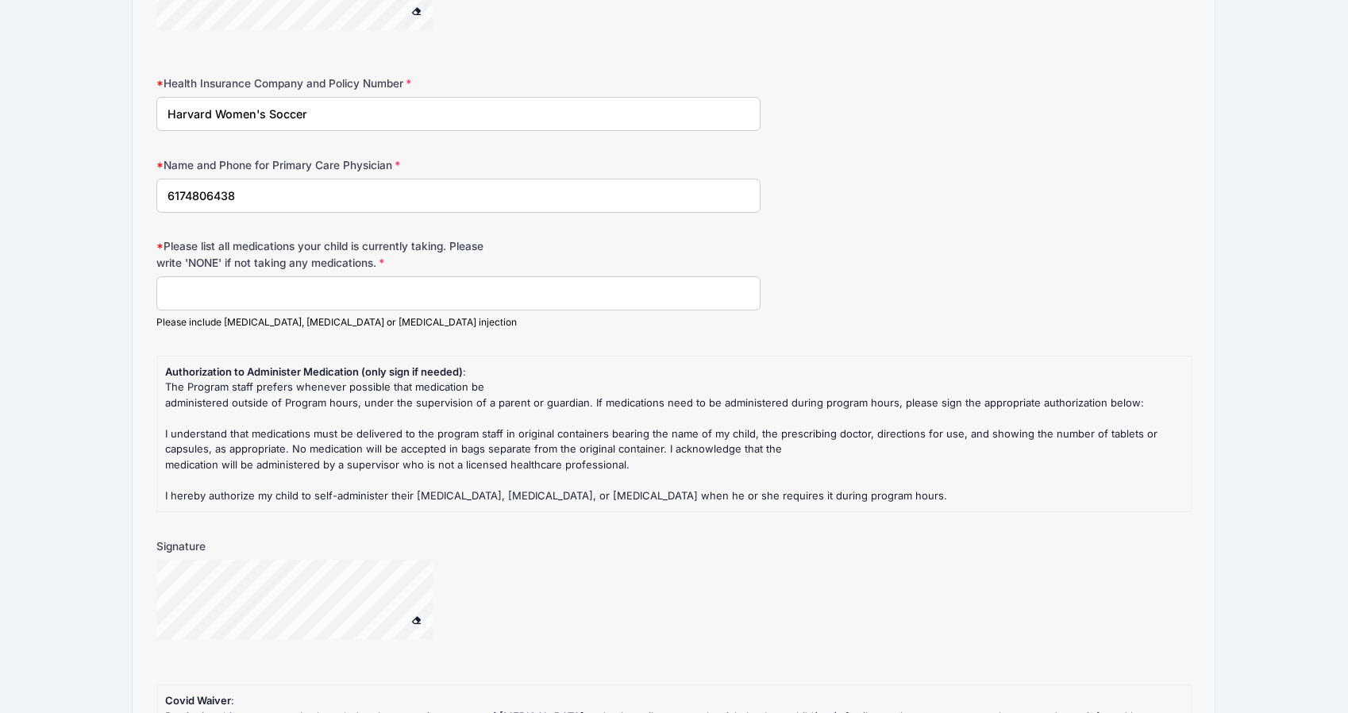
scroll to position [1489, 0]
click at [279, 296] on input "Please list all medications your child is currently taking. Please write 'NONE'…" at bounding box center [458, 295] width 604 height 34
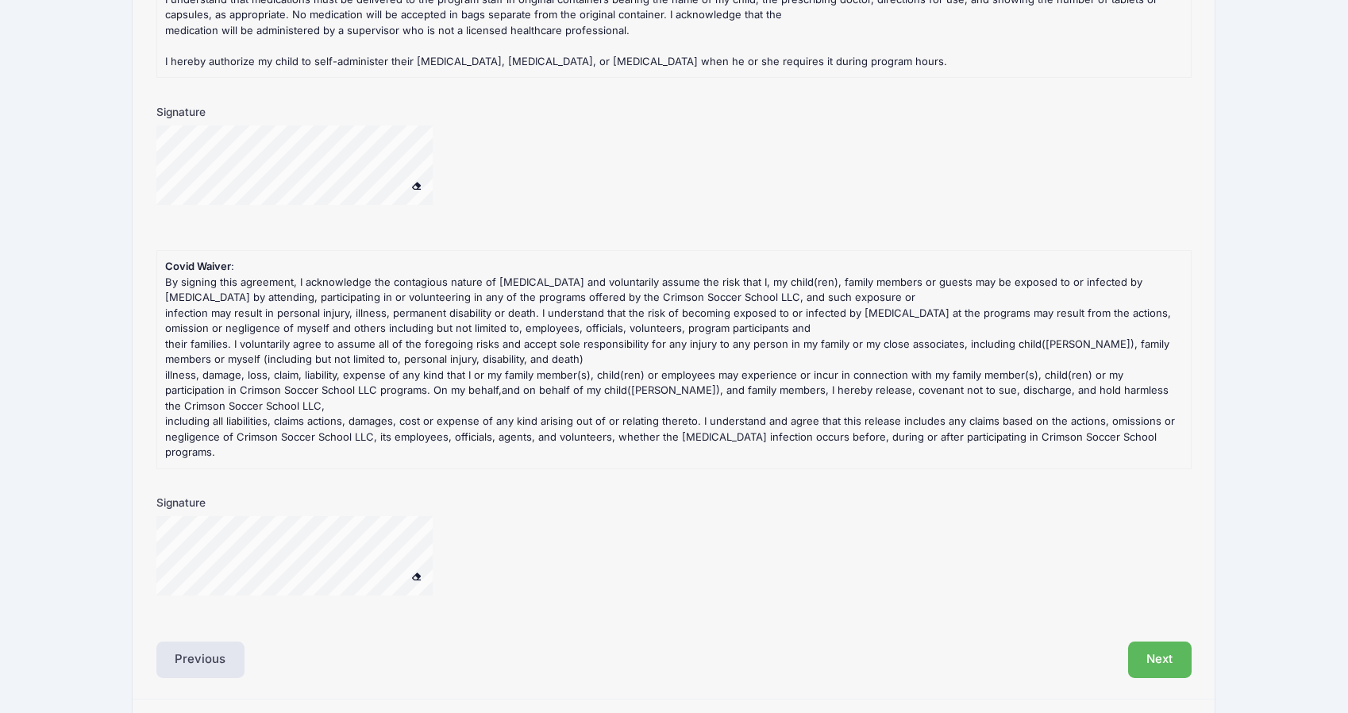
scroll to position [1926, 0]
click at [471, 521] on div at bounding box center [315, 556] width 318 height 84
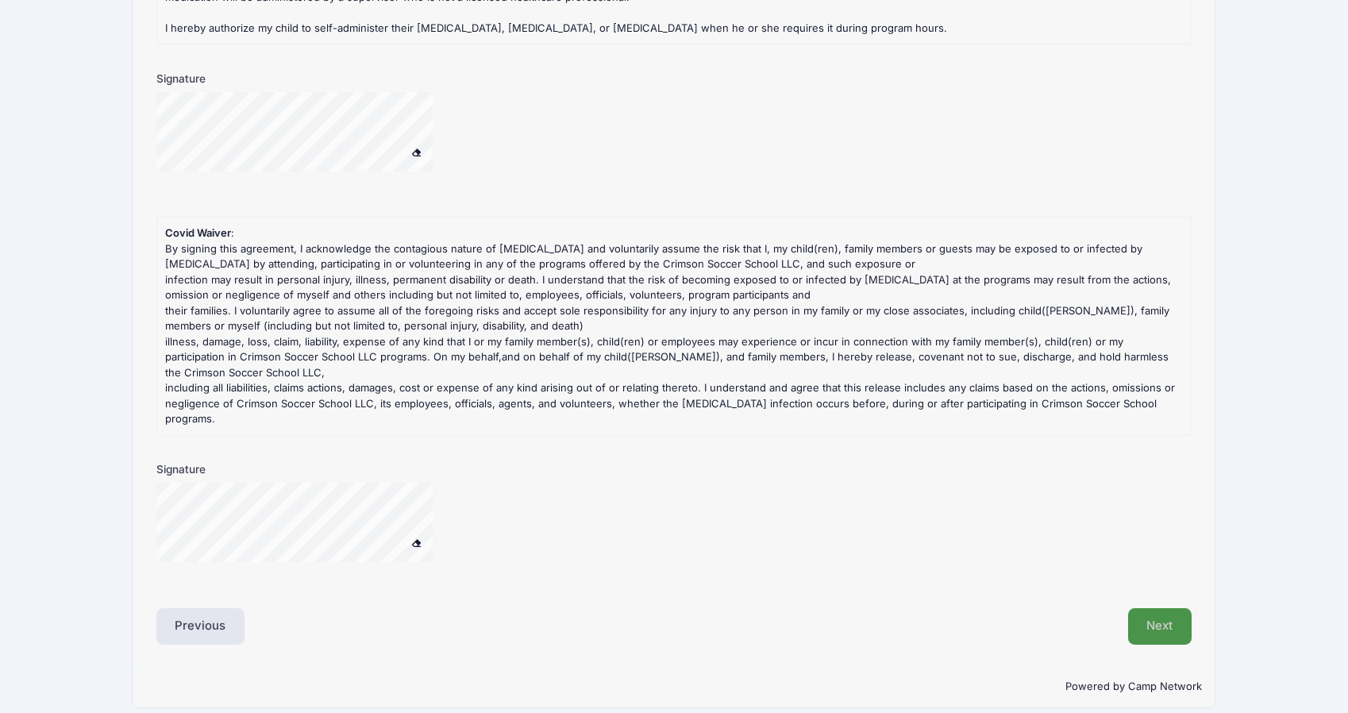
type input "None"
click at [1156, 613] on button "Next" at bounding box center [1160, 626] width 64 height 37
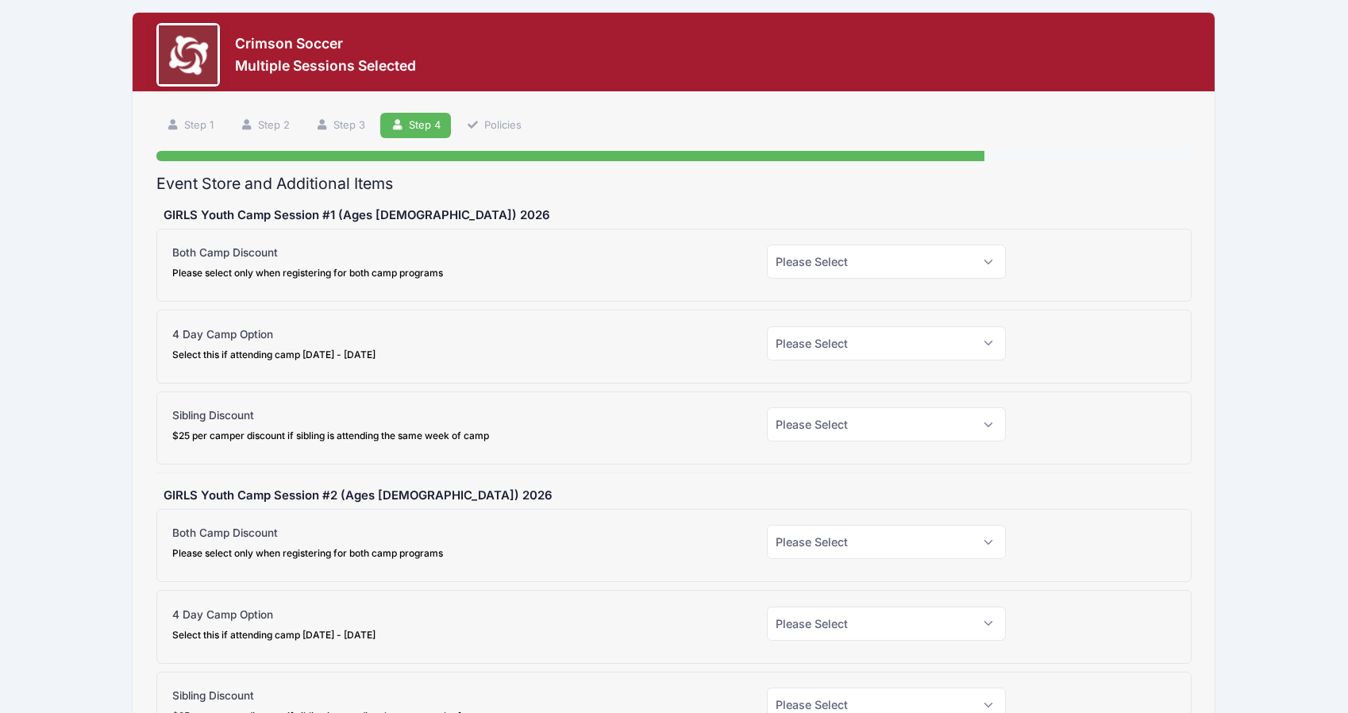
scroll to position [0, 0]
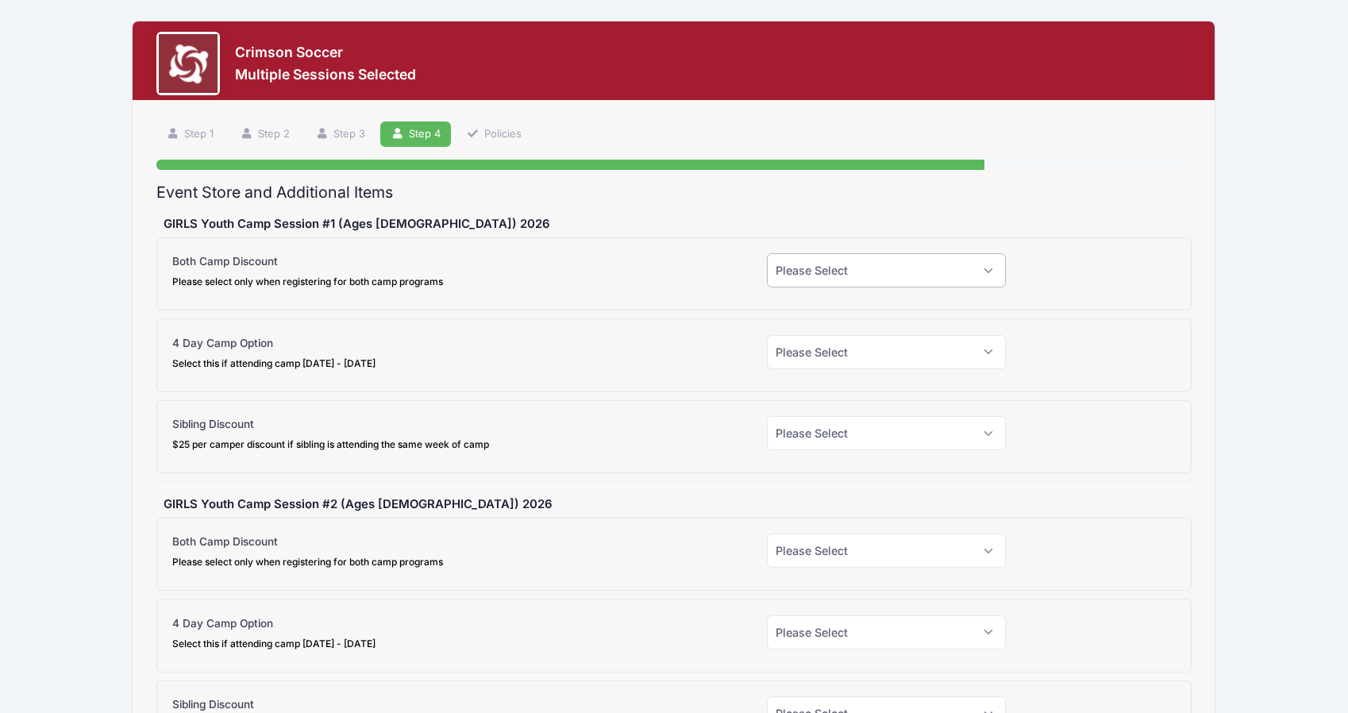
click at [829, 273] on select "Please Select Yes (-$25.00) No" at bounding box center [886, 270] width 239 height 34
select select "1"
click at [767, 253] on select "Please Select Yes (-$25.00) No" at bounding box center [886, 270] width 239 height 34
click at [818, 347] on select "Please Select Yes (-$90.00) No" at bounding box center [886, 352] width 239 height 34
select select "1"
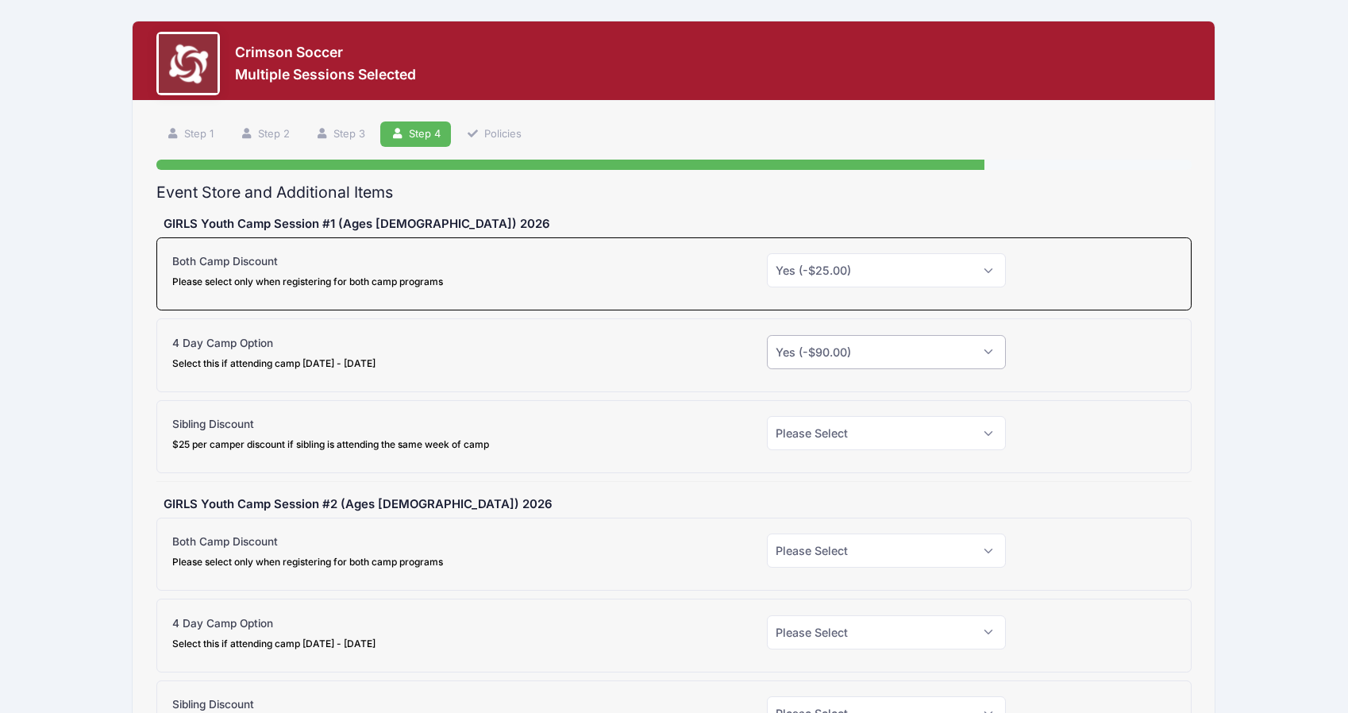
click at [767, 335] on select "Please Select Yes (-$90.00) No" at bounding box center [886, 352] width 239 height 34
click at [810, 437] on select "Please Select Yes (-$25.00) No" at bounding box center [886, 433] width 239 height 34
select select "1"
click at [767, 416] on select "Please Select Yes (-$25.00) No" at bounding box center [886, 433] width 239 height 34
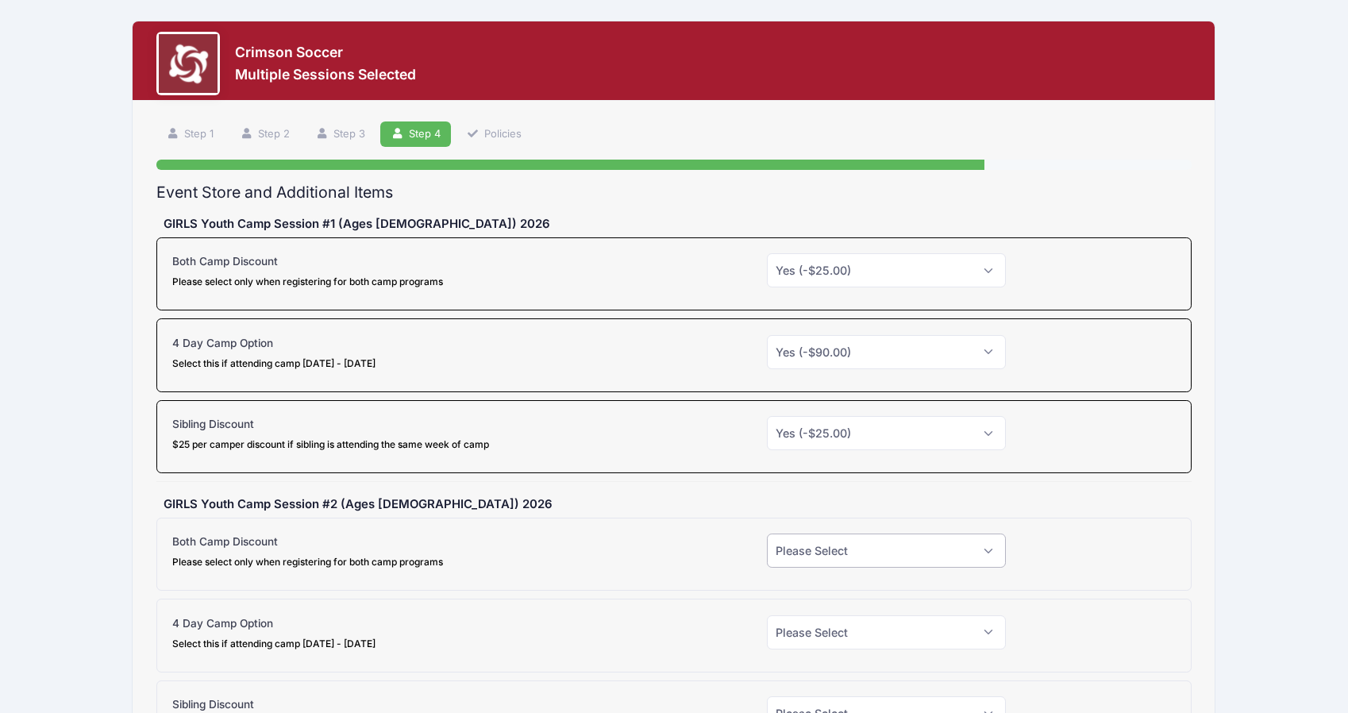
click at [811, 560] on select "Please Select Yes (-$25.00) No" at bounding box center [886, 550] width 239 height 34
select select "1"
click at [767, 533] on select "Please Select Yes (-$25.00) No" at bounding box center [886, 550] width 239 height 34
click at [819, 640] on select "Please Select Yes (-$90.00) No" at bounding box center [886, 632] width 239 height 34
select select "1"
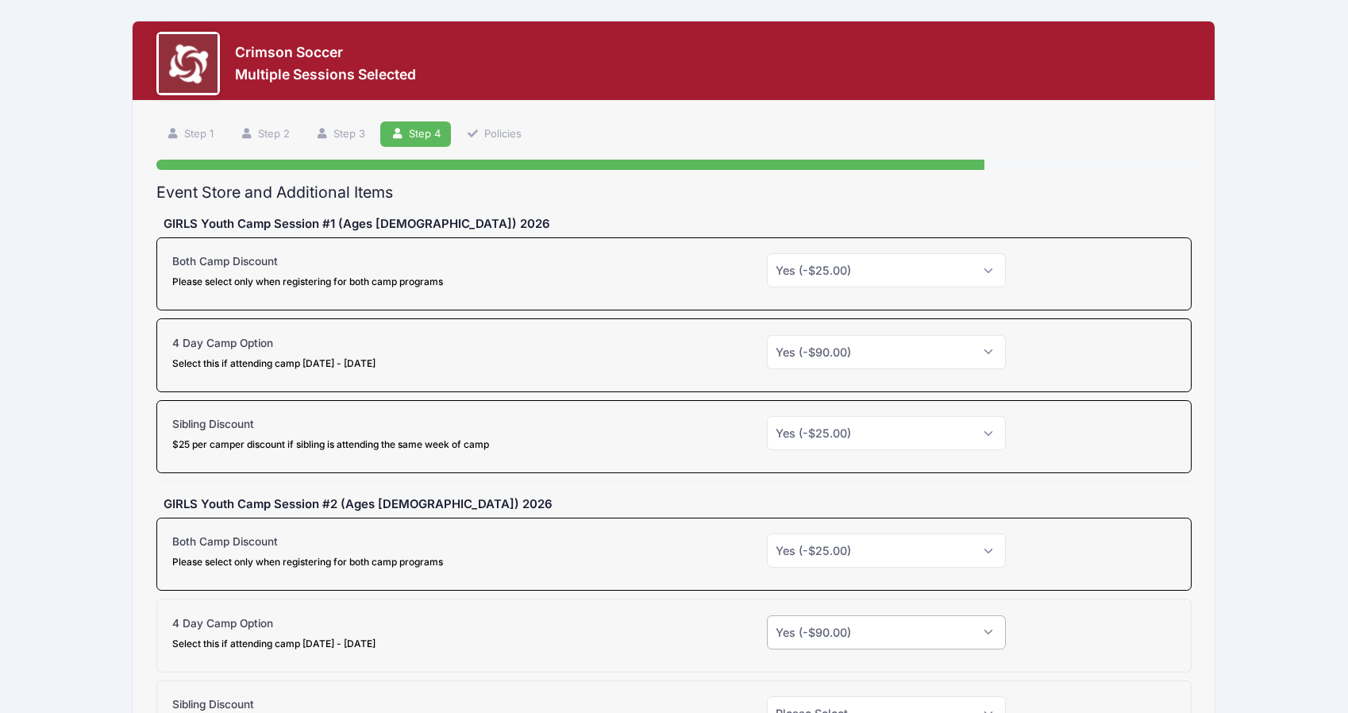
click at [767, 615] on select "Please Select Yes (-$90.00) No" at bounding box center [886, 632] width 239 height 34
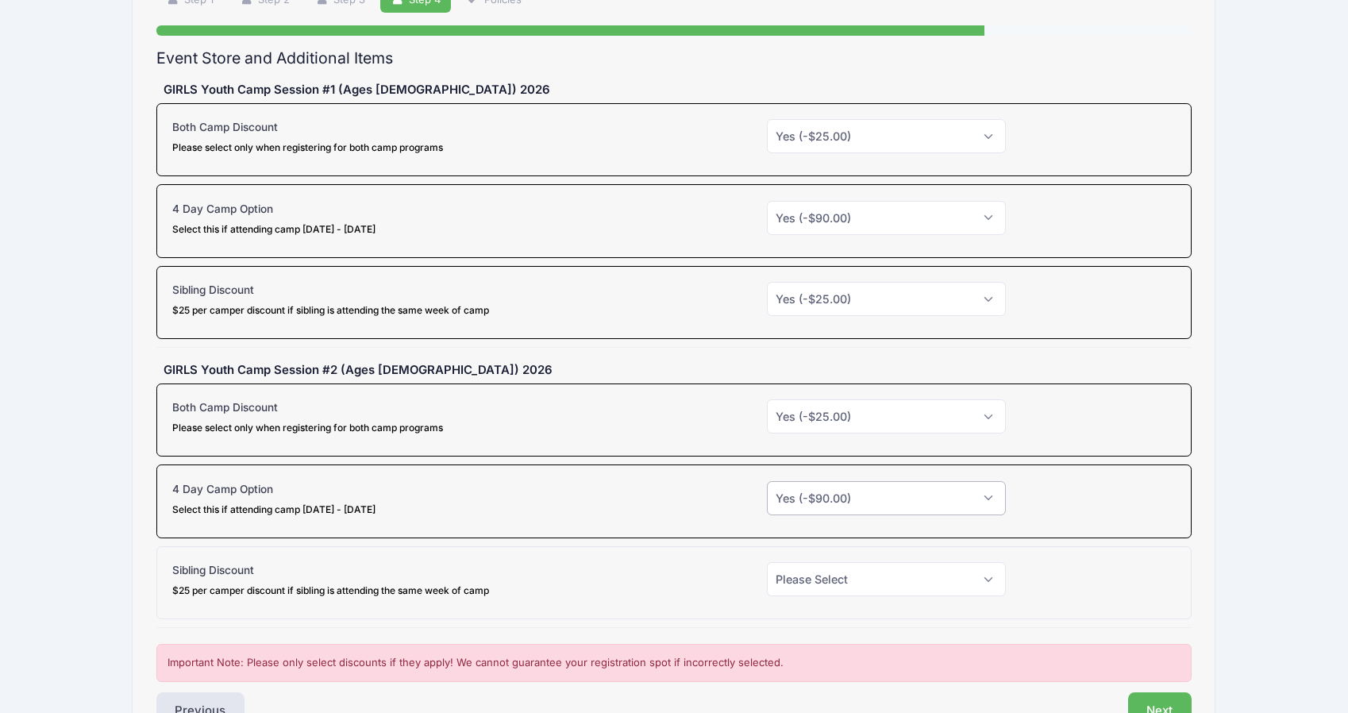
scroll to position [234, 0]
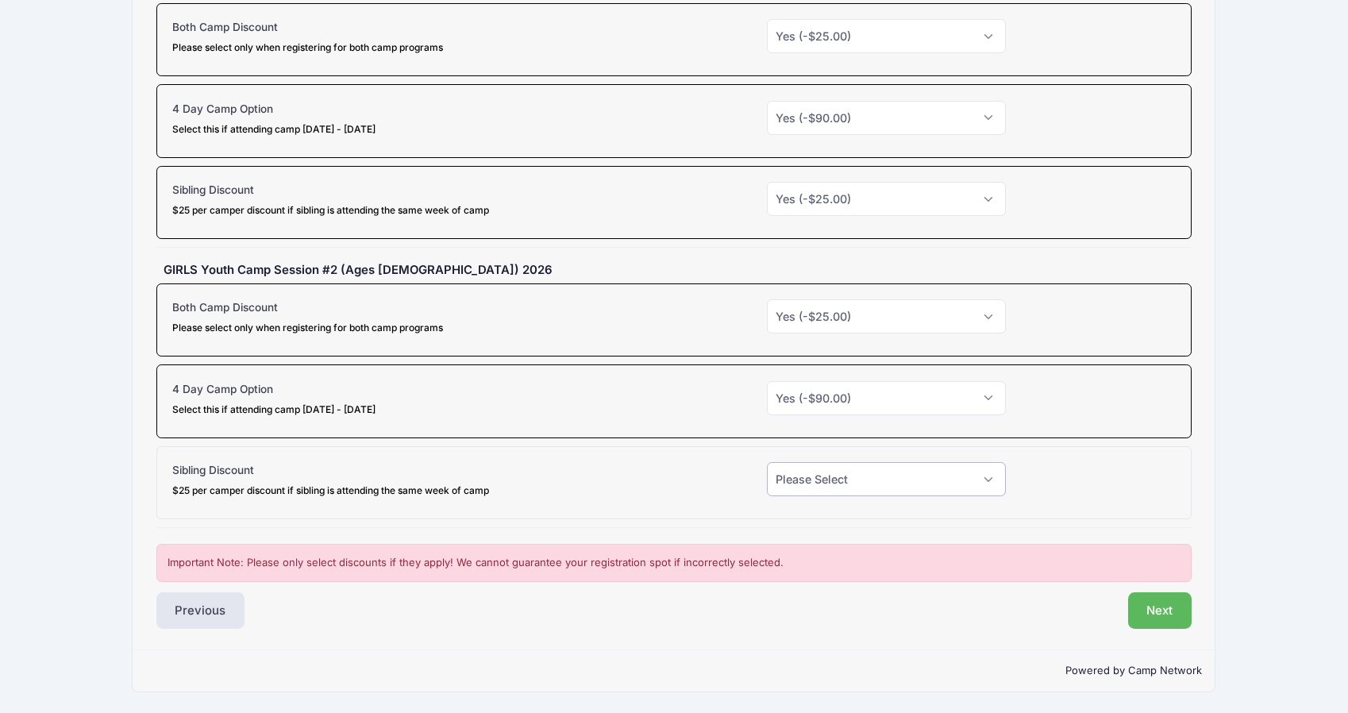
click at [804, 478] on select "Please Select Yes (-$25.00) No" at bounding box center [886, 479] width 239 height 34
click at [767, 462] on select "Please Select Yes (-$25.00) No" at bounding box center [886, 479] width 239 height 34
click at [811, 481] on select "Please Select Yes (-$25.00) No" at bounding box center [886, 479] width 239 height 34
select select "1"
click at [767, 462] on select "Please Select Yes (-$25.00) No" at bounding box center [886, 479] width 239 height 34
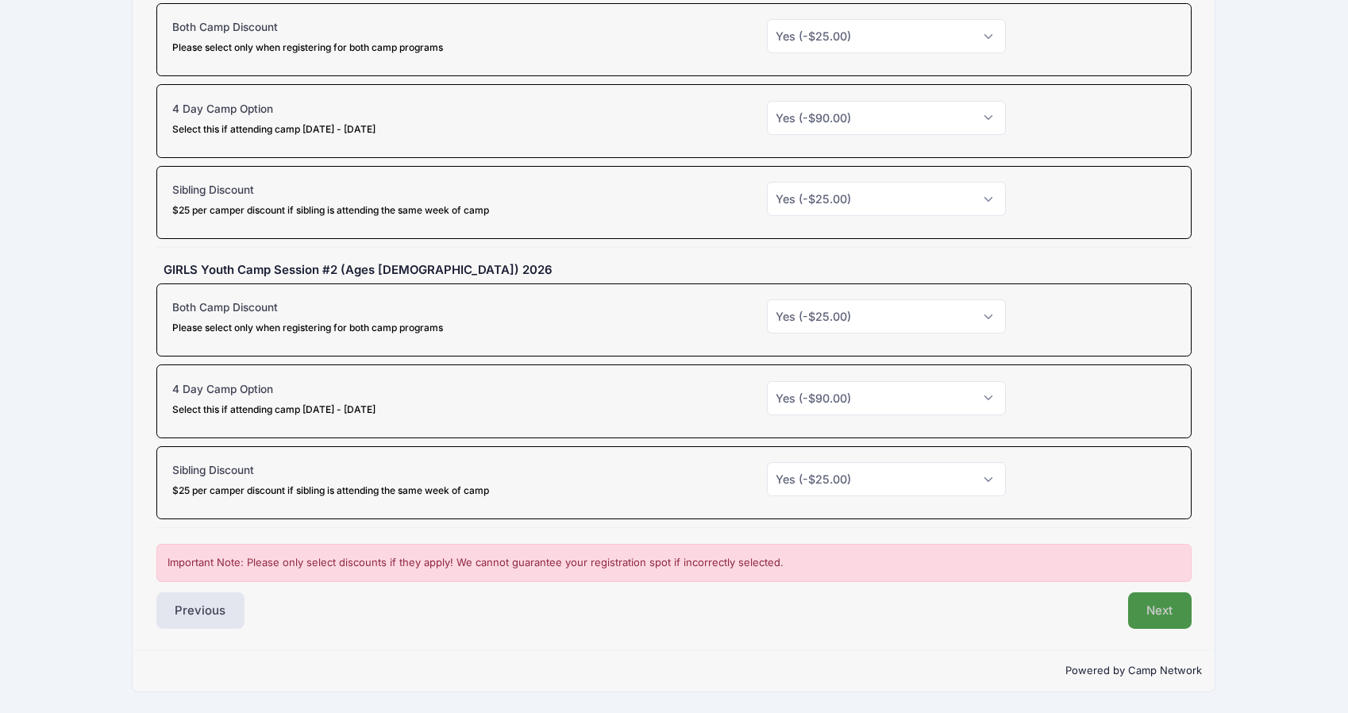
click at [1158, 611] on button "Next" at bounding box center [1160, 610] width 64 height 37
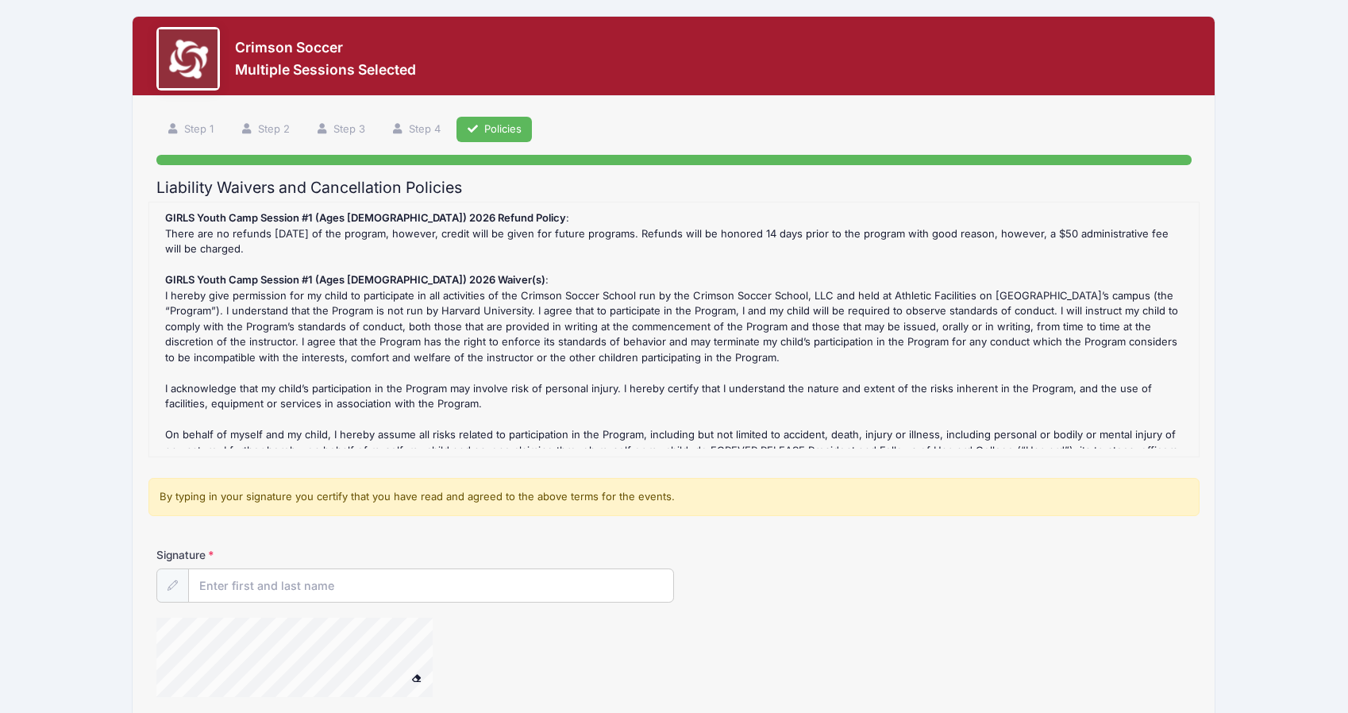
scroll to position [0, 0]
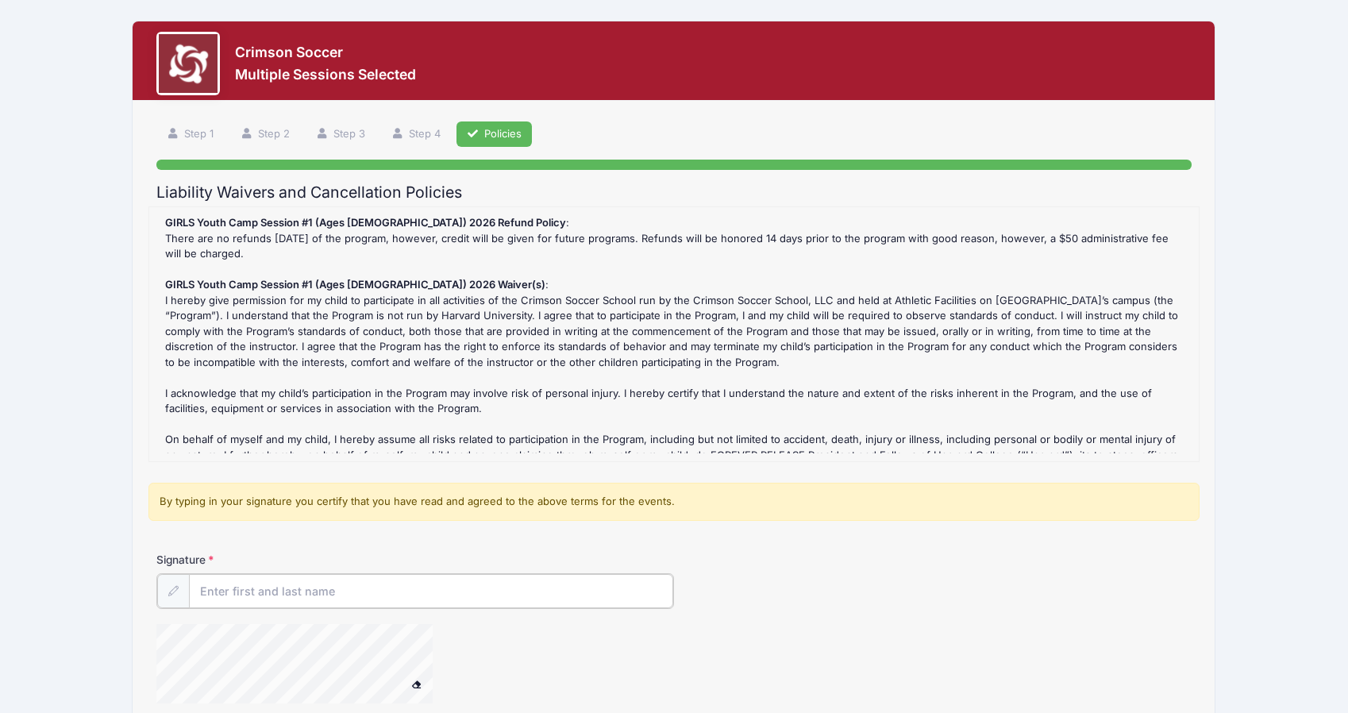
click at [239, 591] on input "Signature" at bounding box center [431, 591] width 484 height 34
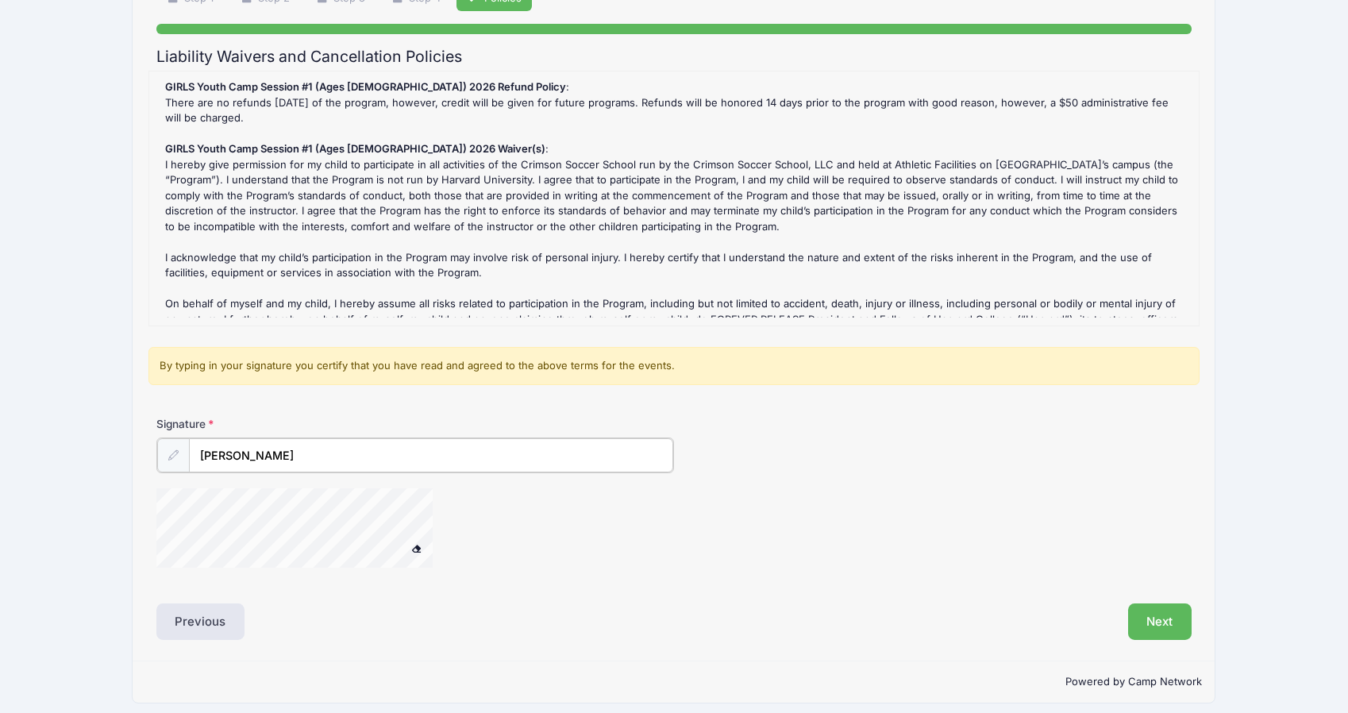
scroll to position [147, 0]
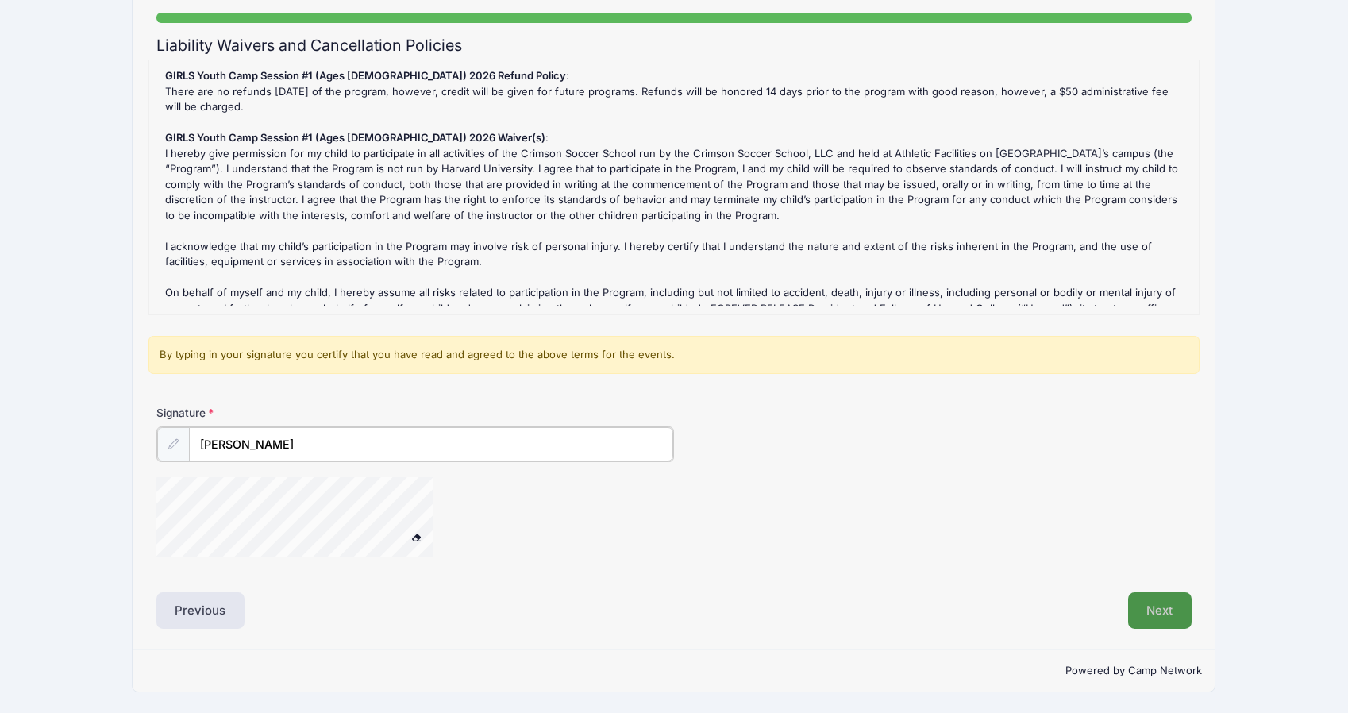
type input "Chris"
click at [1164, 614] on button "Next" at bounding box center [1160, 610] width 64 height 37
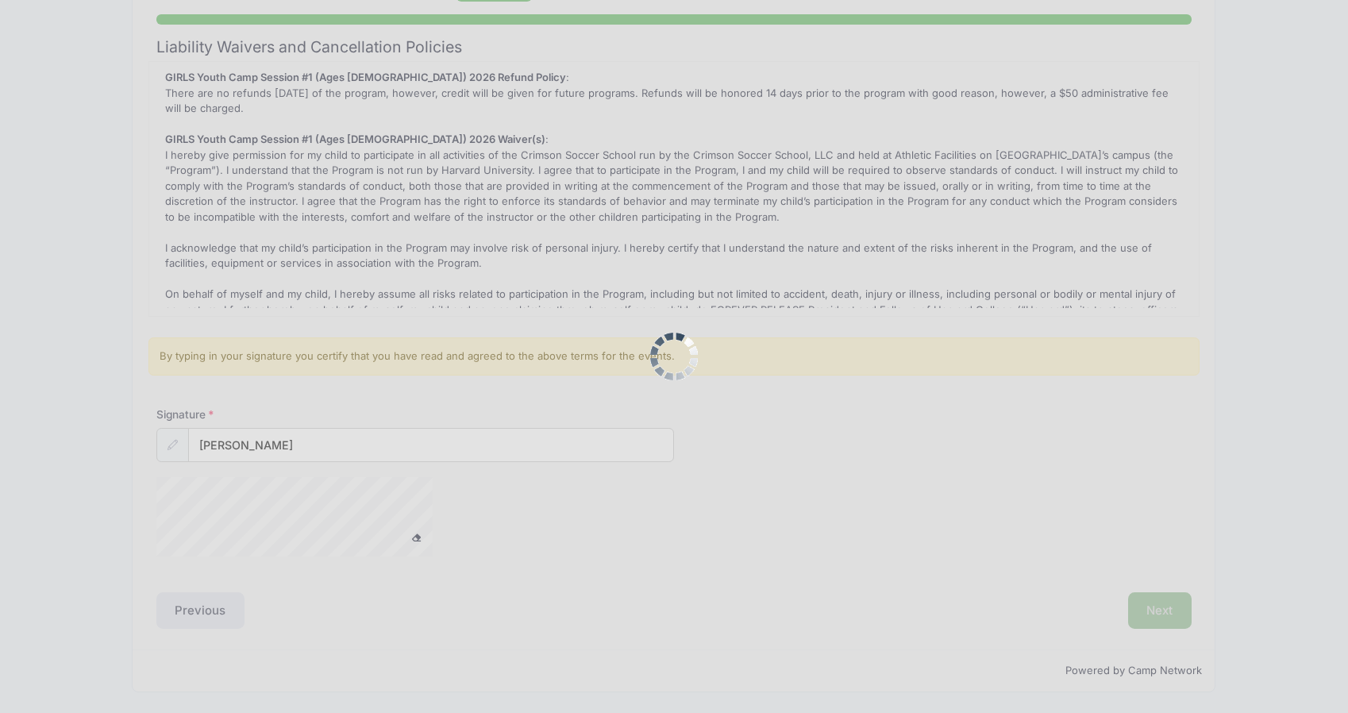
scroll to position [145, 0]
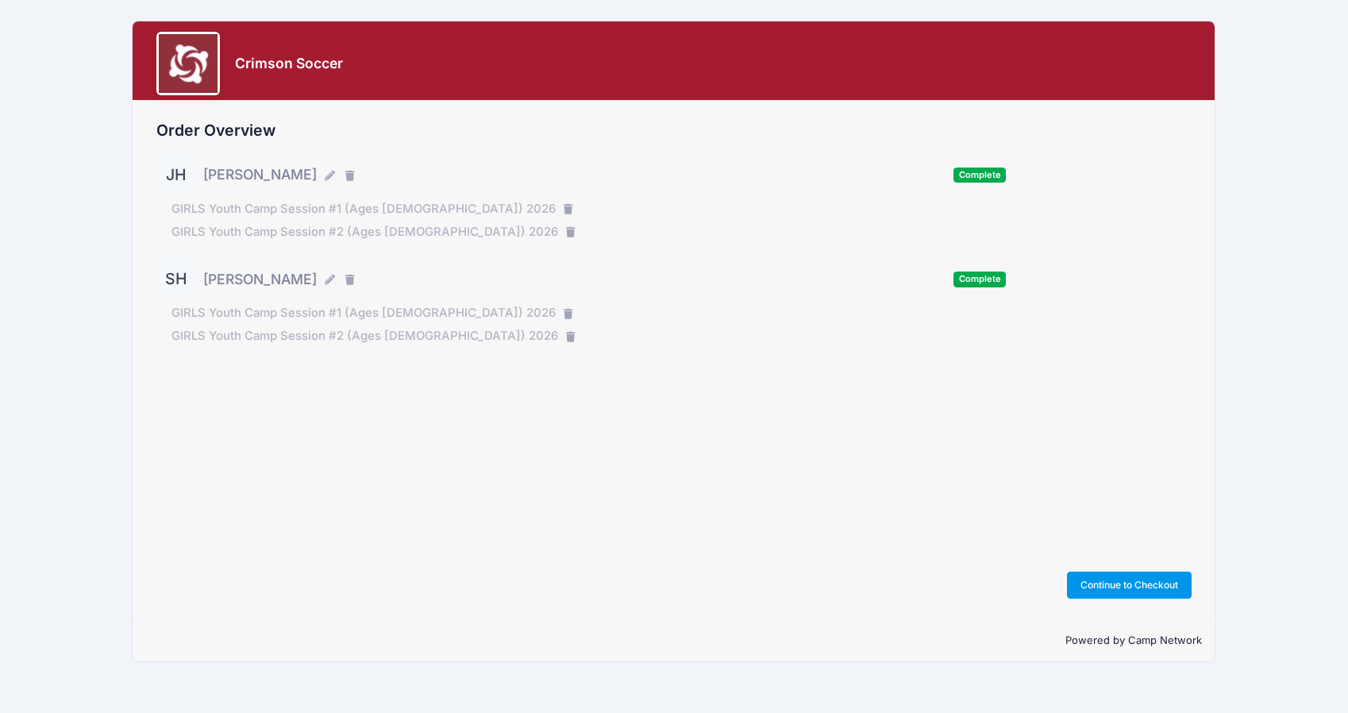
click at [1124, 580] on button "Continue to Checkout" at bounding box center [1129, 585] width 125 height 27
